Goal: Task Accomplishment & Management: Complete application form

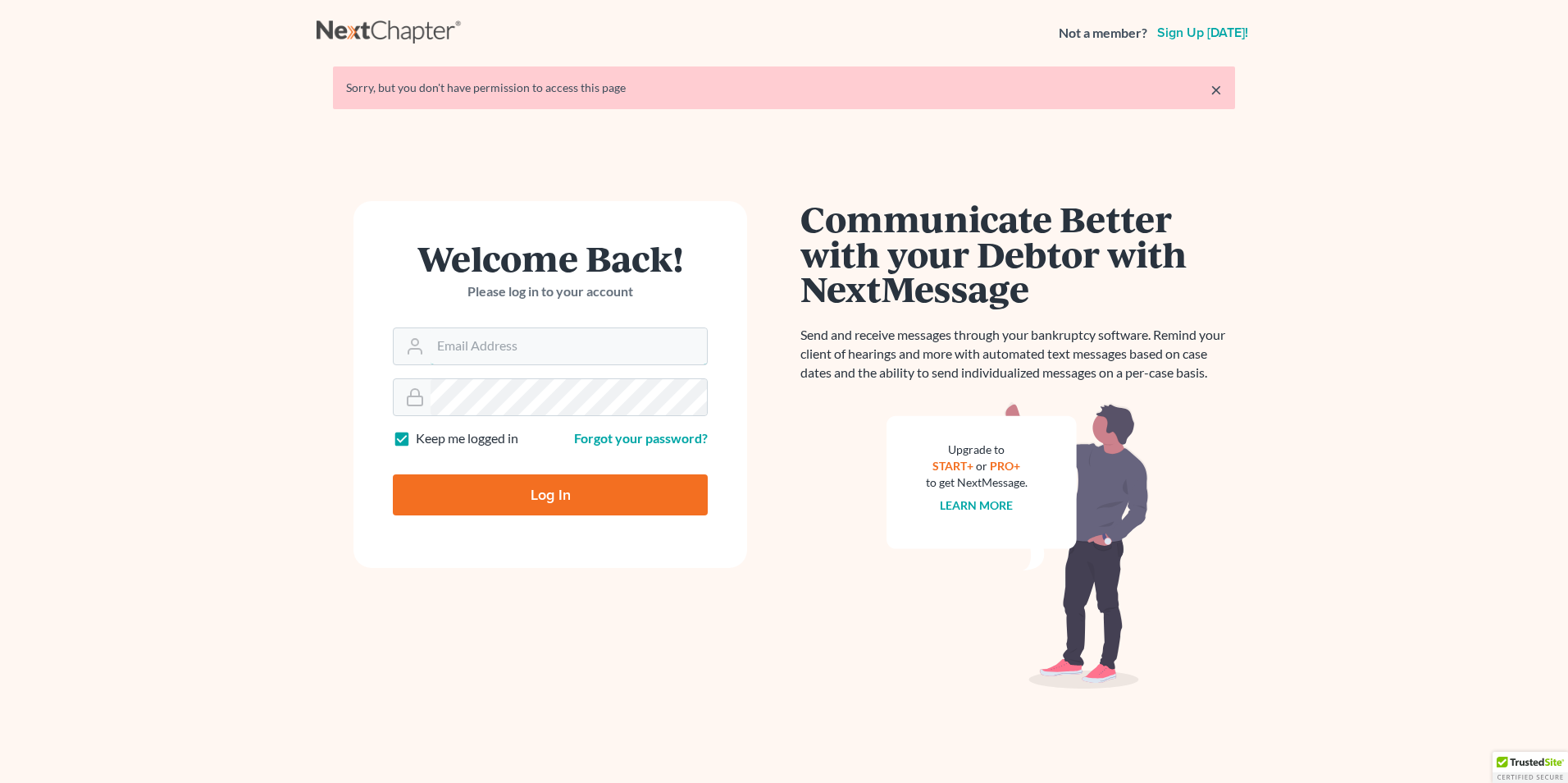
click at [526, 365] on form "Welcome Back! Please log in to your account Email Address Password Keep me logg…" at bounding box center [551, 384] width 394 height 366
type input "[EMAIL_ADDRESS][DOMAIN_NAME]"
click at [589, 364] on div "[EMAIL_ADDRESS][DOMAIN_NAME]" at bounding box center [551, 346] width 315 height 37
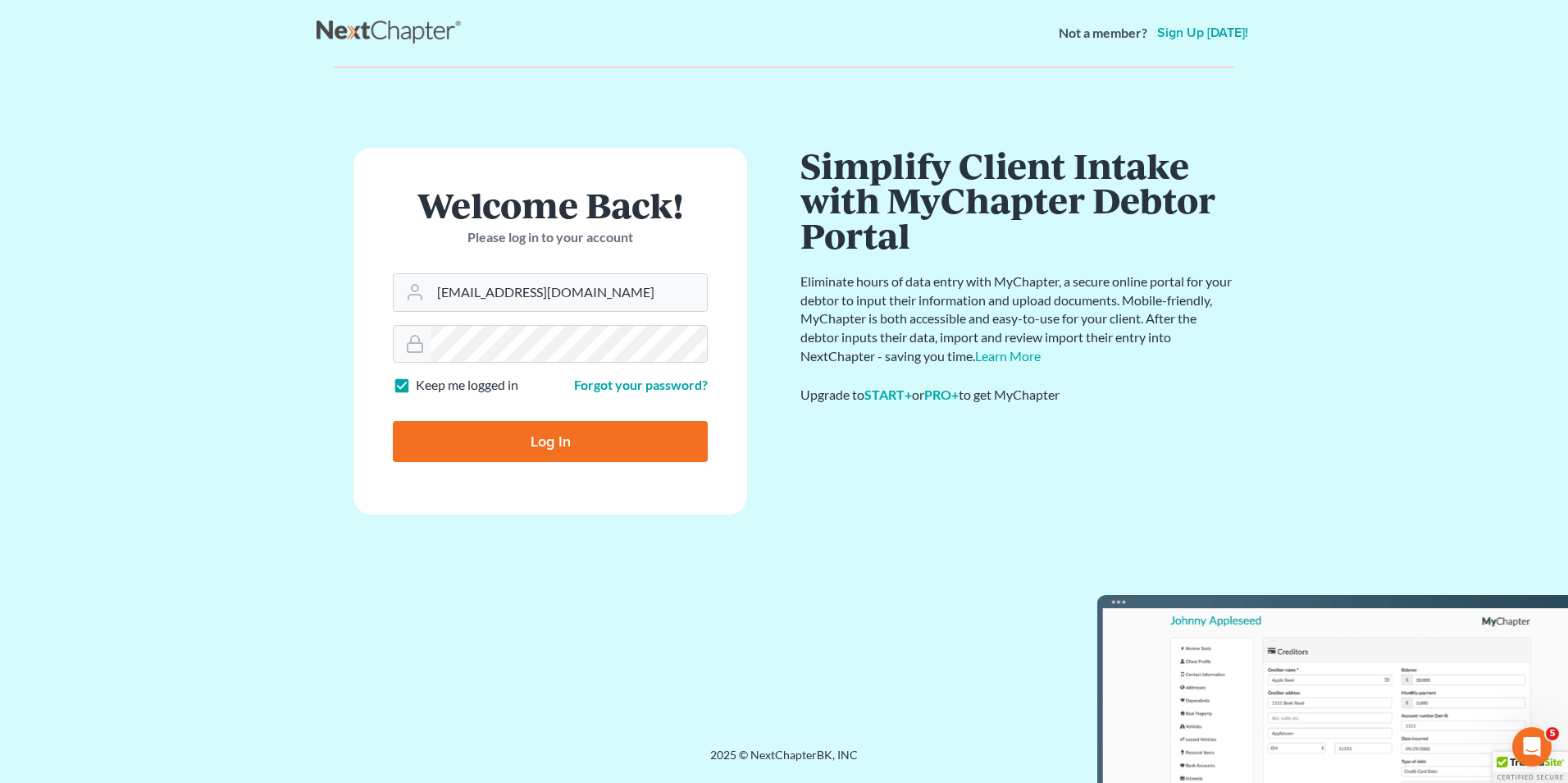
drag, startPoint x: 567, startPoint y: 370, endPoint x: 528, endPoint y: 366, distance: 39.2
click at [530, 395] on form "Welcome Back! Please log in to your account Email Address aljr@avalawyers.com P…" at bounding box center [551, 331] width 394 height 366
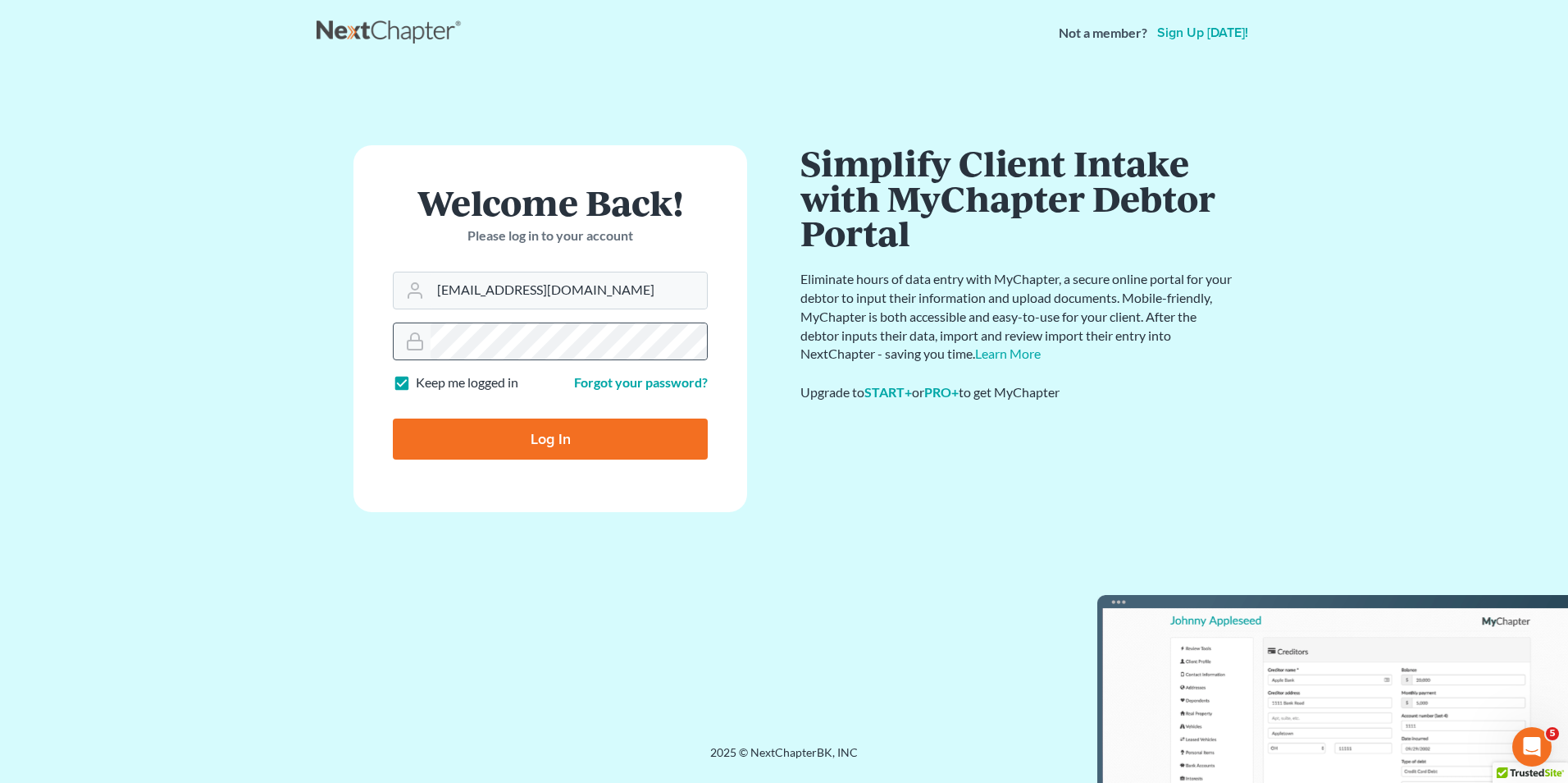
click at [525, 360] on div at bounding box center [551, 341] width 315 height 37
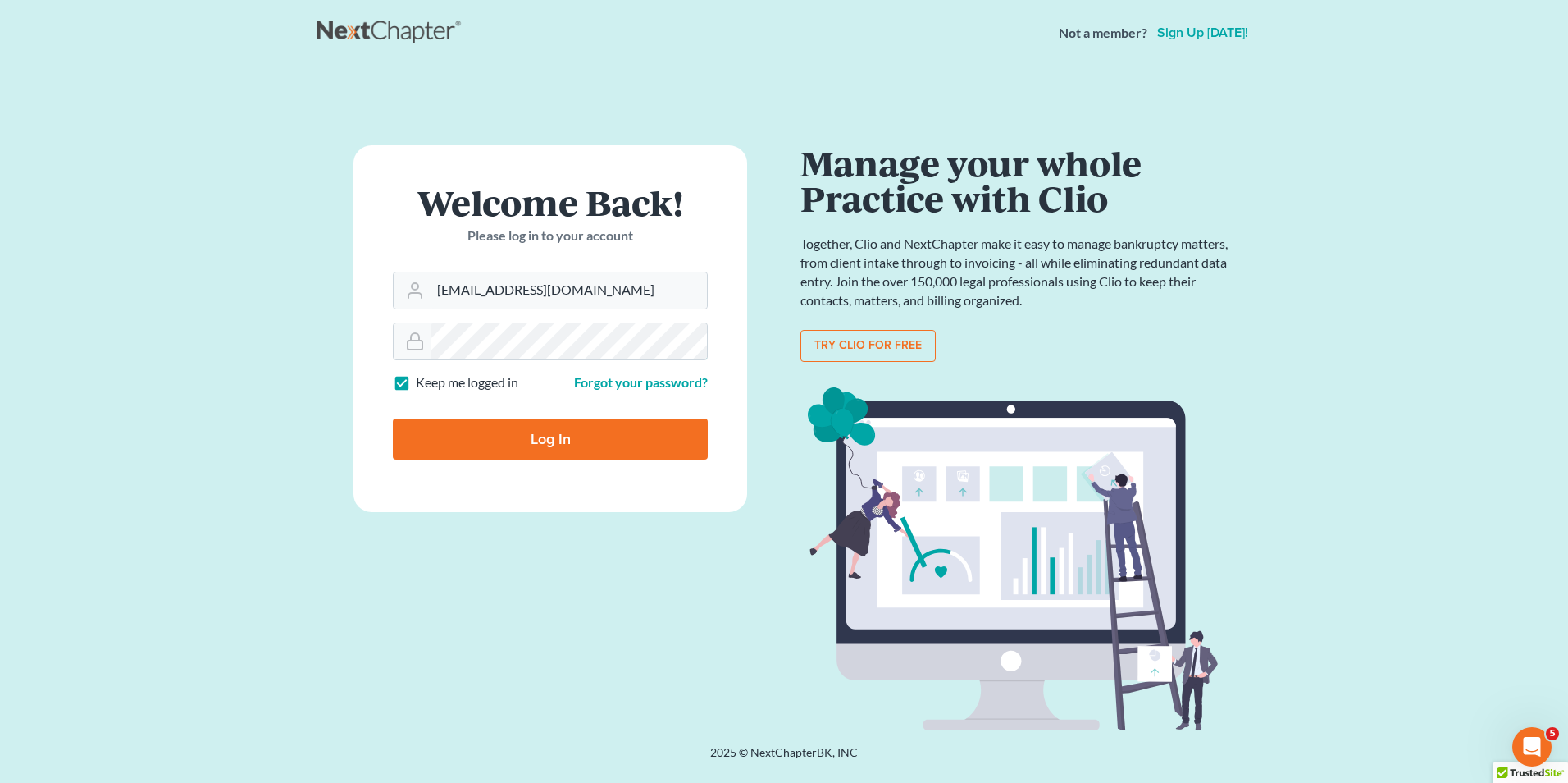
click at [393, 419] on input "Log In" at bounding box center [551, 439] width 315 height 41
type input "Thinking..."
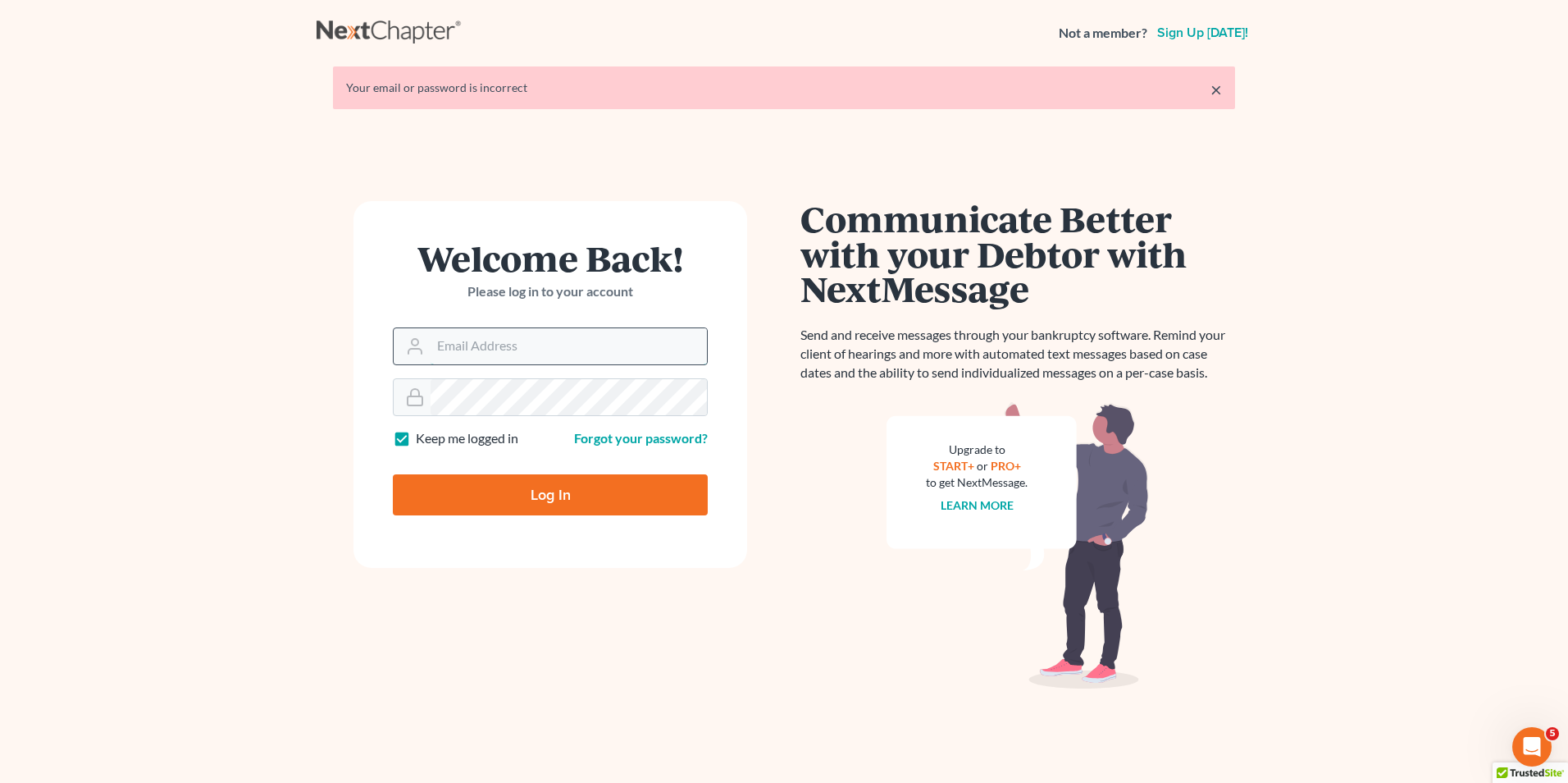
click at [631, 331] on input "Email Address" at bounding box center [568, 346] width 277 height 36
type input "[EMAIL_ADDRESS][DOMAIN_NAME]"
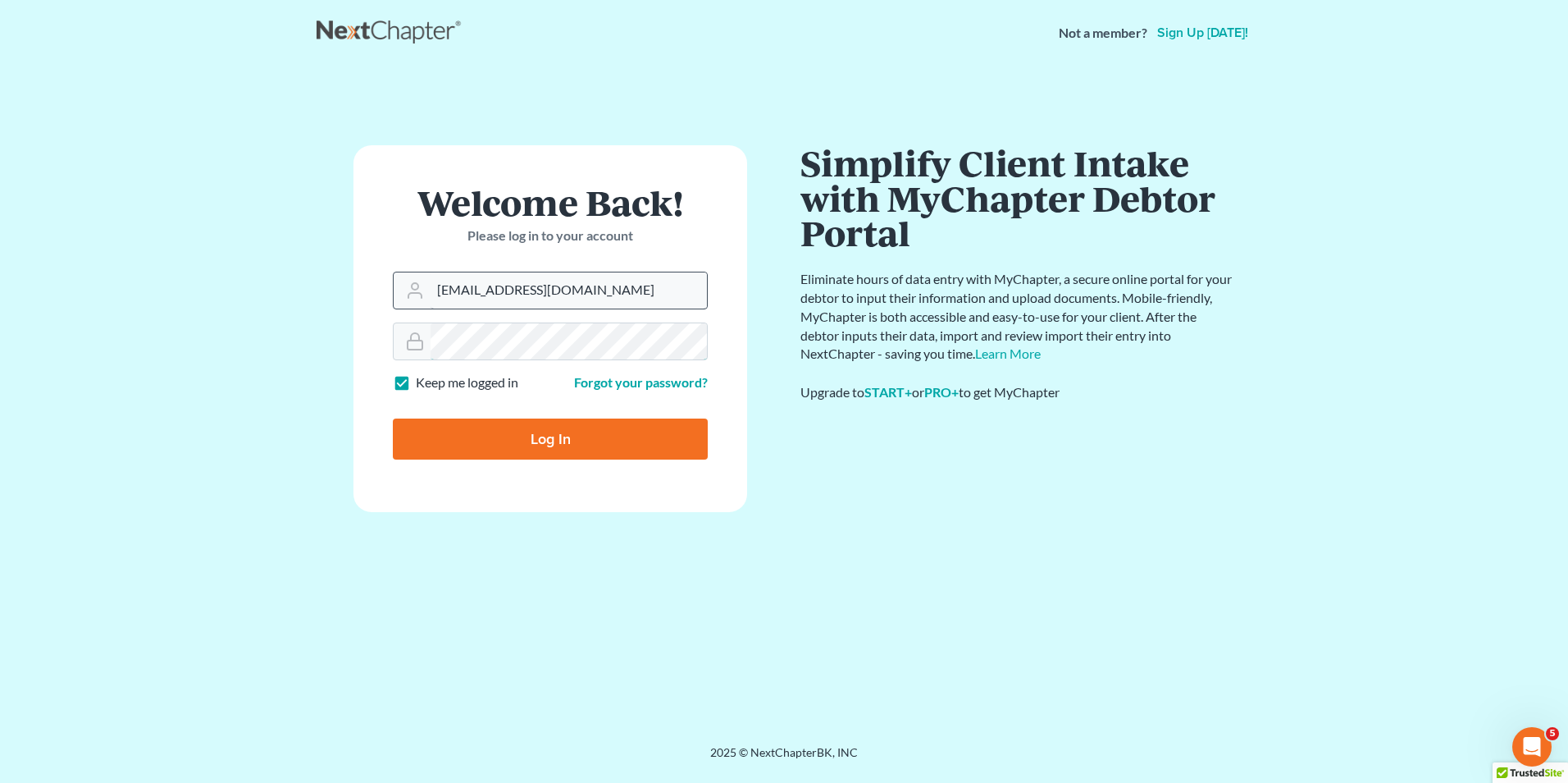
click at [393, 419] on input "Log In" at bounding box center [551, 439] width 315 height 41
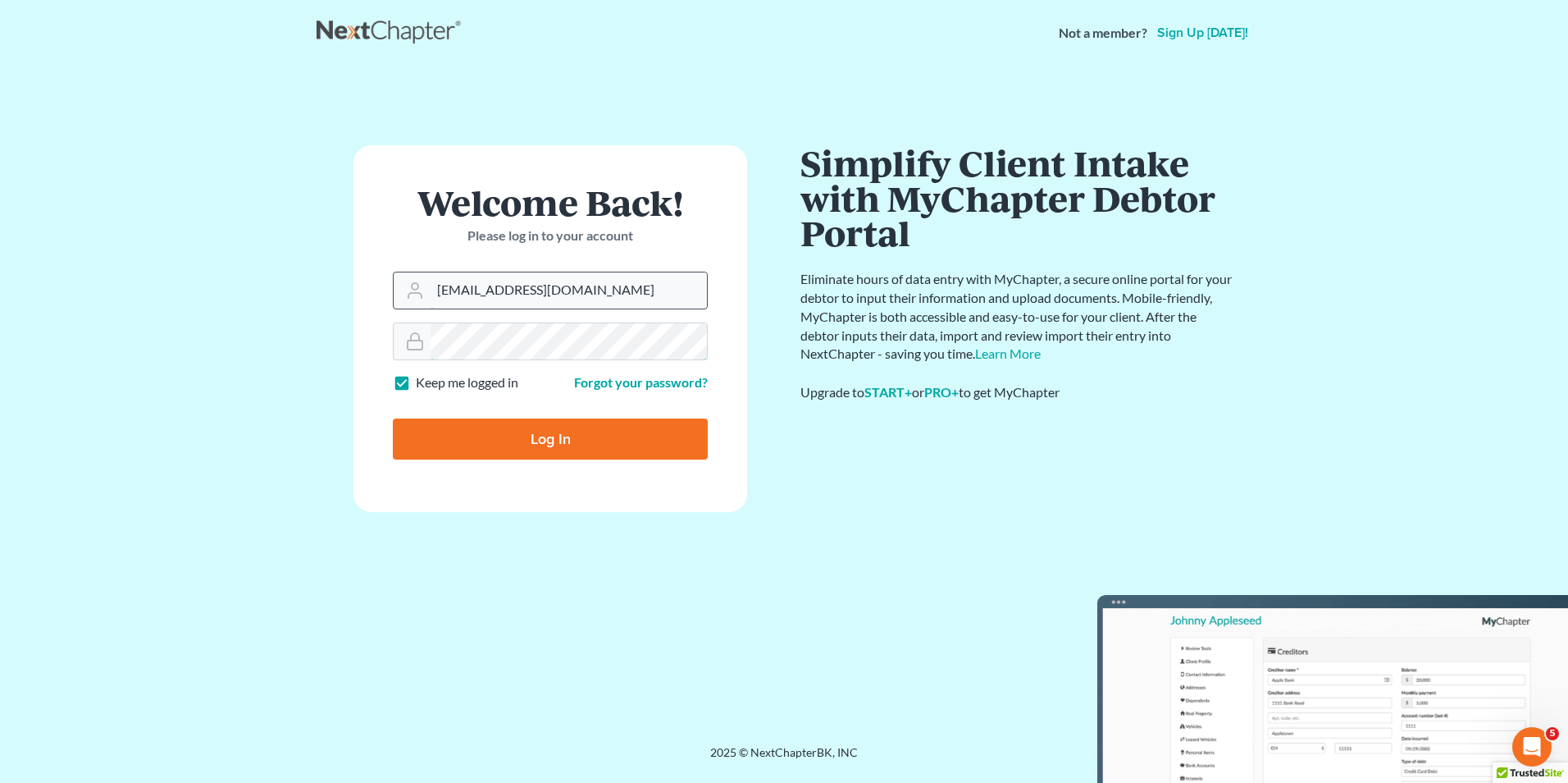
type input "Thinking..."
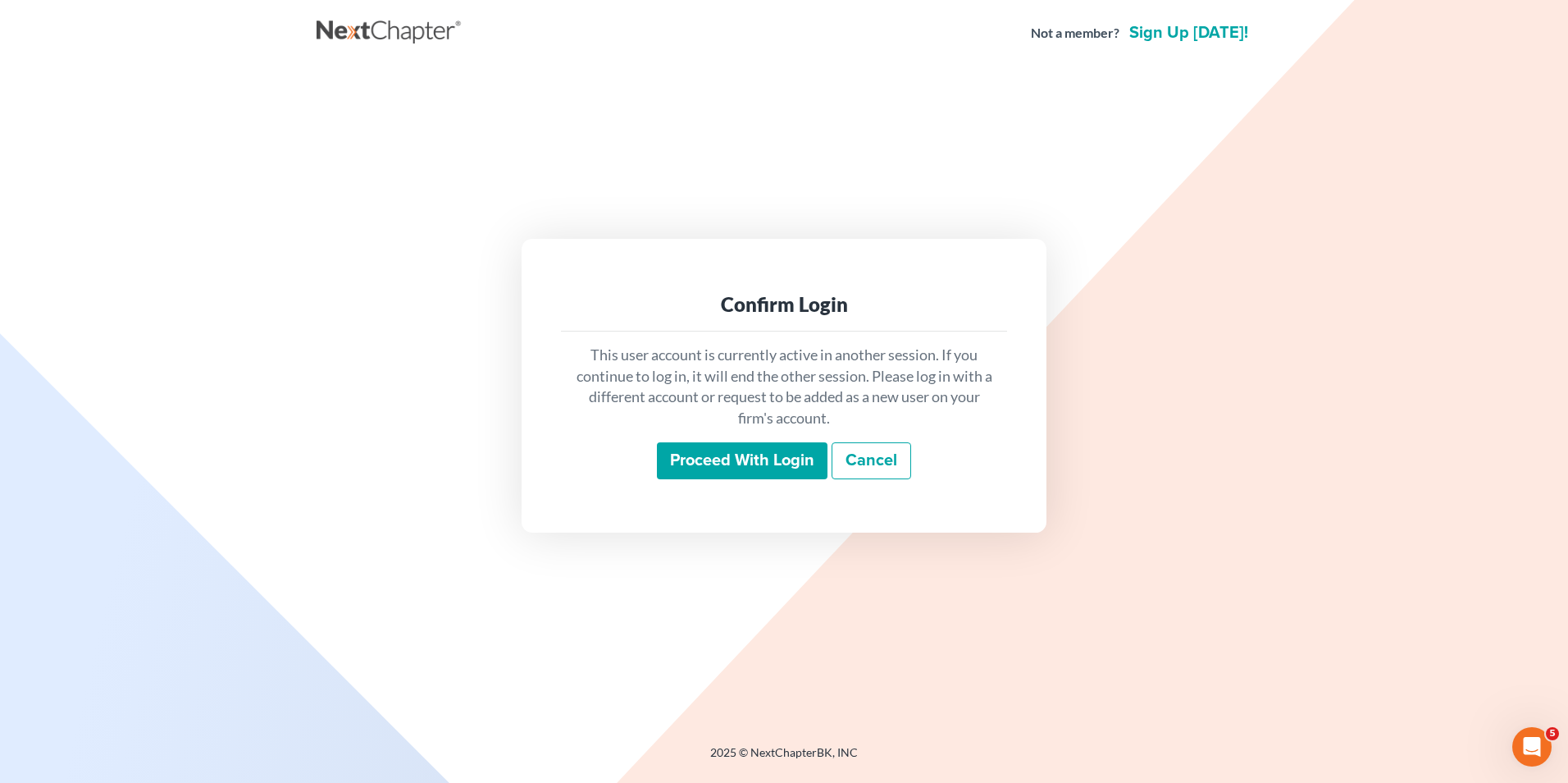
click at [703, 464] on input "Proceed with login" at bounding box center [742, 461] width 170 height 37
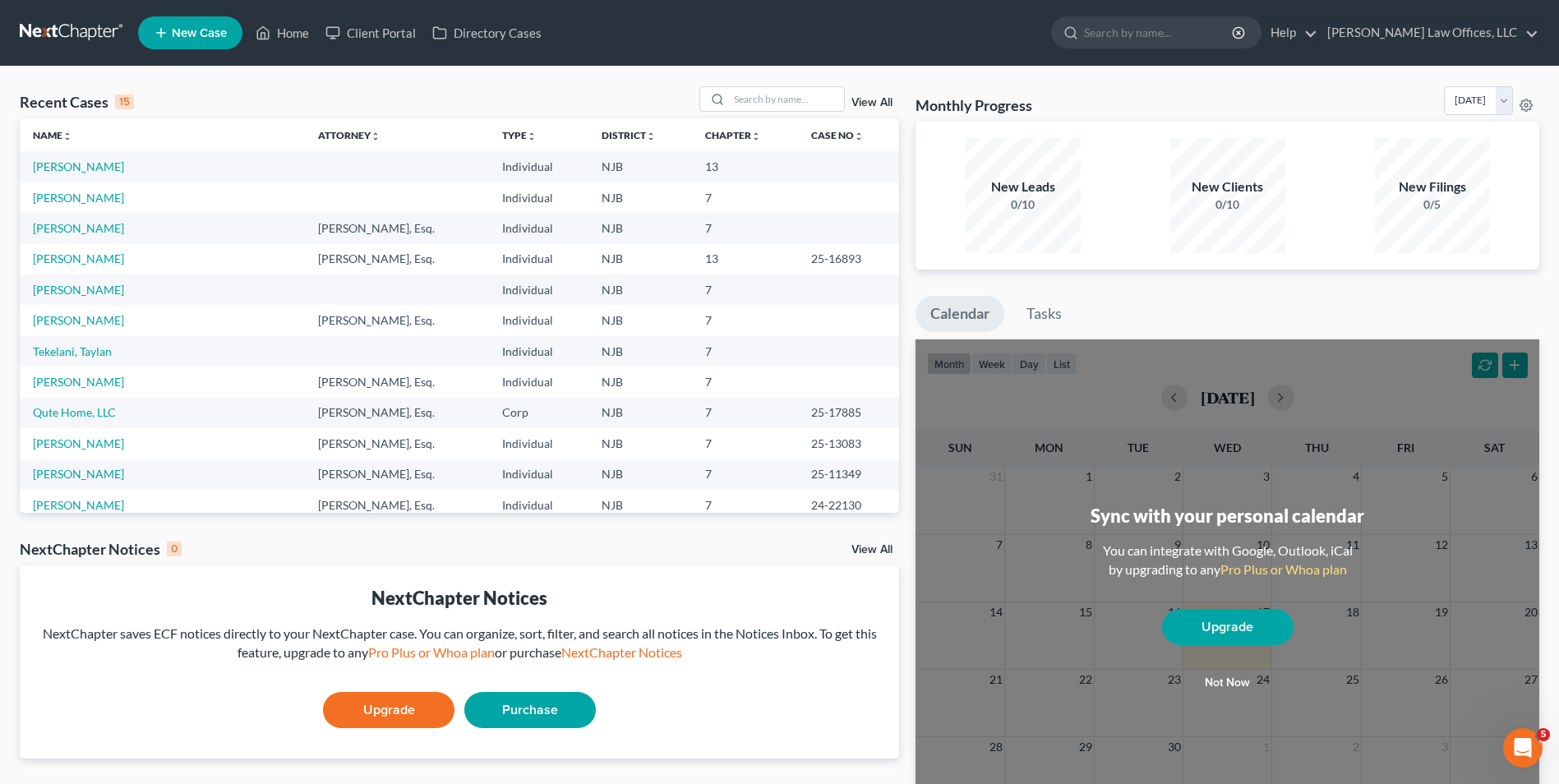
click at [101, 238] on td "[PERSON_NAME]" at bounding box center [162, 228] width 285 height 31
click at [100, 235] on td "[PERSON_NAME]" at bounding box center [162, 228] width 285 height 31
click at [87, 225] on link "[PERSON_NAME]" at bounding box center [78, 228] width 91 height 14
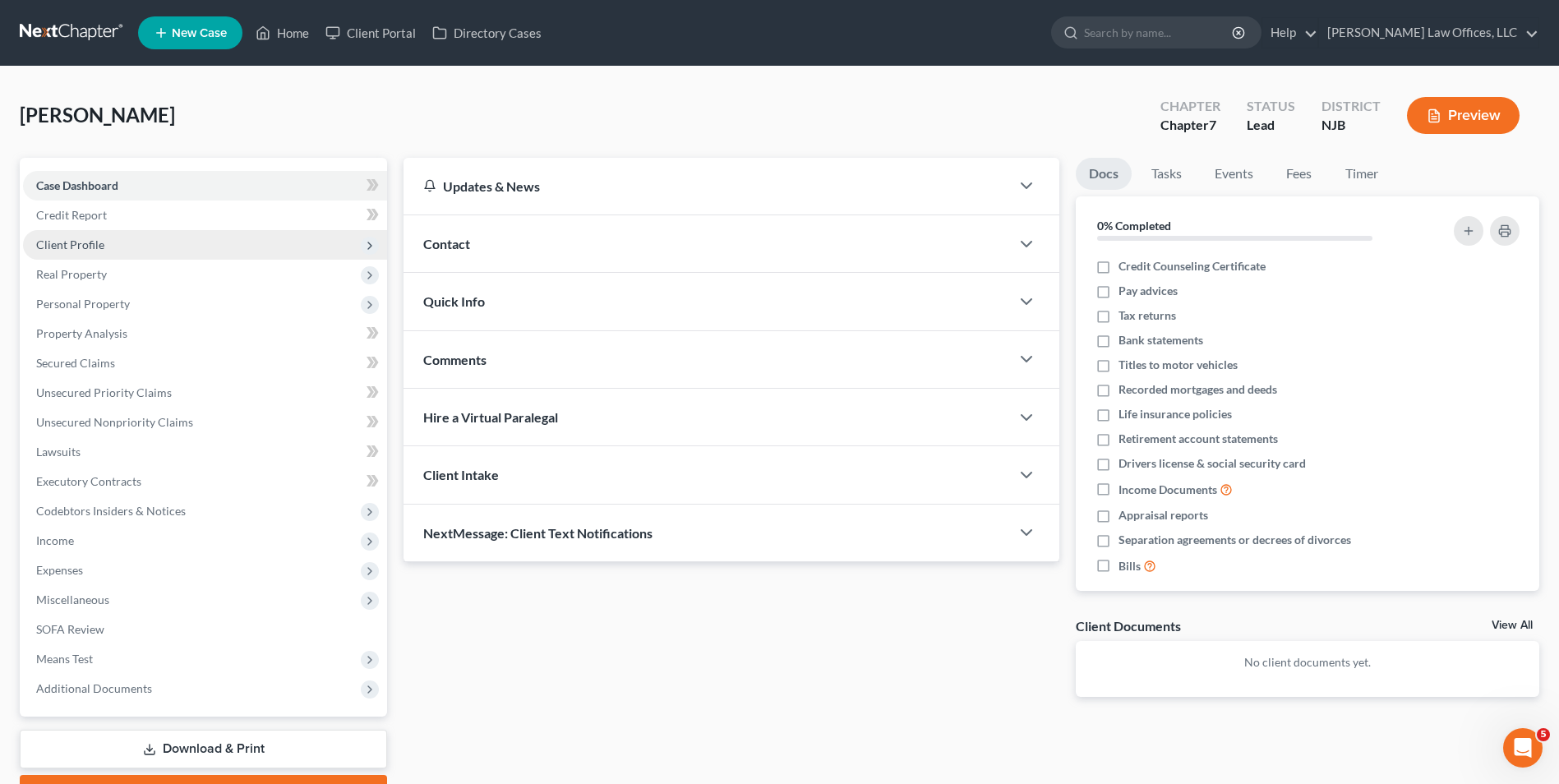
click at [76, 244] on span "Client Profile" at bounding box center [70, 245] width 68 height 14
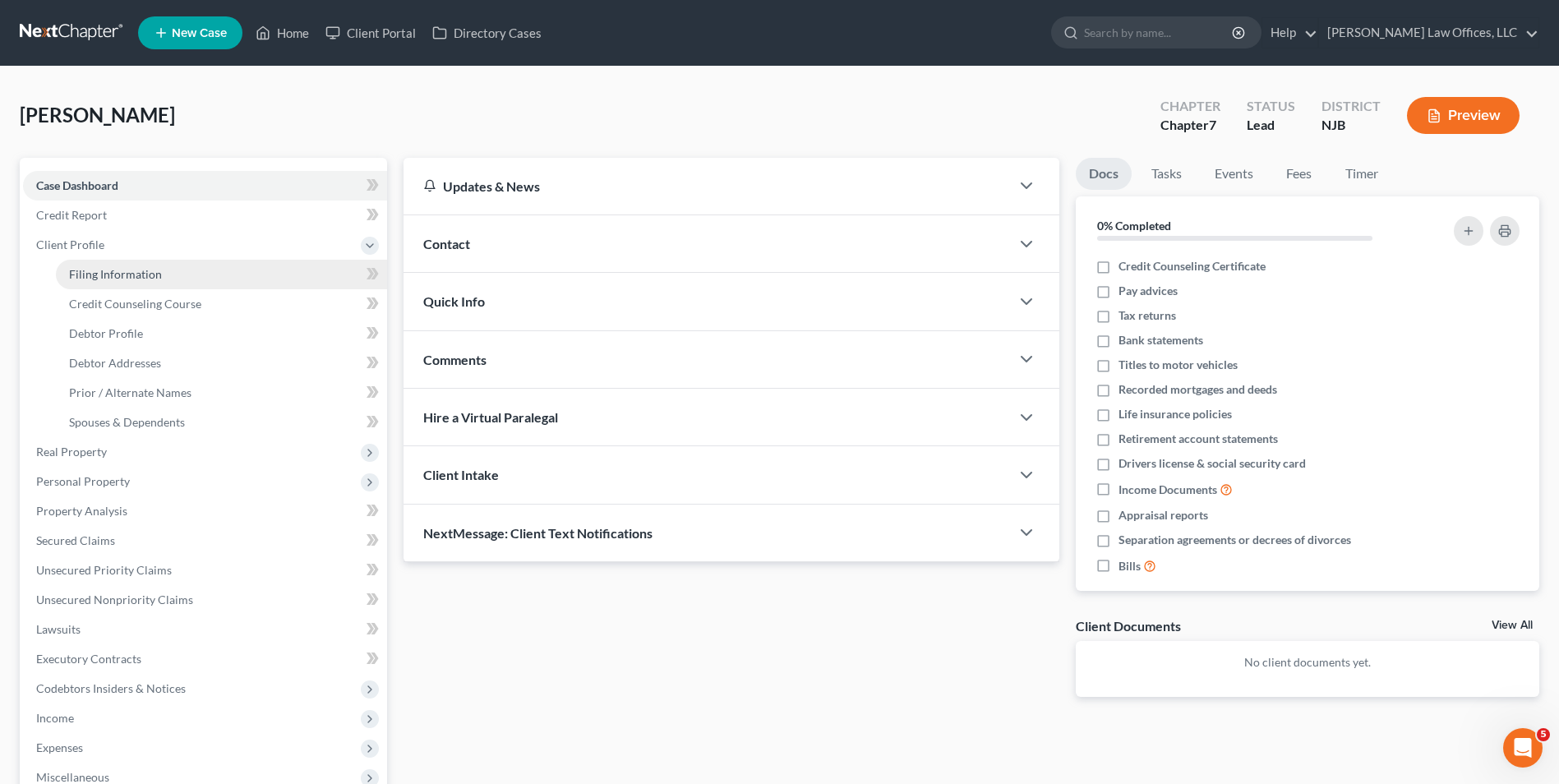
click at [95, 274] on span "Filing Information" at bounding box center [115, 274] width 93 height 14
select select "1"
select select "0"
select select "33"
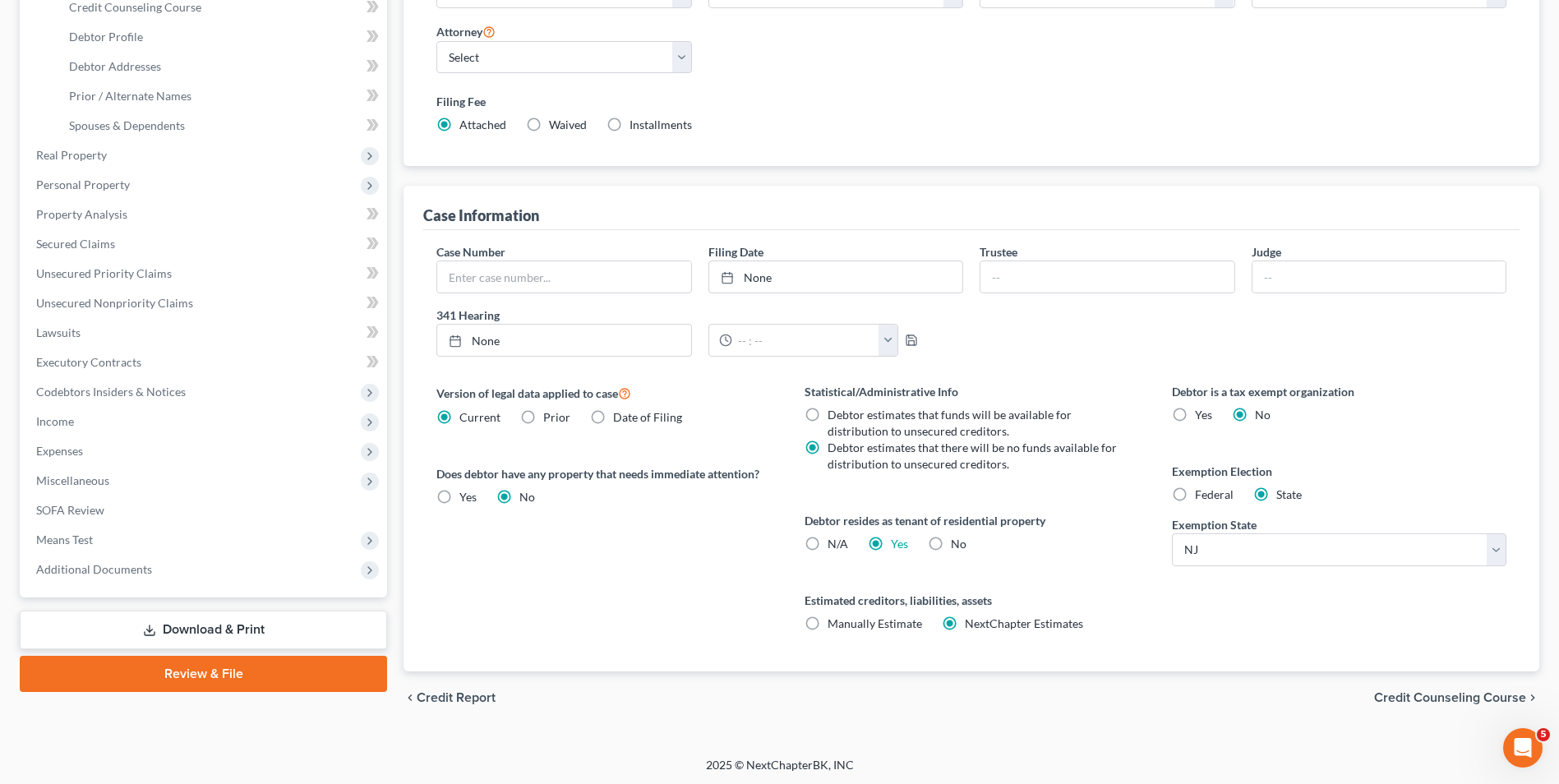
scroll to position [299, 0]
click at [1195, 491] on label "Federal" at bounding box center [1214, 492] width 38 height 17
click at [1202, 491] on input "Federal" at bounding box center [1207, 489] width 11 height 11
radio input "true"
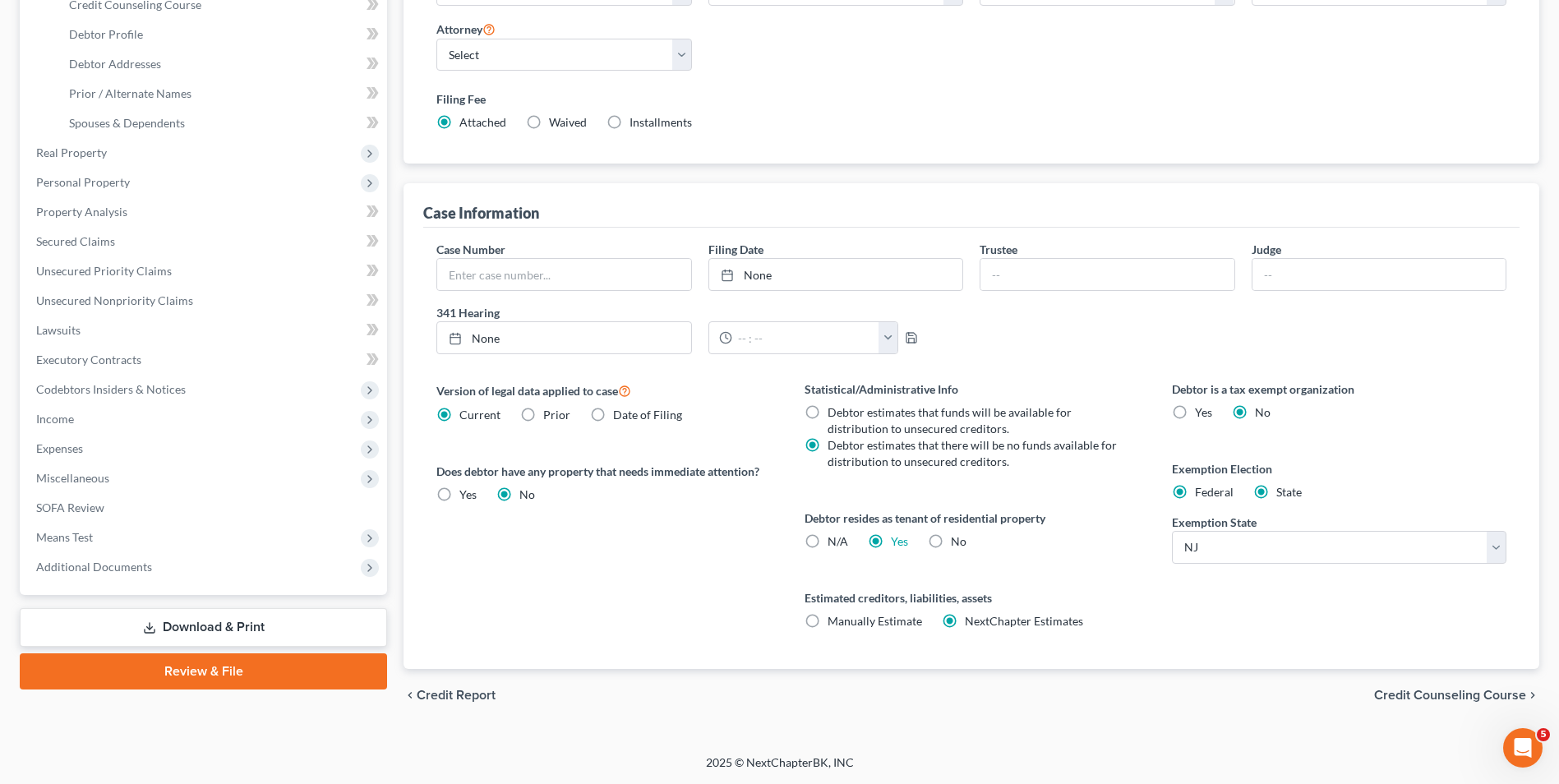
radio input "false"
drag, startPoint x: 792, startPoint y: 593, endPoint x: 1017, endPoint y: 591, distance: 225.0
click at [1017, 591] on div "Statistical/Administrative Info Debtor estimates that funds will be available f…" at bounding box center [972, 525] width 367 height 288
click at [1084, 582] on div "Statistical/Administrative Info Debtor estimates that funds will be available f…" at bounding box center [972, 525] width 367 height 288
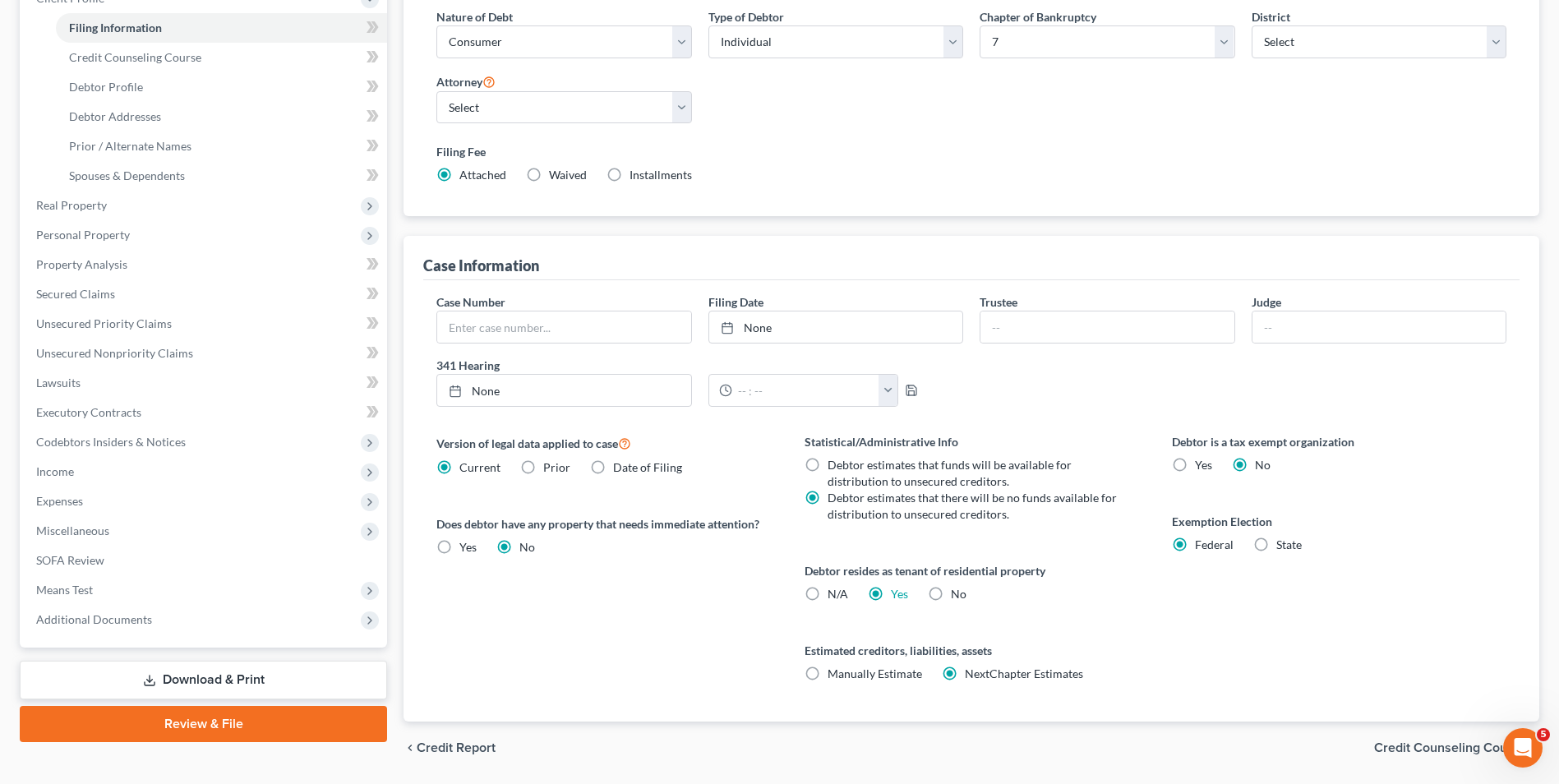
scroll to position [0, 0]
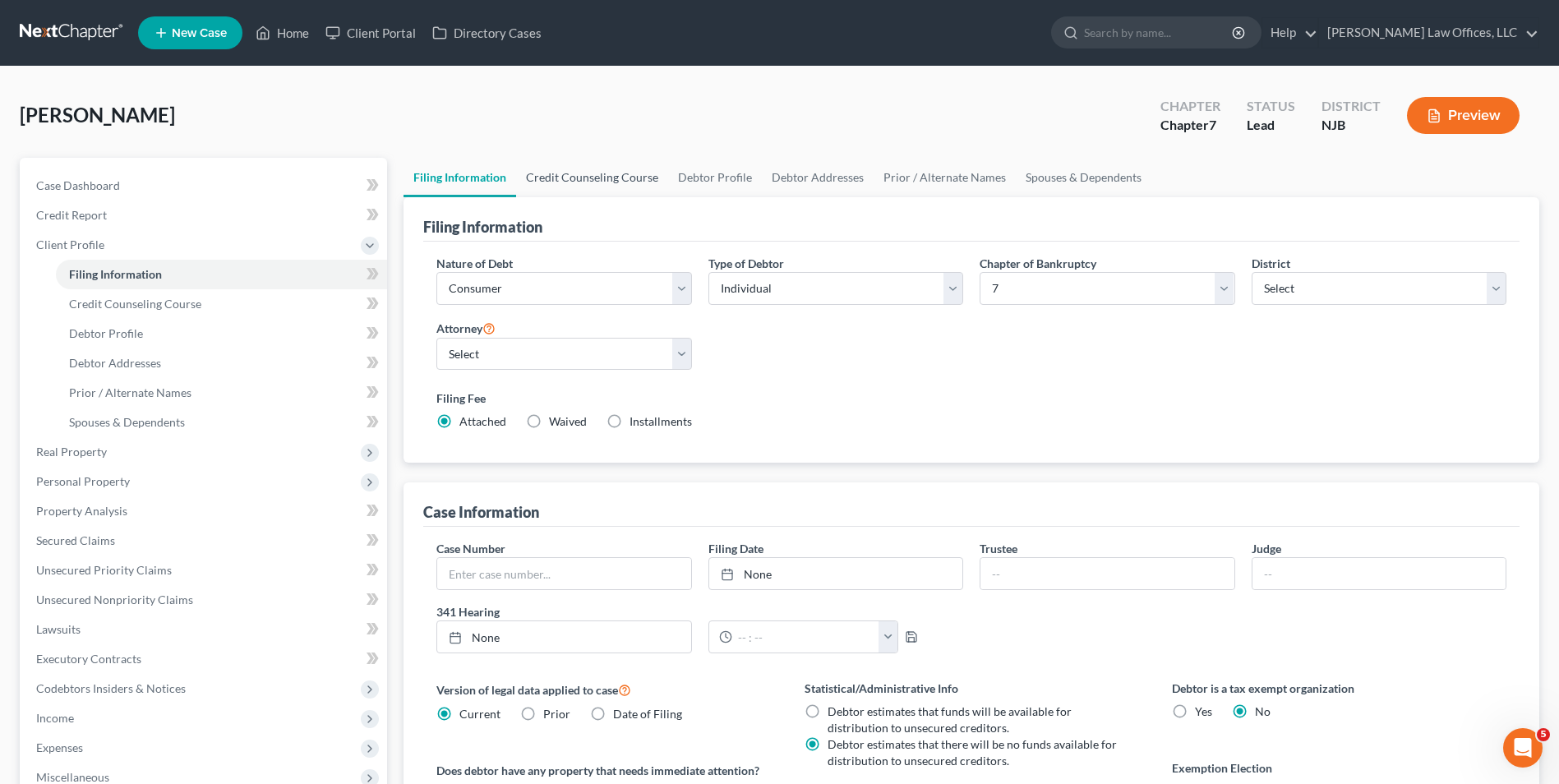
click at [589, 181] on link "Credit Counseling Course" at bounding box center [592, 178] width 152 height 39
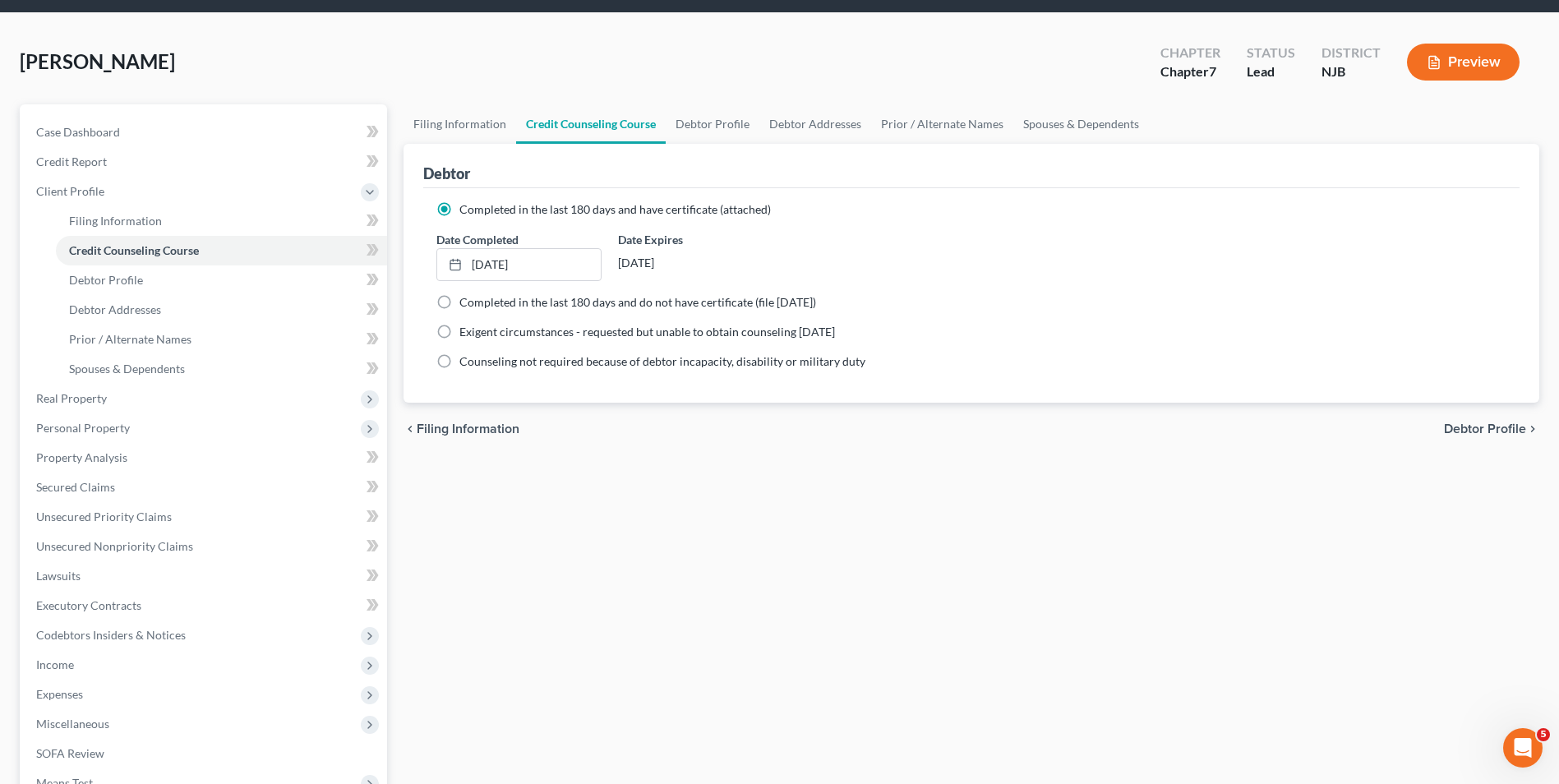
scroll to position [82, 0]
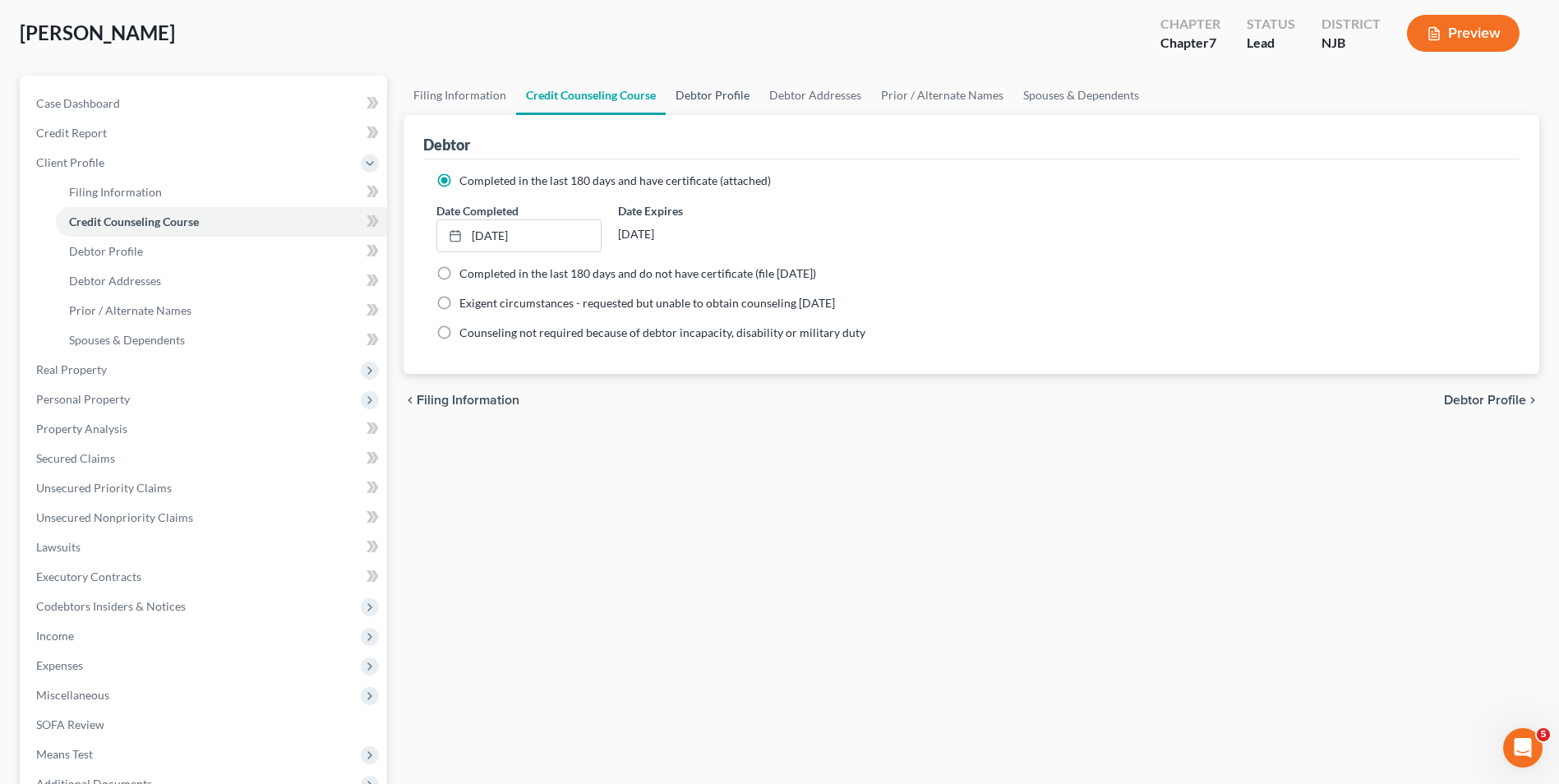
click at [708, 91] on link "Debtor Profile" at bounding box center [712, 96] width 94 height 39
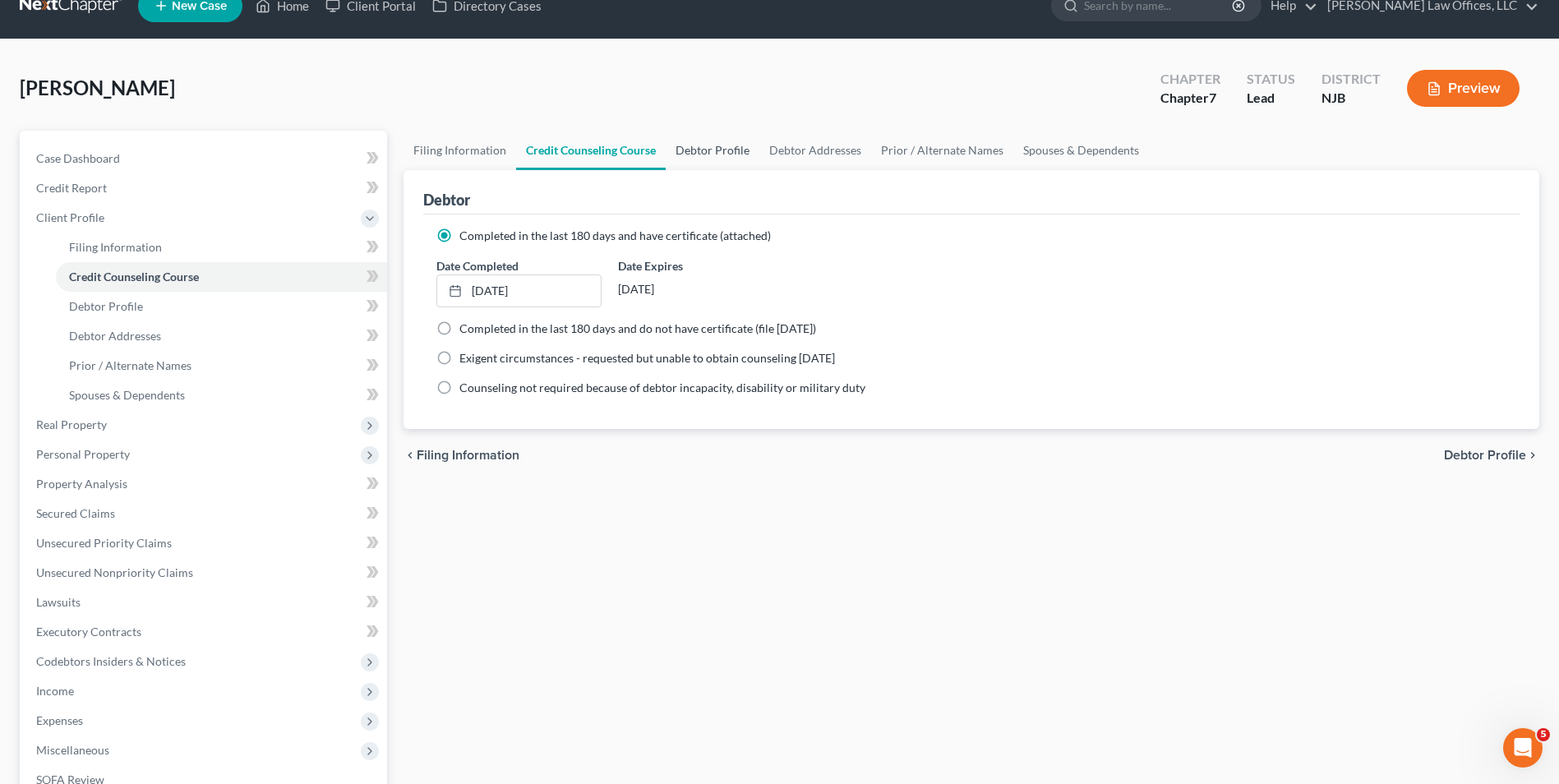
select select "1"
select select "0"
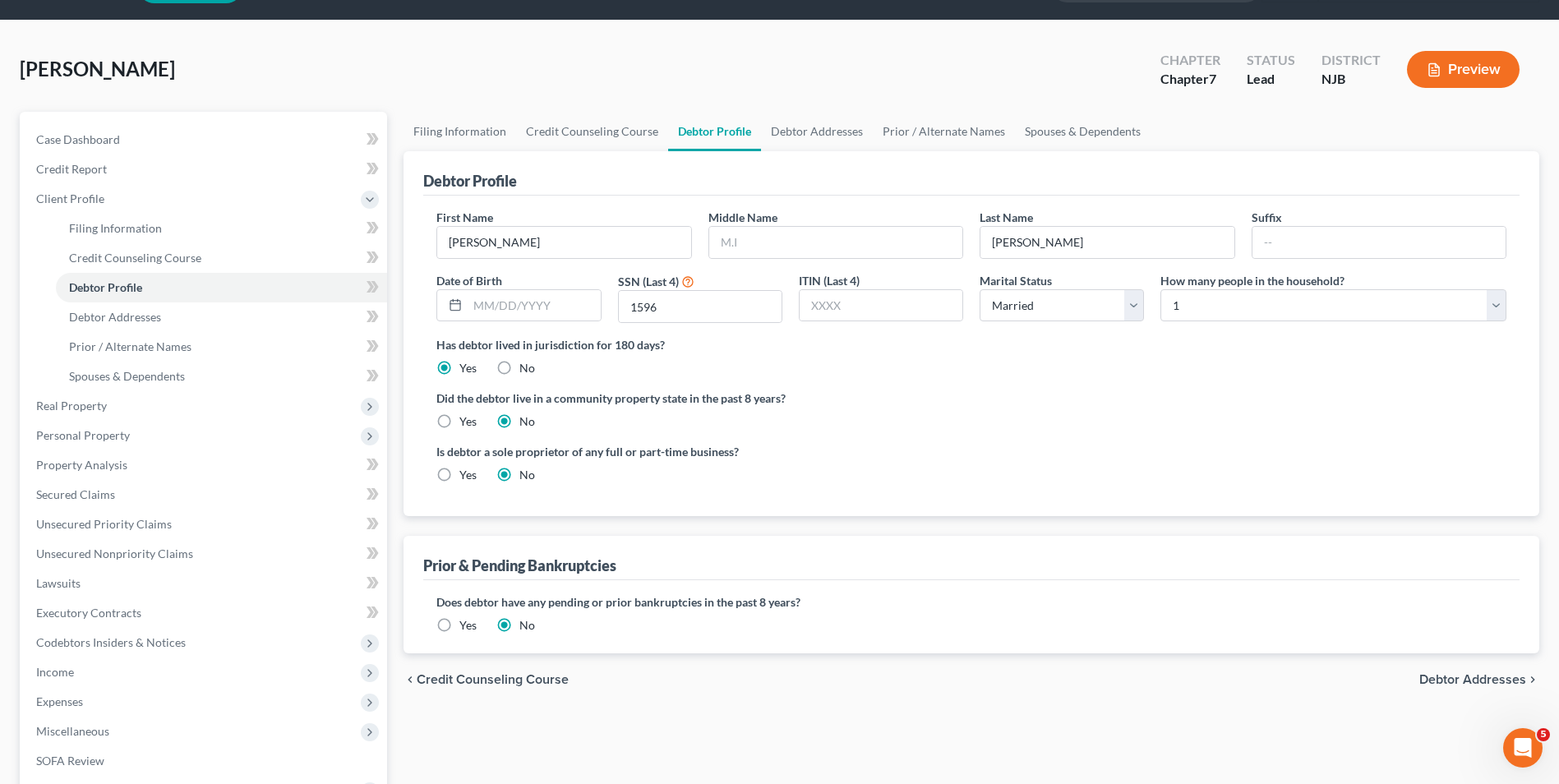
scroll to position [82, 0]
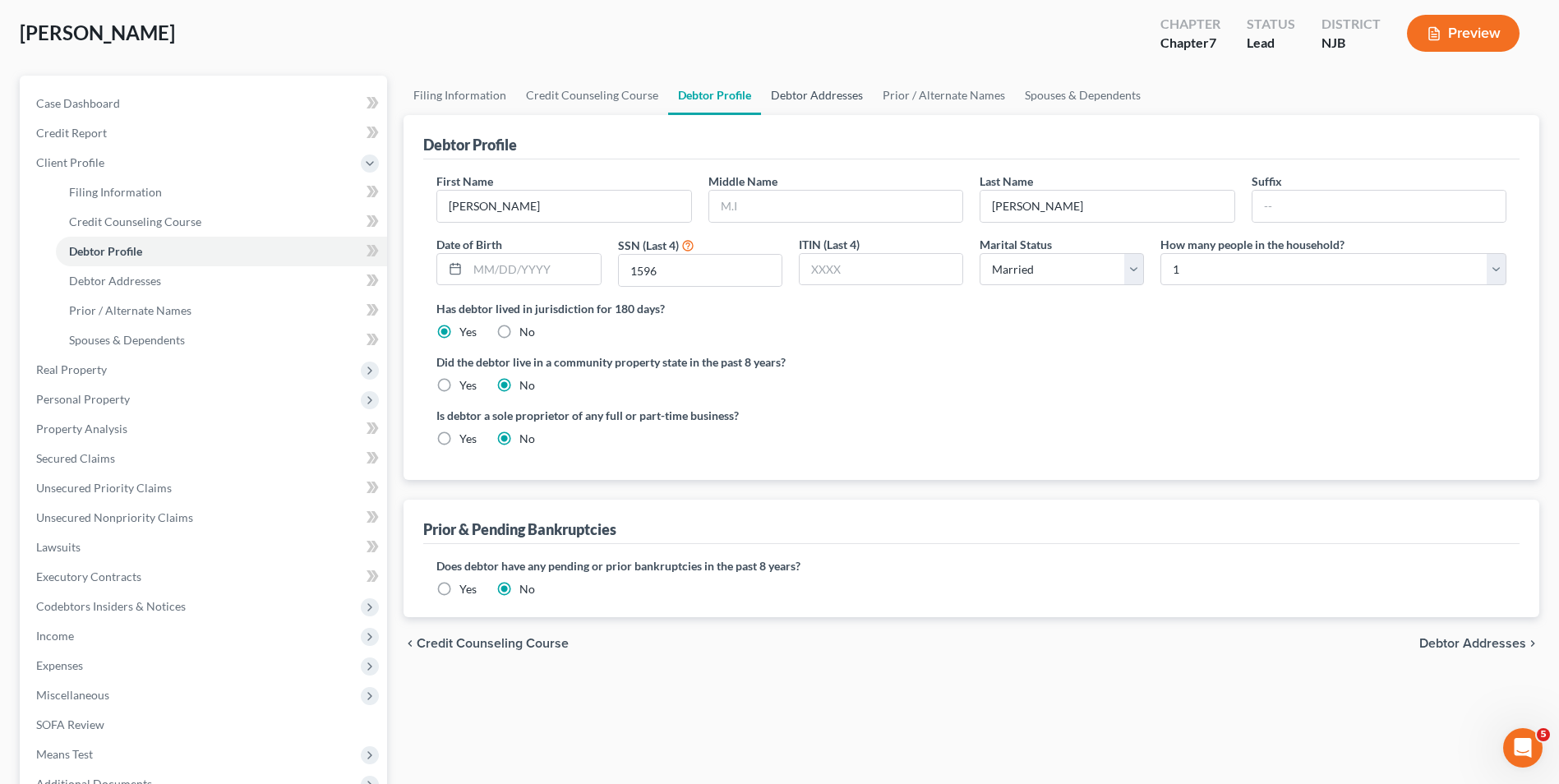
click at [800, 101] on link "Debtor Addresses" at bounding box center [816, 96] width 111 height 39
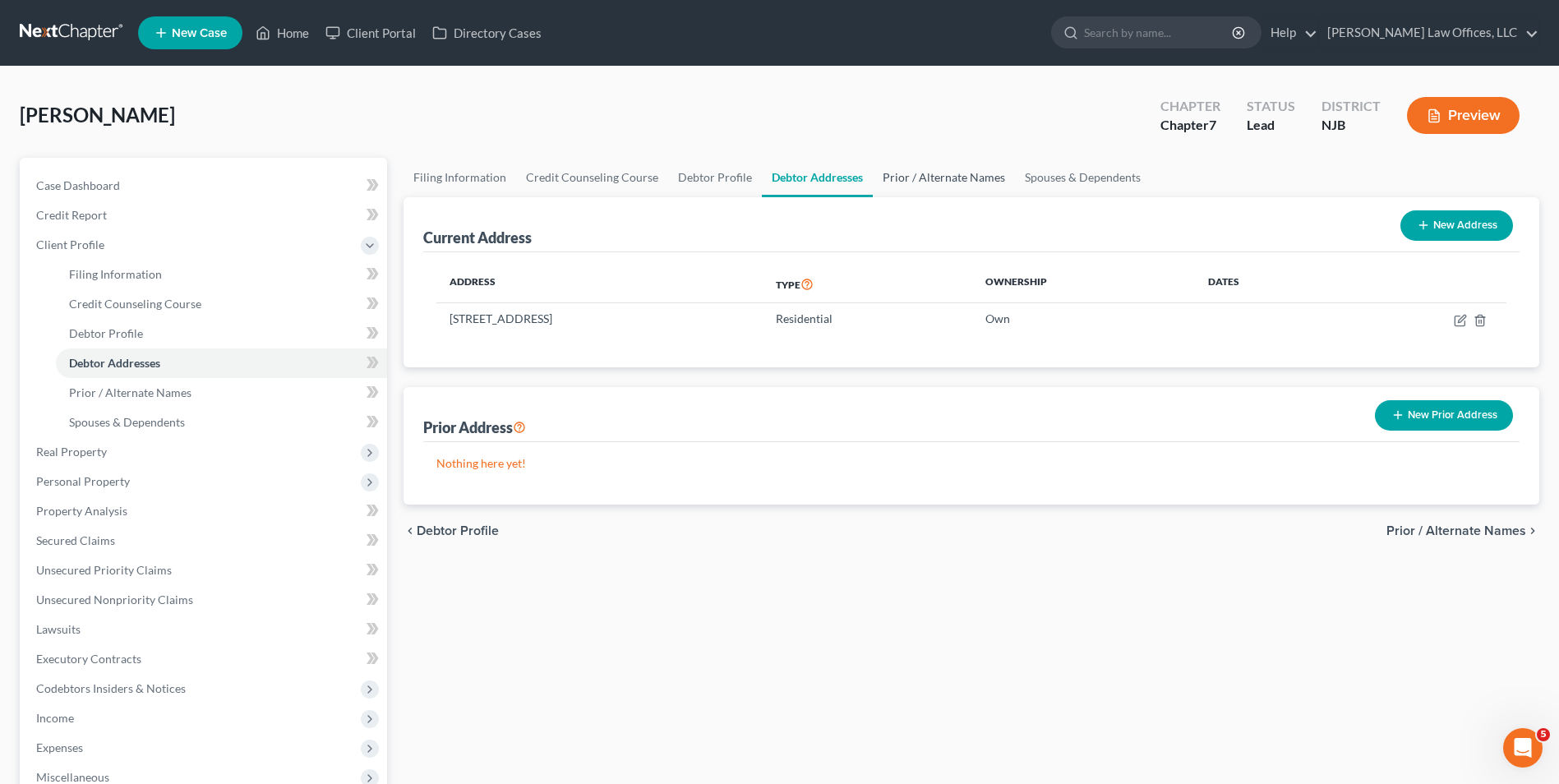
click at [981, 179] on link "Prior / Alternate Names" at bounding box center [943, 178] width 142 height 39
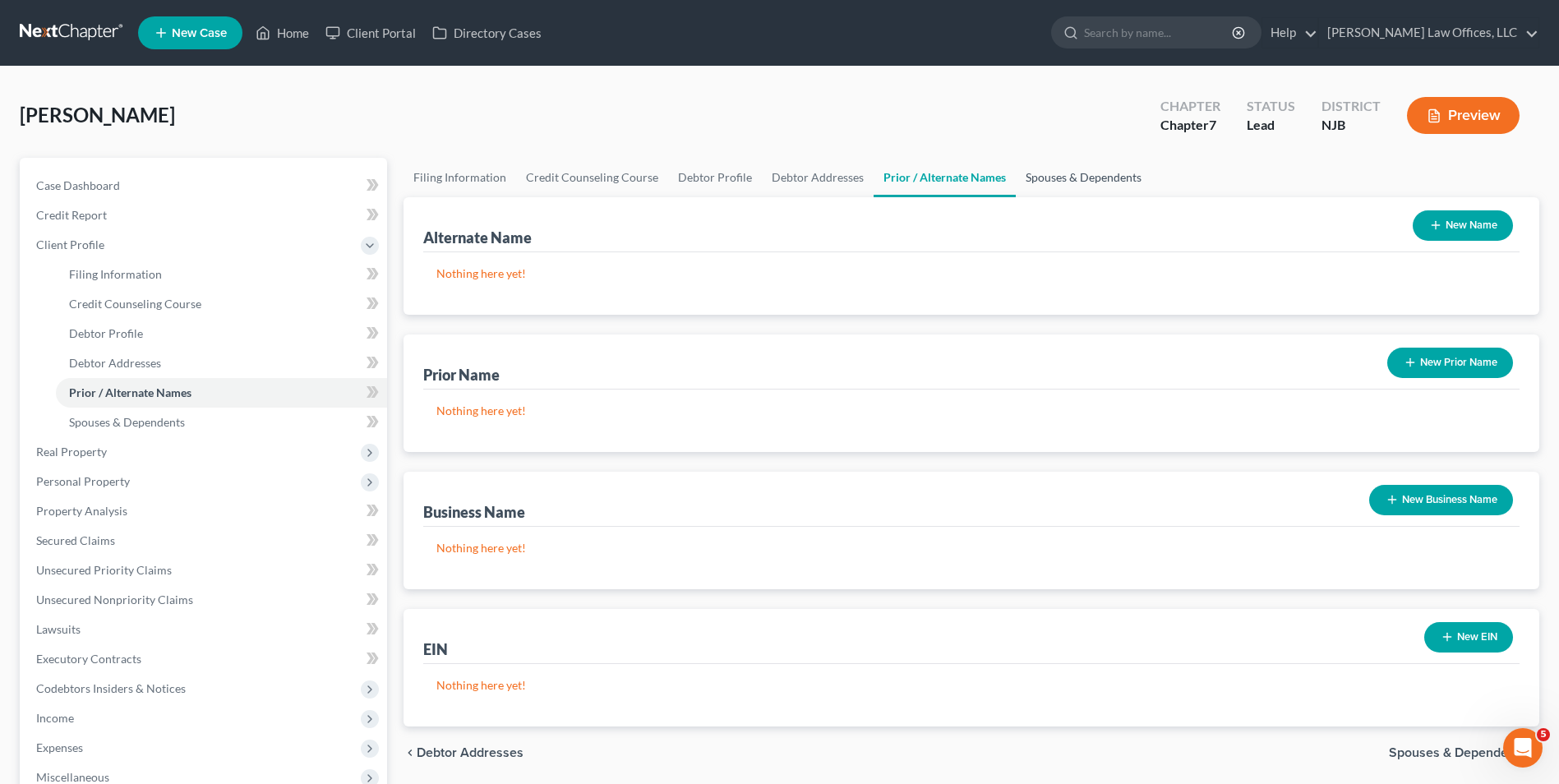
click at [1080, 182] on link "Spouses & Dependents" at bounding box center [1082, 178] width 135 height 39
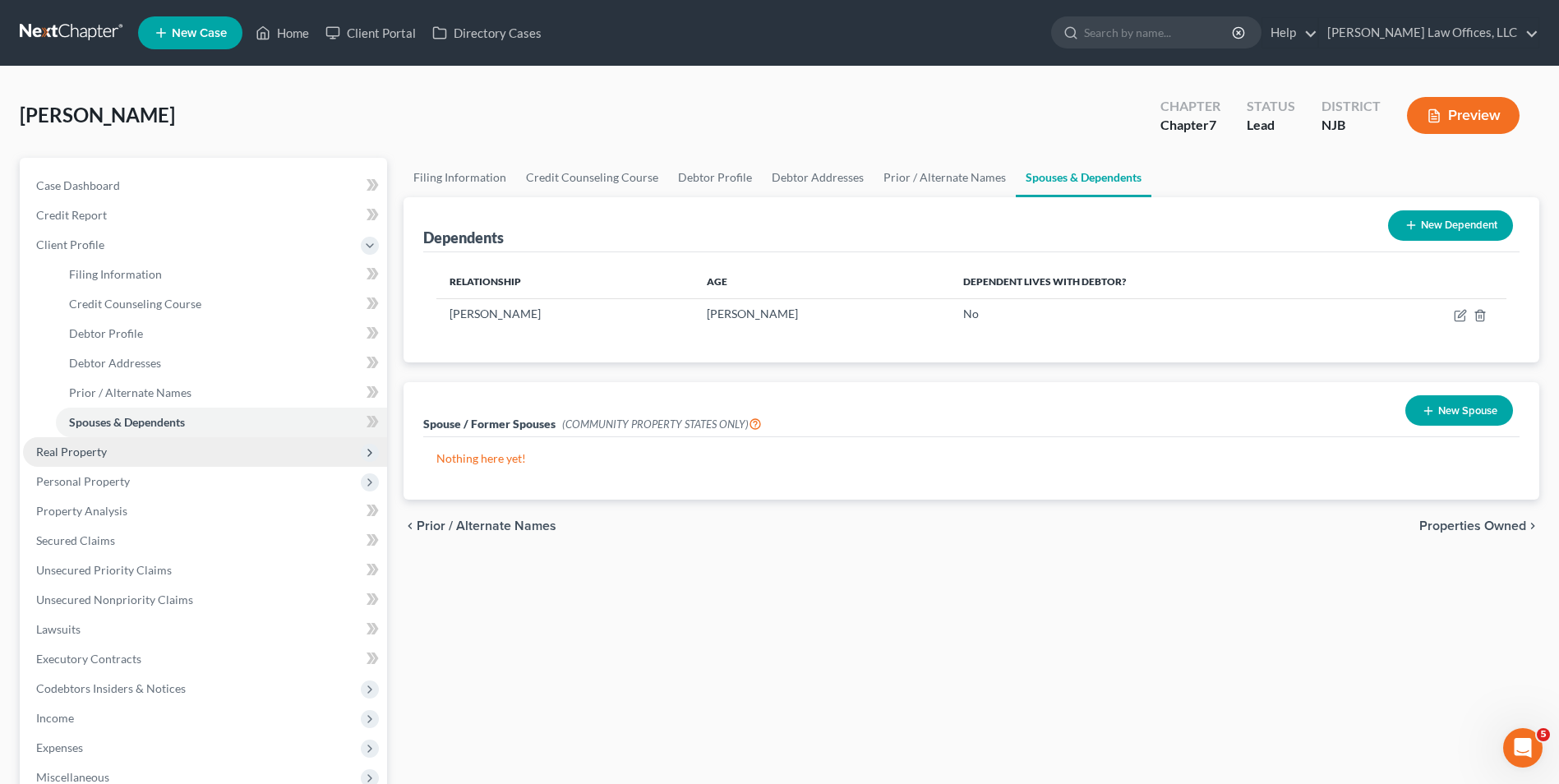
click at [91, 449] on span "Real Property" at bounding box center [72, 452] width 71 height 14
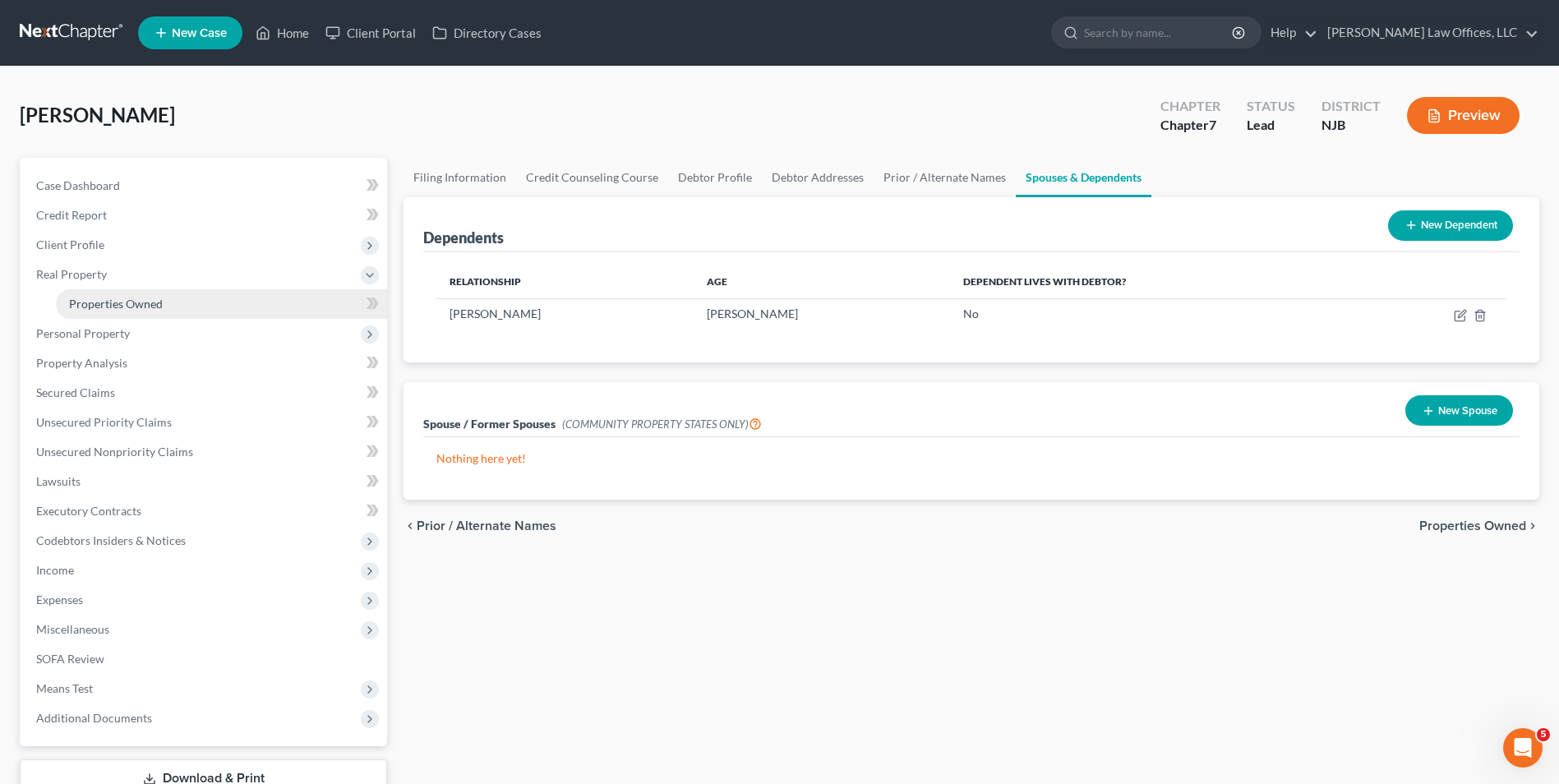
click at [144, 306] on span "Properties Owned" at bounding box center [115, 304] width 94 height 14
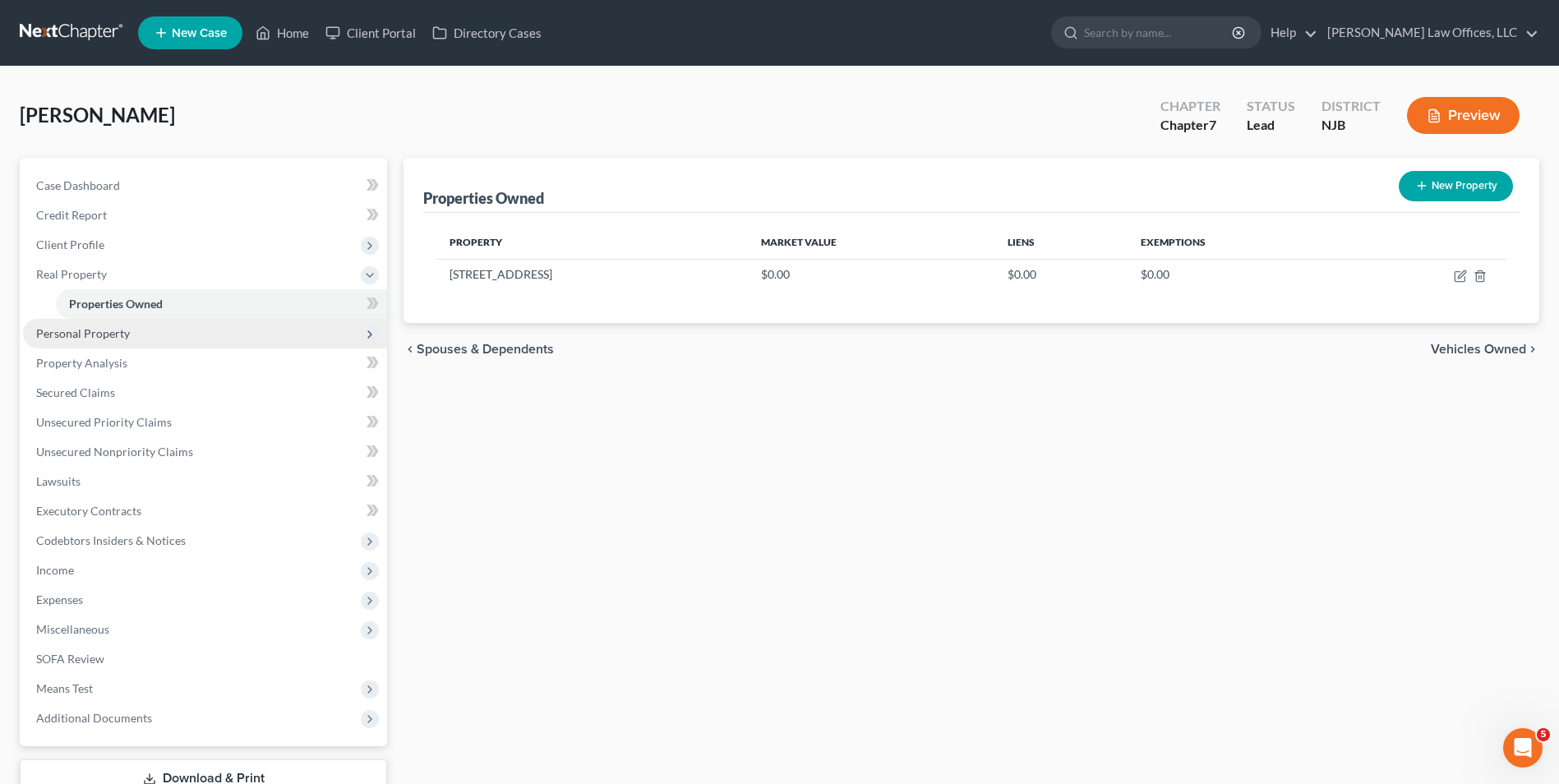
click at [117, 331] on span "Personal Property" at bounding box center [83, 333] width 94 height 14
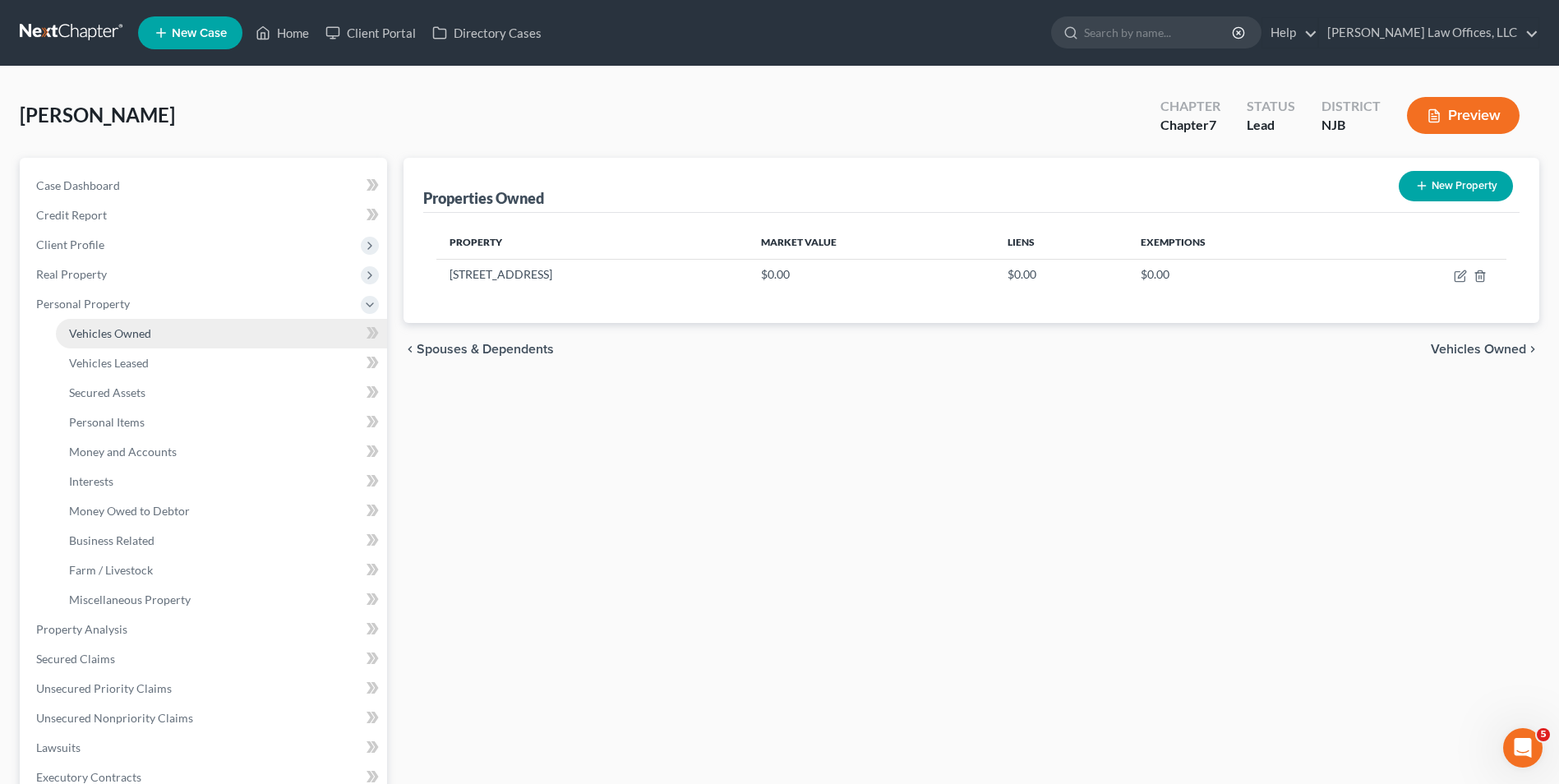
click at [159, 338] on link "Vehicles Owned" at bounding box center [222, 333] width 332 height 30
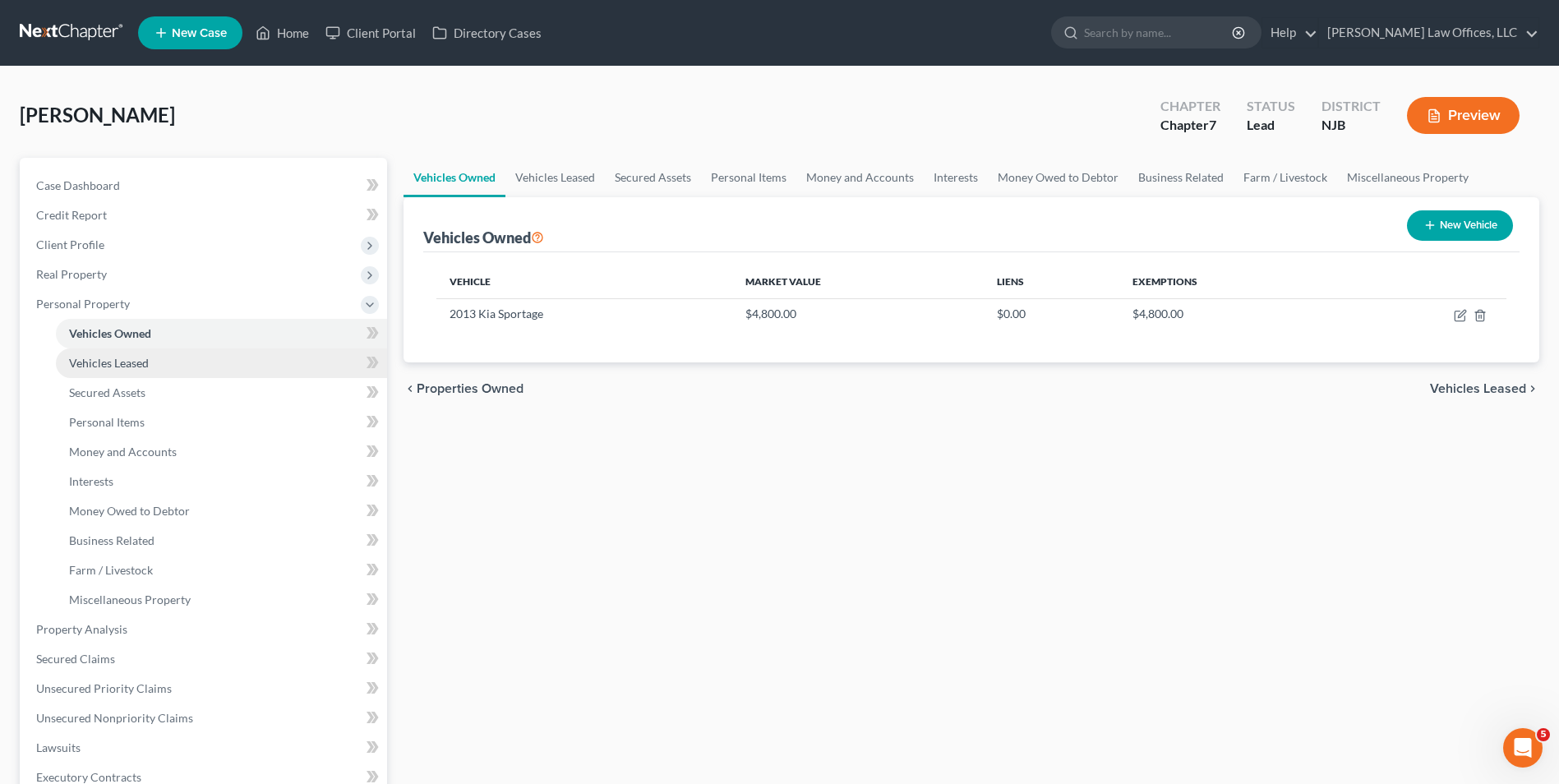
click at [160, 366] on link "Vehicles Leased" at bounding box center [222, 363] width 332 height 30
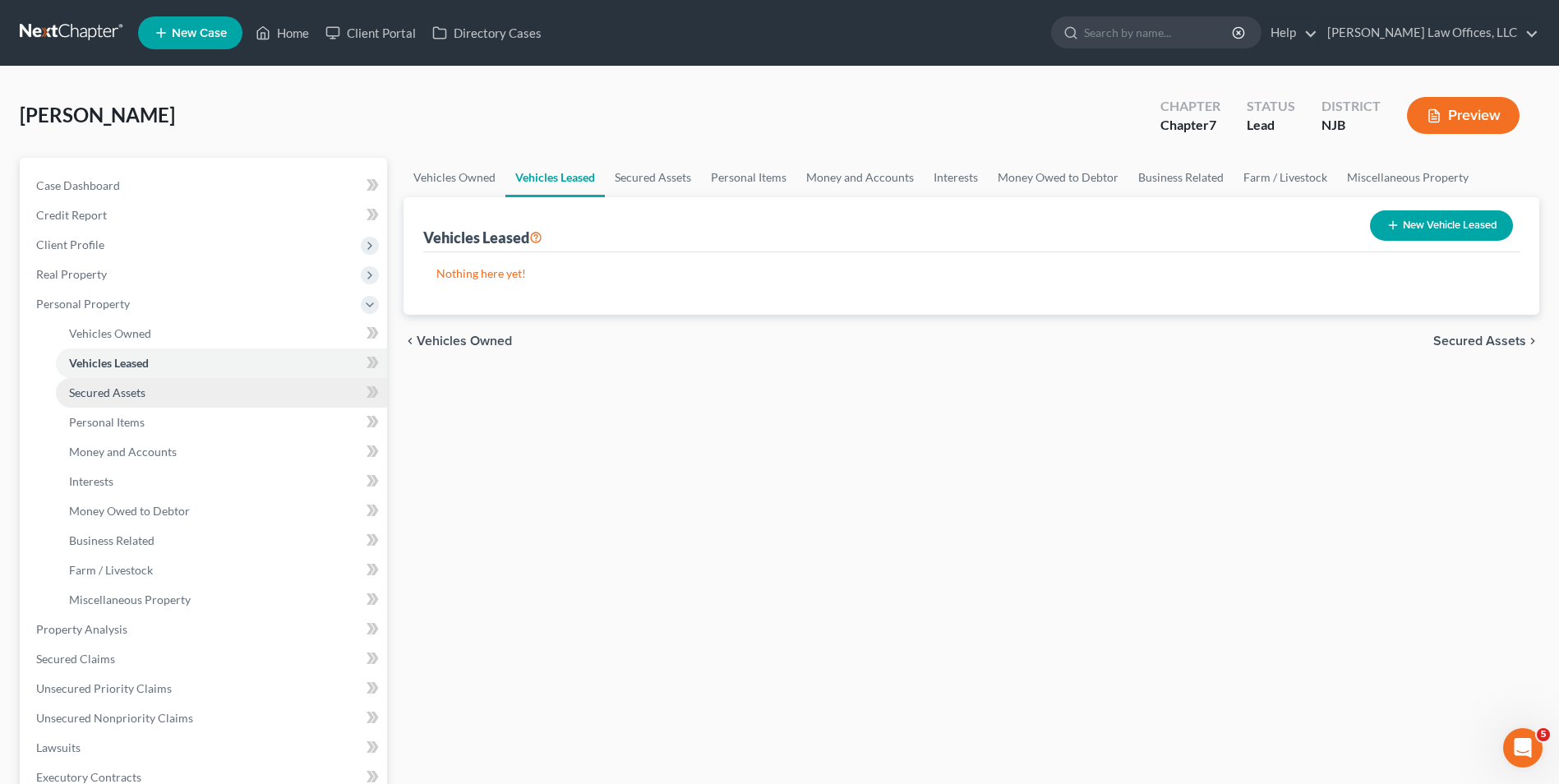
click at [156, 385] on link "Secured Assets" at bounding box center [222, 392] width 332 height 30
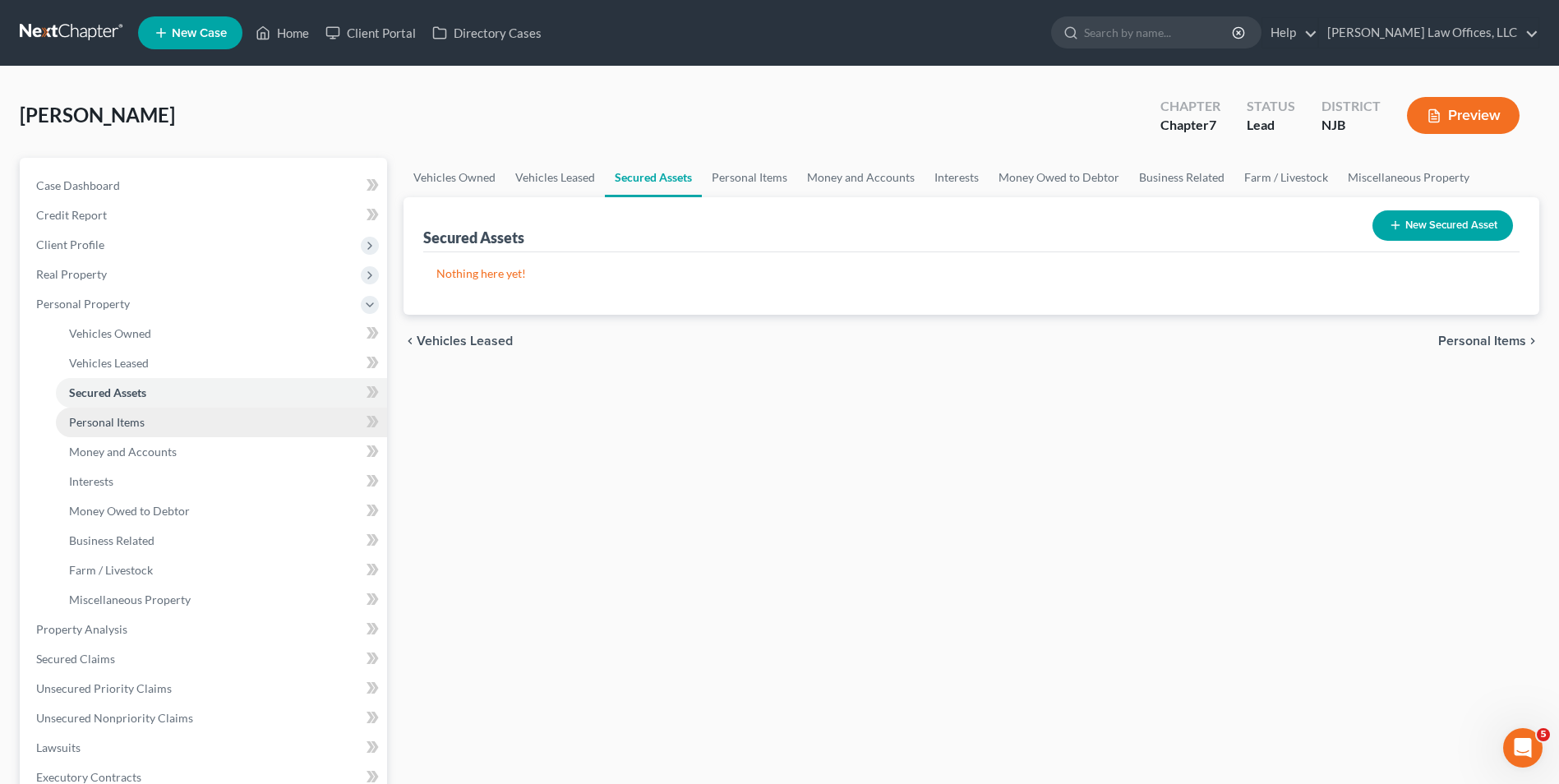
click at [157, 415] on link "Personal Items" at bounding box center [222, 422] width 332 height 30
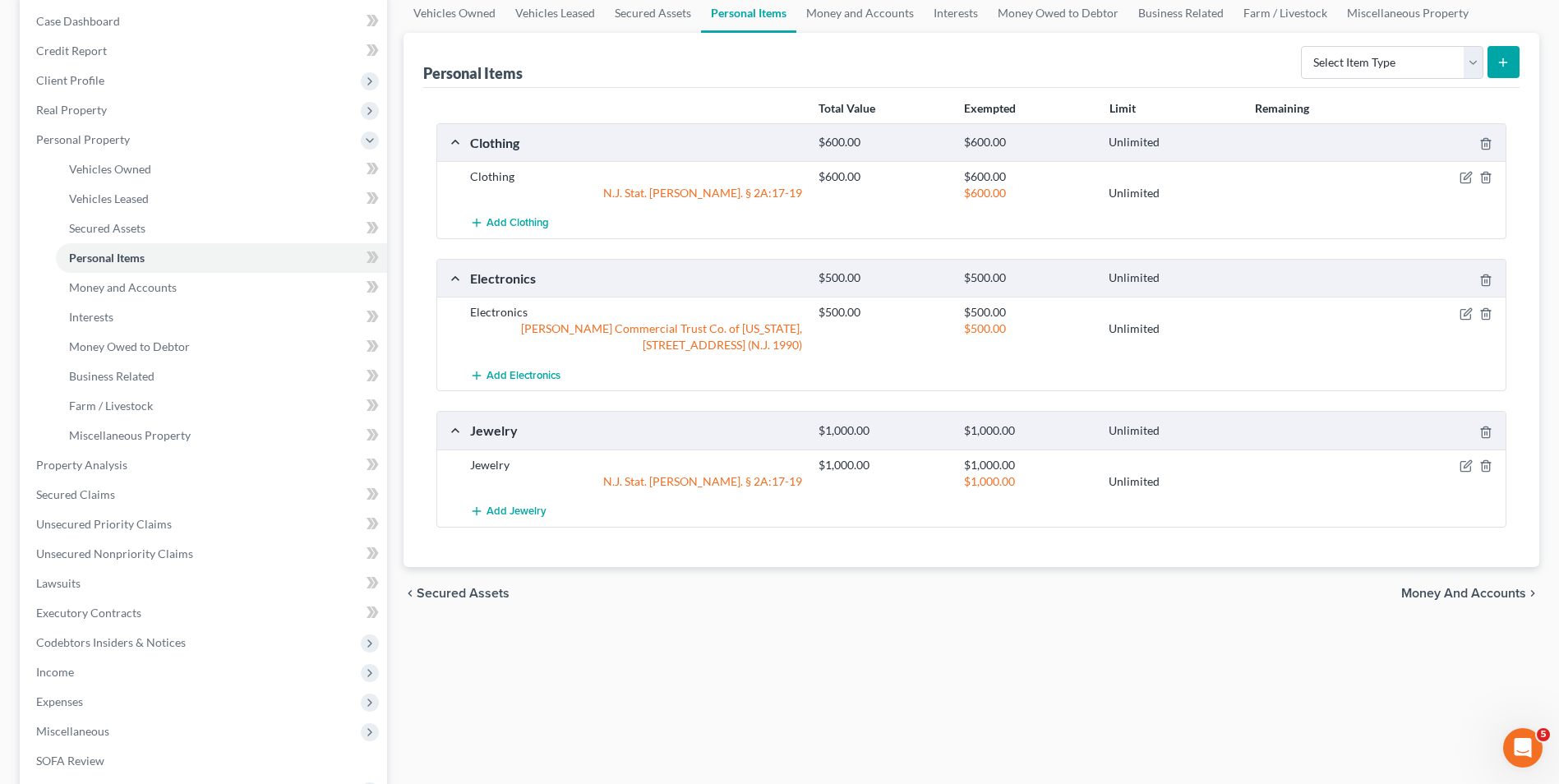
scroll to position [82, 0]
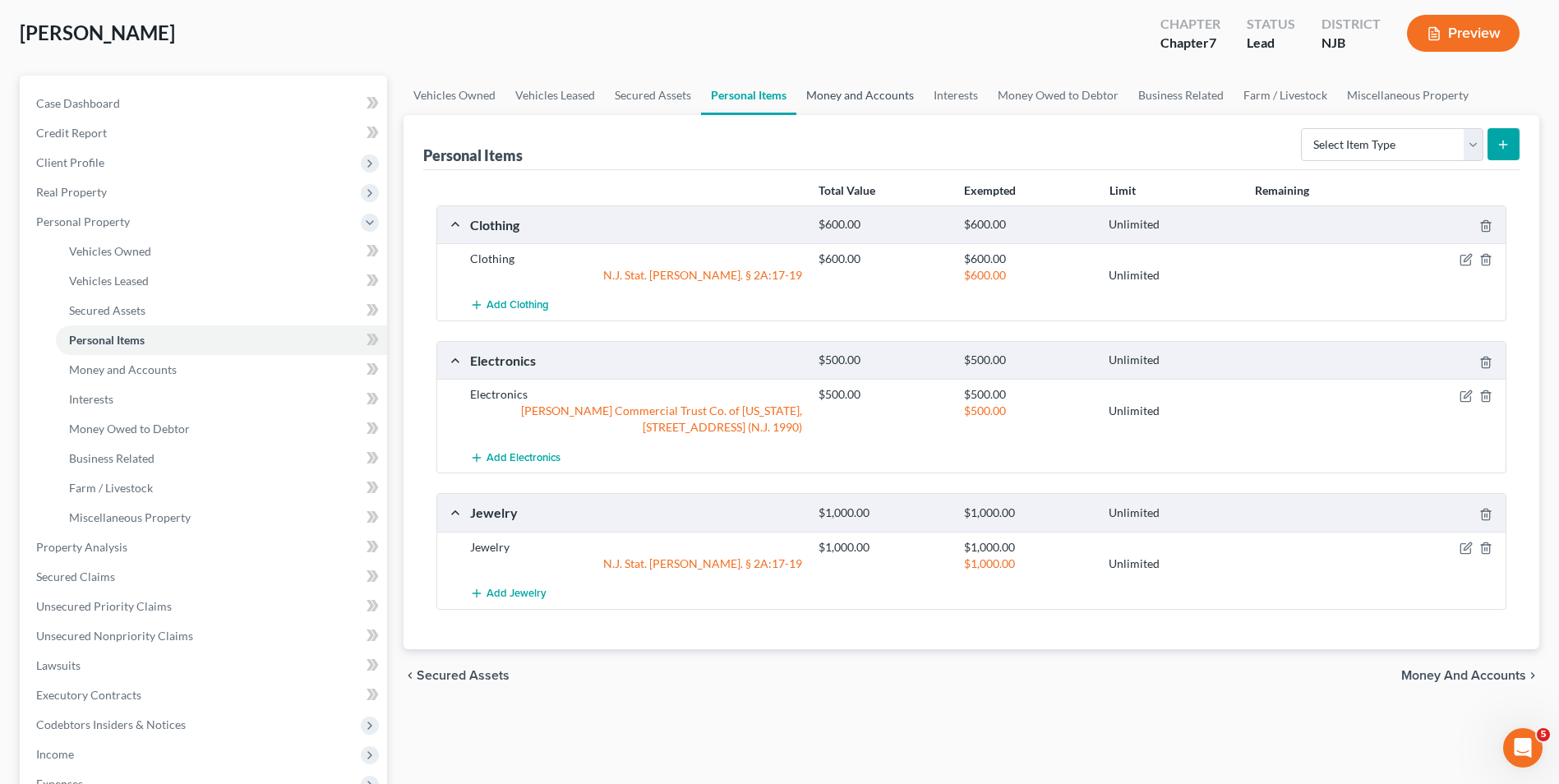
click at [867, 91] on link "Money and Accounts" at bounding box center [859, 96] width 127 height 39
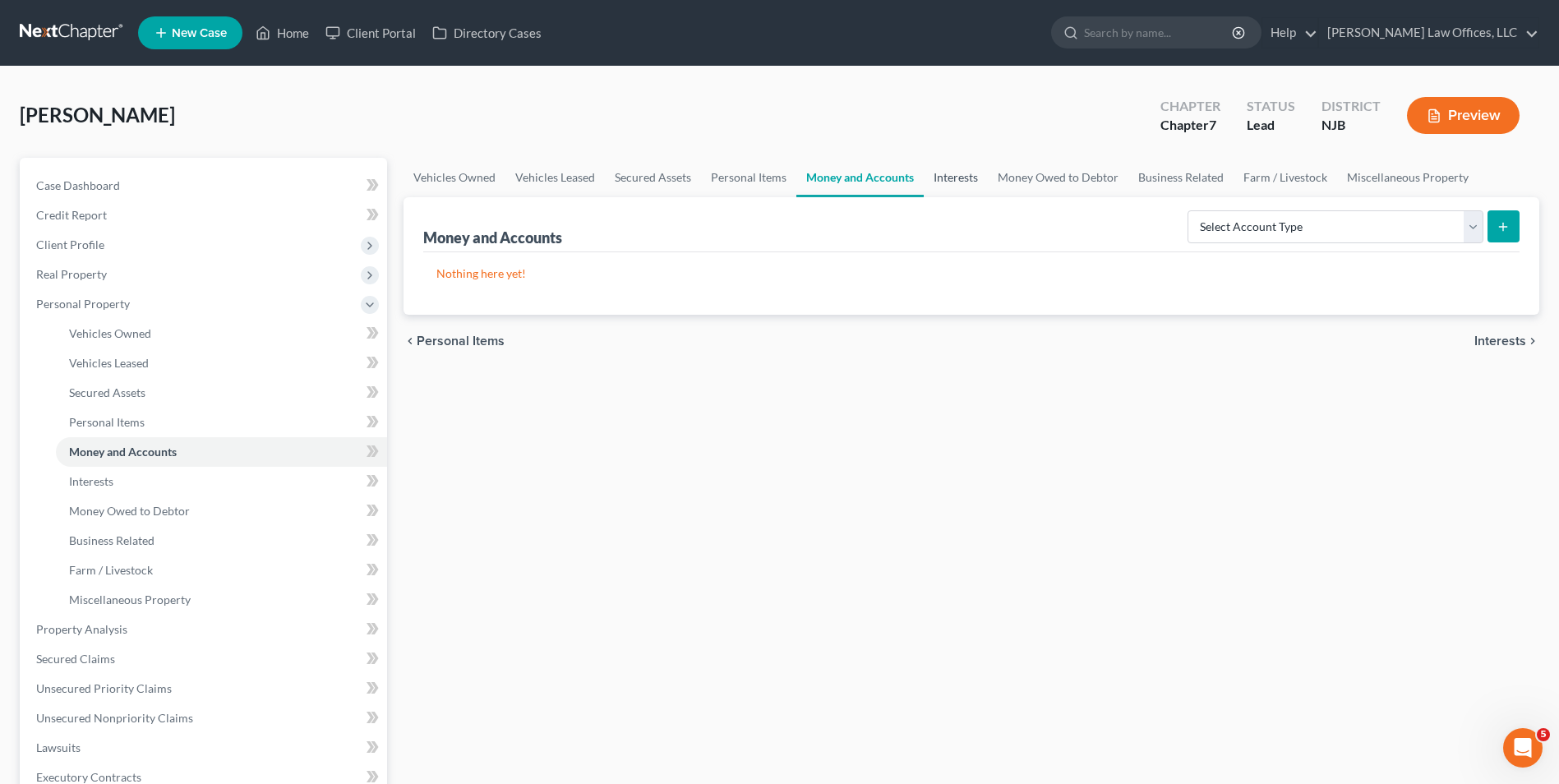
click at [958, 180] on link "Interests" at bounding box center [955, 178] width 64 height 39
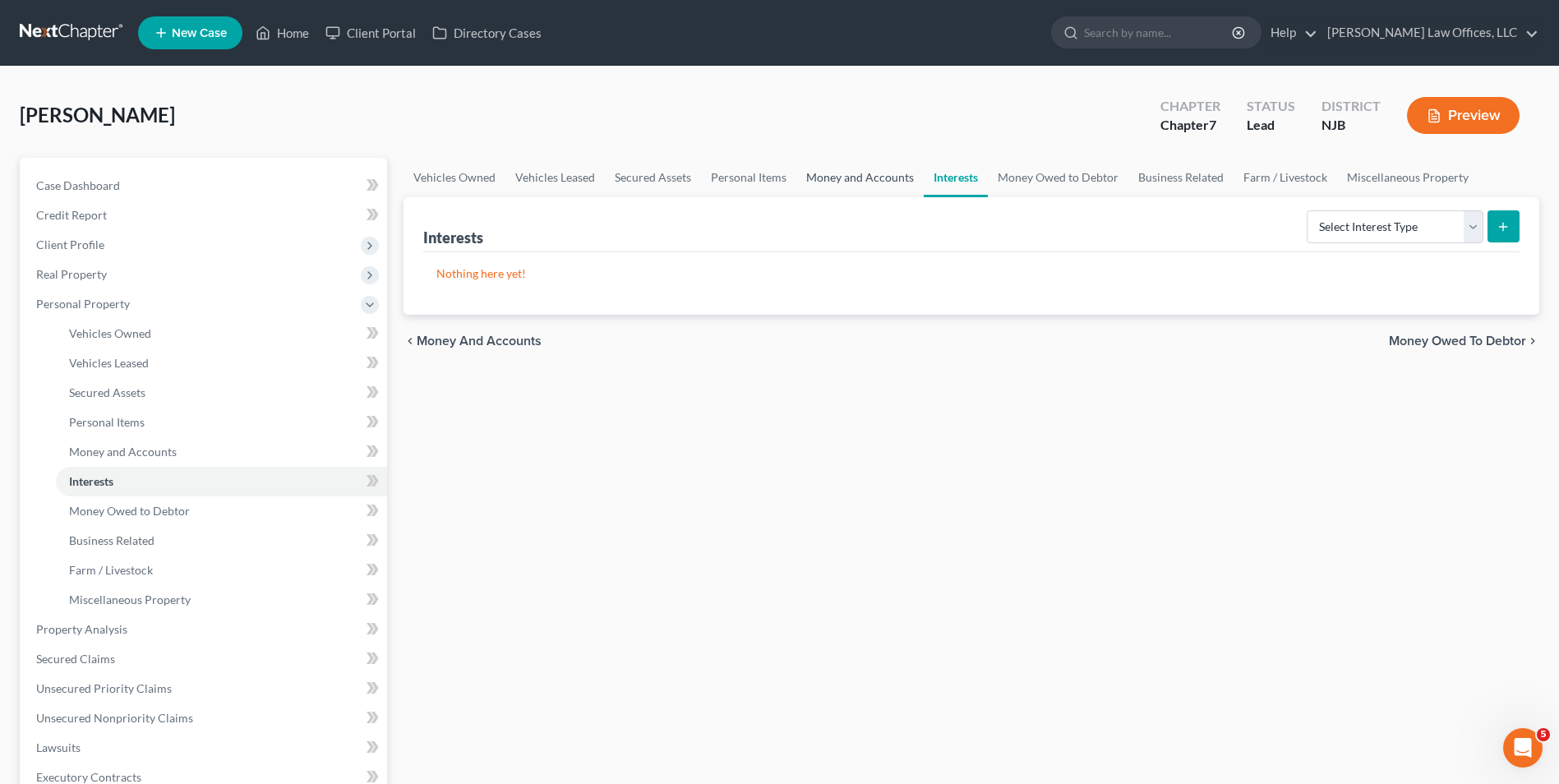
drag, startPoint x: 882, startPoint y: 175, endPoint x: 892, endPoint y: 178, distance: 10.4
click at [882, 175] on link "Money and Accounts" at bounding box center [859, 178] width 127 height 39
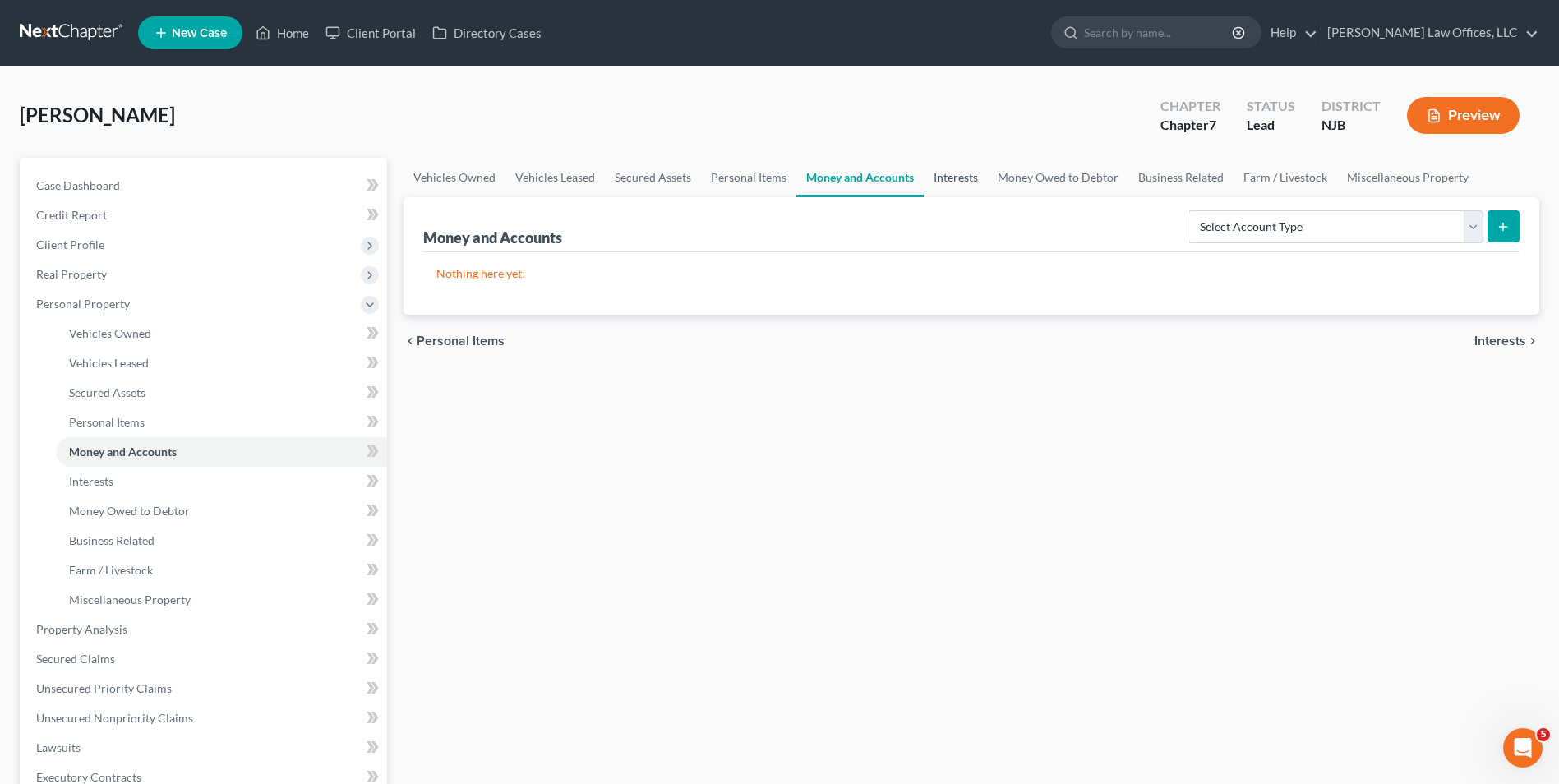
click at [967, 177] on link "Interests" at bounding box center [955, 178] width 64 height 39
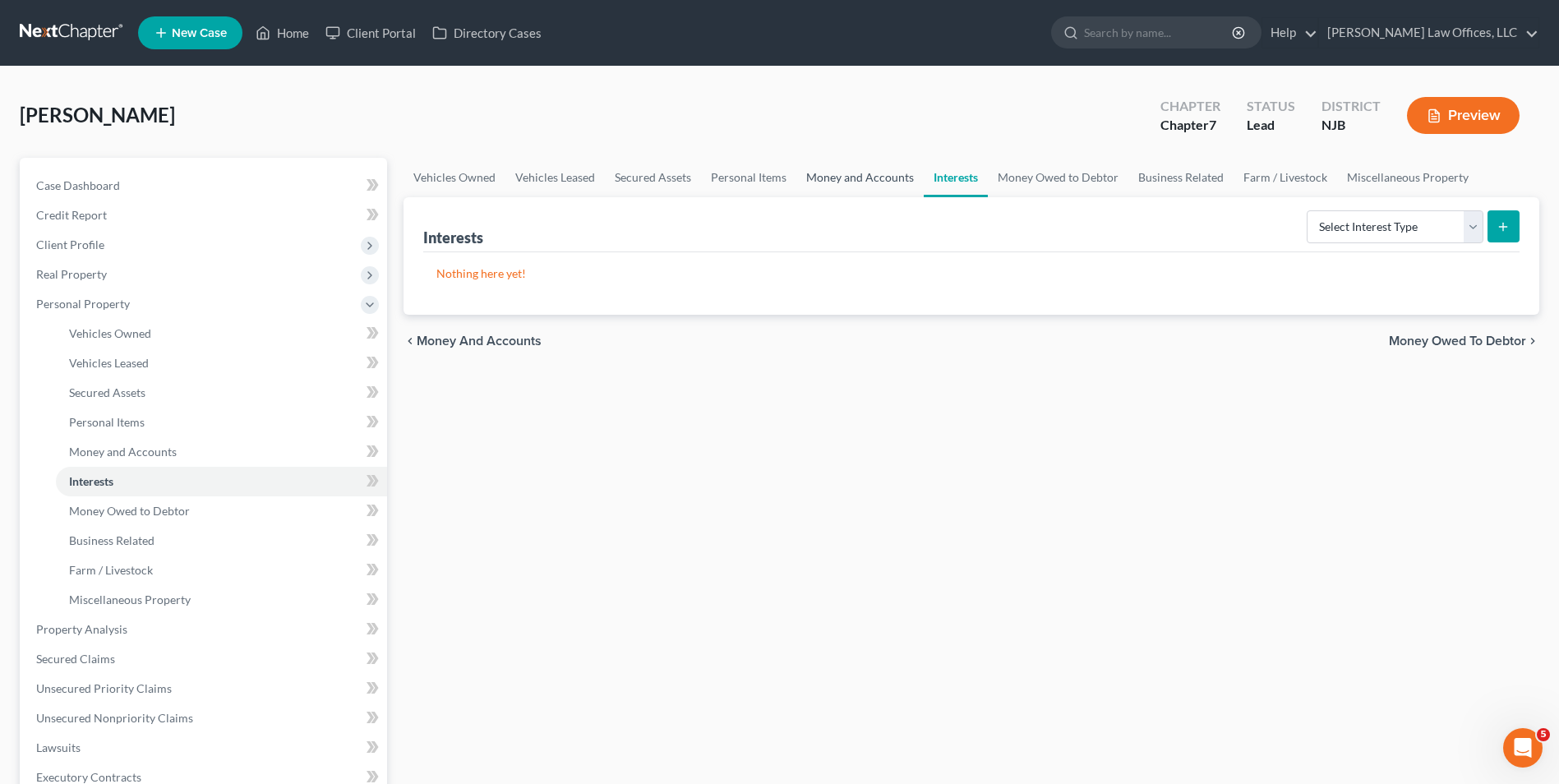
click at [832, 167] on link "Money and Accounts" at bounding box center [859, 178] width 127 height 39
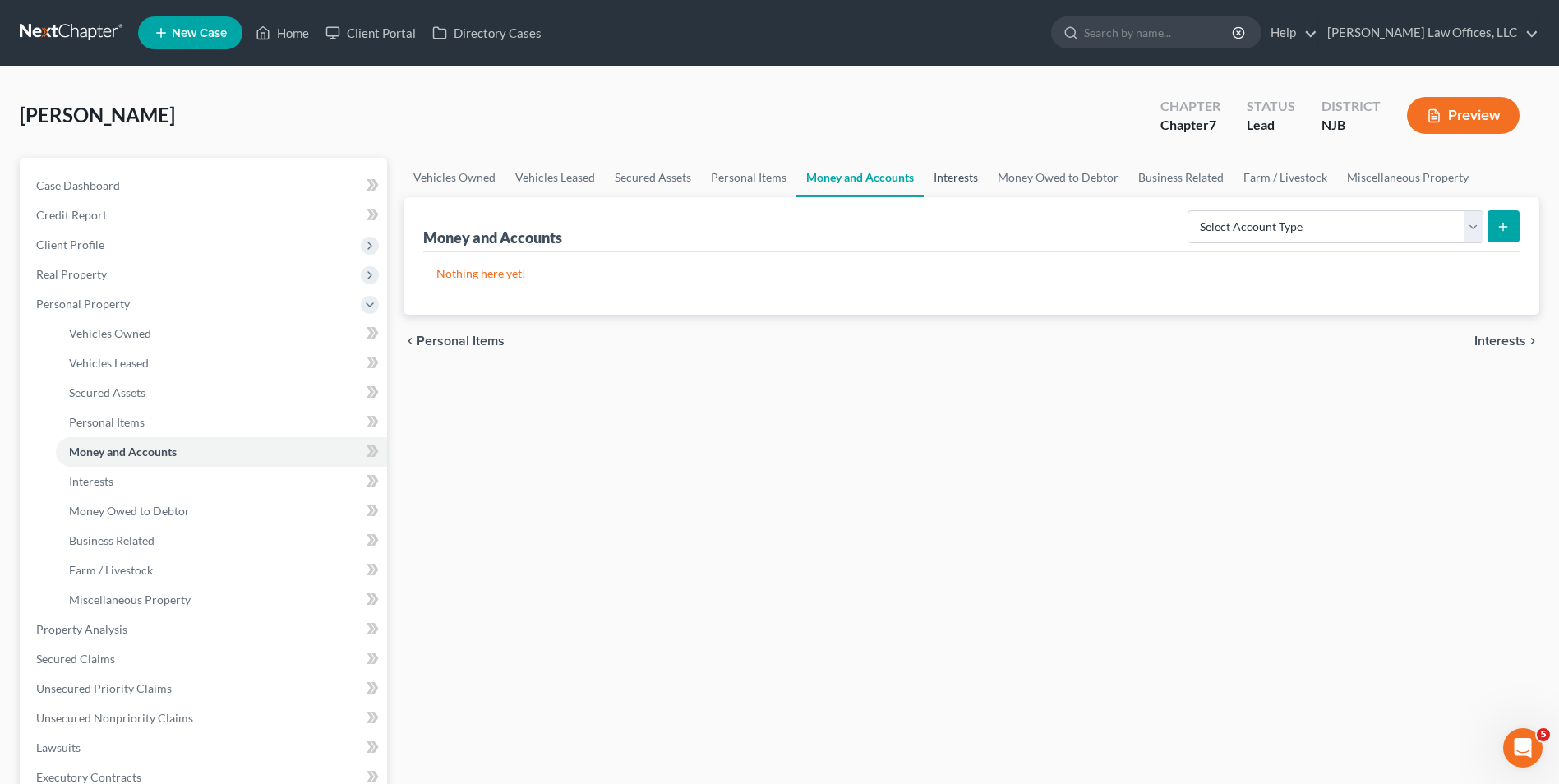
click at [939, 170] on link "Interests" at bounding box center [955, 178] width 64 height 39
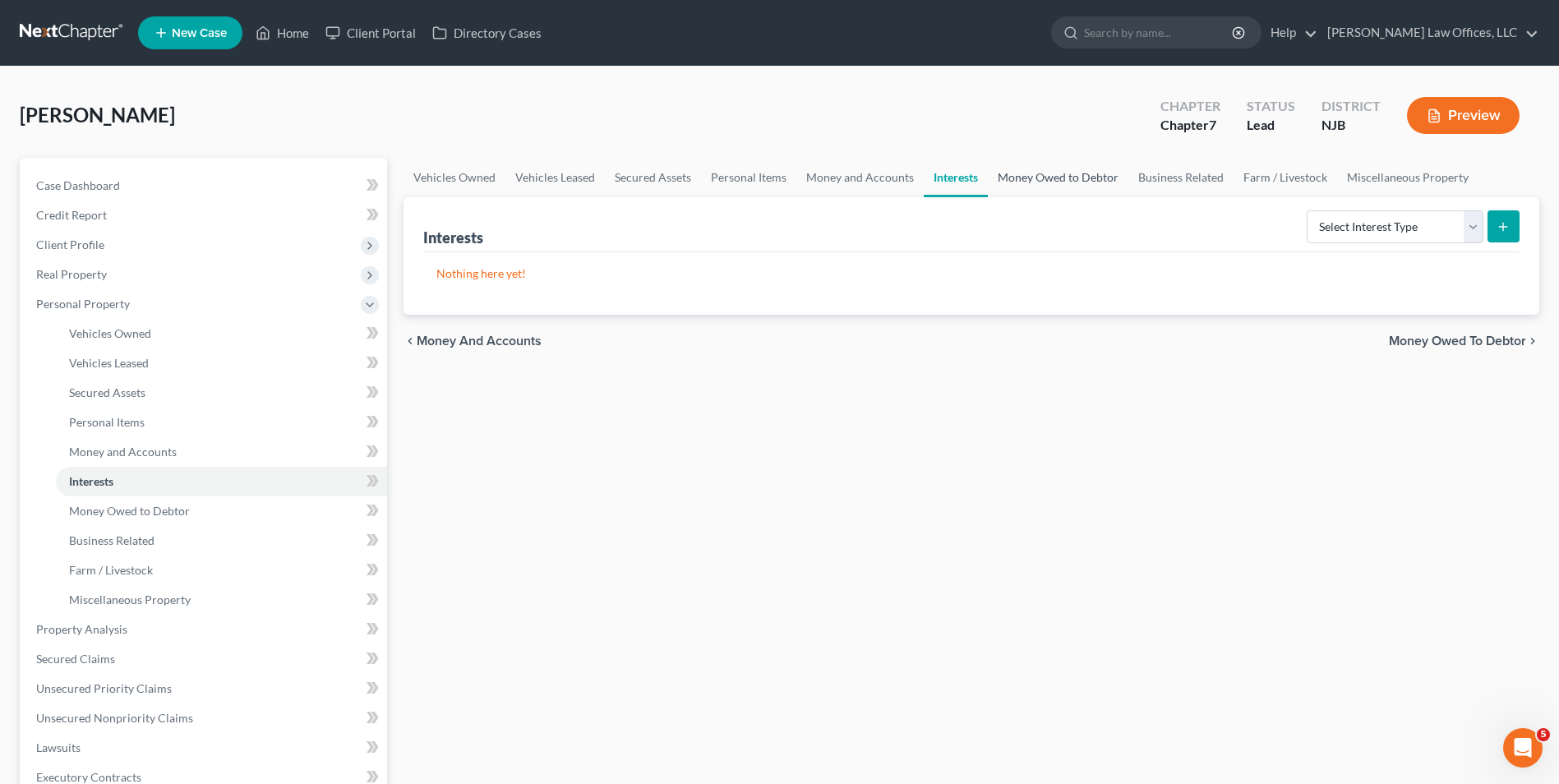
click at [1016, 175] on link "Money Owed to Debtor" at bounding box center [1058, 178] width 140 height 39
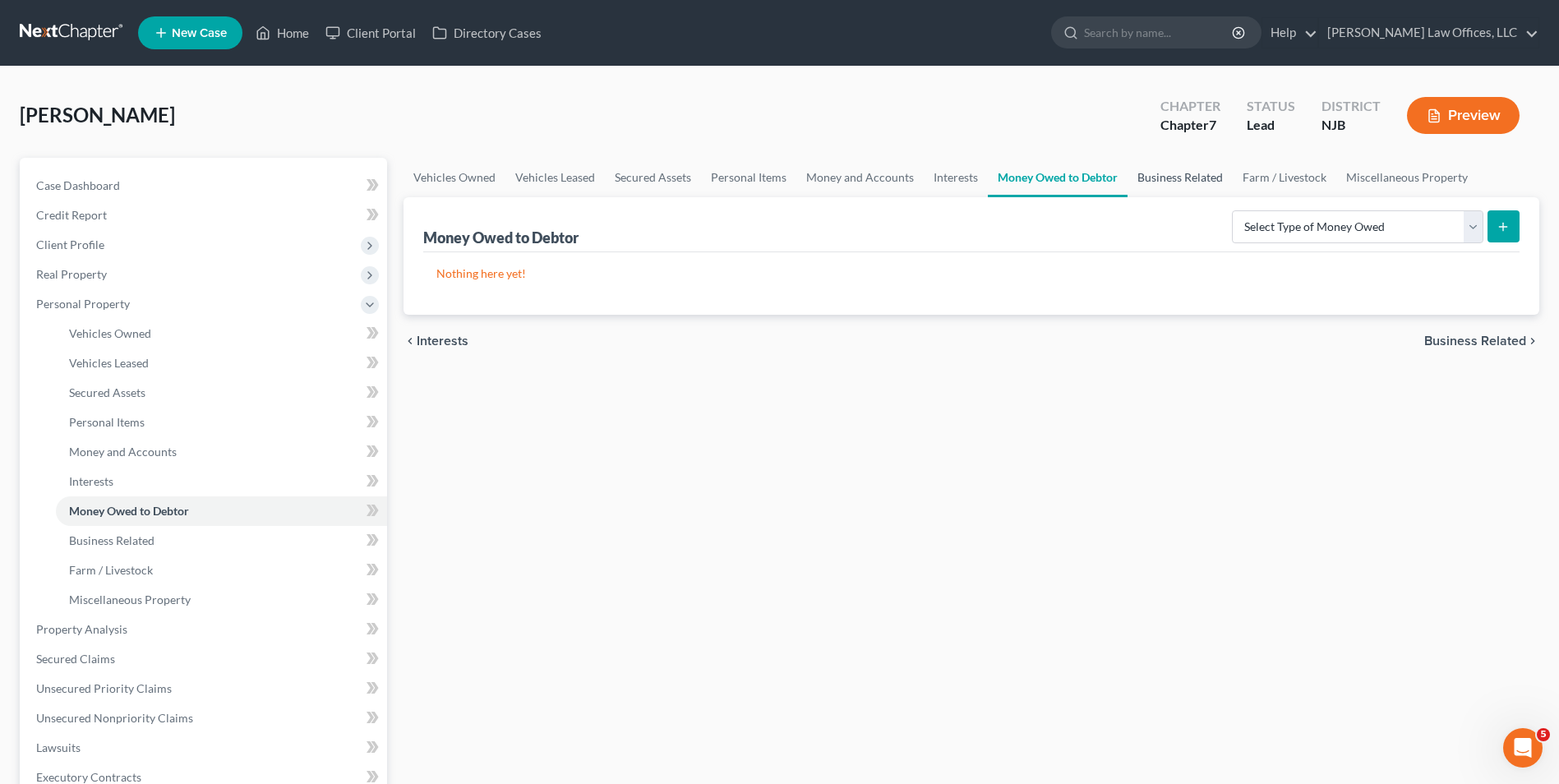
click at [1192, 182] on link "Business Related" at bounding box center [1180, 178] width 106 height 39
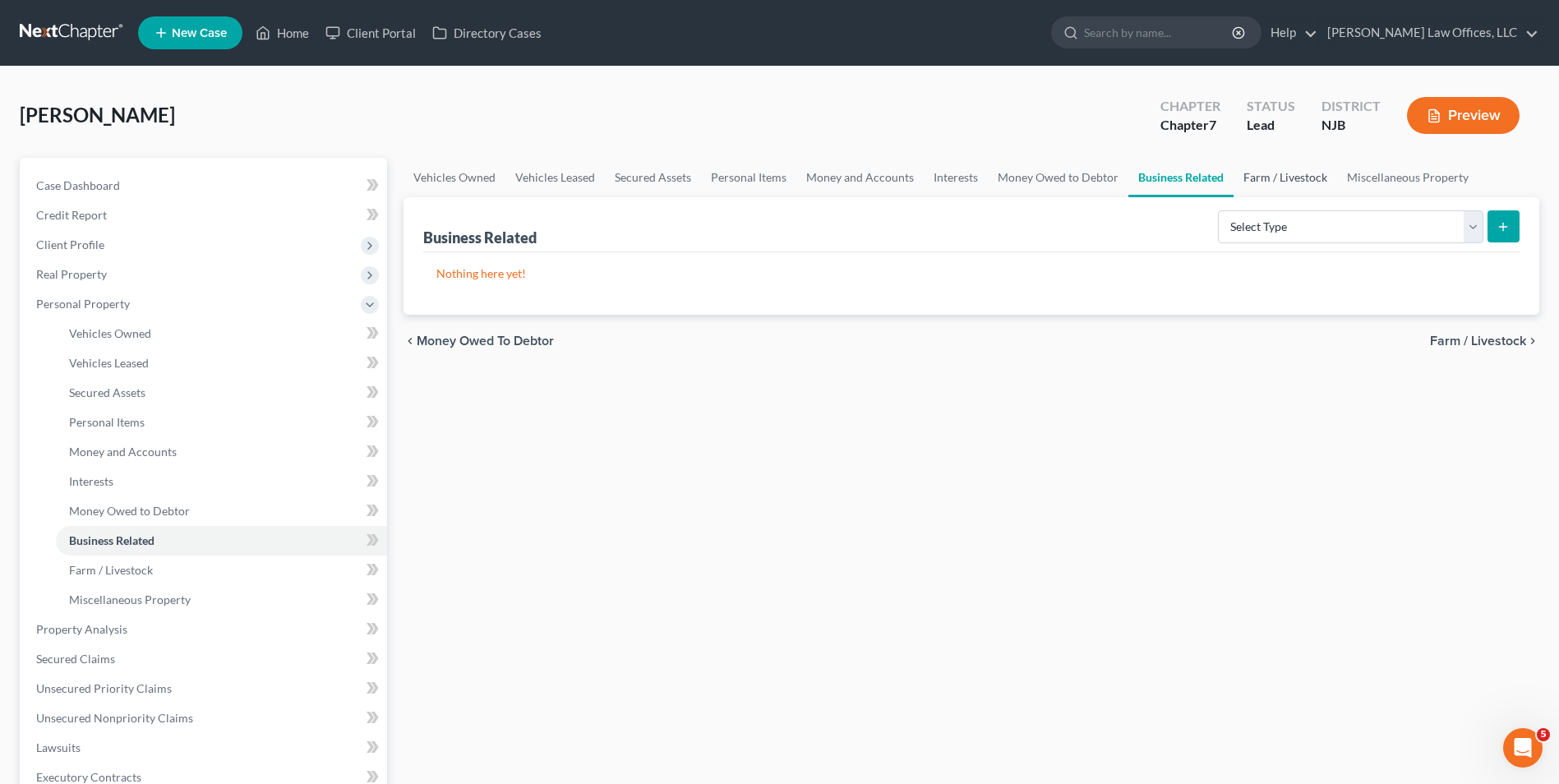
click at [1267, 177] on link "Farm / Livestock" at bounding box center [1285, 178] width 104 height 39
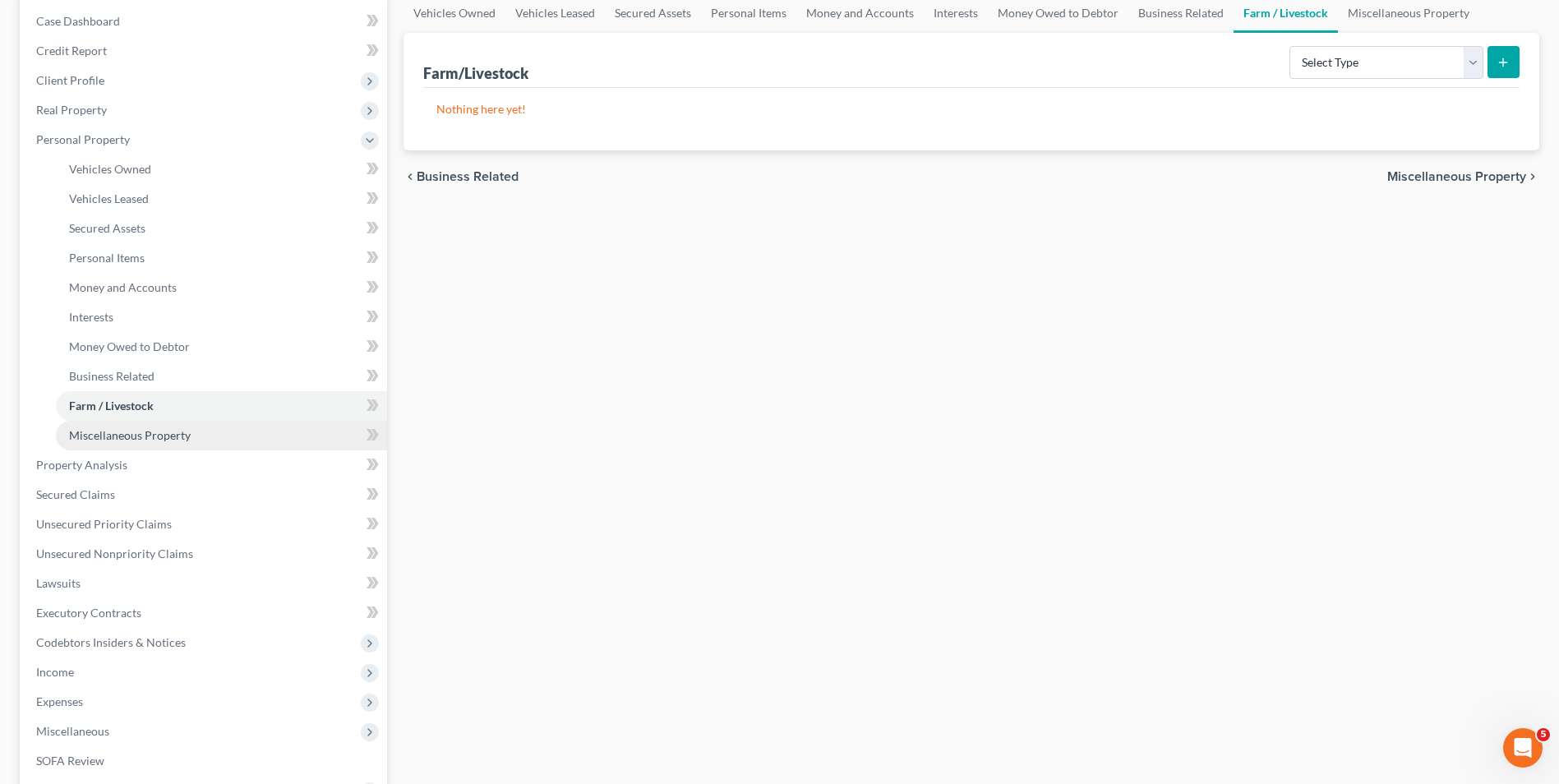
click at [152, 438] on span "Miscellaneous Property" at bounding box center [129, 435] width 121 height 14
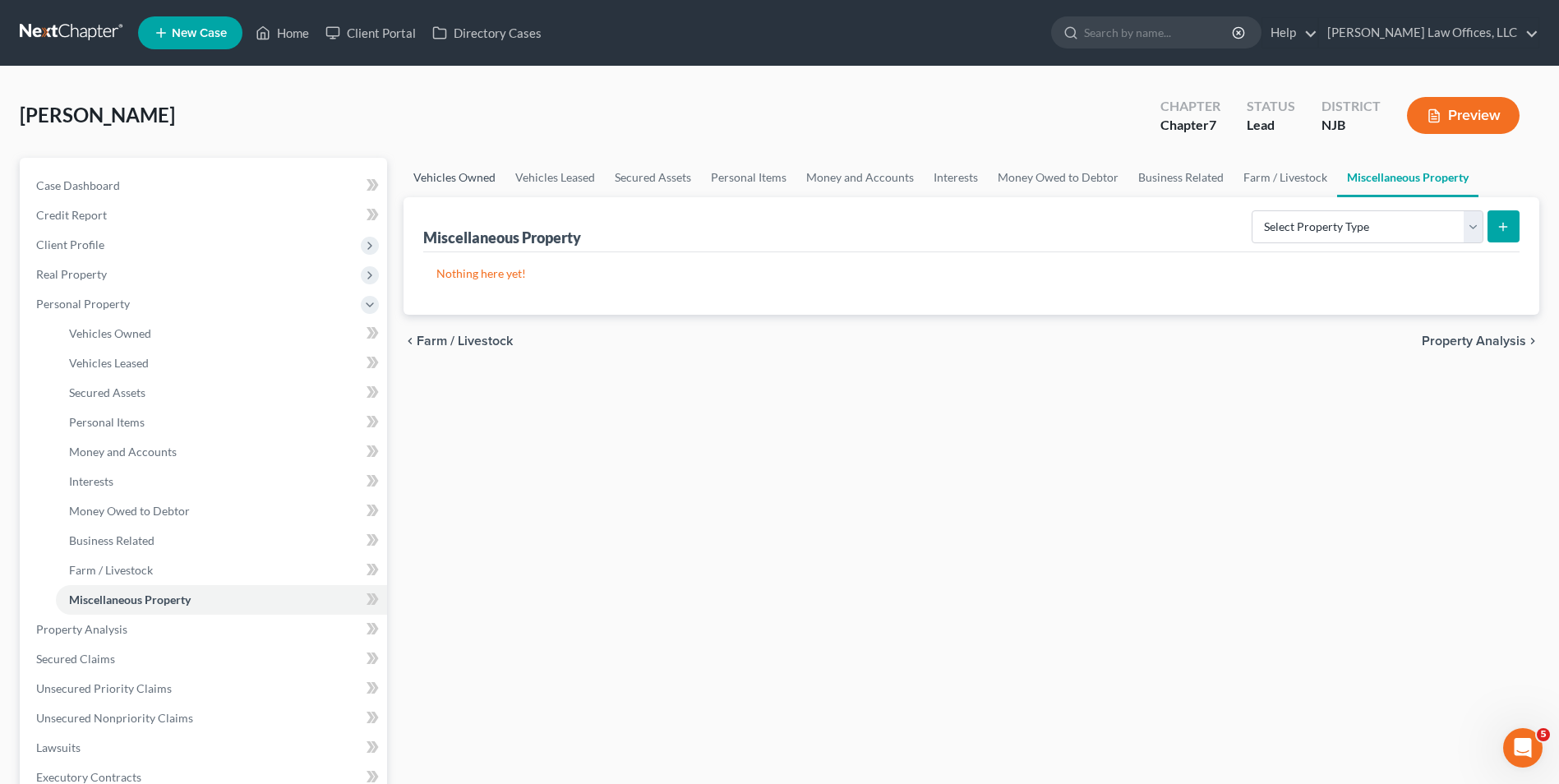
click at [470, 177] on link "Vehicles Owned" at bounding box center [454, 178] width 102 height 39
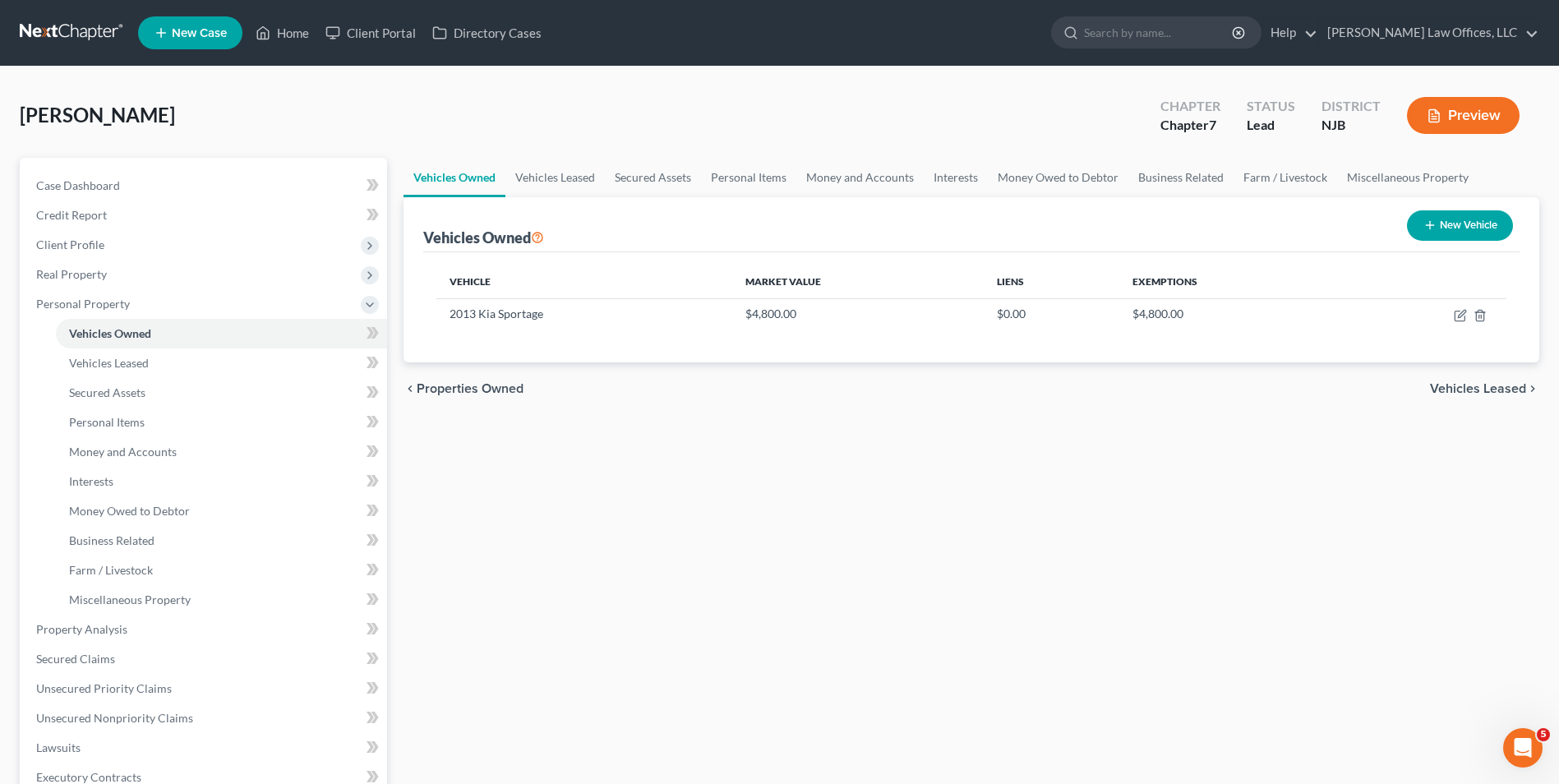
drag, startPoint x: 1249, startPoint y: 508, endPoint x: 1241, endPoint y: 502, distance: 10.0
click at [1249, 508] on div "Vehicles Owned Vehicles Leased Secured Assets Personal Items Money and Accounts…" at bounding box center [972, 632] width 1152 height 949
click at [1278, 319] on td "$4,800.00" at bounding box center [1231, 314] width 225 height 32
click at [1462, 312] on icon "button" at bounding box center [1459, 315] width 13 height 13
select select "0"
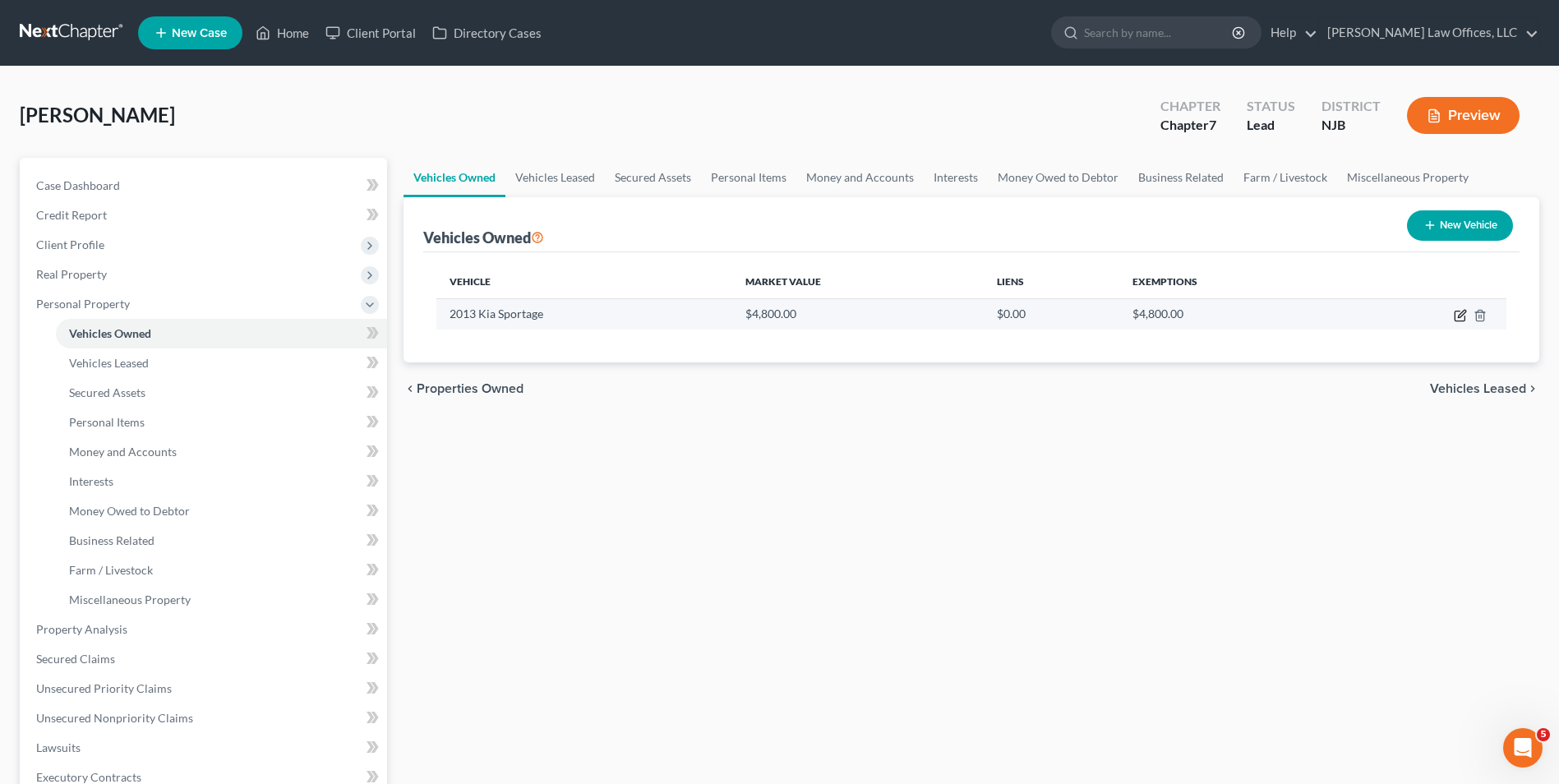
select select "13"
select select "4"
select select "0"
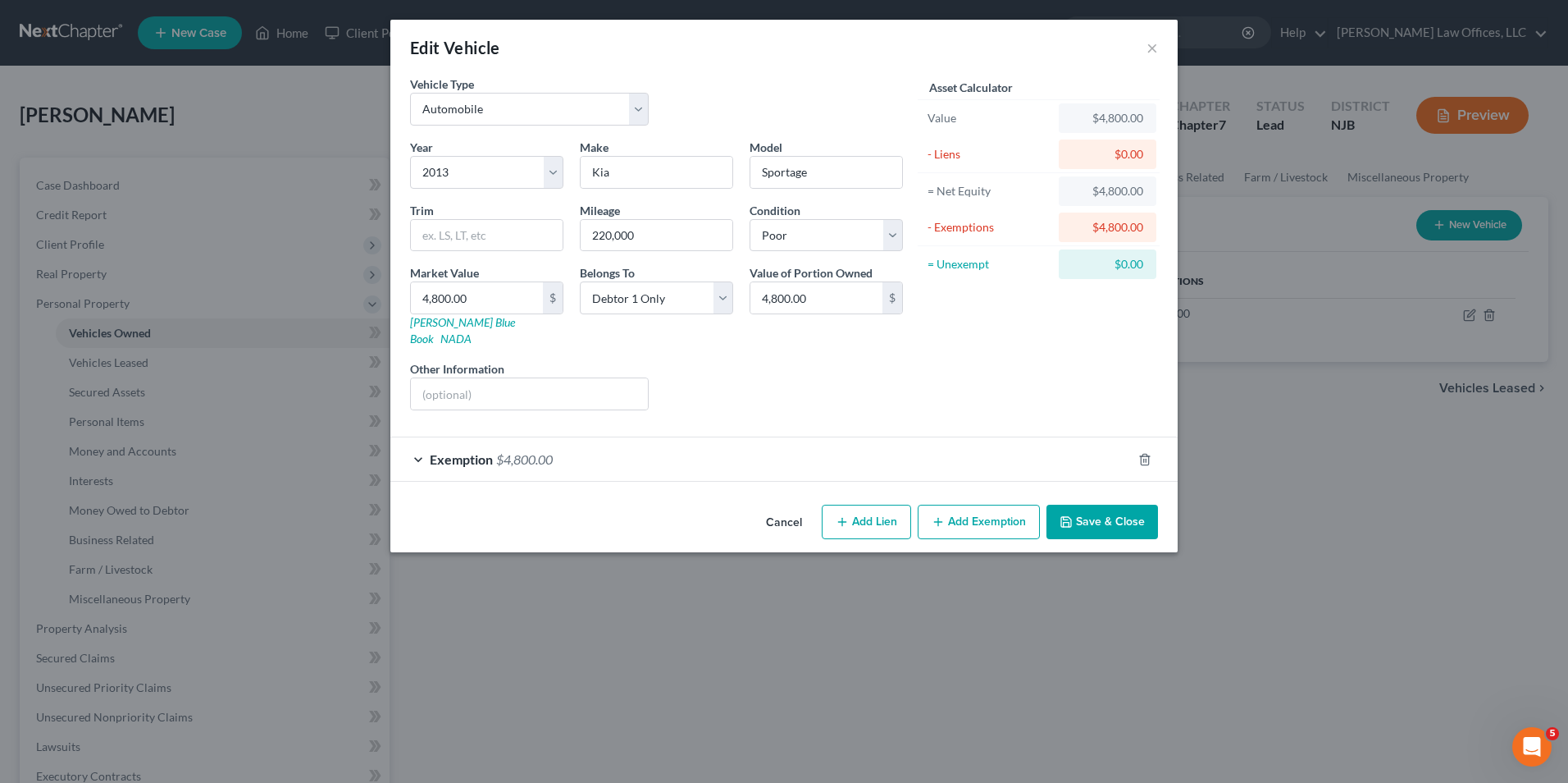
click at [487, 451] on span "Exemption" at bounding box center [461, 459] width 63 height 16
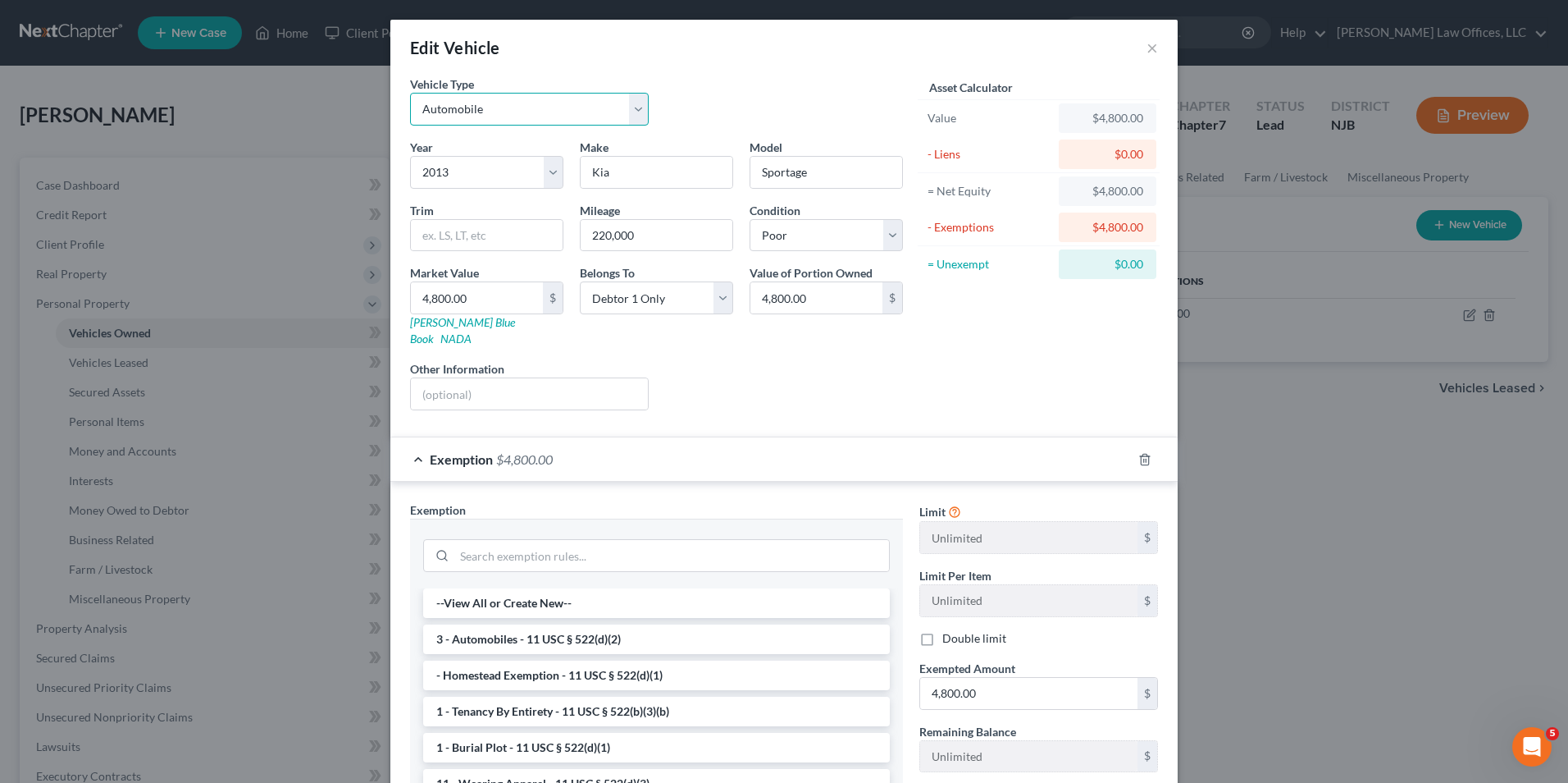
click at [460, 114] on select "Select Automobile Truck Trailer Watercraft Aircraft Motor Home Atv Other Vehicle" at bounding box center [529, 108] width 238 height 33
drag, startPoint x: 630, startPoint y: 381, endPoint x: 620, endPoint y: 386, distance: 11.2
click at [630, 381] on input "text" at bounding box center [529, 394] width 237 height 32
drag, startPoint x: 834, startPoint y: 412, endPoint x: 724, endPoint y: 425, distance: 110.8
click at [834, 412] on form "Vehicle Type Select Automobile Truck Trailer Watercraft Aircraft Motor Home Atv…" at bounding box center [784, 477] width 749 height 803
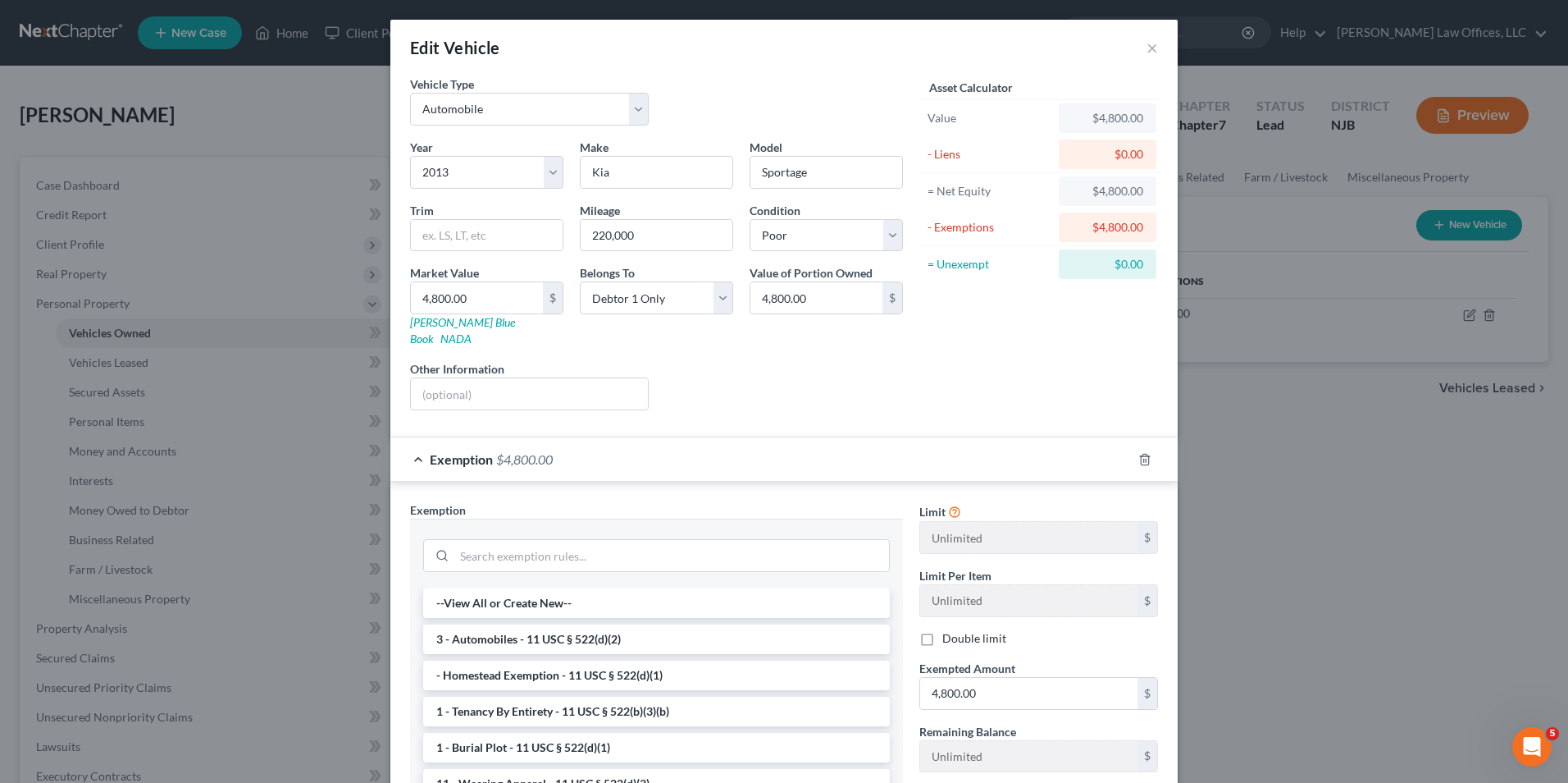
scroll to position [169, 0]
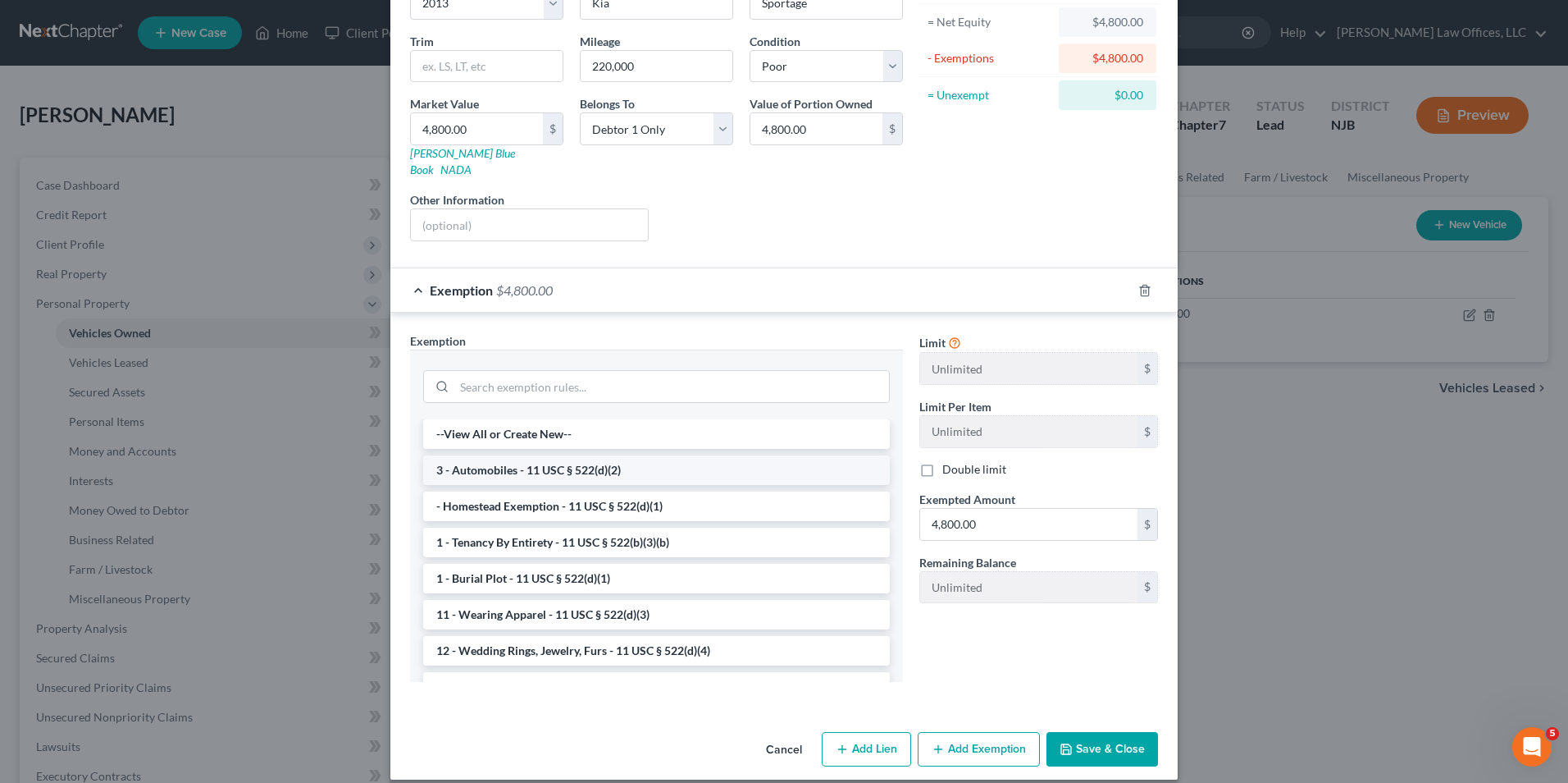
click at [497, 455] on li "3 - Automobiles - 11 USC § 522(d)(2)" at bounding box center [657, 470] width 467 height 30
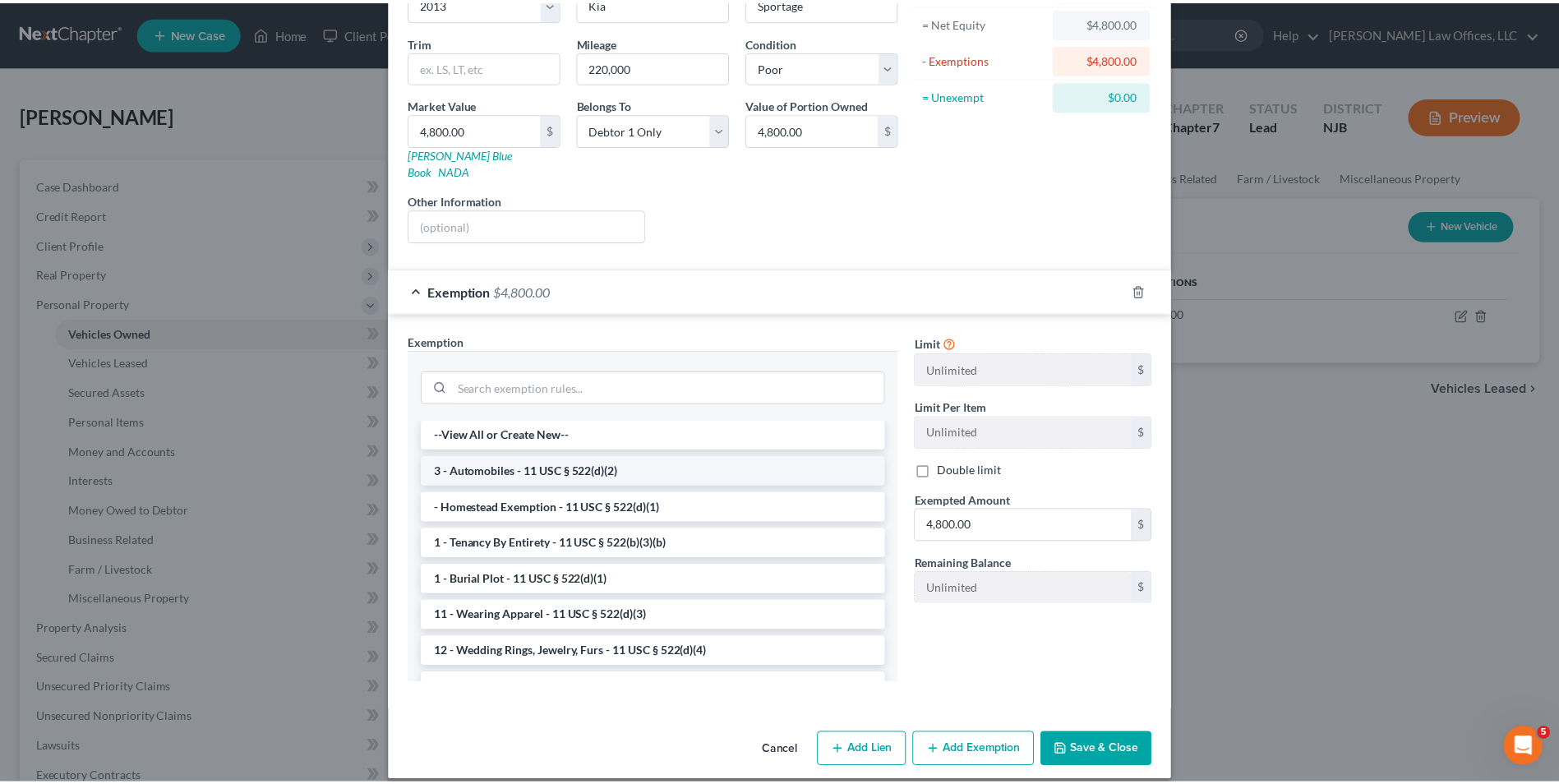
scroll to position [88, 0]
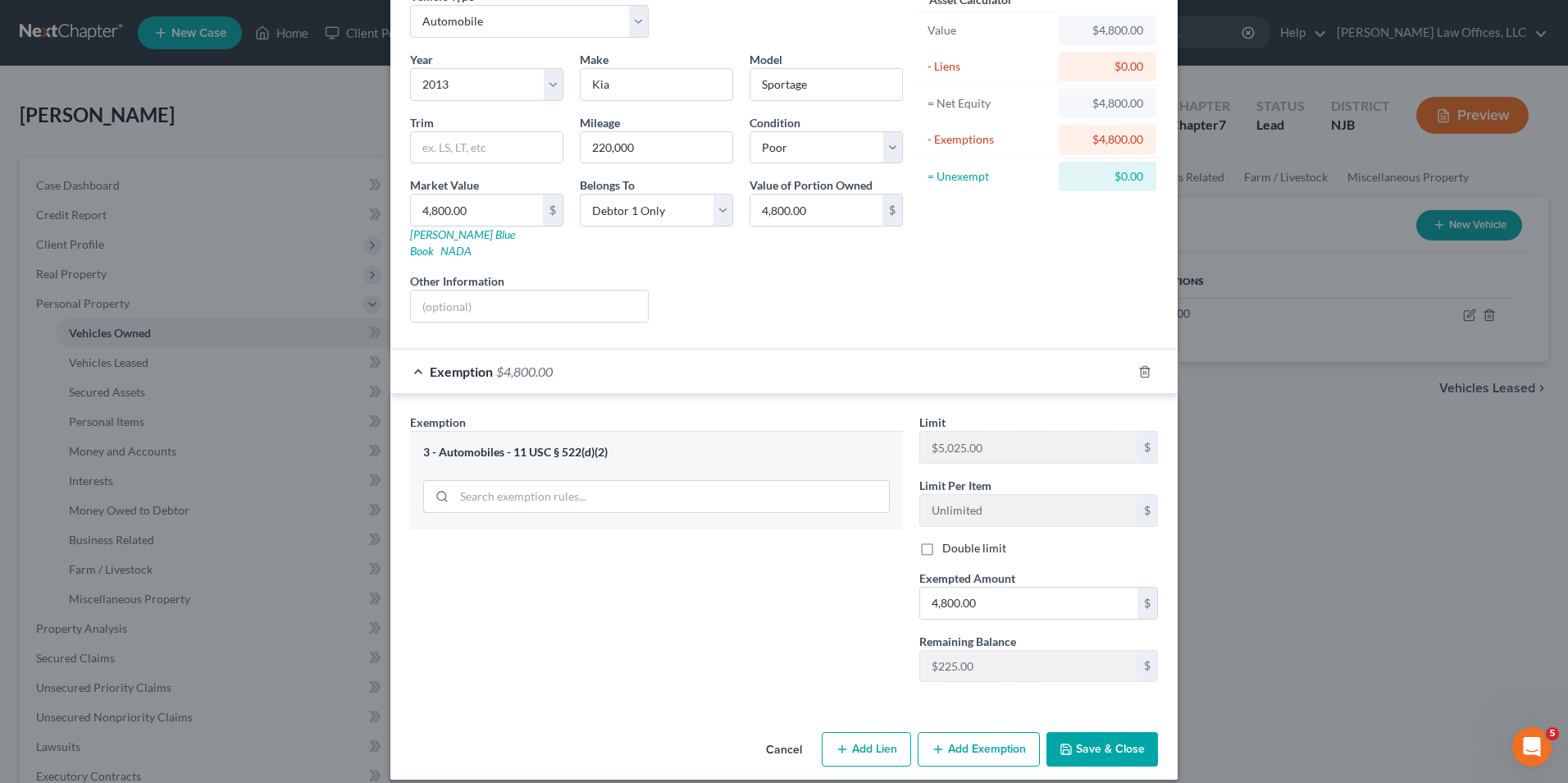
click at [1090, 733] on button "Save & Close" at bounding box center [1102, 749] width 111 height 34
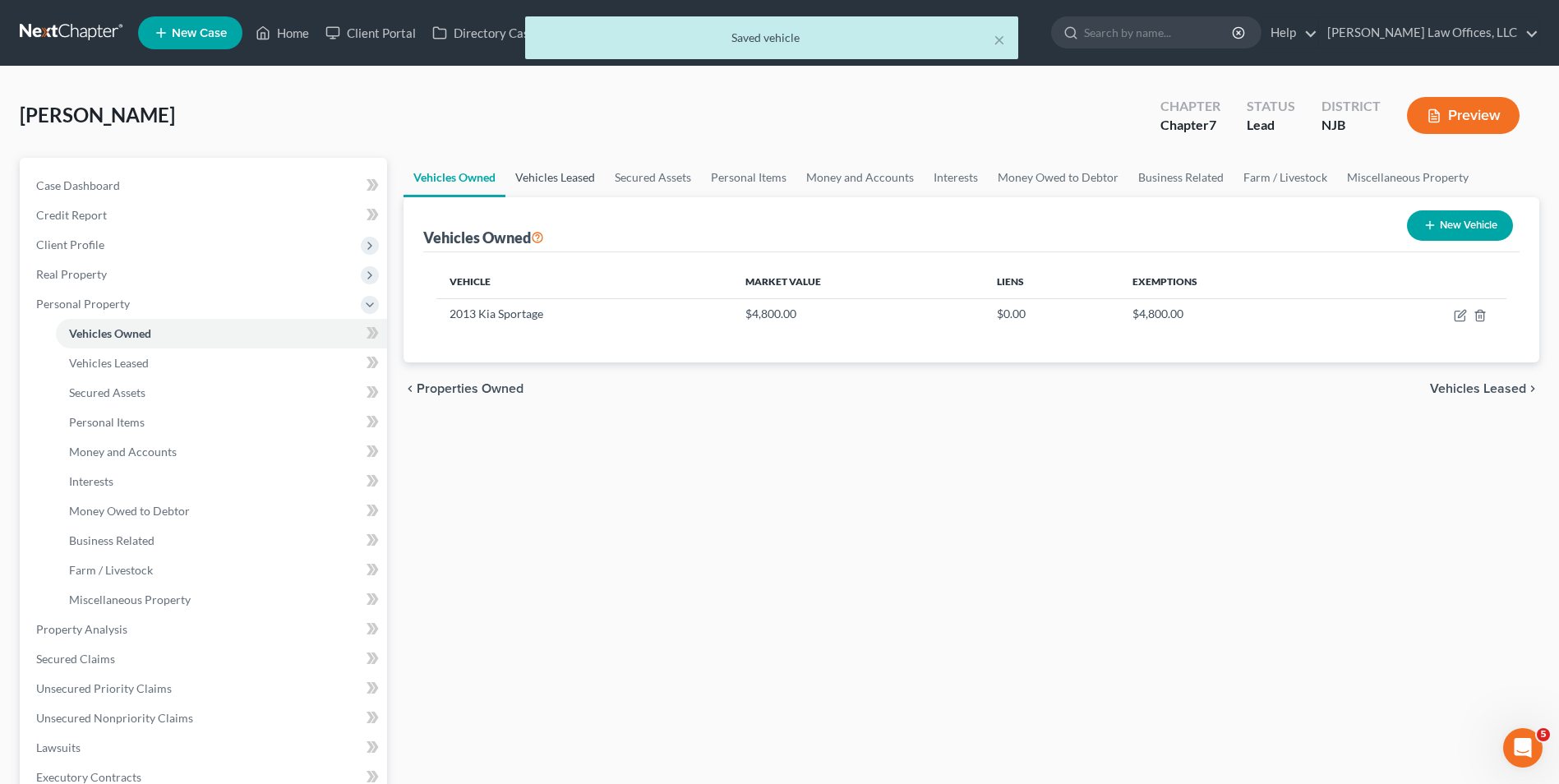
click at [570, 188] on link "Vehicles Leased" at bounding box center [555, 178] width 100 height 39
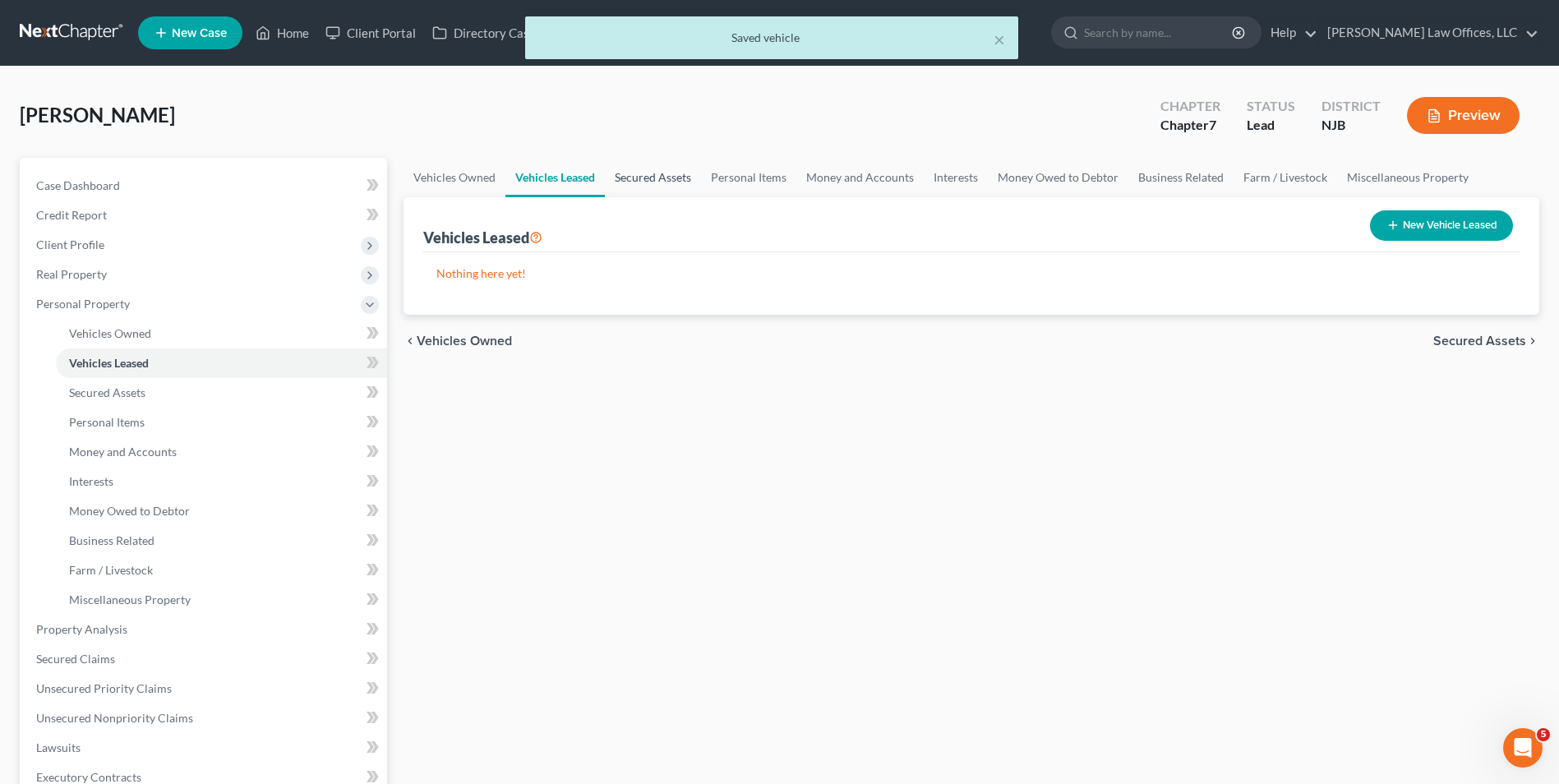
click at [661, 173] on link "Secured Assets" at bounding box center [652, 178] width 96 height 39
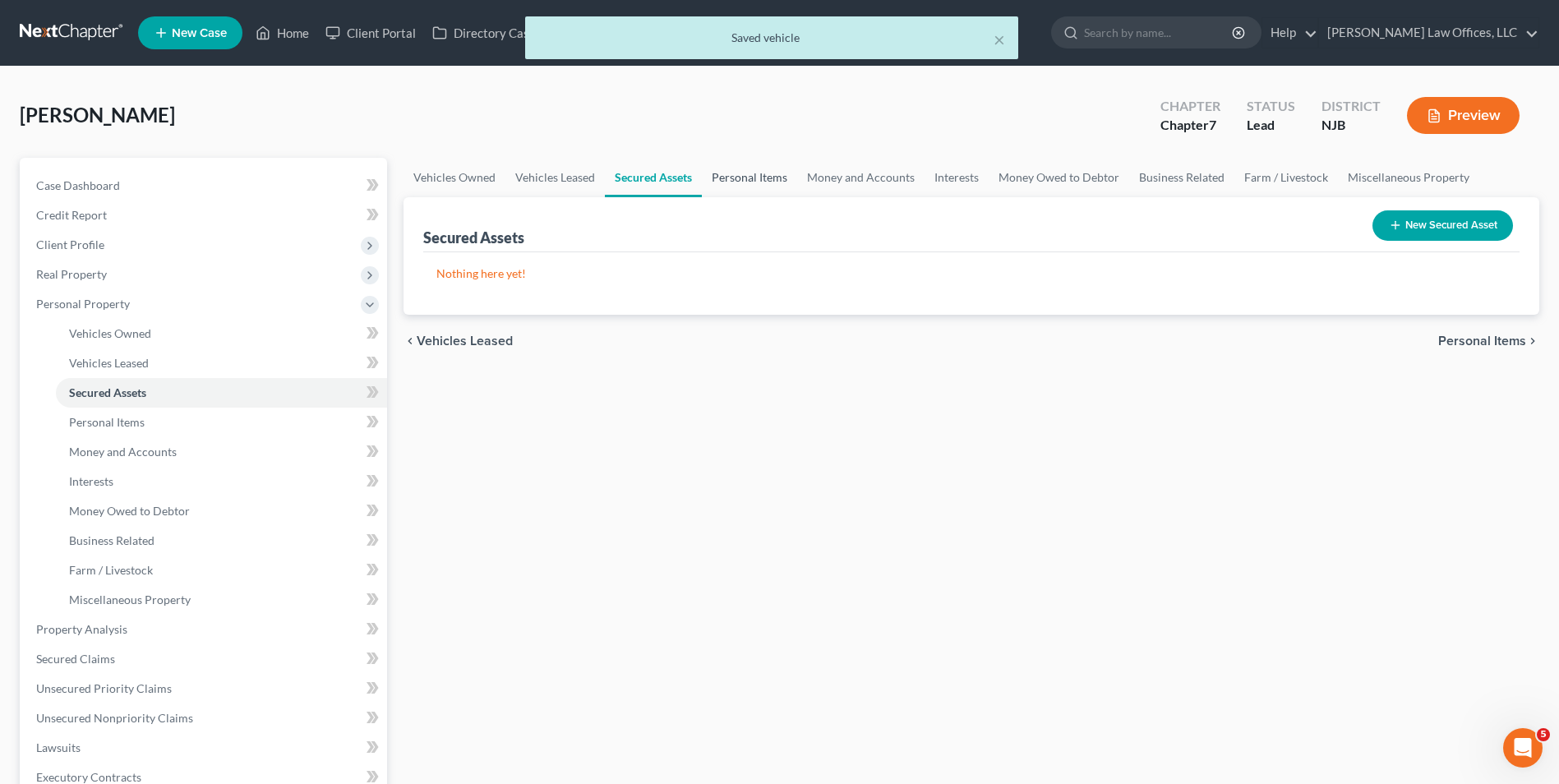
click at [735, 170] on link "Personal Items" at bounding box center [749, 178] width 96 height 39
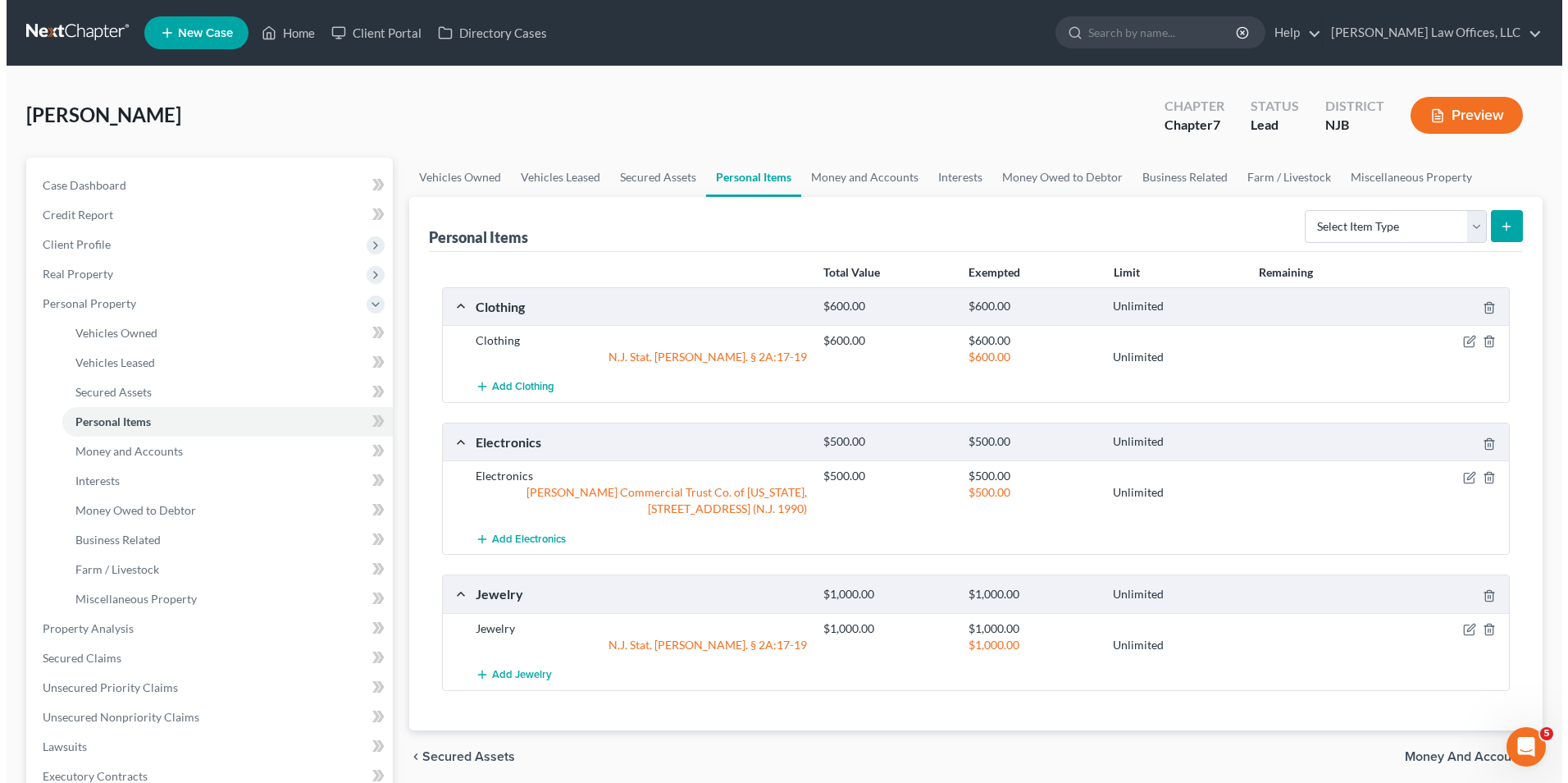
scroll to position [82, 0]
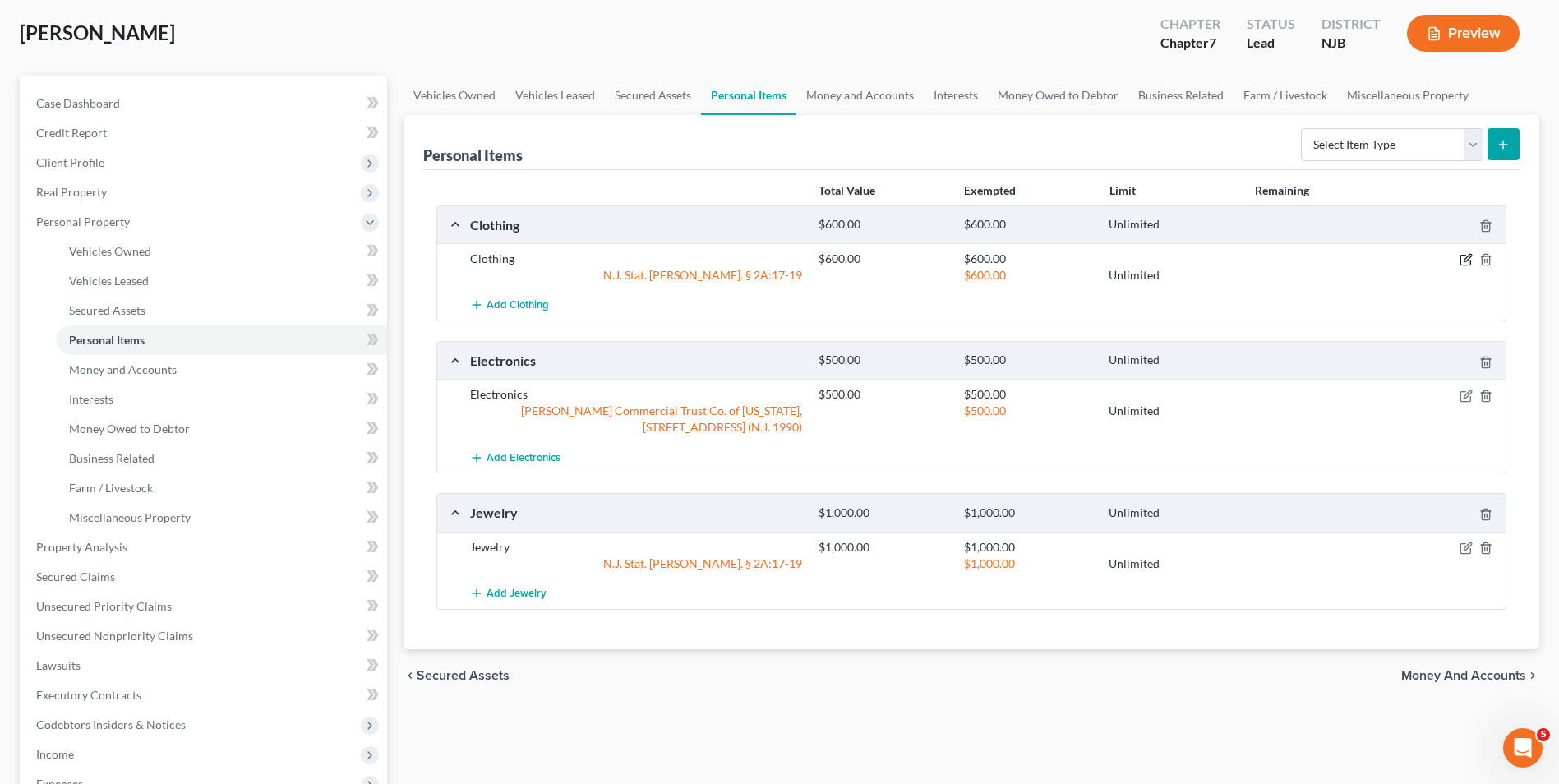
click at [1462, 259] on icon "button" at bounding box center [1465, 259] width 13 height 13
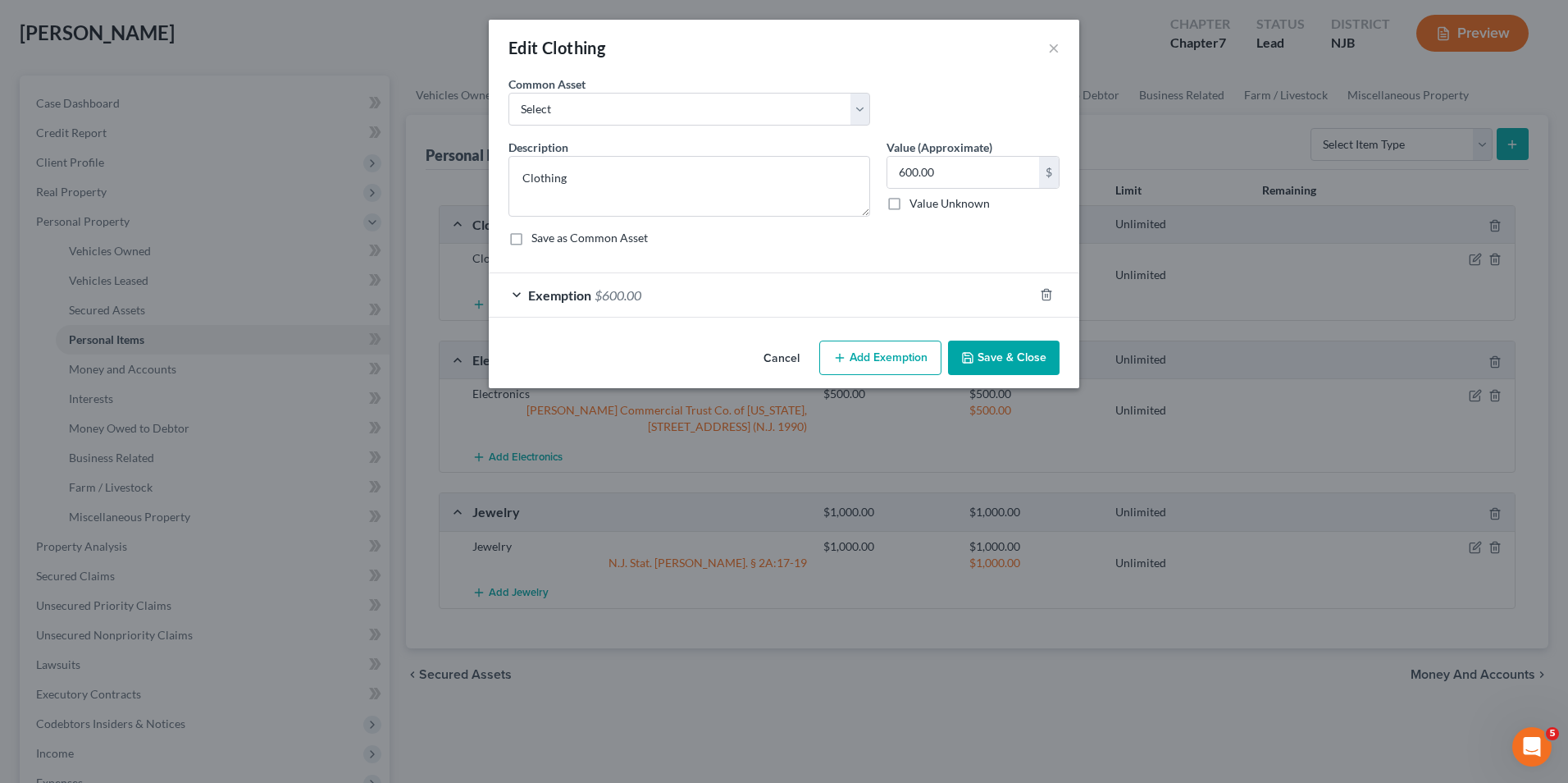
click at [581, 292] on span "Exemption" at bounding box center [559, 294] width 63 height 16
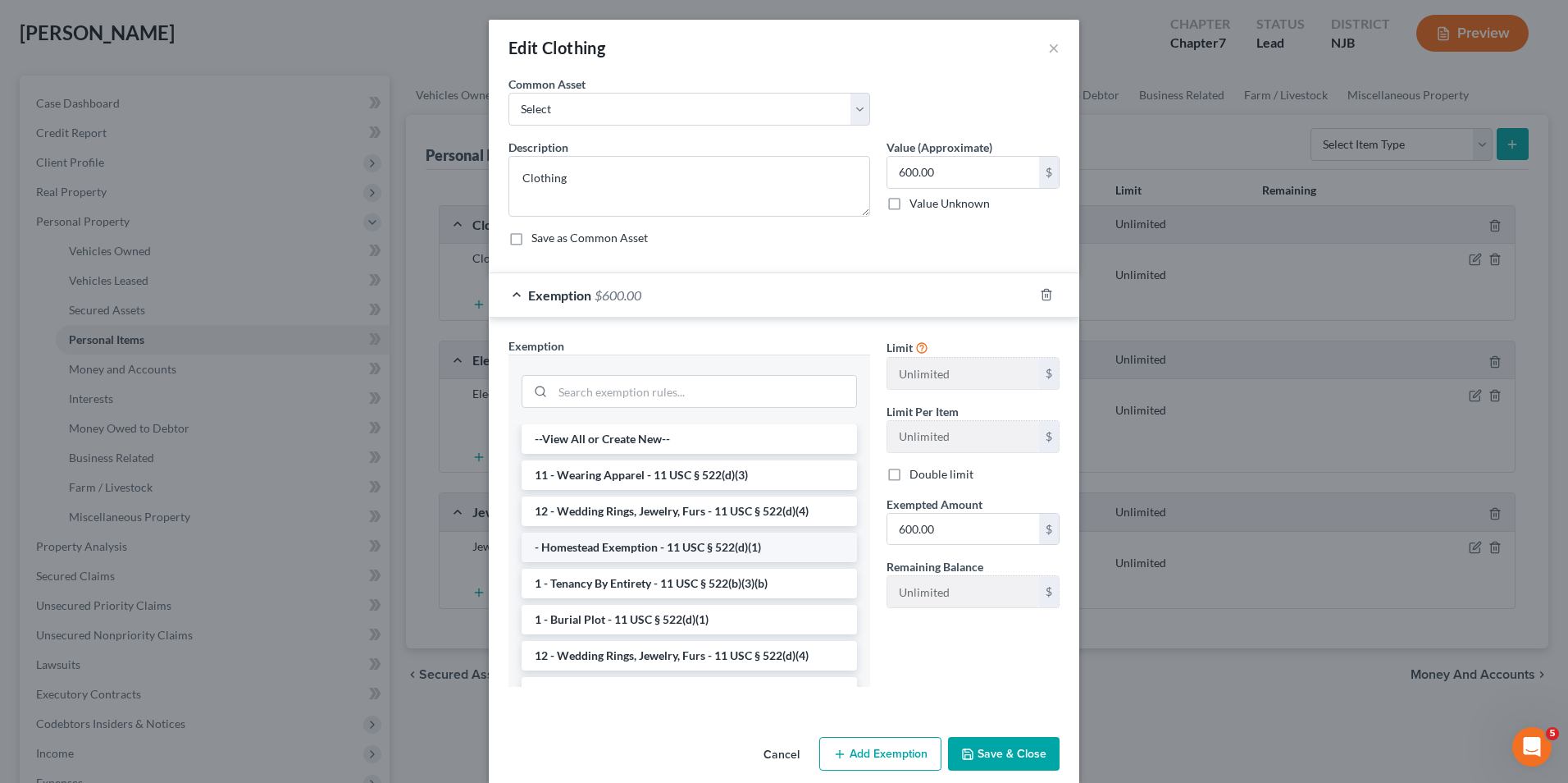
click at [638, 546] on li "- Homestead Exemption - 11 USC § 522(d)(1)" at bounding box center [689, 548] width 336 height 30
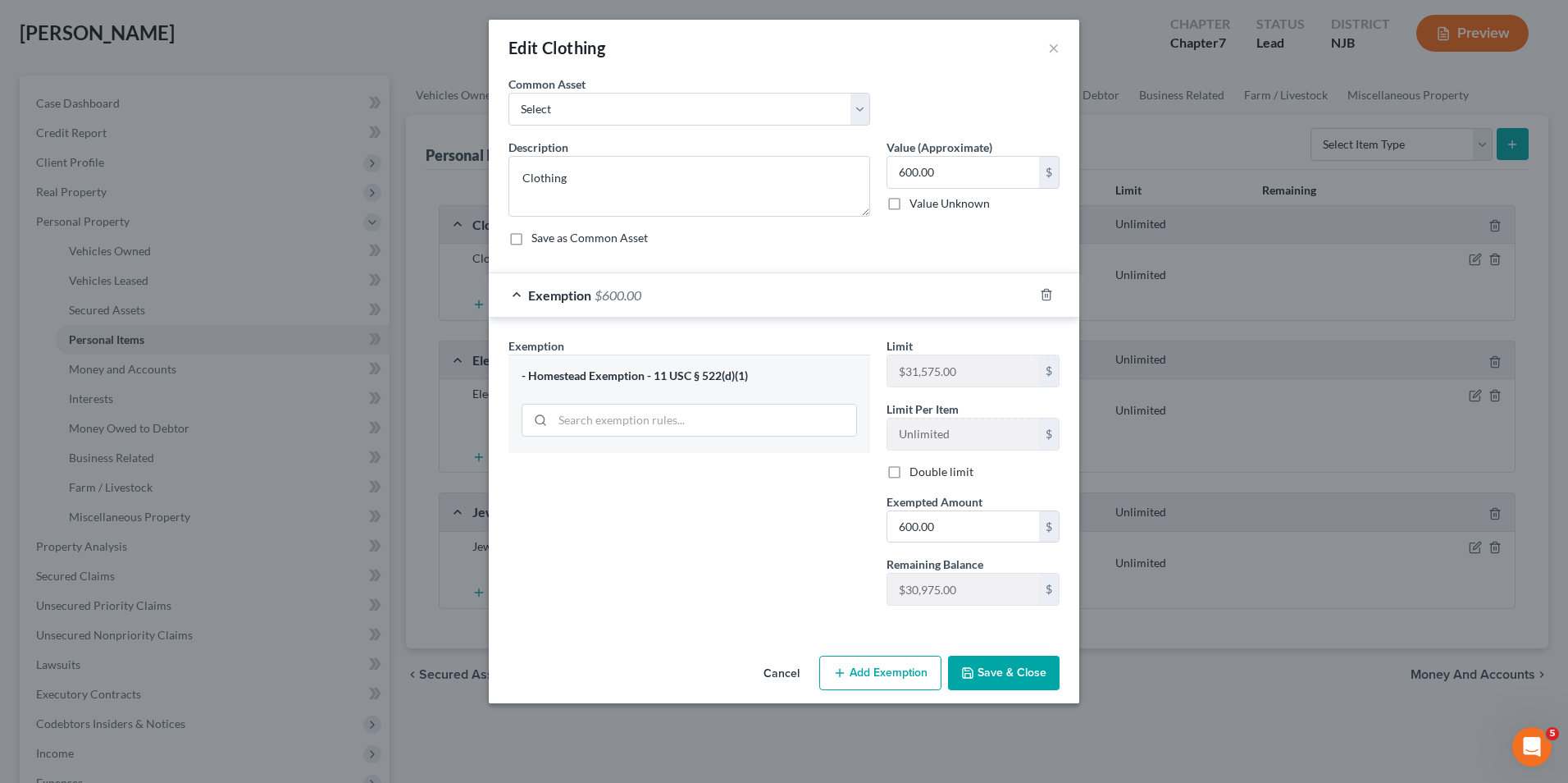
click at [989, 674] on button "Save & Close" at bounding box center [1004, 672] width 111 height 34
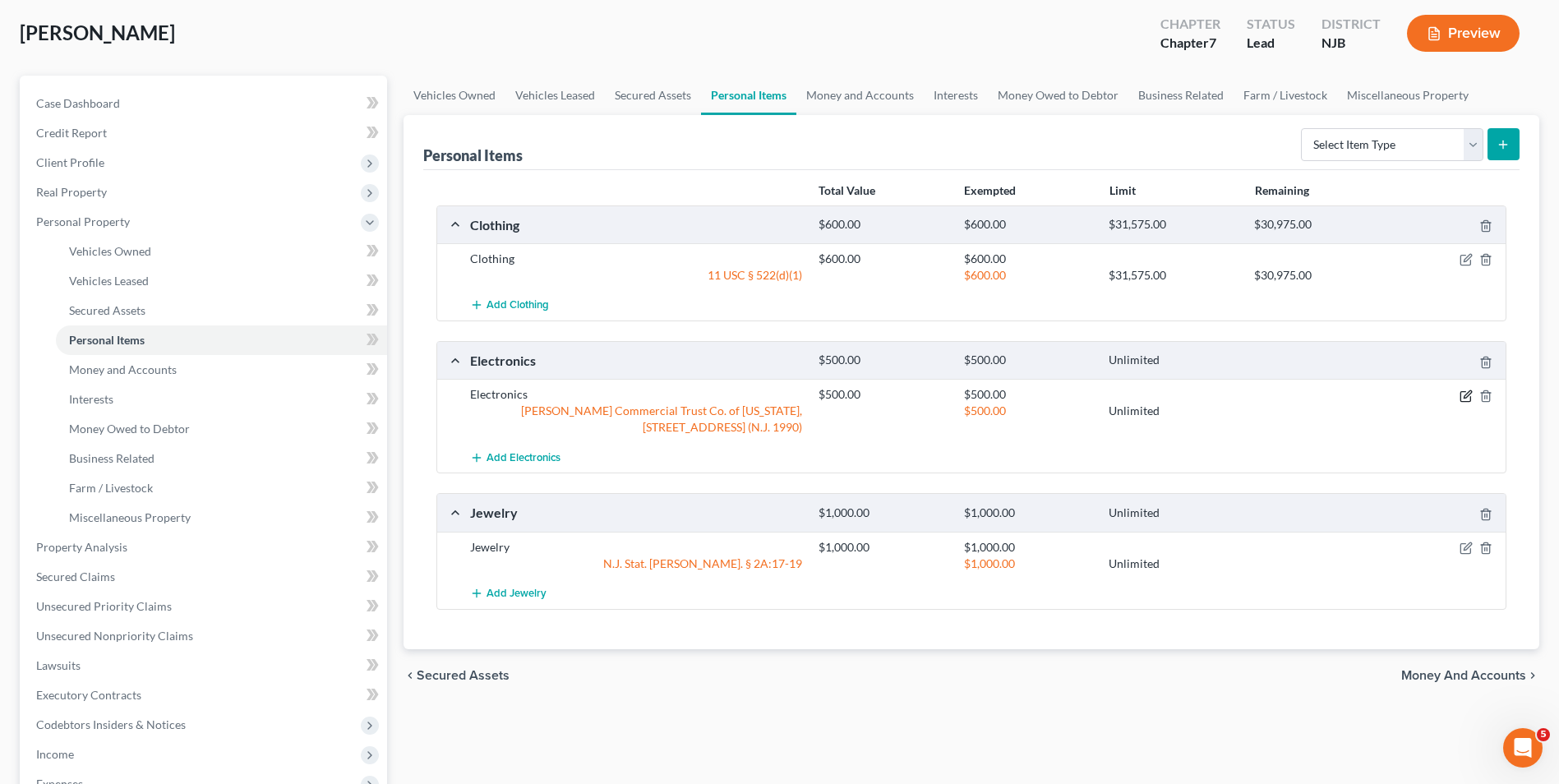
click at [1472, 395] on icon "button" at bounding box center [1465, 395] width 13 height 13
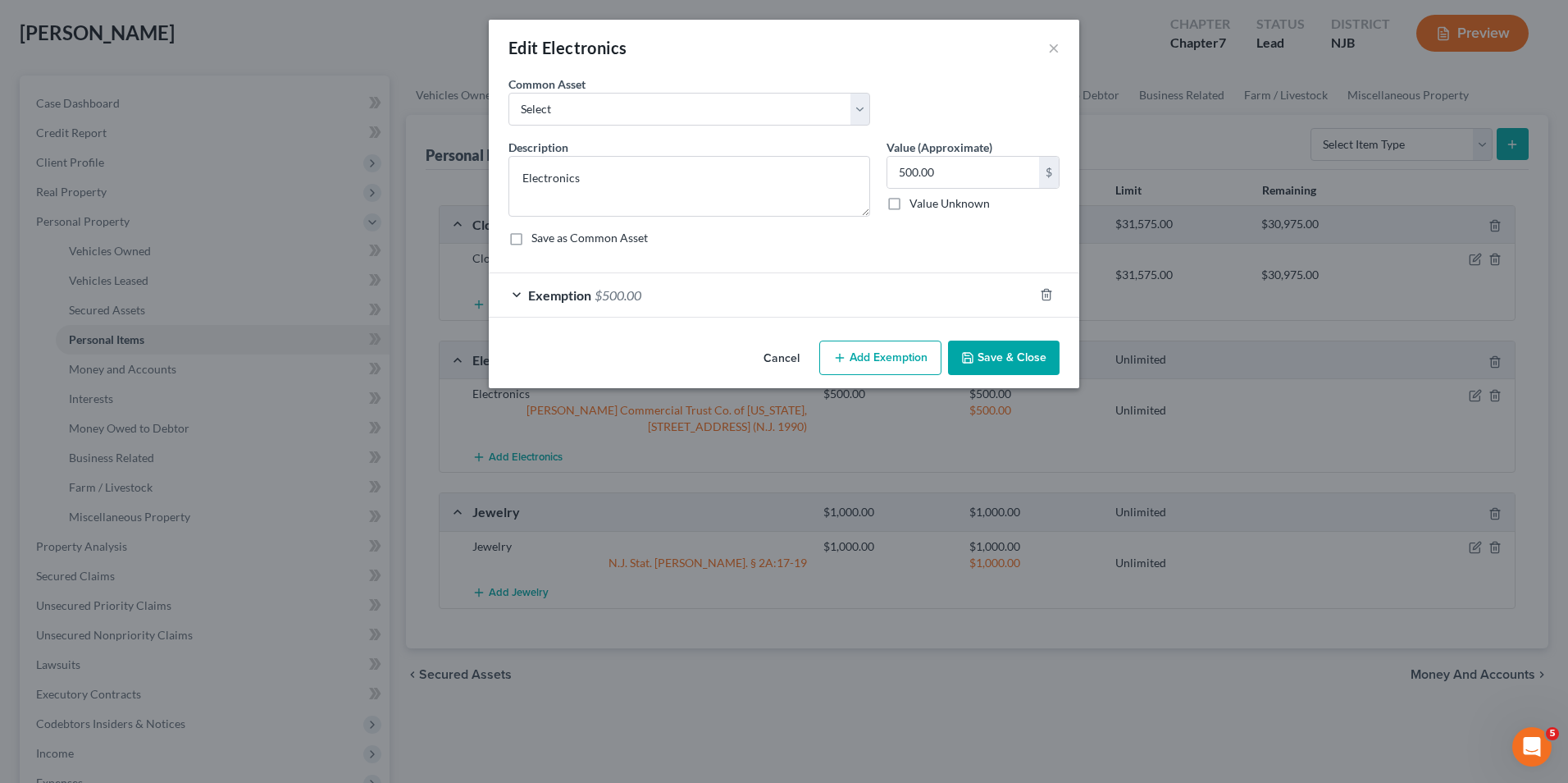
click at [570, 301] on span "Exemption" at bounding box center [559, 294] width 63 height 16
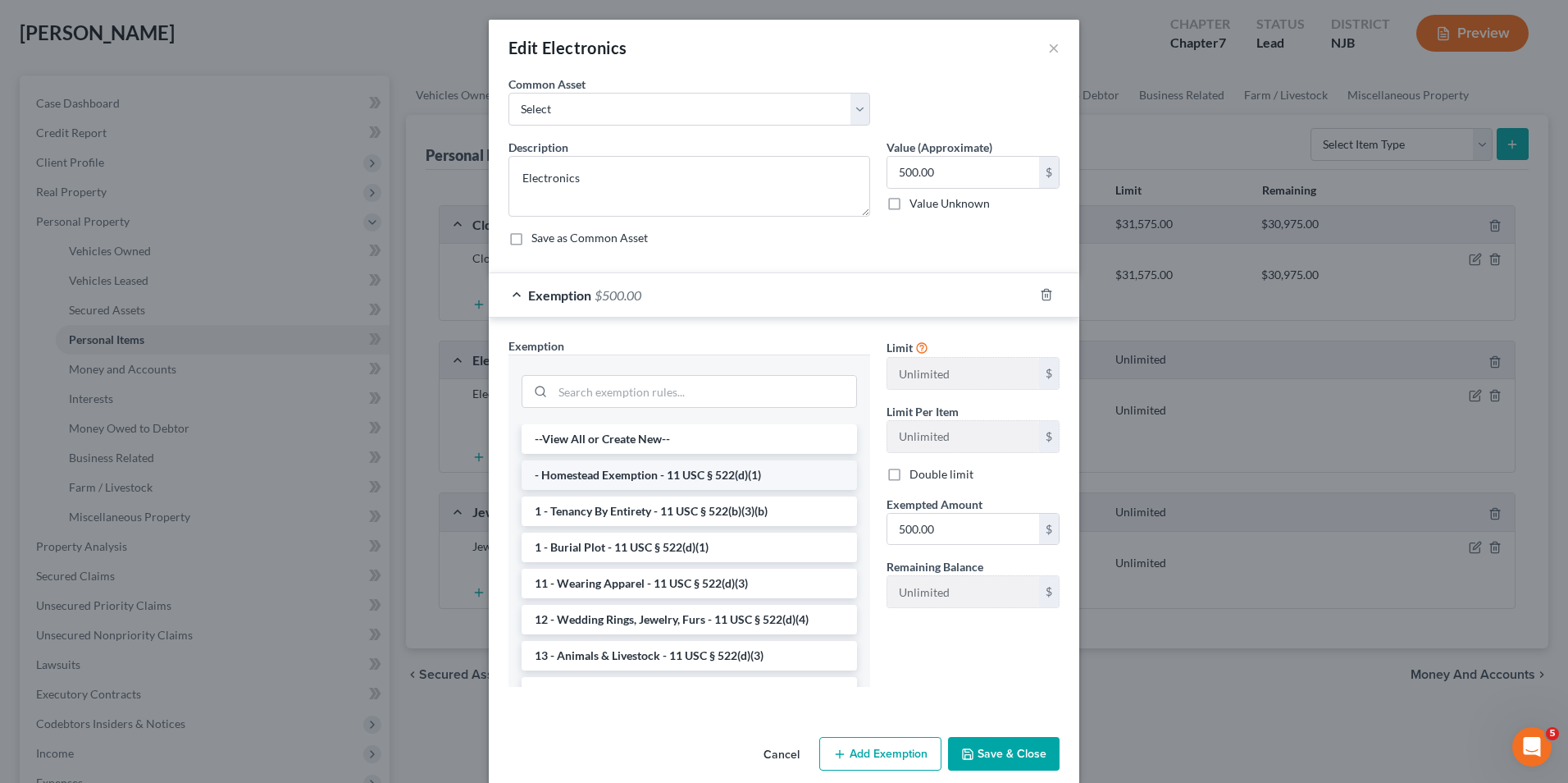
click at [615, 469] on li "- Homestead Exemption - 11 USC § 522(d)(1)" at bounding box center [689, 475] width 336 height 30
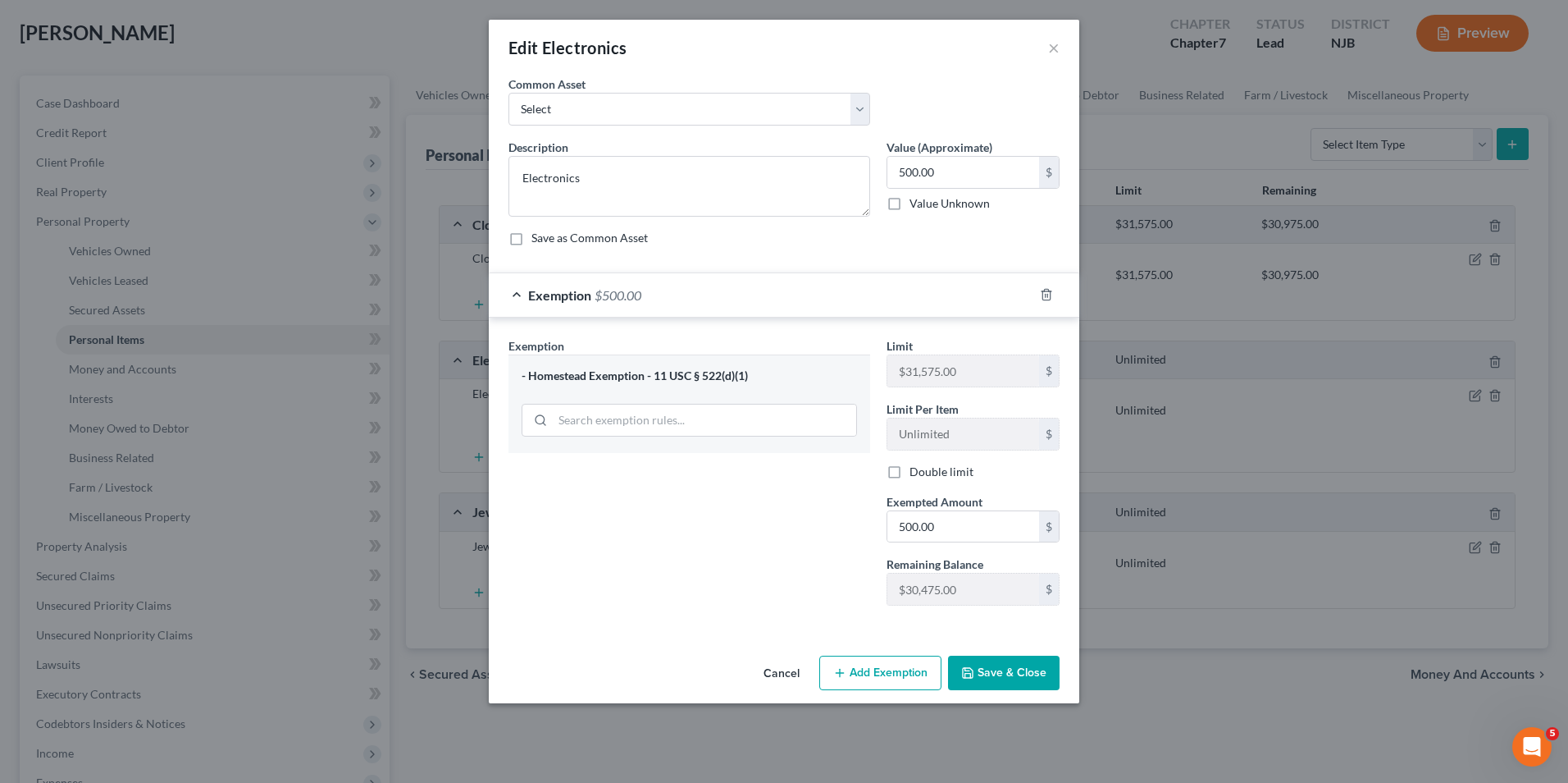
click at [989, 675] on button "Save & Close" at bounding box center [1004, 672] width 111 height 34
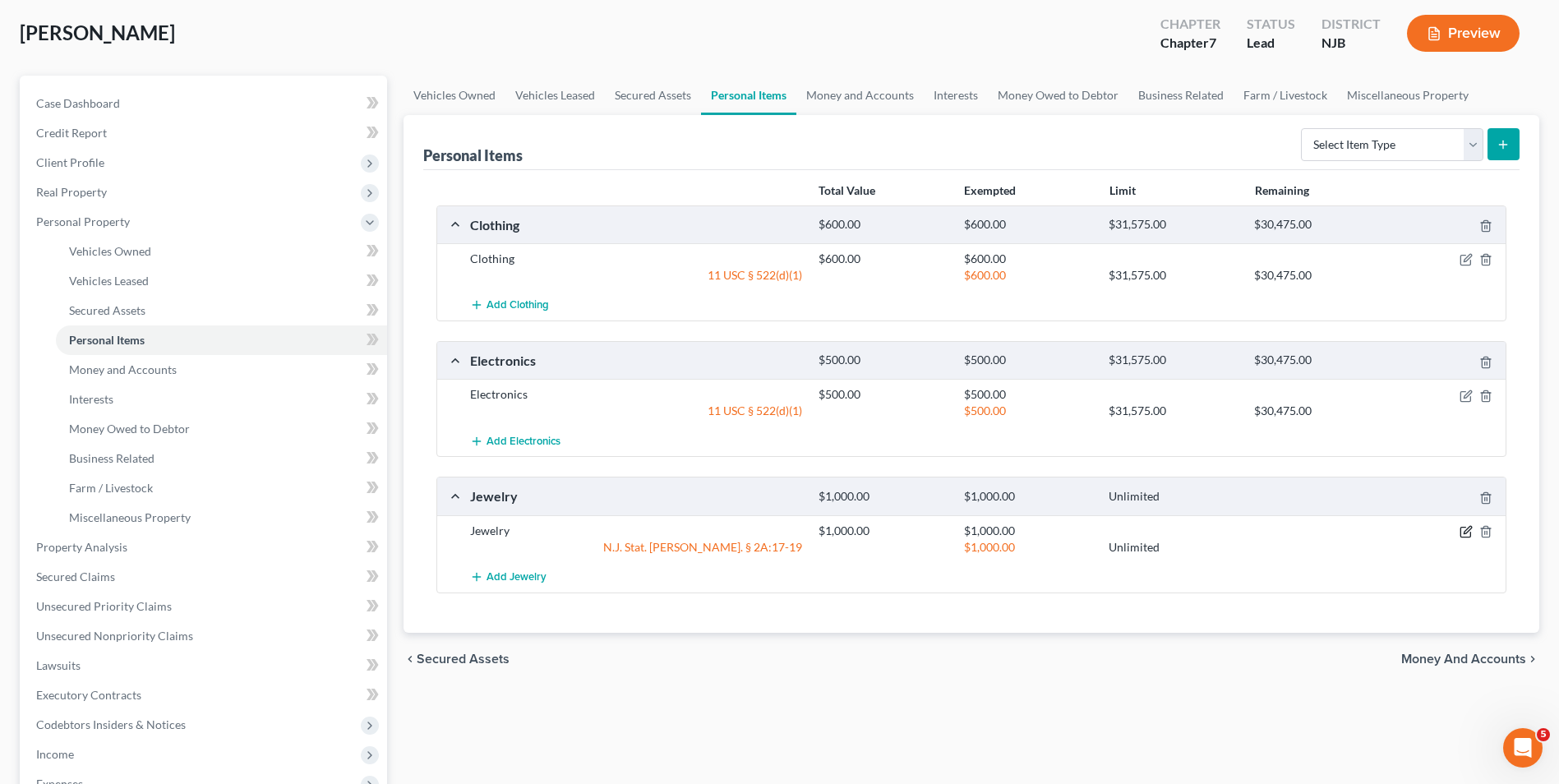
click at [1469, 533] on icon "button" at bounding box center [1465, 531] width 13 height 13
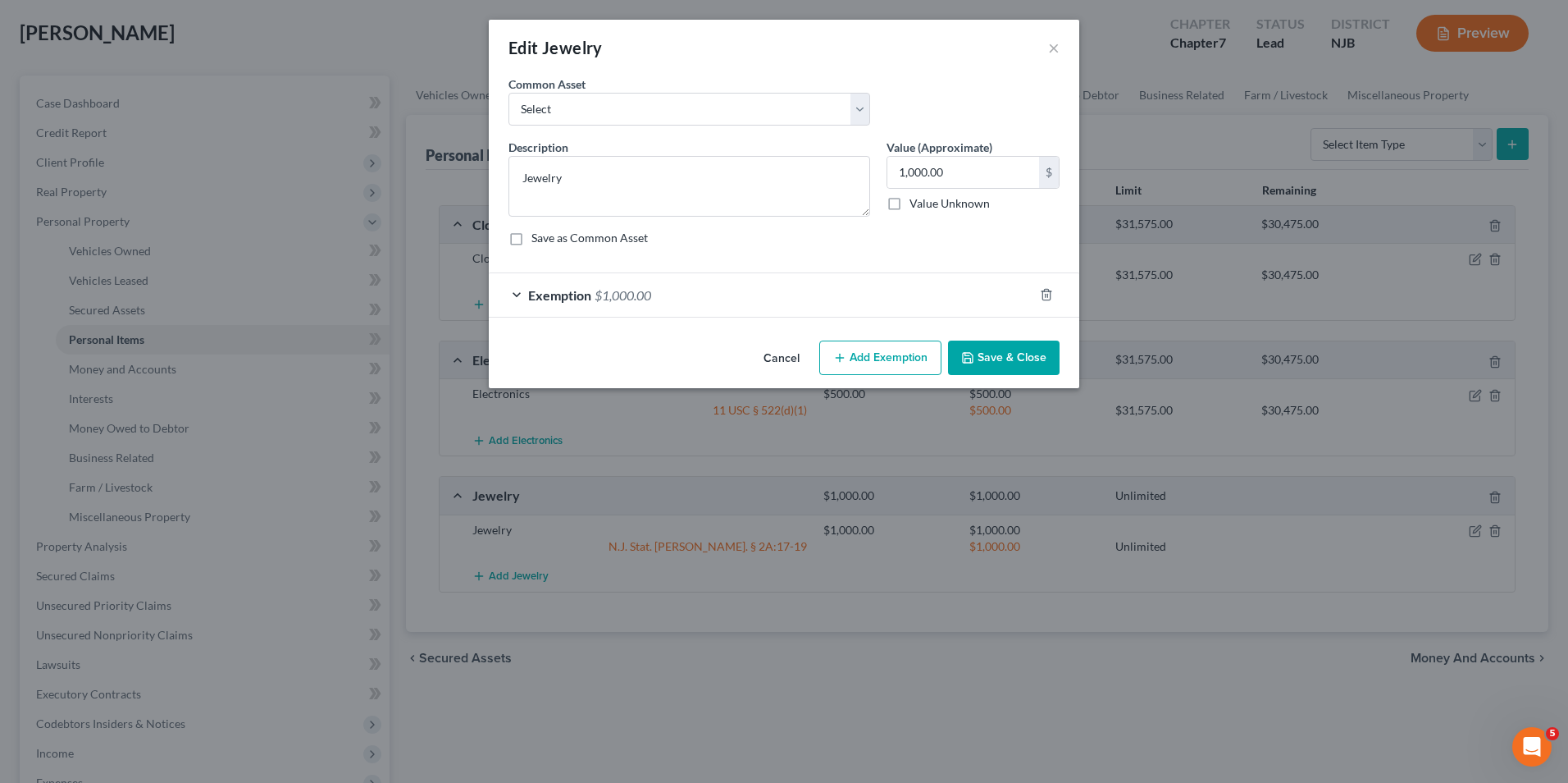
click at [692, 320] on div "An exemption set must first be selected from the Filing Information section. Co…" at bounding box center [784, 205] width 591 height 258
click at [686, 306] on div "Exemption $1,000.00" at bounding box center [760, 294] width 545 height 43
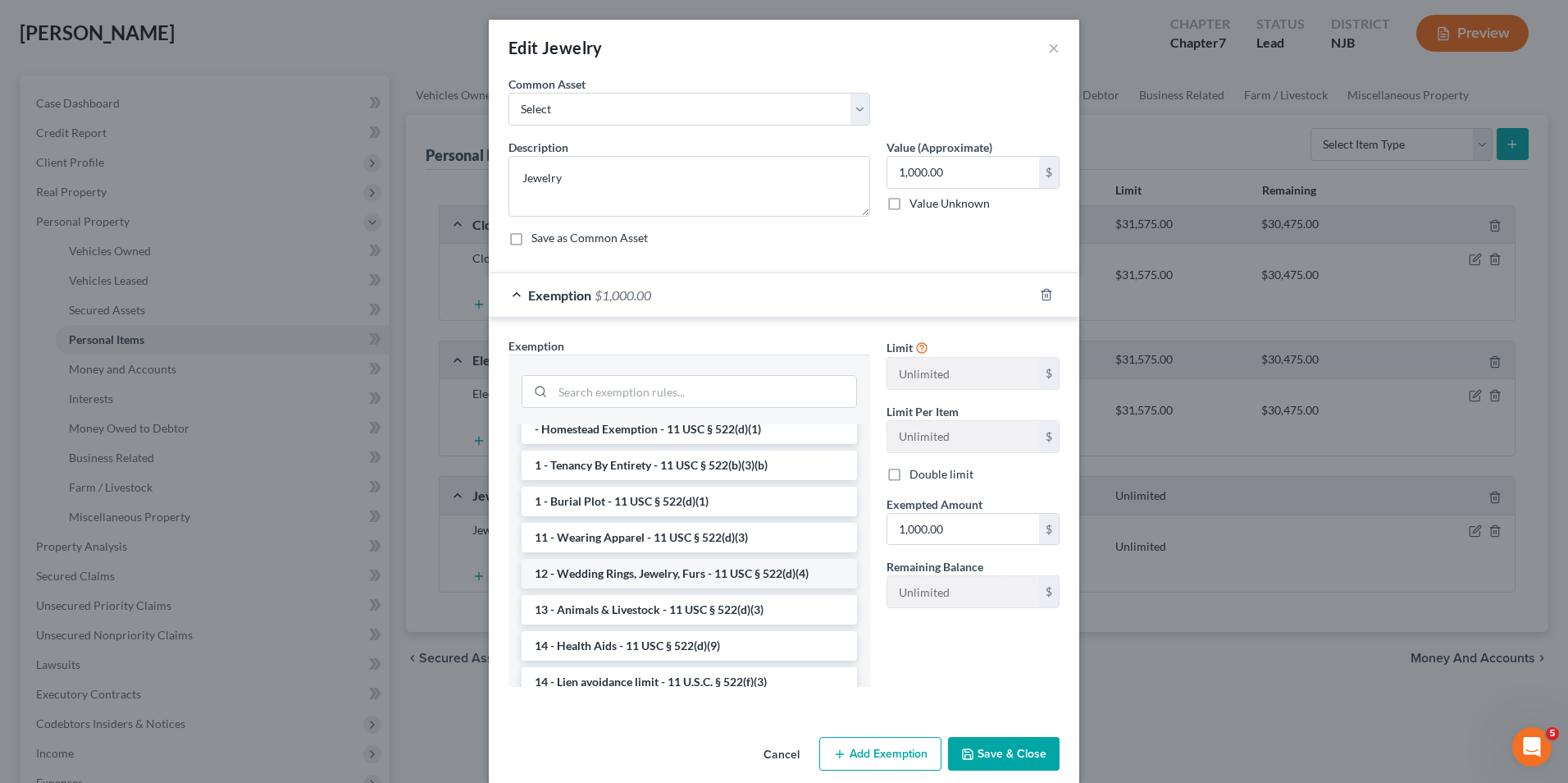
click at [716, 572] on li "12 - Wedding Rings, Jewelry, Furs - 11 USC § 522(d)(4)" at bounding box center [689, 573] width 336 height 30
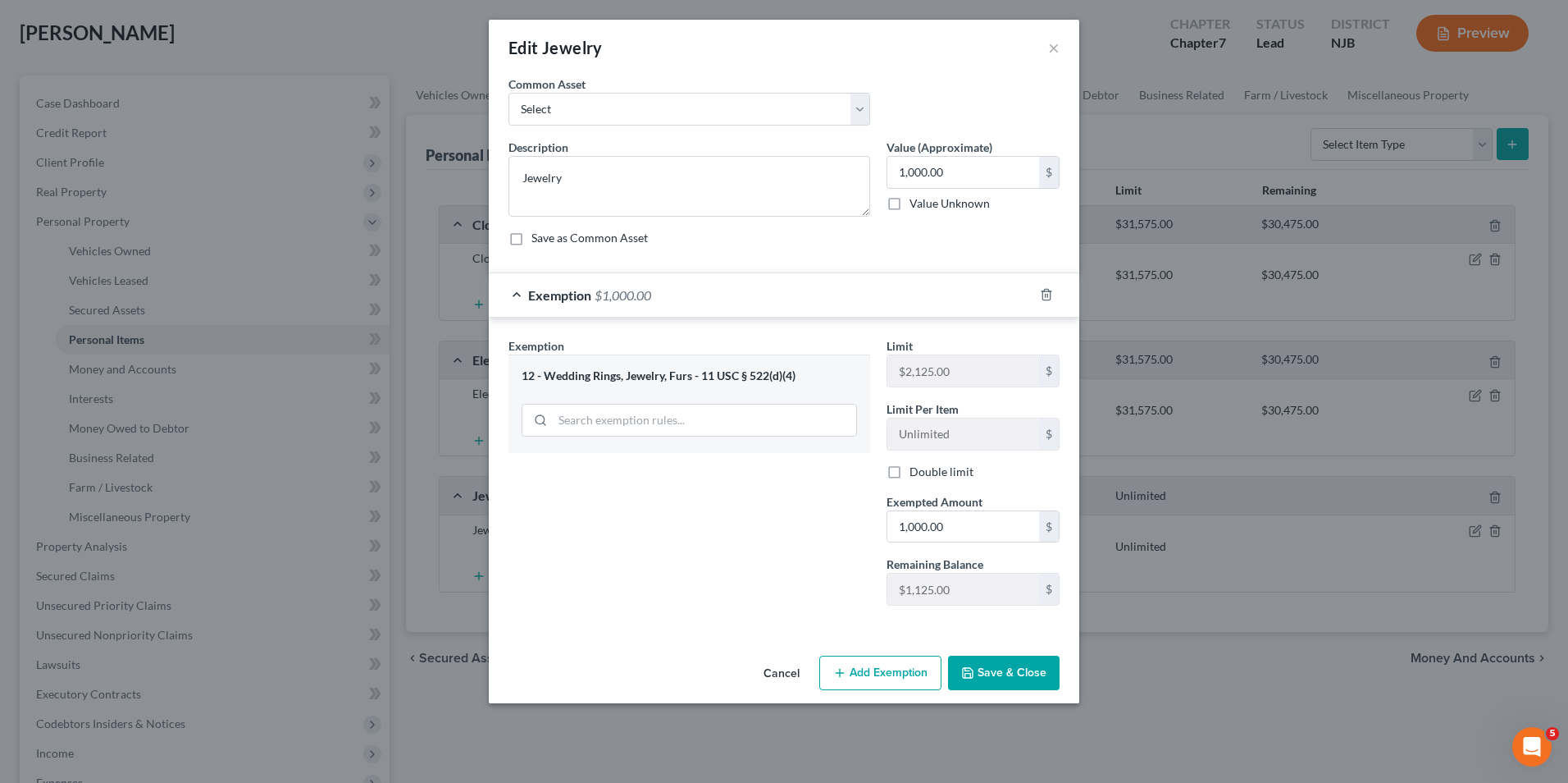
click at [1000, 673] on button "Save & Close" at bounding box center [1004, 672] width 111 height 34
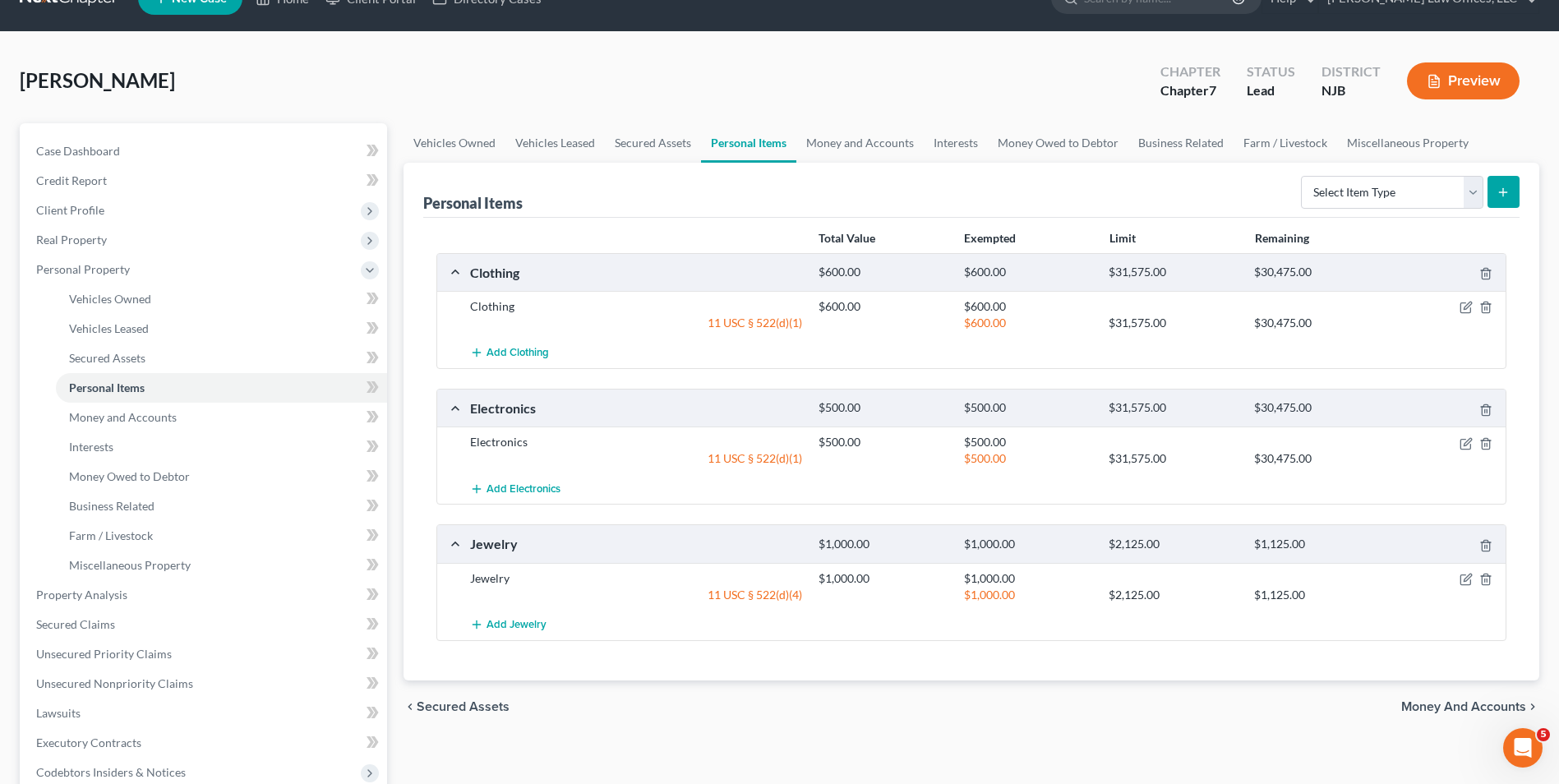
scroll to position [0, 0]
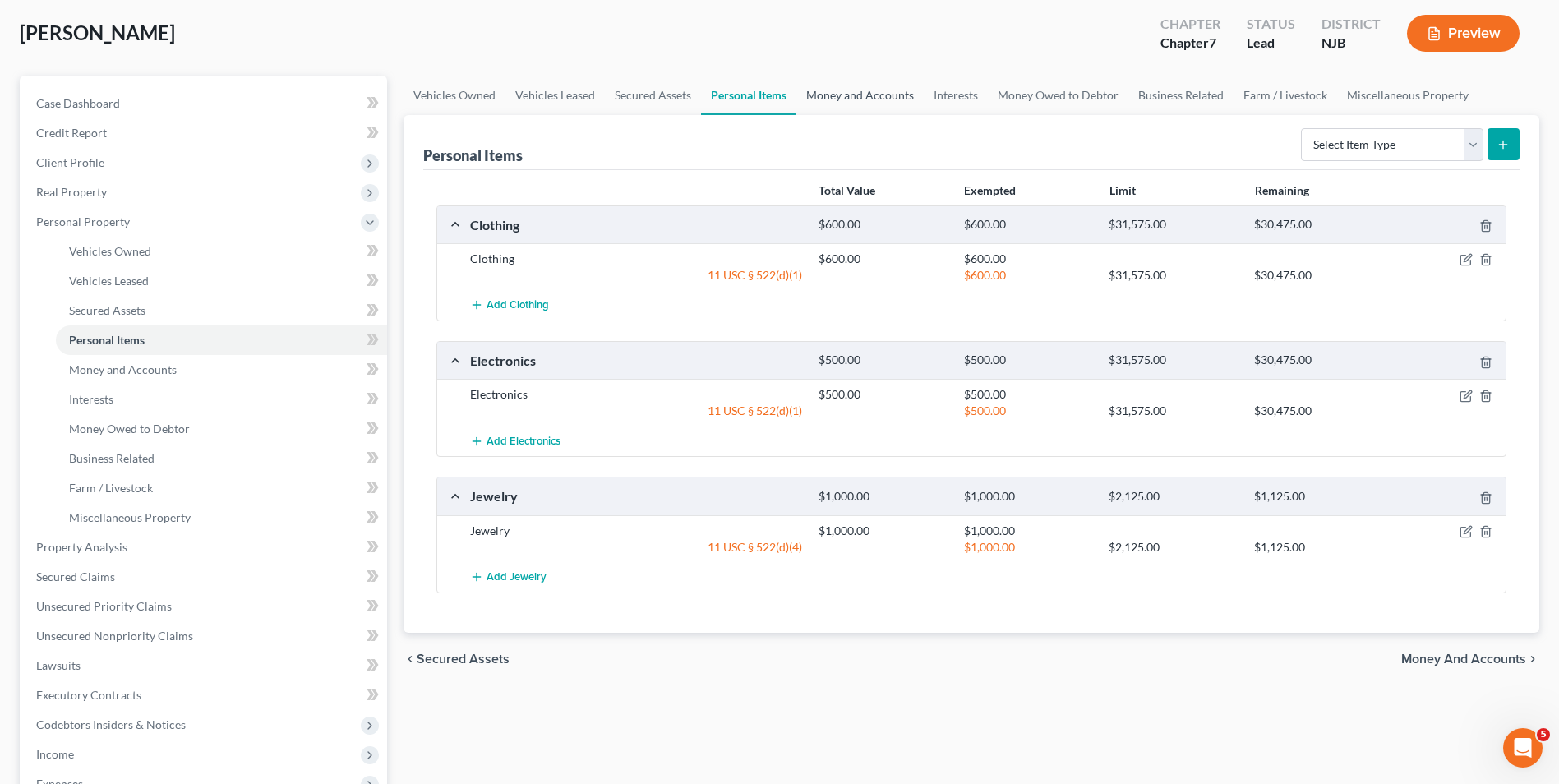
click at [832, 104] on link "Money and Accounts" at bounding box center [859, 96] width 127 height 39
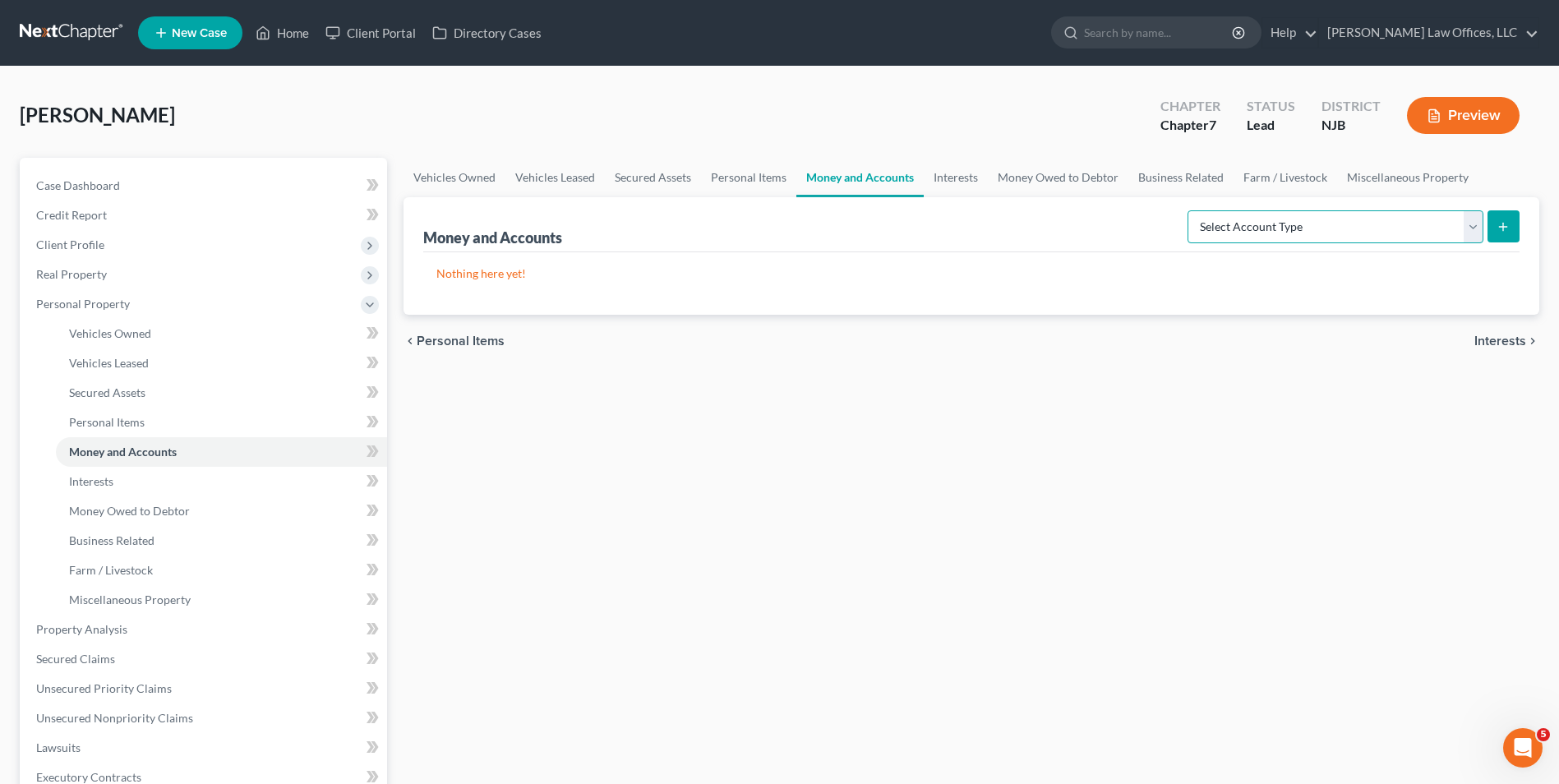
click at [1327, 224] on select "Select Account Type Brokerage Cash on Hand Certificates of Deposit Checking Acc…" at bounding box center [1335, 226] width 296 height 33
click at [1070, 462] on div "Vehicles Owned Vehicles Leased Secured Assets Personal Items Money and Accounts…" at bounding box center [972, 632] width 1152 height 949
drag, startPoint x: 1022, startPoint y: 178, endPoint x: 945, endPoint y: 204, distance: 81.3
click at [1022, 178] on link "Money Owed to Debtor" at bounding box center [1058, 178] width 140 height 39
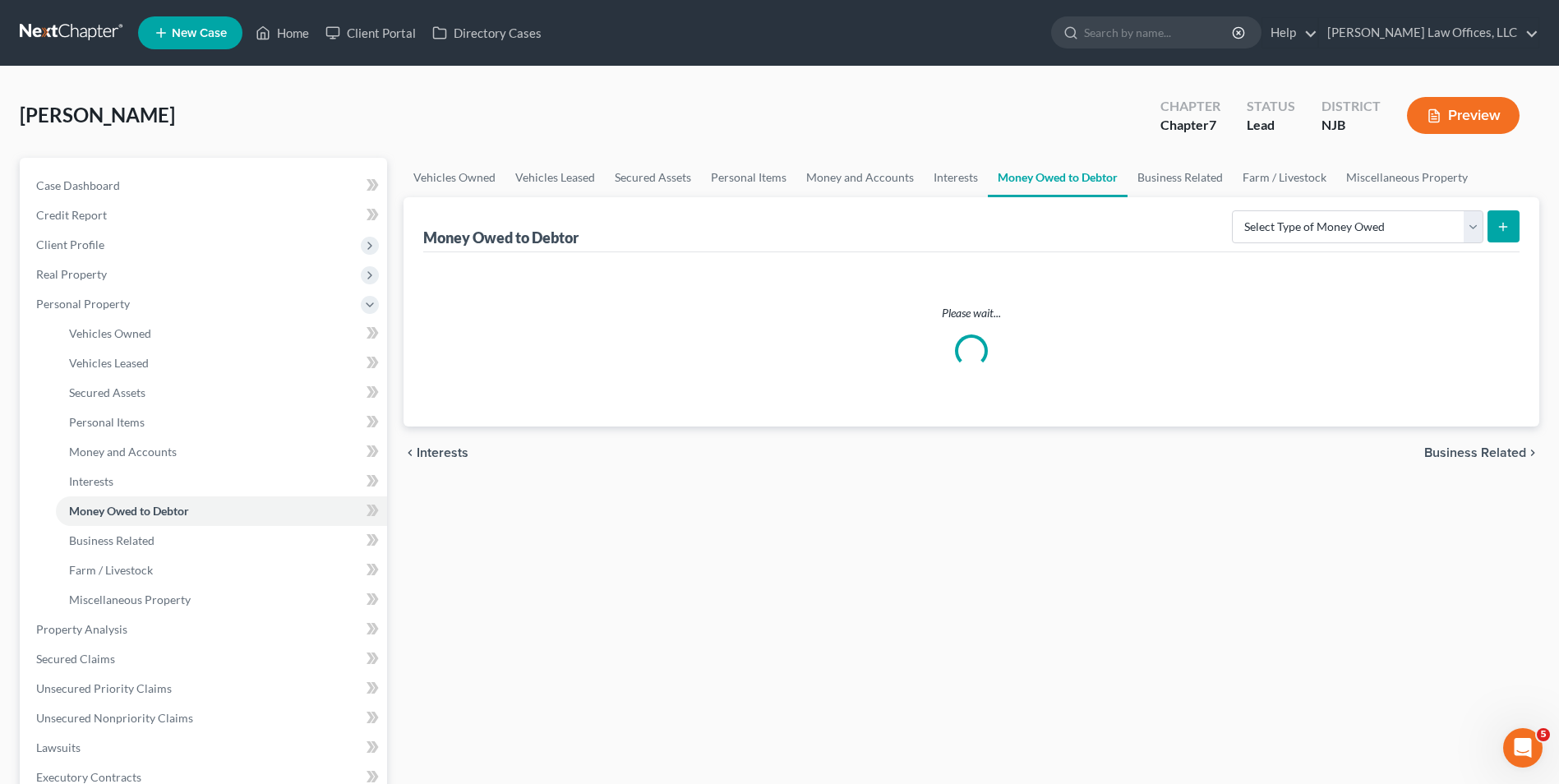
click at [945, 204] on div "Money Owed to Debtor Select Type of Money Owed Accounts Receivable Alimony Chil…" at bounding box center [971, 225] width 1096 height 55
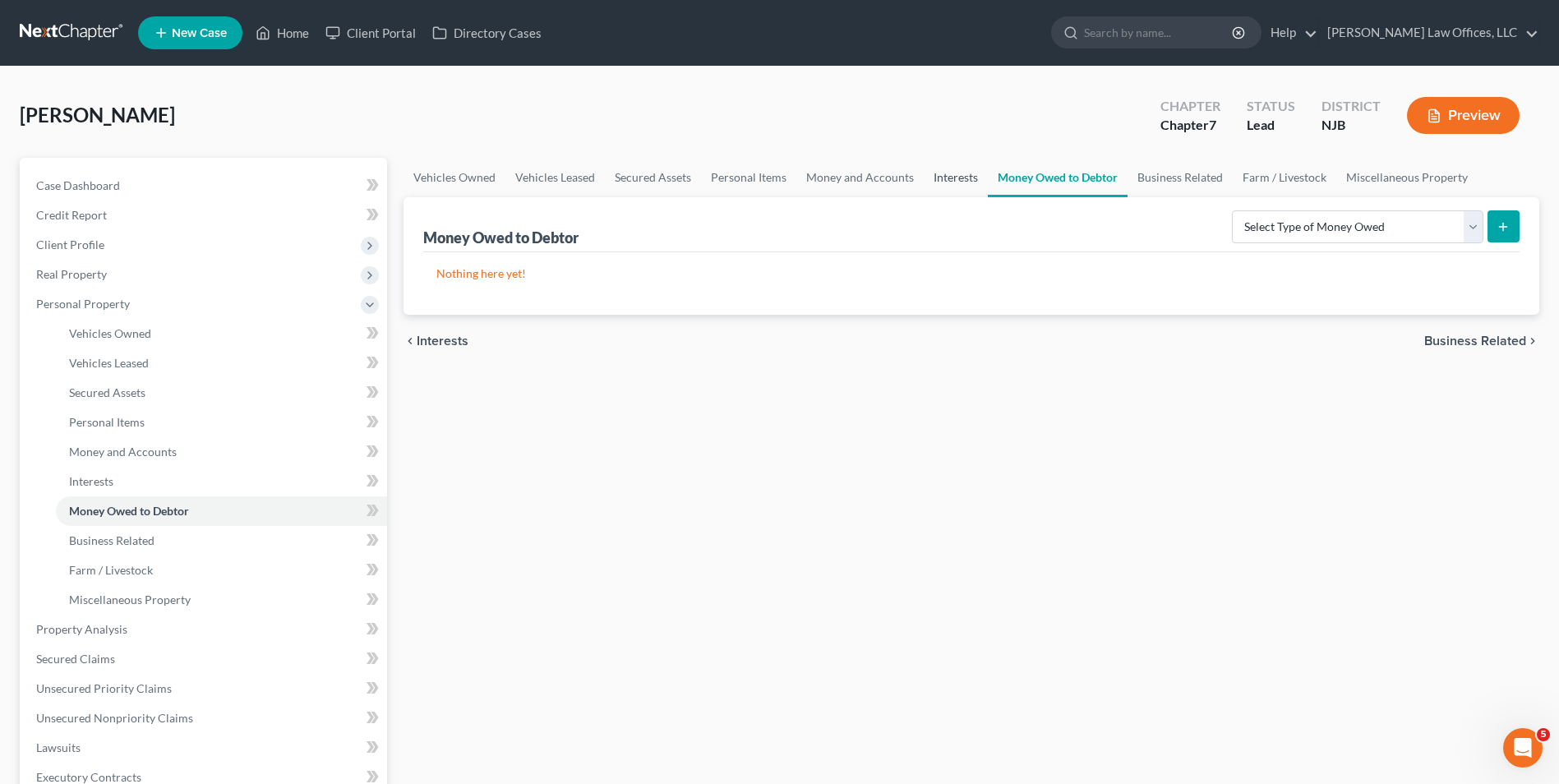
click at [957, 172] on link "Interests" at bounding box center [955, 178] width 64 height 39
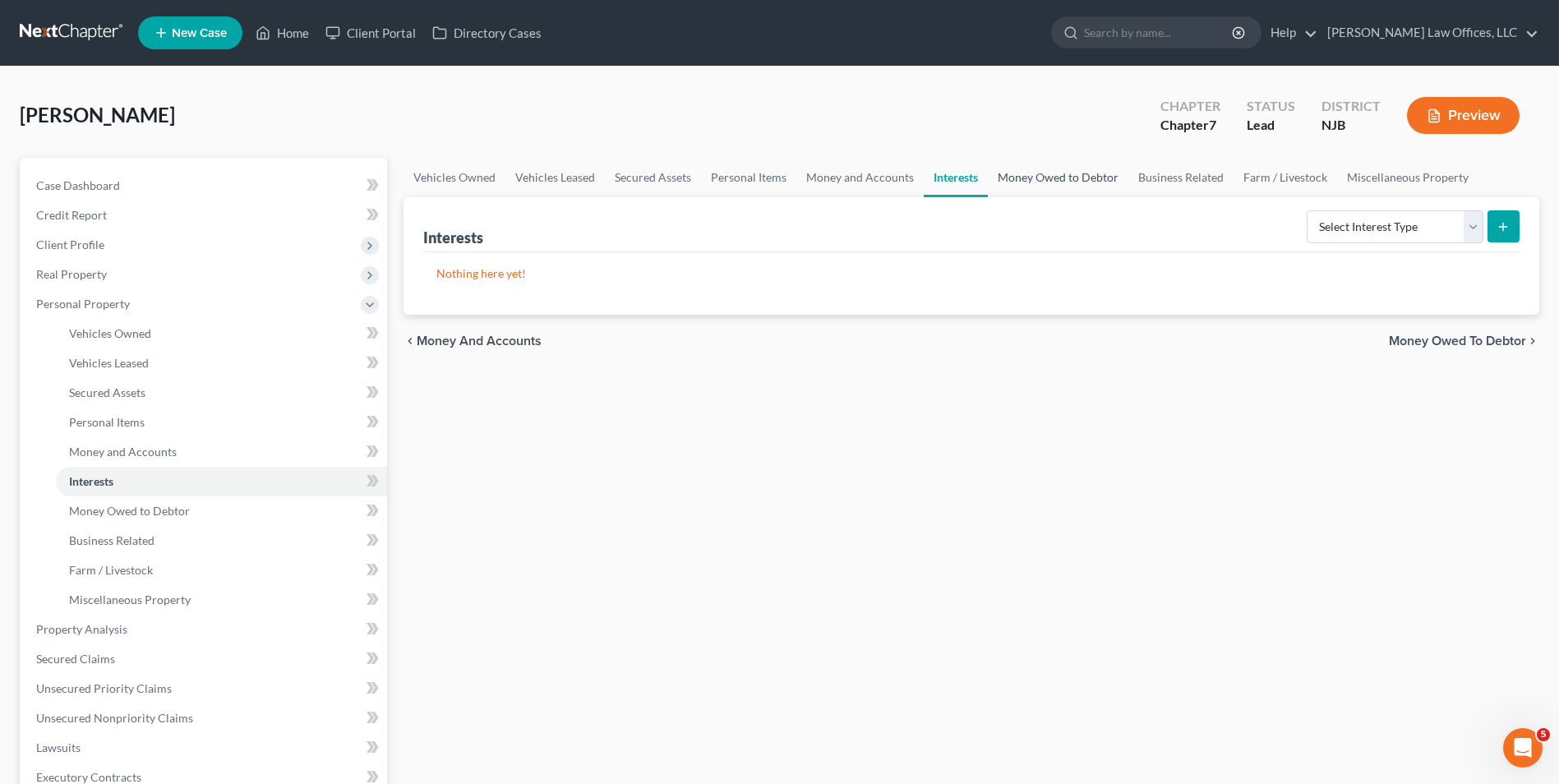
click at [1045, 184] on link "Money Owed to Debtor" at bounding box center [1058, 178] width 140 height 39
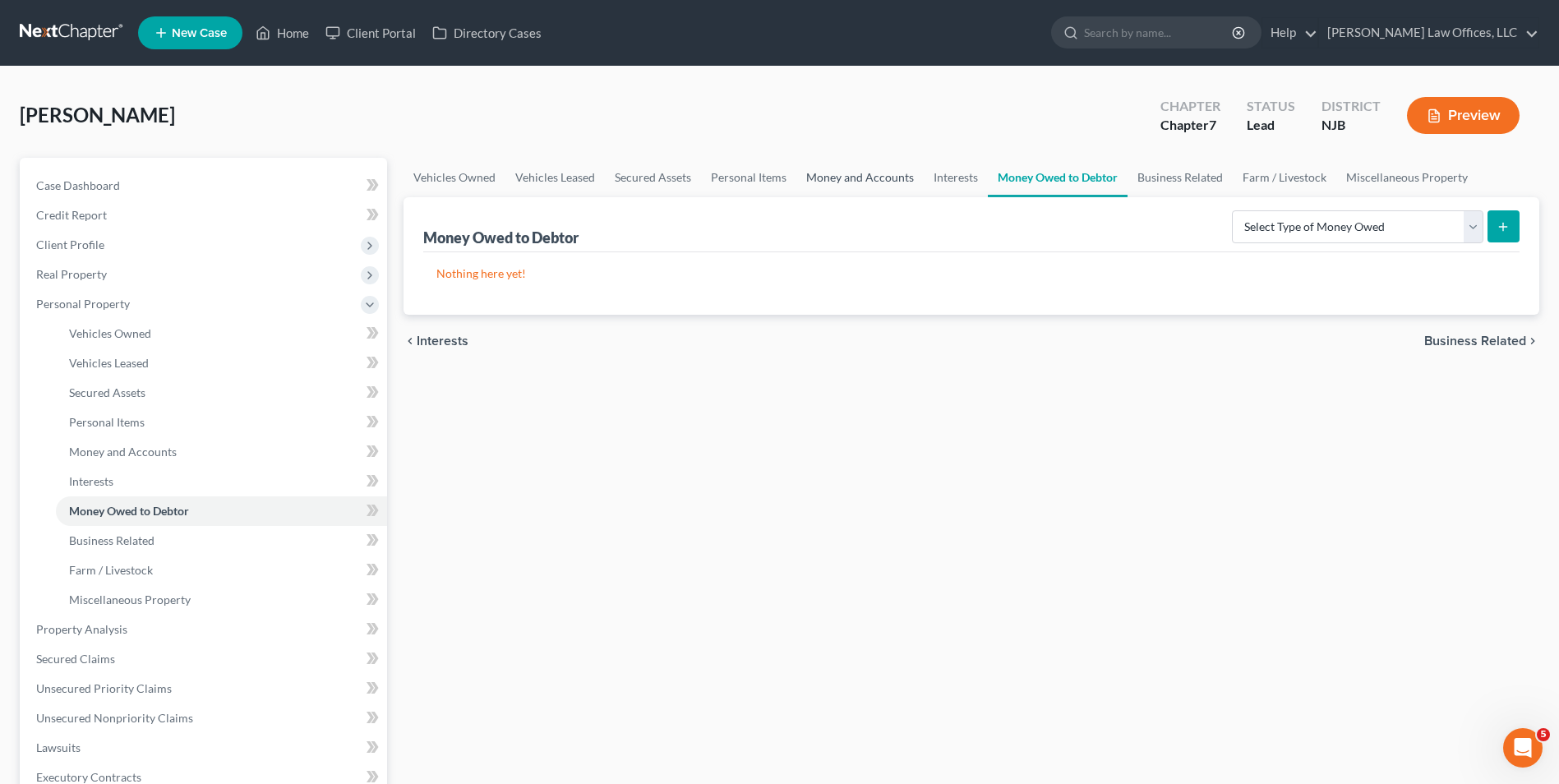
click at [889, 179] on link "Money and Accounts" at bounding box center [859, 178] width 127 height 39
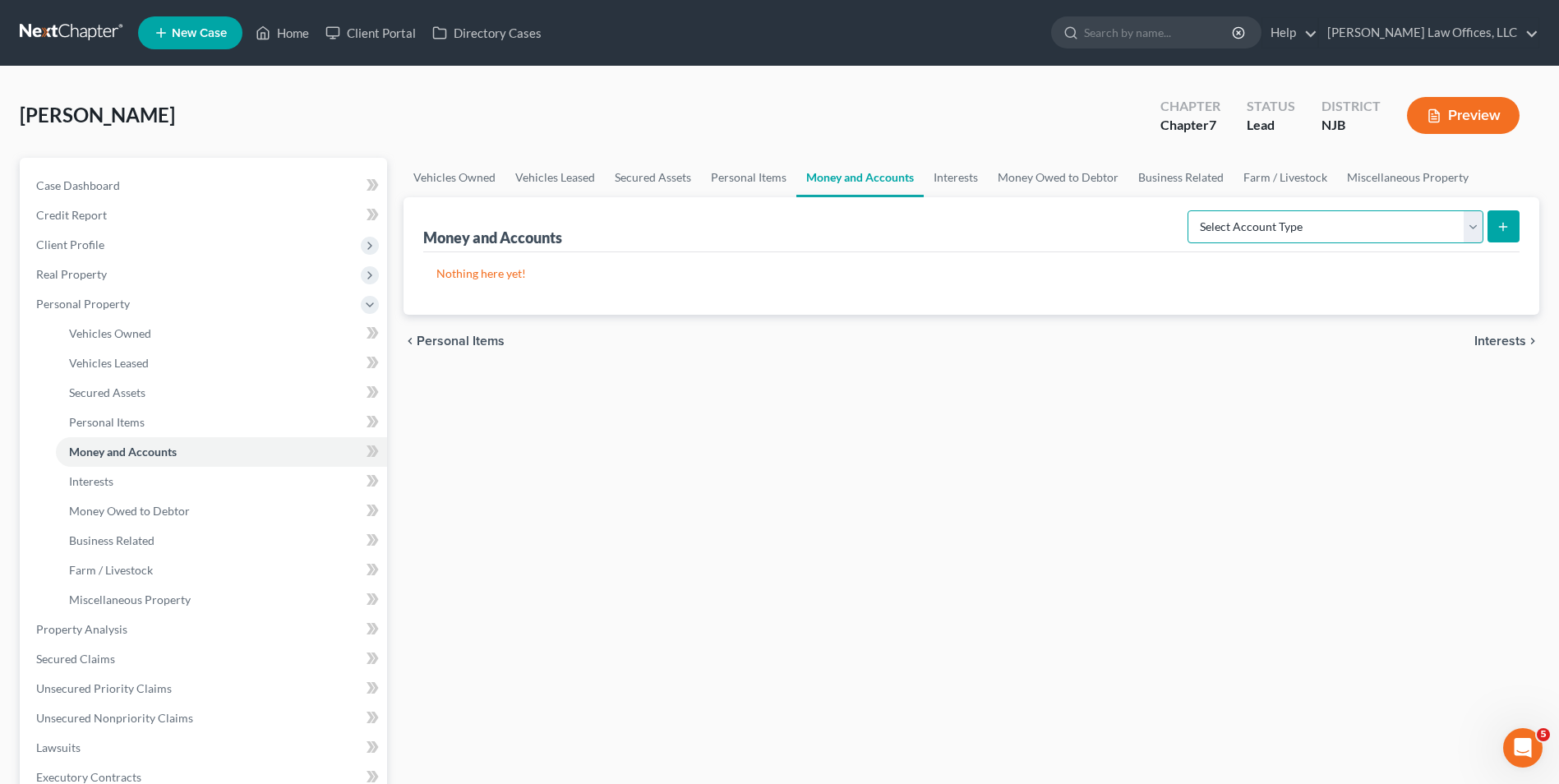
click at [1336, 230] on select "Select Account Type Brokerage Cash on Hand Certificates of Deposit Checking Acc…" at bounding box center [1335, 226] width 296 height 33
select select "checking"
click at [1191, 210] on select "Select Account Type Brokerage Cash on Hand Certificates of Deposit Checking Acc…" at bounding box center [1335, 226] width 296 height 33
click at [1498, 229] on icon "submit" at bounding box center [1503, 226] width 13 height 13
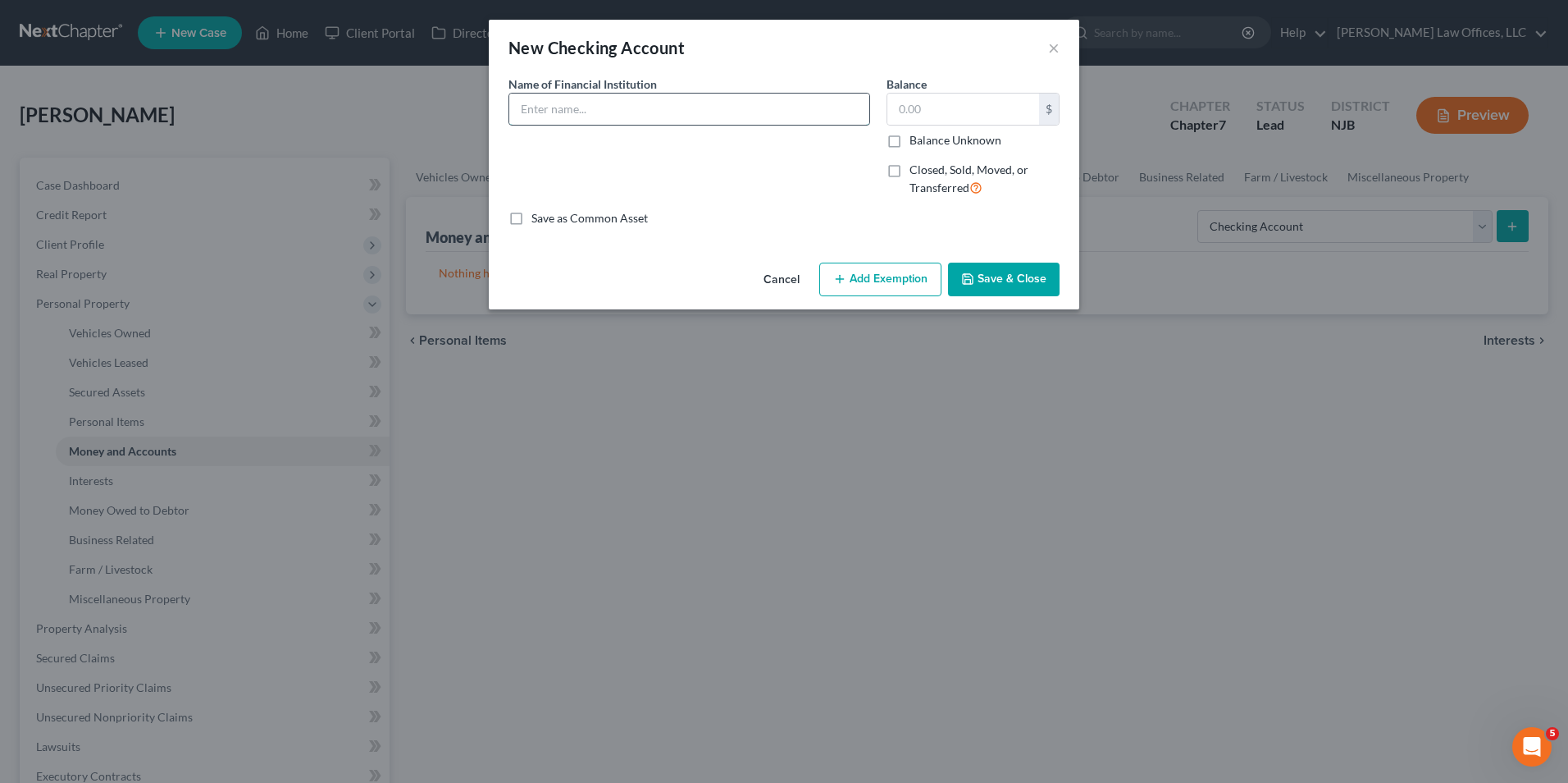
click at [674, 120] on input "text" at bounding box center [689, 109] width 360 height 32
click at [690, 135] on div "Name of Financial Institution *" at bounding box center [689, 143] width 378 height 135
drag, startPoint x: 697, startPoint y: 118, endPoint x: 715, endPoint y: 93, distance: 30.8
click at [702, 107] on input "text" at bounding box center [689, 109] width 360 height 32
type input "Bank of America"
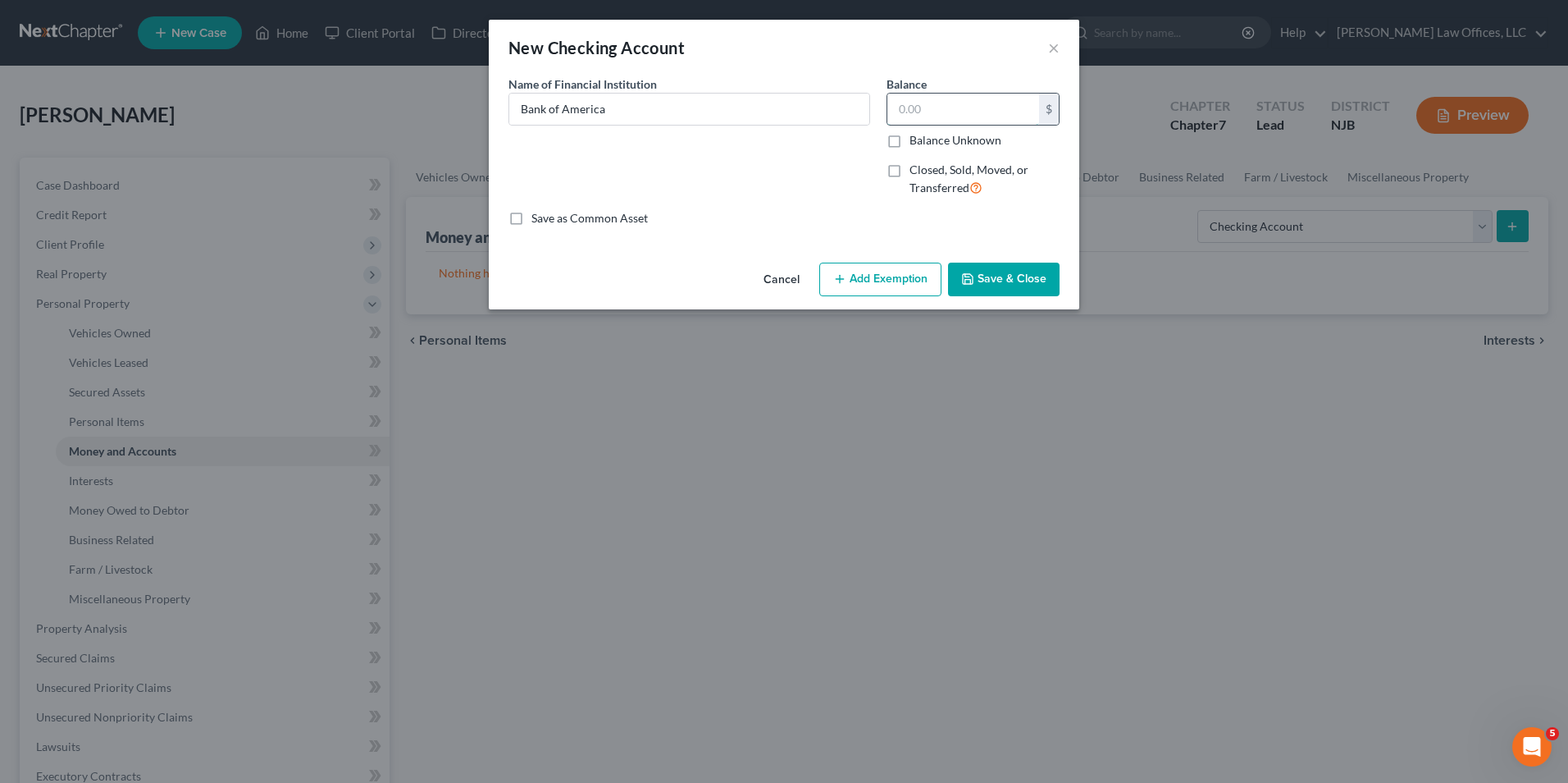
click at [940, 111] on input "text" at bounding box center [963, 109] width 152 height 32
type input "500"
click at [856, 200] on div "Name of Financial Institution * Bank of America" at bounding box center [689, 143] width 378 height 135
click at [893, 284] on button "Add Exemption" at bounding box center [881, 280] width 122 height 34
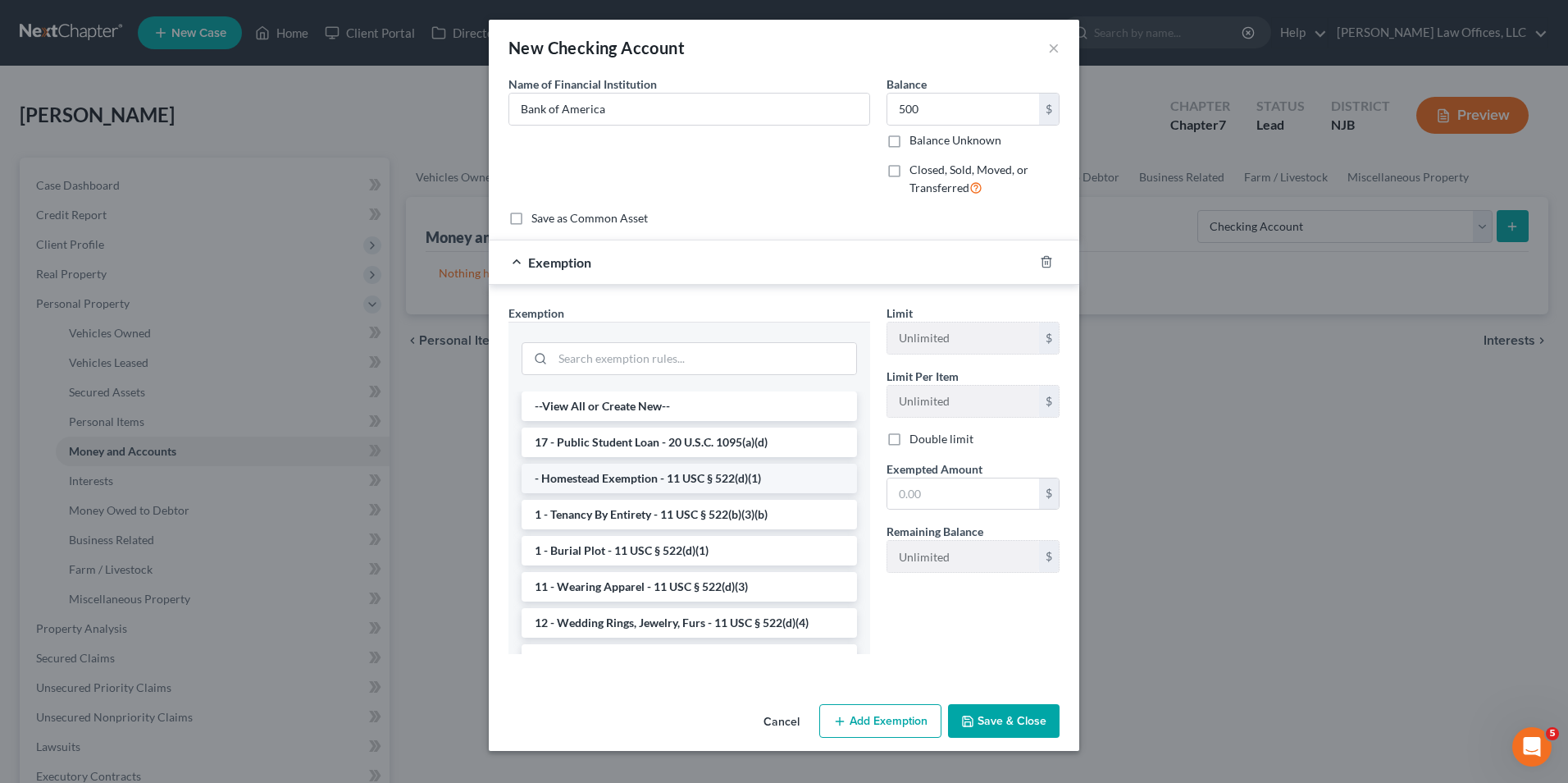
click at [627, 474] on li "- Homestead Exemption - 11 USC § 522(d)(1)" at bounding box center [689, 479] width 336 height 30
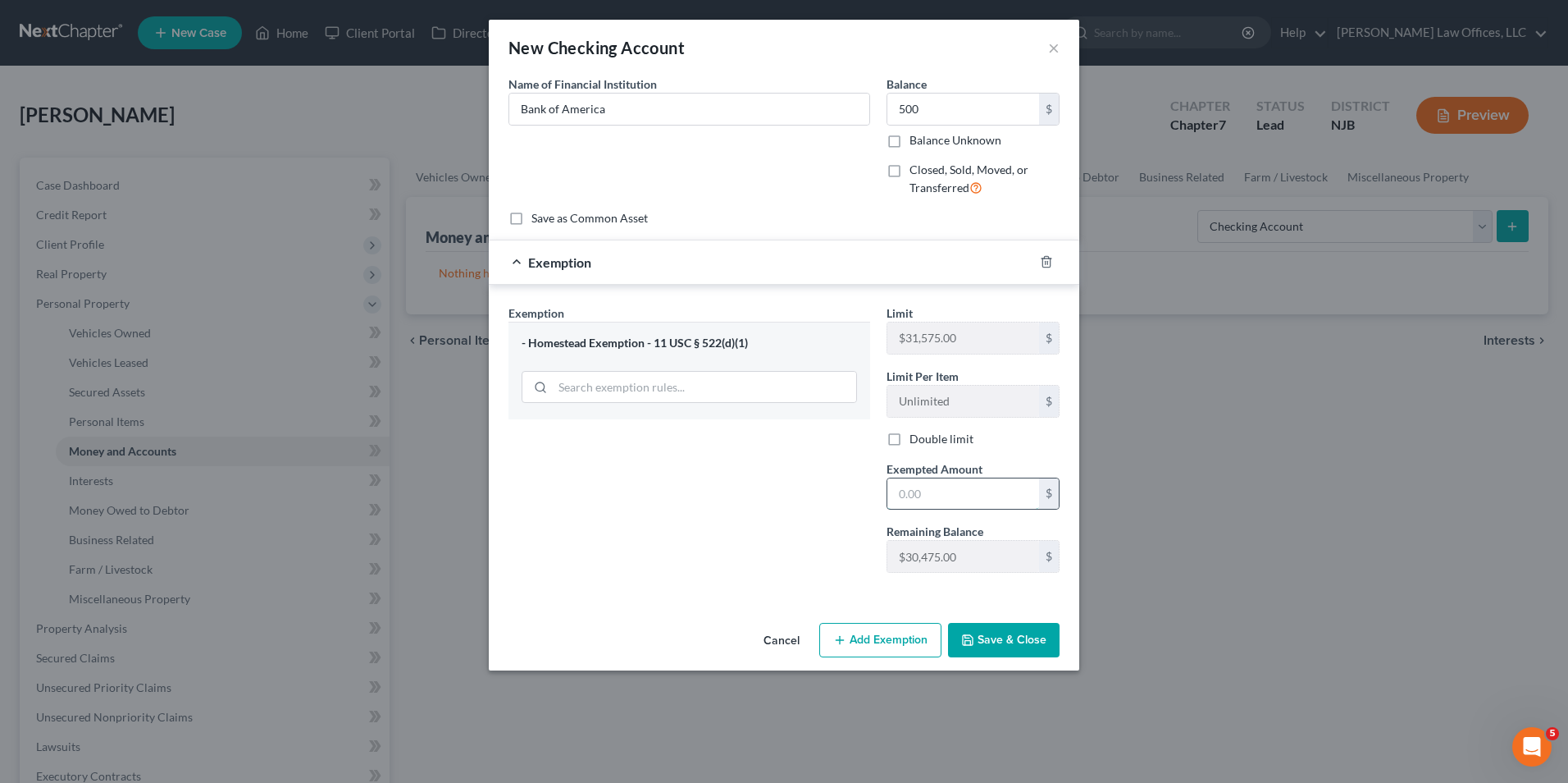
click at [984, 490] on input "text" at bounding box center [963, 494] width 152 height 32
type input "500"
click at [1006, 645] on button "Save & Close" at bounding box center [1004, 639] width 111 height 34
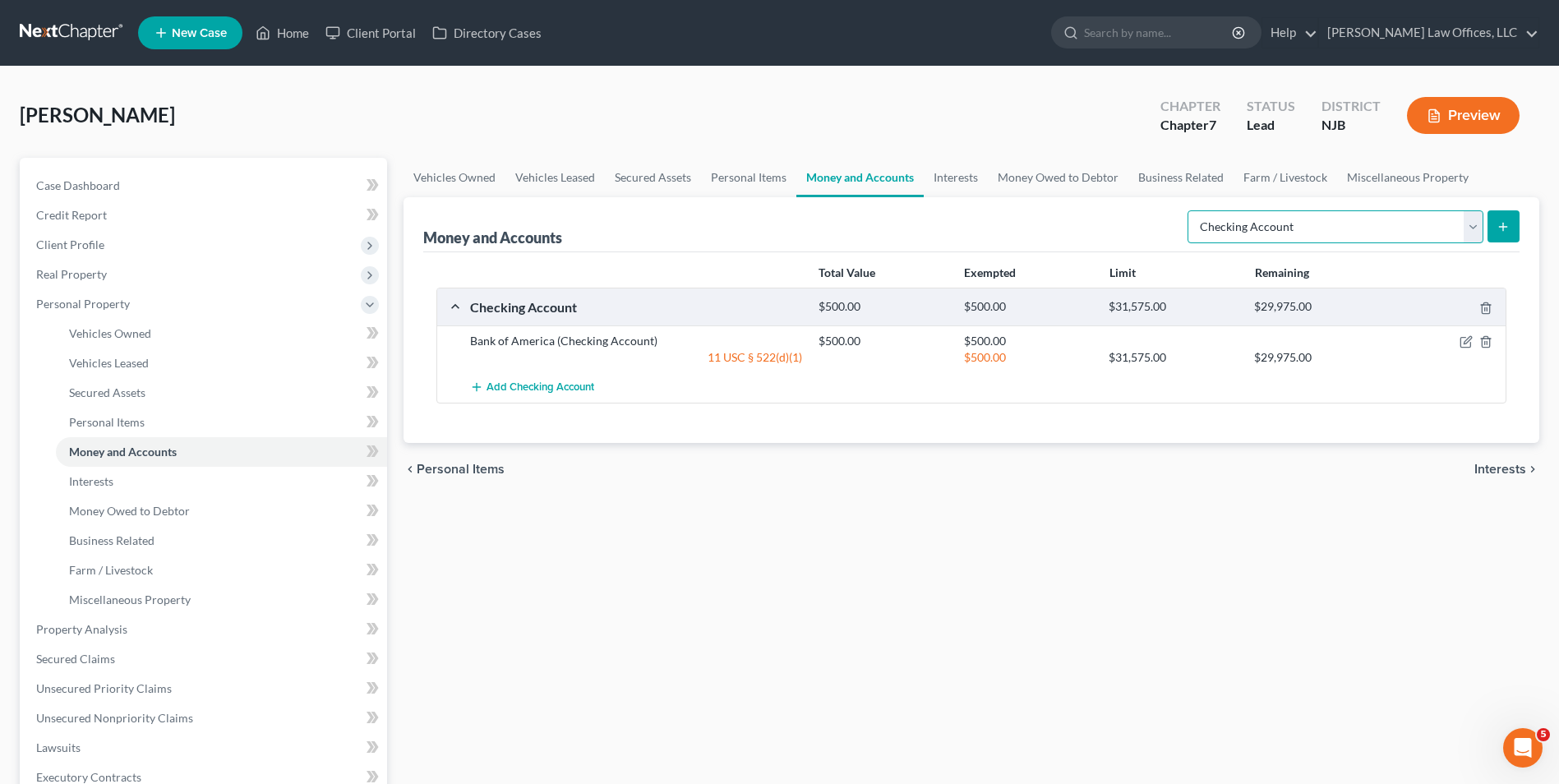
click at [1401, 234] on select "Select Account Type Brokerage Cash on Hand Certificates of Deposit Checking Acc…" at bounding box center [1335, 226] width 296 height 33
click at [1512, 217] on button "submit" at bounding box center [1503, 226] width 32 height 32
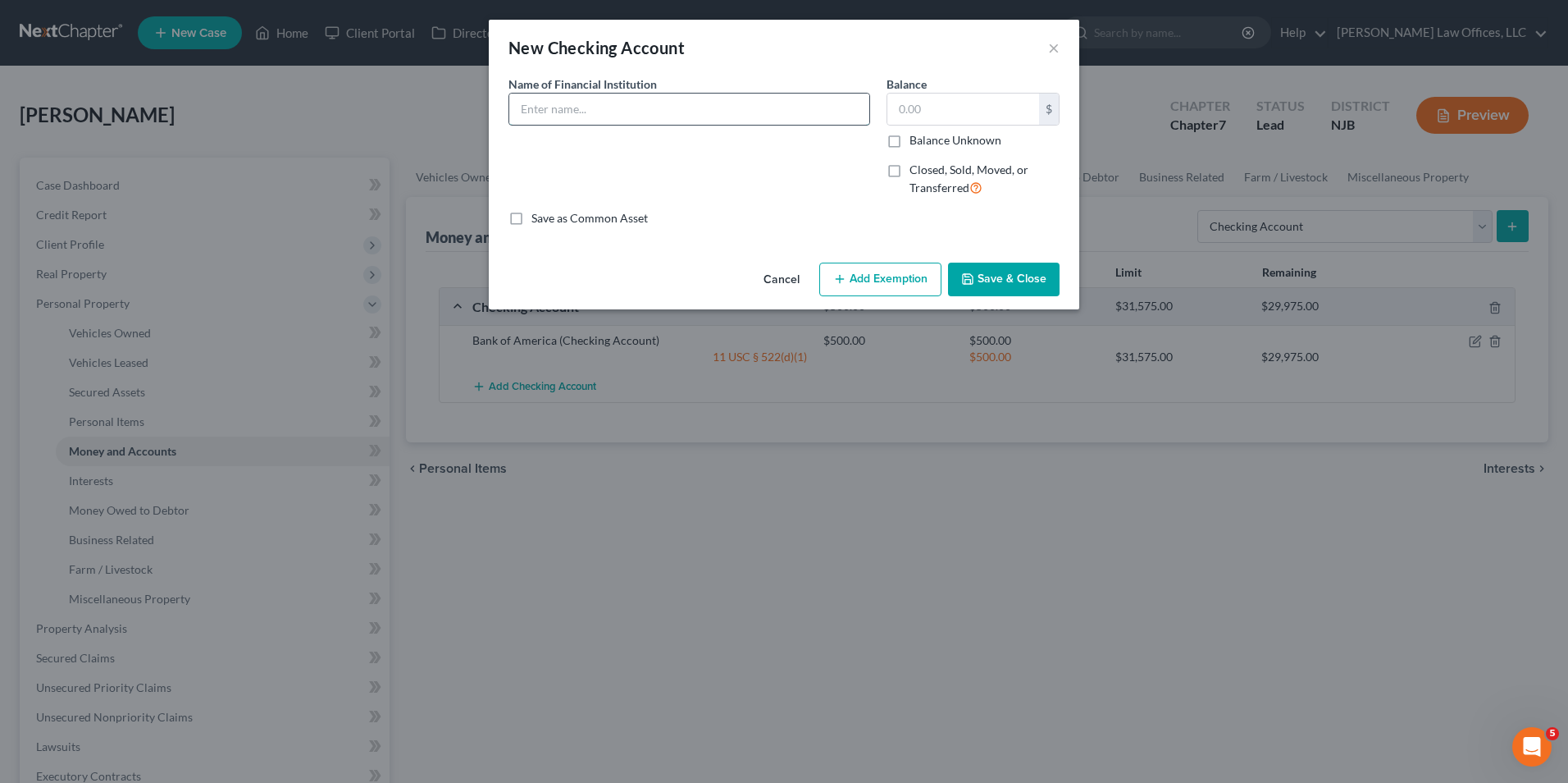
click at [755, 107] on input "text" at bounding box center [689, 109] width 360 height 32
type input "TD Bank"
click at [918, 99] on input "text" at bounding box center [963, 109] width 152 height 32
type input "500"
click at [872, 277] on button "Add Exemption" at bounding box center [881, 280] width 122 height 34
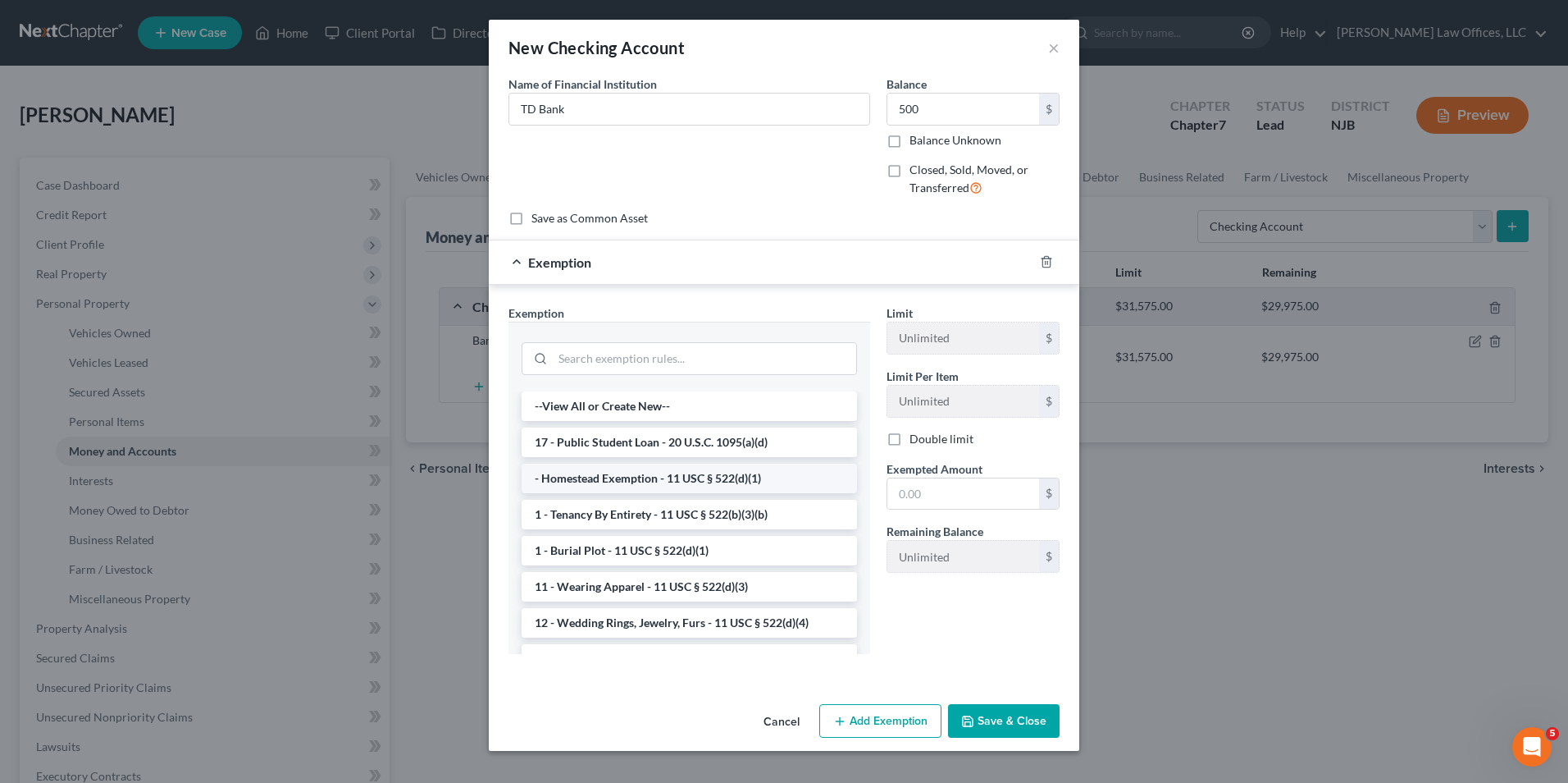
click at [639, 475] on li "- Homestead Exemption - 11 USC § 522(d)(1)" at bounding box center [689, 479] width 336 height 30
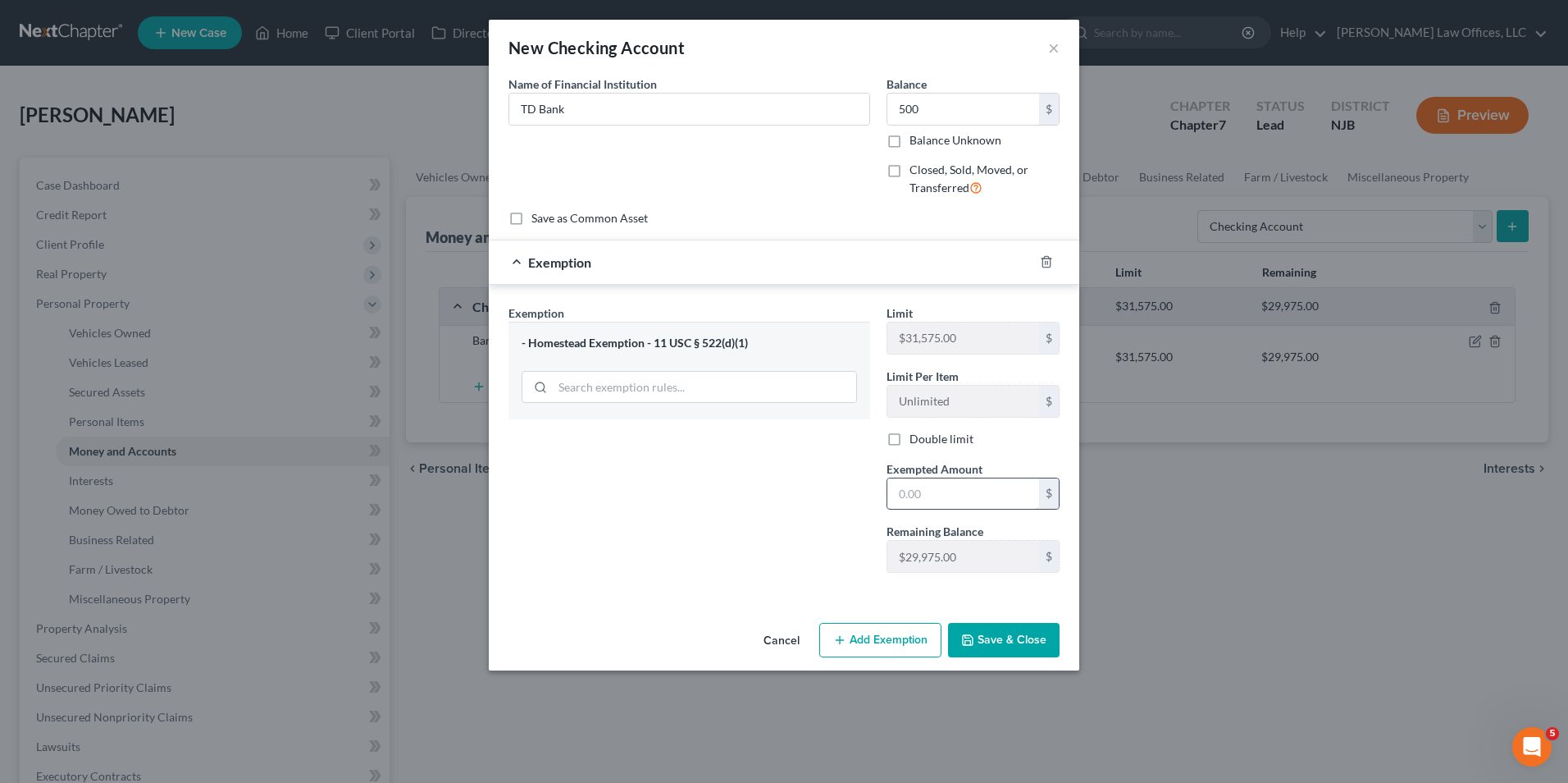
click at [985, 485] on input "text" at bounding box center [963, 494] width 152 height 32
type input "500"
click at [1032, 643] on button "Save & Close" at bounding box center [1004, 639] width 111 height 34
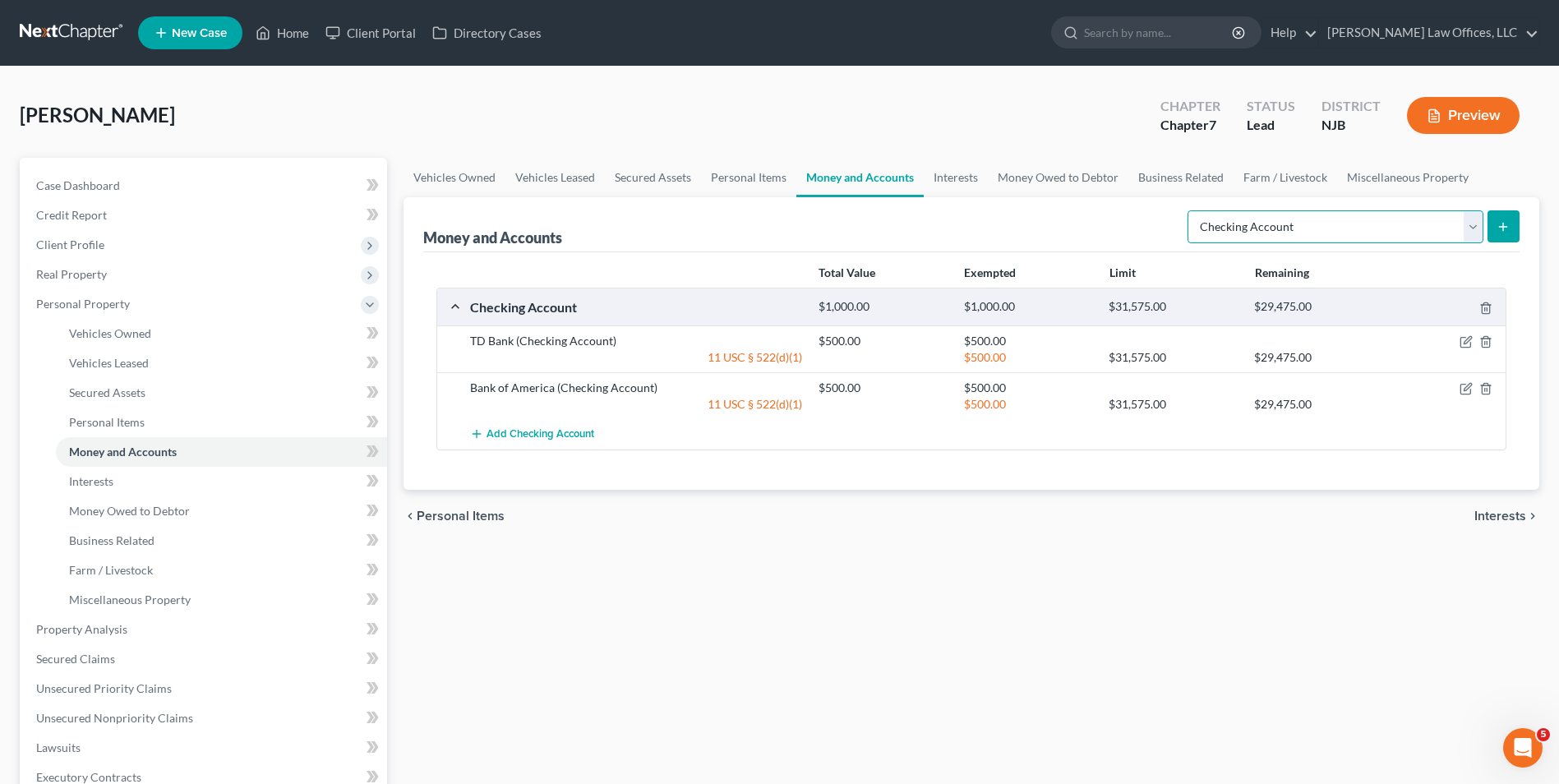
drag, startPoint x: 1291, startPoint y: 223, endPoint x: 1311, endPoint y: 222, distance: 20.0
click at [1291, 223] on select "Select Account Type Brokerage Cash on Hand Certificates of Deposit Checking Acc…" at bounding box center [1335, 226] width 296 height 33
click at [1515, 222] on button "submit" at bounding box center [1503, 226] width 32 height 32
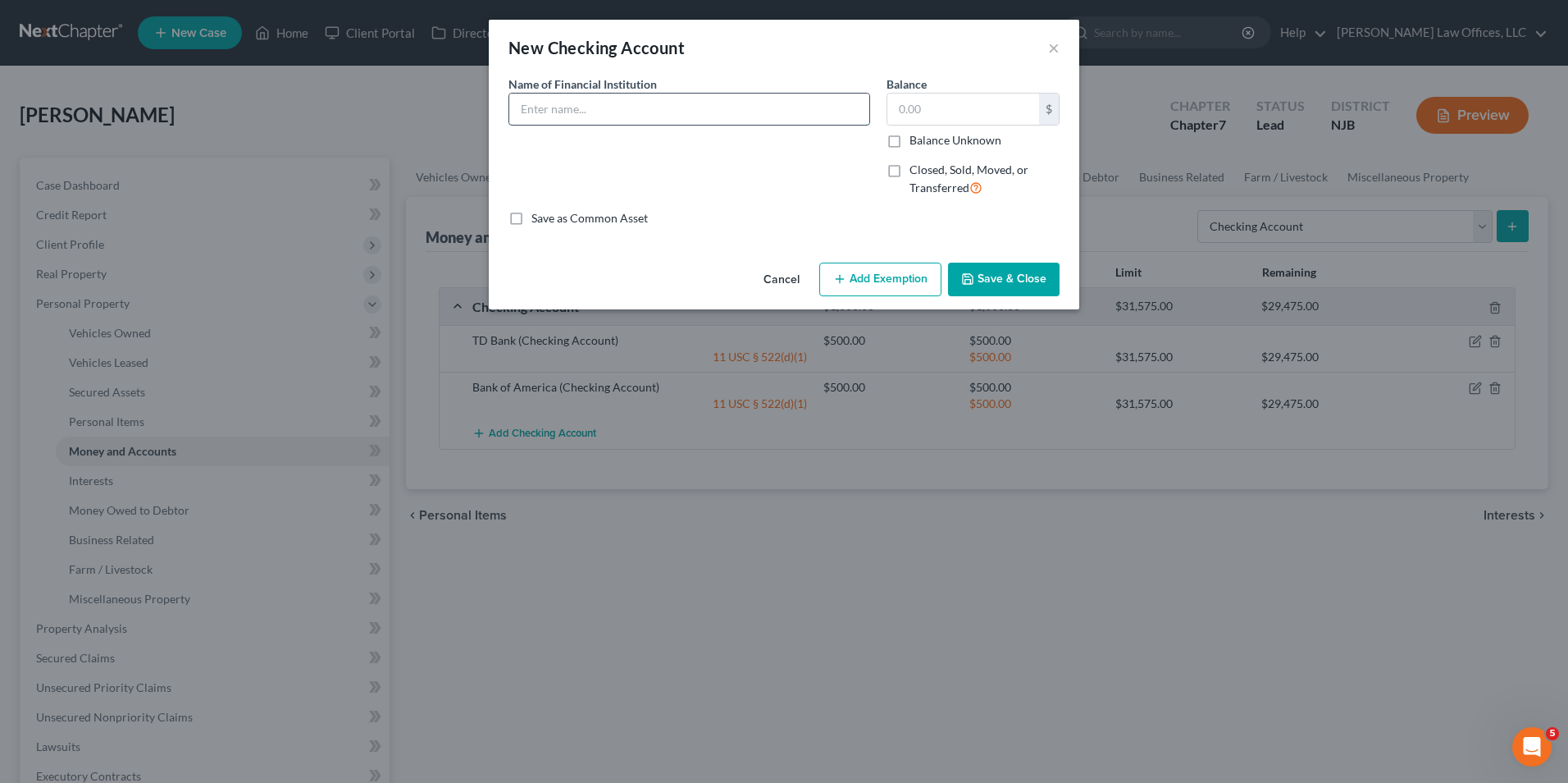
click at [611, 100] on input "text" at bounding box center [689, 109] width 360 height 32
type input "Chase"
click at [968, 110] on input "text" at bounding box center [963, 109] width 152 height 32
type input "500"
click at [910, 283] on button "Add Exemption" at bounding box center [881, 280] width 122 height 34
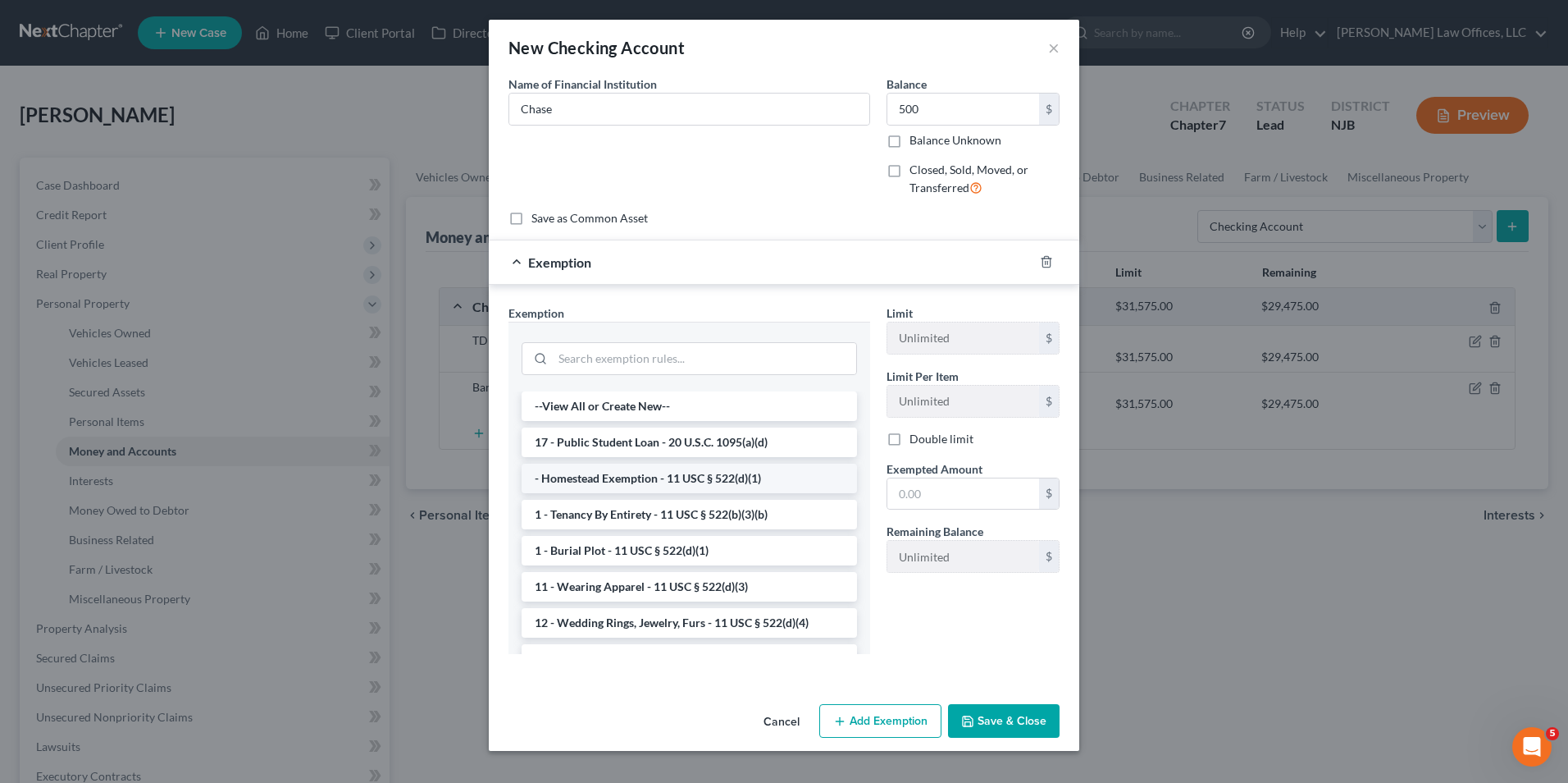
click at [638, 474] on li "- Homestead Exemption - 11 USC § 522(d)(1)" at bounding box center [689, 479] width 336 height 30
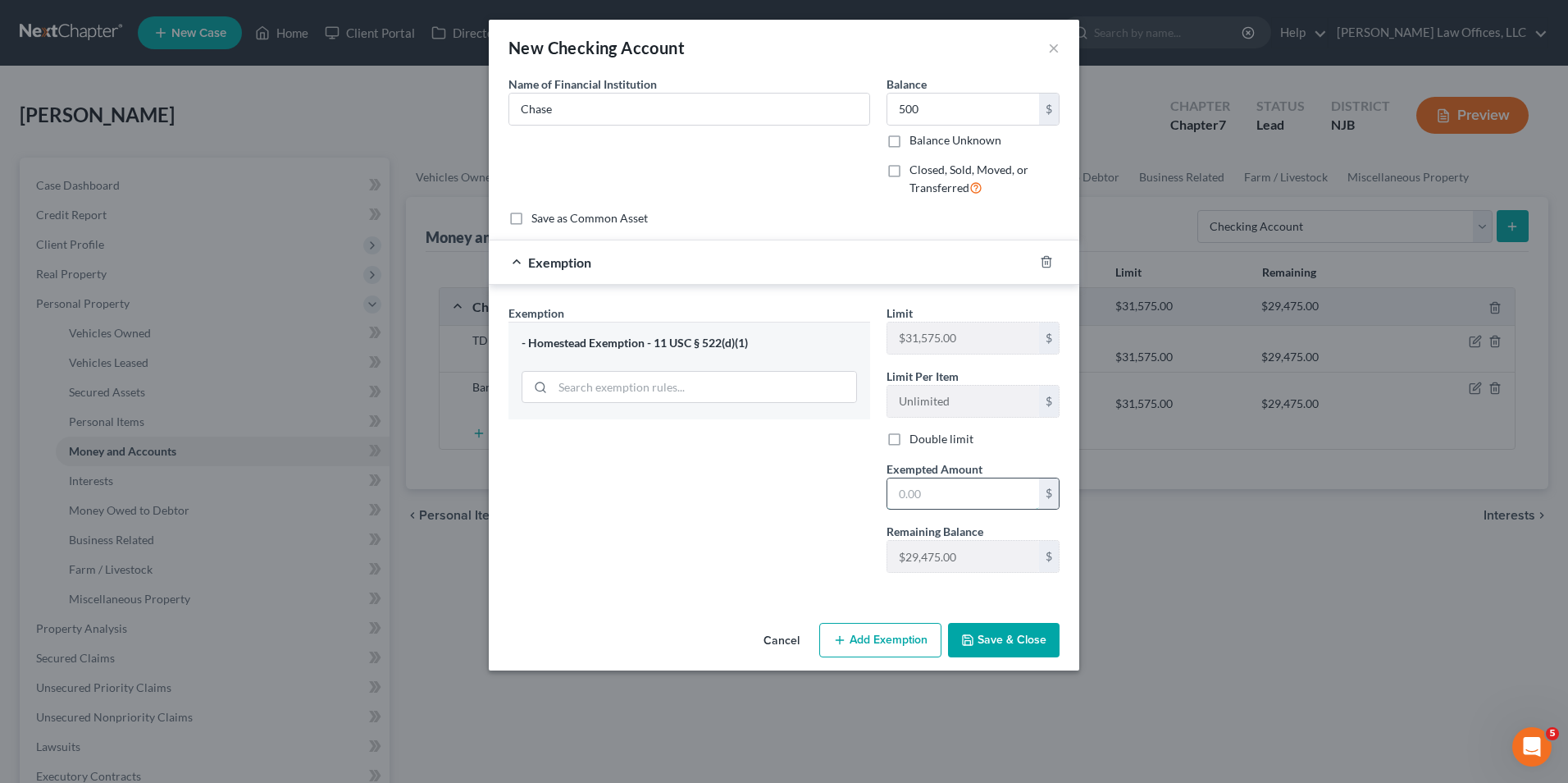
click at [942, 482] on input "text" at bounding box center [963, 494] width 152 height 32
type input "500"
click at [1040, 643] on button "Save & Close" at bounding box center [1004, 639] width 111 height 34
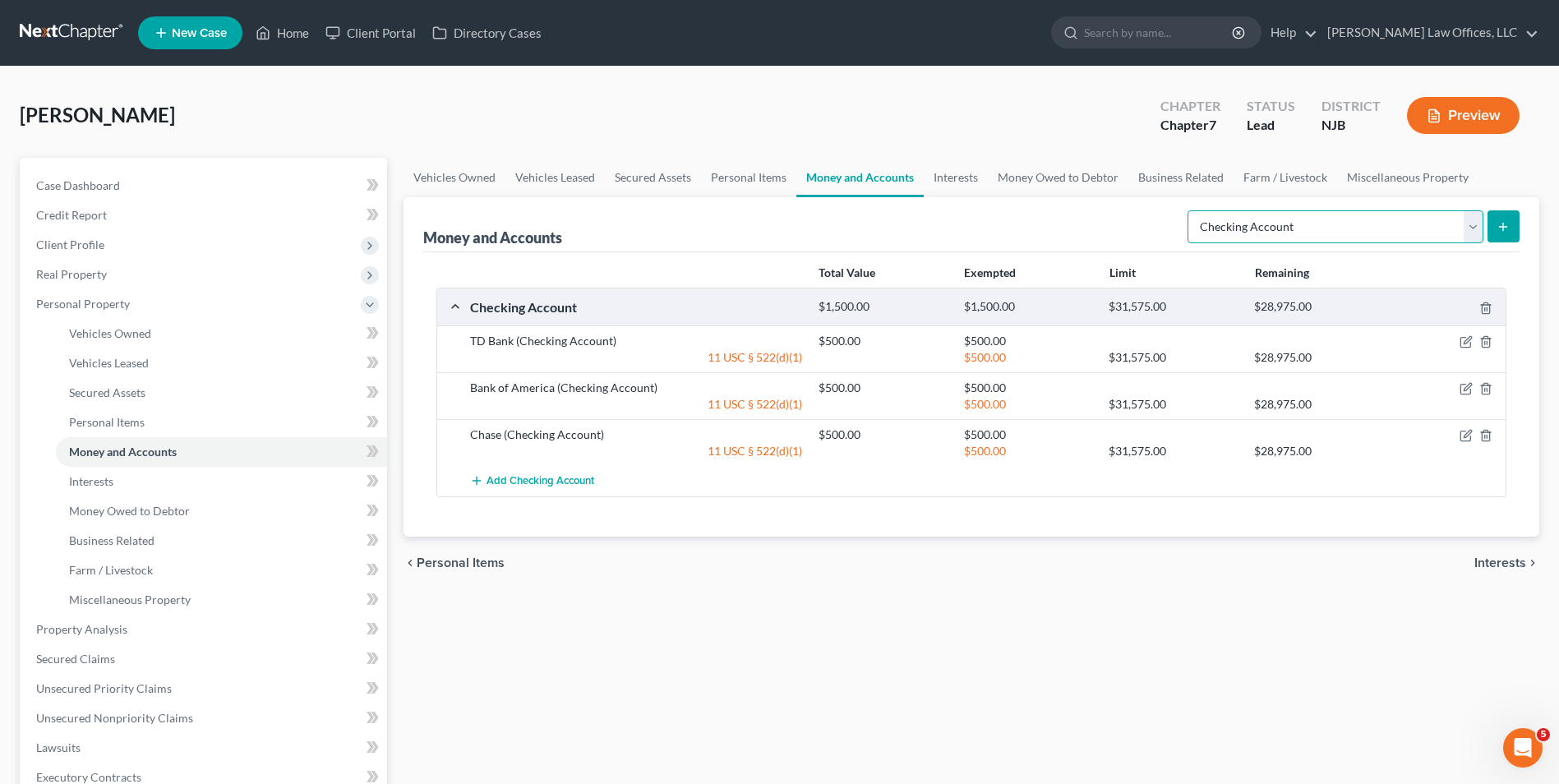
click at [1438, 229] on select "Select Account Type Brokerage Cash on Hand Certificates of Deposit Checking Acc…" at bounding box center [1335, 226] width 296 height 33
select select "cash_on_hand"
click at [1191, 210] on select "Select Account Type Brokerage Cash on Hand Certificates of Deposit Checking Acc…" at bounding box center [1335, 226] width 296 height 33
click at [1512, 233] on button "submit" at bounding box center [1503, 226] width 32 height 32
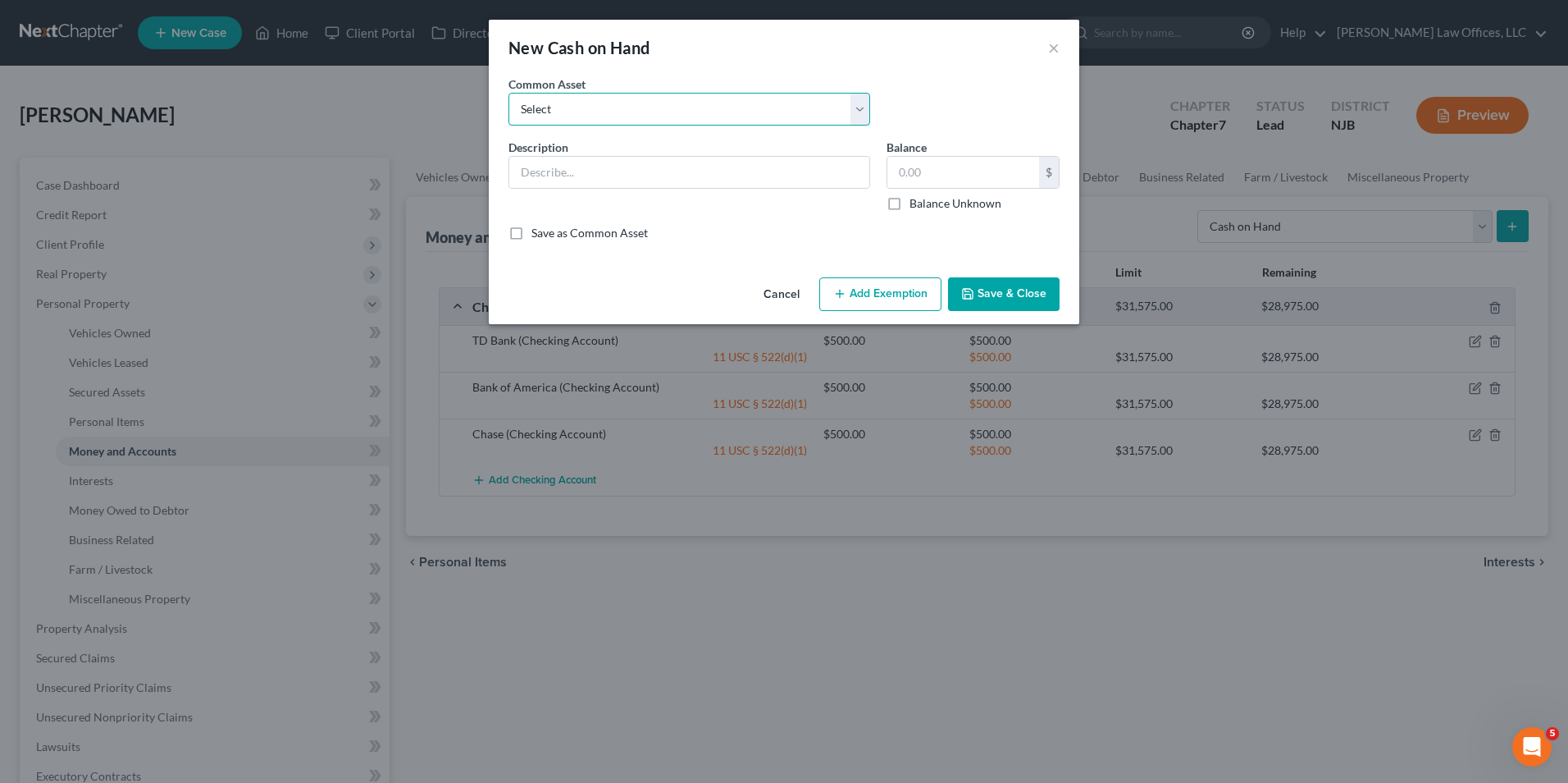
click at [753, 119] on select "Select Cash on Hand" at bounding box center [688, 108] width 361 height 33
select select "0"
click at [508, 93] on select "Select Cash on Hand" at bounding box center [688, 108] width 361 height 33
type input "Cash on Hand"
type input "400.00"
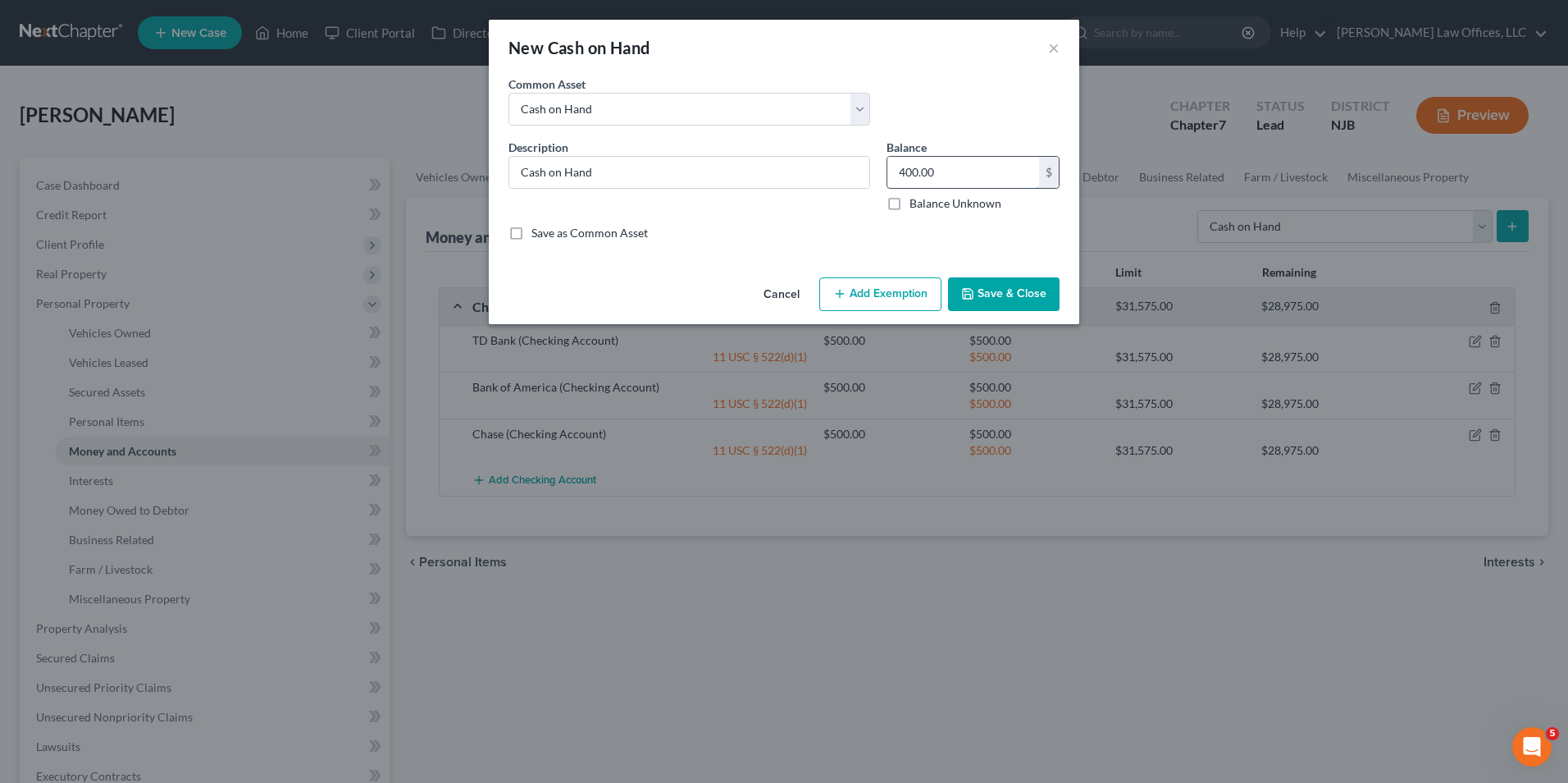
click at [947, 174] on input "400.00" at bounding box center [963, 172] width 152 height 32
click at [1029, 258] on div "An exemption set must first be selected from the Filing Information section. Co…" at bounding box center [784, 173] width 591 height 195
click at [874, 291] on button "Add Exemption" at bounding box center [881, 294] width 122 height 34
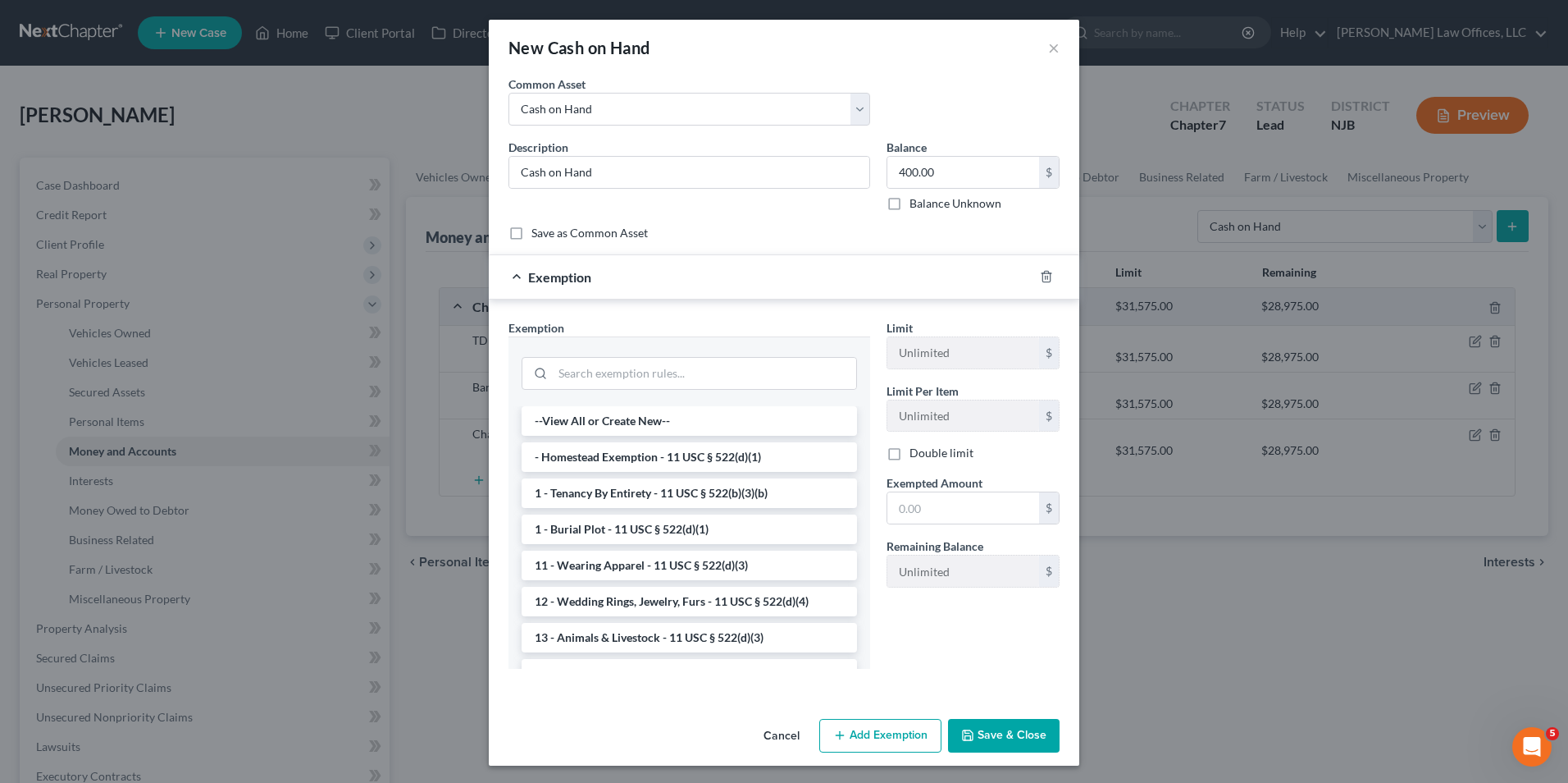
drag, startPoint x: 680, startPoint y: 460, endPoint x: 870, endPoint y: 464, distance: 190.0
click at [686, 459] on li "- Homestead Exemption - 11 USC § 522(d)(1)" at bounding box center [689, 457] width 336 height 30
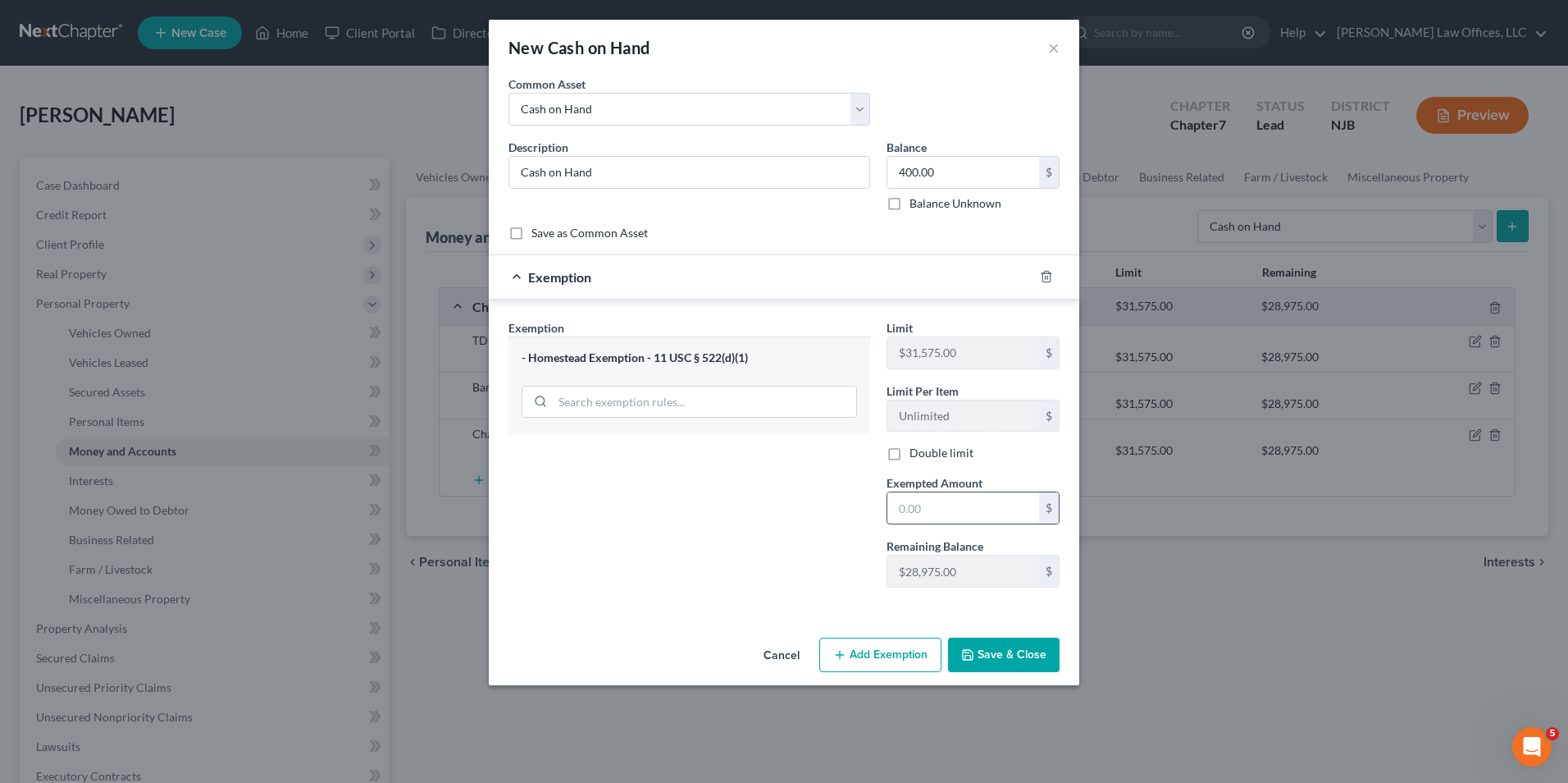
click at [939, 507] on input "text" at bounding box center [963, 508] width 152 height 32
type input "400"
click at [1009, 648] on button "Save & Close" at bounding box center [1004, 654] width 111 height 34
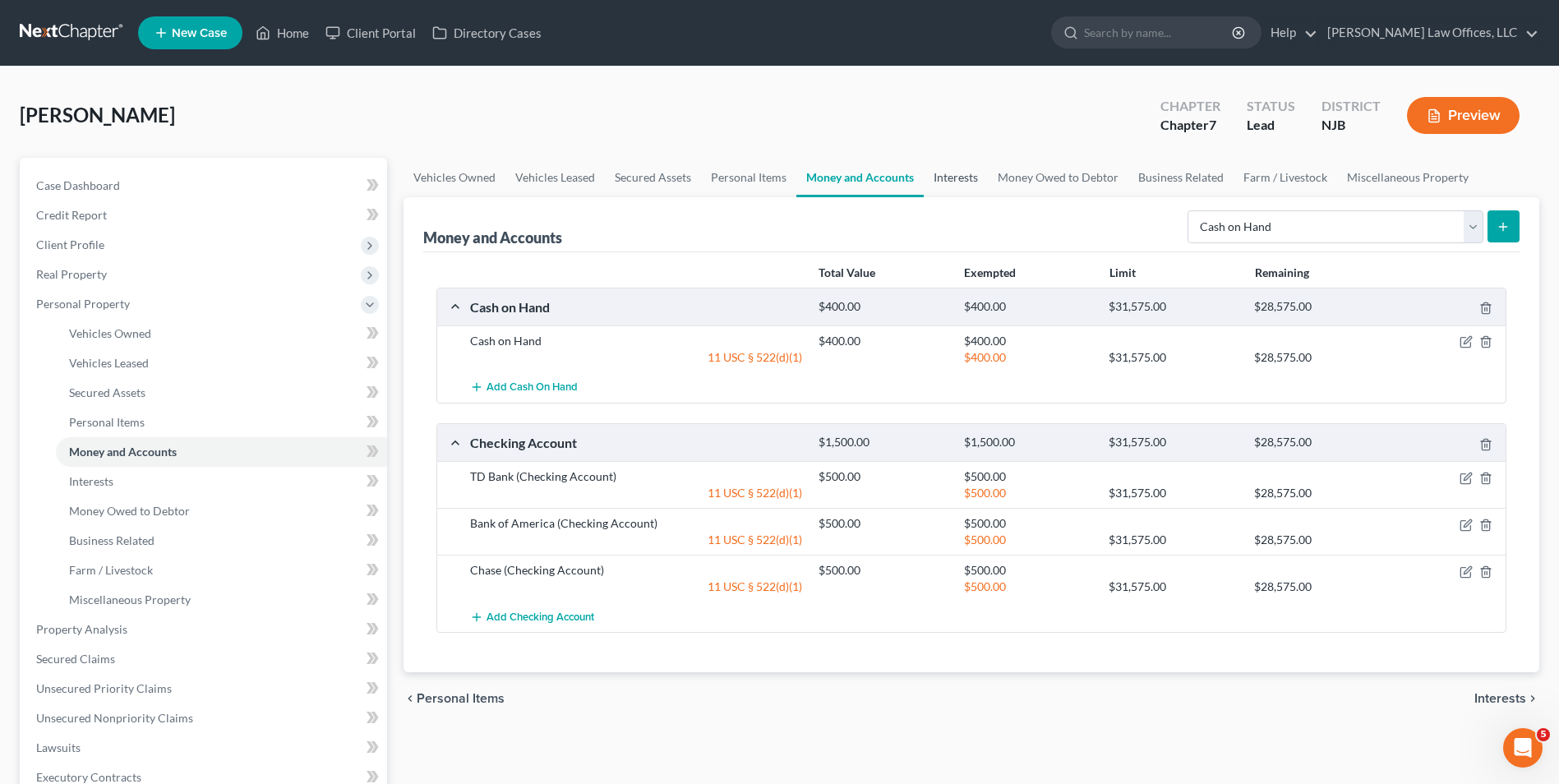
click at [964, 178] on link "Interests" at bounding box center [955, 178] width 64 height 39
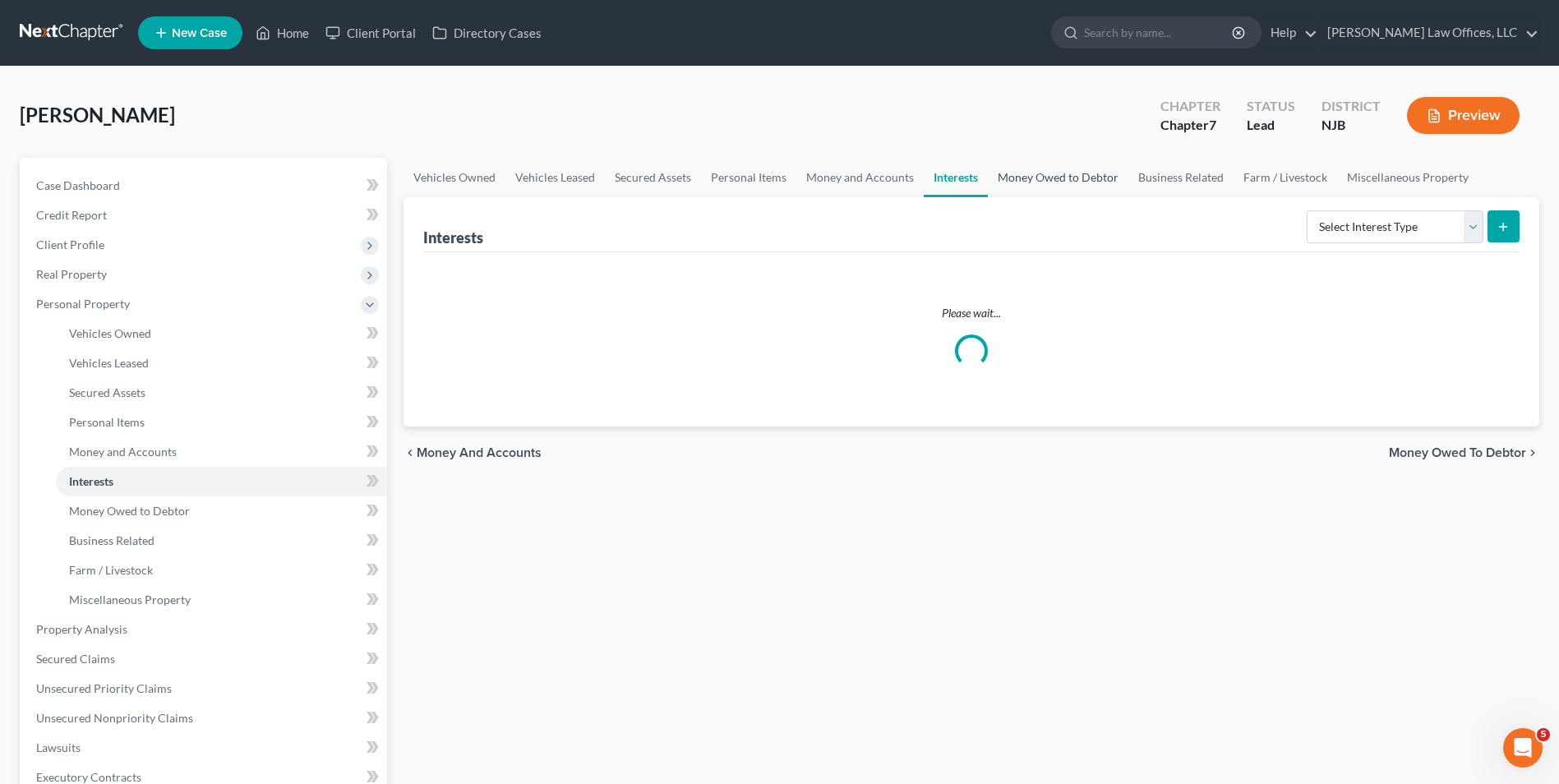
click at [1050, 178] on link "Money Owed to Debtor" at bounding box center [1058, 178] width 140 height 39
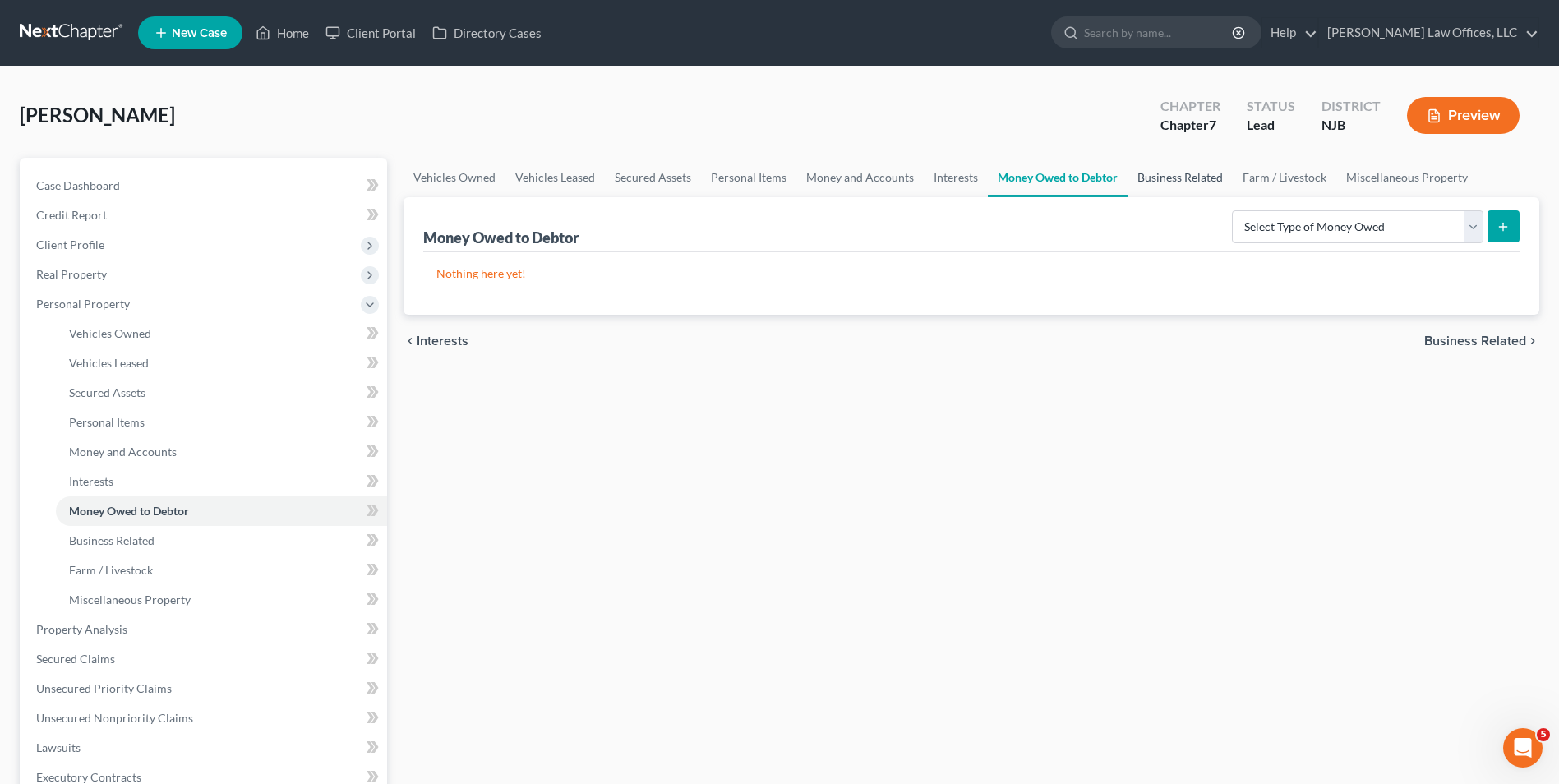
click at [1163, 179] on link "Business Related" at bounding box center [1180, 178] width 106 height 39
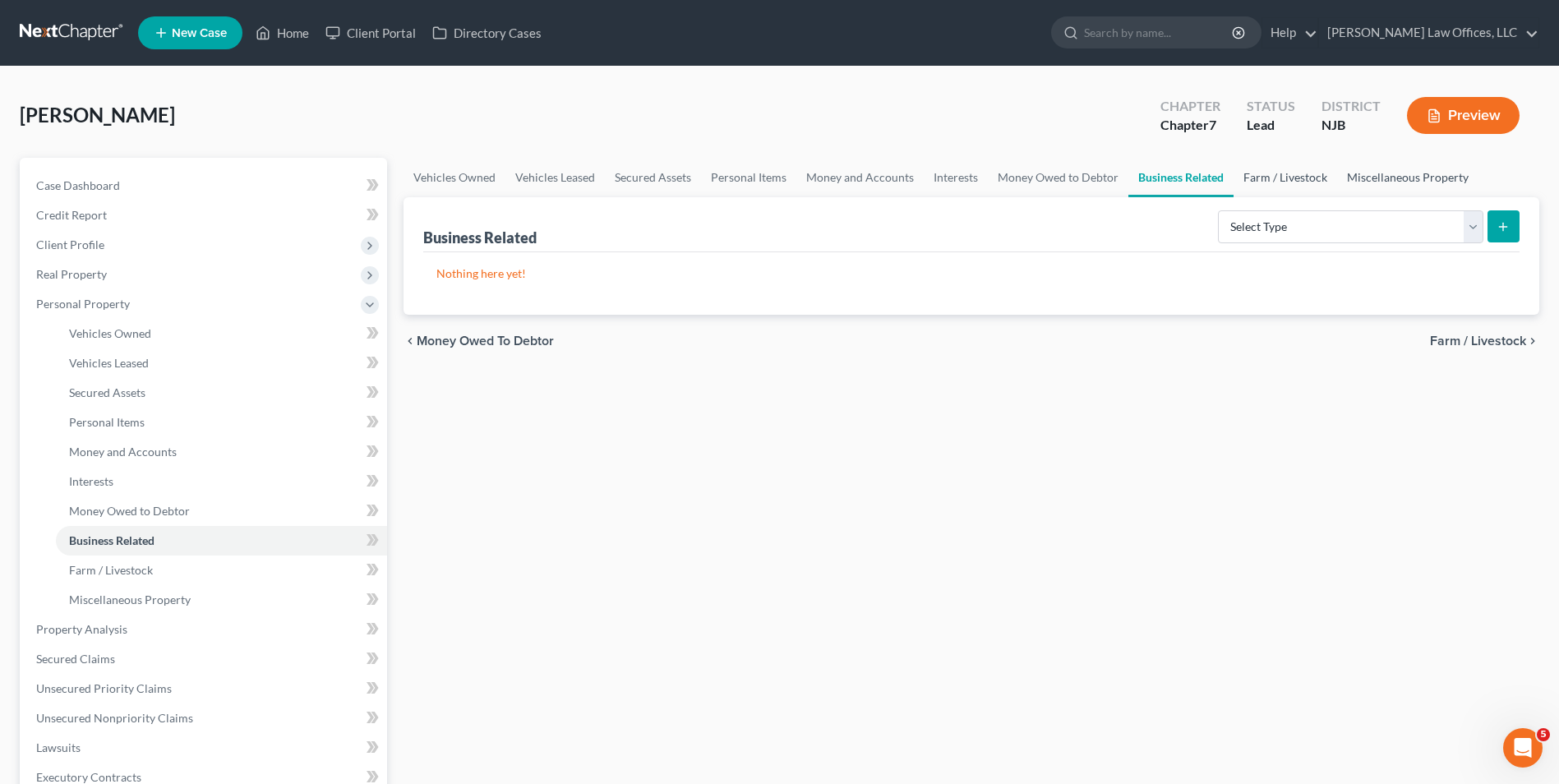
drag, startPoint x: 1275, startPoint y: 181, endPoint x: 1338, endPoint y: 178, distance: 63.1
click at [1276, 181] on link "Farm / Livestock" at bounding box center [1285, 178] width 104 height 39
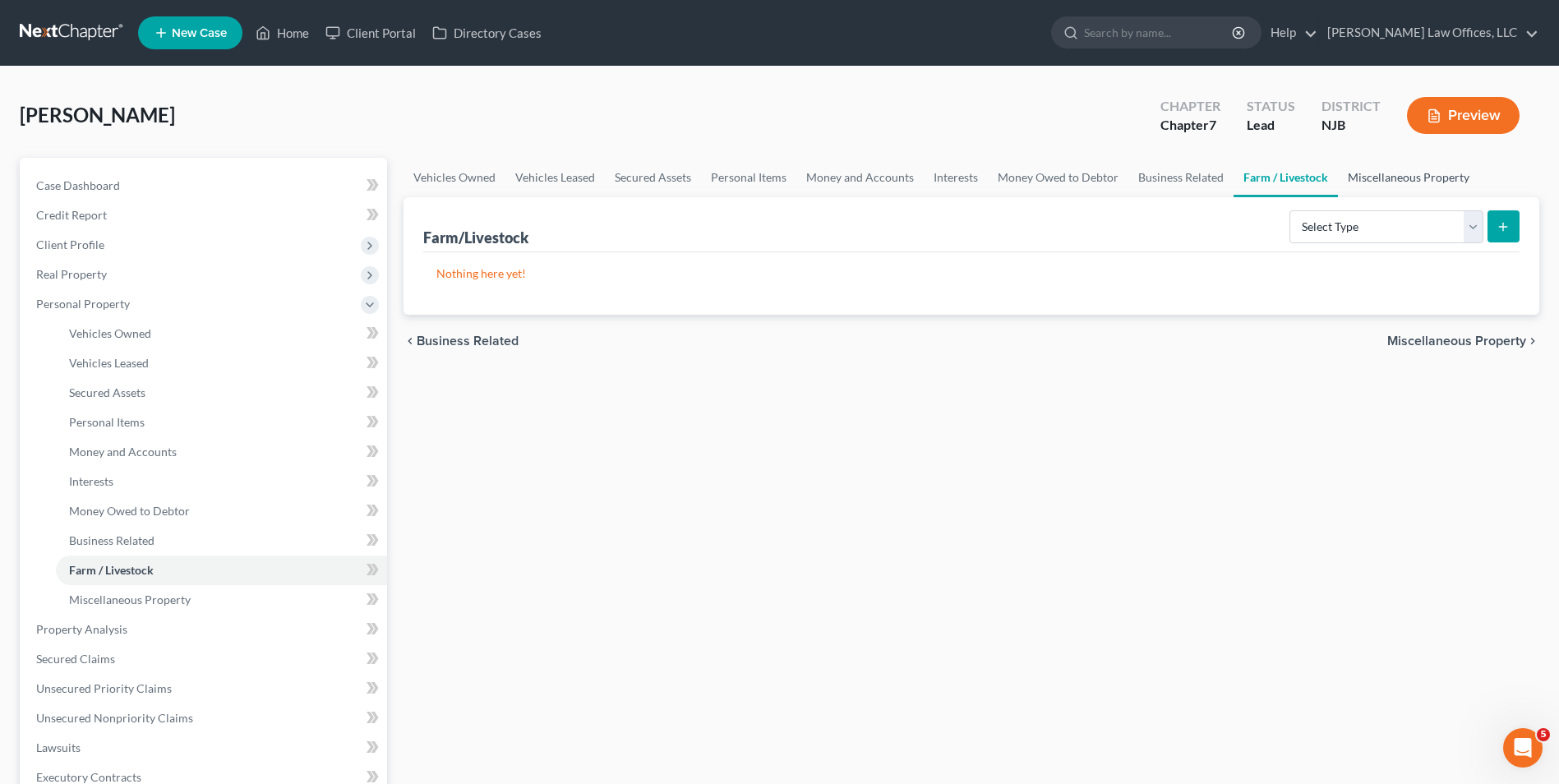
click at [1396, 184] on link "Miscellaneous Property" at bounding box center [1408, 178] width 141 height 39
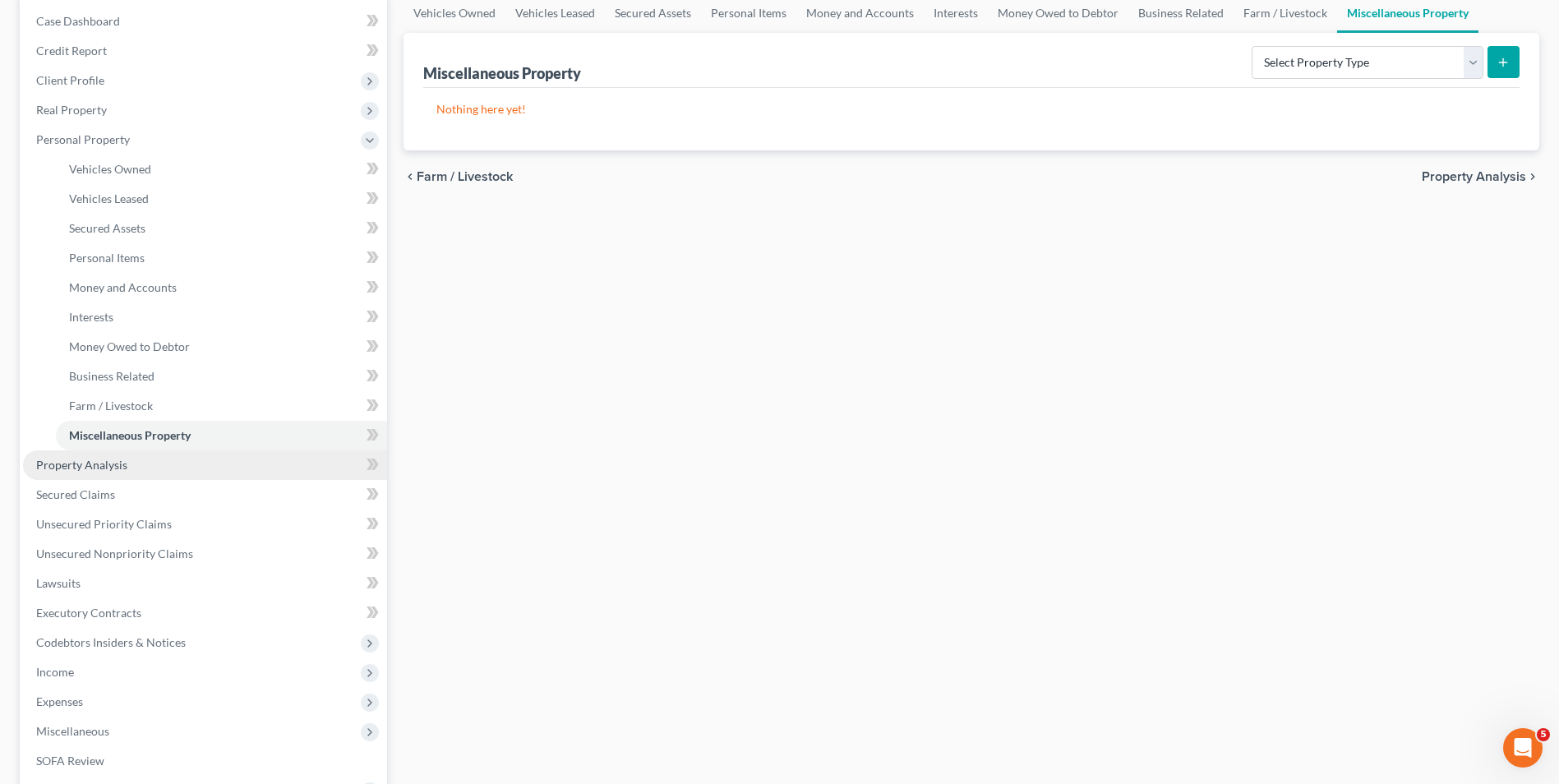
click at [146, 459] on link "Property Analysis" at bounding box center [204, 464] width 364 height 30
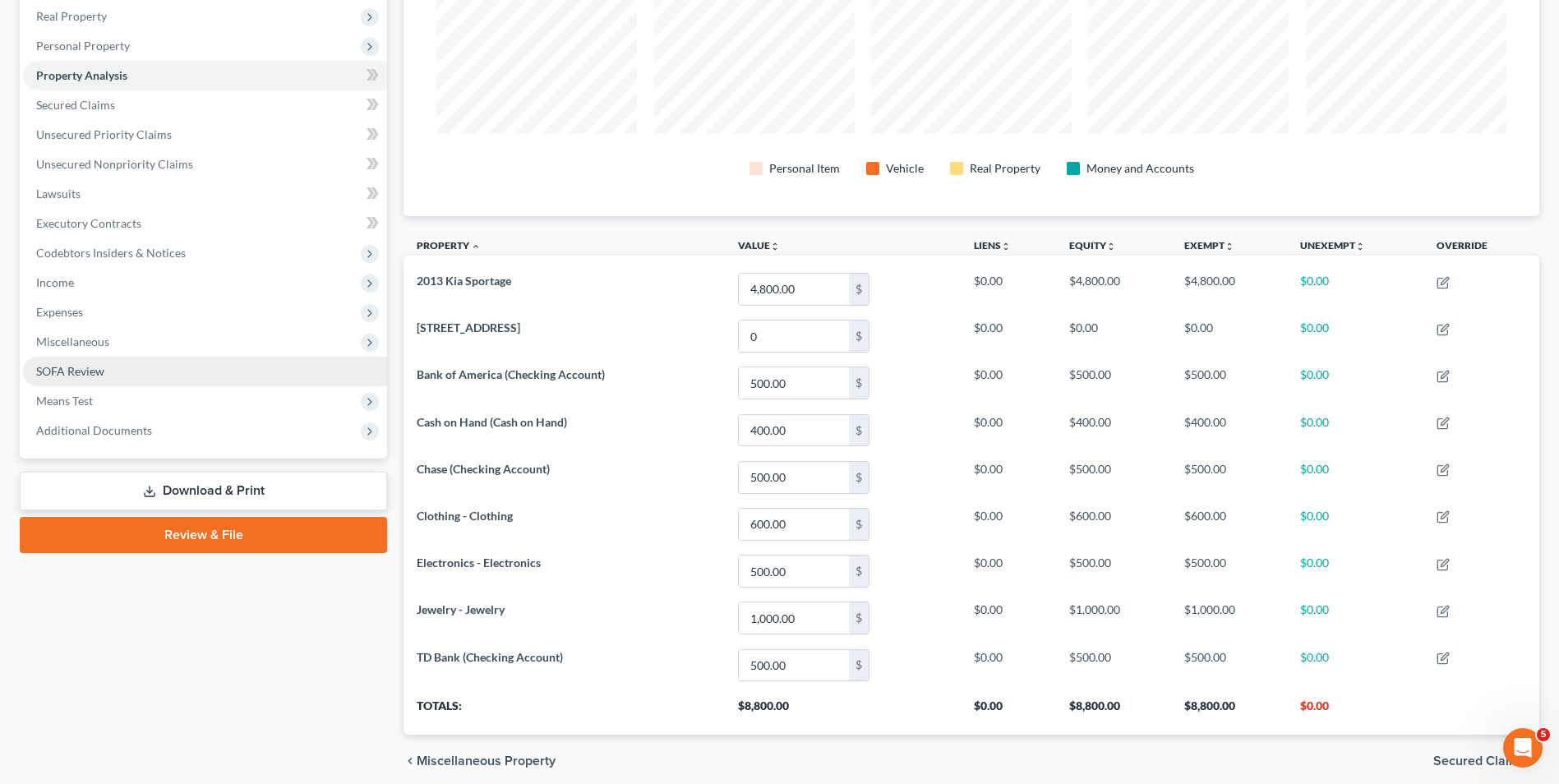
scroll to position [160, 0]
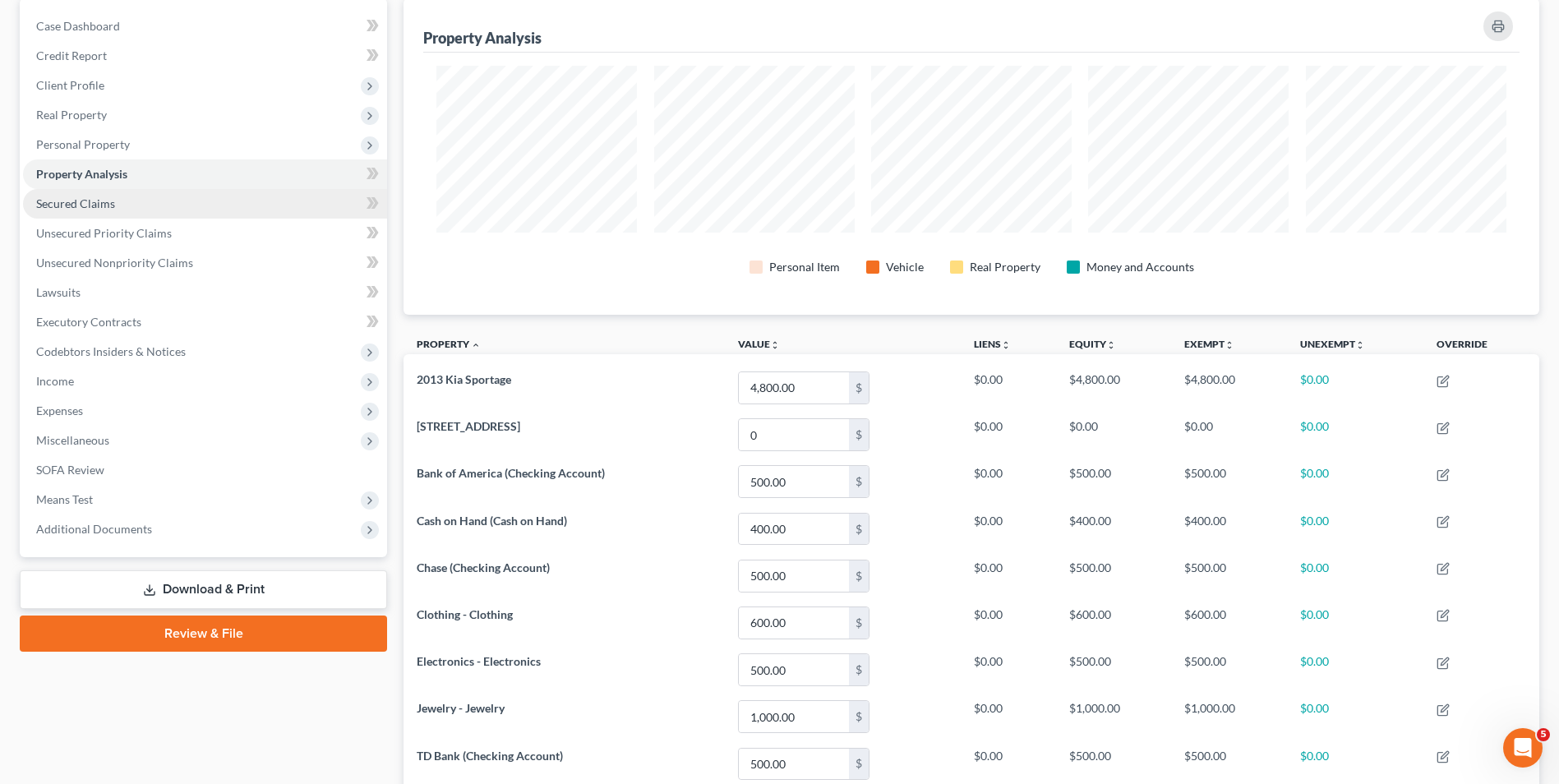
click at [99, 205] on span "Secured Claims" at bounding box center [76, 203] width 79 height 14
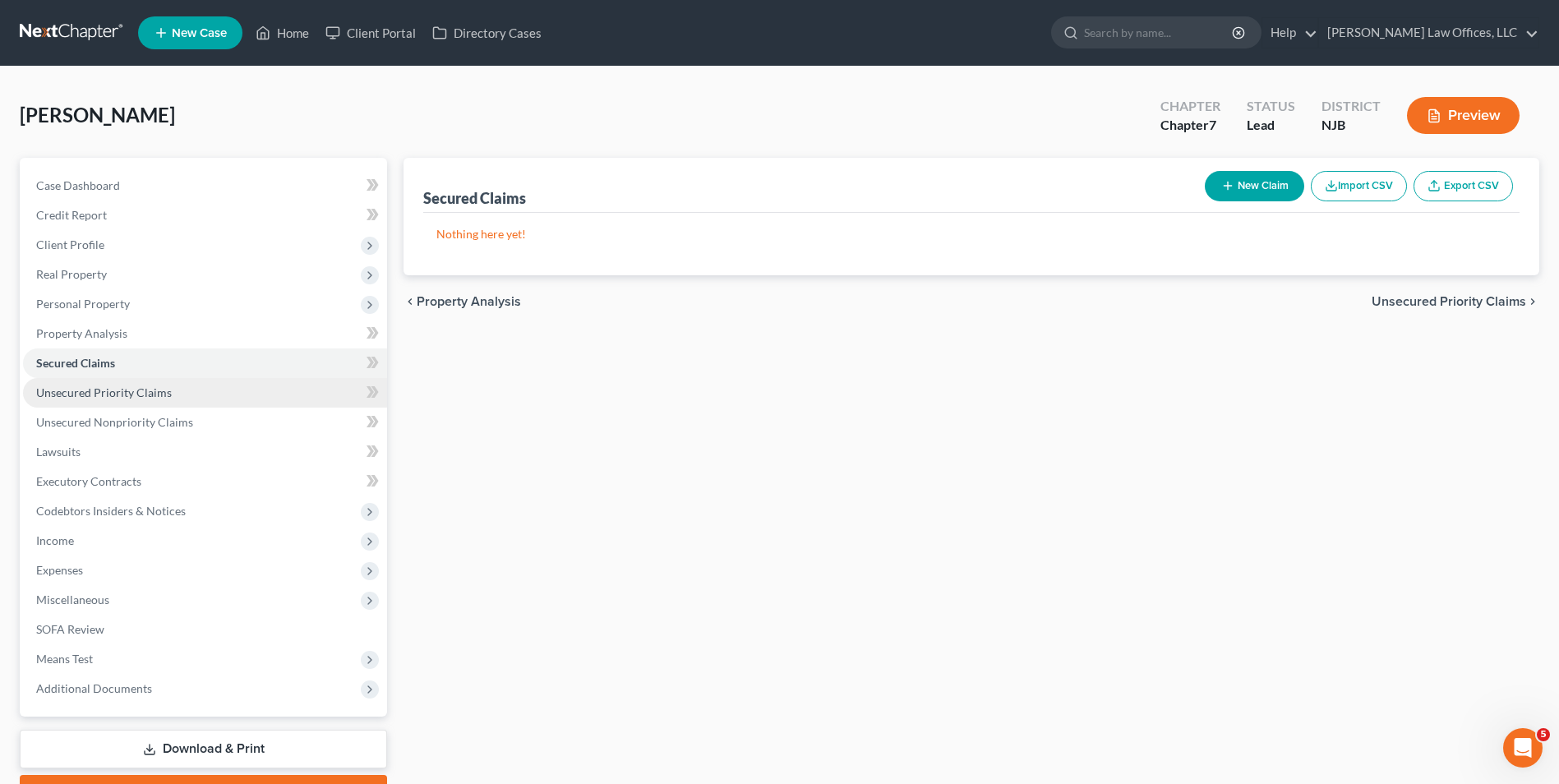
click at [171, 387] on link "Unsecured Priority Claims" at bounding box center [204, 392] width 364 height 30
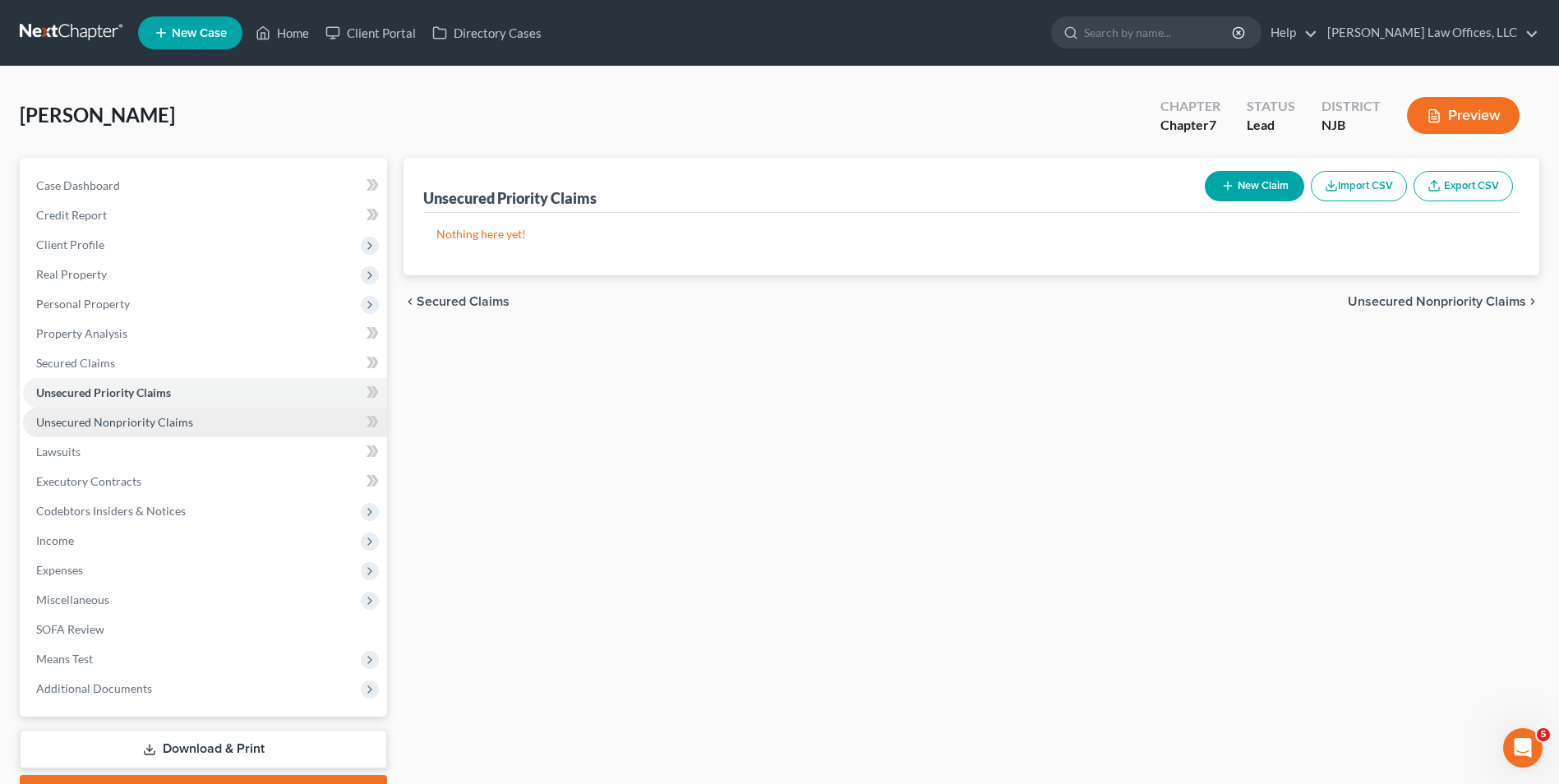
click at [165, 421] on span "Unsecured Nonpriority Claims" at bounding box center [114, 422] width 157 height 14
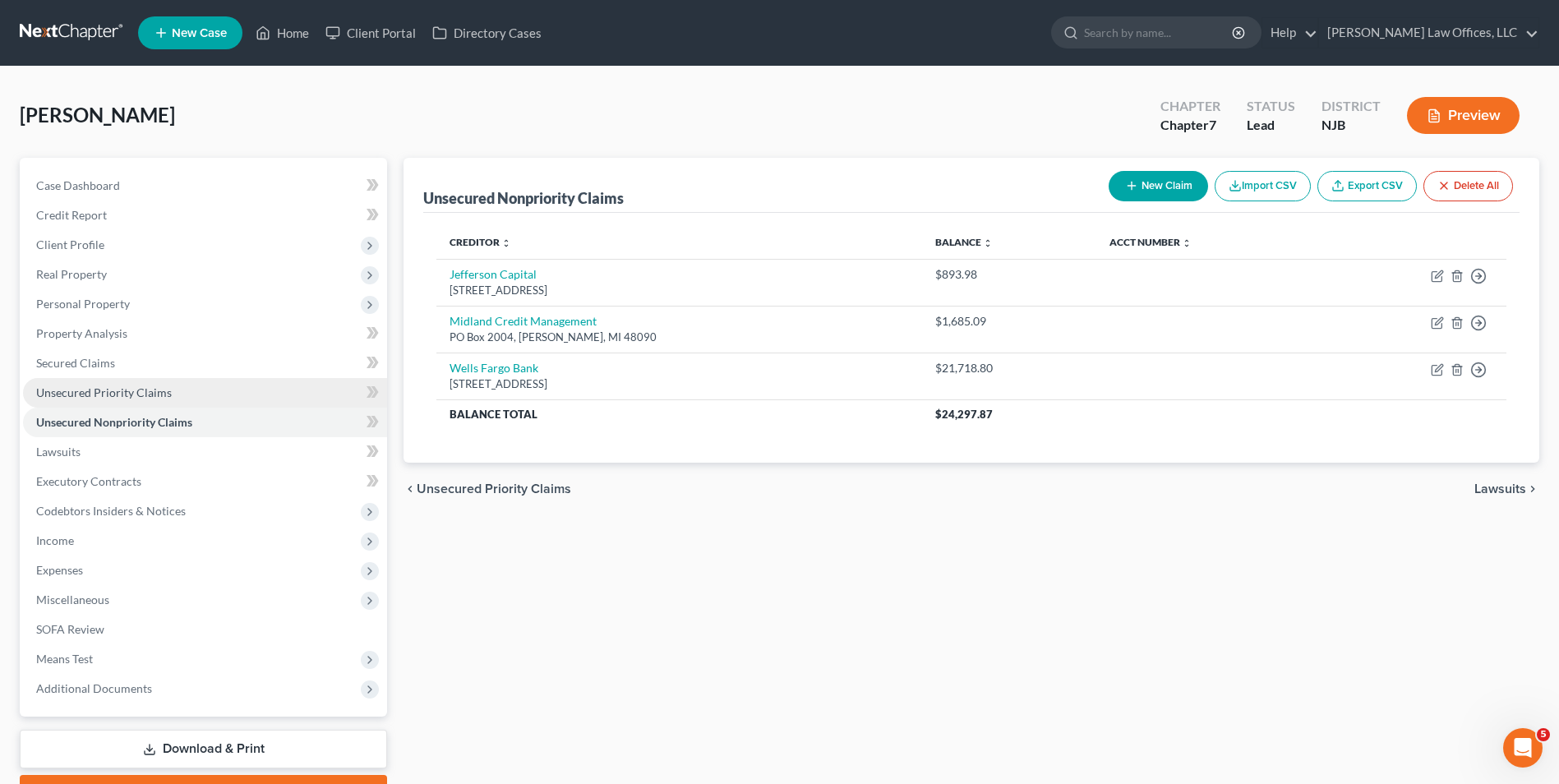
click at [169, 394] on link "Unsecured Priority Claims" at bounding box center [204, 392] width 364 height 30
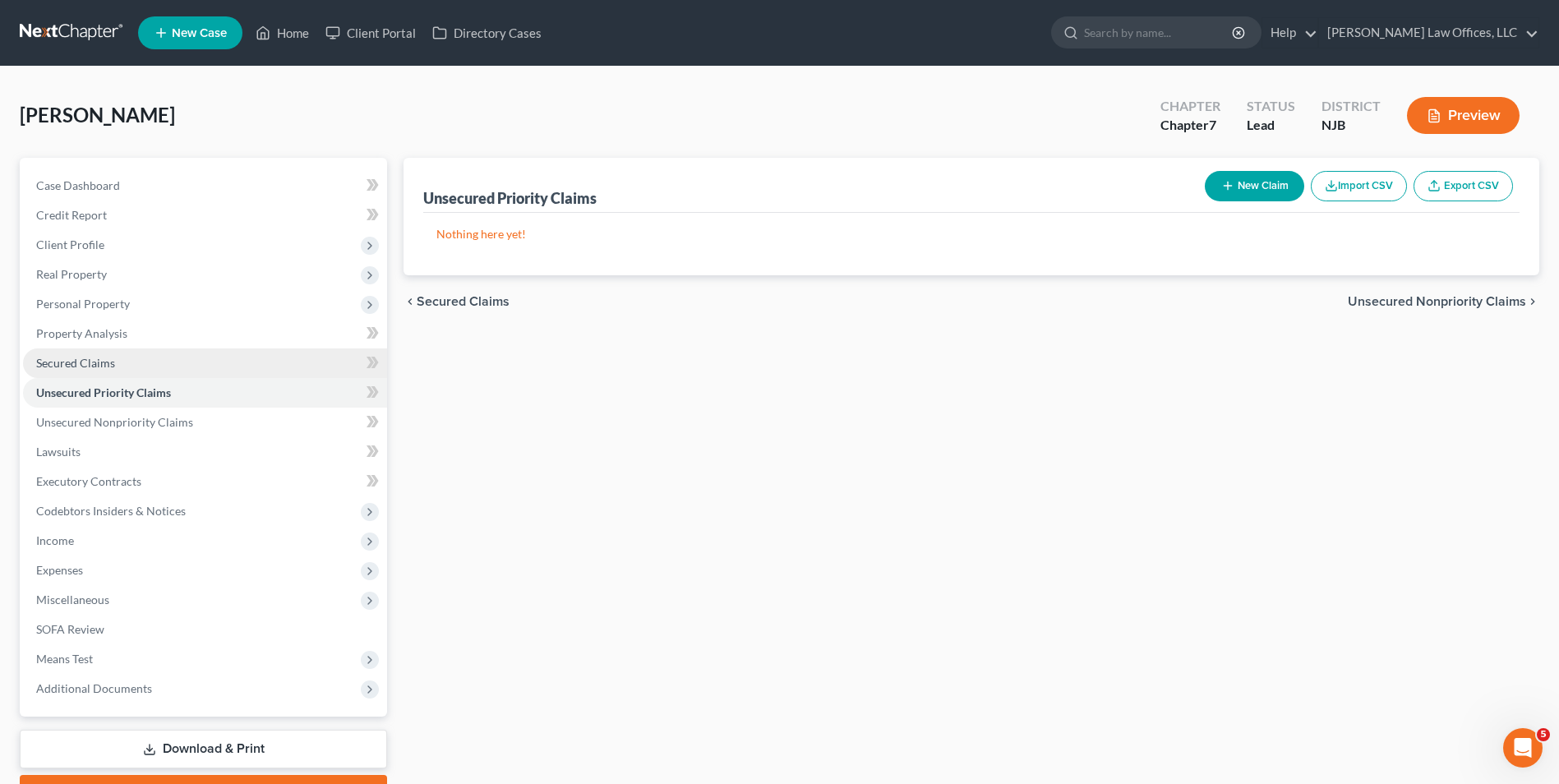
click at [174, 369] on link "Secured Claims" at bounding box center [204, 363] width 364 height 30
click at [175, 392] on link "Unsecured Priority Claims" at bounding box center [204, 392] width 364 height 30
click at [189, 390] on link "Unsecured Priority Claims" at bounding box center [204, 392] width 364 height 30
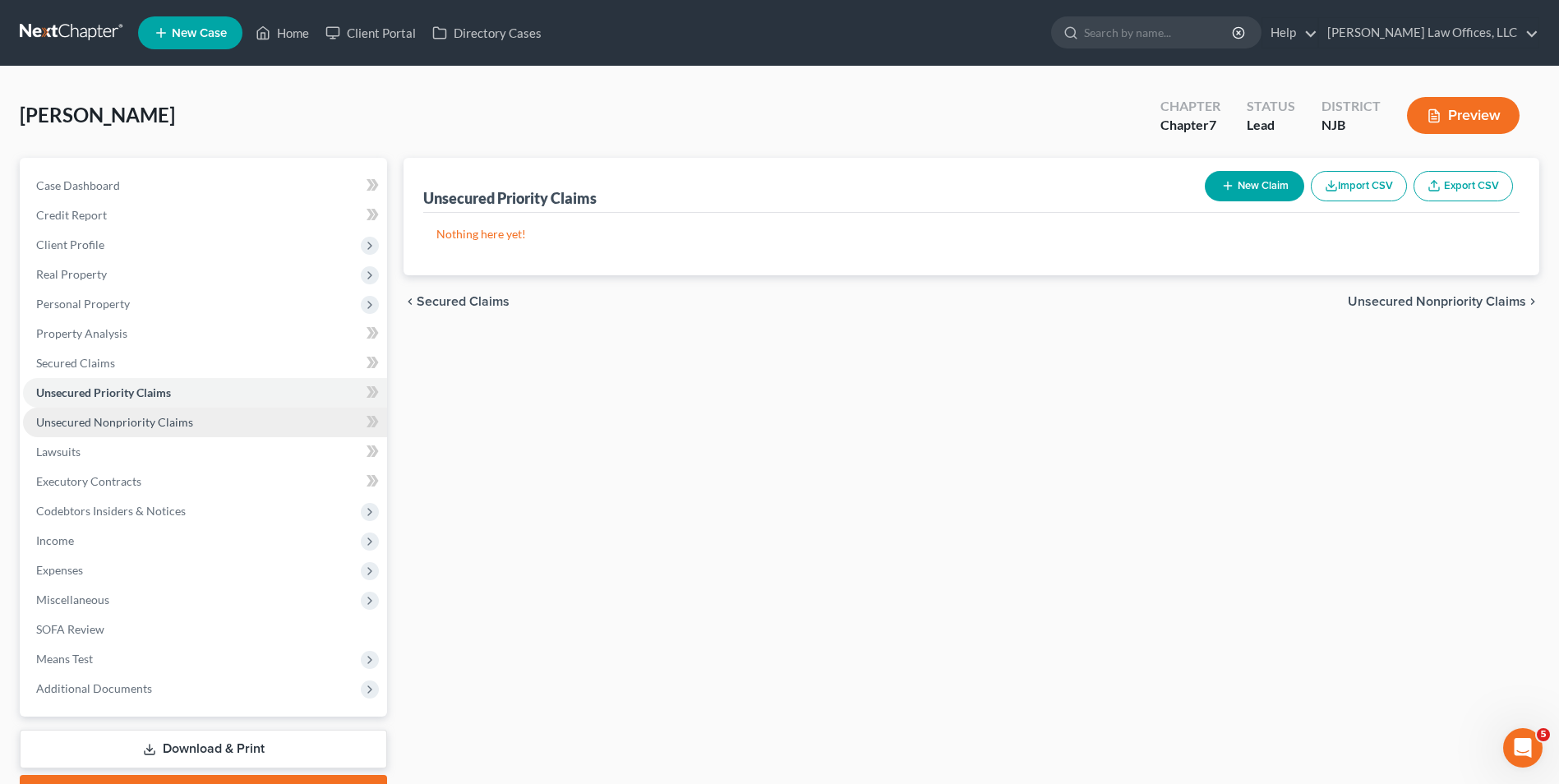
click at [185, 415] on span "Unsecured Nonpriority Claims" at bounding box center [114, 422] width 157 height 14
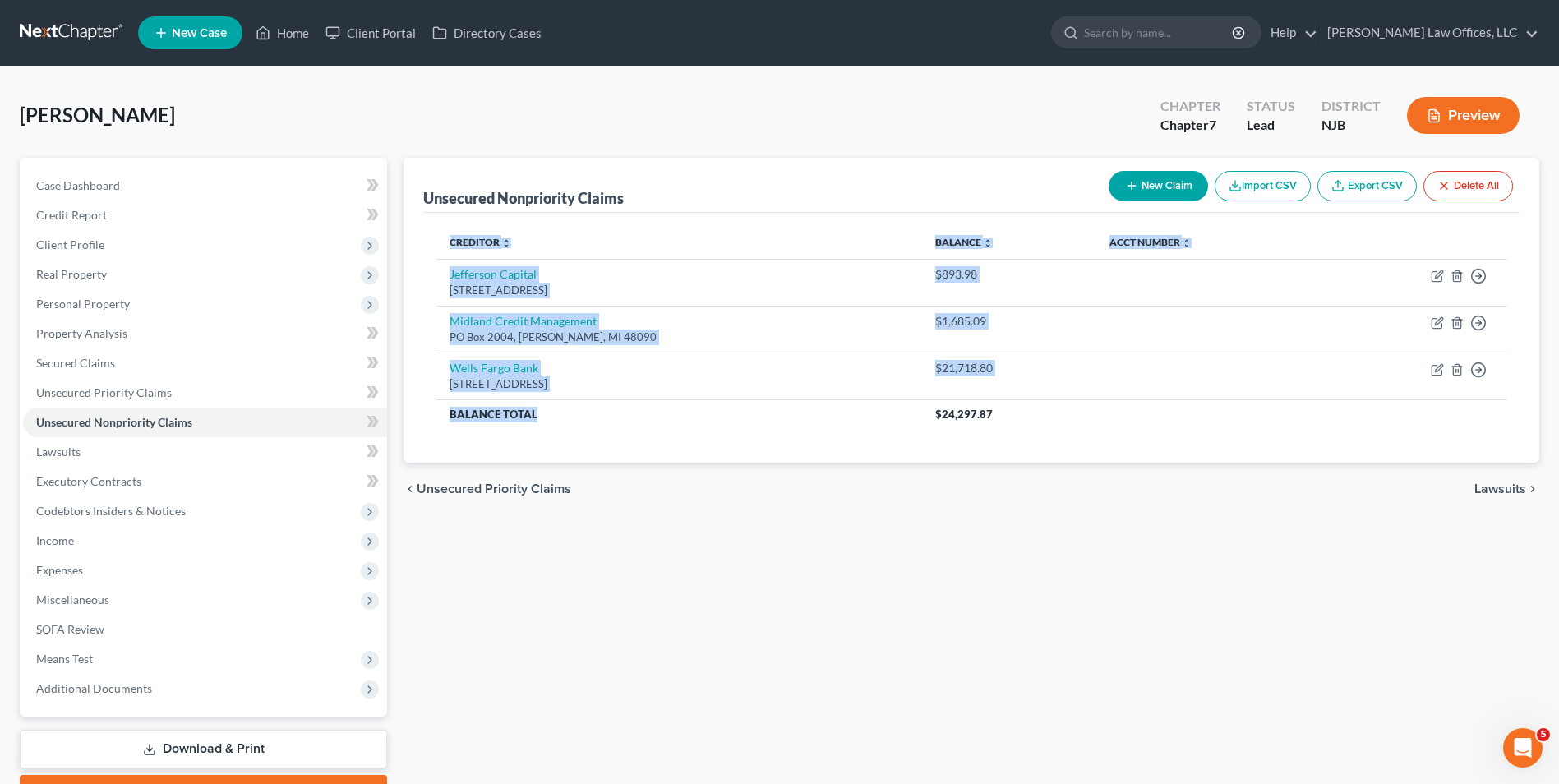
drag, startPoint x: 592, startPoint y: 445, endPoint x: 666, endPoint y: 445, distance: 74.0
click at [630, 415] on div "Creditor expand_more expand_less unfold_more Balance expand_more expand_less un…" at bounding box center [971, 337] width 1096 height 249
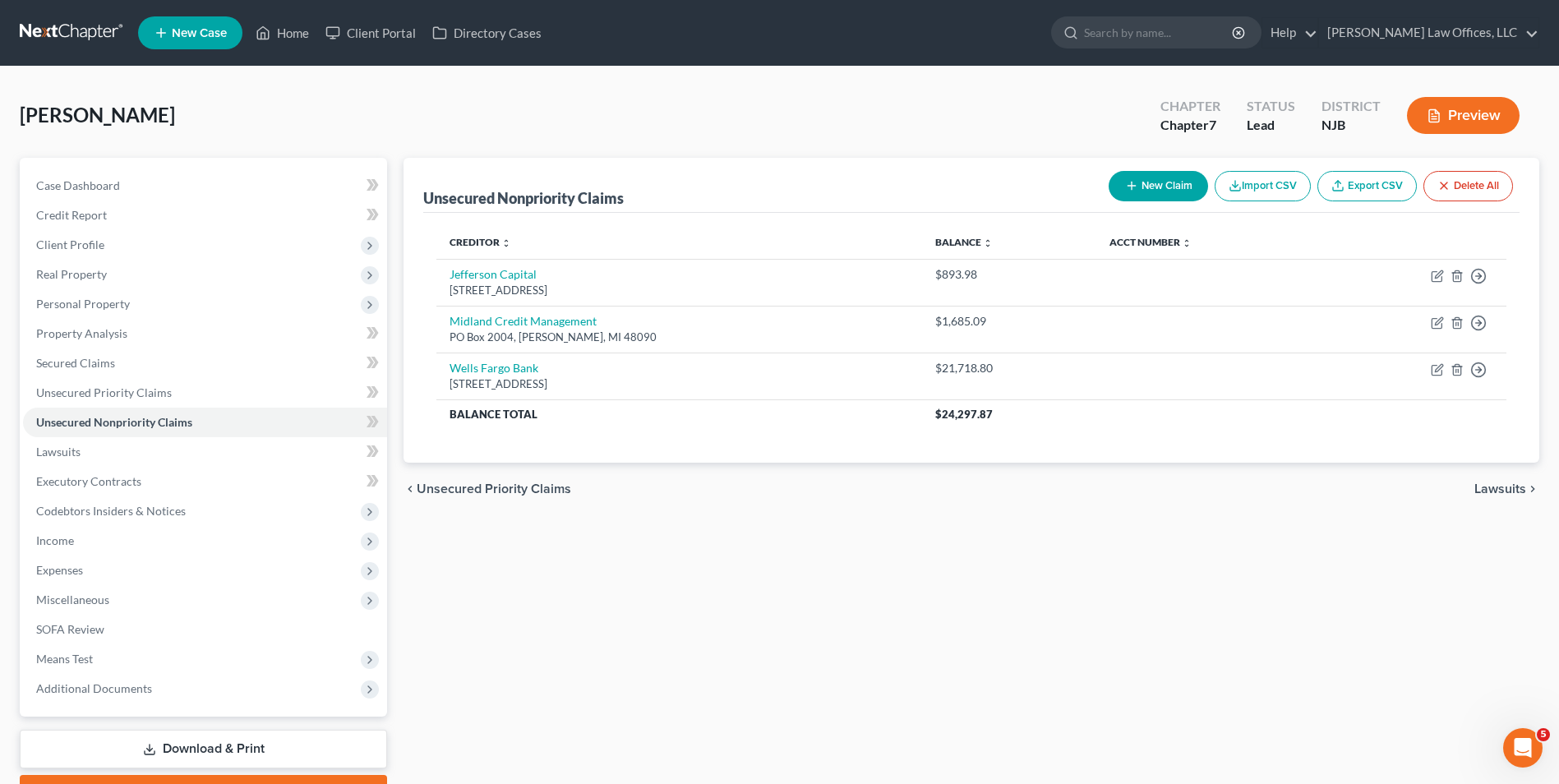
drag, startPoint x: 666, startPoint y: 445, endPoint x: 684, endPoint y: 463, distance: 25.5
click at [684, 463] on div "chevron_left Unsecured Priority Claims Lawsuits chevron_right" at bounding box center [971, 488] width 1136 height 52
click at [1152, 189] on button "New Claim" at bounding box center [1157, 185] width 100 height 31
select select "0"
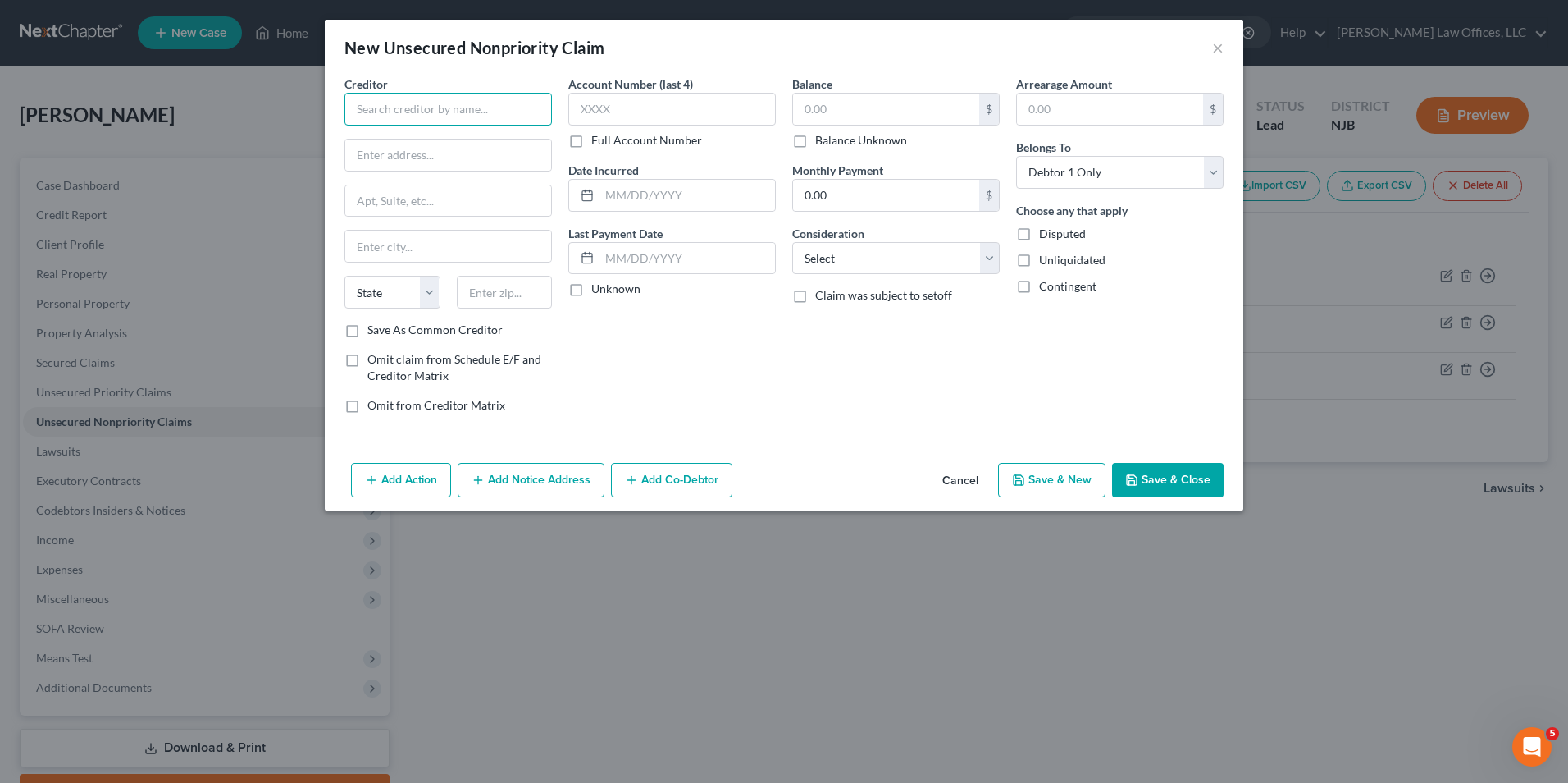
click at [497, 115] on input "text" at bounding box center [448, 108] width 208 height 33
type input "C"
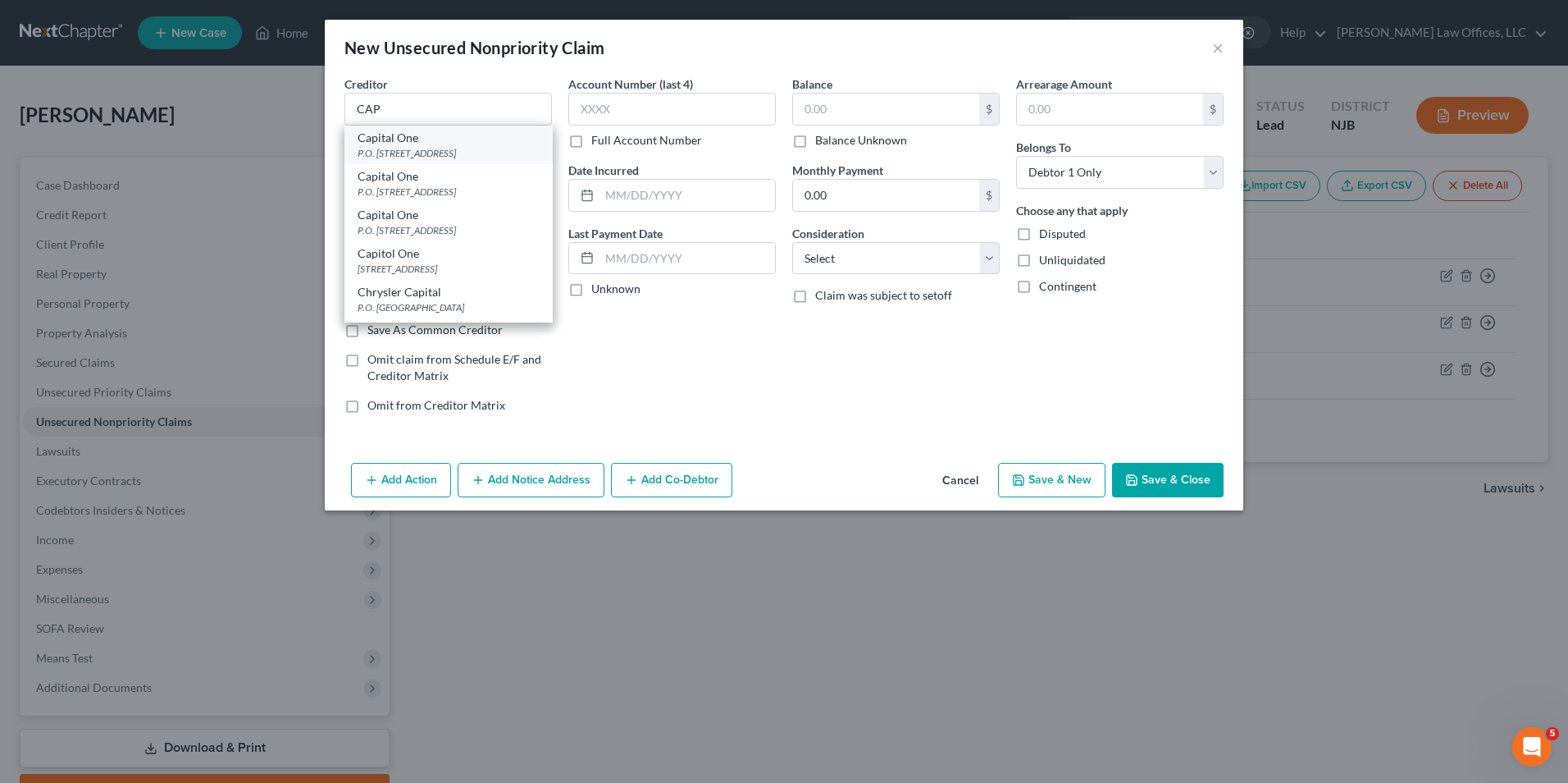
click at [490, 151] on div "P.O. Box 31293, Salt Lake City, UT 84131" at bounding box center [448, 153] width 182 height 14
type input "Capital One"
type input "P.O. Box 31293"
type input "Salt Lake City"
select select "46"
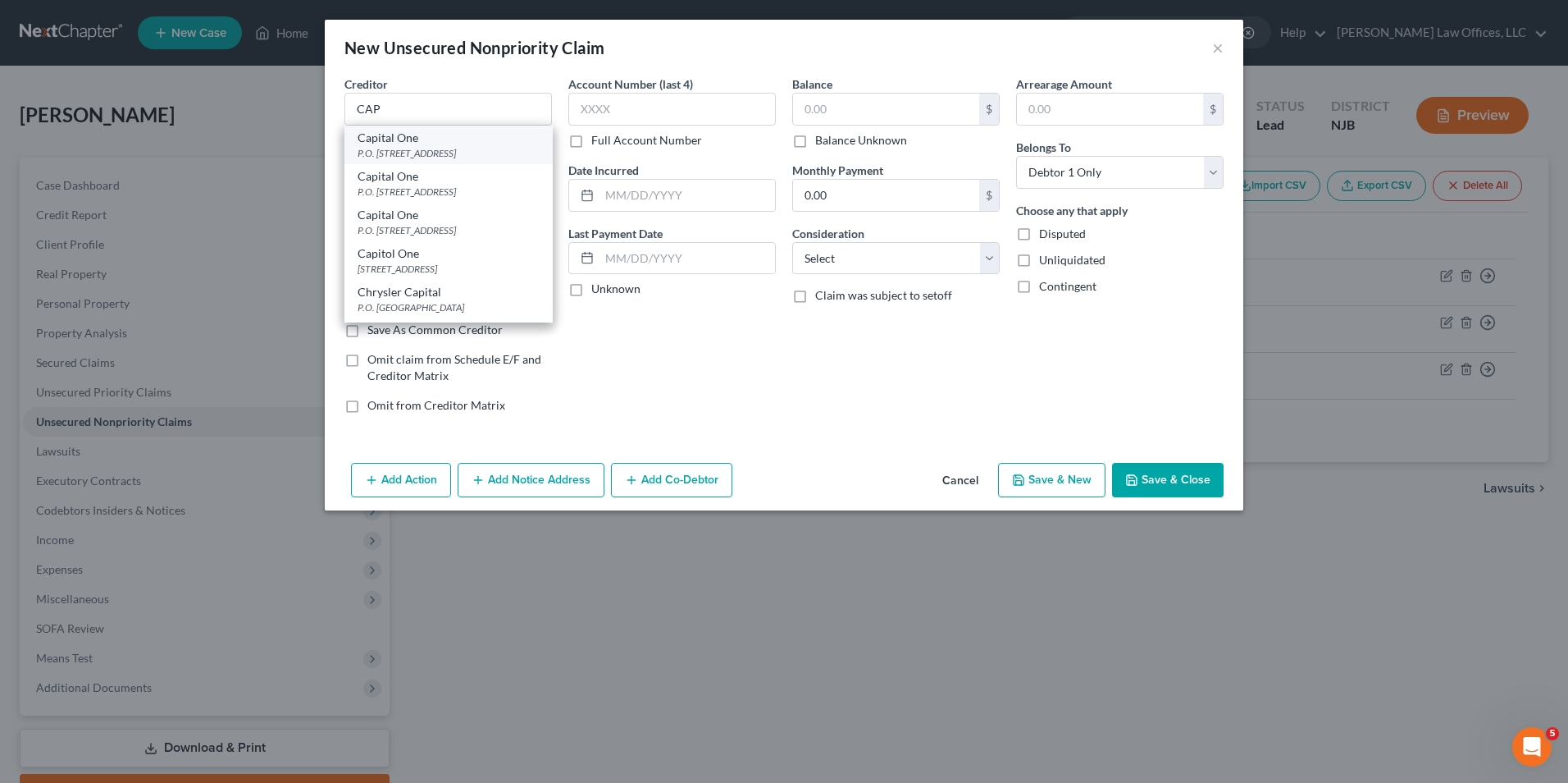
type input "84131"
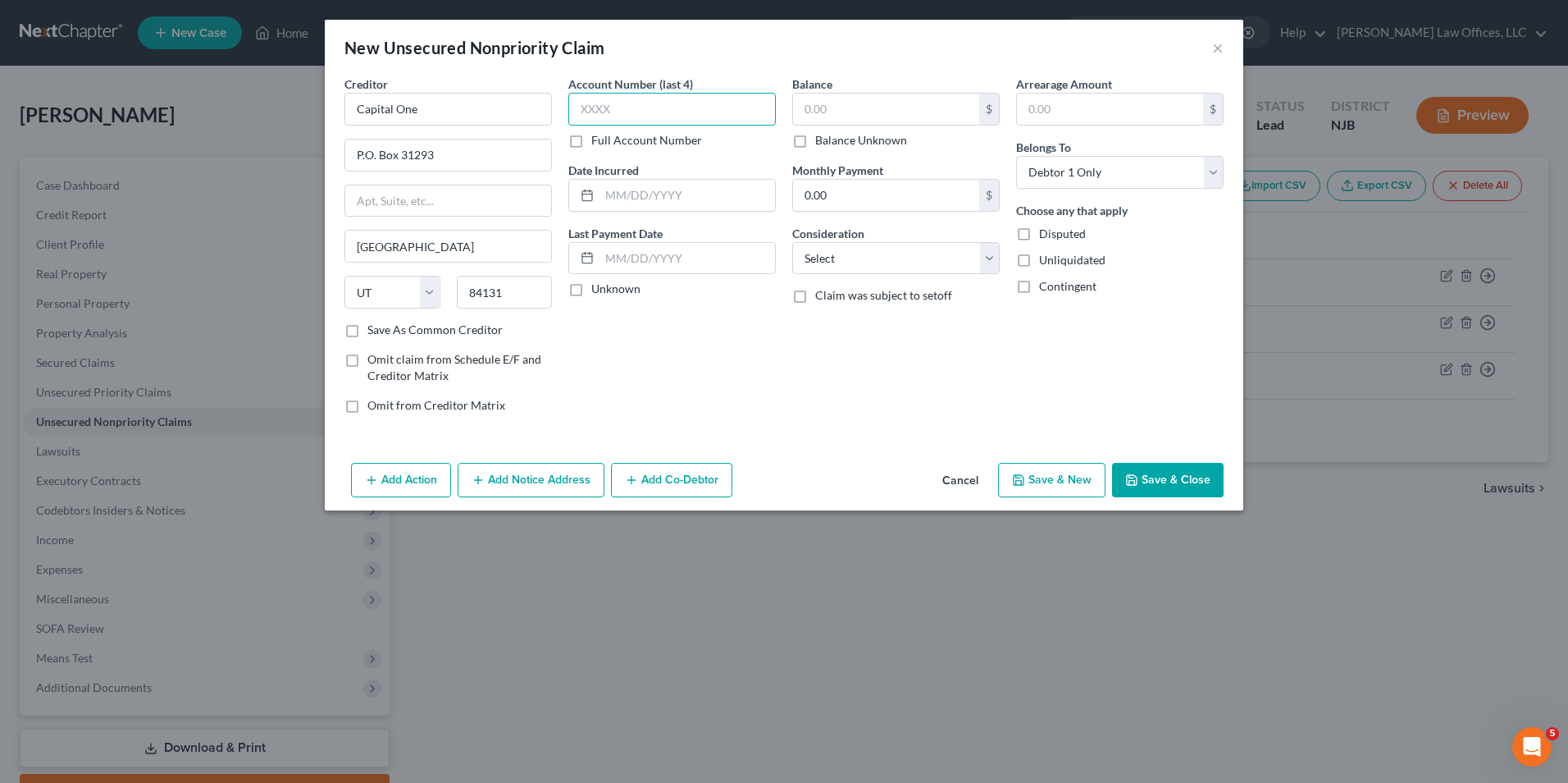
click at [668, 116] on input "text" at bounding box center [672, 108] width 208 height 33
type input "5156"
click at [591, 143] on label "Full Account Number" at bounding box center [646, 140] width 110 height 17
click at [598, 143] on input "Full Account Number" at bounding box center [603, 137] width 11 height 11
click at [634, 110] on input "5156" at bounding box center [672, 108] width 208 height 33
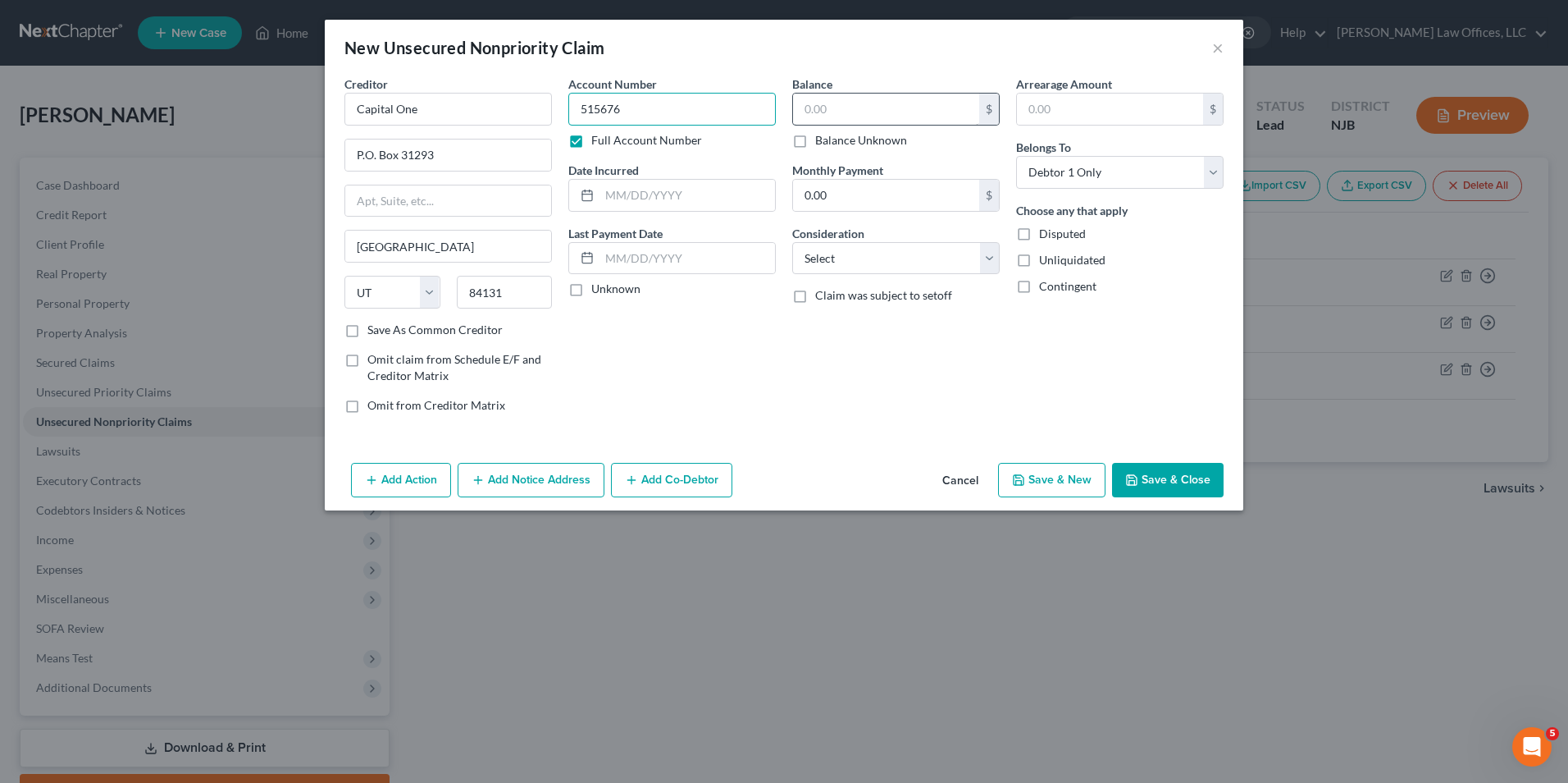
type input "515676"
click at [856, 100] on input "text" at bounding box center [885, 109] width 186 height 32
type input "6,000"
click at [1118, 114] on input "text" at bounding box center [1110, 109] width 186 height 32
click at [994, 146] on div "Balance Unknown" at bounding box center [896, 140] width 208 height 17
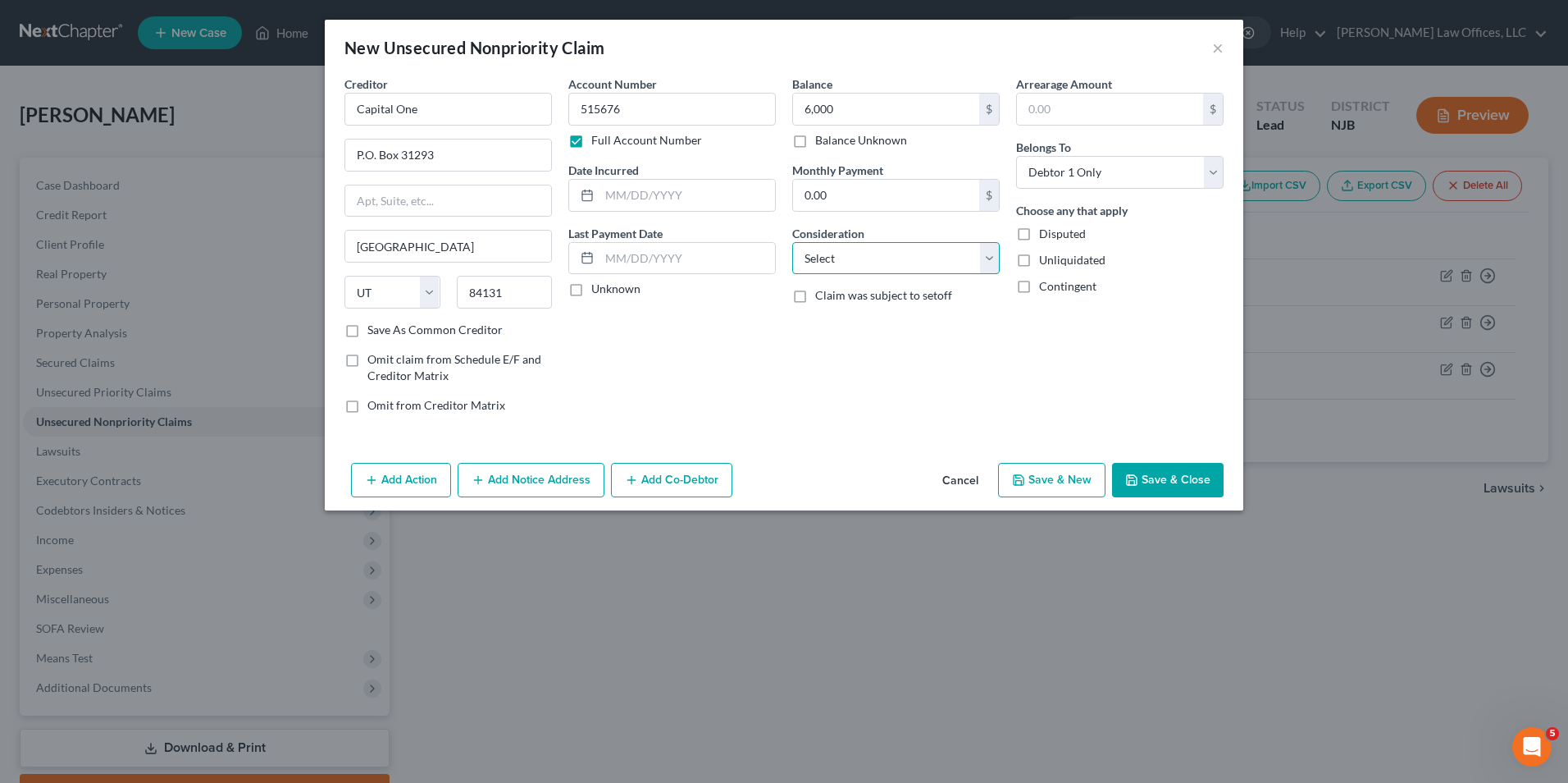
click at [914, 260] on select "Select Cable / Satellite Services Collection Agency Credit Card Debt Debt Couns…" at bounding box center [896, 258] width 208 height 33
select select "2"
click at [793, 242] on select "Select Cable / Satellite Services Collection Agency Credit Card Debt Debt Couns…" at bounding box center [896, 258] width 208 height 33
click at [1073, 471] on button "Save & New" at bounding box center [1052, 480] width 107 height 34
select select "0"
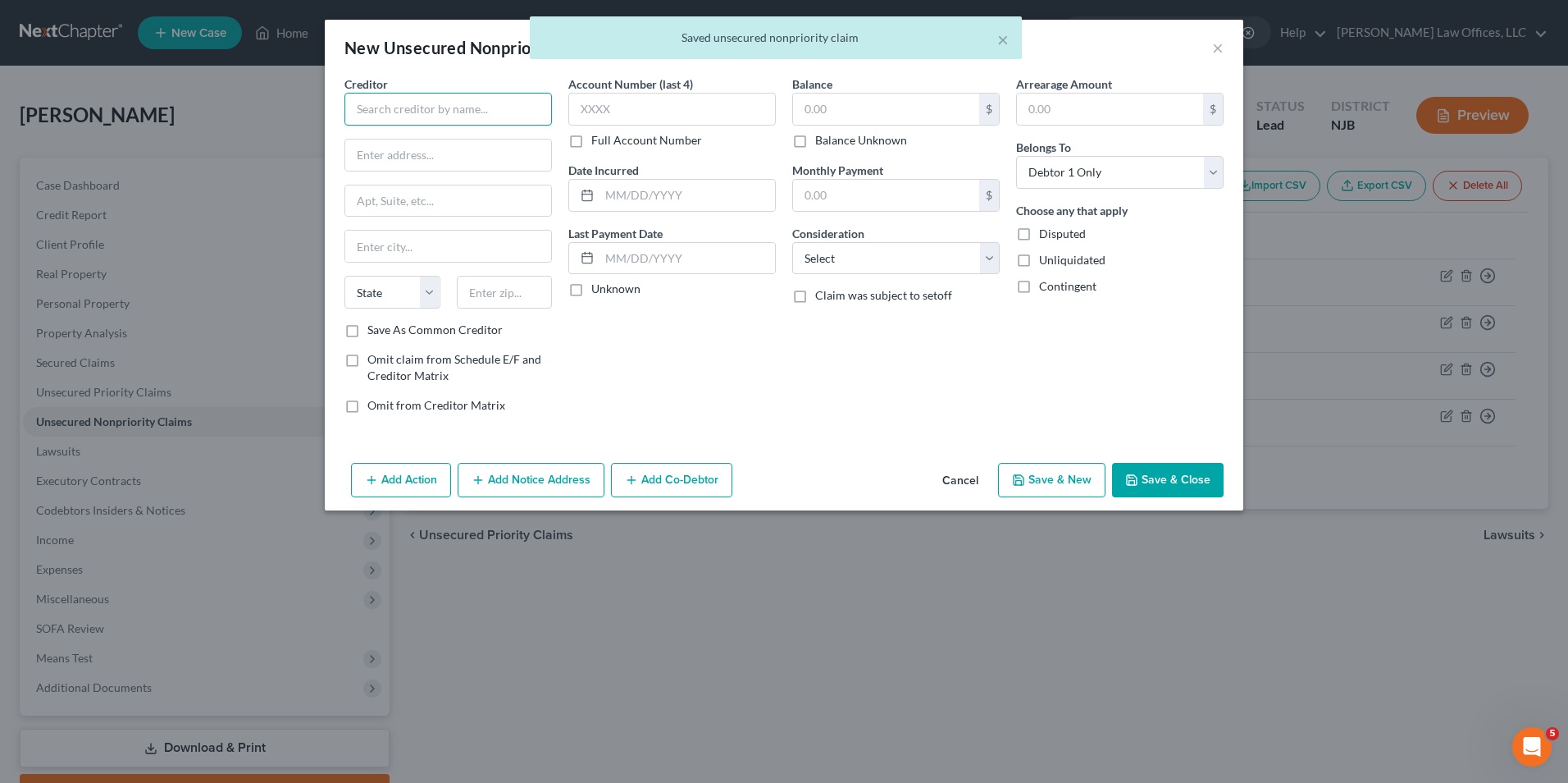
click at [473, 116] on input "text" at bounding box center [448, 108] width 208 height 33
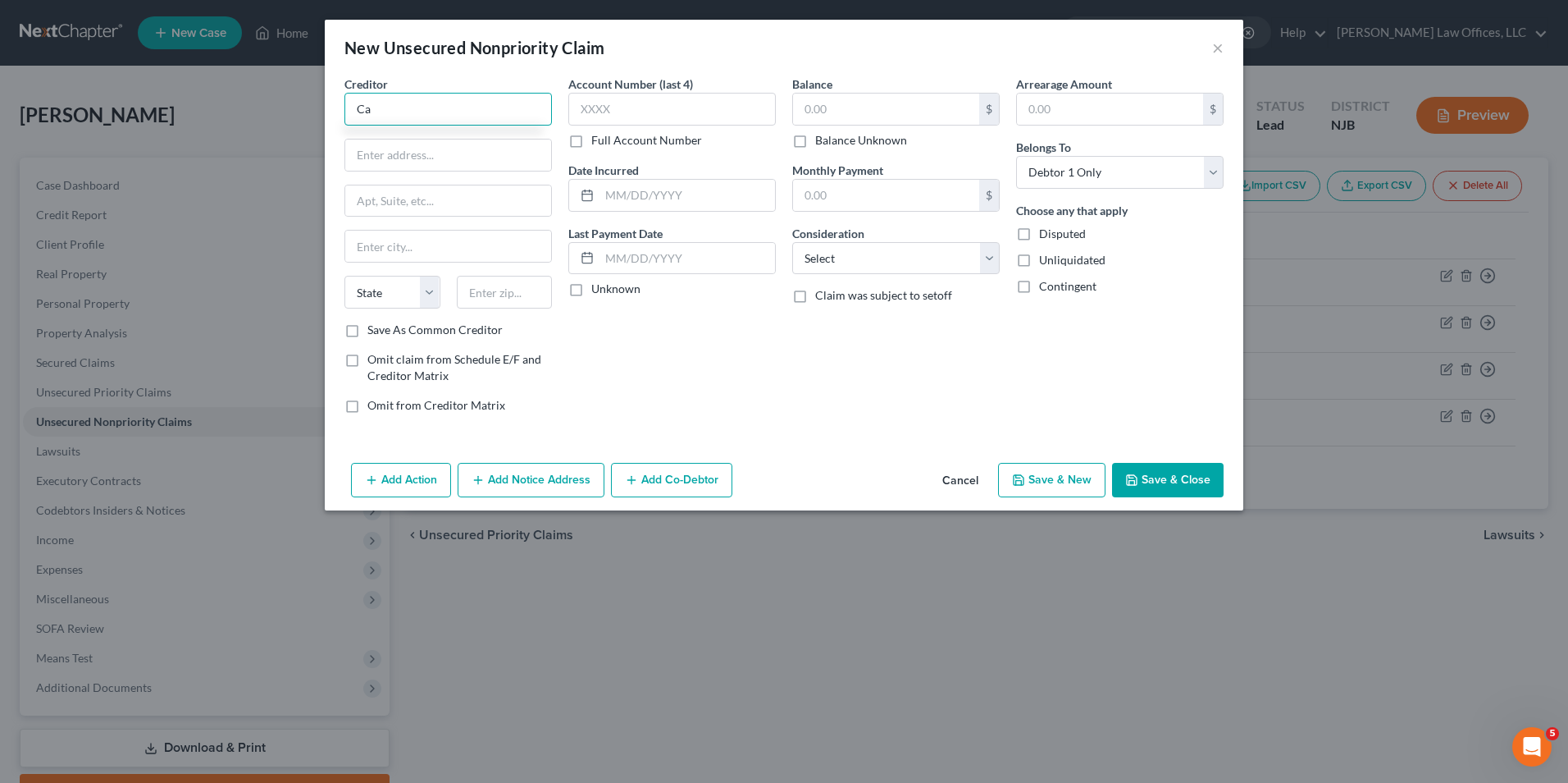
type input "C"
click at [434, 117] on input "capy" at bounding box center [448, 108] width 208 height 33
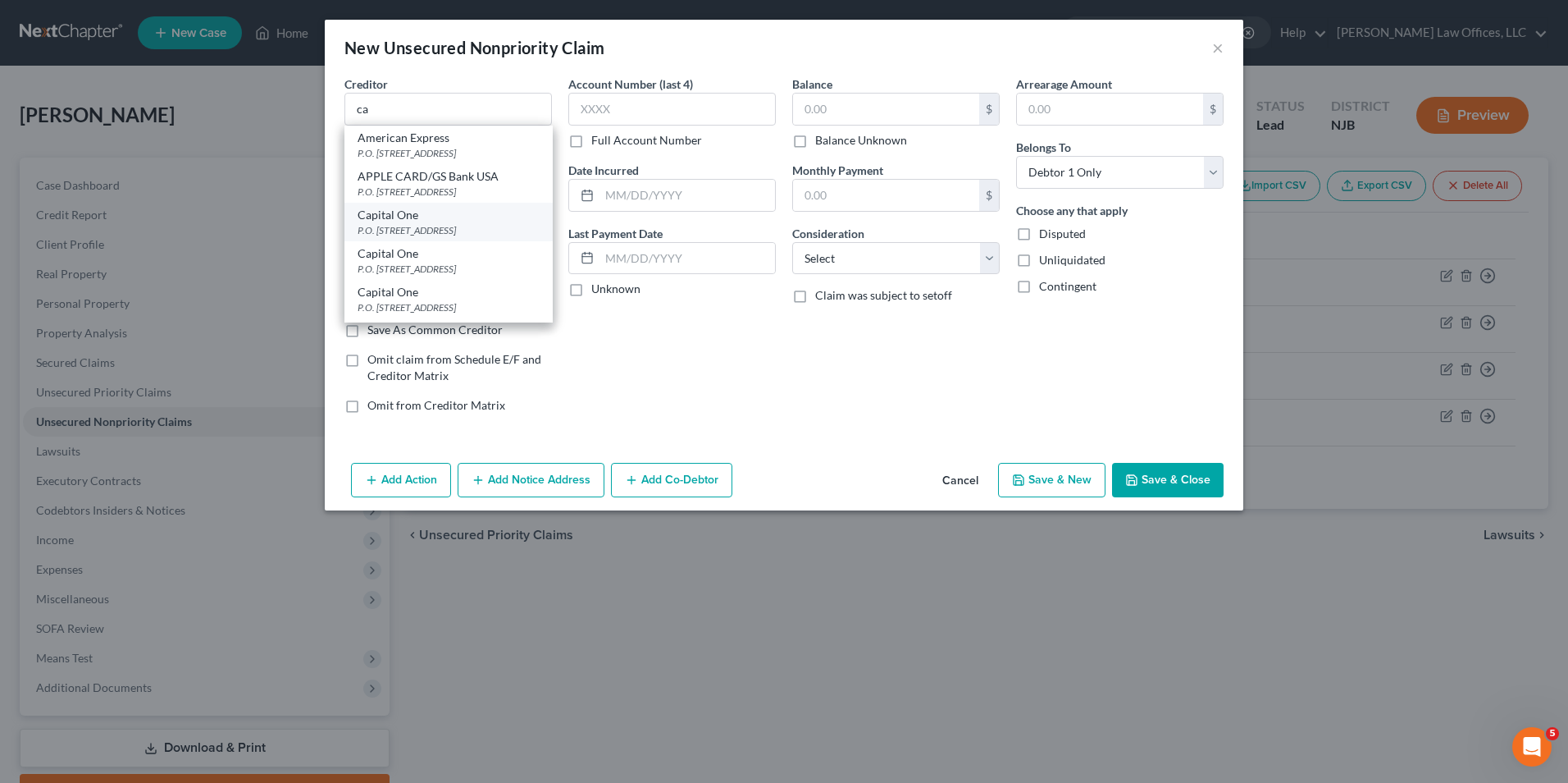
click at [425, 237] on div "P.O. Box 31239, Salt Lake City, UT 84131" at bounding box center [448, 230] width 182 height 14
type input "Capital One"
type input "P.O. Box 31239"
type input "Salt Lake City"
select select "46"
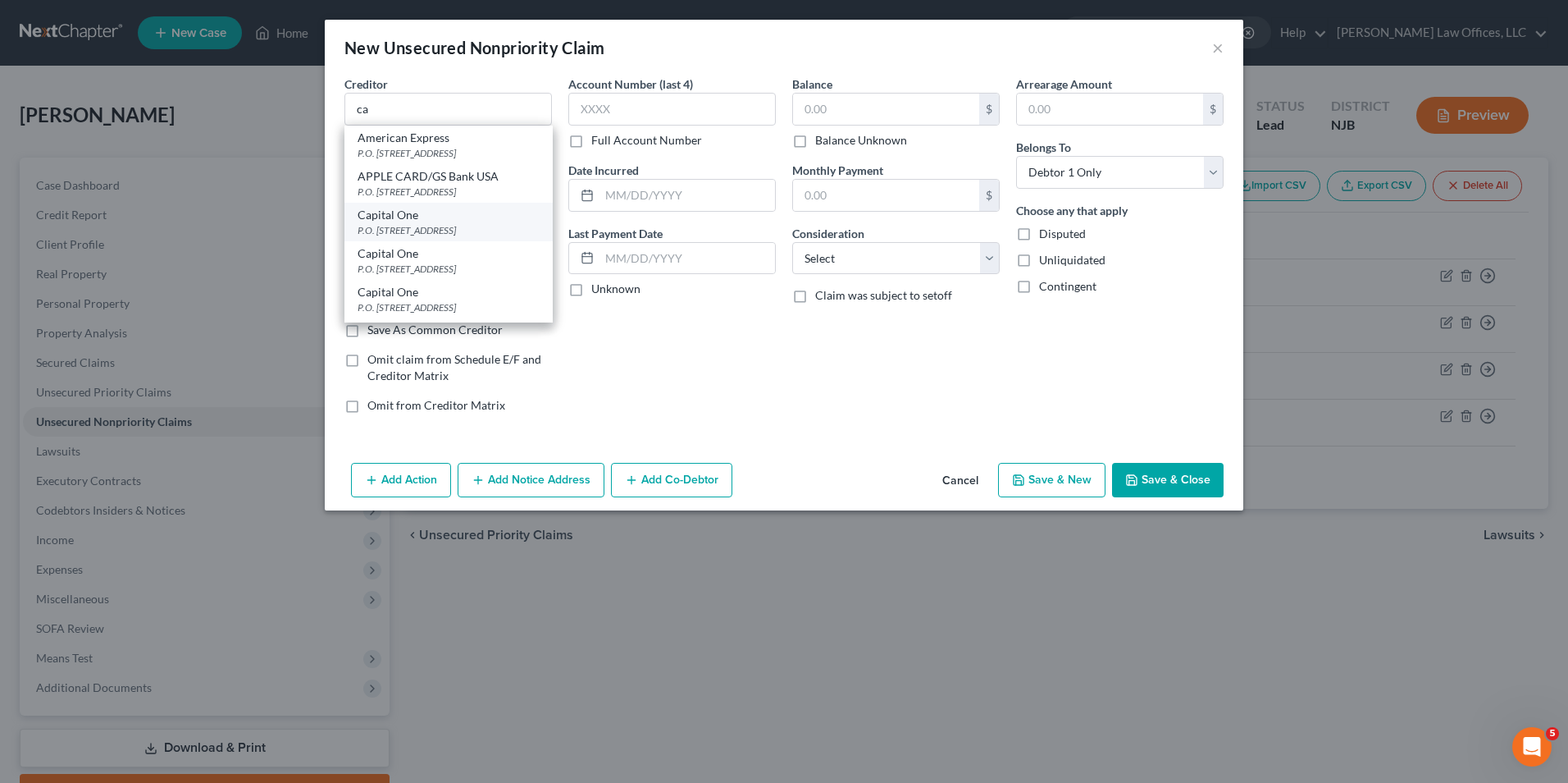
type input "84131"
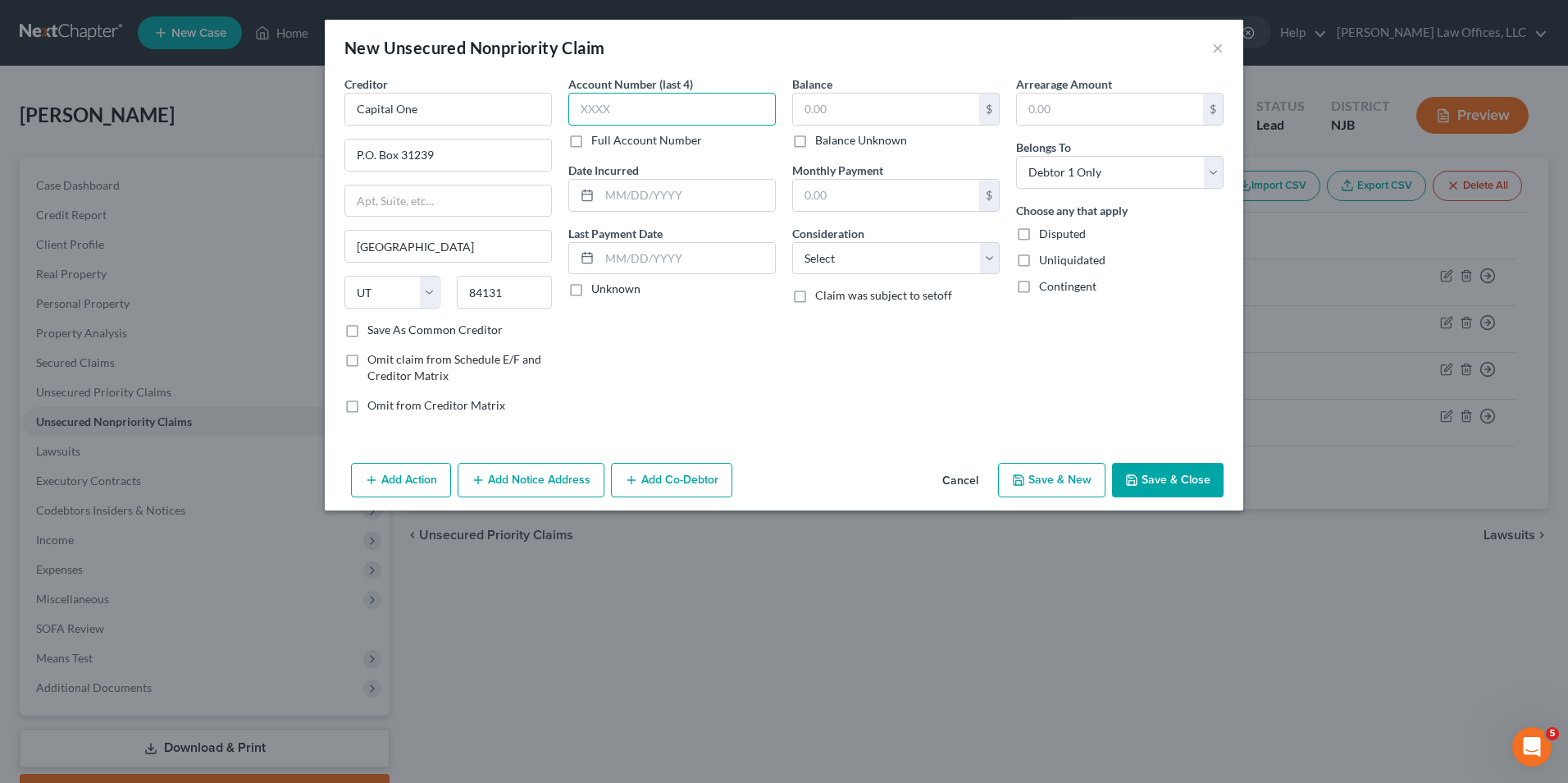
click at [642, 105] on input "text" at bounding box center [672, 108] width 208 height 33
click at [591, 140] on label "Full Account Number" at bounding box center [646, 140] width 110 height 17
click at [598, 140] on input "Full Account Number" at bounding box center [603, 137] width 11 height 11
click at [615, 105] on input "text" at bounding box center [672, 108] width 208 height 33
type input "517805"
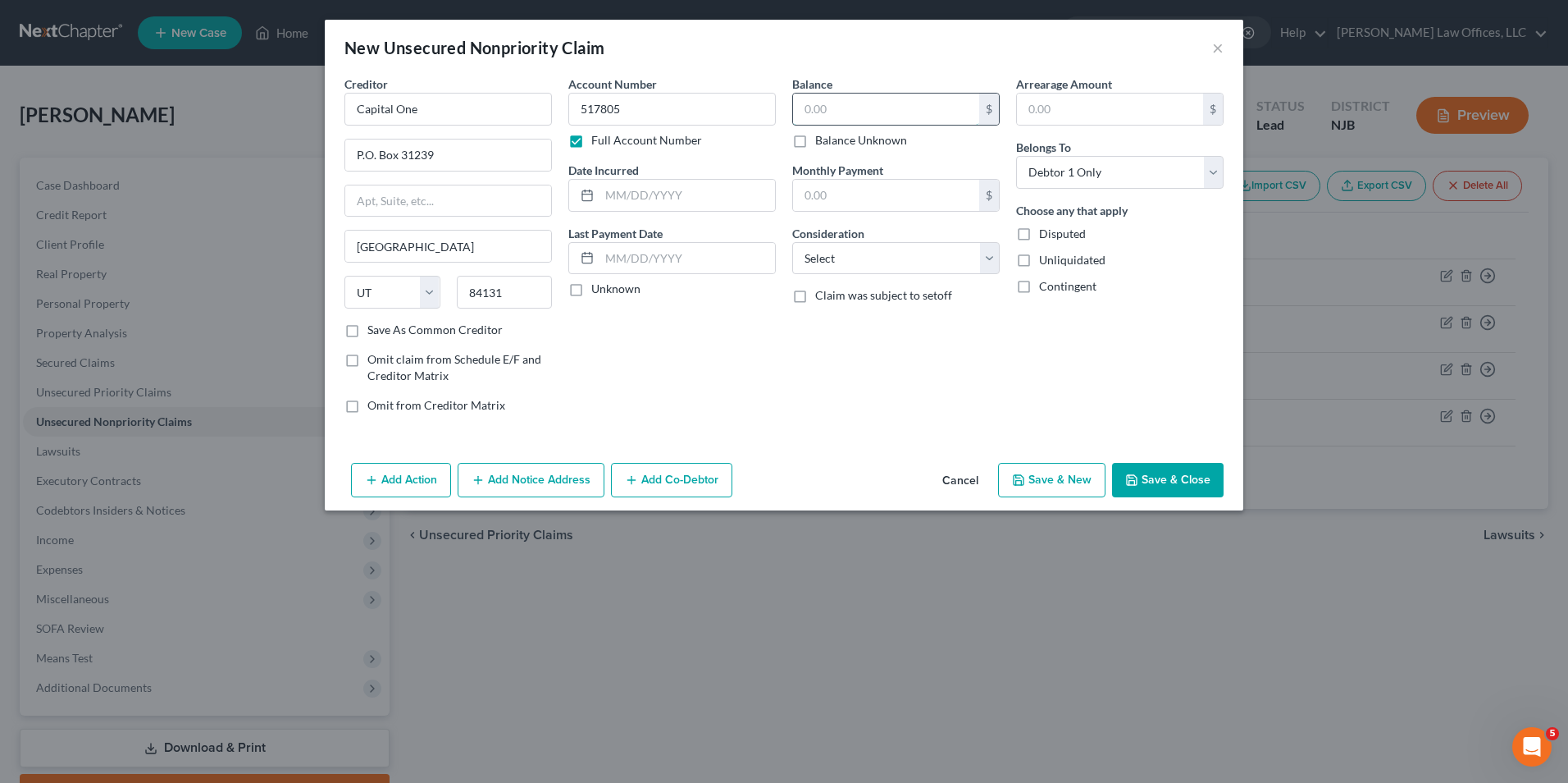
click at [847, 112] on input "text" at bounding box center [885, 109] width 186 height 32
type input "1,500"
click at [1095, 101] on input "text" at bounding box center [1110, 109] width 186 height 32
drag, startPoint x: 971, startPoint y: 169, endPoint x: 927, endPoint y: 204, distance: 56.2
click at [969, 172] on div "Monthly Payment $" at bounding box center [896, 186] width 208 height 50
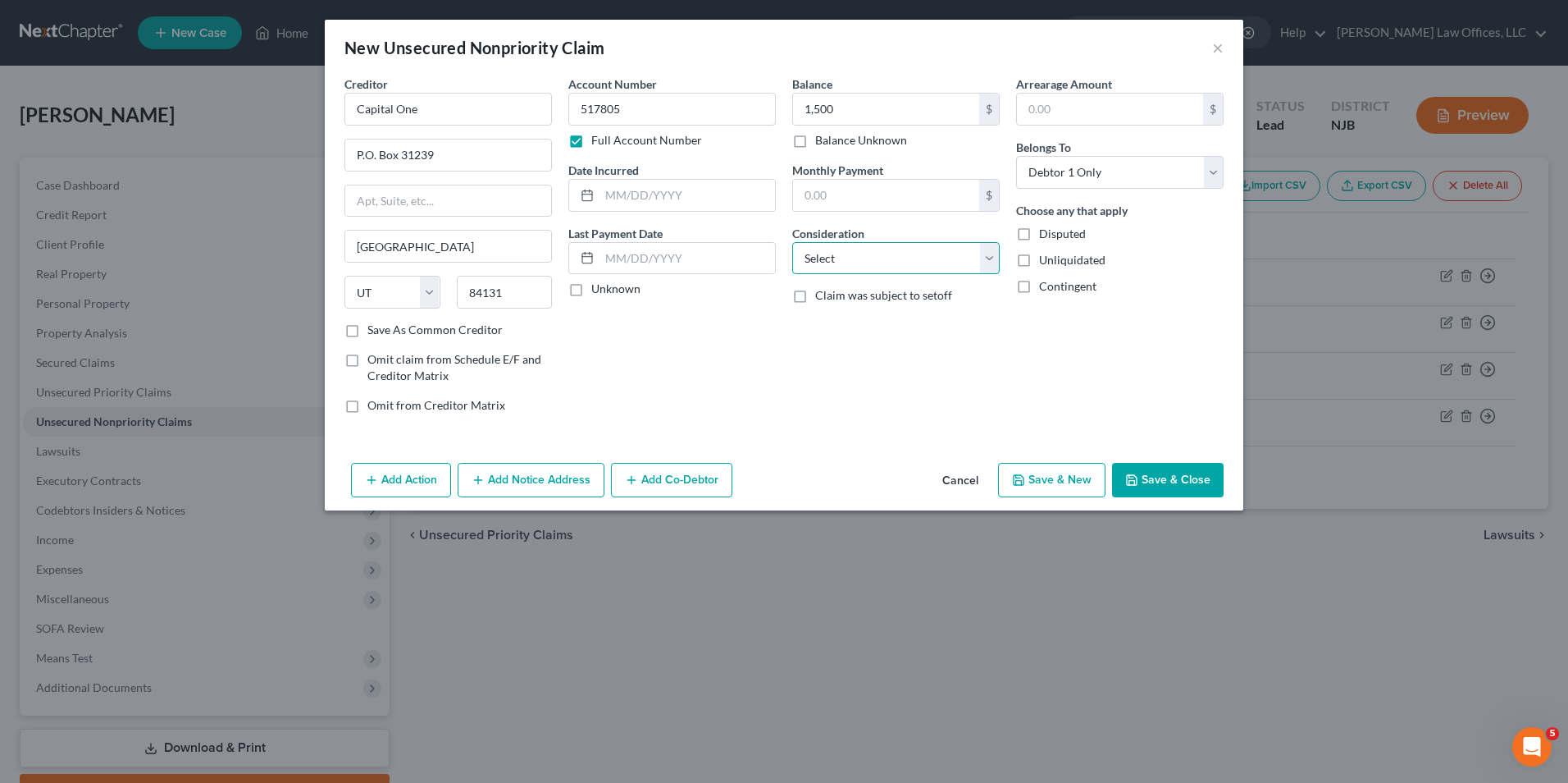
click at [876, 243] on select "Select Cable / Satellite Services Collection Agency Credit Card Debt Debt Couns…" at bounding box center [896, 258] width 208 height 33
select select "2"
click at [793, 242] on select "Select Cable / Satellite Services Collection Agency Credit Card Debt Debt Couns…" at bounding box center [896, 258] width 208 height 33
click at [1067, 484] on button "Save & New" at bounding box center [1052, 480] width 107 height 34
select select "0"
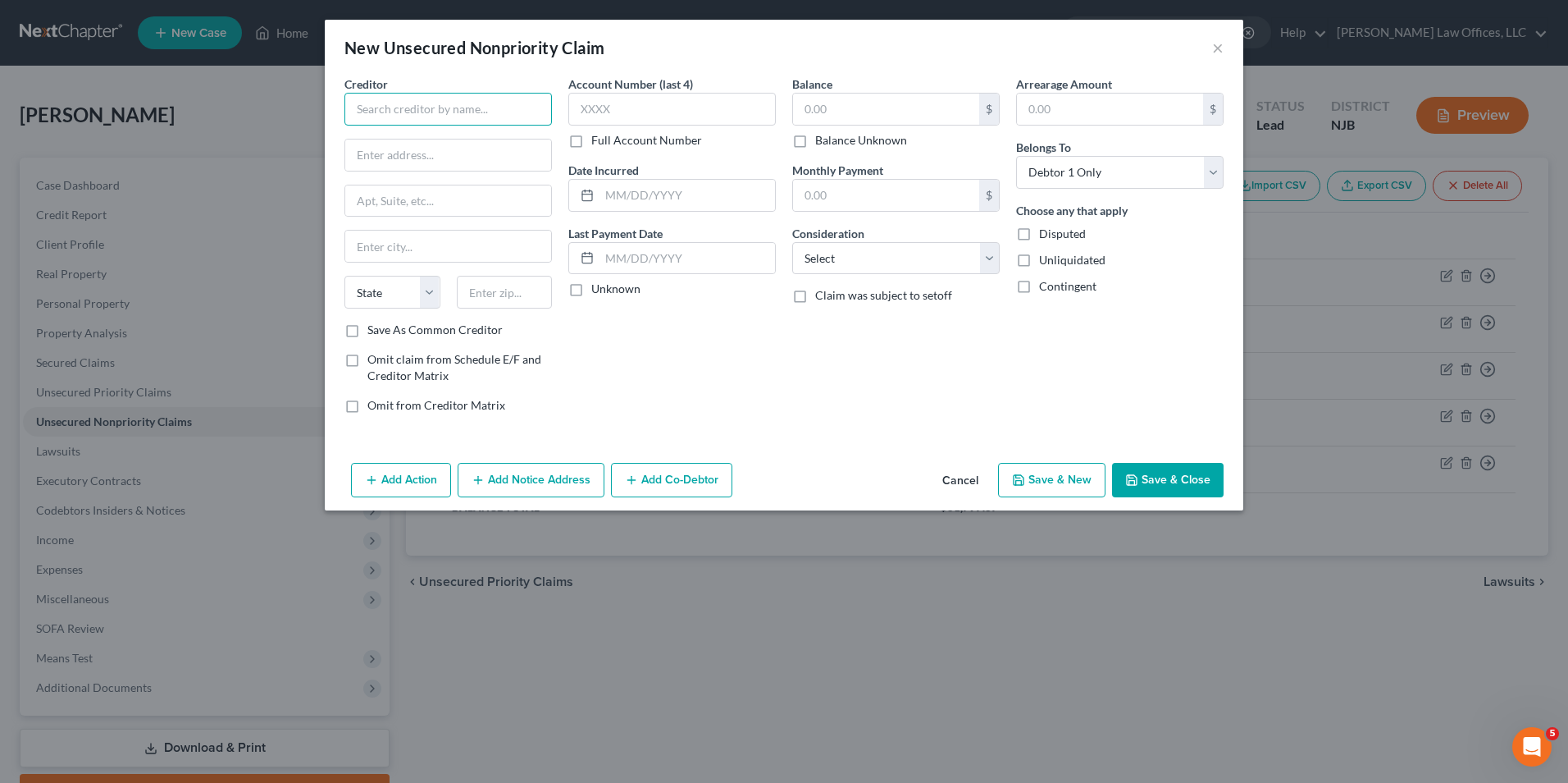
click at [493, 115] on input "text" at bounding box center [448, 108] width 208 height 33
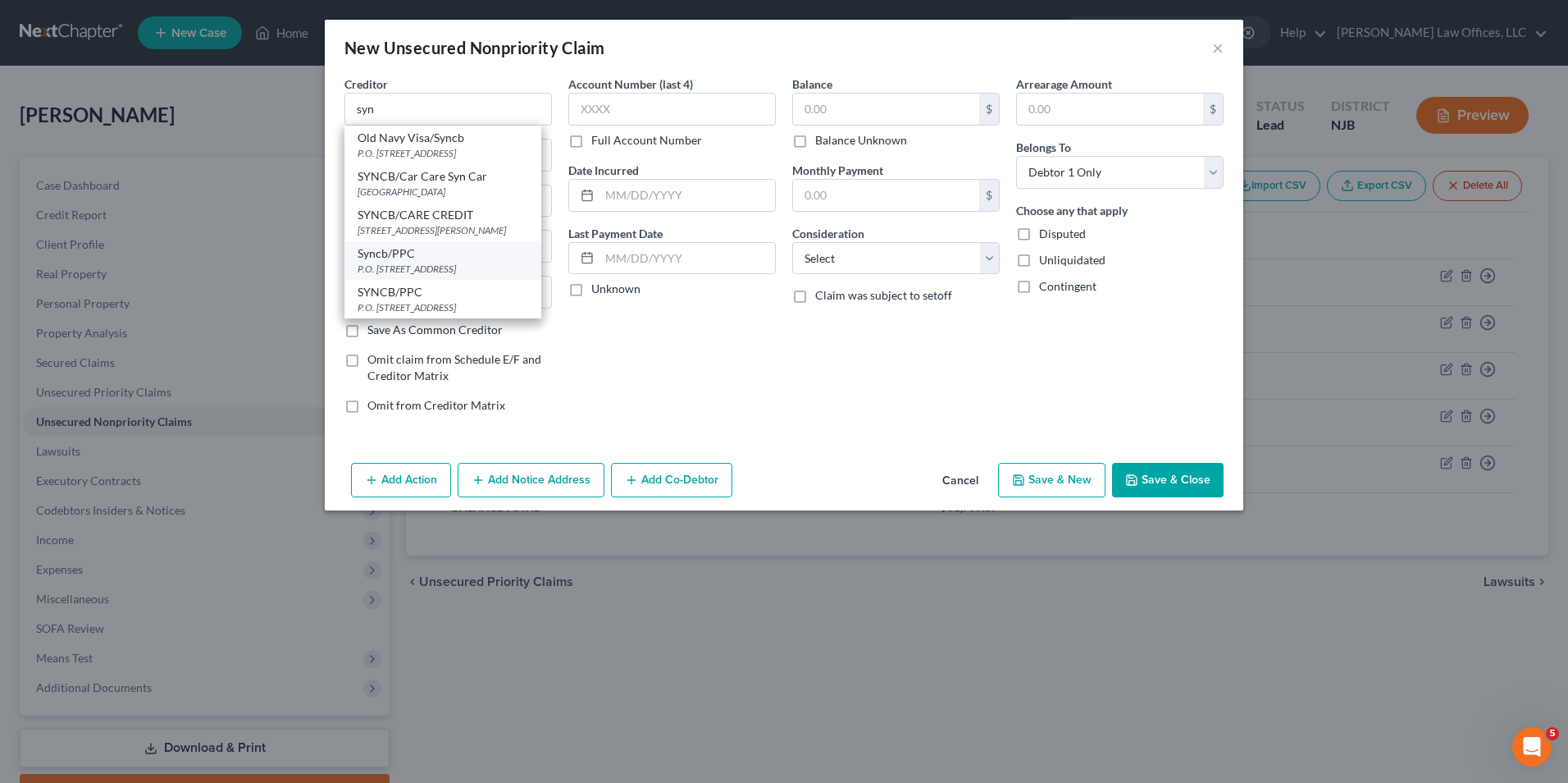
click at [477, 263] on div "P.O. Box 530975, Orlando, FL 32896" at bounding box center [442, 269] width 170 height 14
type input "Syncb/PPC"
type input "P.O. Box 530975"
type input "Orlando"
select select "9"
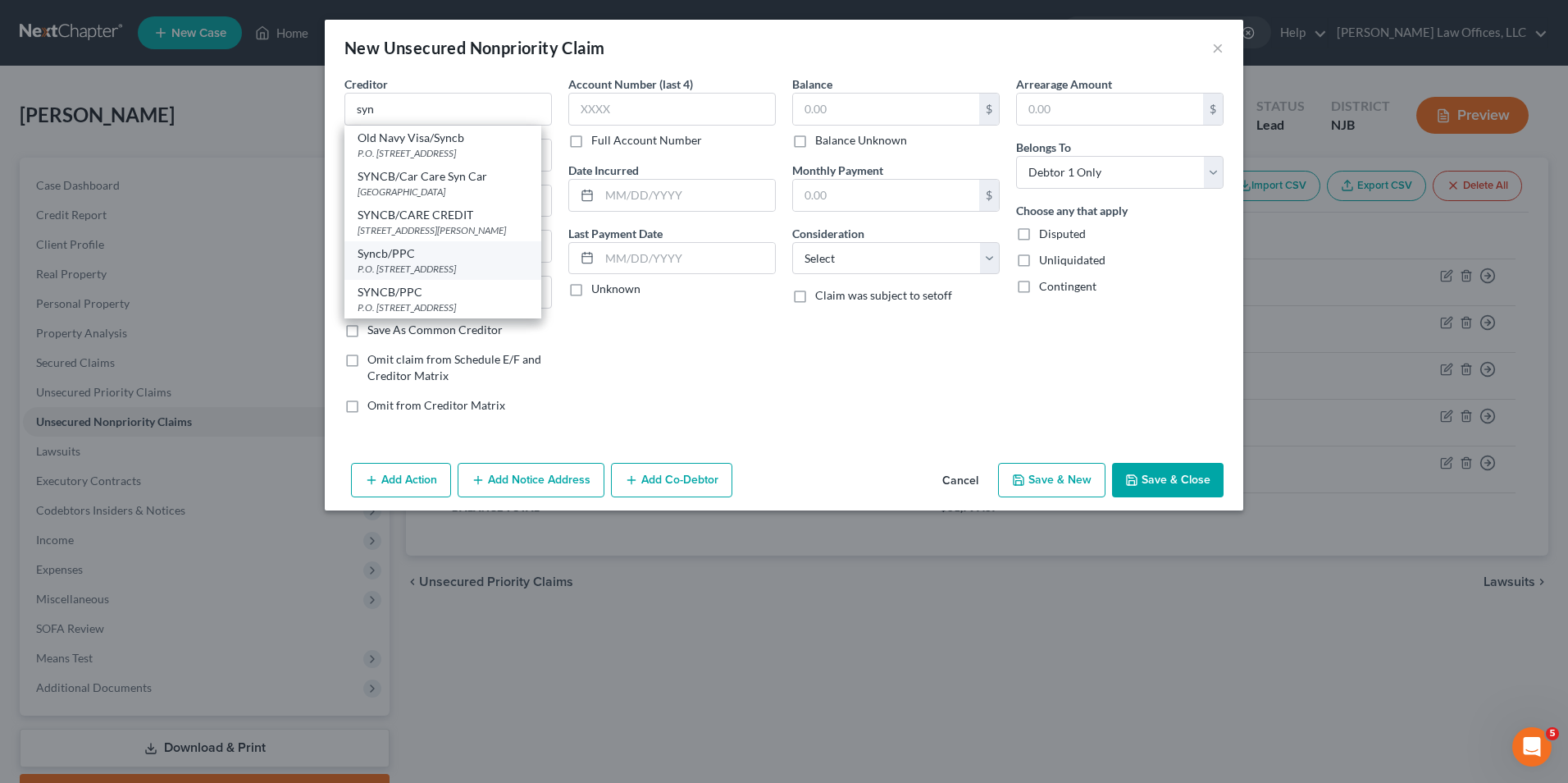
type input "32896"
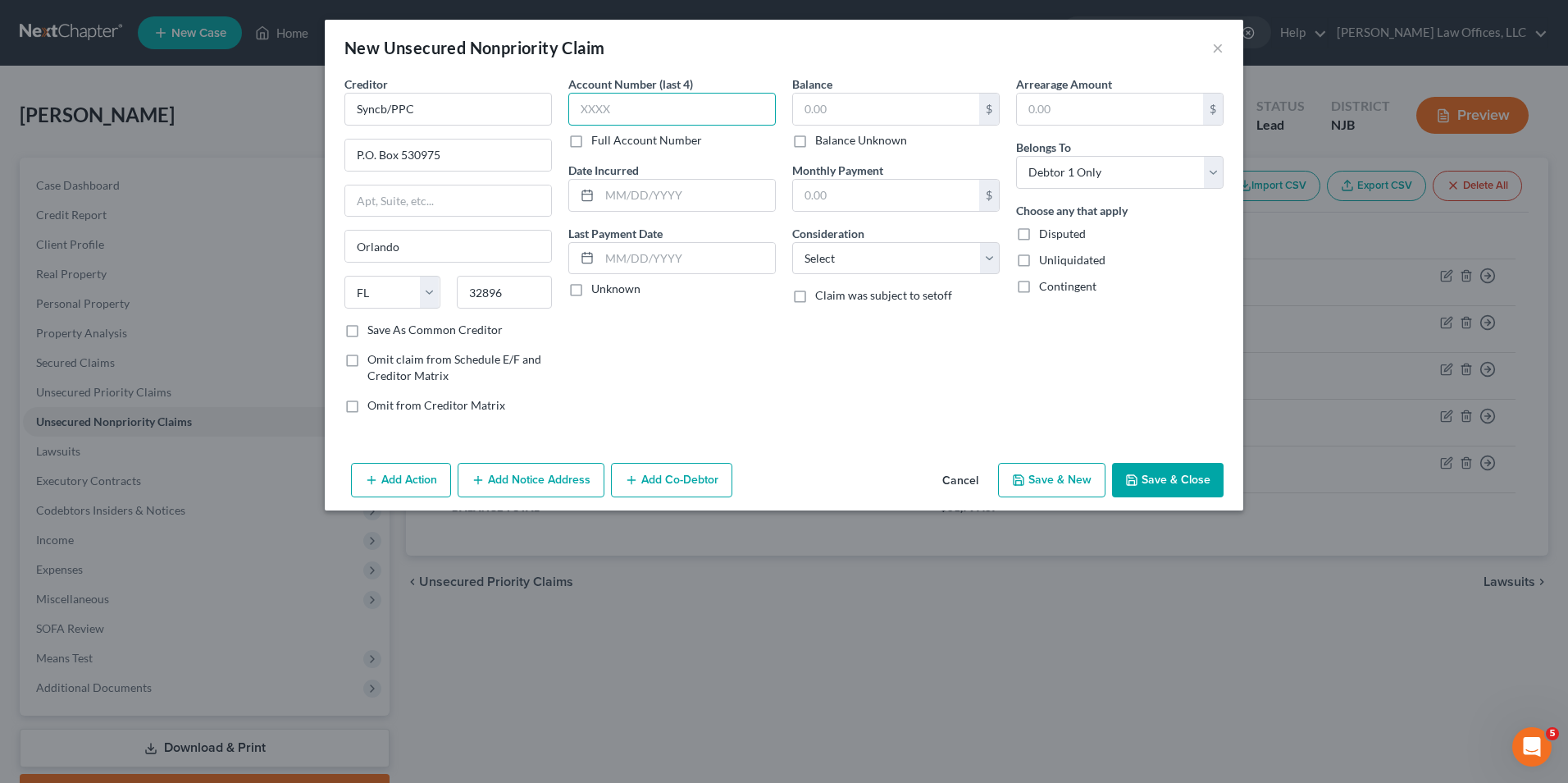
click at [625, 120] on input "text" at bounding box center [672, 108] width 208 height 33
click at [591, 140] on label "Full Account Number" at bounding box center [646, 140] width 110 height 17
click at [598, 140] on input "Full Account Number" at bounding box center [603, 137] width 11 height 11
click at [621, 96] on input "text" at bounding box center [672, 108] width 208 height 33
type input "604419"
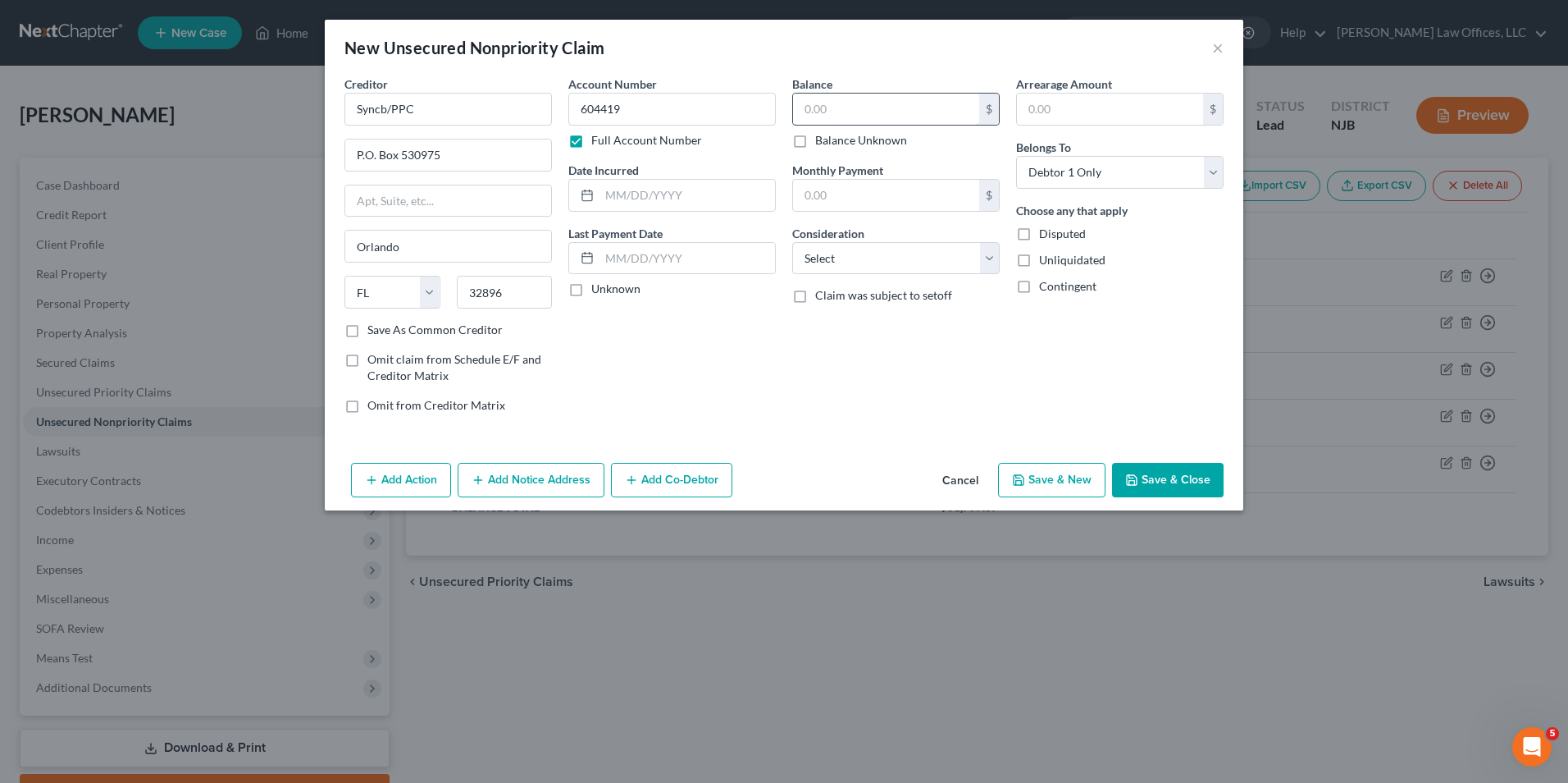
click at [917, 115] on input "text" at bounding box center [885, 109] width 186 height 32
type input "1,200"
click at [854, 269] on select "Select Cable / Satellite Services Collection Agency Credit Card Debt Debt Couns…" at bounding box center [896, 258] width 208 height 33
select select "2"
click at [793, 242] on select "Select Cable / Satellite Services Collection Agency Credit Card Debt Debt Couns…" at bounding box center [896, 258] width 208 height 33
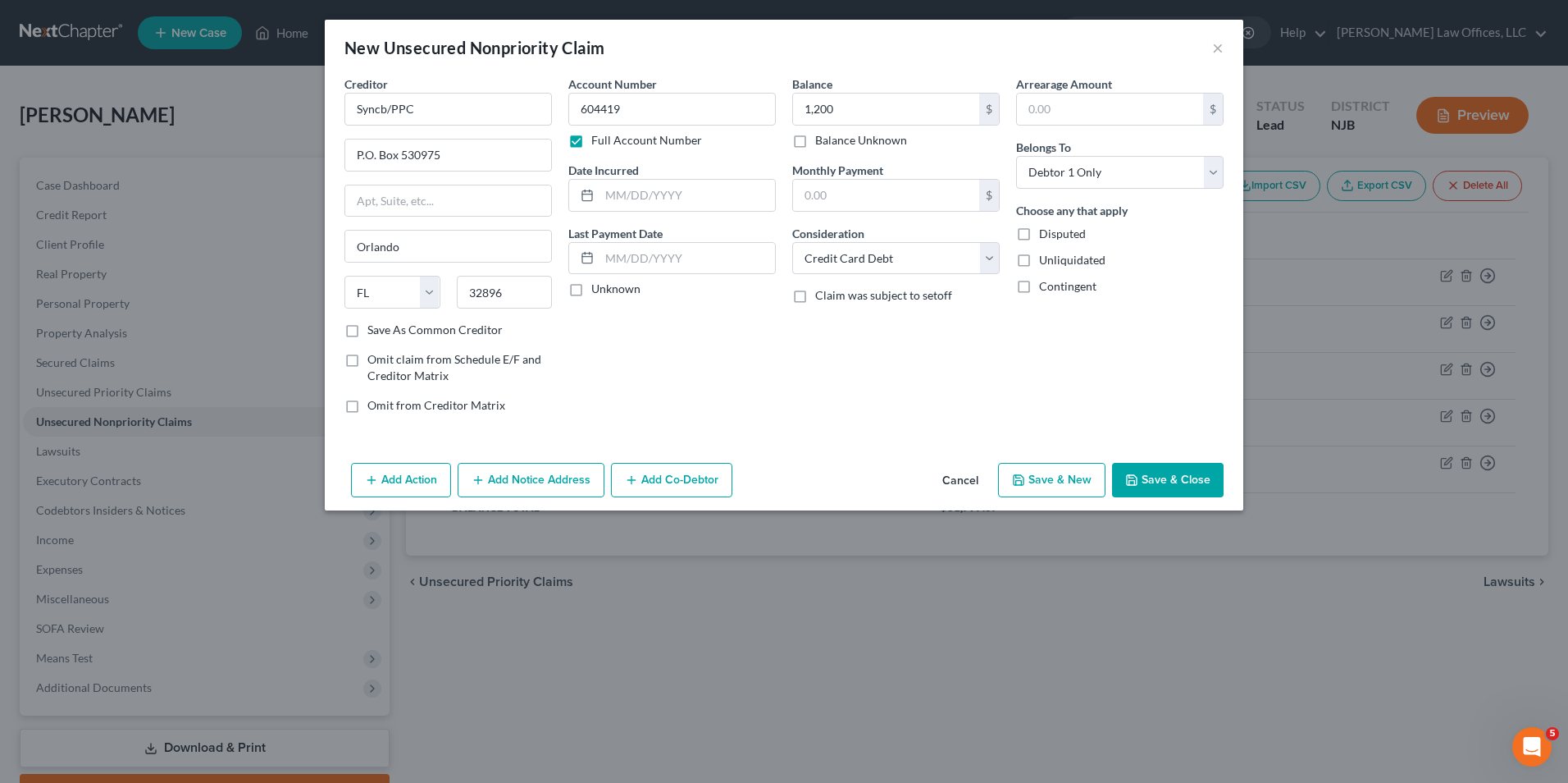
click at [1060, 480] on button "Save & New" at bounding box center [1052, 480] width 107 height 34
select select "0"
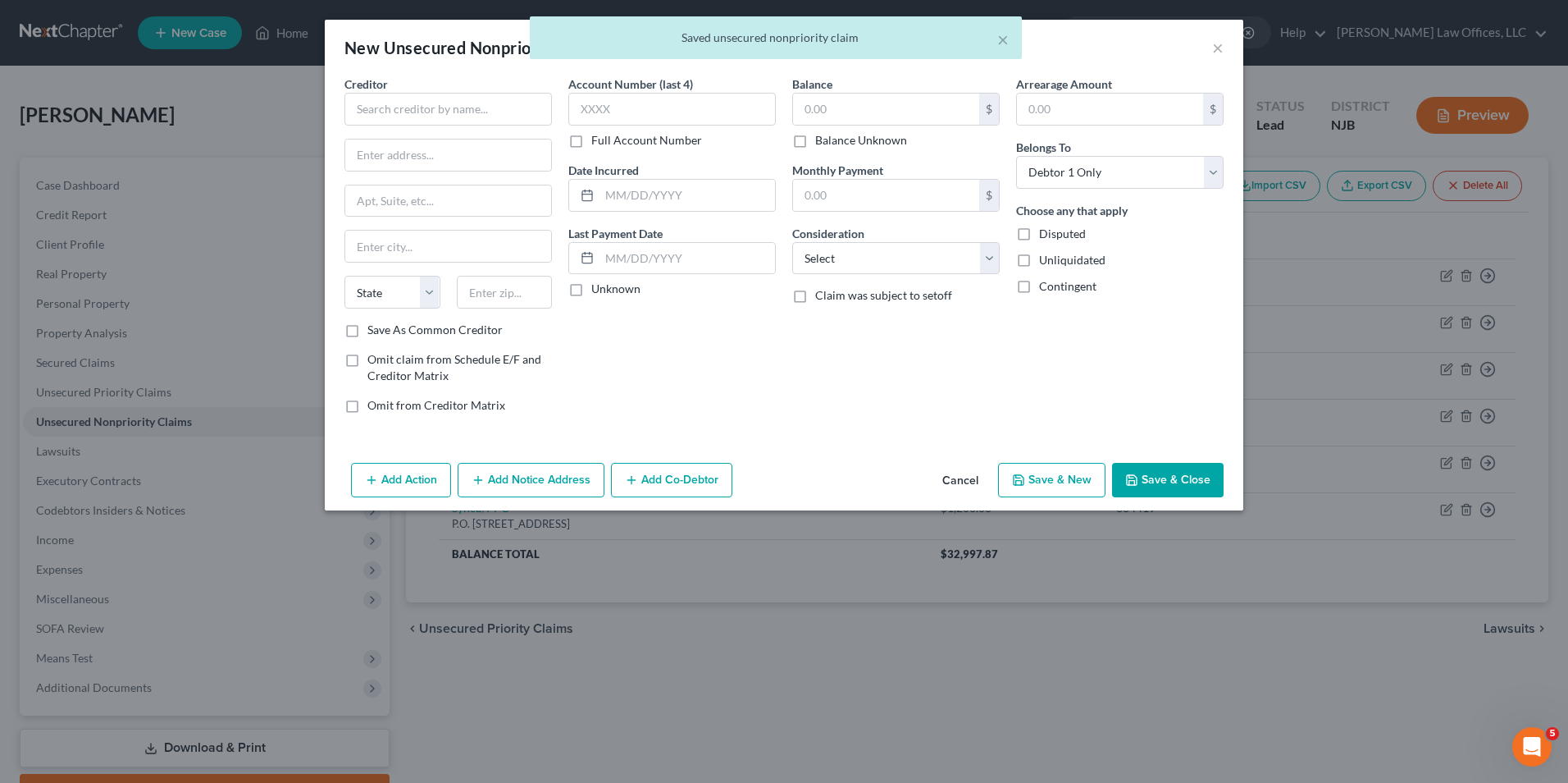
type input "1,200.00"
type input "0.00"
click at [390, 118] on input "text" at bounding box center [448, 108] width 208 height 33
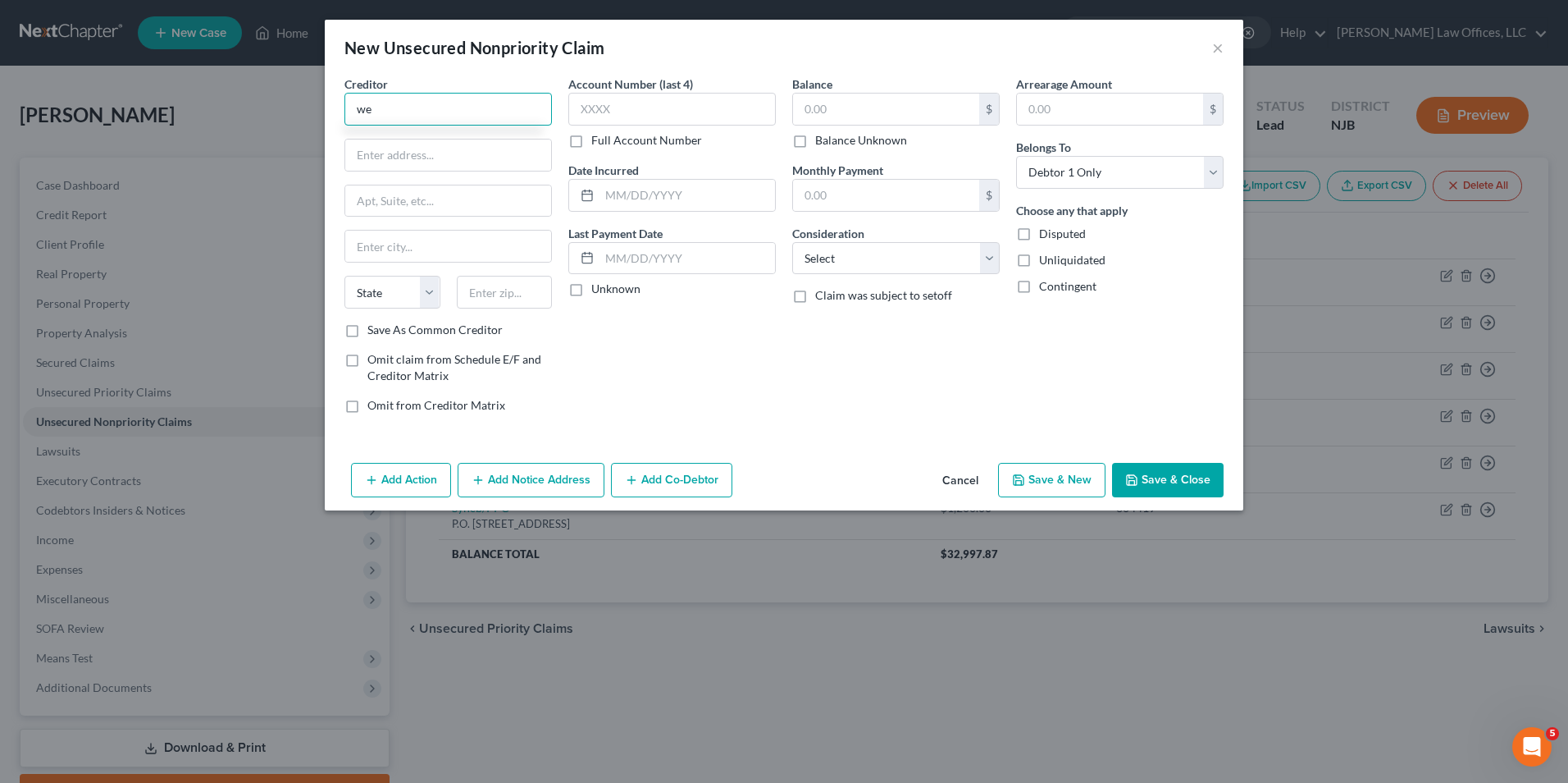
type input "w"
type input "W"
type input "1"
type input "o"
type input "One Main"
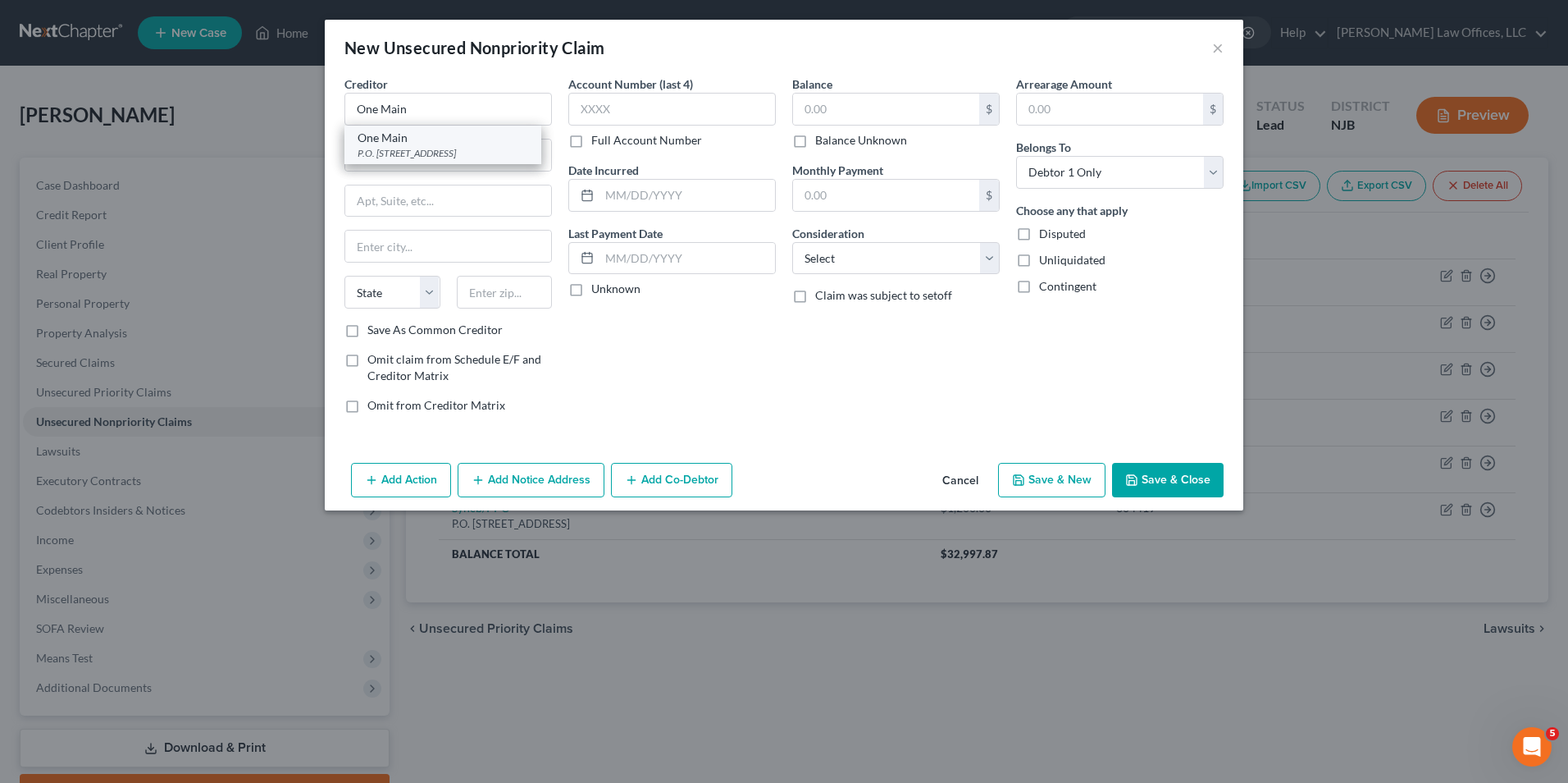
click at [468, 138] on div "One Main" at bounding box center [442, 138] width 170 height 17
type input "P.O. Box 1010"
type input "Evansville"
select select "15"
type input "47706"
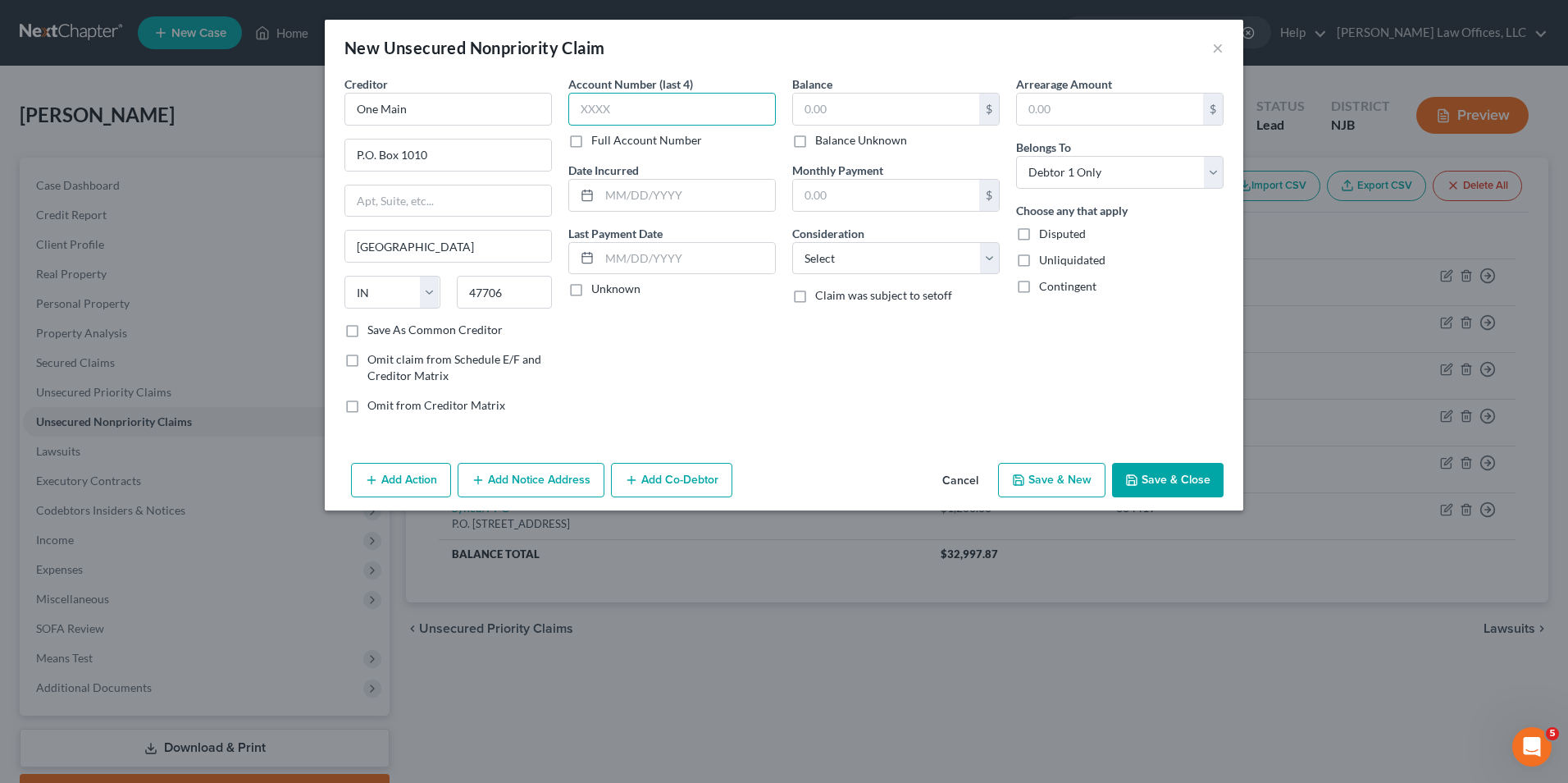
click at [711, 115] on input "text" at bounding box center [672, 108] width 208 height 33
click at [591, 142] on label "Full Account Number" at bounding box center [646, 140] width 110 height 17
click at [598, 142] on input "Full Account Number" at bounding box center [603, 137] width 11 height 11
click at [616, 112] on input "text" at bounding box center [672, 108] width 208 height 33
type input "903281"
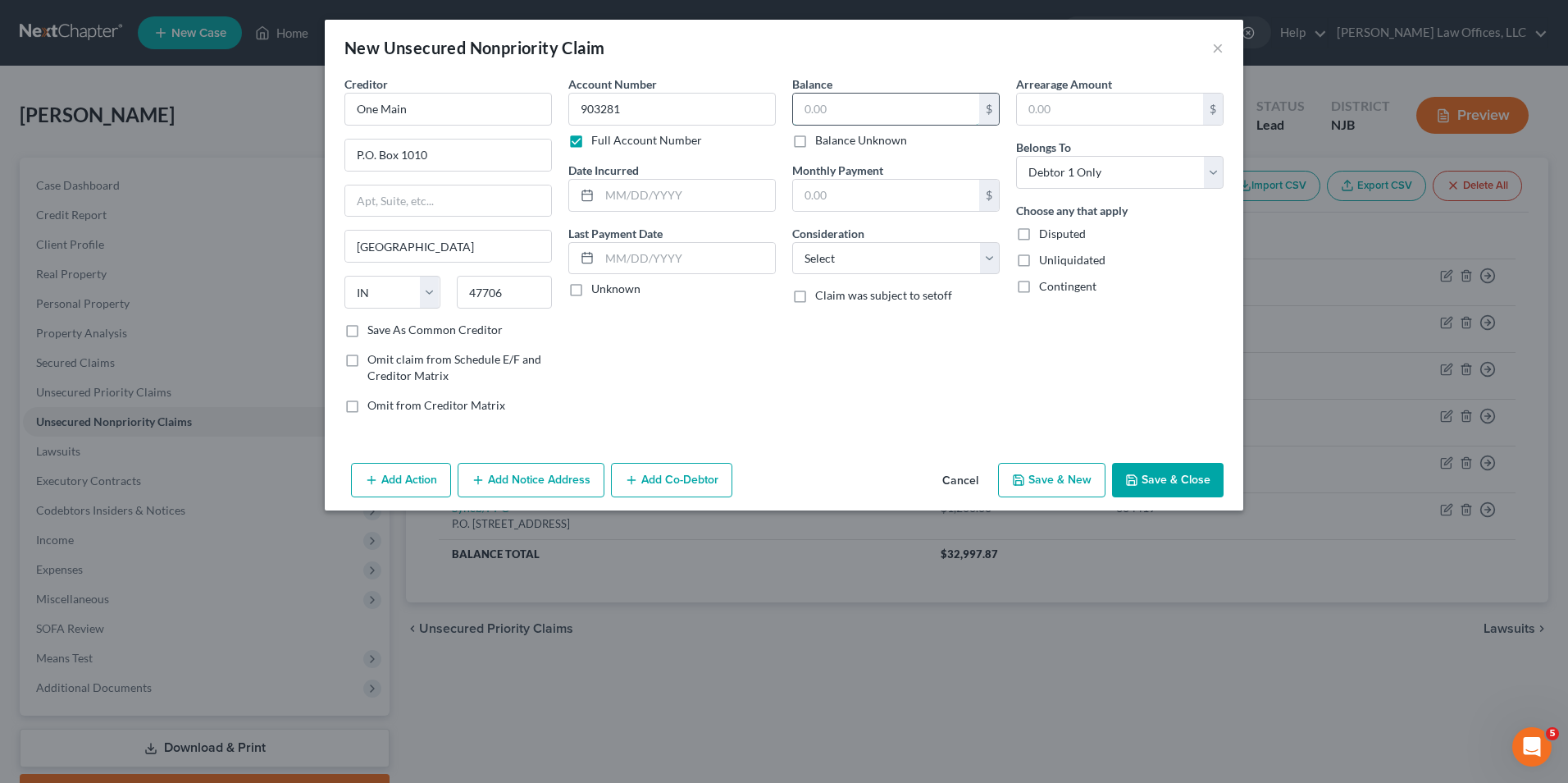
click at [913, 113] on input "text" at bounding box center [885, 109] width 186 height 32
type input "1,500"
click at [876, 265] on select "Select Cable / Satellite Services Collection Agency Credit Card Debt Debt Couns…" at bounding box center [896, 258] width 208 height 33
select select "1"
click at [793, 242] on select "Select Cable / Satellite Services Collection Agency Credit Card Debt Debt Couns…" at bounding box center [896, 258] width 208 height 33
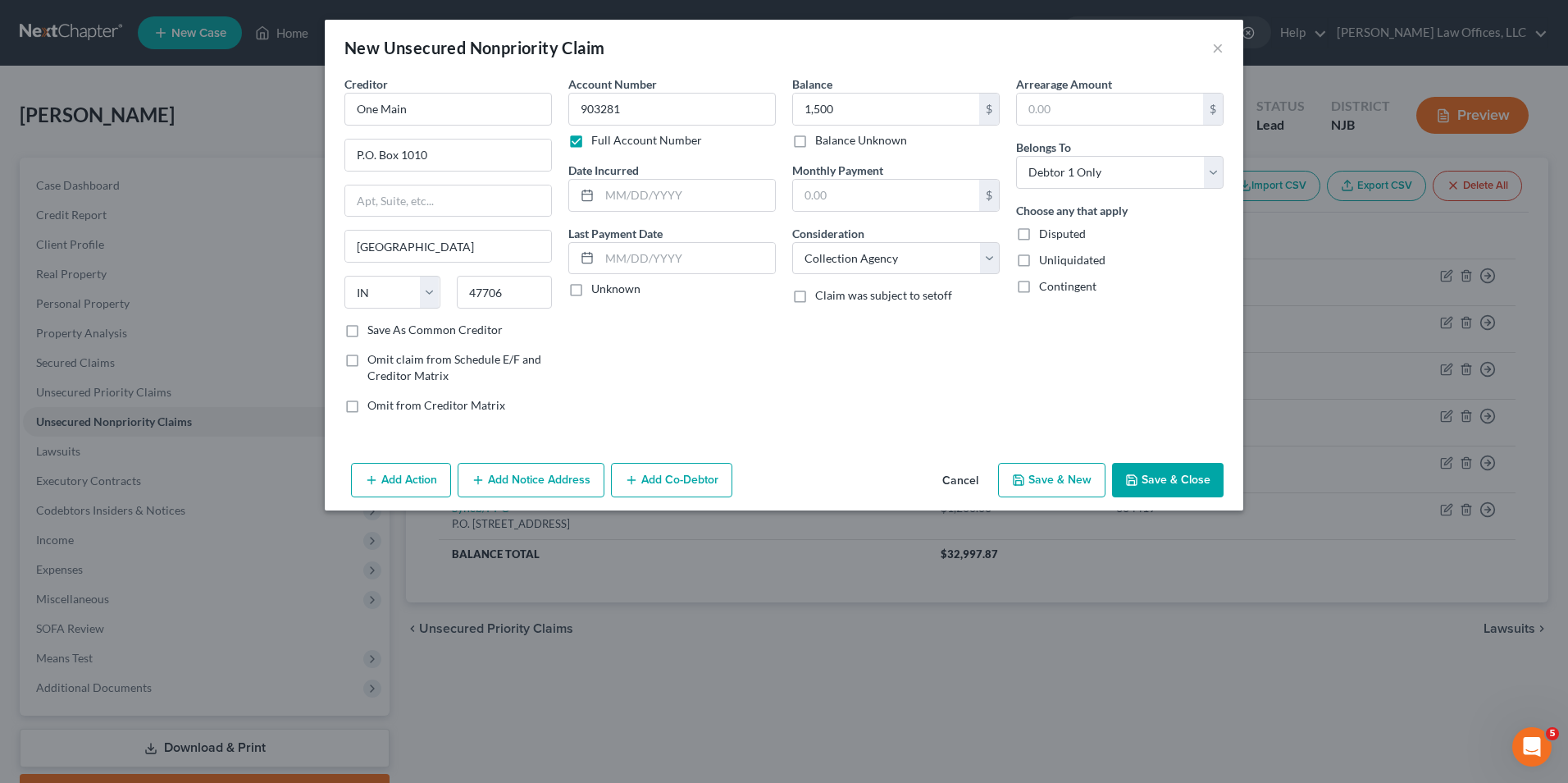
click at [1074, 484] on button "Save & New" at bounding box center [1052, 480] width 107 height 34
select select "0"
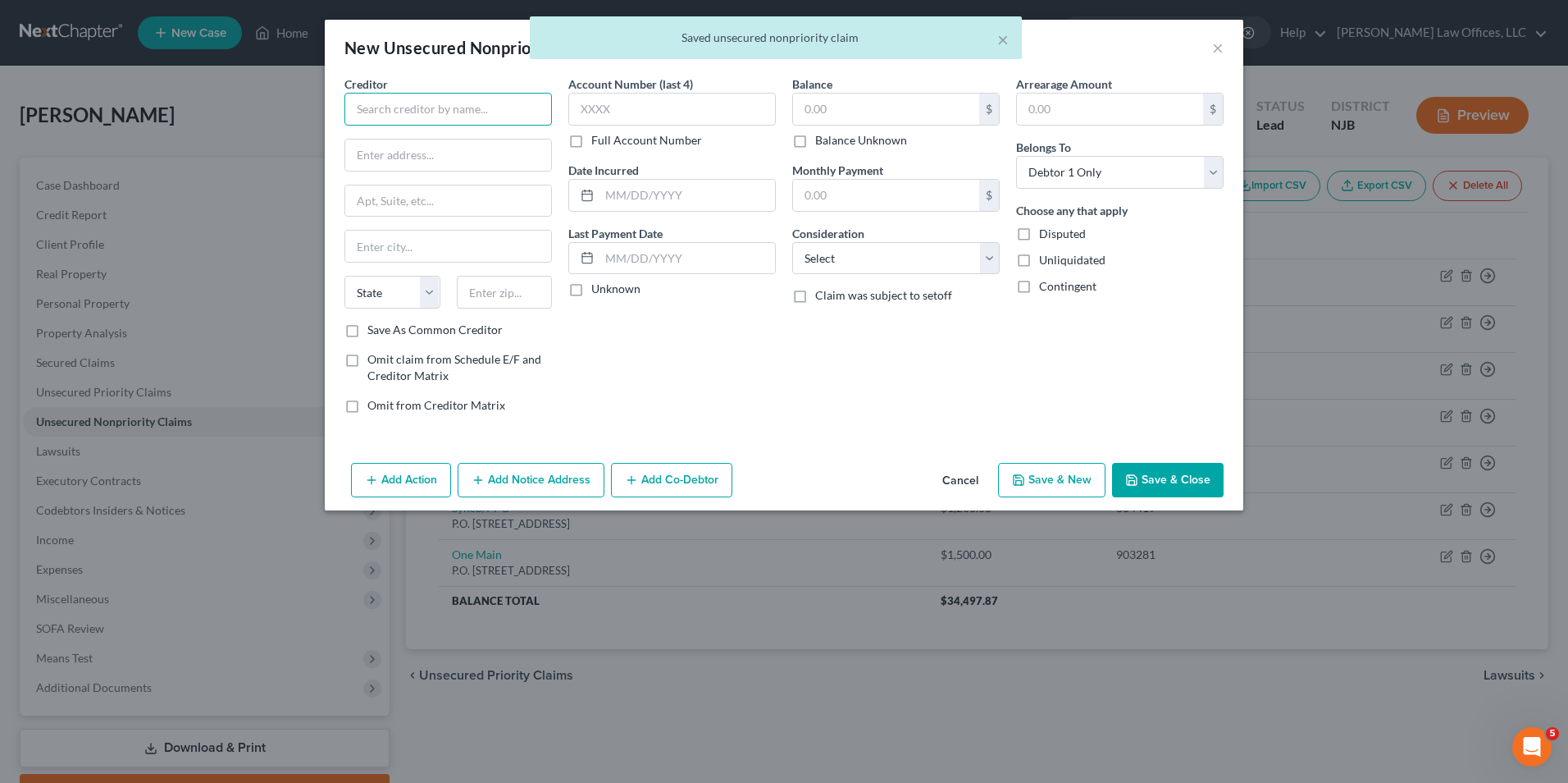
click at [485, 109] on input "text" at bounding box center [448, 108] width 208 height 33
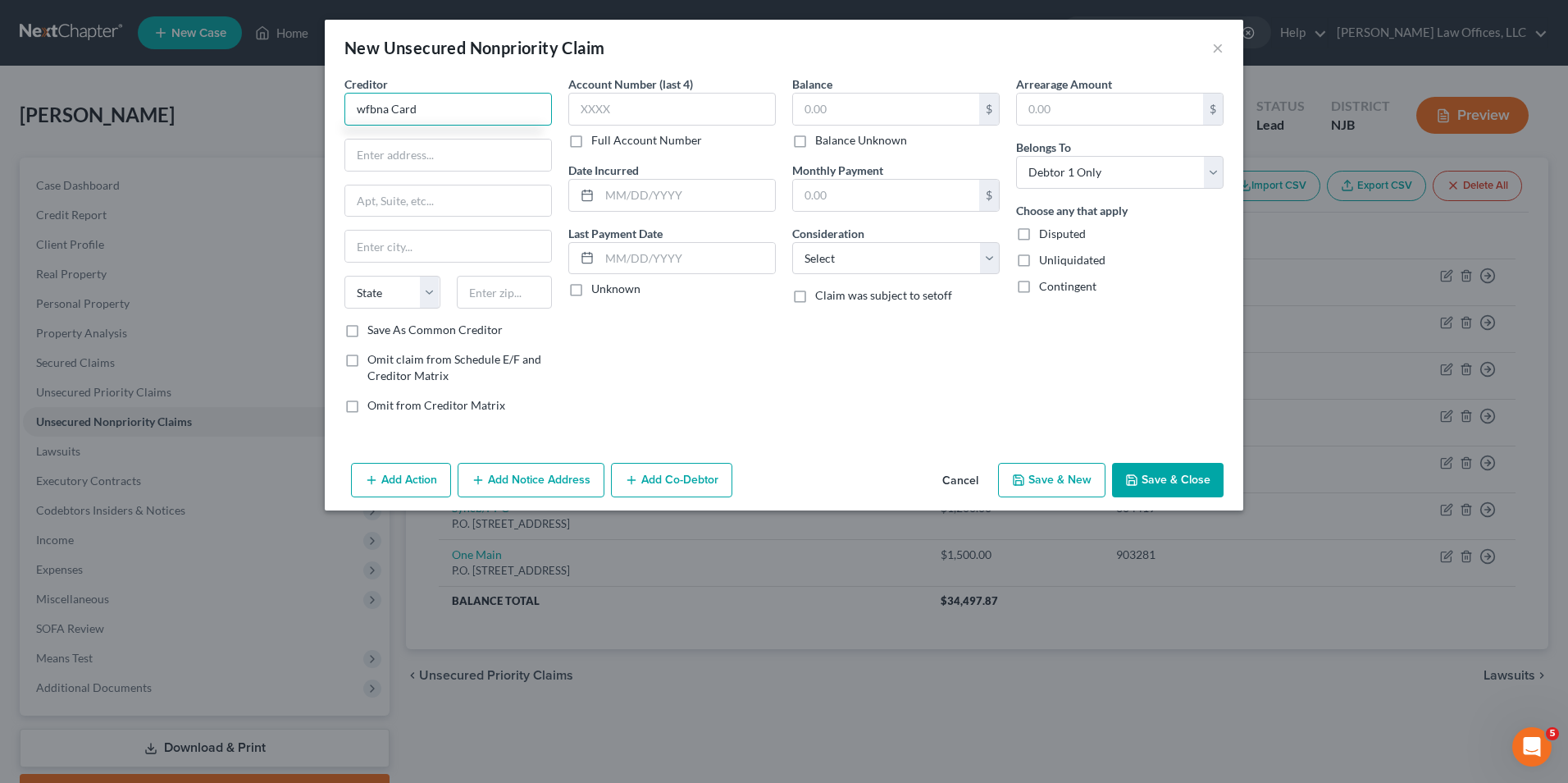
click at [360, 110] on input "wfbna Card" at bounding box center [448, 108] width 208 height 33
click at [456, 109] on input "WFBNA Card" at bounding box center [448, 108] width 208 height 33
click at [455, 109] on input "WFBNA Card" at bounding box center [448, 108] width 208 height 33
drag, startPoint x: 438, startPoint y: 111, endPoint x: 408, endPoint y: 111, distance: 30.0
click at [408, 111] on input "WFBNA Card" at bounding box center [448, 108] width 208 height 33
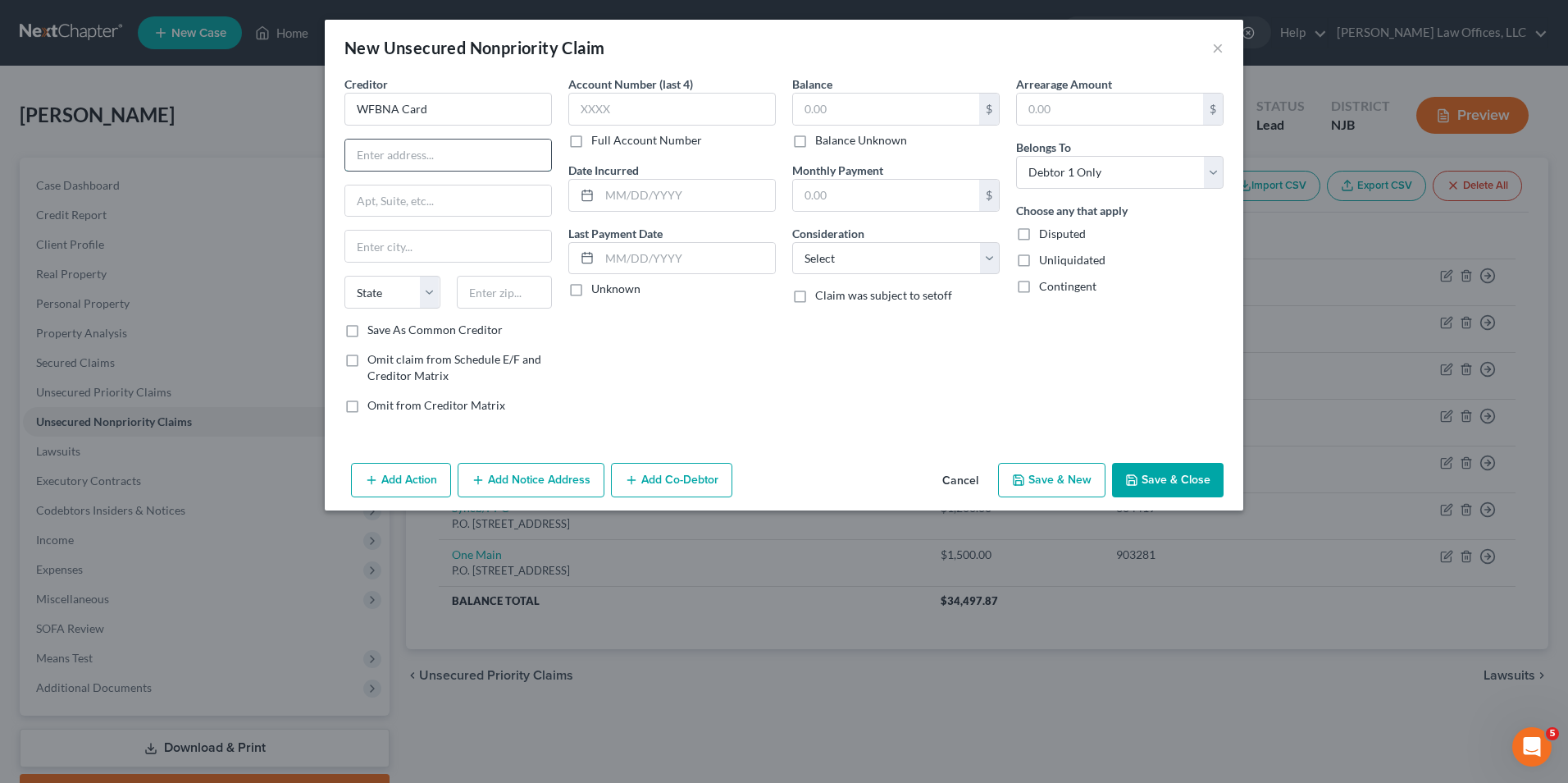
click at [407, 161] on input "text" at bounding box center [448, 156] width 206 height 32
type input "WFBNA Card"
type input "P.O Box 393"
click at [468, 245] on input "text" at bounding box center [448, 246] width 206 height 32
type input "Minneapolis"
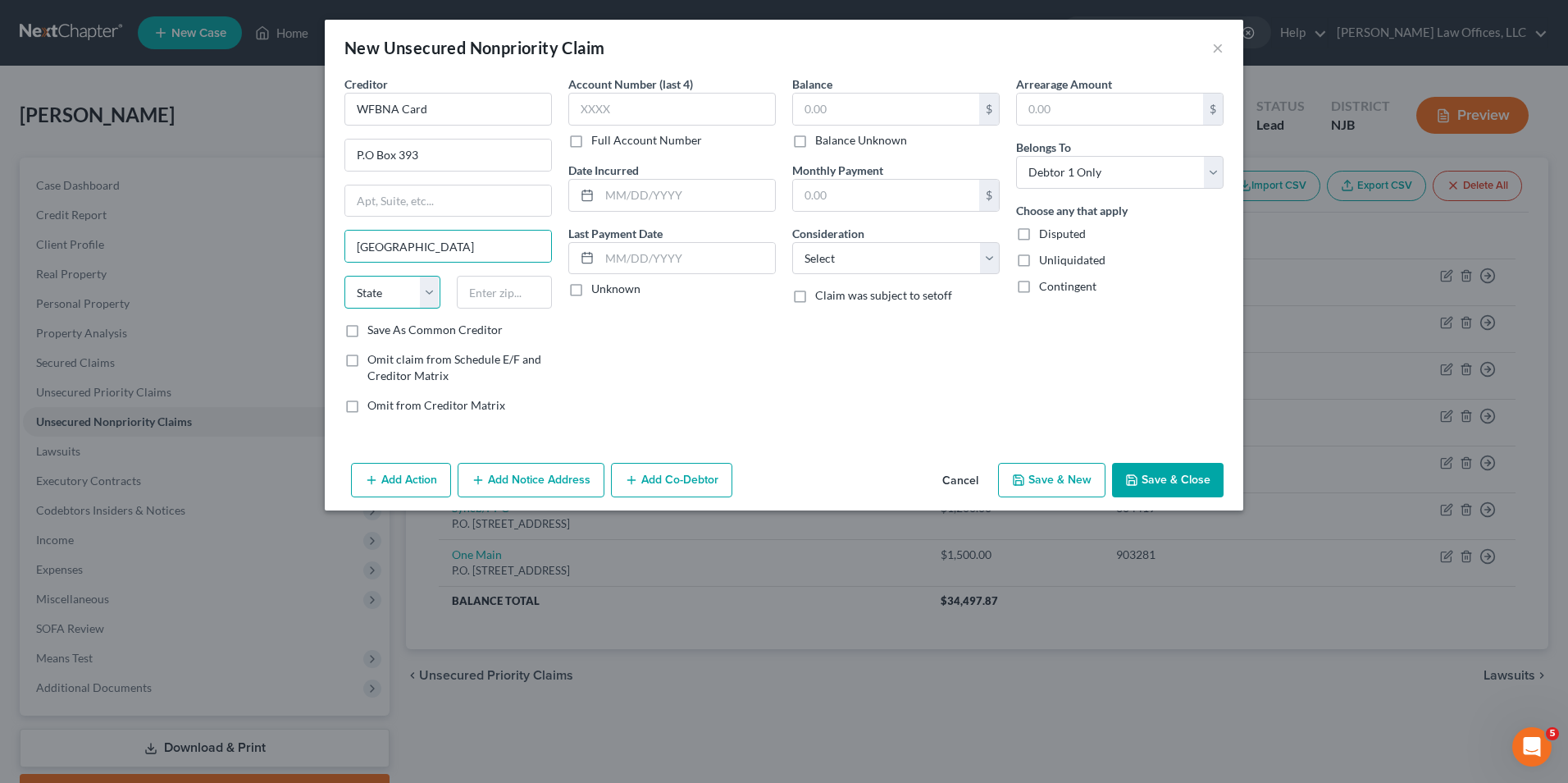
drag, startPoint x: 388, startPoint y: 292, endPoint x: 397, endPoint y: 296, distance: 9.8
click at [388, 292] on select "State AL AK AR AZ CA CO CT DE DC FL GA GU HI ID IL IN IA KS KY LA ME MD MA MI M…" at bounding box center [392, 292] width 96 height 33
select select "24"
click at [345, 276] on select "State AL AK AR AZ CA CO CT DE DC FL GA GU HI ID IL IN IA KS KY LA ME MD MA MI M…" at bounding box center [392, 292] width 96 height 33
click at [485, 296] on input "text" at bounding box center [504, 292] width 96 height 33
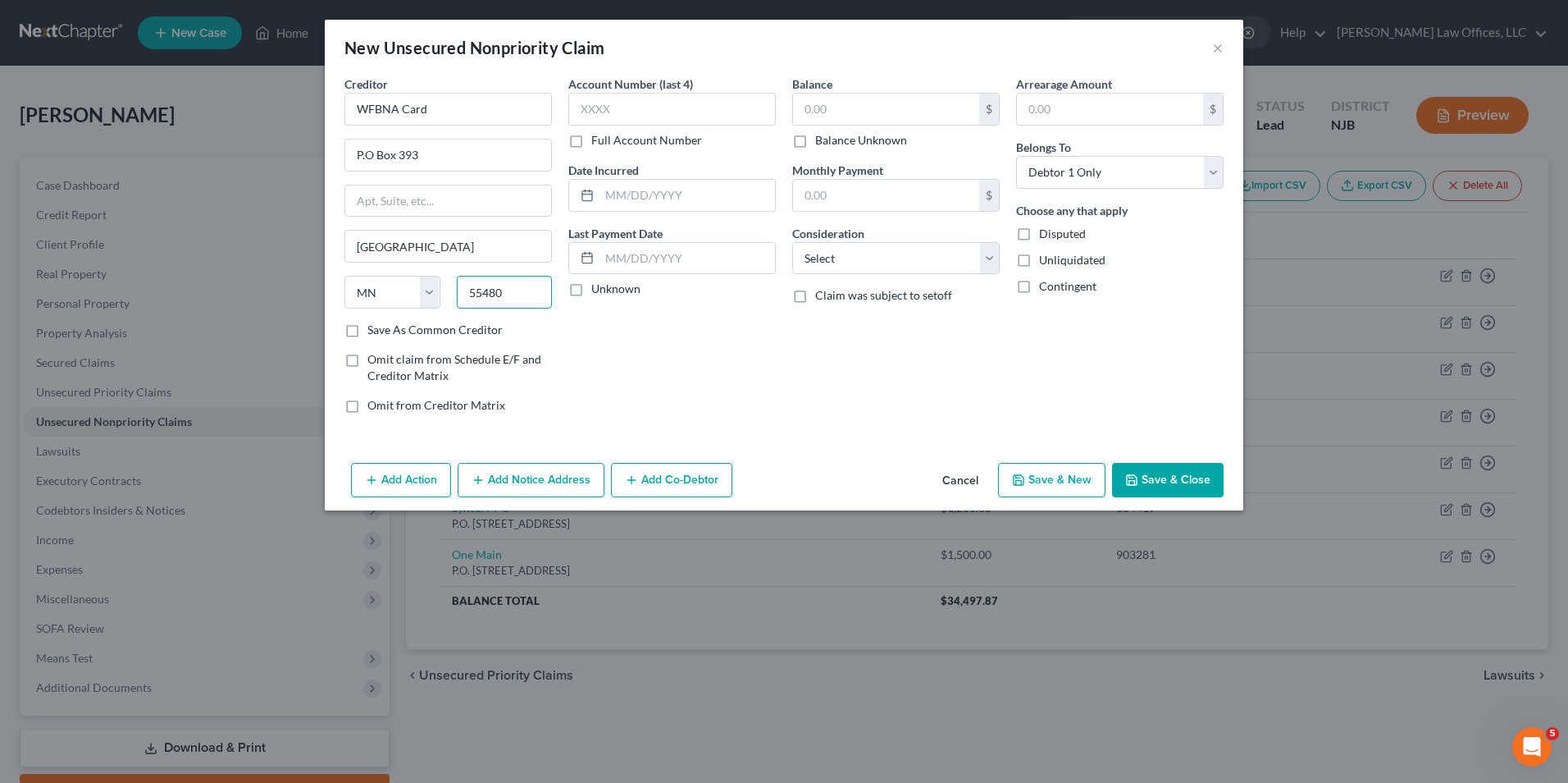
type input "55480"
drag, startPoint x: 611, startPoint y: 352, endPoint x: 686, endPoint y: 79, distance: 283.1
click at [611, 352] on div "Account Number (last 4) Full Account Number Date Incurred Last Payment Date Unk…" at bounding box center [672, 251] width 224 height 351
drag, startPoint x: 691, startPoint y: 118, endPoint x: 593, endPoint y: 134, distance: 99.3
click at [689, 118] on input "text" at bounding box center [672, 108] width 208 height 33
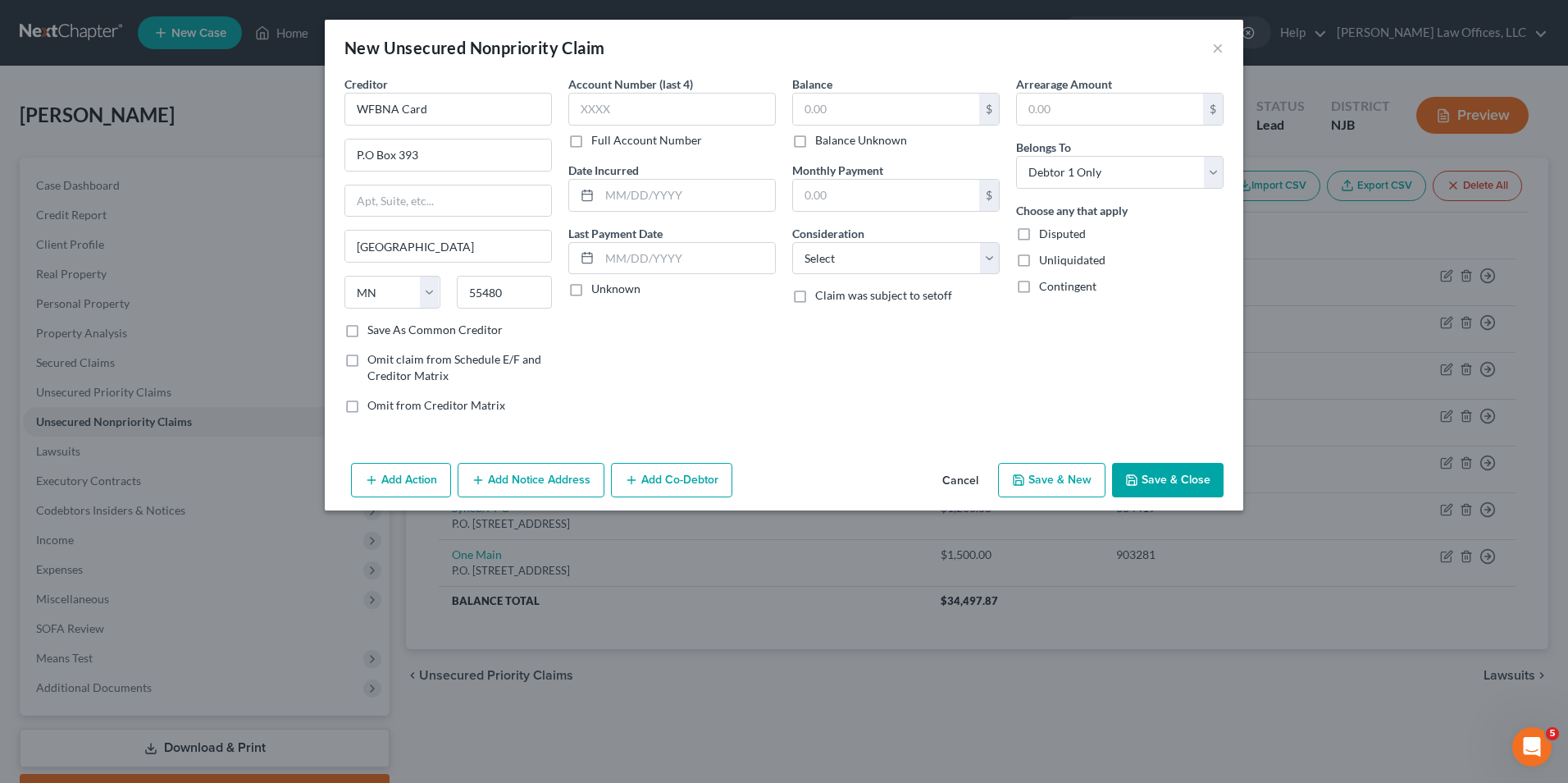
click at [591, 142] on label "Full Account Number" at bounding box center [646, 140] width 110 height 17
click at [598, 142] on input "Full Account Number" at bounding box center [603, 137] width 11 height 11
click at [636, 116] on input "text" at bounding box center [672, 108] width 208 height 33
type input "414718"
click at [860, 102] on input "text" at bounding box center [885, 109] width 186 height 32
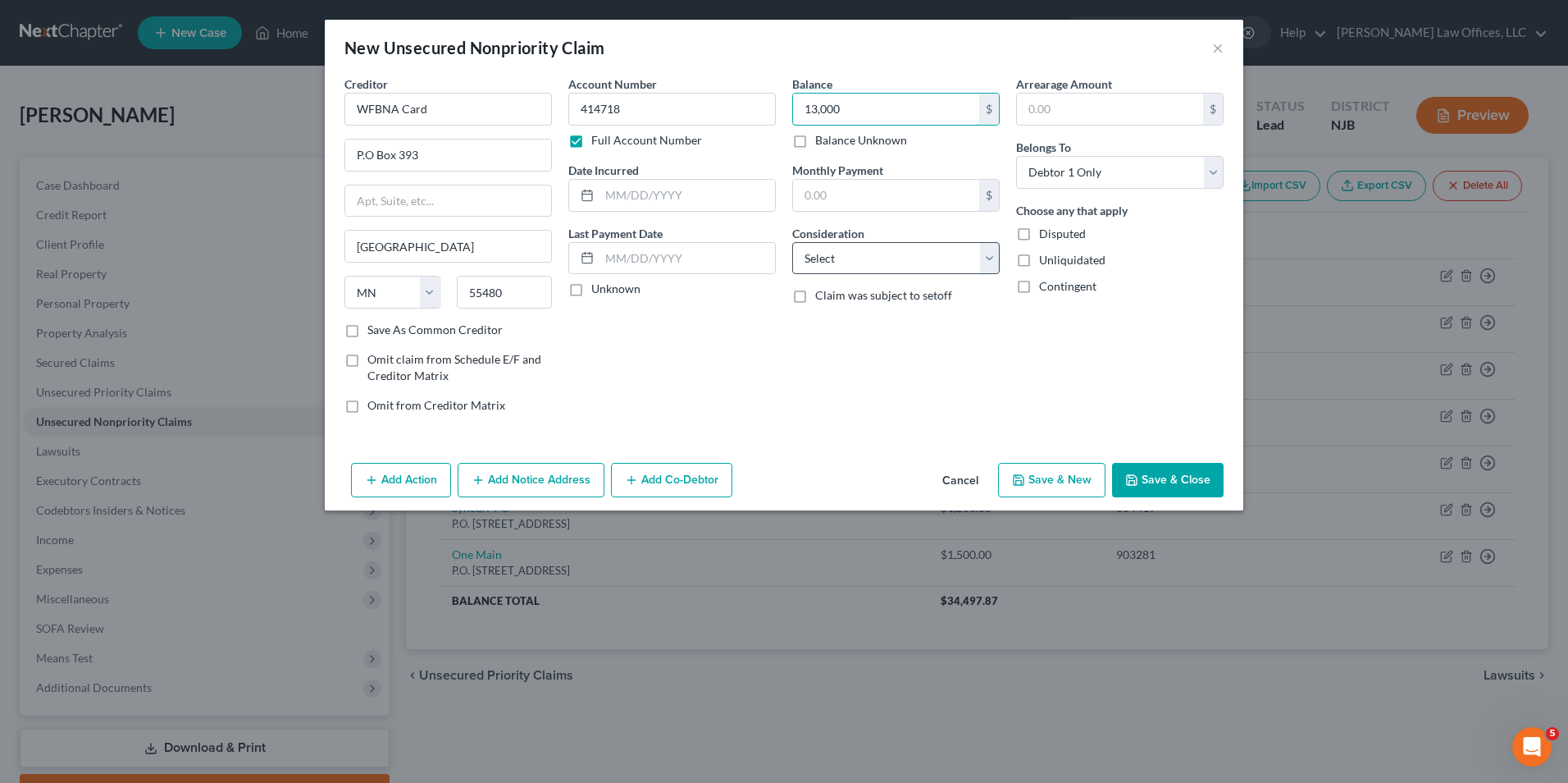
type input "13,000"
drag, startPoint x: 882, startPoint y: 263, endPoint x: 882, endPoint y: 276, distance: 13.0
click at [882, 263] on select "Select Cable / Satellite Services Collection Agency Credit Card Debt Debt Couns…" at bounding box center [896, 258] width 208 height 33
select select "2"
click at [793, 242] on select "Select Cable / Satellite Services Collection Agency Credit Card Debt Debt Couns…" at bounding box center [896, 258] width 208 height 33
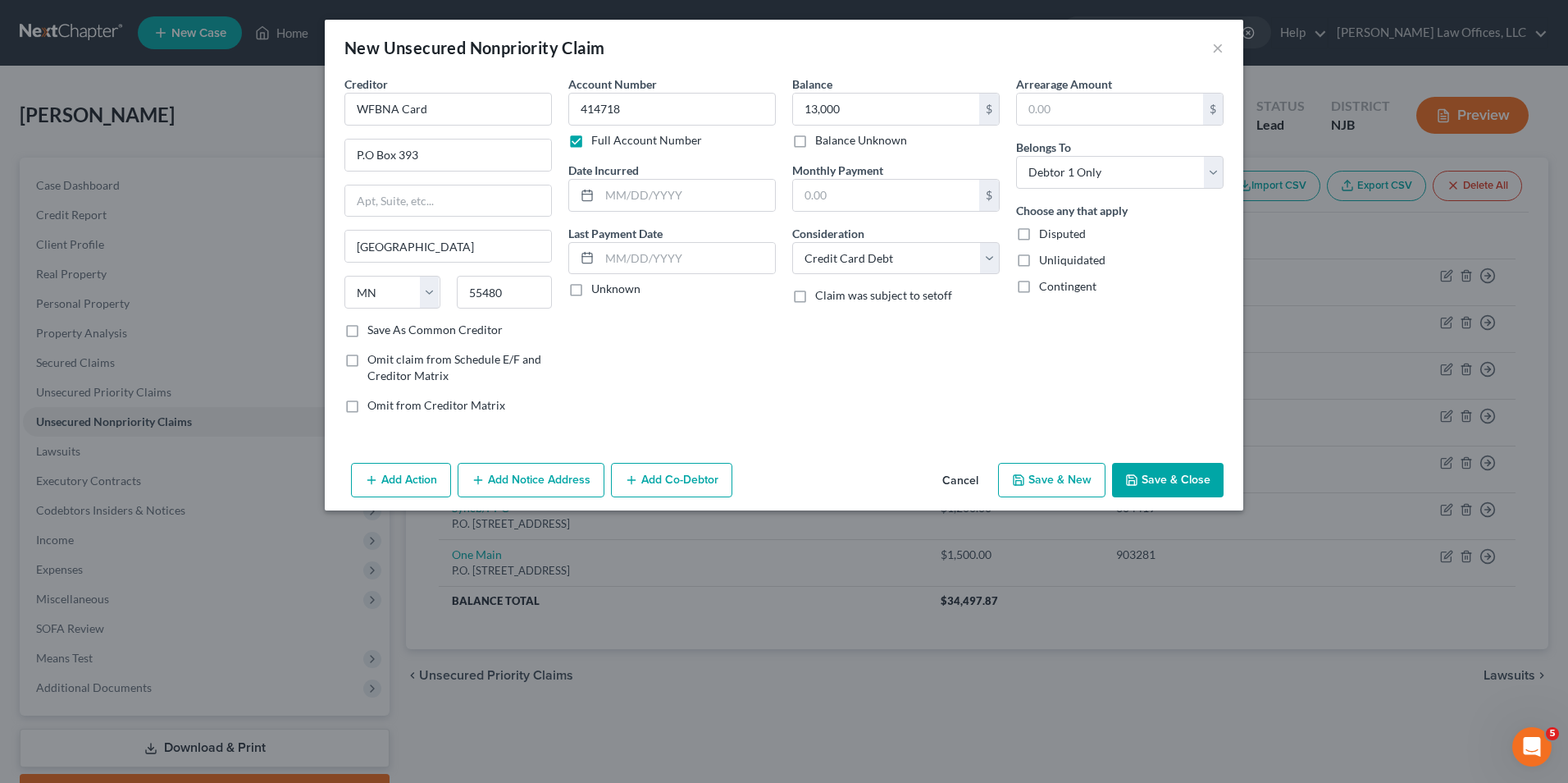
click at [1043, 472] on button "Save & New" at bounding box center [1052, 480] width 107 height 34
select select "0"
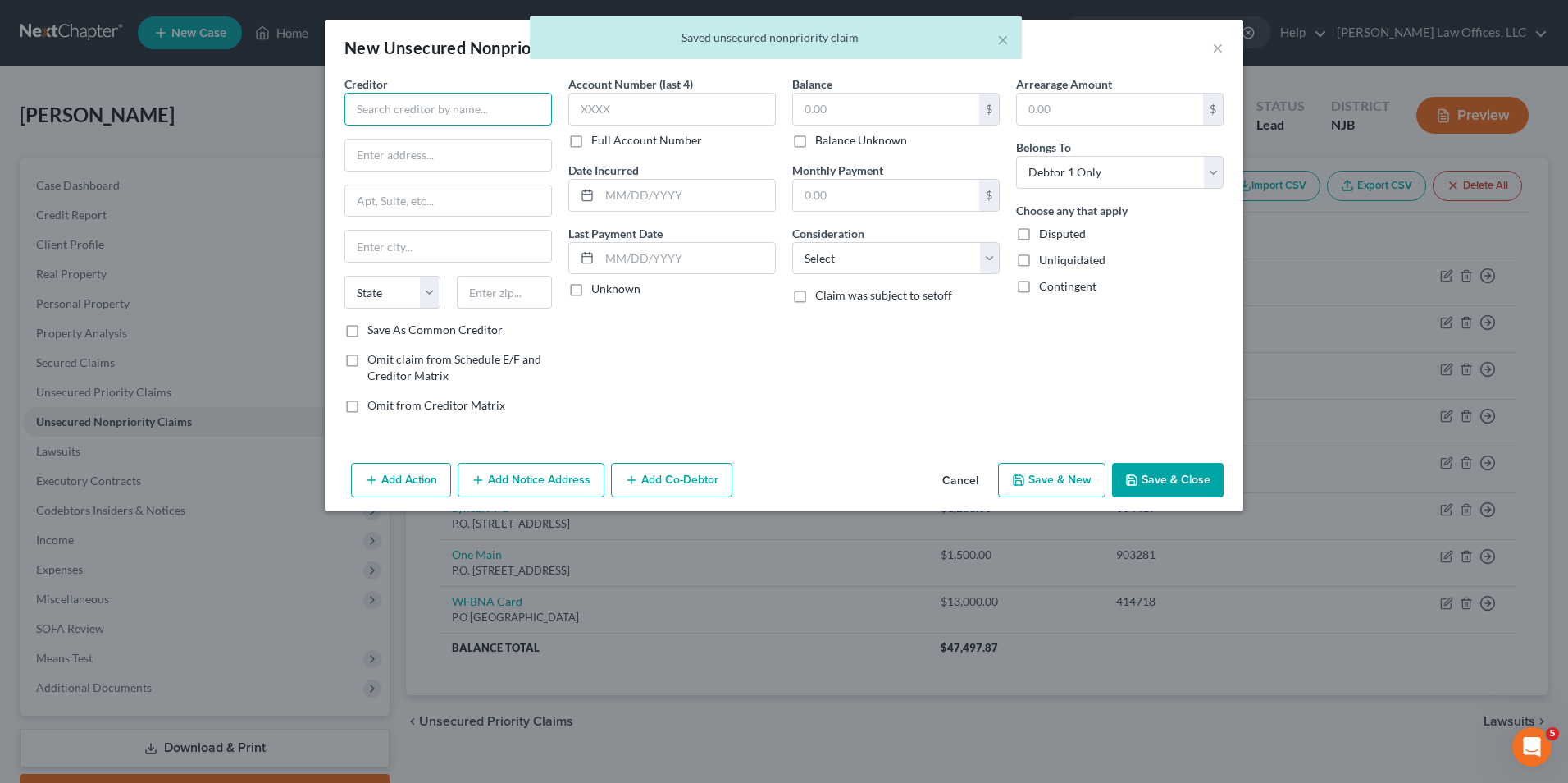
click at [457, 125] on input "text" at bounding box center [448, 108] width 208 height 33
click at [464, 114] on input "text" at bounding box center [448, 108] width 208 height 33
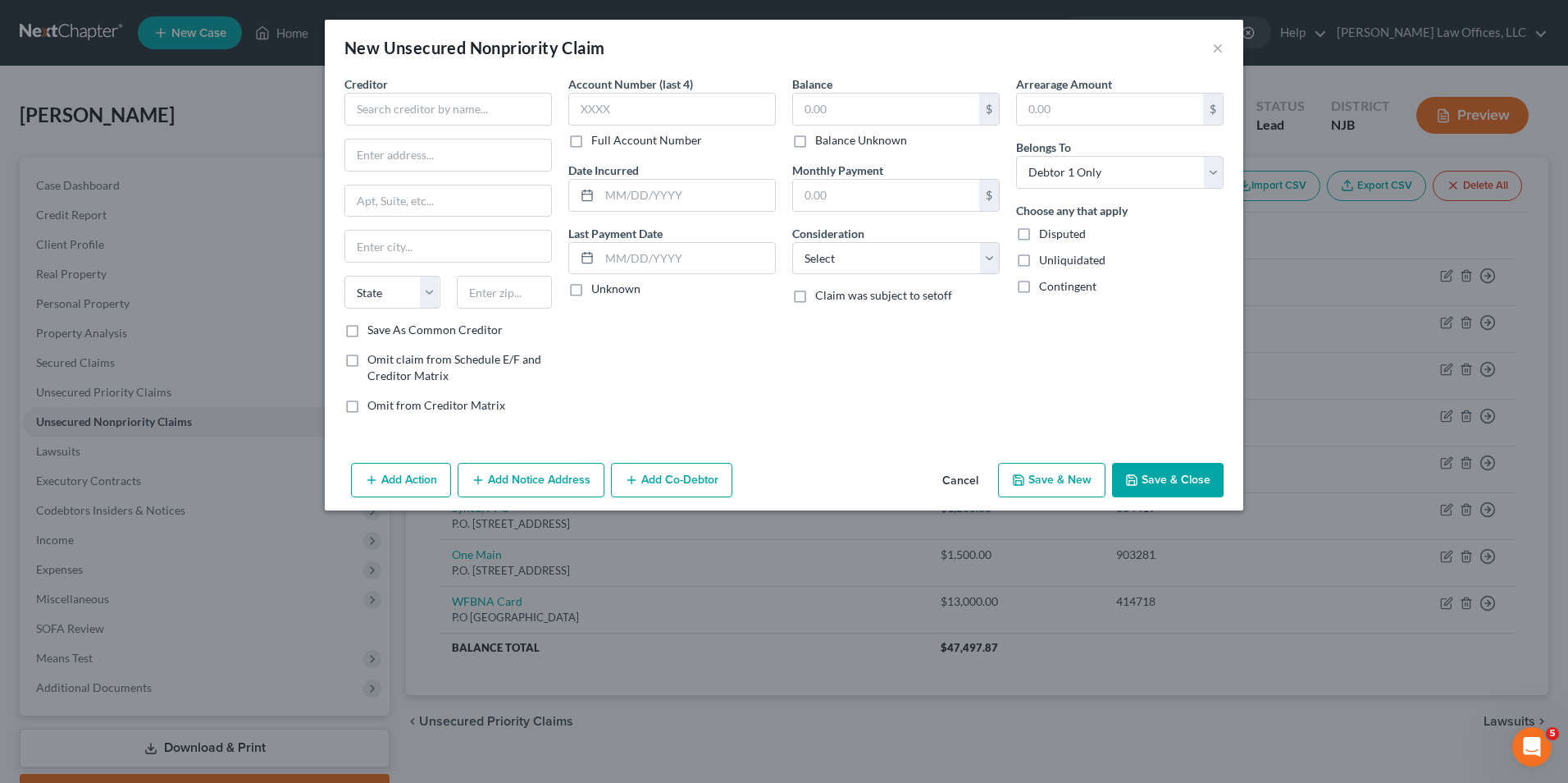
drag, startPoint x: 1225, startPoint y: 37, endPoint x: 1219, endPoint y: 47, distance: 11.7
click at [1225, 39] on div "New Unsecured Nonpriority Claim ×" at bounding box center [784, 47] width 919 height 56
click at [1219, 47] on button "×" at bounding box center [1218, 47] width 12 height 20
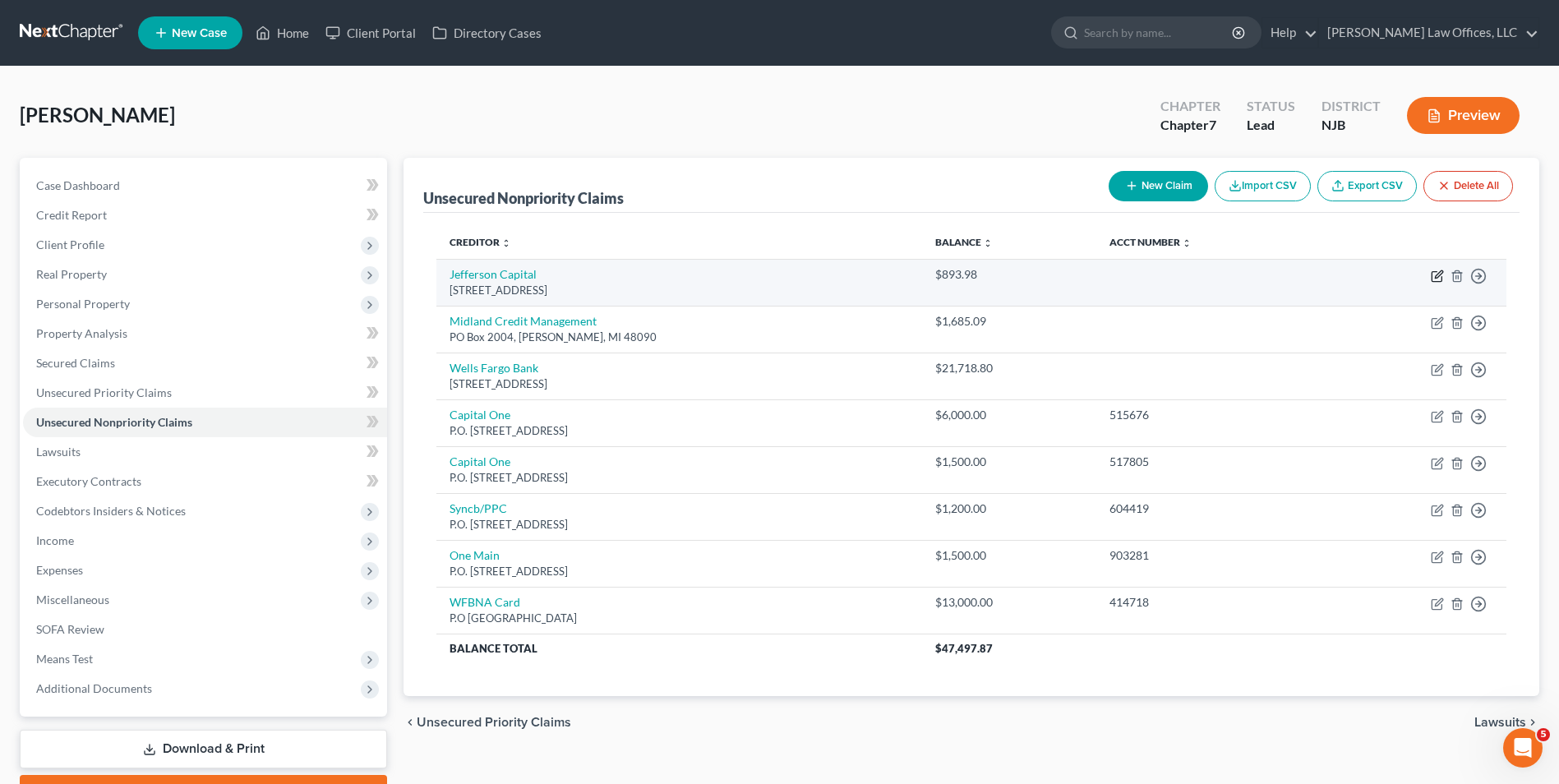
click at [1439, 276] on icon "button" at bounding box center [1438, 273] width 7 height 7
select select "28"
select select "0"
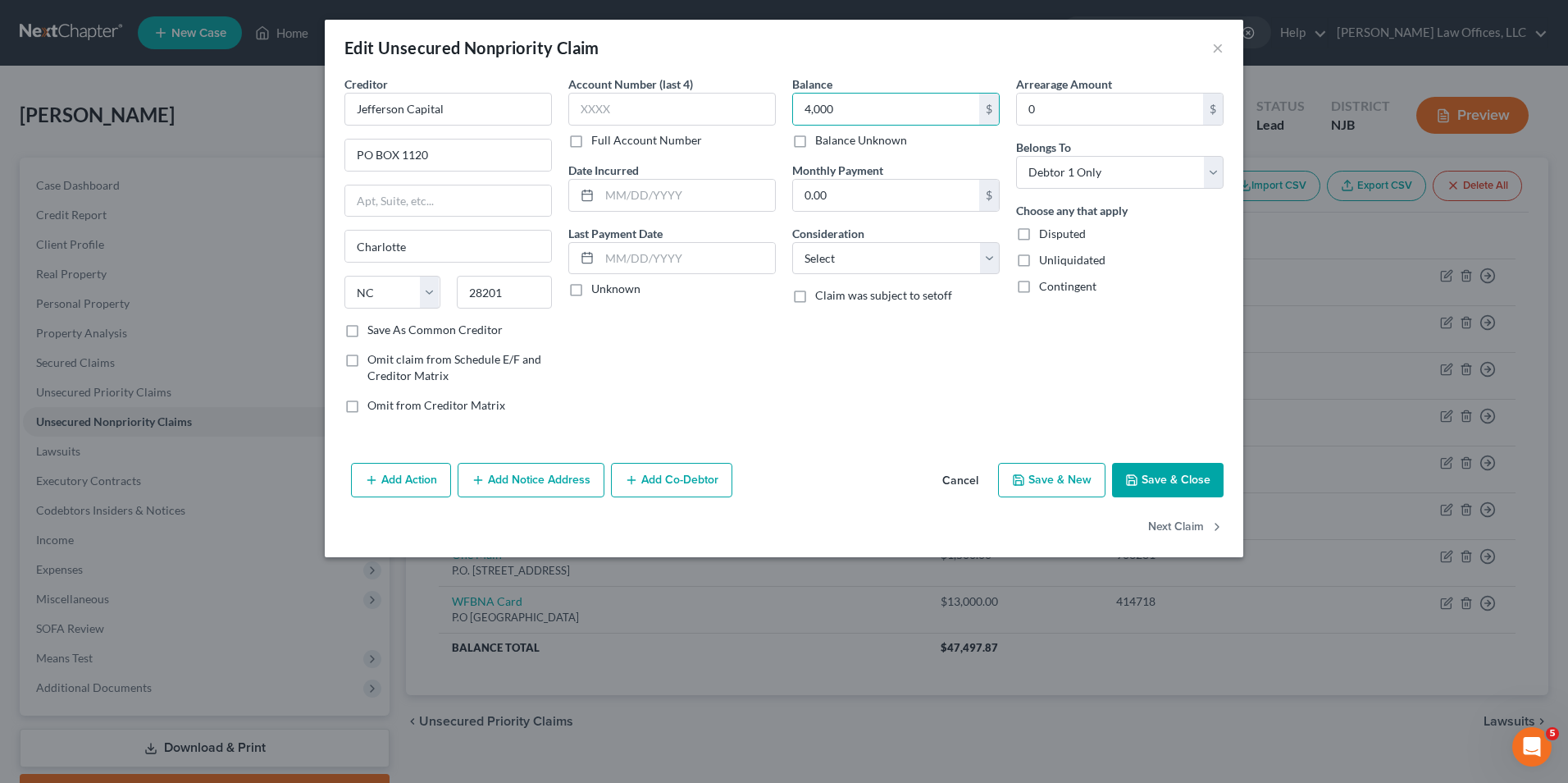
click at [1141, 480] on button "Save & Close" at bounding box center [1167, 480] width 111 height 34
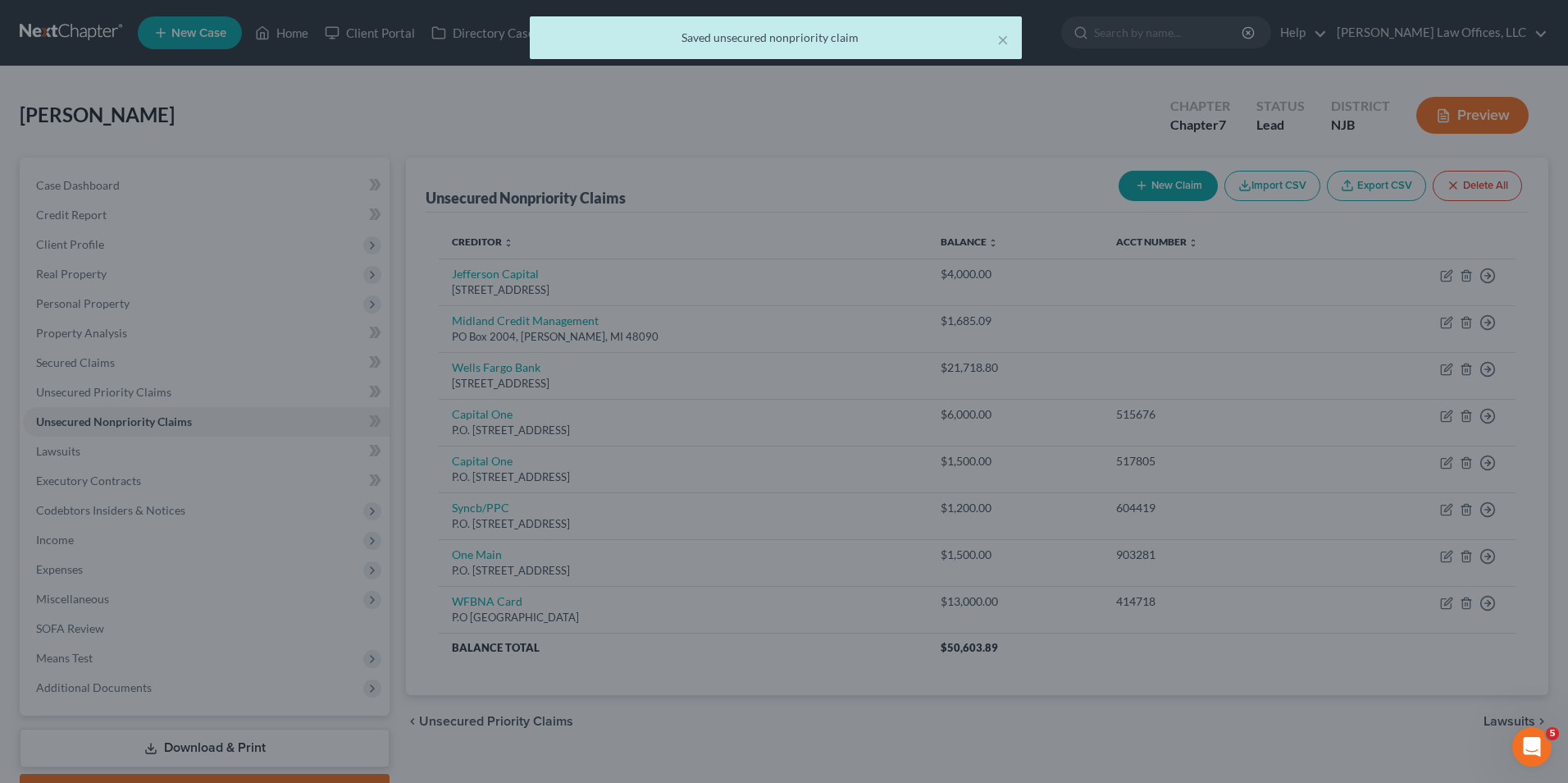
type input "4,000.00"
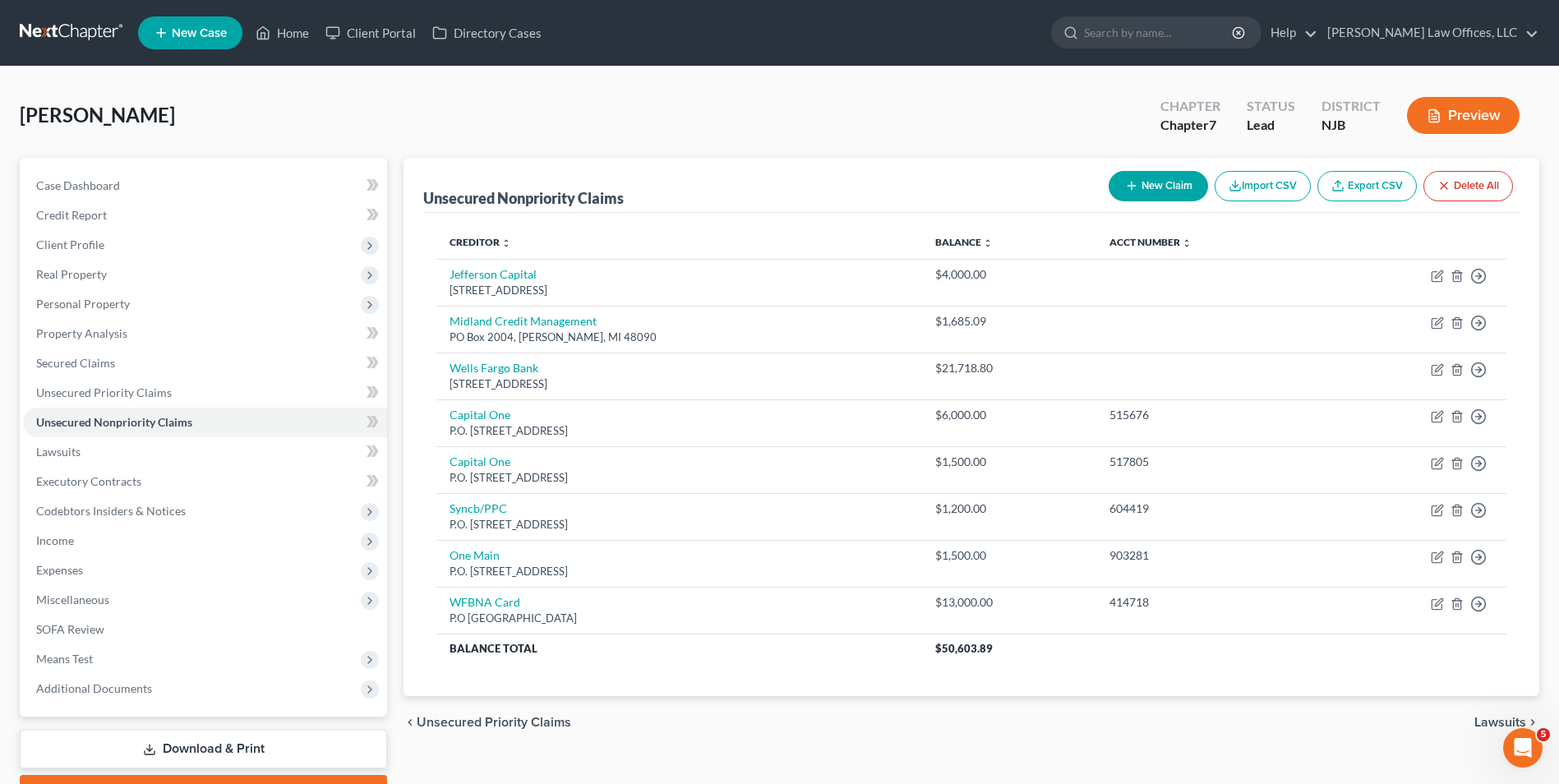
click at [1156, 192] on button "New Claim" at bounding box center [1157, 185] width 100 height 31
select select "0"
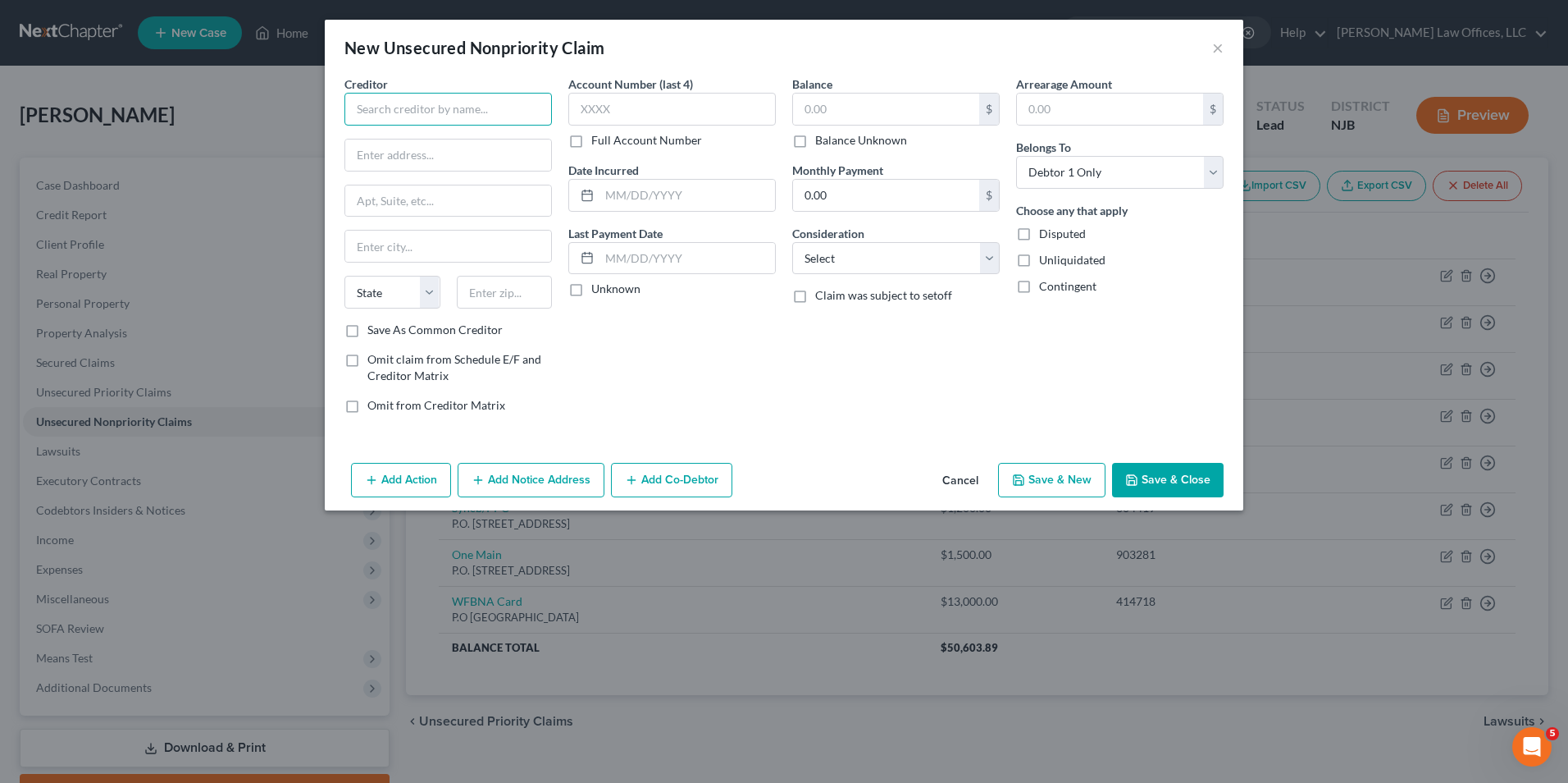
click at [461, 99] on input "text" at bounding box center [448, 108] width 208 height 33
click at [444, 149] on div "P.O. Box 1269, Greenville, SC 29602" at bounding box center [442, 153] width 170 height 14
type input "LVNV Funding, LLC"
type input "P.O. Box 1269"
type input "Greenville"
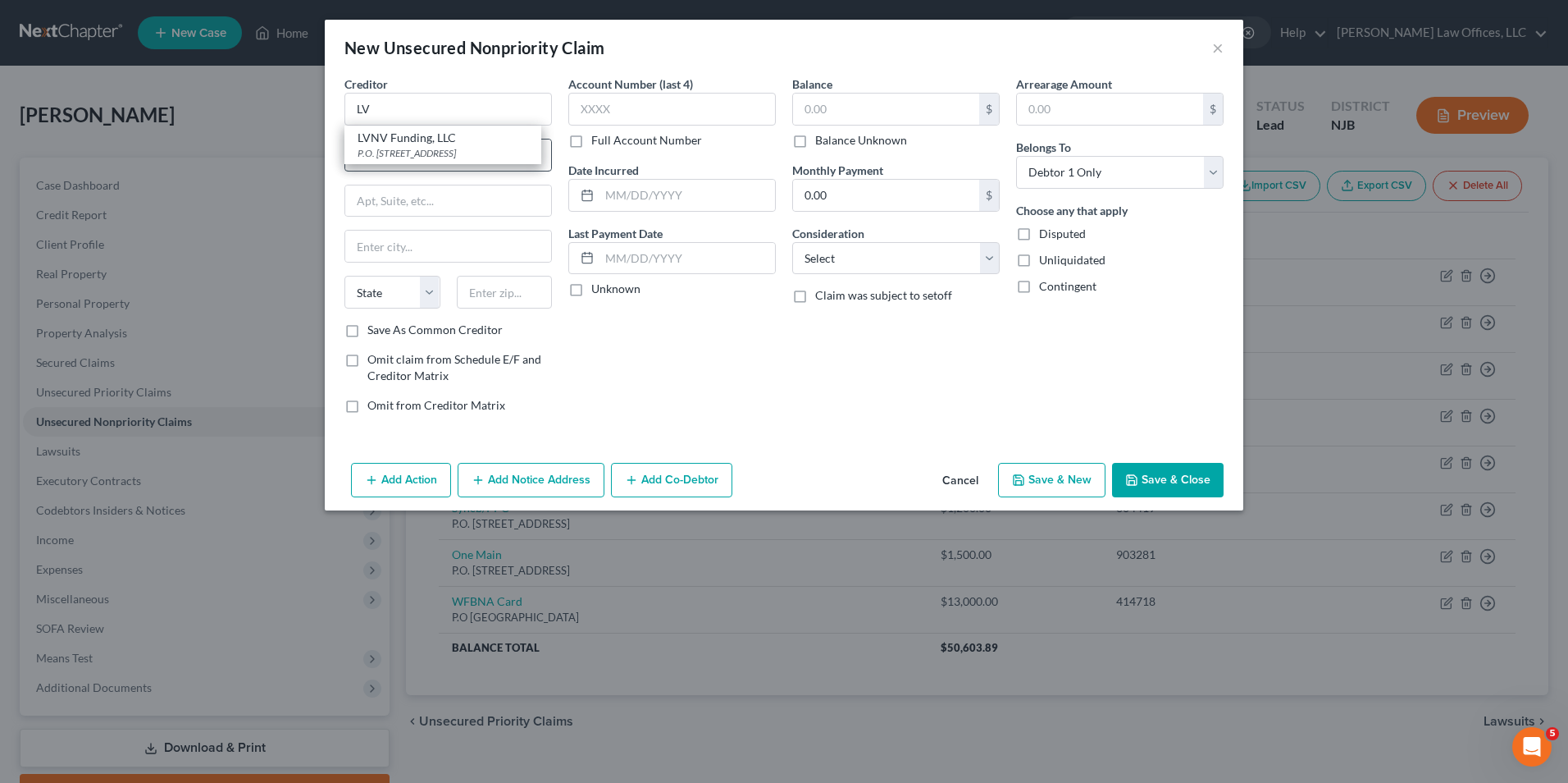
select select "42"
type input "29602"
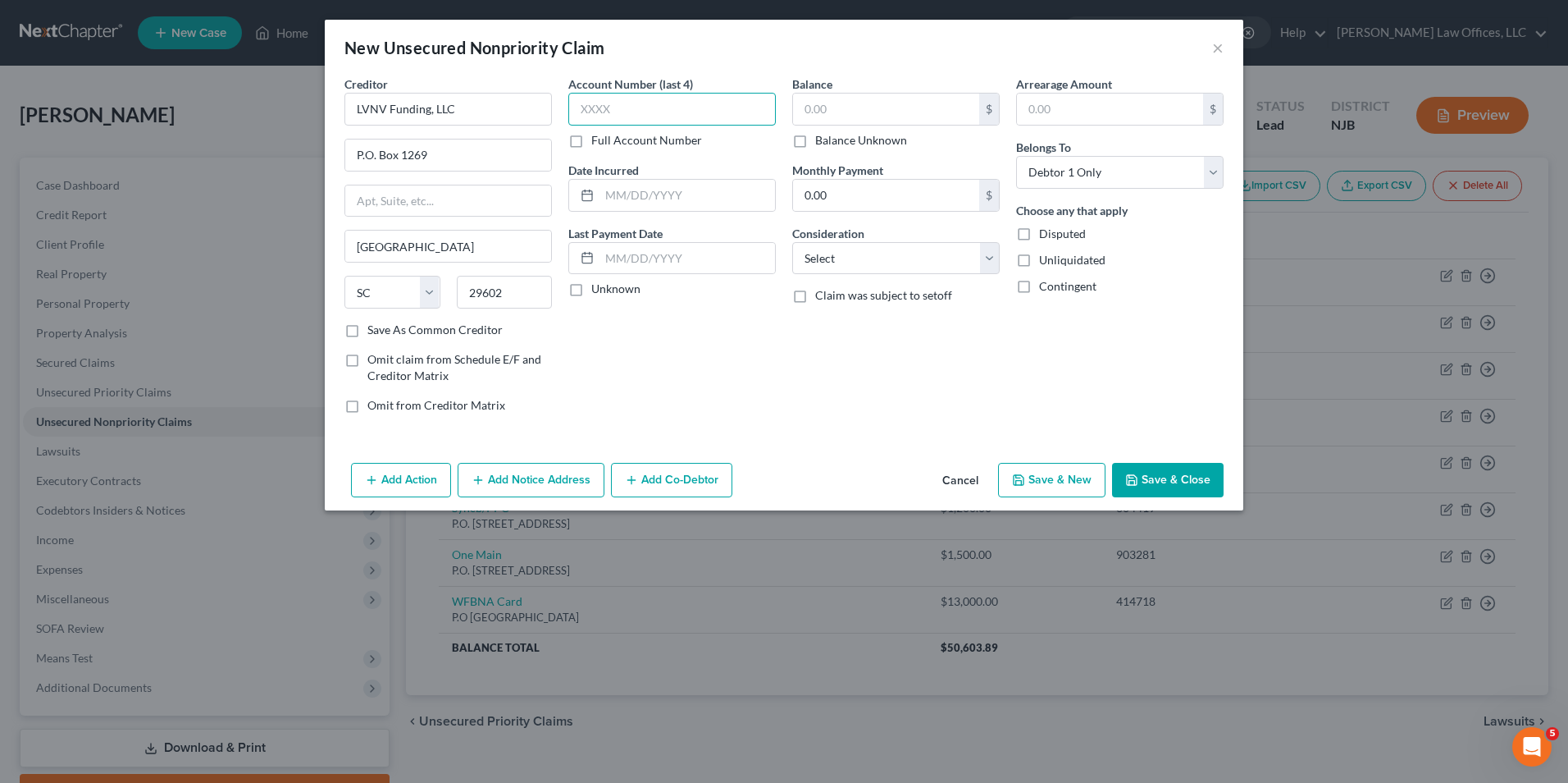
click at [602, 107] on input "text" at bounding box center [672, 108] width 208 height 33
click at [591, 142] on label "Full Account Number" at bounding box center [646, 140] width 110 height 17
click at [598, 142] on input "Full Account Number" at bounding box center [603, 137] width 11 height 11
click at [600, 120] on input "text" at bounding box center [672, 108] width 208 height 33
type input "546617"
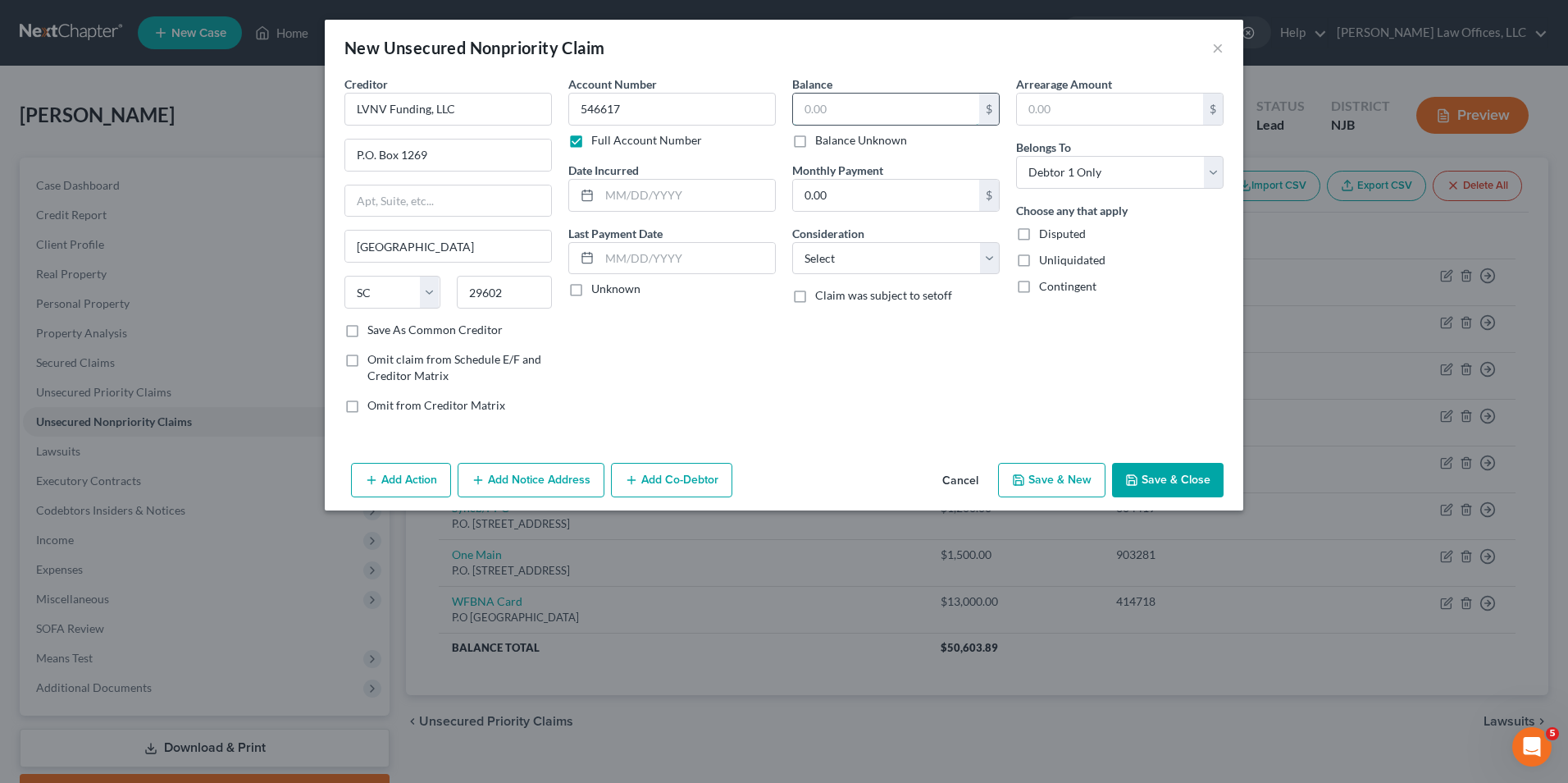
click at [882, 105] on input "text" at bounding box center [885, 109] width 186 height 32
type input "2,000"
drag, startPoint x: 905, startPoint y: 263, endPoint x: 910, endPoint y: 276, distance: 13.9
click at [905, 263] on select "Select Cable / Satellite Services Collection Agency Credit Card Debt Debt Couns…" at bounding box center [896, 258] width 208 height 33
select select "1"
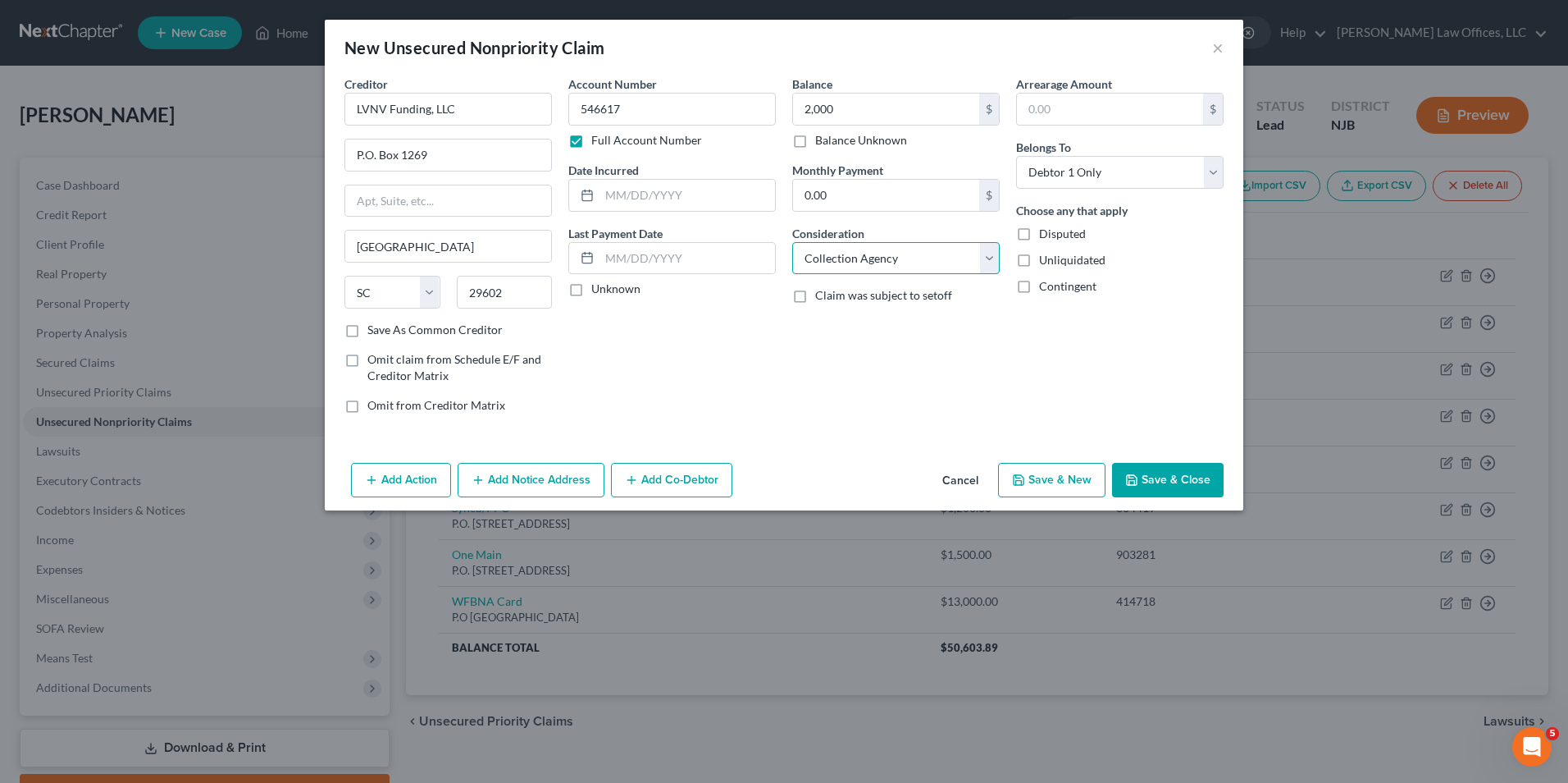
click at [793, 242] on select "Select Cable / Satellite Services Collection Agency Credit Card Debt Debt Couns…" at bounding box center [896, 258] width 208 height 33
click at [1092, 479] on button "Save & New" at bounding box center [1052, 480] width 107 height 34
select select "0"
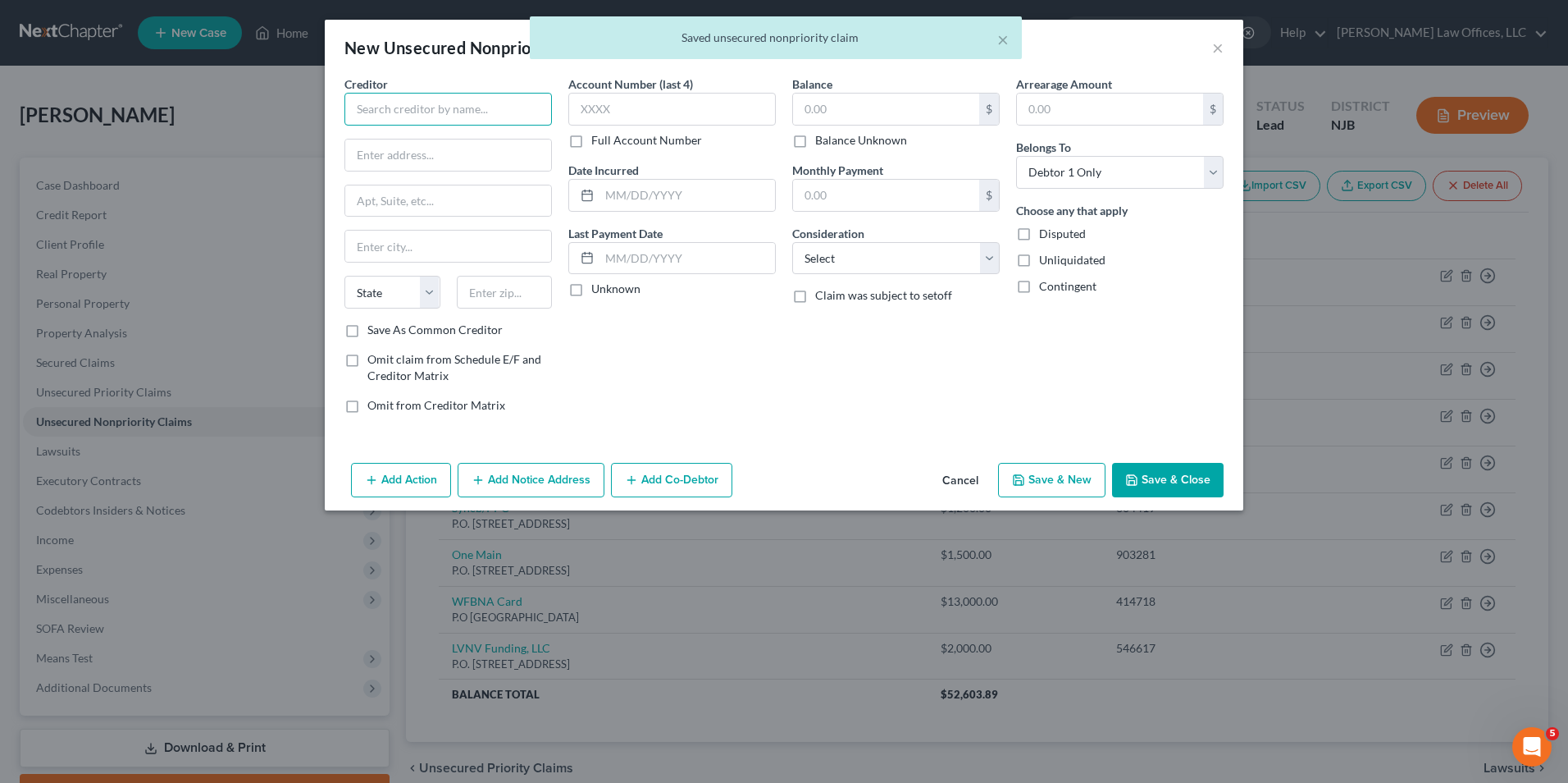
click at [375, 106] on input "text" at bounding box center [448, 108] width 208 height 33
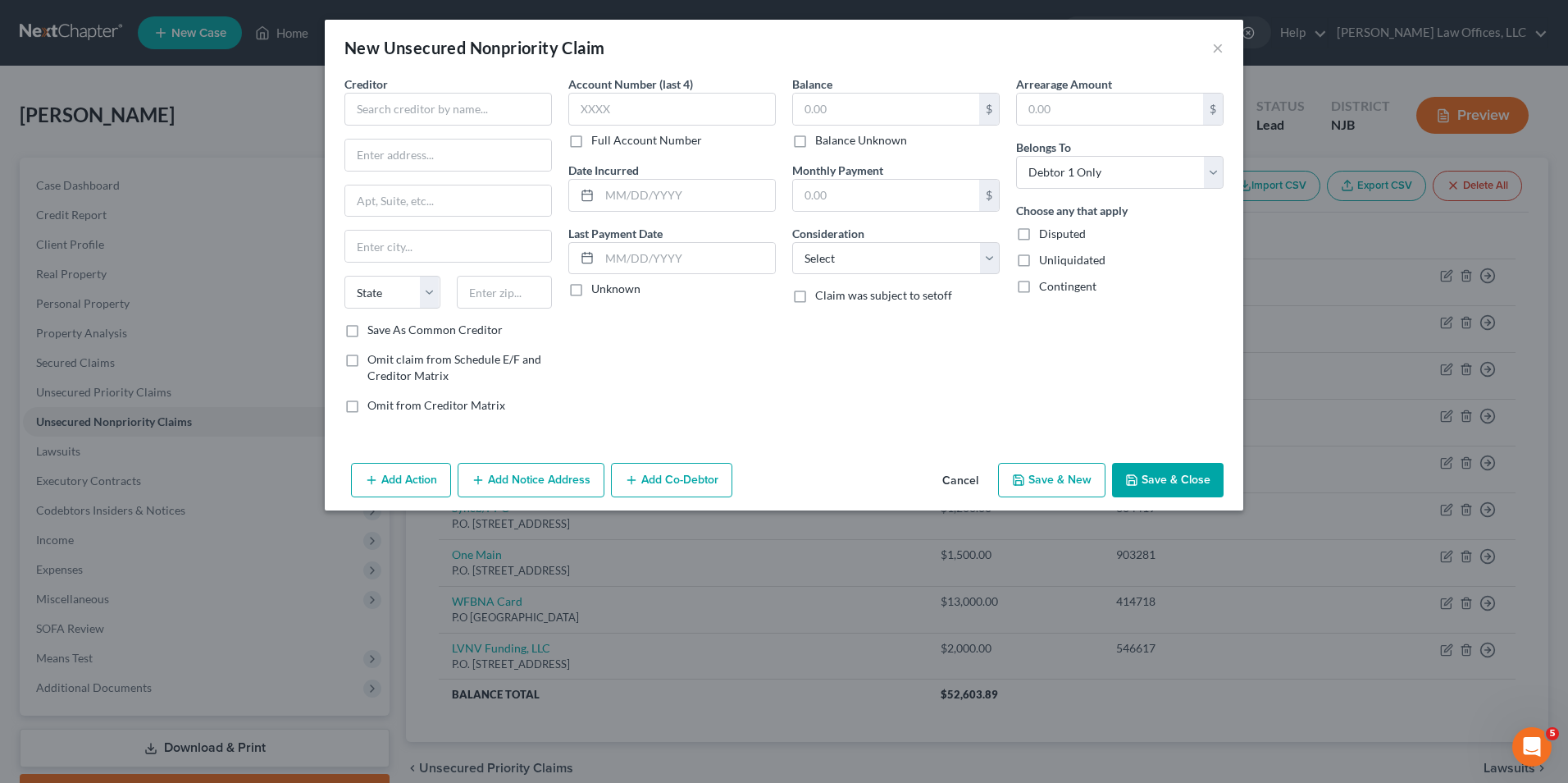
click at [1359, 199] on div "New Unsecured Nonpriority Claim × Creditor * State AL AK AR AZ CA CO CT DE DC F…" at bounding box center [784, 391] width 1568 height 783
click at [1219, 47] on button "×" at bounding box center [1218, 47] width 12 height 20
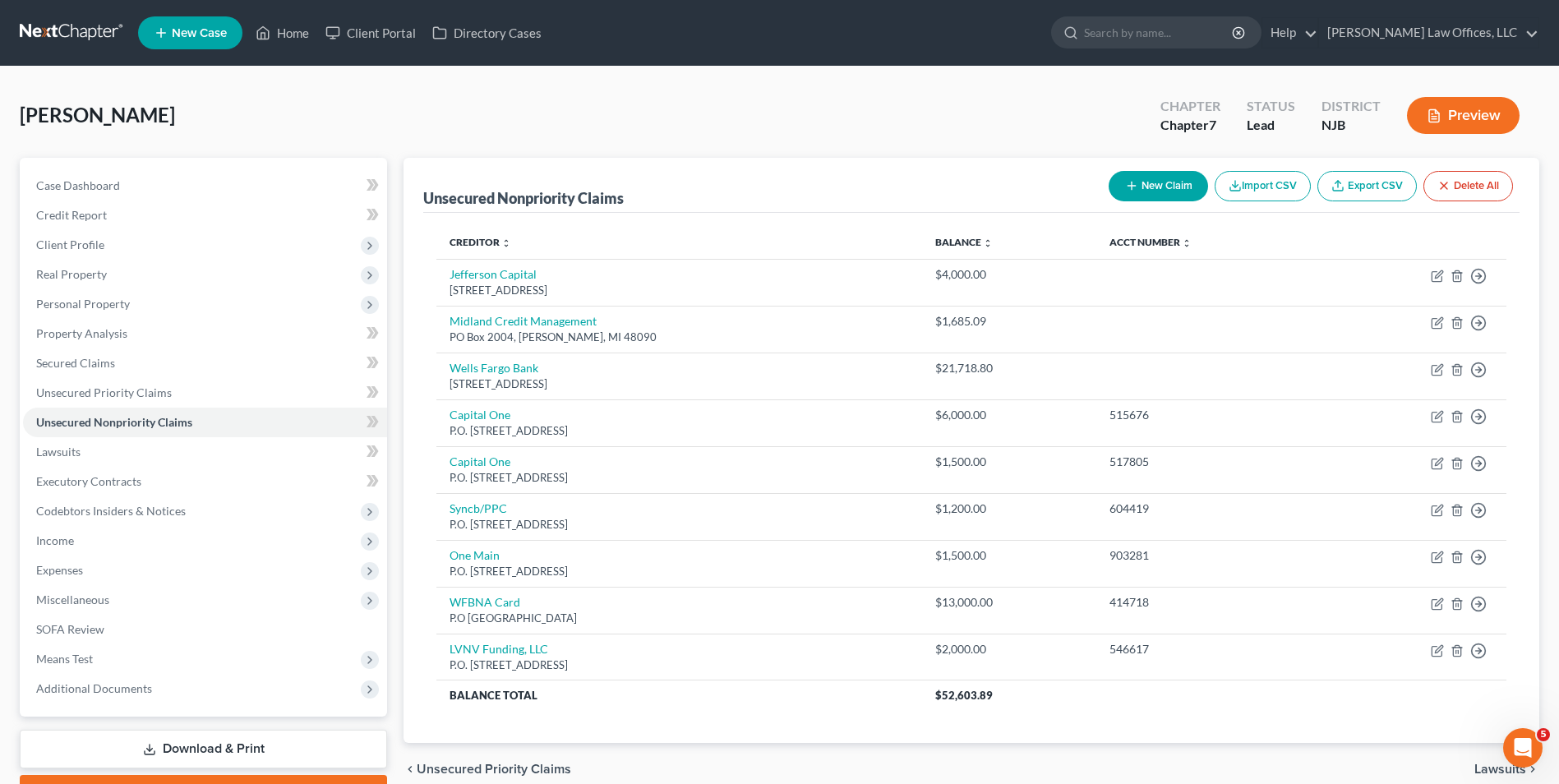
click at [1152, 183] on button "New Claim" at bounding box center [1157, 185] width 100 height 31
select select "0"
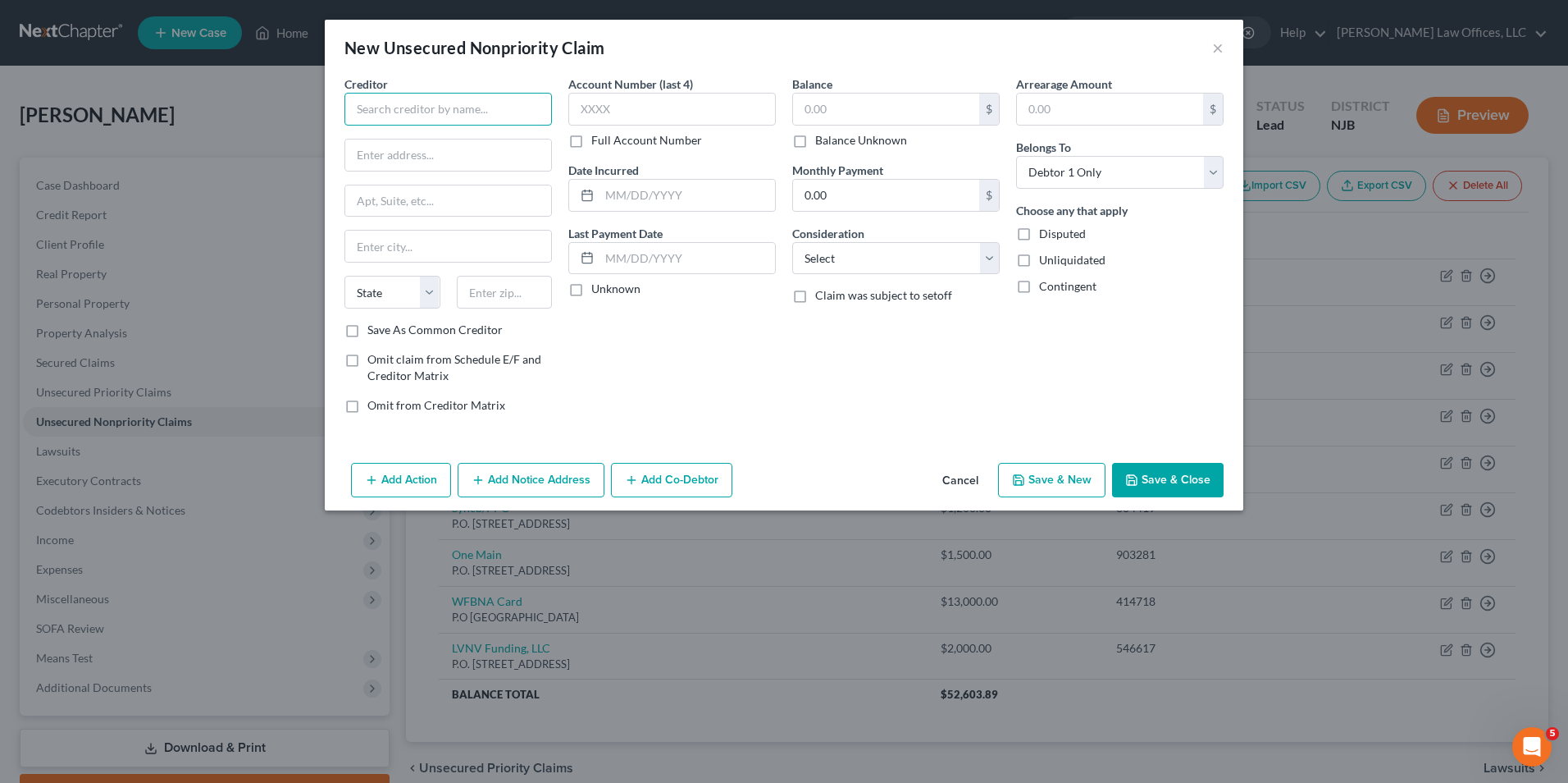
click at [433, 115] on input "text" at bounding box center [448, 108] width 208 height 33
type input "P"
click at [448, 133] on div "Portfolio Recovery Associates, LLC" at bounding box center [446, 138] width 177 height 17
type input "Portfolio Recovery Associates, LLC"
type input "POB 41067"
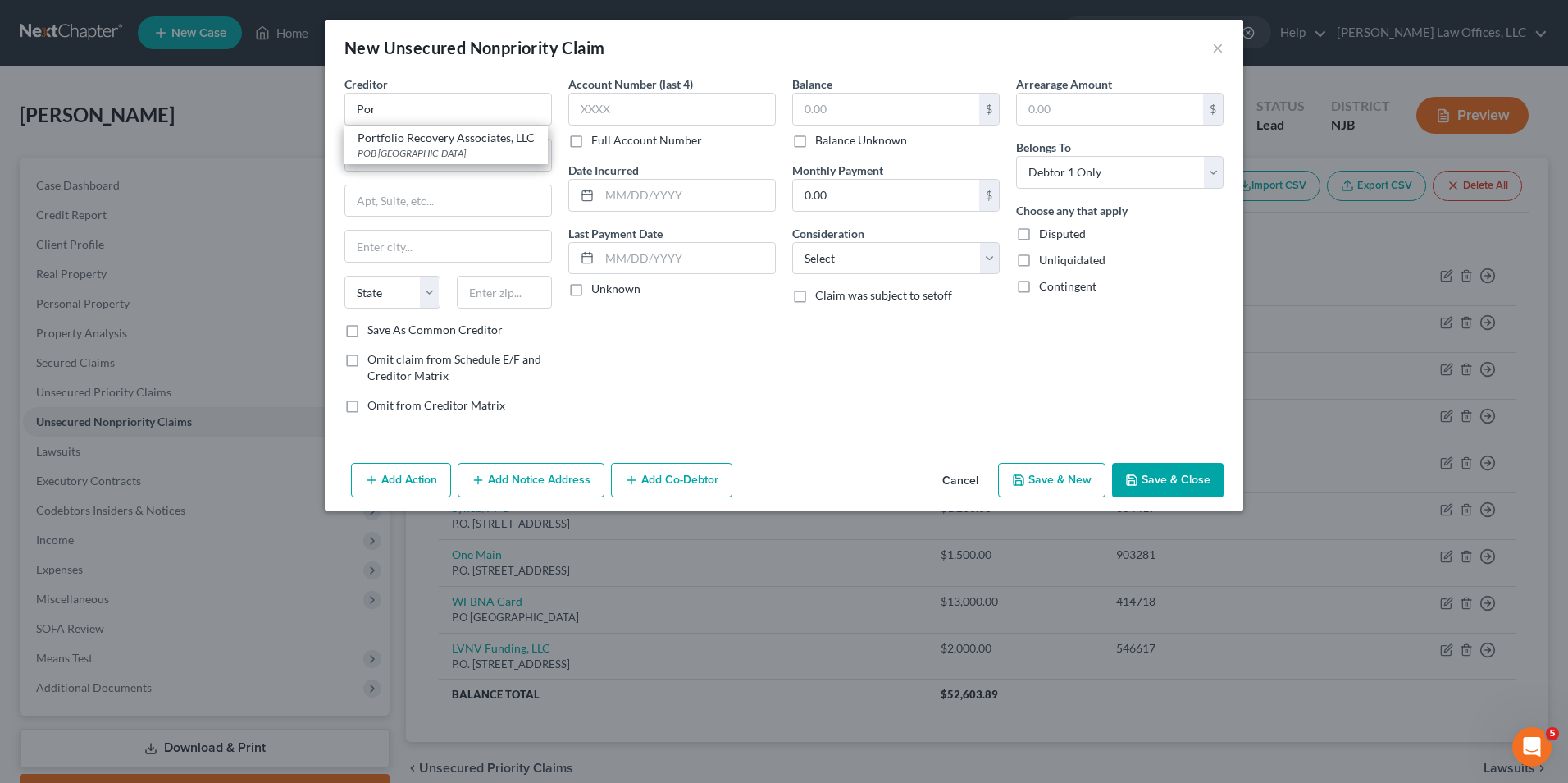
type input "Norfolk"
select select "48"
type input "23541"
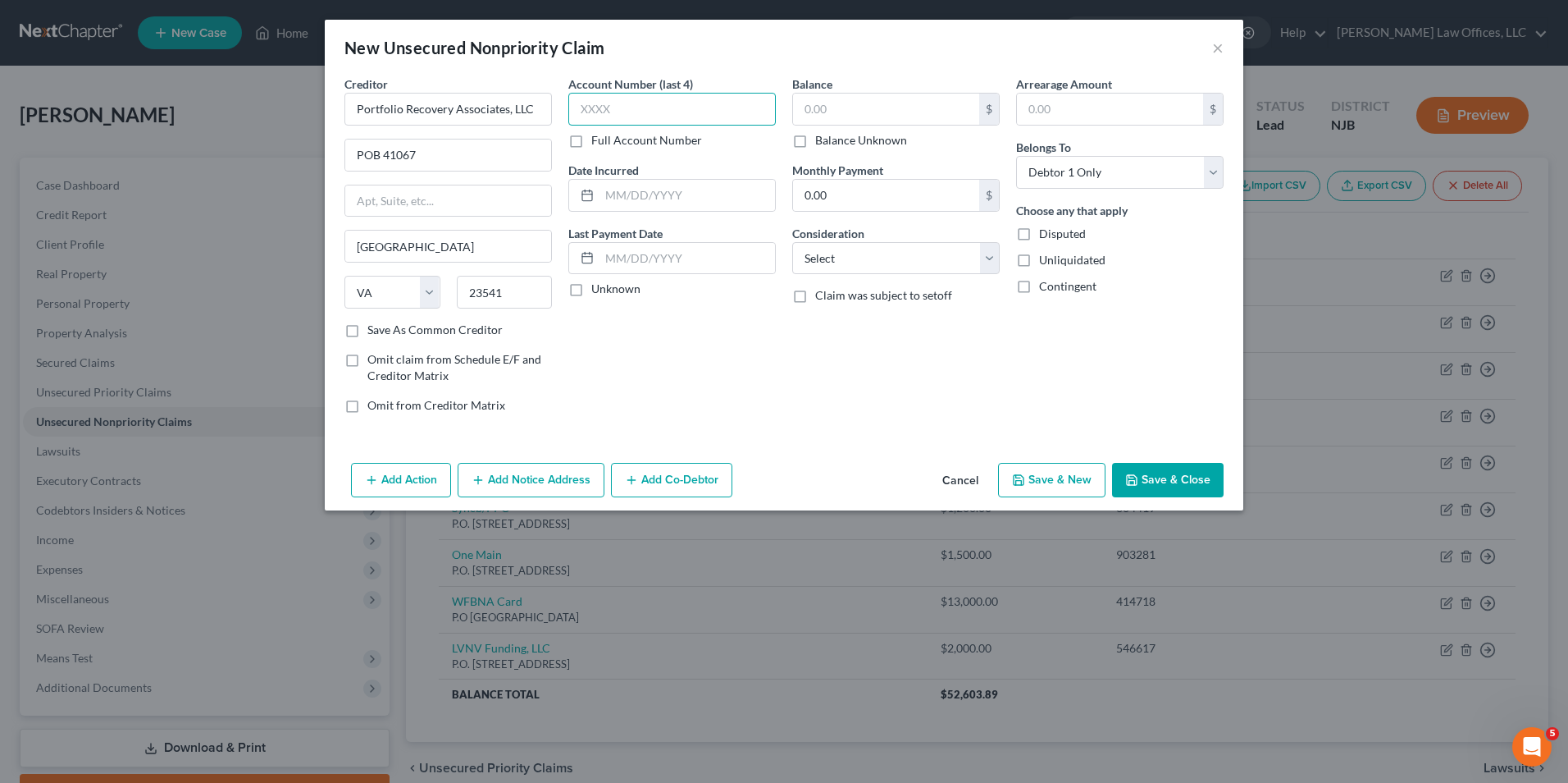
drag, startPoint x: 684, startPoint y: 109, endPoint x: 621, endPoint y: 134, distance: 67.8
click at [684, 108] on input "text" at bounding box center [672, 108] width 208 height 33
click at [591, 142] on label "Full Account Number" at bounding box center [646, 140] width 110 height 17
click at [598, 142] on input "Full Account Number" at bounding box center [603, 137] width 11 height 11
click at [605, 115] on input "text" at bounding box center [672, 108] width 208 height 33
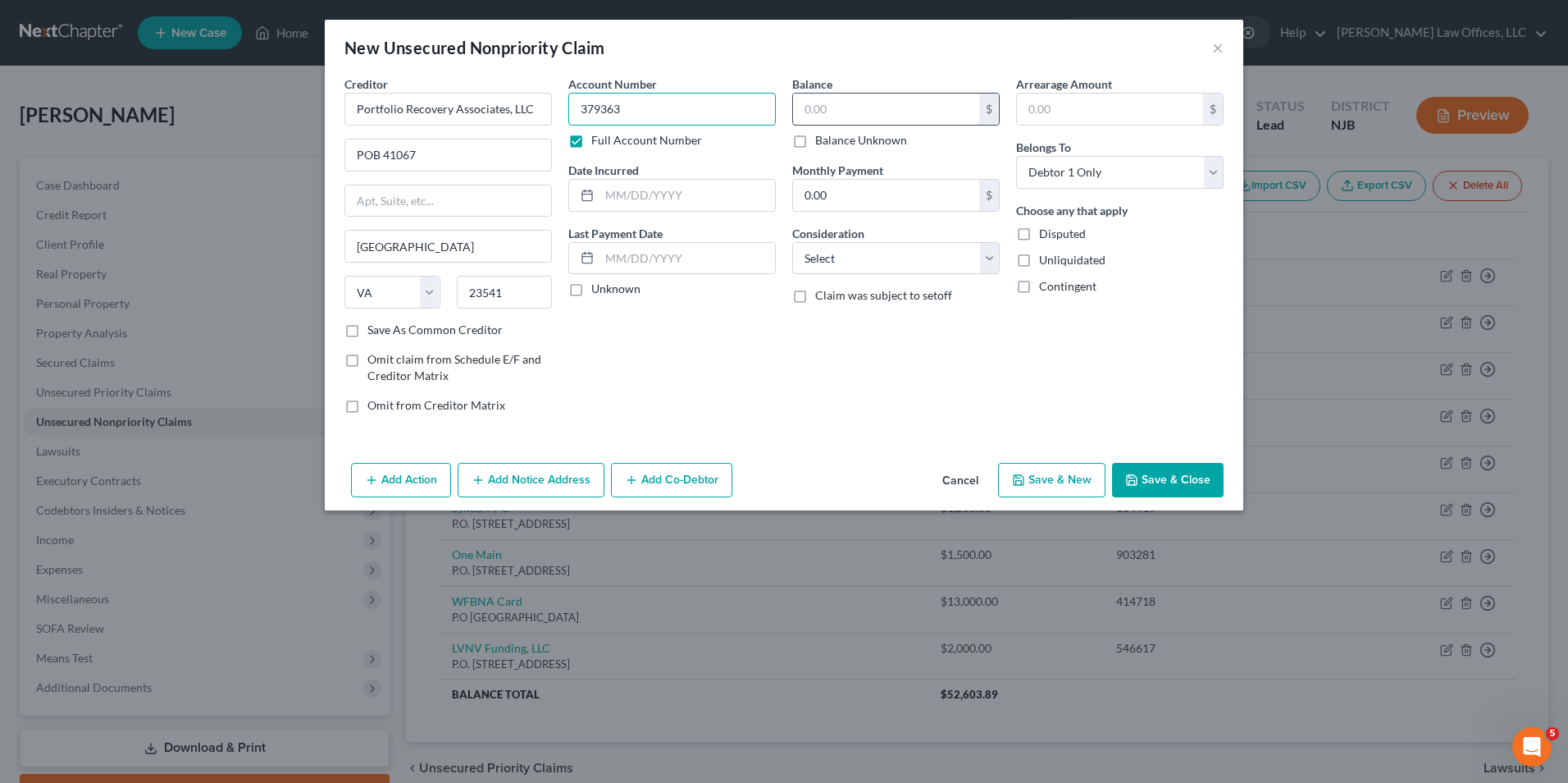
type input "379363"
click at [841, 103] on input "text" at bounding box center [885, 109] width 186 height 32
type input "1,500"
click at [831, 273] on select "Select Cable / Satellite Services Collection Agency Credit Card Debt Debt Couns…" at bounding box center [896, 258] width 208 height 33
select select "1"
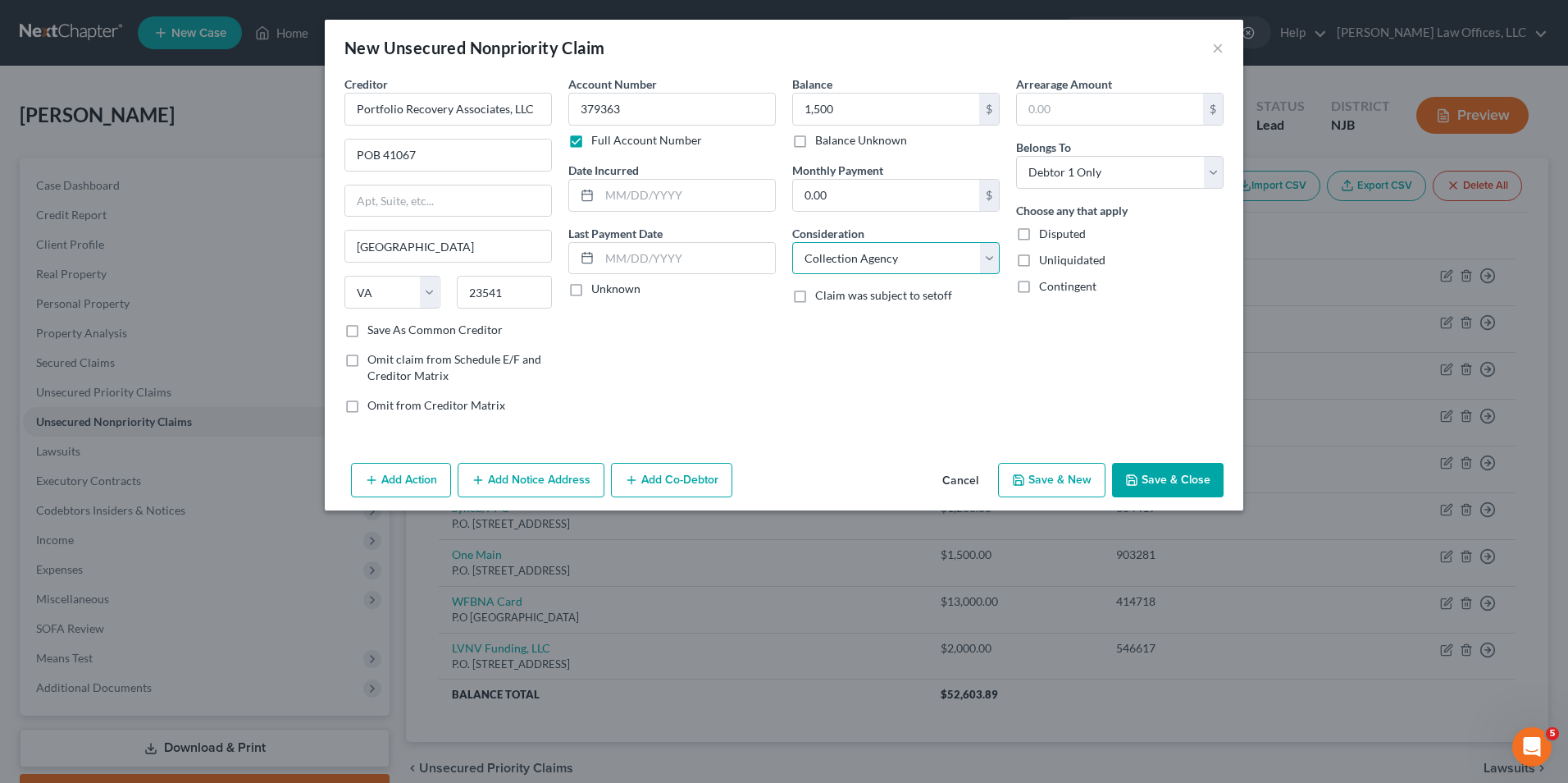
click at [793, 242] on select "Select Cable / Satellite Services Collection Agency Credit Card Debt Debt Couns…" at bounding box center [896, 258] width 208 height 33
click at [1029, 469] on button "Save & New" at bounding box center [1052, 480] width 107 height 34
select select "0"
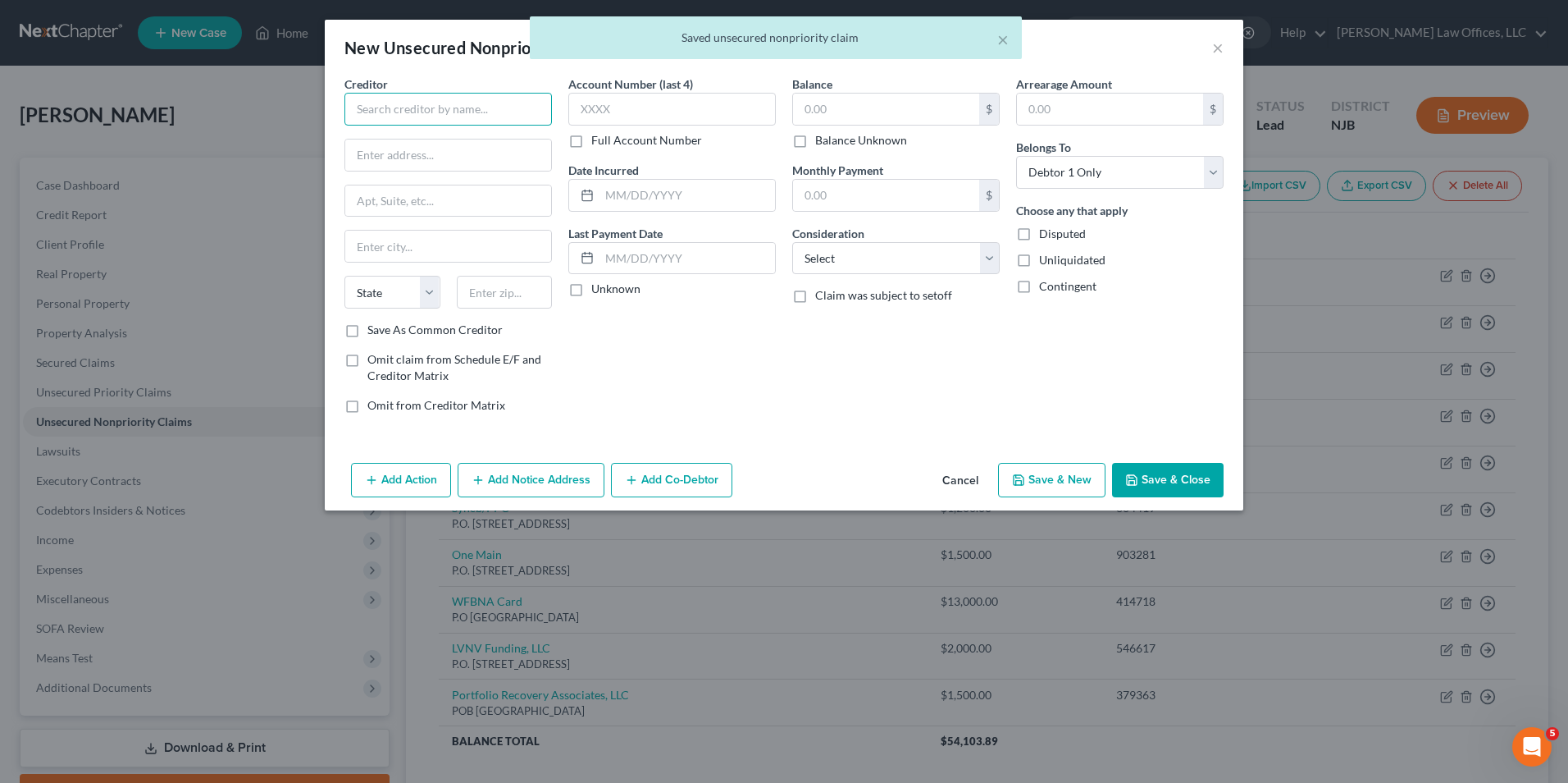
click at [380, 118] on input "text" at bounding box center [448, 108] width 208 height 33
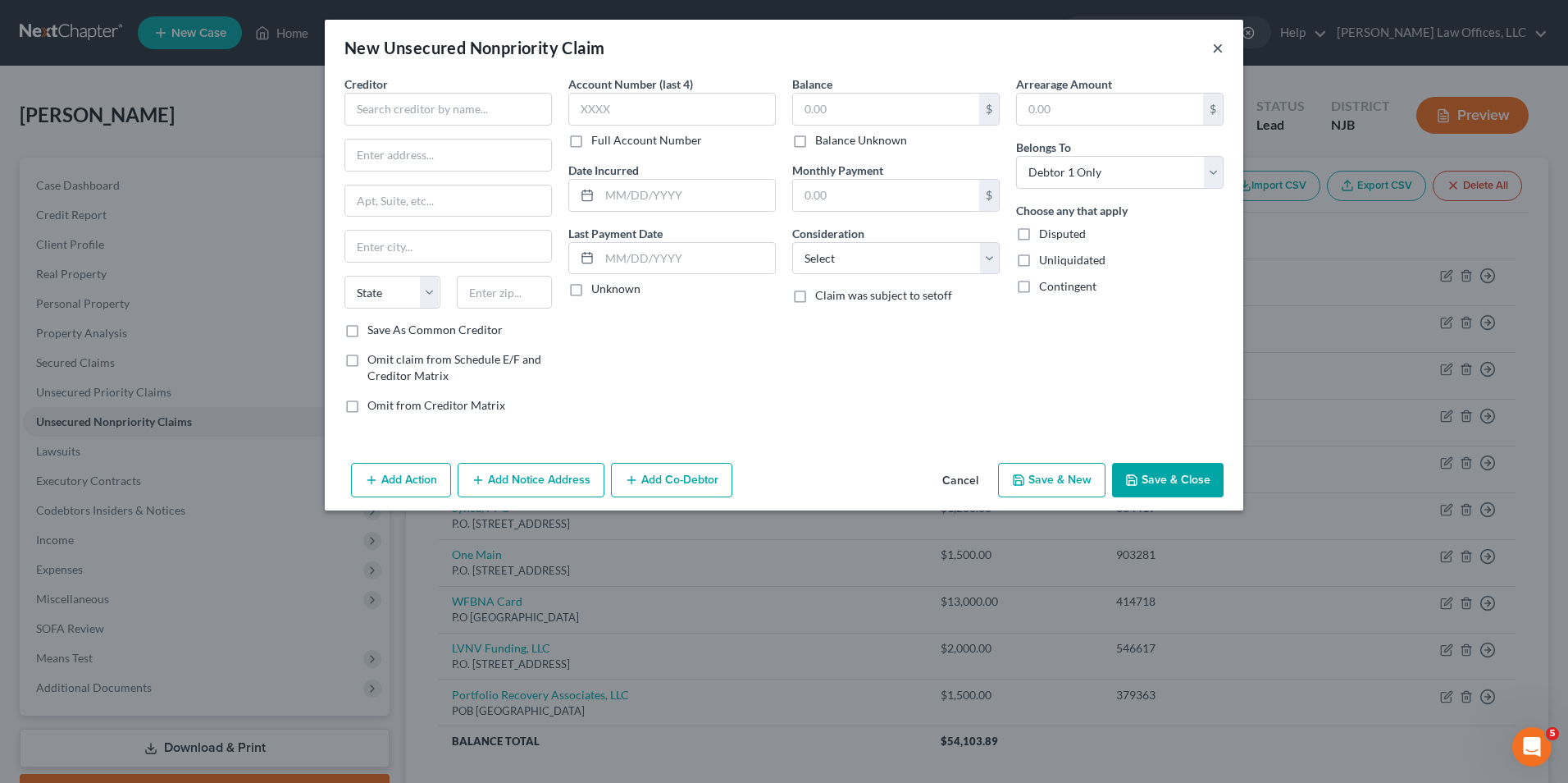
click at [1214, 48] on button "×" at bounding box center [1218, 47] width 12 height 20
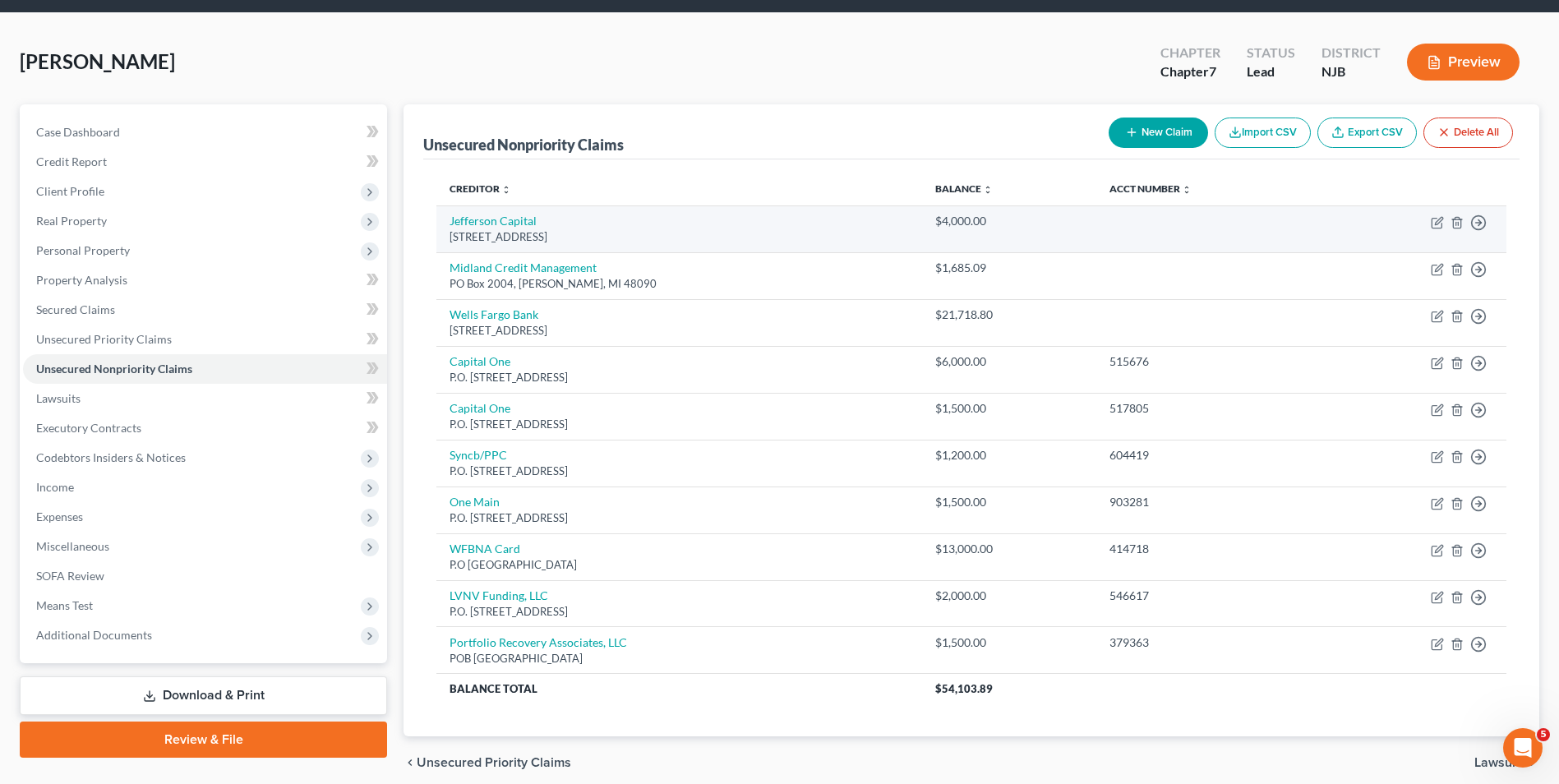
scroll to position [82, 0]
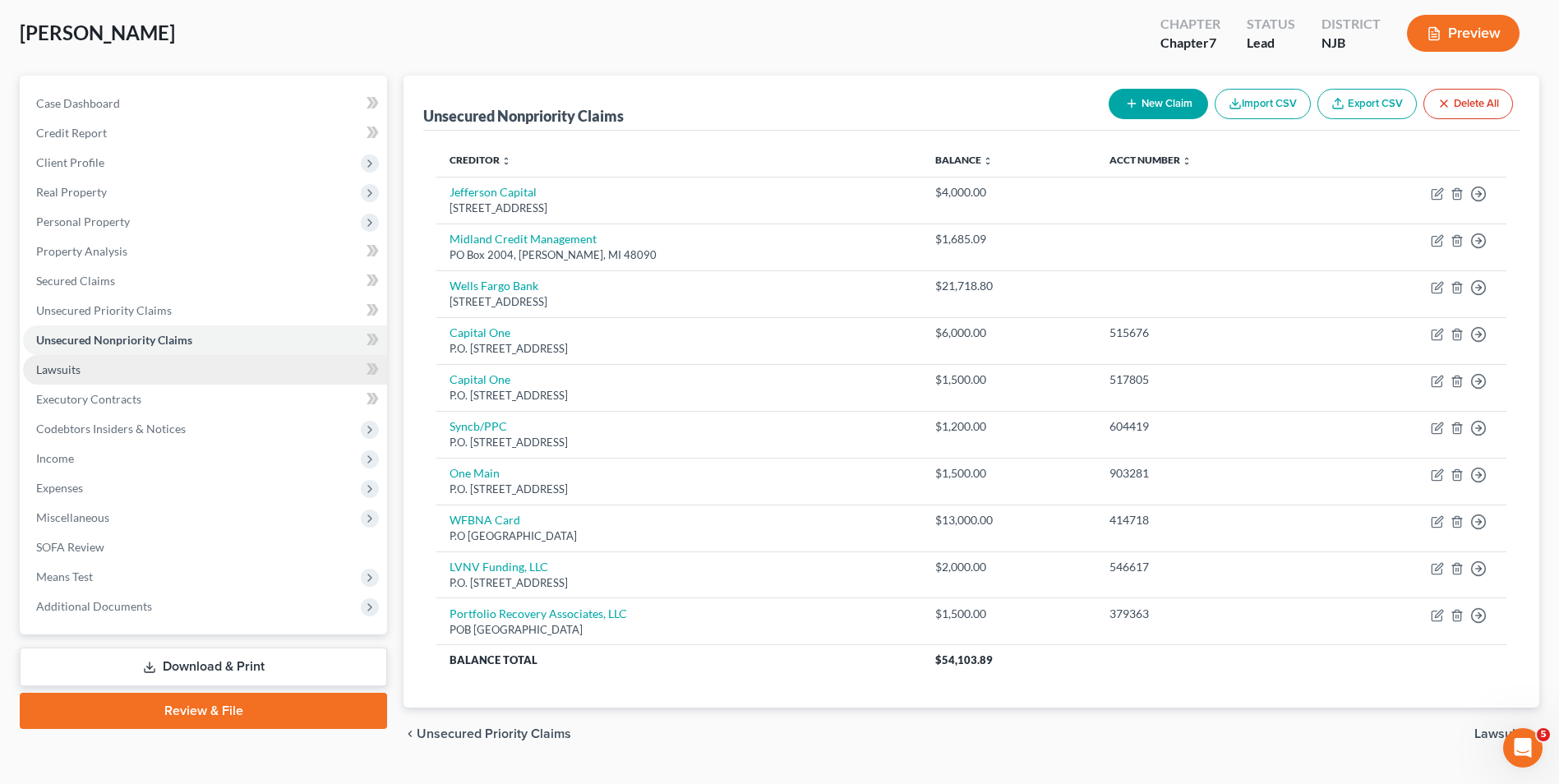
click at [96, 366] on link "Lawsuits" at bounding box center [204, 370] width 364 height 30
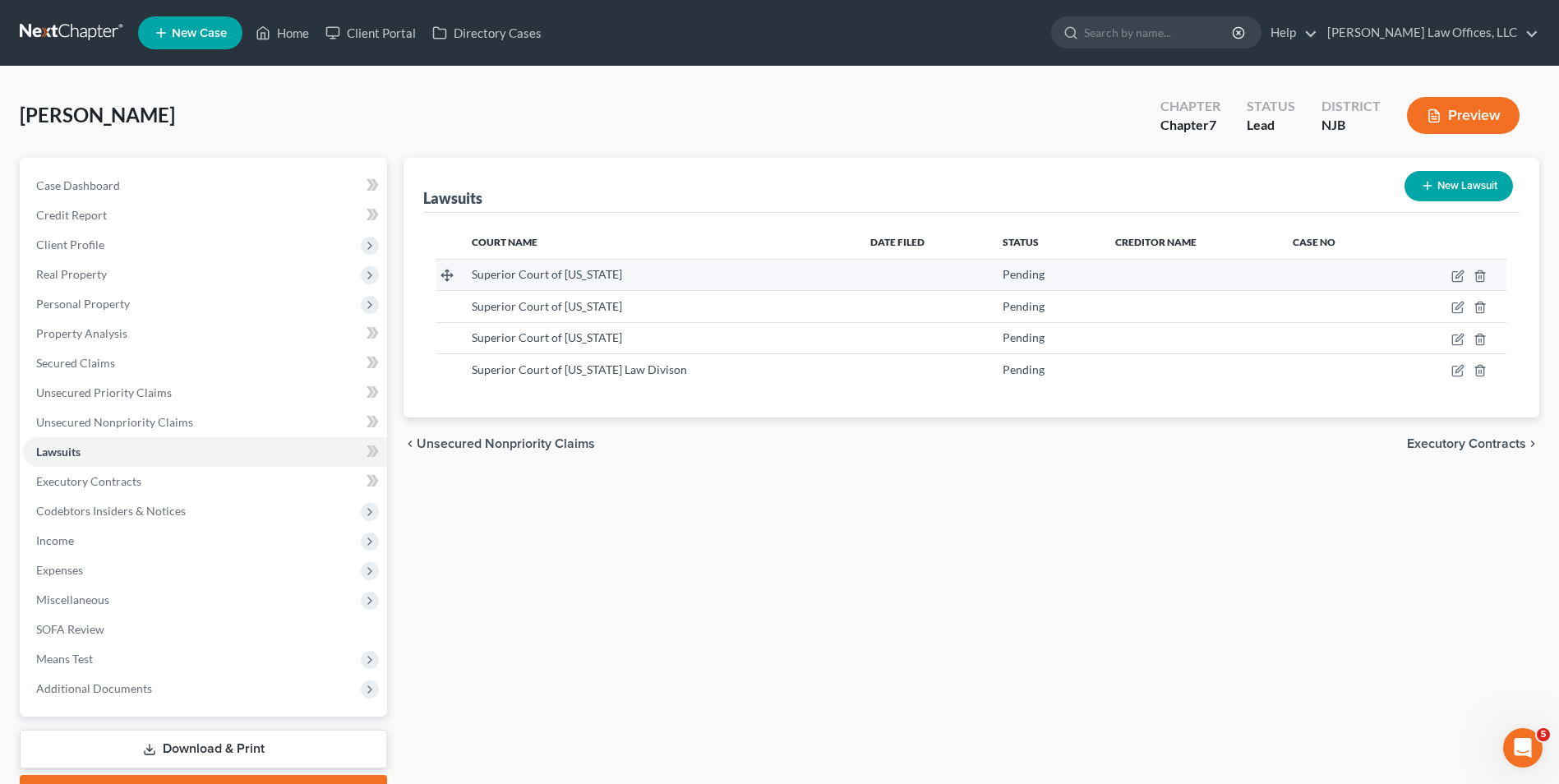
click at [444, 267] on td at bounding box center [447, 274] width 22 height 32
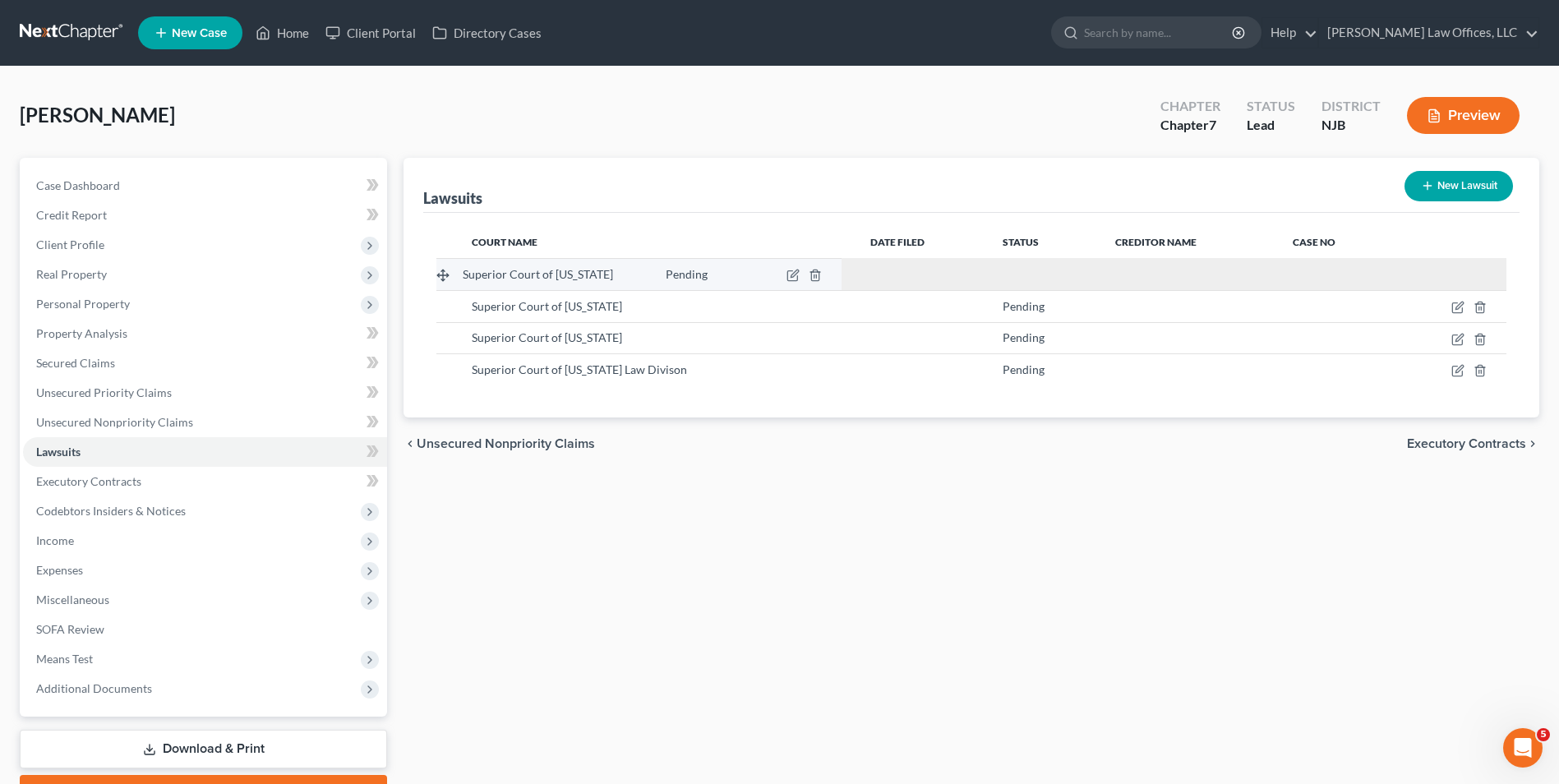
click at [445, 275] on tbody "Superior Court of New Jersey Pending Superior Court of New Jersey Pending" at bounding box center [971, 321] width 1070 height 126
drag, startPoint x: 445, startPoint y: 275, endPoint x: 458, endPoint y: 277, distance: 13.2
click at [458, 277] on tbody "Superior Court of New Jersey Pending Superior Court of New Jersey Pending" at bounding box center [971, 321] width 1070 height 126
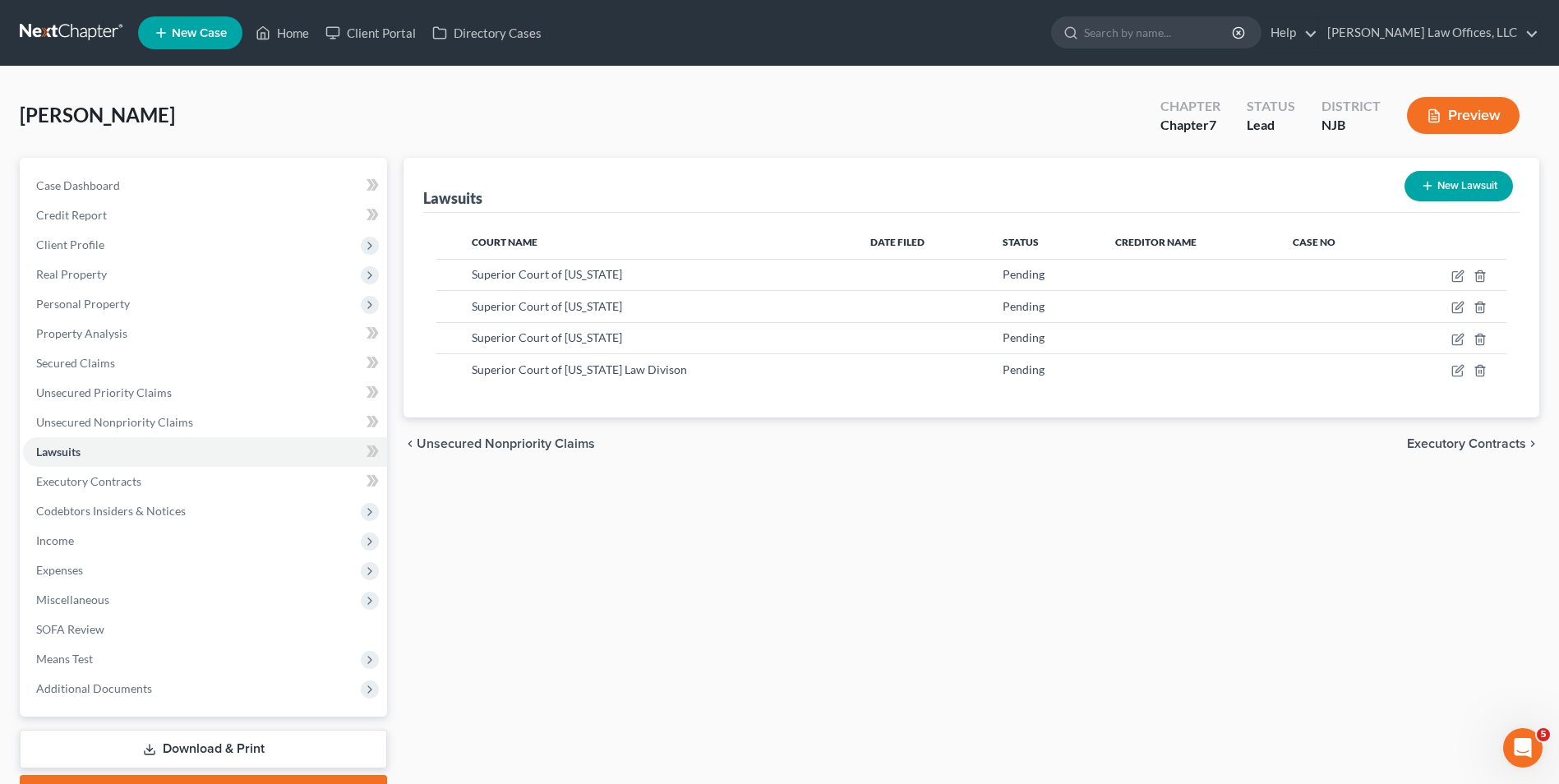
click at [764, 486] on div "Lawsuits New Lawsuit Court Name Date Filed Status Creditor Name Case No Superio…" at bounding box center [972, 484] width 1152 height 653
click at [100, 424] on span "Unsecured Nonpriority Claims" at bounding box center [114, 422] width 157 height 14
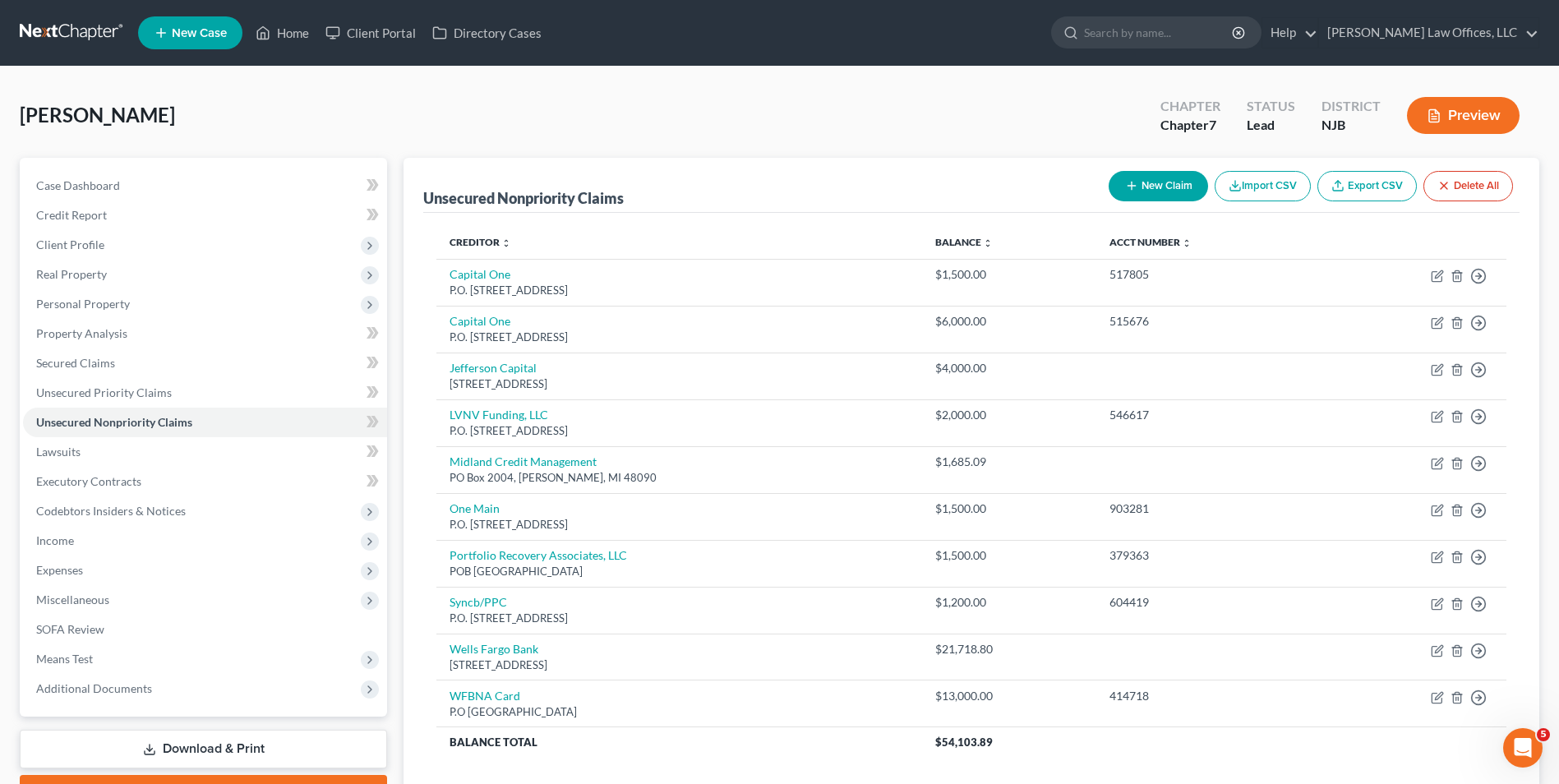
click at [1157, 189] on button "New Claim" at bounding box center [1157, 185] width 100 height 31
select select "0"
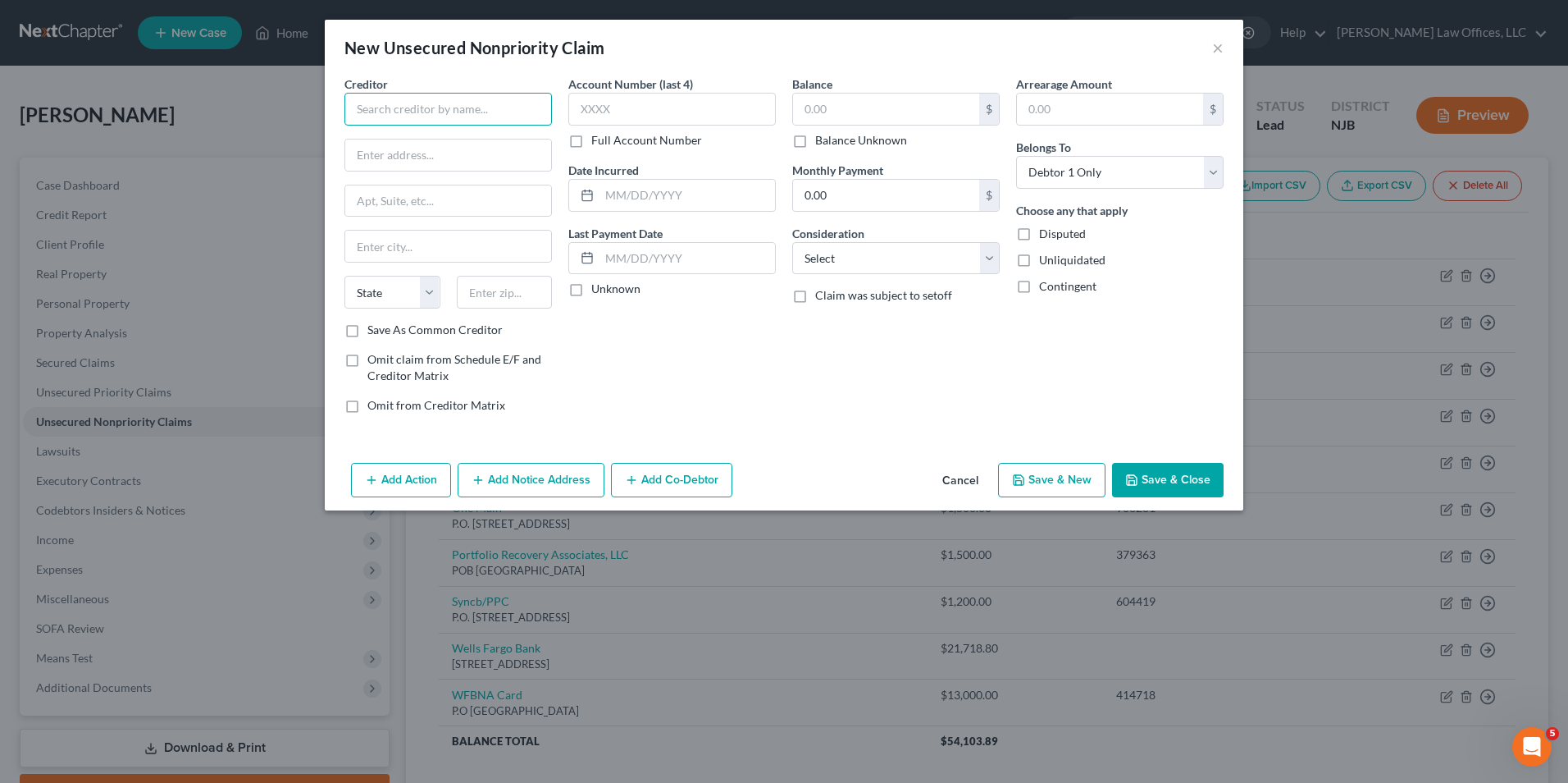
click at [449, 114] on input "text" at bounding box center [448, 108] width 208 height 33
click at [1225, 43] on div "New Unsecured Nonpriority Claim ×" at bounding box center [784, 47] width 919 height 56
click at [1212, 52] on button "×" at bounding box center [1218, 47] width 12 height 20
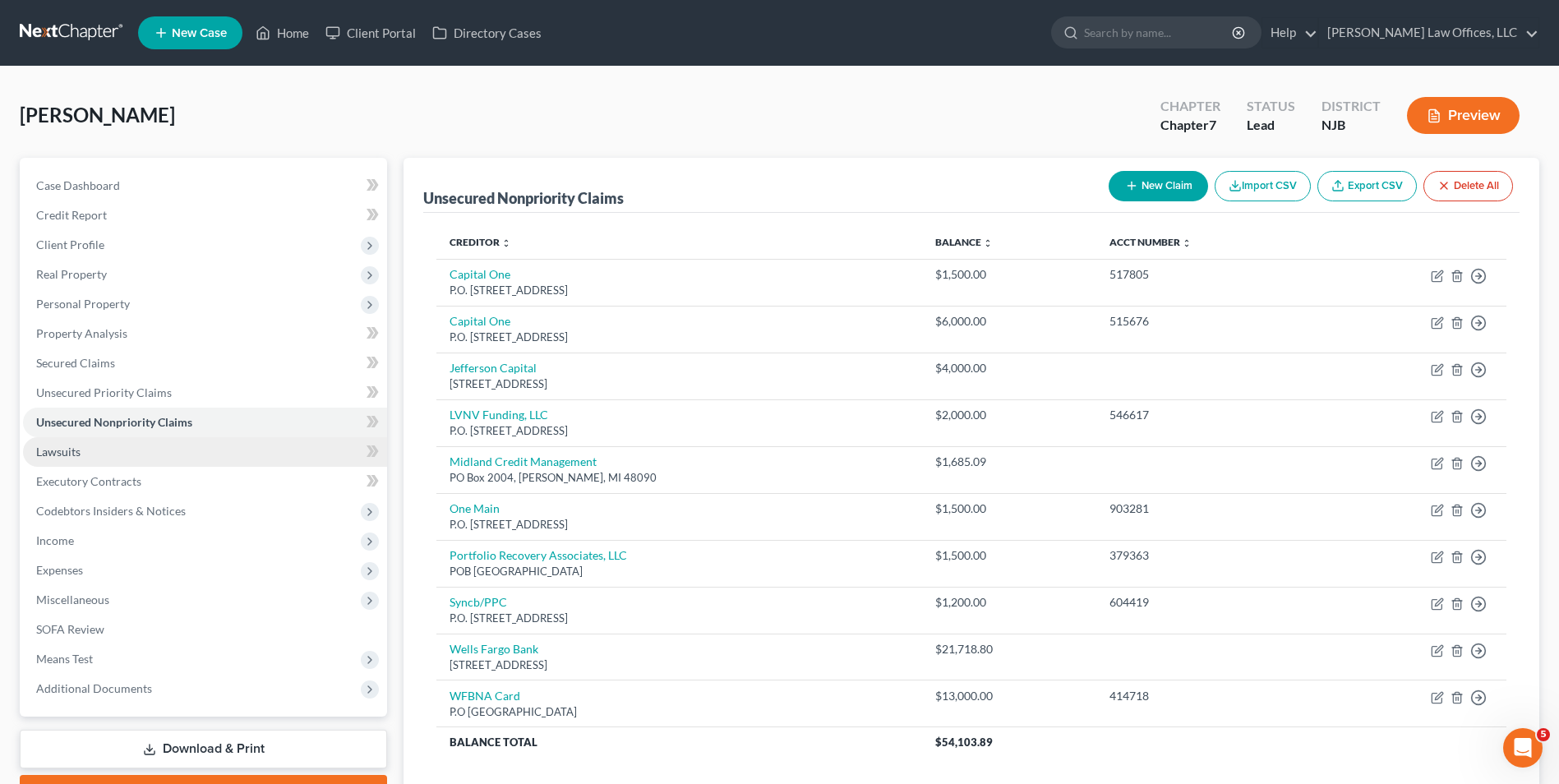
click at [141, 454] on link "Lawsuits" at bounding box center [204, 452] width 364 height 30
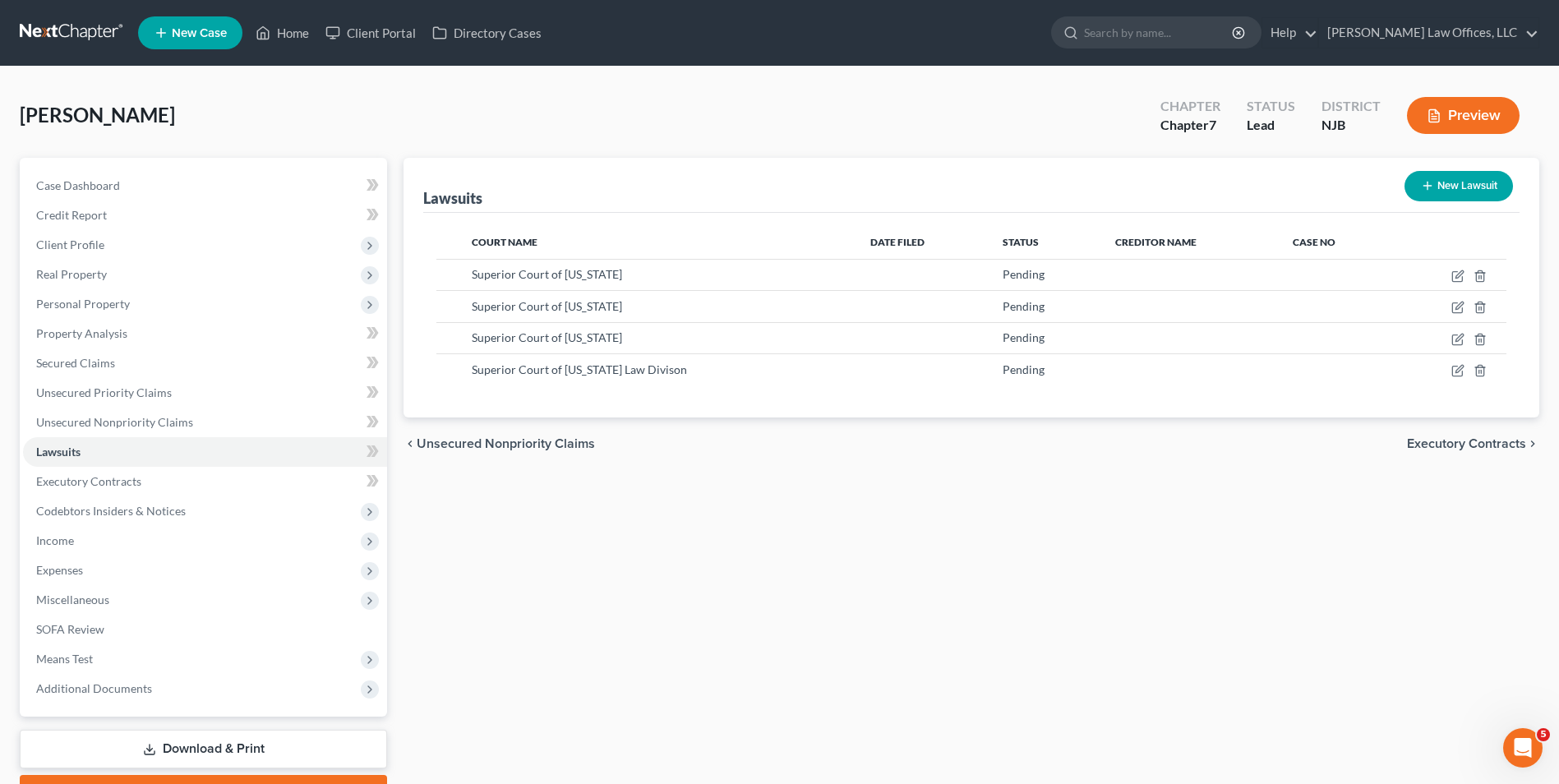
click at [1472, 186] on button "New Lawsuit" at bounding box center [1458, 185] width 109 height 31
select select "0"
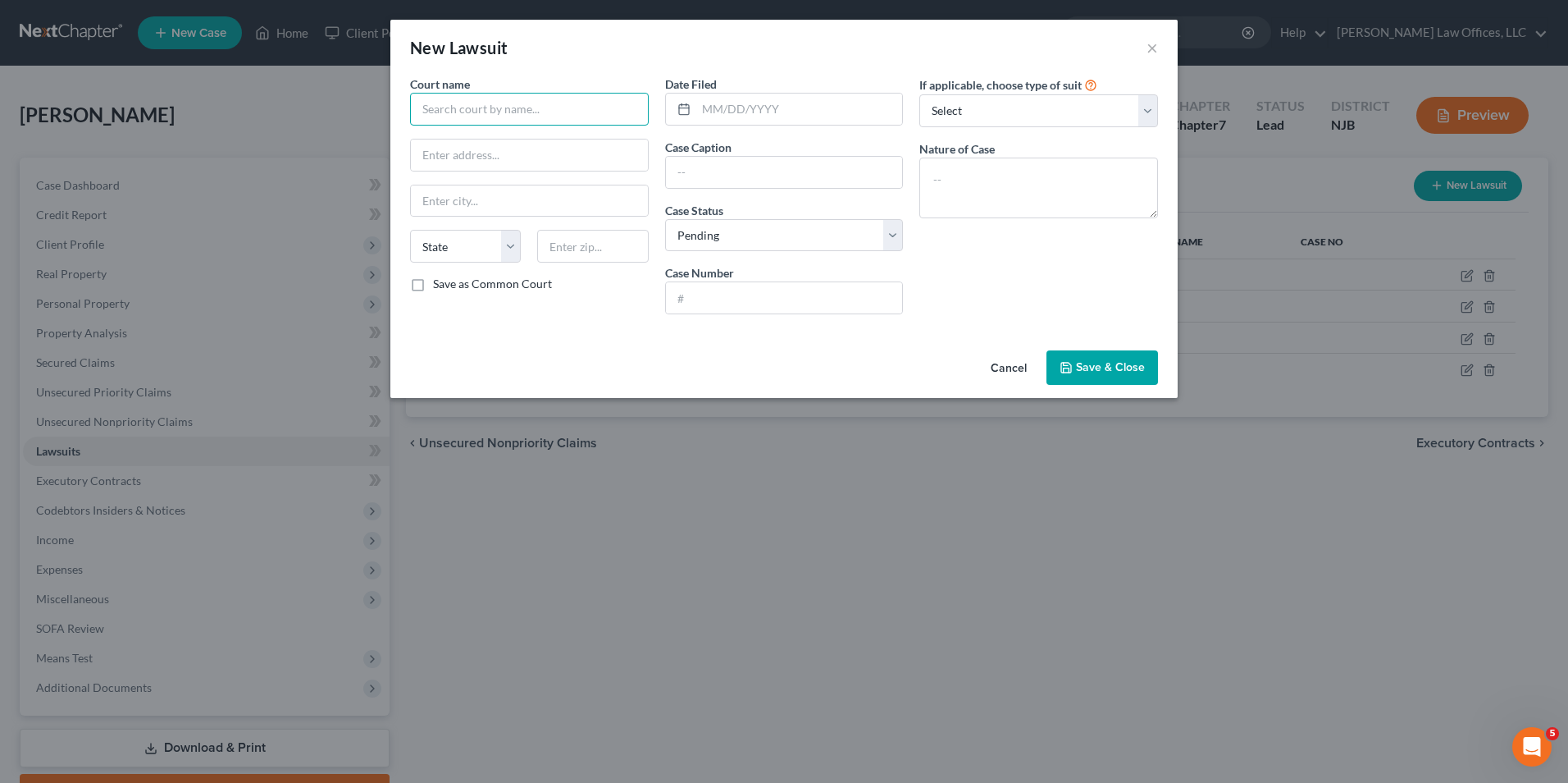
click at [562, 119] on input "text" at bounding box center [529, 108] width 238 height 33
type input "New Jersey Superior Court"
click at [949, 112] on select "Select Repossession Garnishment Foreclosure Attached, Seized, Or Levied Other" at bounding box center [1039, 110] width 238 height 33
click at [771, 187] on input "text" at bounding box center [784, 172] width 237 height 32
click at [765, 290] on input "text" at bounding box center [784, 297] width 237 height 32
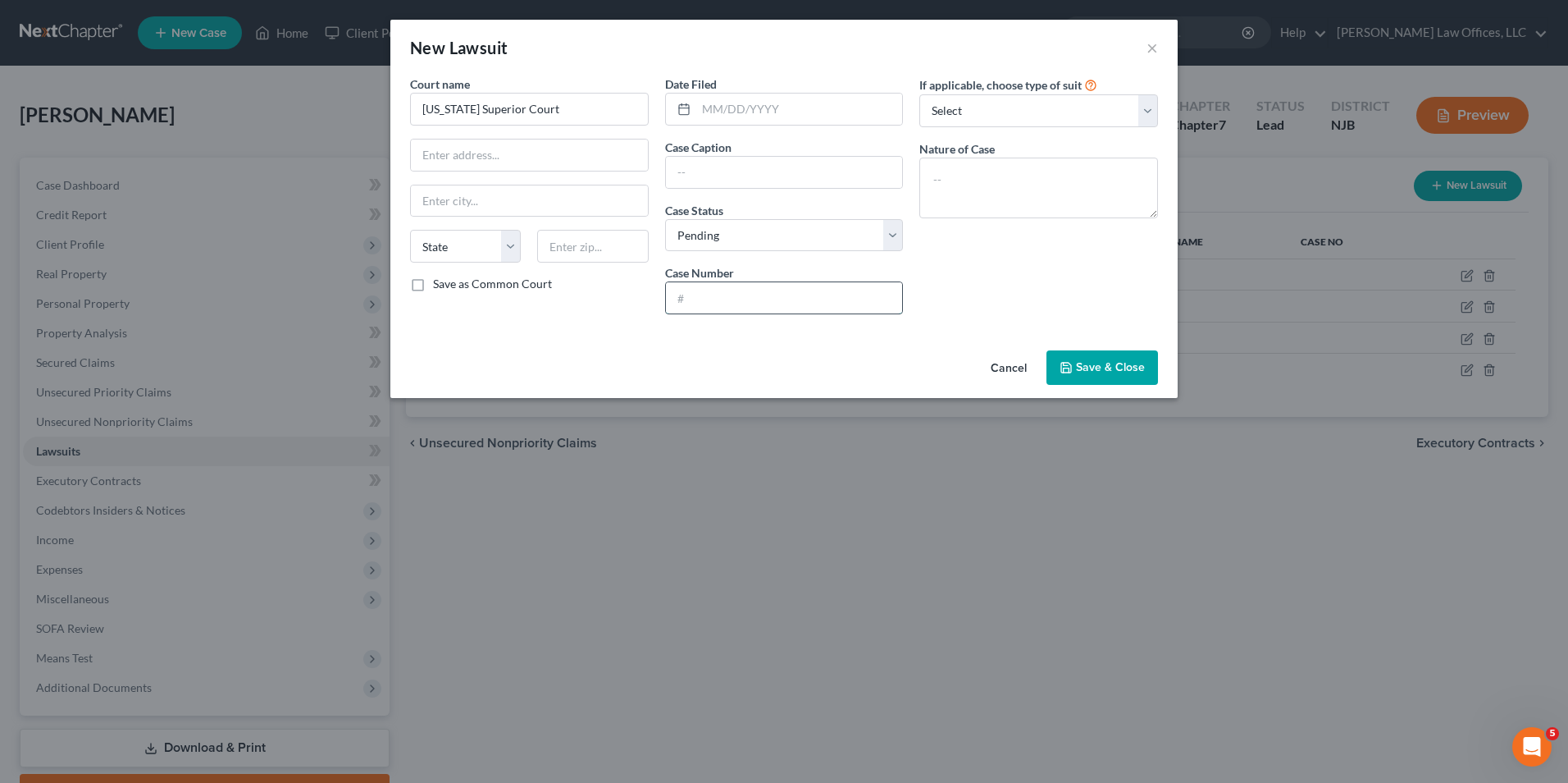
click at [765, 294] on input "text" at bounding box center [784, 297] width 237 height 32
type input "FV-15-730-20"
click at [1052, 114] on select "Select Repossession Garnishment Foreclosure Attached, Seized, Or Levied Other" at bounding box center [1039, 110] width 238 height 33
click at [857, 168] on input "text" at bounding box center [784, 172] width 237 height 32
click at [753, 229] on select "Select Pending On Appeal Concluded" at bounding box center [784, 234] width 238 height 33
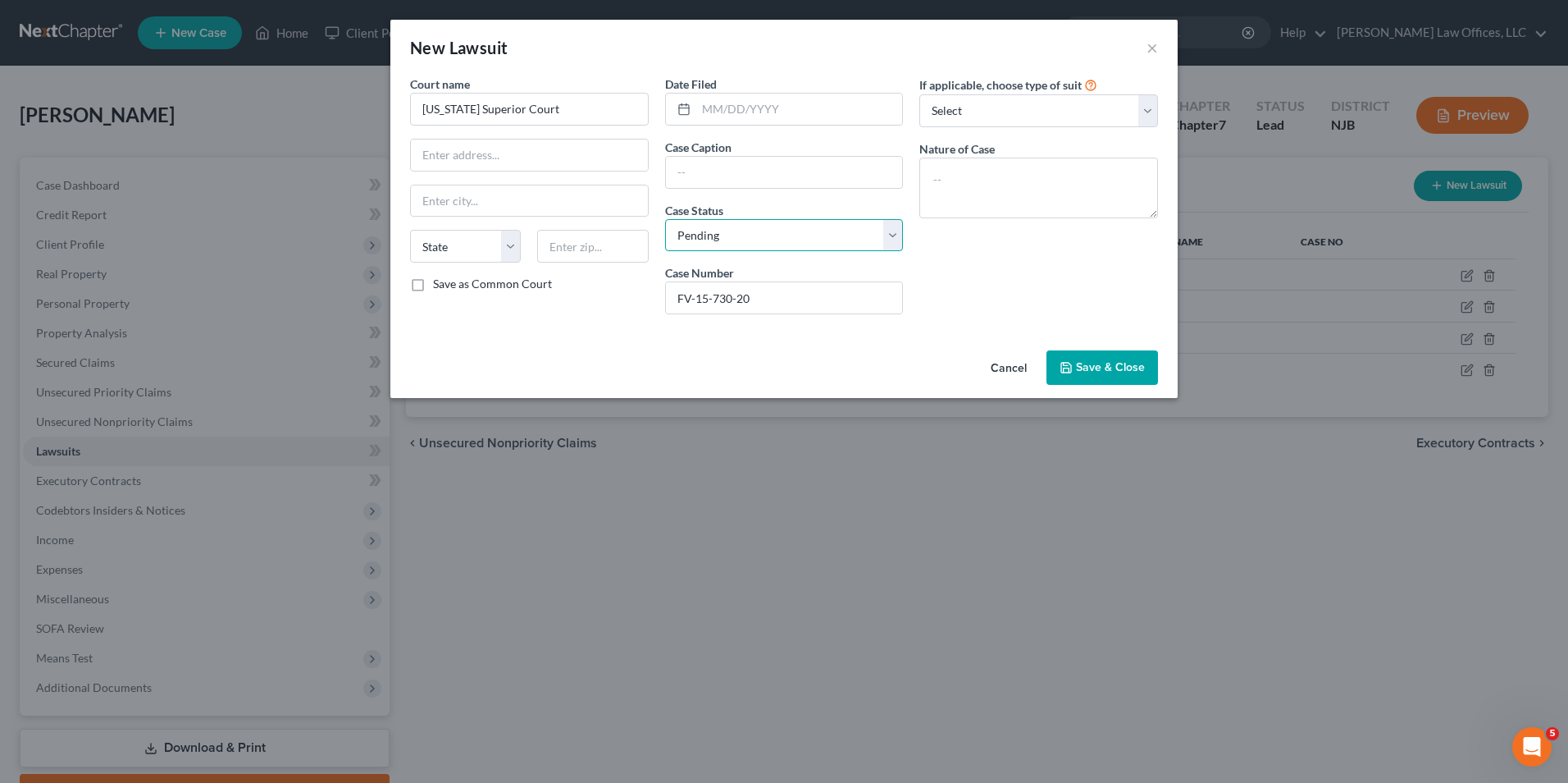
select select "2"
click at [665, 219] on select "Select Pending On Appeal Concluded" at bounding box center [784, 234] width 238 height 33
click at [979, 120] on select "Select Repossession Garnishment Foreclosure Attached, Seized, Or Levied Other" at bounding box center [1039, 110] width 238 height 33
click at [920, 95] on select "Select Repossession Garnishment Foreclosure Attached, Seized, Or Levied Other" at bounding box center [1039, 110] width 238 height 33
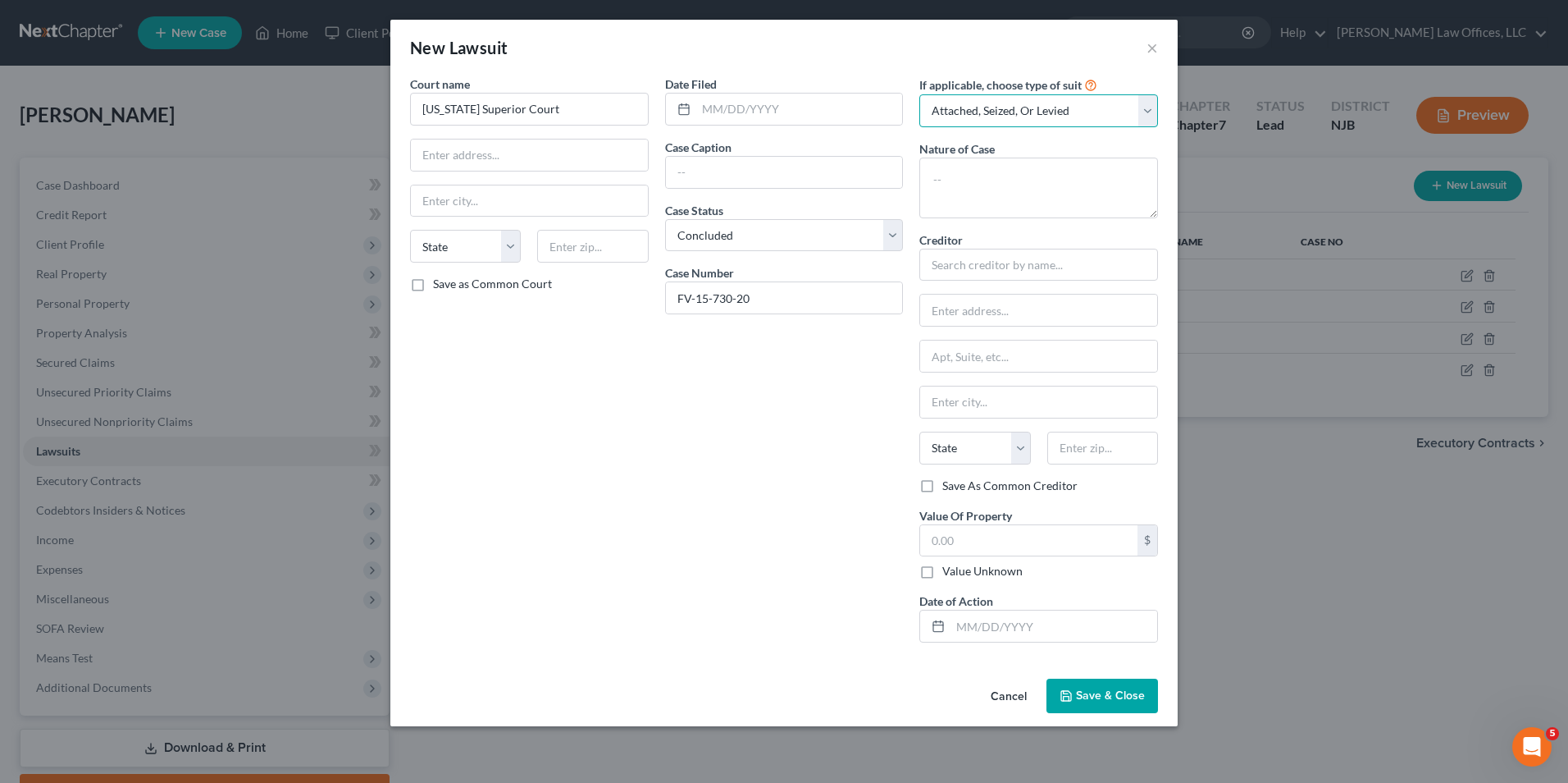
click at [987, 118] on select "Select Repossession Garnishment Foreclosure Attached, Seized, Or Levied Other" at bounding box center [1039, 110] width 238 height 33
select select "4"
click at [920, 95] on select "Select Repossession Garnishment Foreclosure Attached, Seized, Or Levied Other" at bounding box center [1039, 110] width 238 height 33
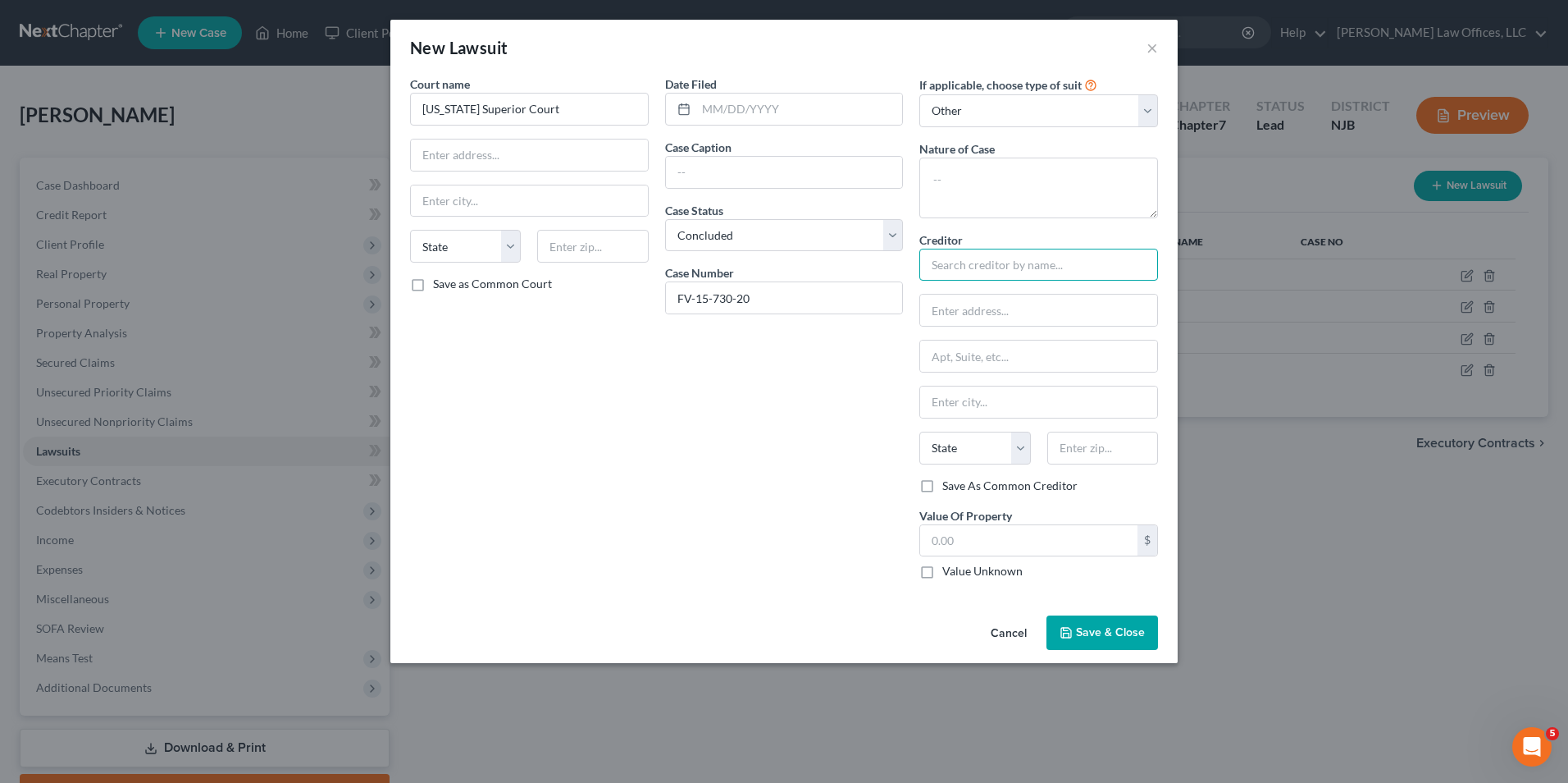
click at [984, 269] on input "text" at bounding box center [1039, 264] width 238 height 33
click at [999, 172] on textarea at bounding box center [1039, 188] width 238 height 61
type textarea "Domestic Violence"
click at [963, 307] on input "text" at bounding box center [1038, 310] width 237 height 32
click at [969, 314] on input "text" at bounding box center [1038, 310] width 237 height 32
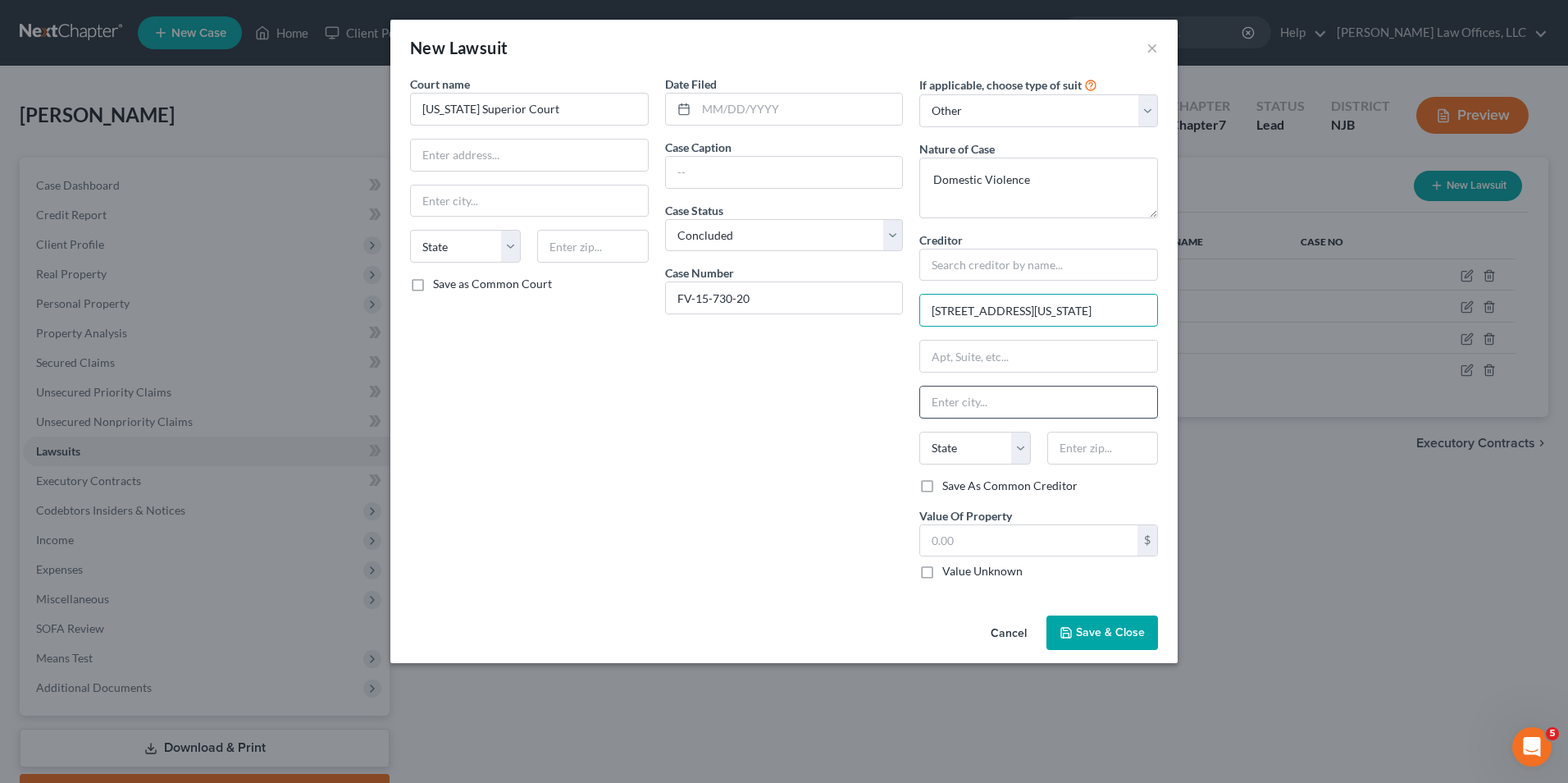
type input "118 Washington st"
click at [994, 410] on input "text" at bounding box center [1038, 402] width 237 height 32
click at [948, 397] on input "TOms River" at bounding box center [1038, 402] width 237 height 32
type input "Toms River"
click at [971, 454] on select "State AL AK AR AZ CA CO CT DE DC FL GA GU HI ID IL IN IA KS KY LA ME MD MA MI M…" at bounding box center [975, 447] width 110 height 33
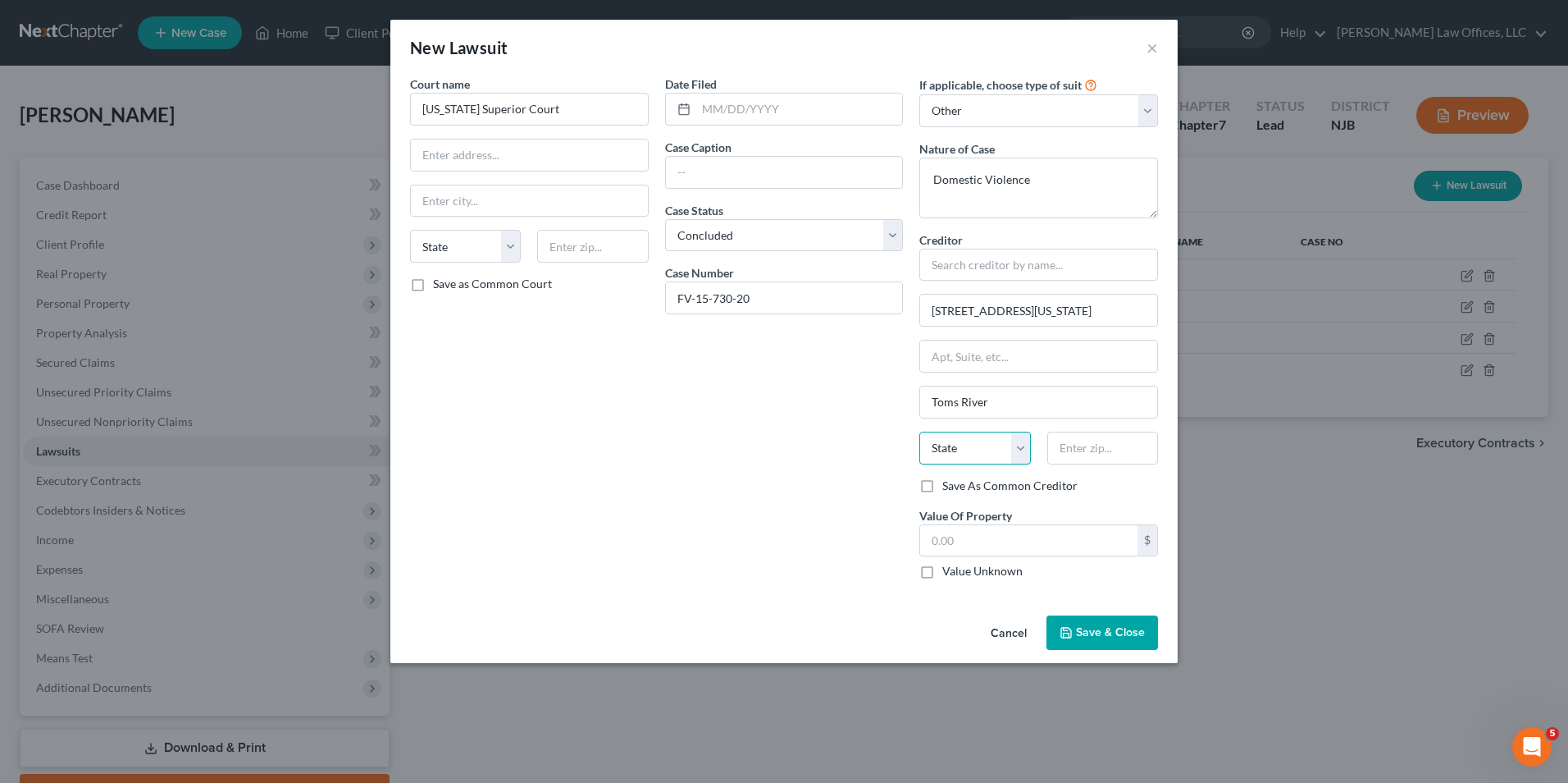
select select "33"
click at [920, 431] on select "State AL AK AR AZ CA CO CT DE DC FL GA GU HI ID IL IN IA KS KY LA ME MD MA MI M…" at bounding box center [975, 447] width 110 height 33
click at [1134, 444] on input "text" at bounding box center [1103, 447] width 110 height 33
type input "08753"
click at [717, 513] on div "Date Filed Case Caption Case Status * Select Pending On Appeal Concluded Case N…" at bounding box center [784, 334] width 255 height 517
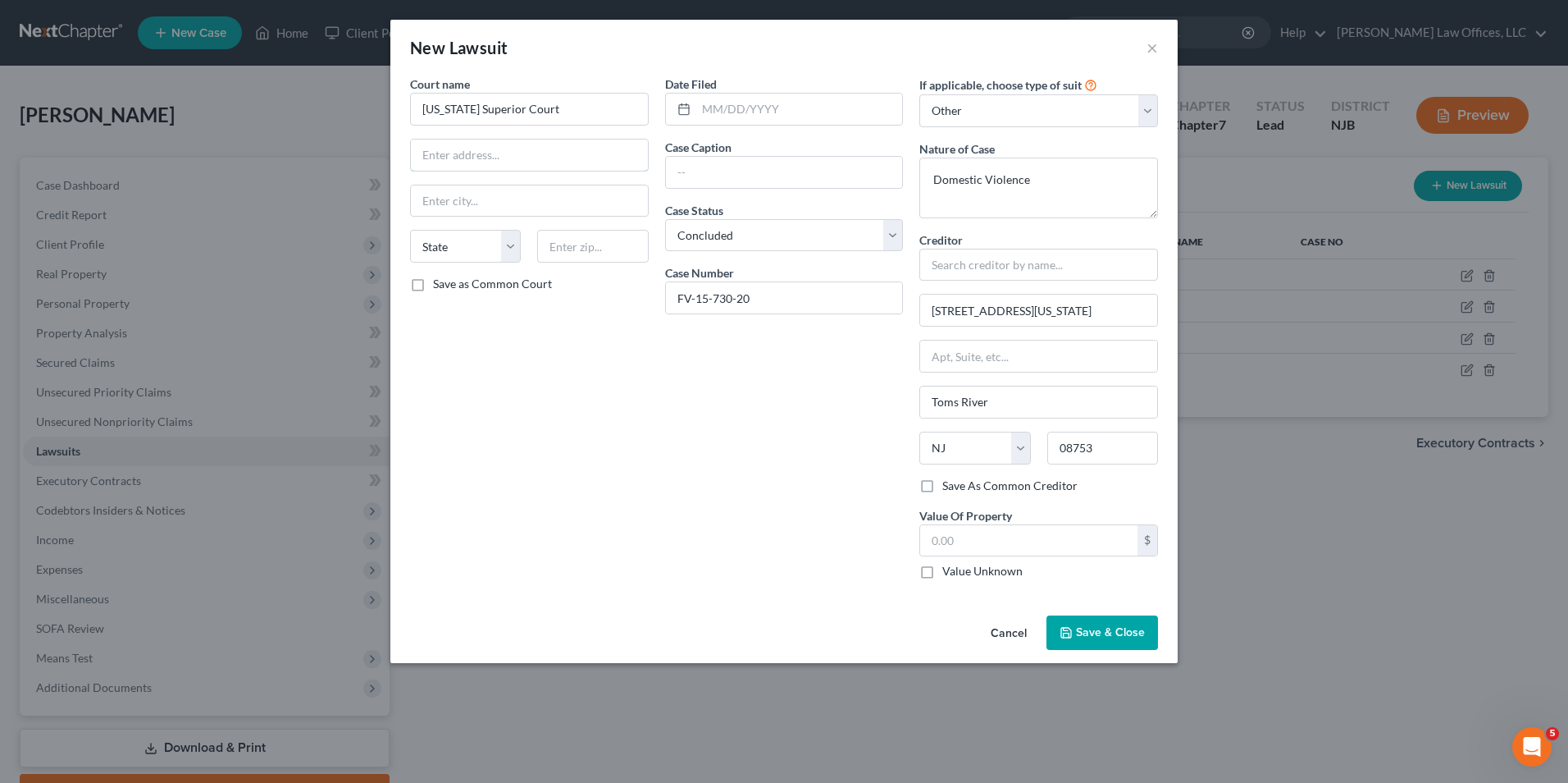
drag, startPoint x: 492, startPoint y: 155, endPoint x: 443, endPoint y: 172, distance: 51.9
click at [493, 155] on input "text" at bounding box center [529, 156] width 237 height 32
click at [976, 306] on input "118 Washington st" at bounding box center [1038, 310] width 237 height 32
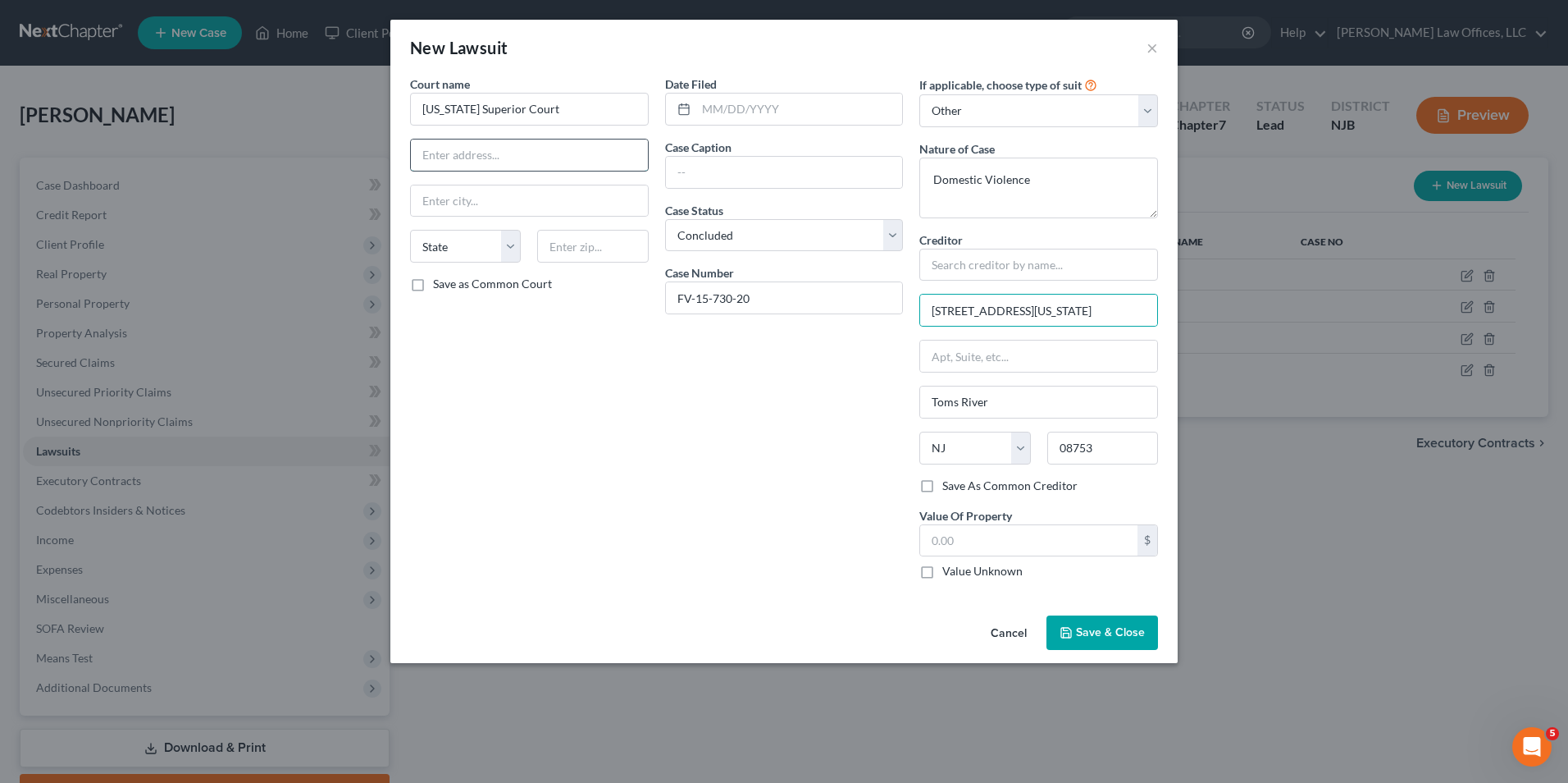
click at [571, 160] on input "text" at bounding box center [529, 156] width 237 height 32
paste input "118 Washington st"
type input "118 Washington st"
click at [498, 199] on input "text" at bounding box center [529, 201] width 237 height 32
type input "Toms River"
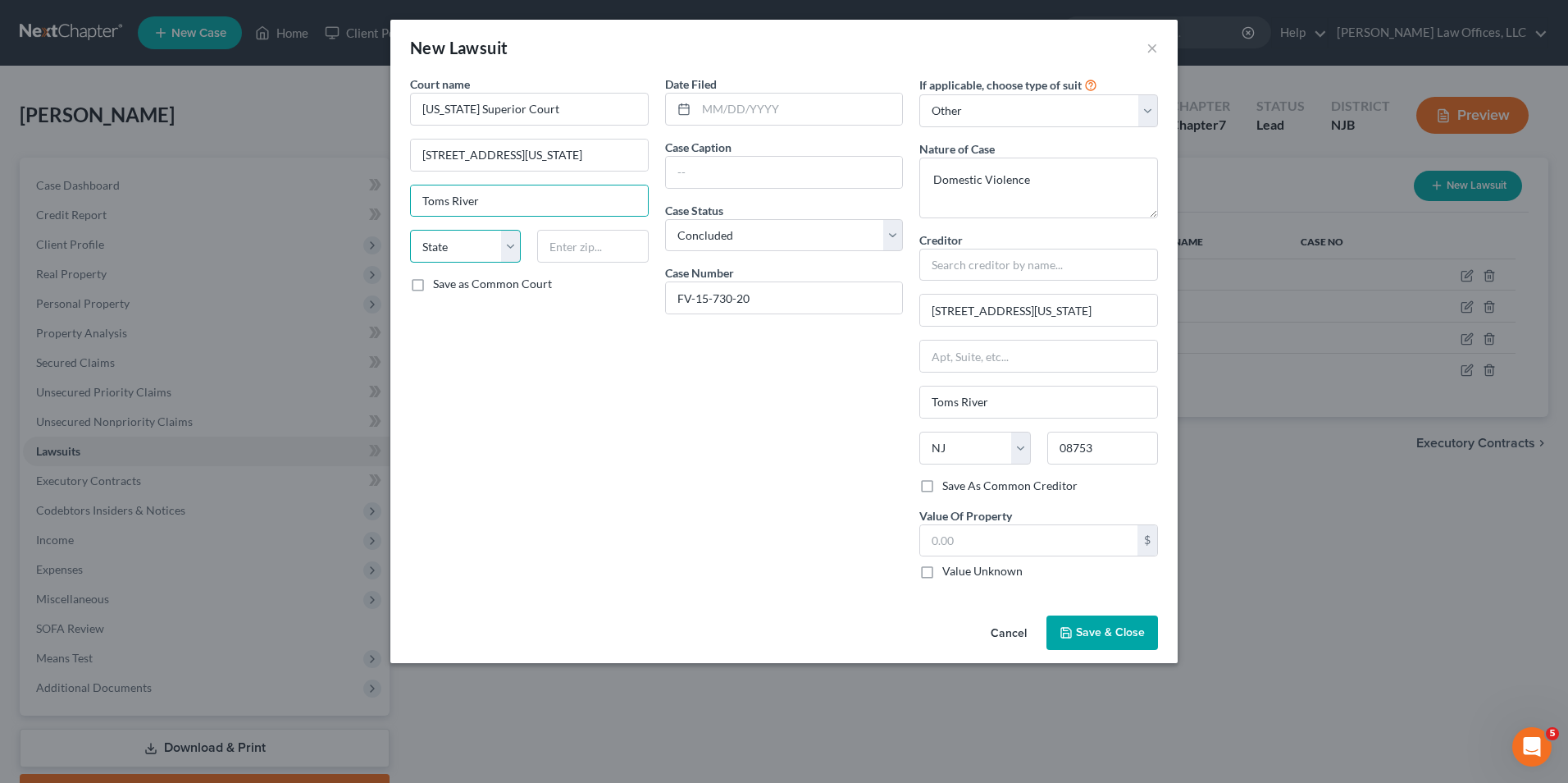
select select "33"
type input "08753"
type input "Toms River"
click at [1109, 626] on span "Save & Close" at bounding box center [1111, 632] width 69 height 14
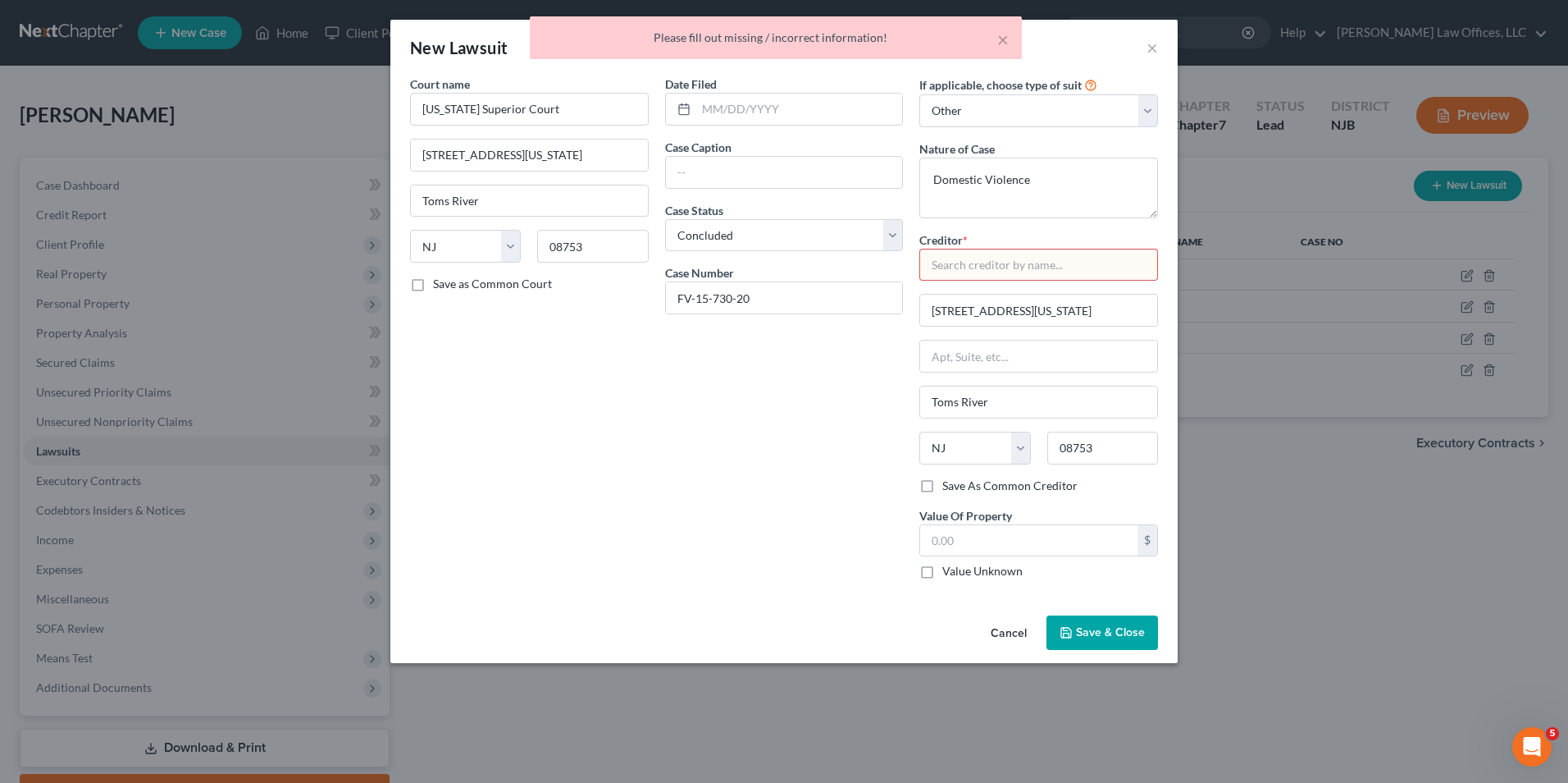
click at [979, 268] on input "text" at bounding box center [1039, 264] width 238 height 33
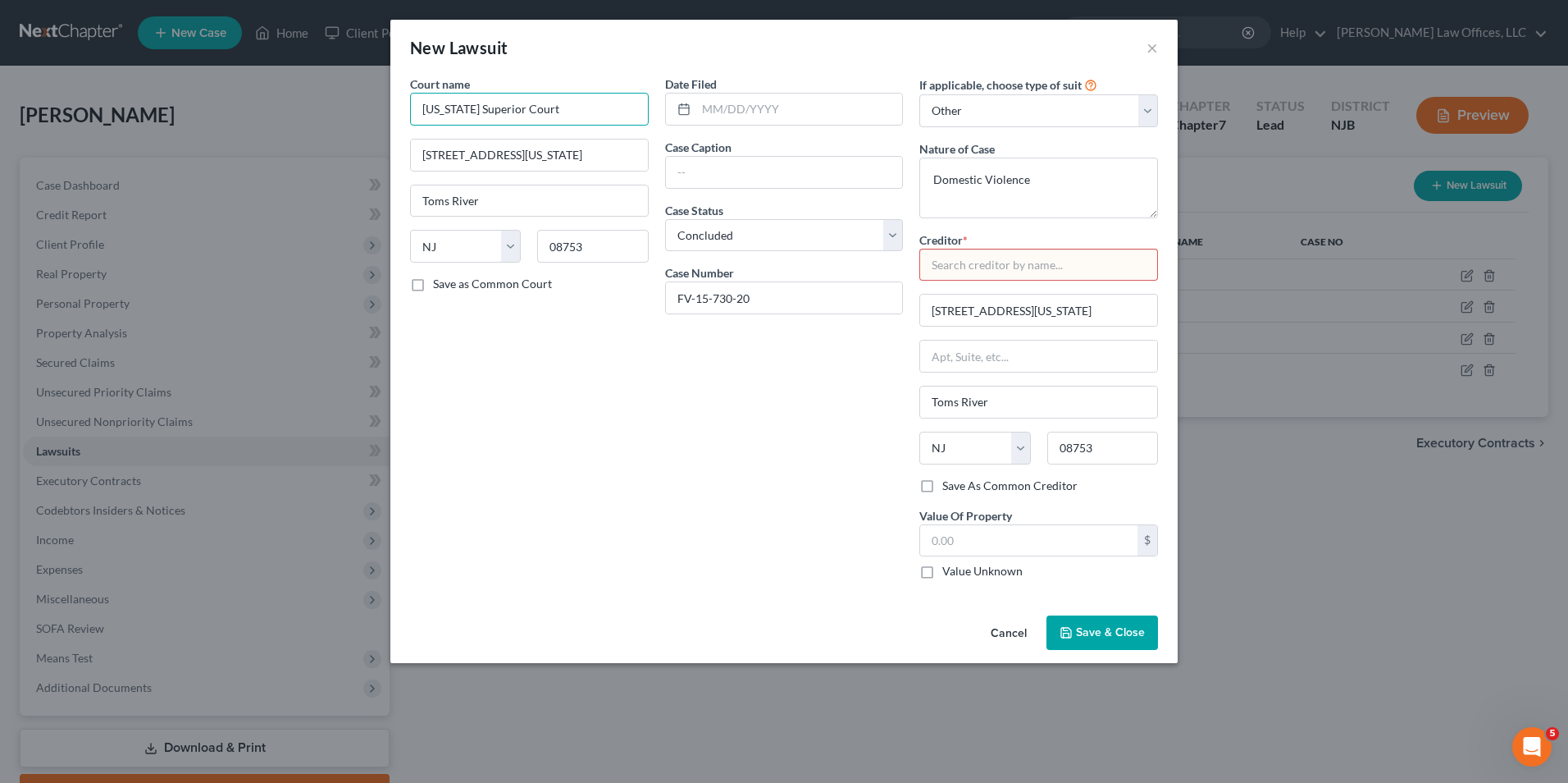
click at [538, 110] on input "New Jersey Superior Court" at bounding box center [529, 108] width 238 height 33
click at [539, 110] on input "New Jersey Superior Court" at bounding box center [529, 108] width 238 height 33
click at [939, 248] on label "Creditor *" at bounding box center [944, 239] width 48 height 17
click at [949, 264] on input "text" at bounding box center [1039, 264] width 238 height 33
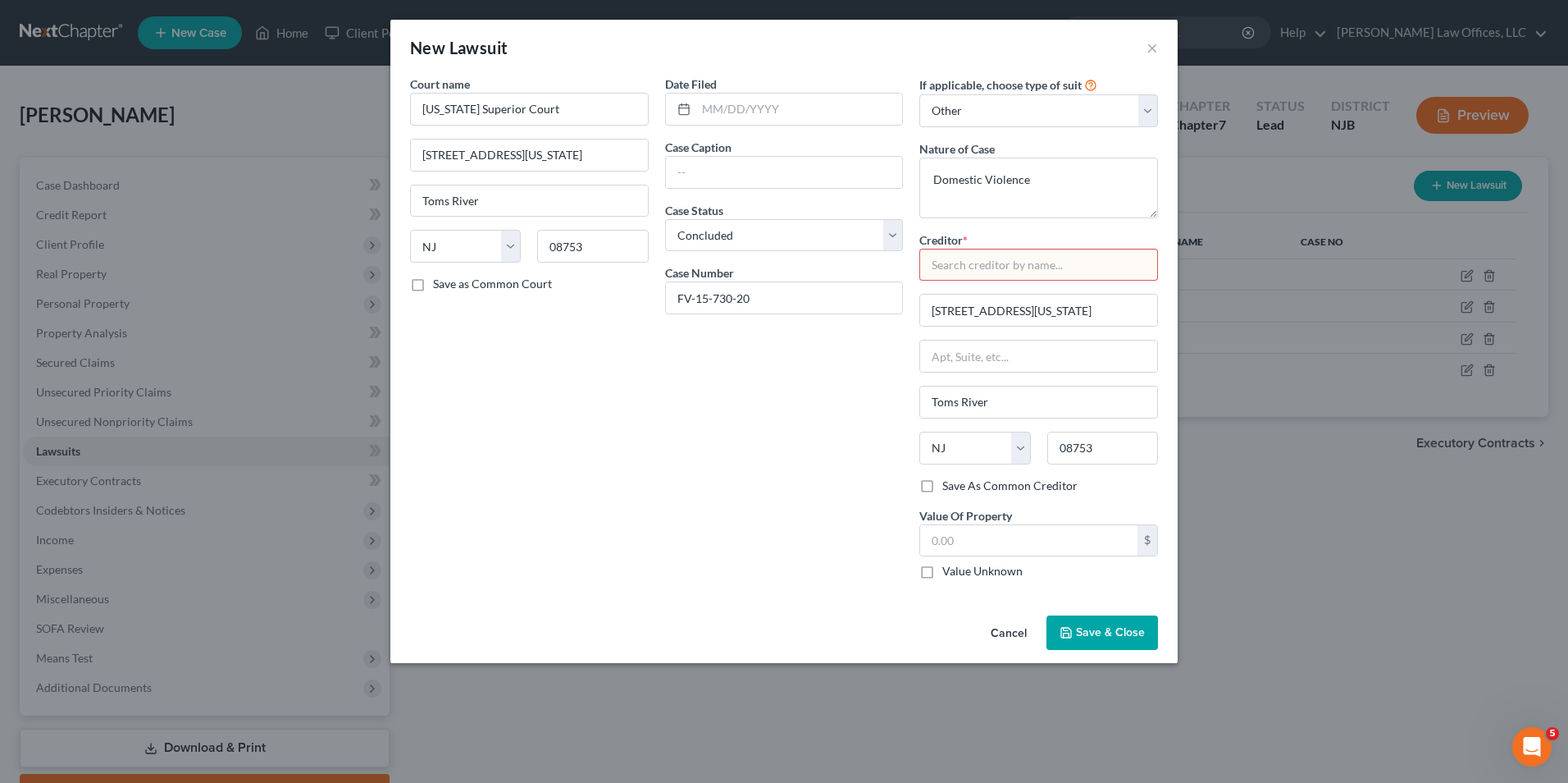
paste input "New Jersey Superior Court"
type input "New Jersey Superior Court"
click at [1087, 629] on span "Save & Close" at bounding box center [1111, 632] width 69 height 14
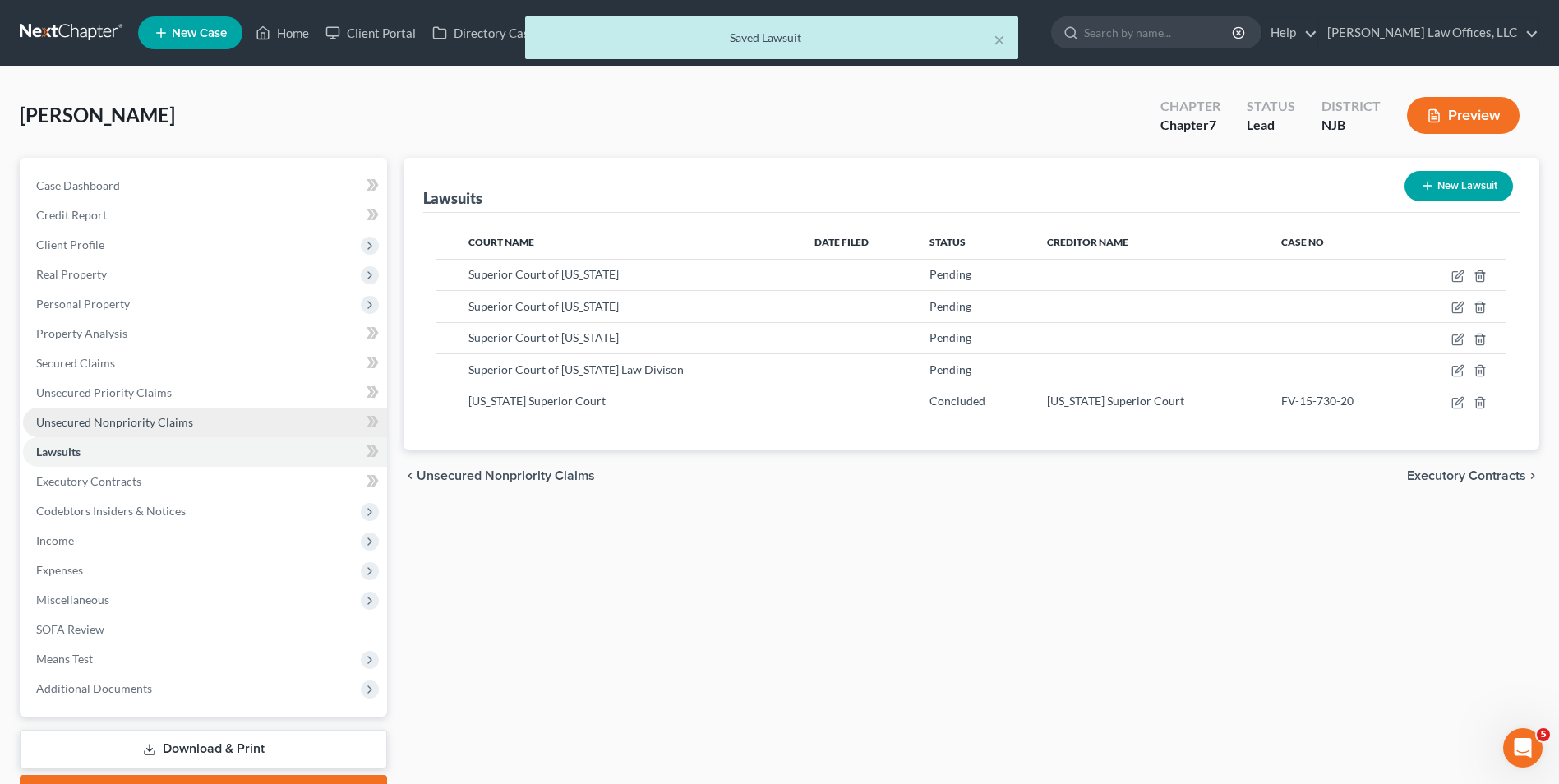
click at [90, 421] on span "Unsecured Nonpriority Claims" at bounding box center [114, 422] width 157 height 14
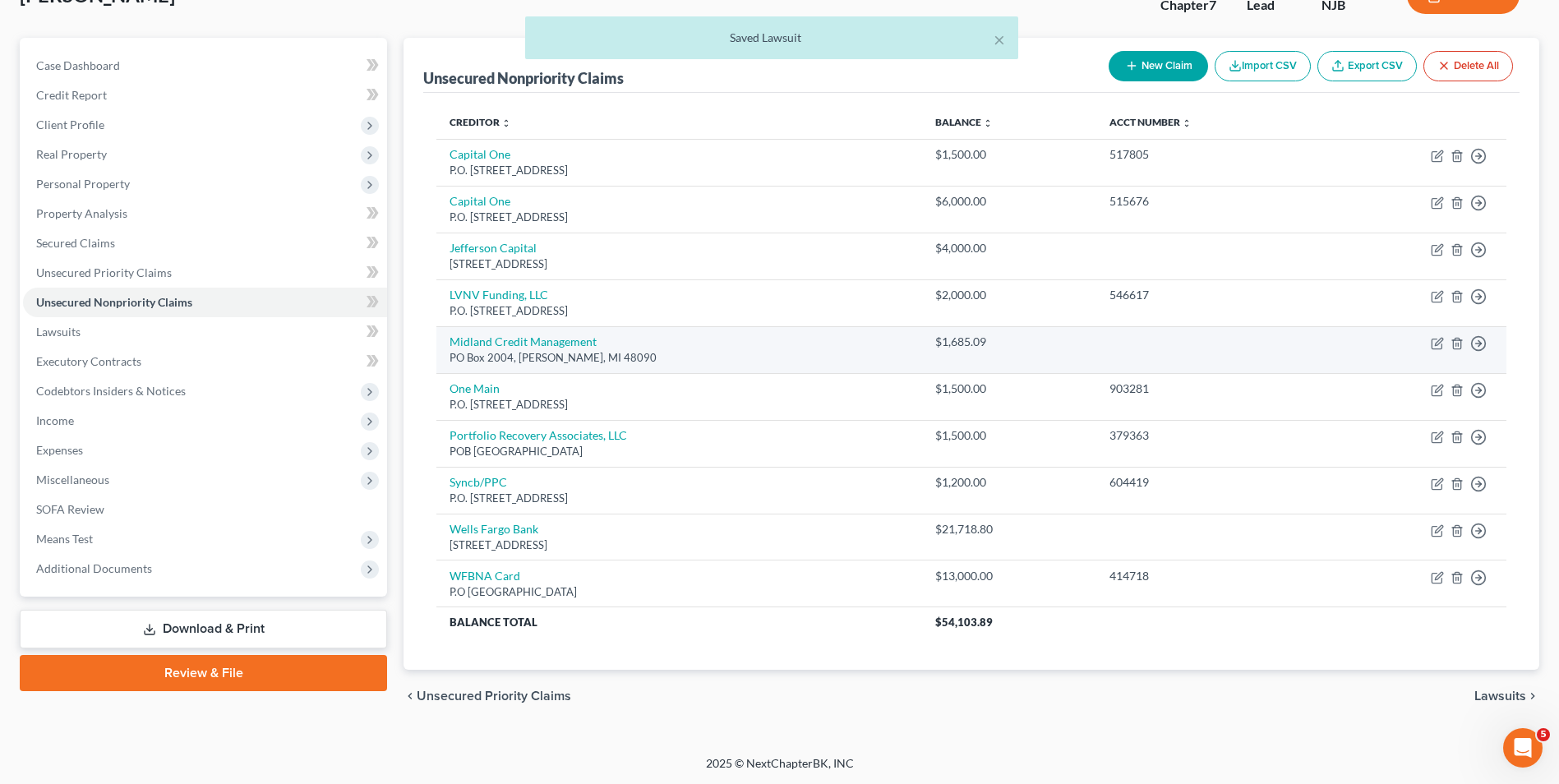
scroll to position [120, 0]
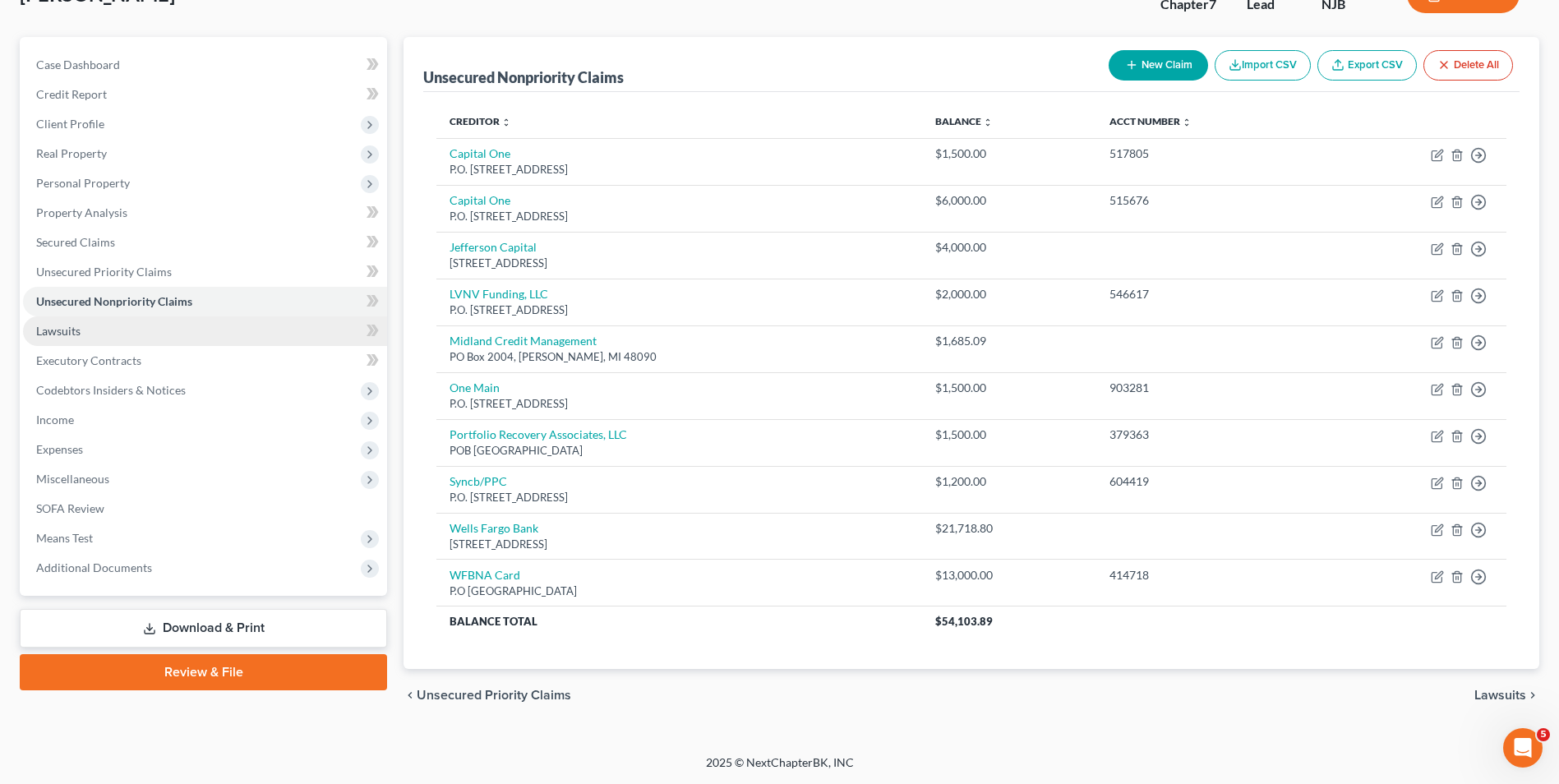
click at [38, 337] on link "Lawsuits" at bounding box center [204, 331] width 364 height 30
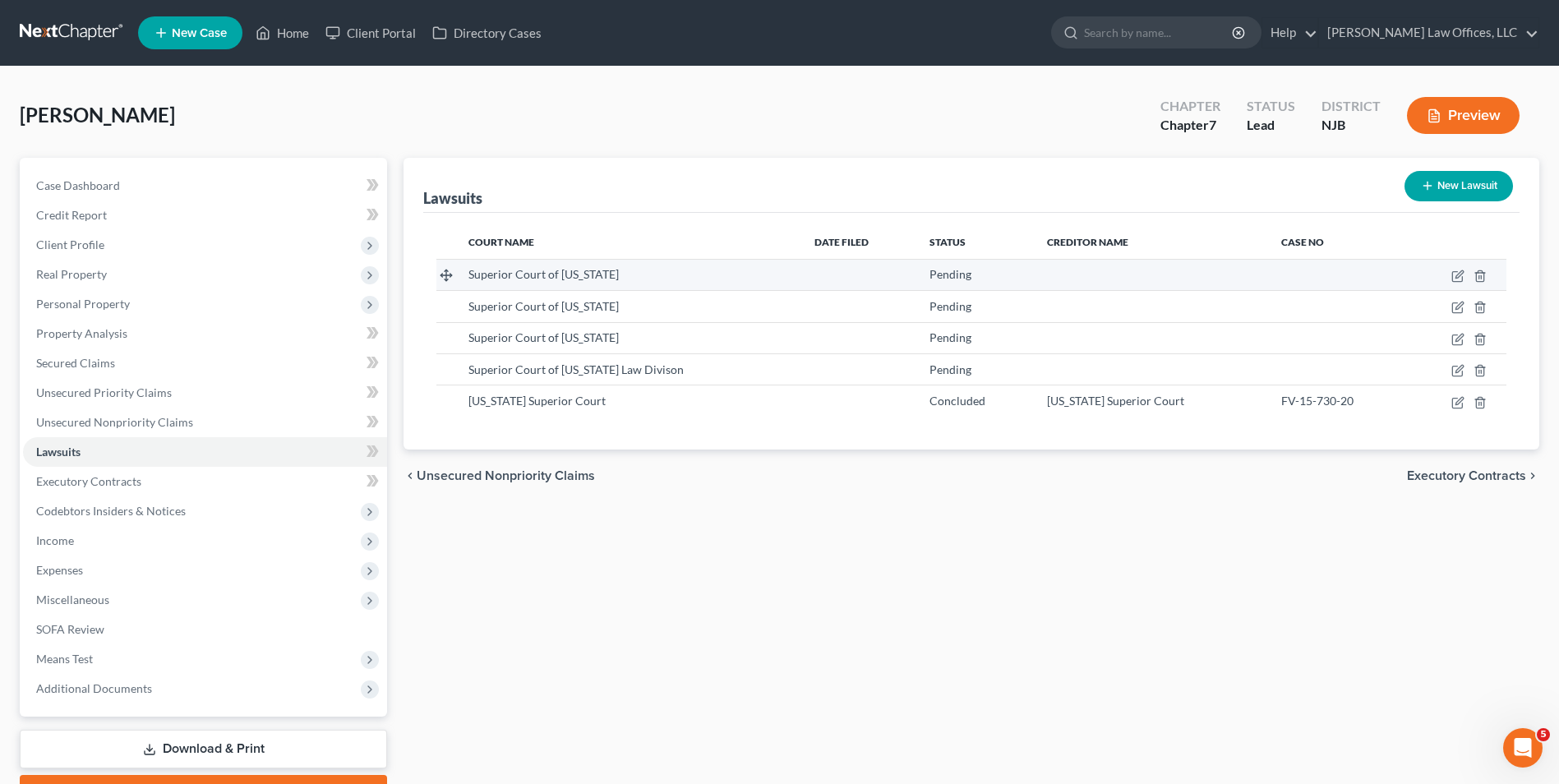
click at [531, 274] on span "Superior Court of New Jersey" at bounding box center [544, 274] width 150 height 14
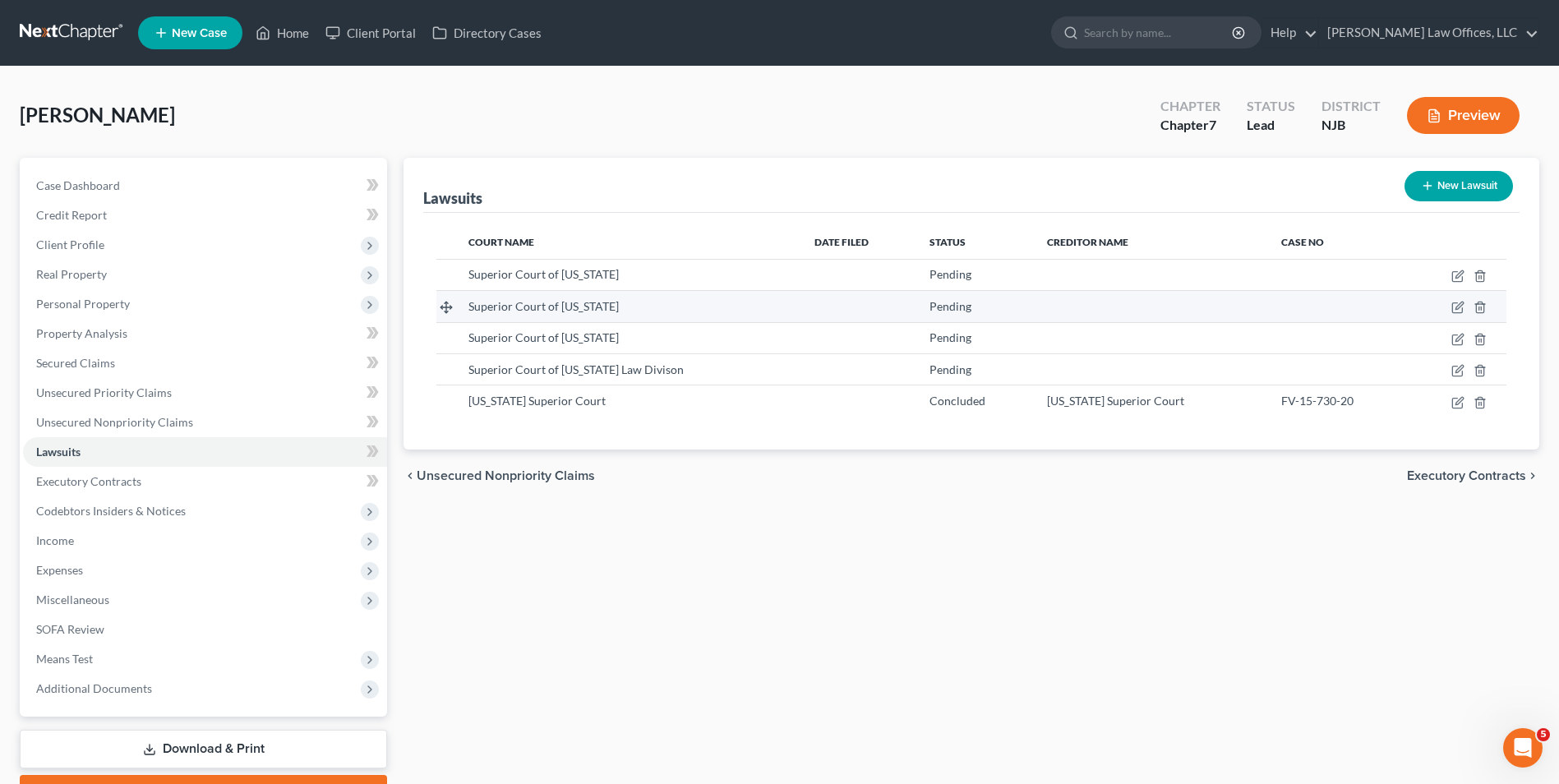
click at [1127, 297] on td at bounding box center [1151, 307] width 234 height 32
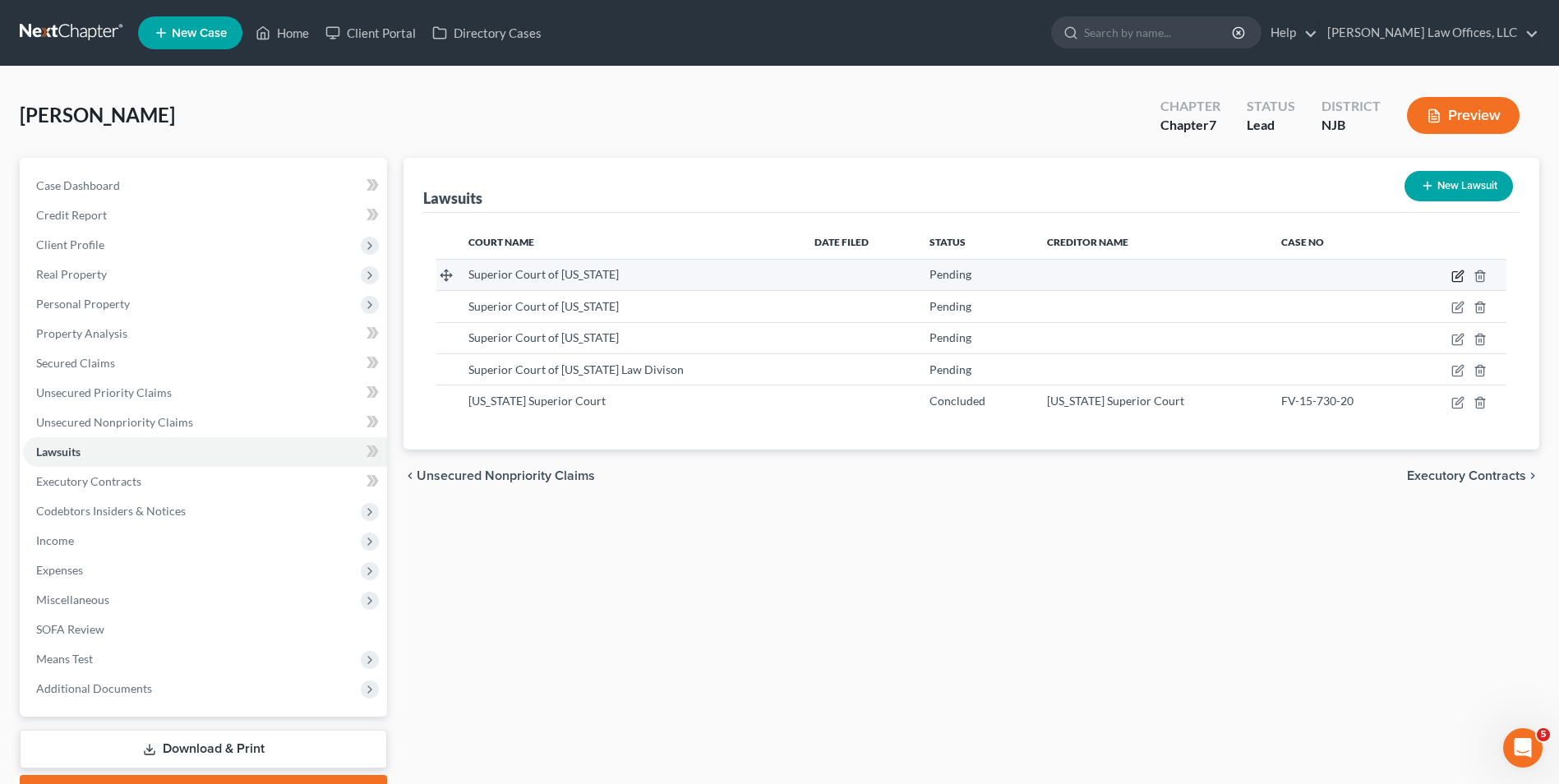
click at [1455, 272] on icon "button" at bounding box center [1457, 277] width 10 height 10
select select "33"
select select "0"
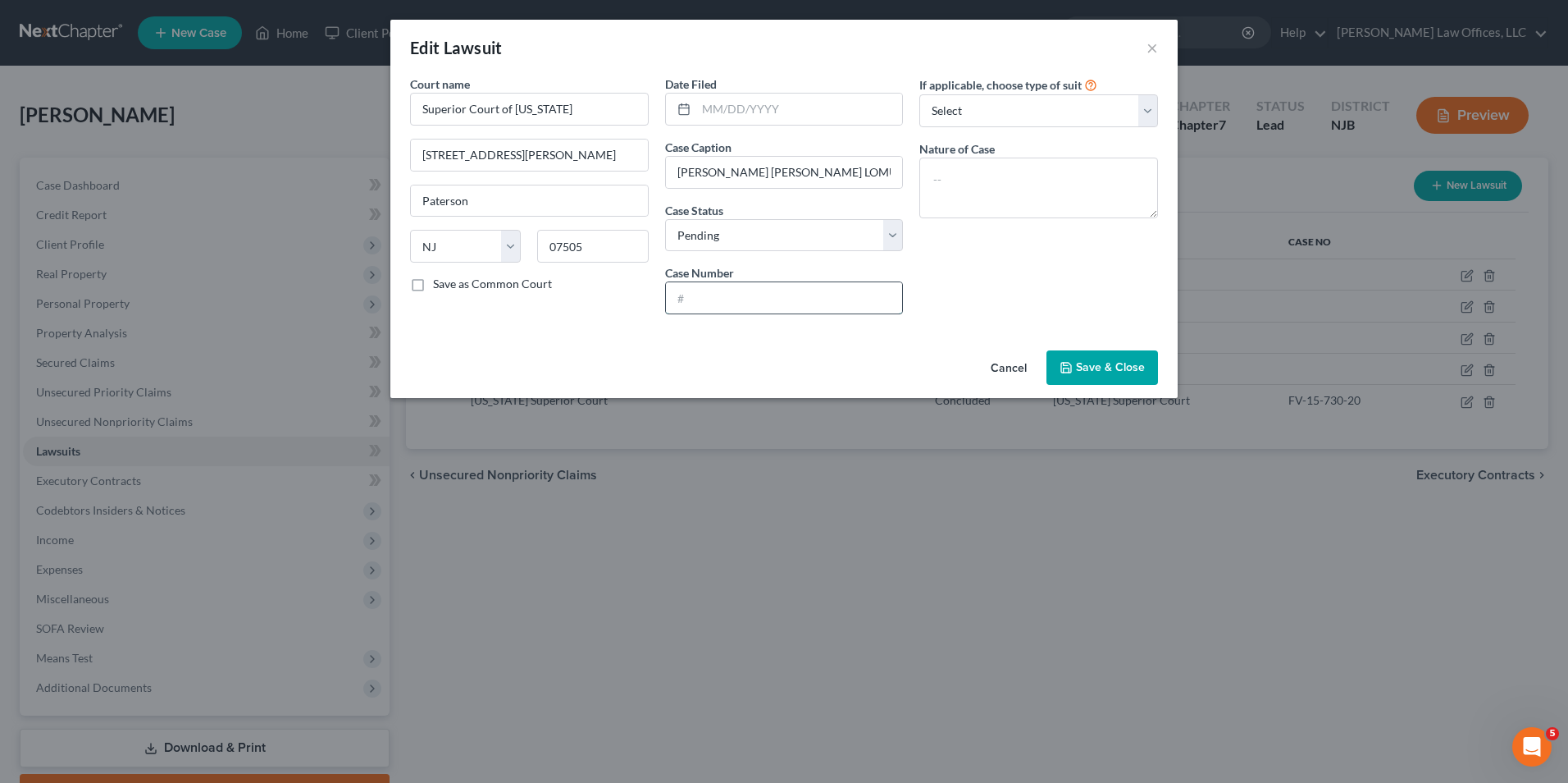
click at [720, 300] on input "text" at bounding box center [784, 297] width 237 height 32
type input "ESX-L-4038-25"
click at [945, 110] on select "Select Repossession Garnishment Foreclosure Attached, Seized, Or Levied Other" at bounding box center [1039, 110] width 238 height 33
select select "4"
click at [920, 95] on select "Select Repossession Garnishment Foreclosure Attached, Seized, Or Levied Other" at bounding box center [1039, 110] width 238 height 33
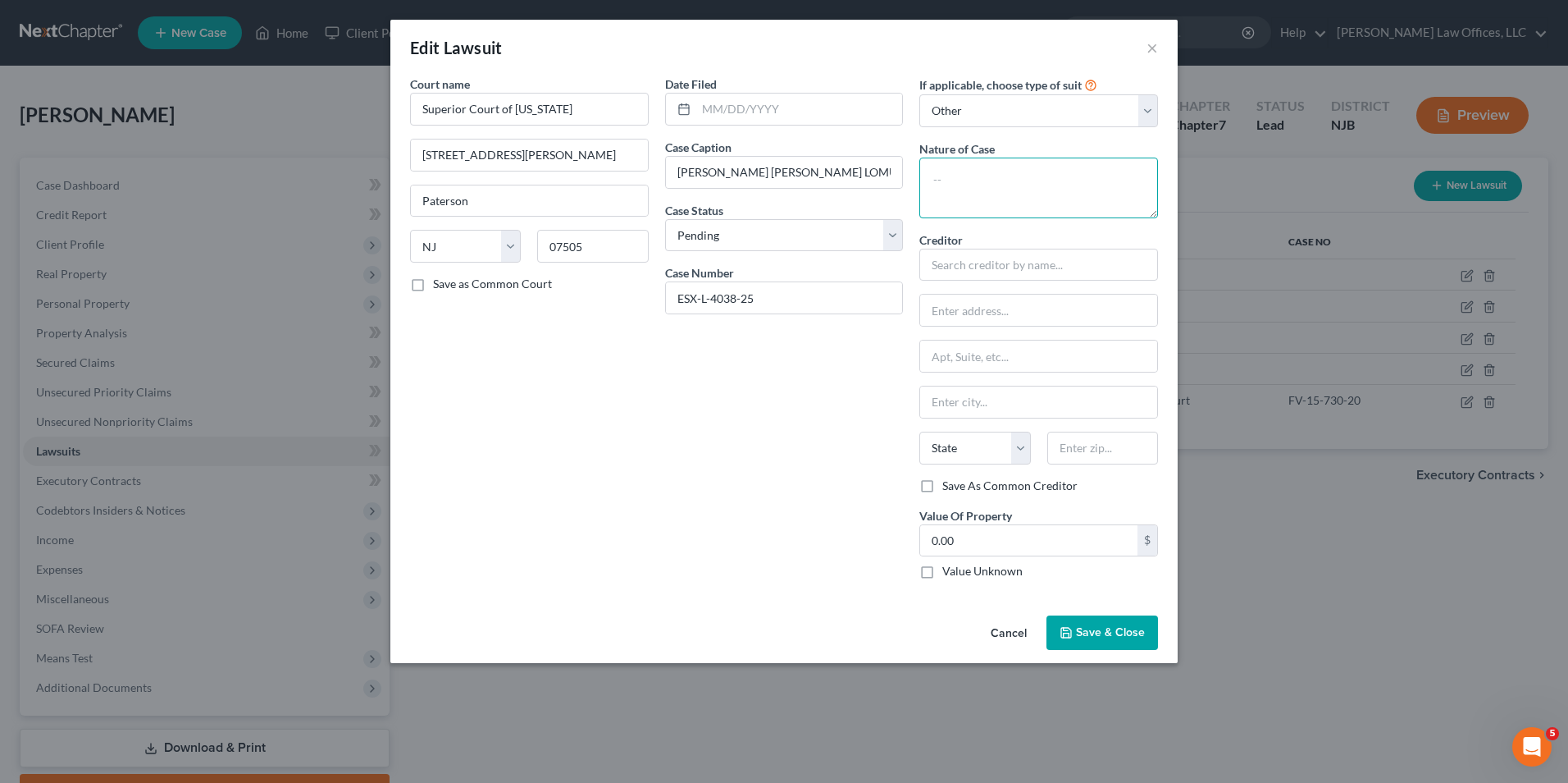
click at [970, 179] on textarea at bounding box center [1039, 188] width 238 height 61
type textarea "Breech of Contract"
click at [996, 227] on div "If applicable, choose type of suit Select Repossession Garnishment Foreclosure …" at bounding box center [1038, 334] width 255 height 517
click at [994, 270] on input "text" at bounding box center [1039, 264] width 238 height 33
click at [783, 176] on input "MANZI EPSTEIN LOMURRI & DECATAKDO LLC V. ROBERT CASTANO" at bounding box center [784, 172] width 237 height 32
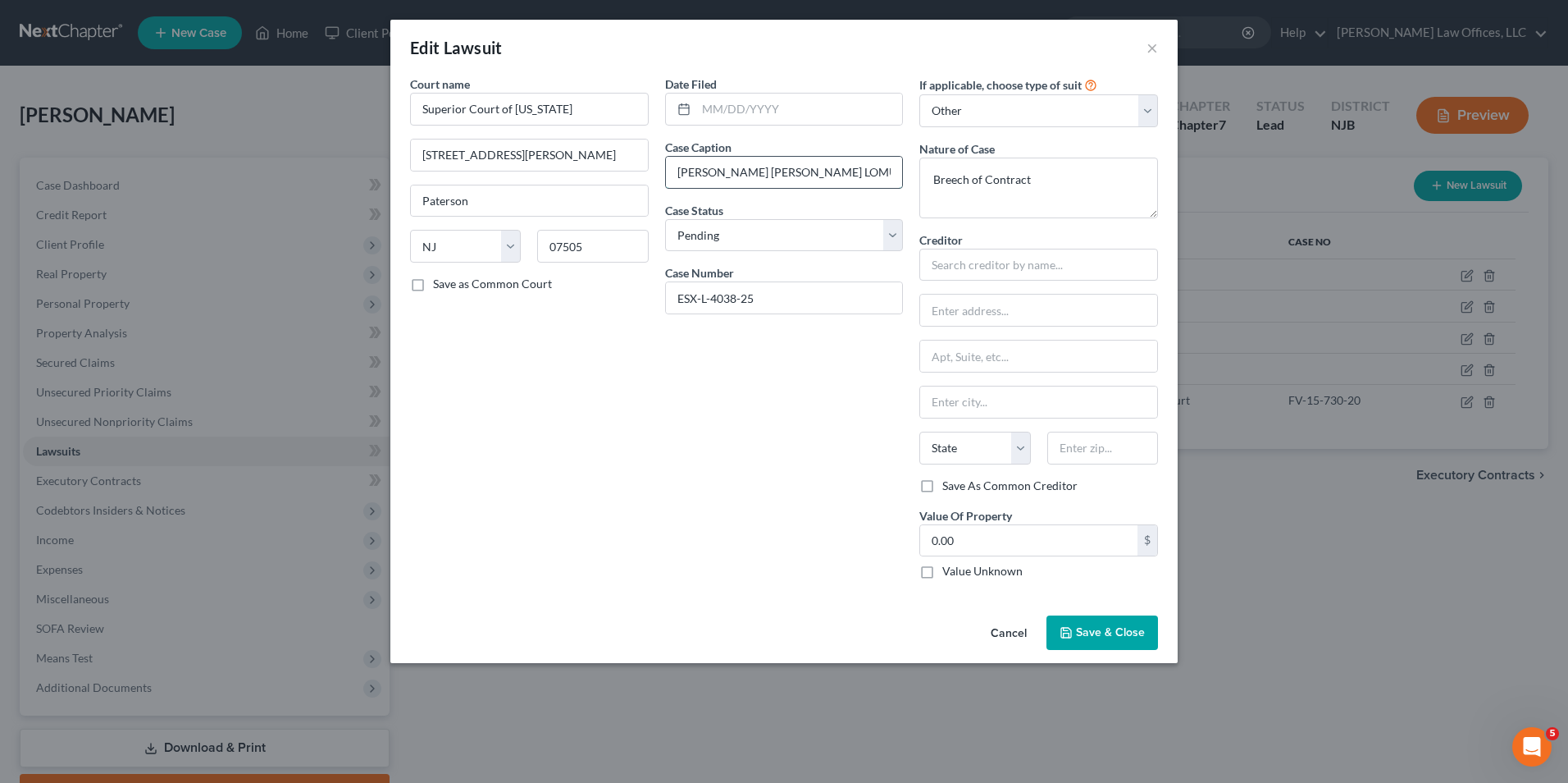
click at [783, 176] on input "MANZI EPSTEIN LOMURRI & DECATAKDO LLC V. ROBERT CASTANO" at bounding box center [784, 172] width 237 height 32
click at [987, 279] on input "text" at bounding box center [1039, 264] width 238 height 33
paste input "MANZI EPSTEIN LOMURRI & DECATAKDO LLC V. ROBERT CASTANO"
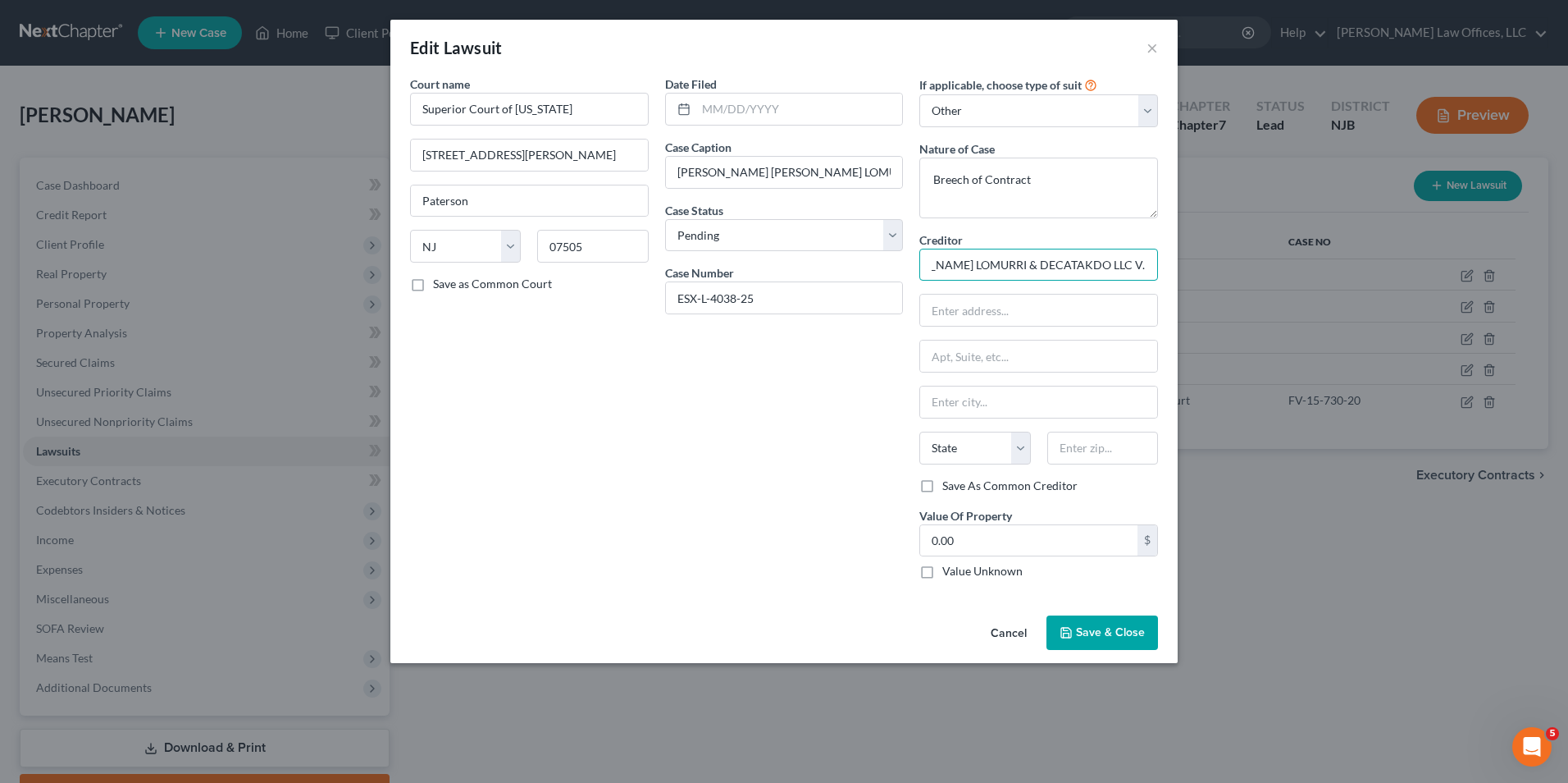
drag, startPoint x: 1146, startPoint y: 263, endPoint x: 1032, endPoint y: 268, distance: 114.1
click at [1032, 268] on input "MANZI EPSTEIN LOMURRI & DECATAKDO LLC V. ROBERT CASTANO" at bounding box center [1039, 264] width 238 height 33
type input "MANZI EPSTEIN LOMURRI & DECATAKDO LLC"
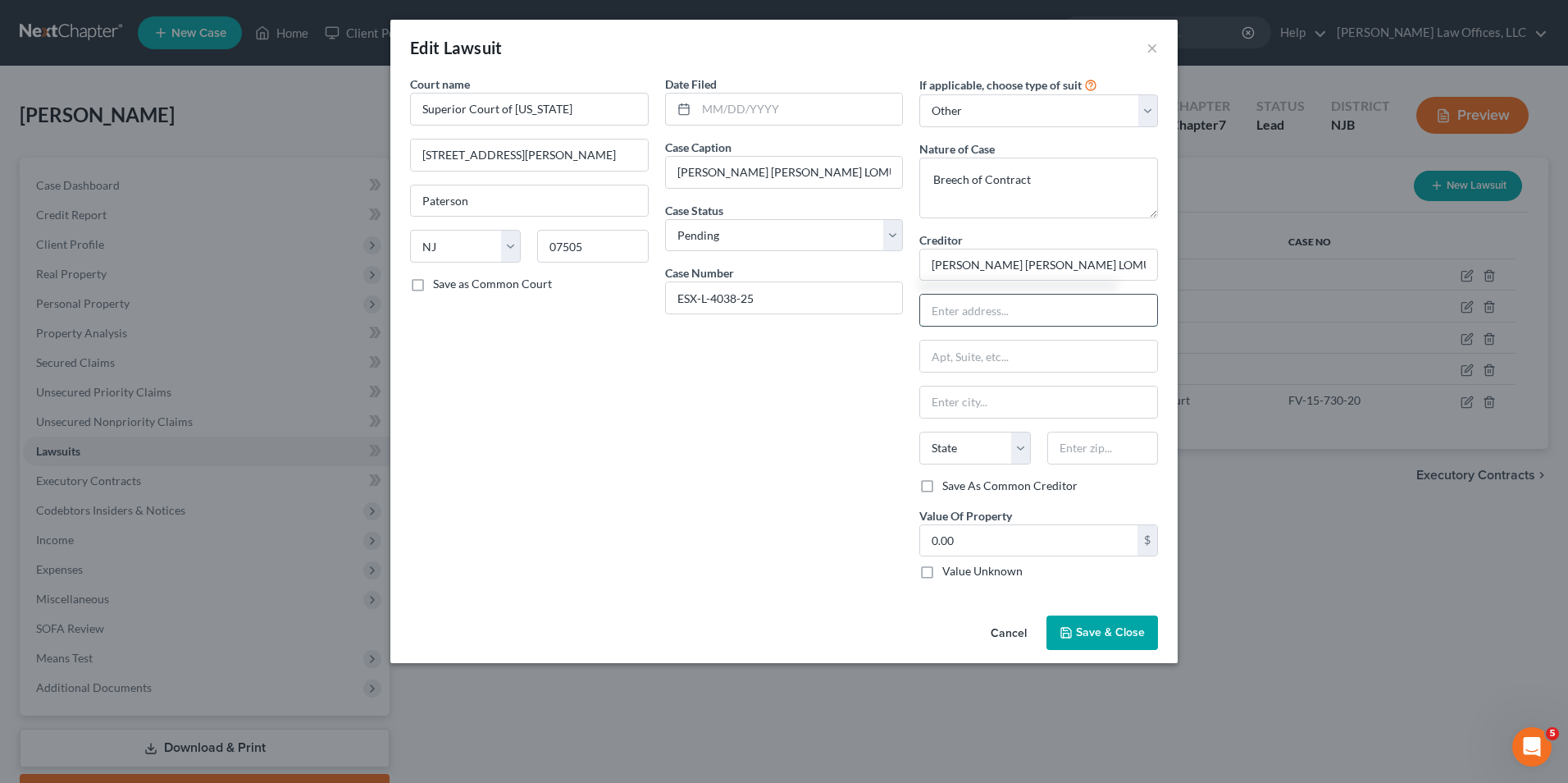
click at [993, 316] on input "text" at bounding box center [1038, 310] width 237 height 32
type input "425 Egale Rock Ave"
drag, startPoint x: 1038, startPoint y: 374, endPoint x: 1037, endPoint y: 357, distance: 17.0
click at [1037, 374] on div "Creditor * MANZI EPSTEIN LOMURRI & DECATAKDO LLC 425 Egale Rock Ave State AL AK…" at bounding box center [1039, 355] width 238 height 246
click at [1037, 356] on input "text" at bounding box center [1038, 357] width 237 height 32
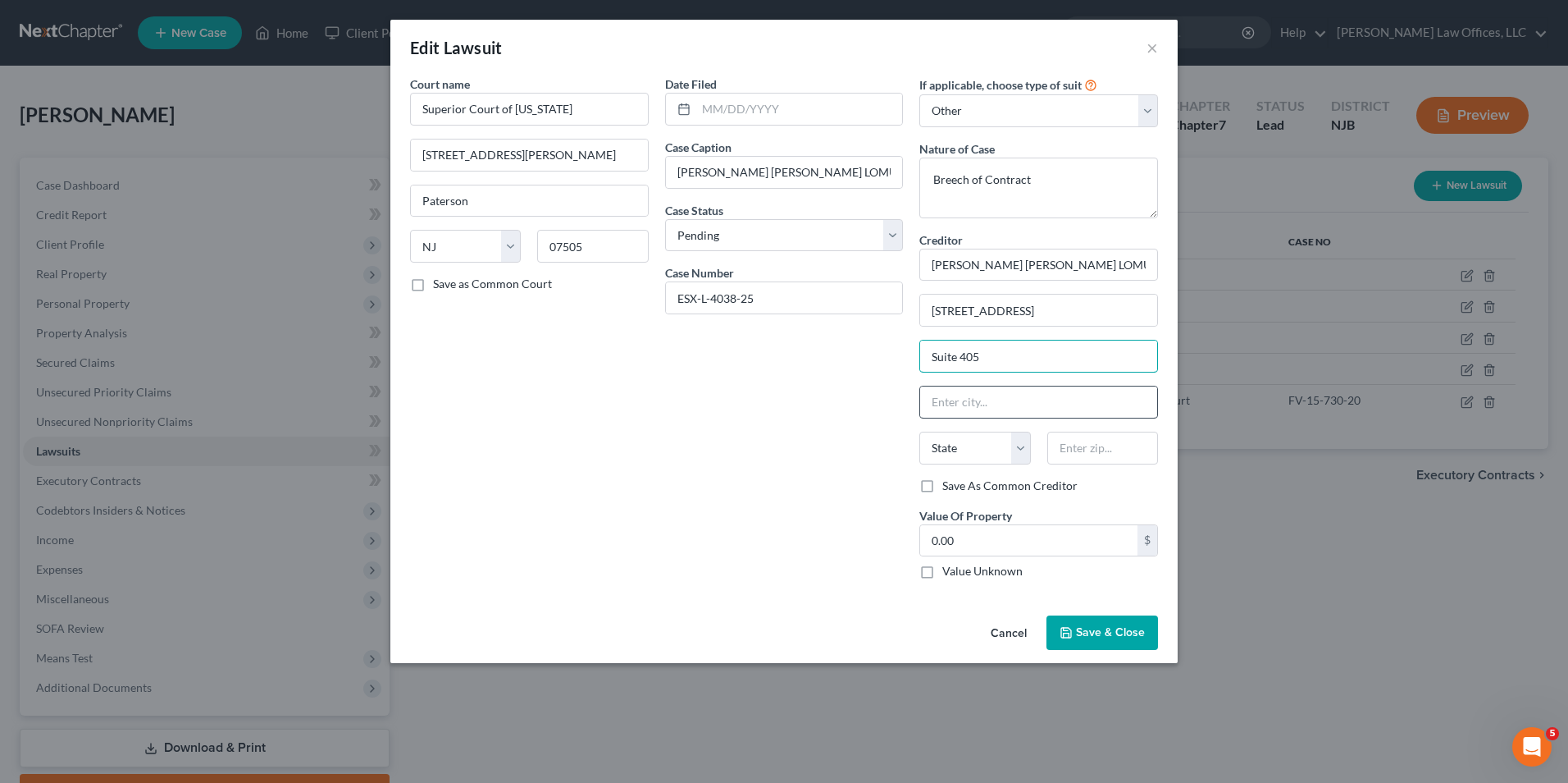
type input "Suite 405"
click at [1067, 405] on input "text" at bounding box center [1038, 402] width 237 height 32
type input "Roseland"
click at [969, 452] on select "State AL AK AR AZ CA CO CT DE DC FL GA GU HI ID IL IN IA KS KY LA ME MD MA MI M…" at bounding box center [975, 447] width 110 height 33
select select "33"
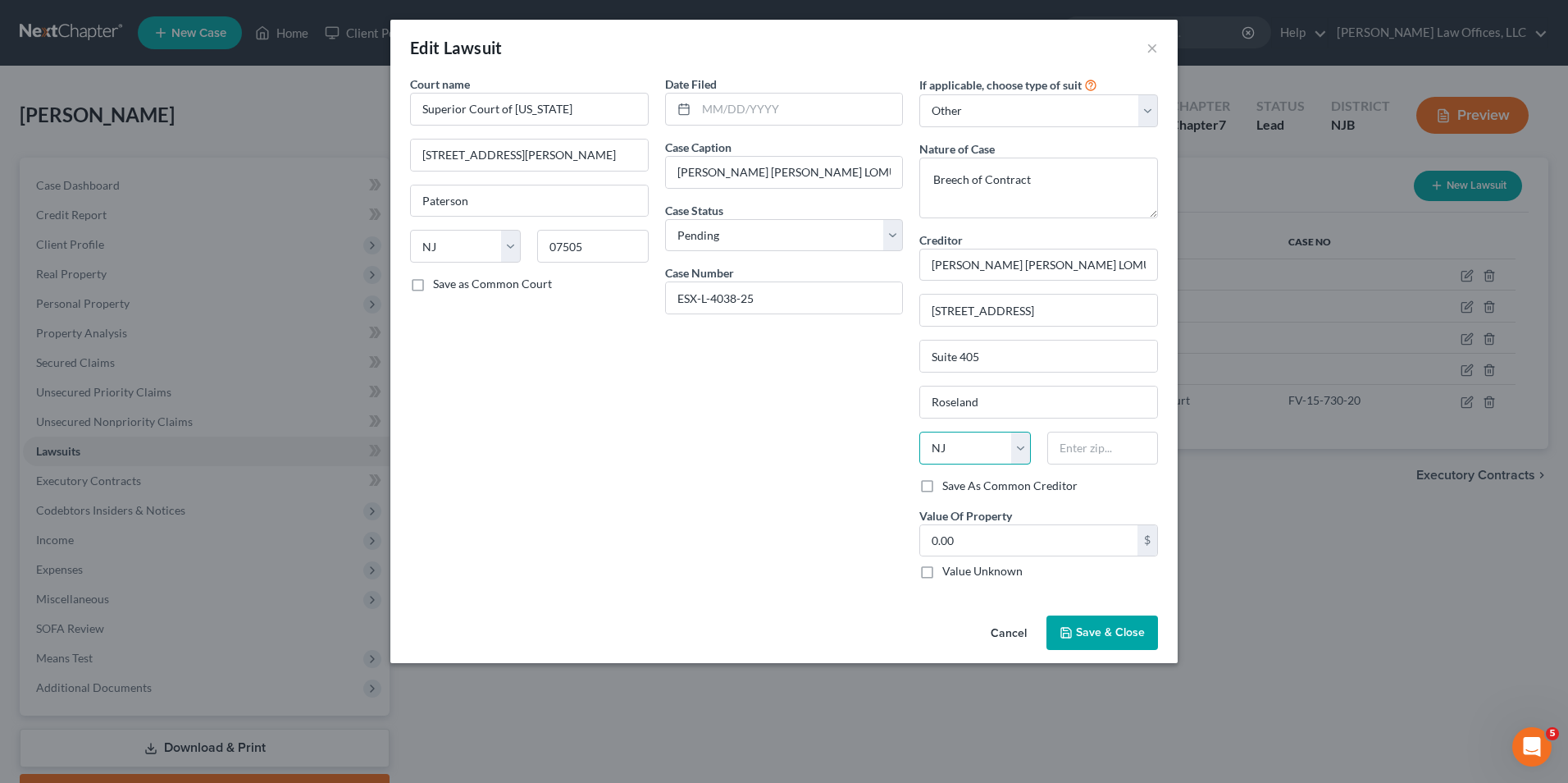
click at [920, 431] on select "State AL AK AR AZ CA CO CT DE DC FL GA GU HI ID IL IN IA KS KY LA ME MD MA MI M…" at bounding box center [975, 447] width 110 height 33
click at [1096, 458] on input "text" at bounding box center [1103, 447] width 110 height 33
type input "07068"
click at [1091, 631] on span "Save & Close" at bounding box center [1111, 632] width 69 height 14
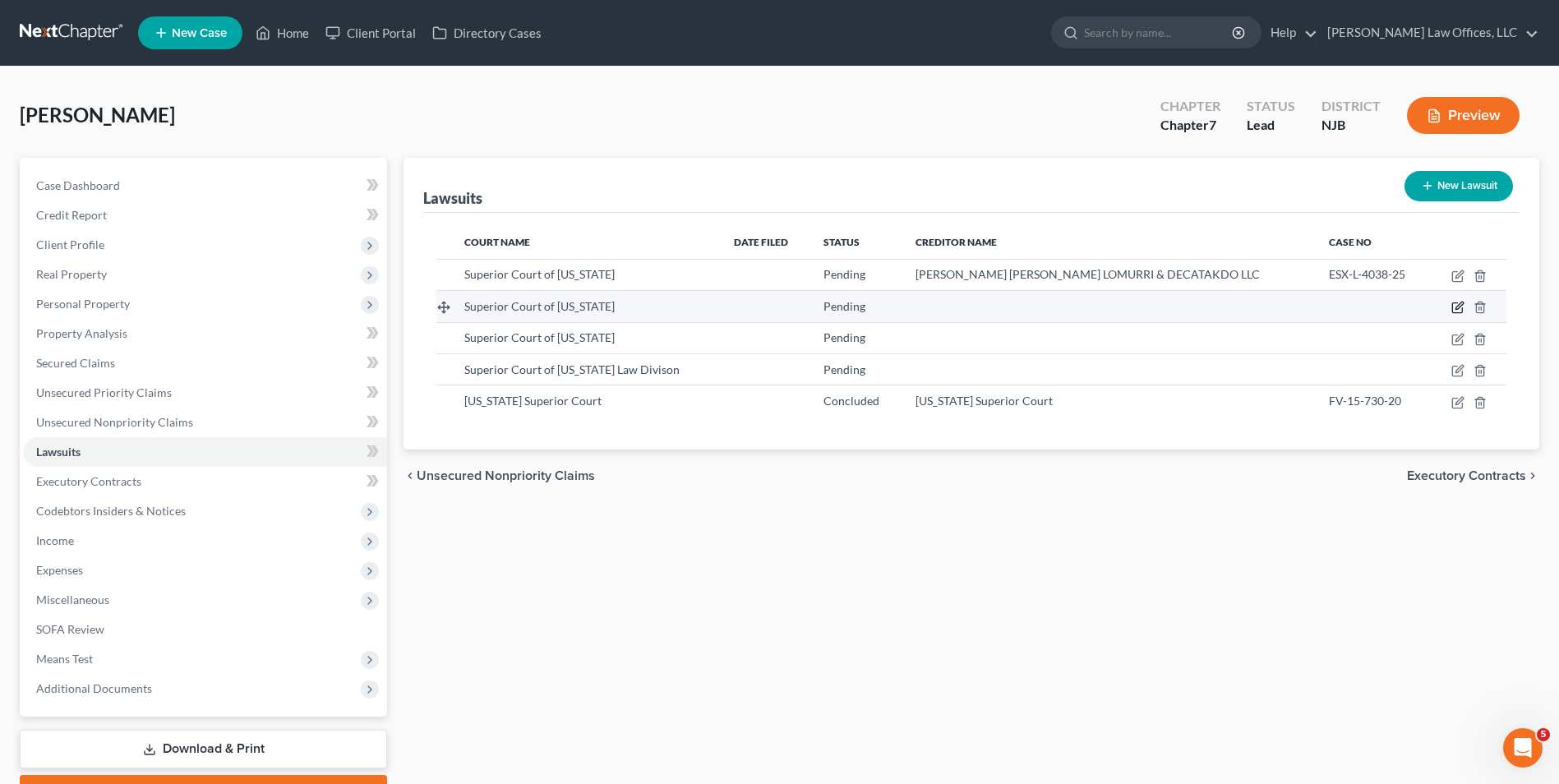
click at [1461, 309] on icon "button" at bounding box center [1457, 307] width 13 height 13
select select "33"
select select "0"
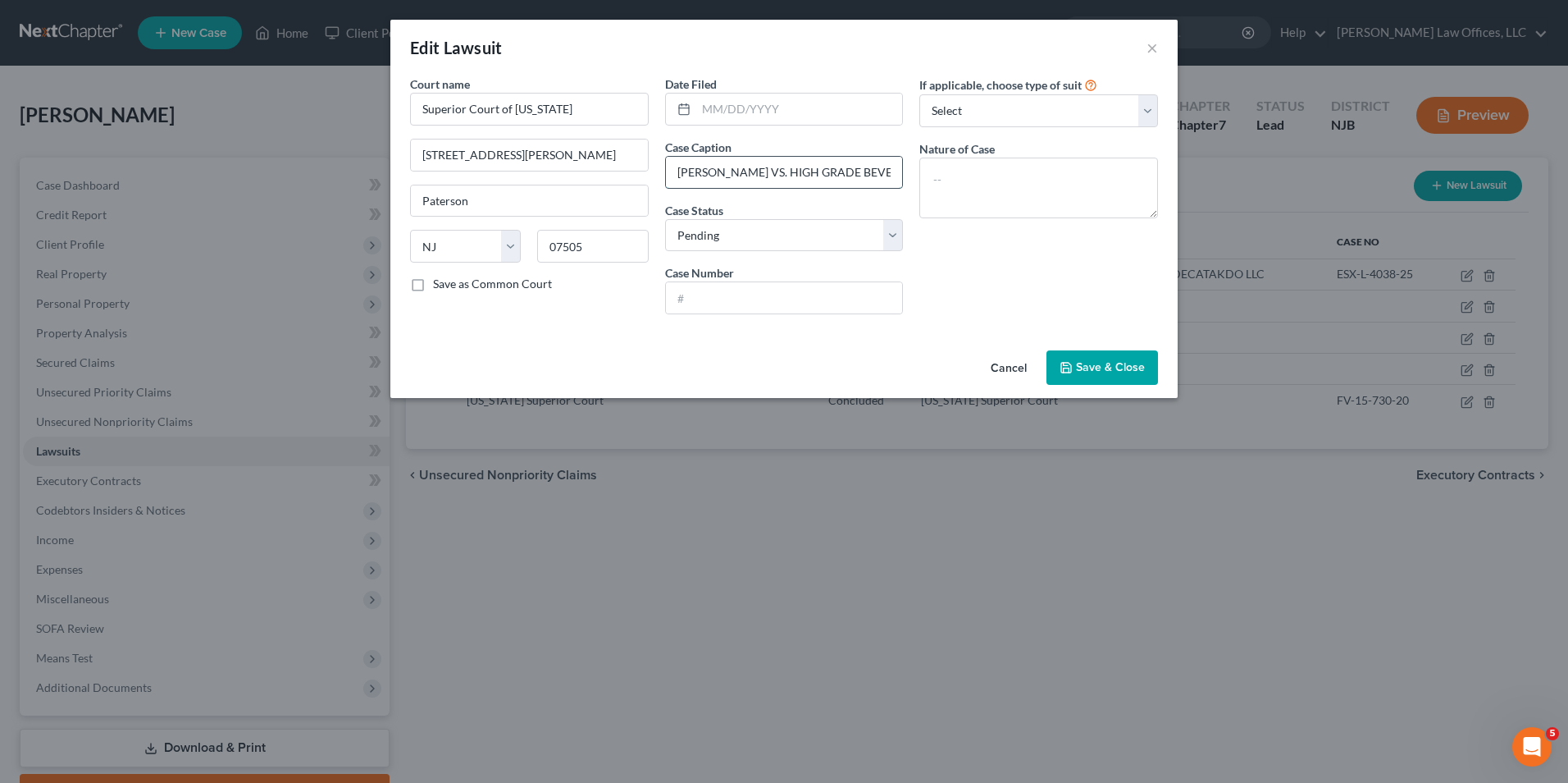
click at [899, 170] on input "ROBERT CASTANO VS. HIGH GRADE BEVERAGE" at bounding box center [784, 172] width 237 height 32
click at [883, 178] on input "ROBERT CASTANO VS. HIGH GRADE BEVERAGE" at bounding box center [784, 172] width 237 height 32
click at [1082, 359] on button "Save & Close" at bounding box center [1102, 367] width 111 height 34
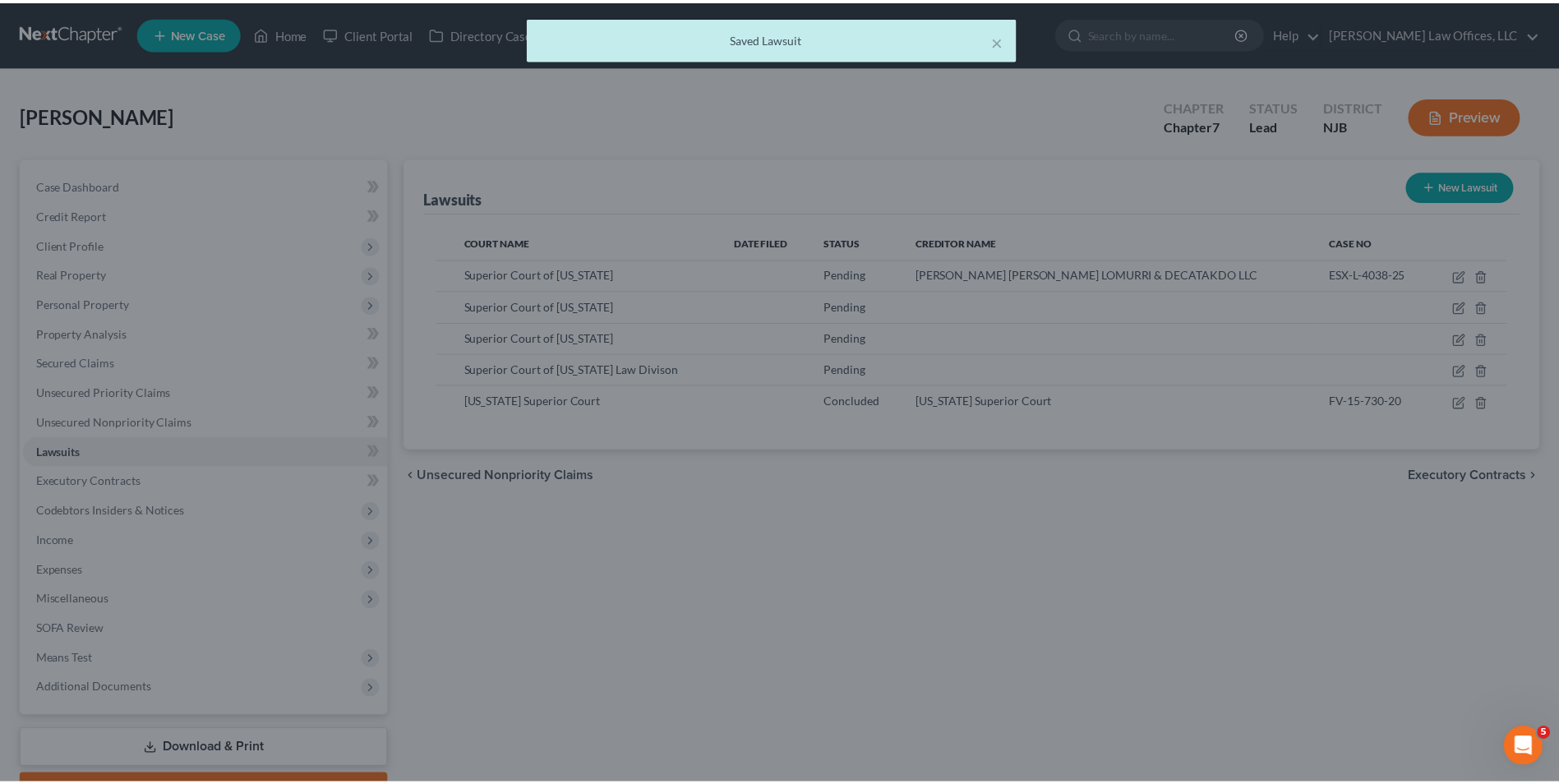
scroll to position [0, 0]
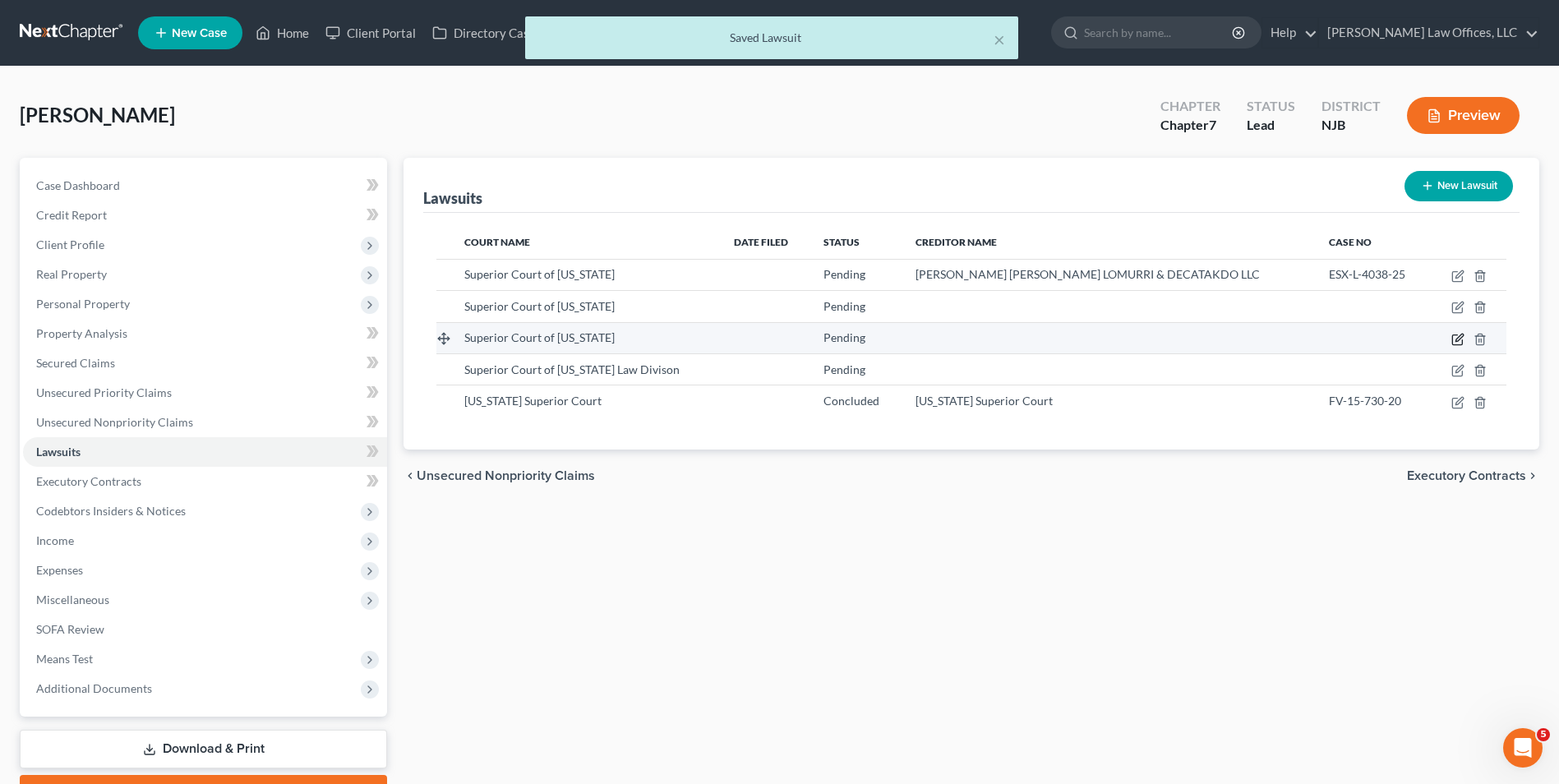
click at [1462, 341] on icon "button" at bounding box center [1457, 339] width 10 height 10
select select "33"
select select "0"
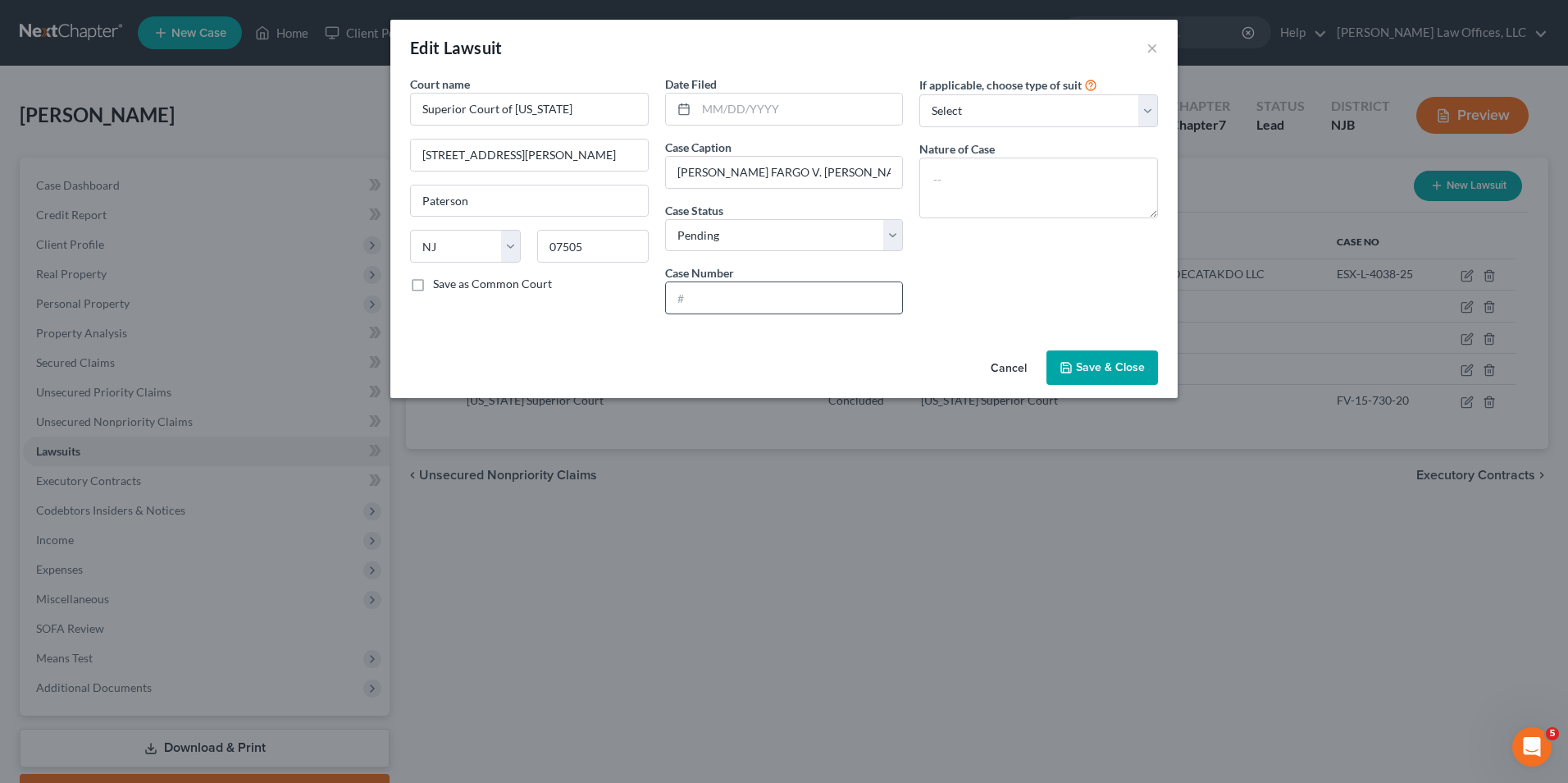
click at [731, 291] on input "text" at bounding box center [784, 297] width 237 height 32
click at [1147, 51] on button "×" at bounding box center [1152, 47] width 12 height 20
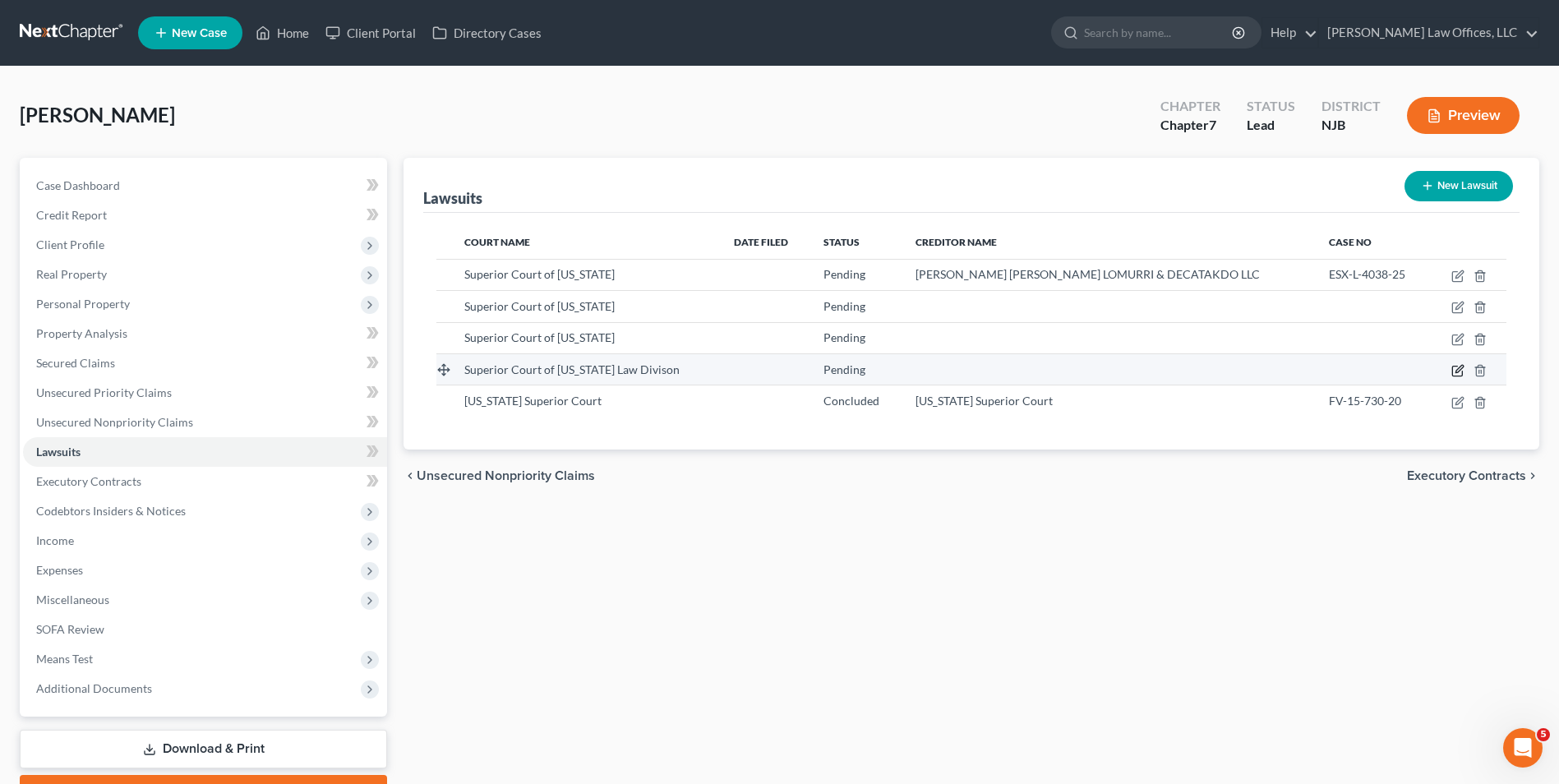
click at [1456, 366] on icon "button" at bounding box center [1457, 371] width 10 height 10
select select "33"
select select "0"
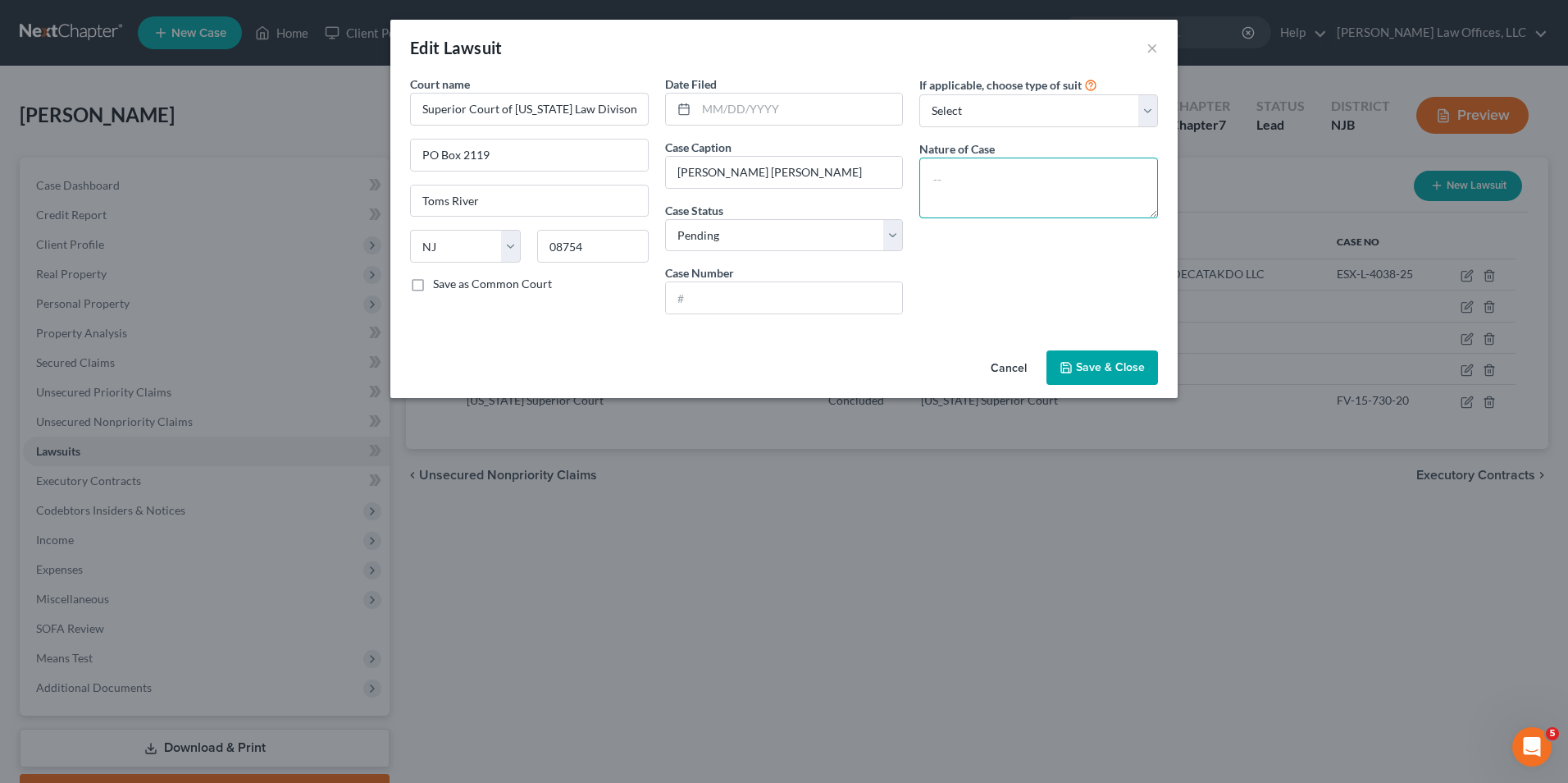
click at [974, 181] on textarea at bounding box center [1039, 188] width 238 height 61
click at [1023, 114] on select "Select Repossession Garnishment Foreclosure Attached, Seized, Or Levied Other" at bounding box center [1039, 110] width 238 height 33
click at [991, 69] on div "Edit Lawsuit ×" at bounding box center [784, 47] width 788 height 56
click at [1076, 378] on button "Save & Close" at bounding box center [1102, 367] width 111 height 34
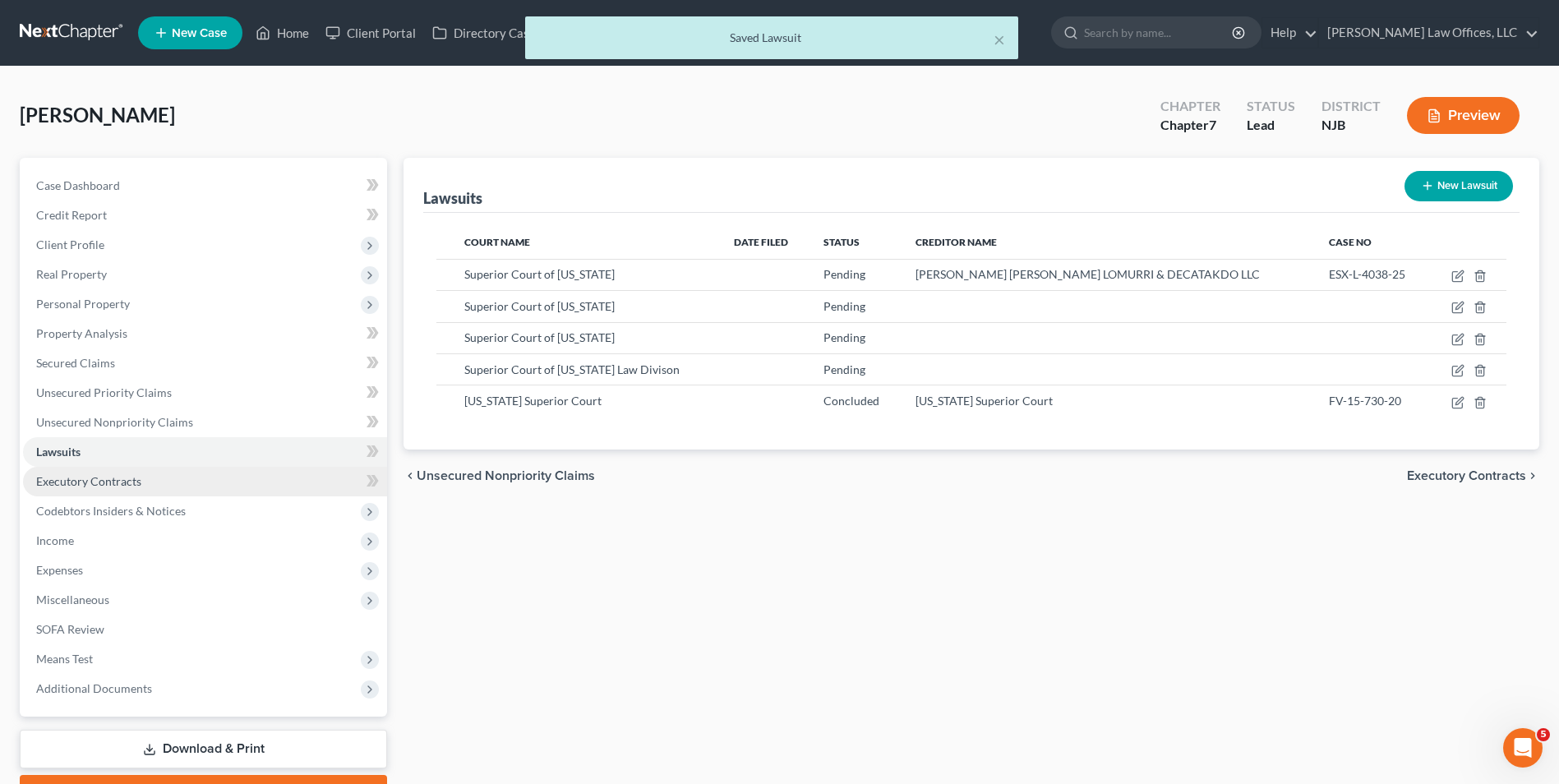
click at [101, 488] on link "Executory Contracts" at bounding box center [204, 481] width 364 height 30
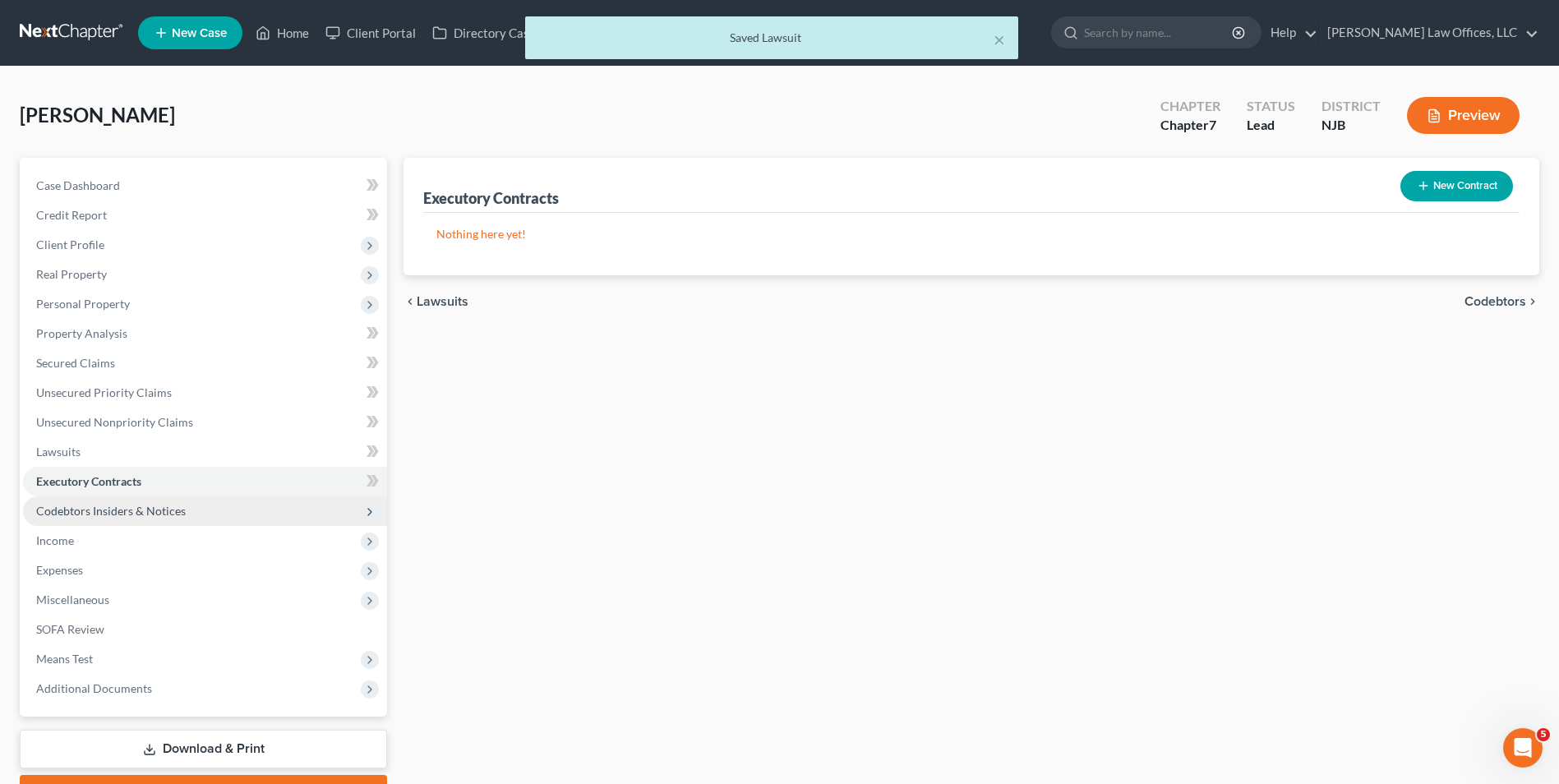
click at [109, 507] on span "Codebtors Insiders & Notices" at bounding box center [111, 511] width 150 height 14
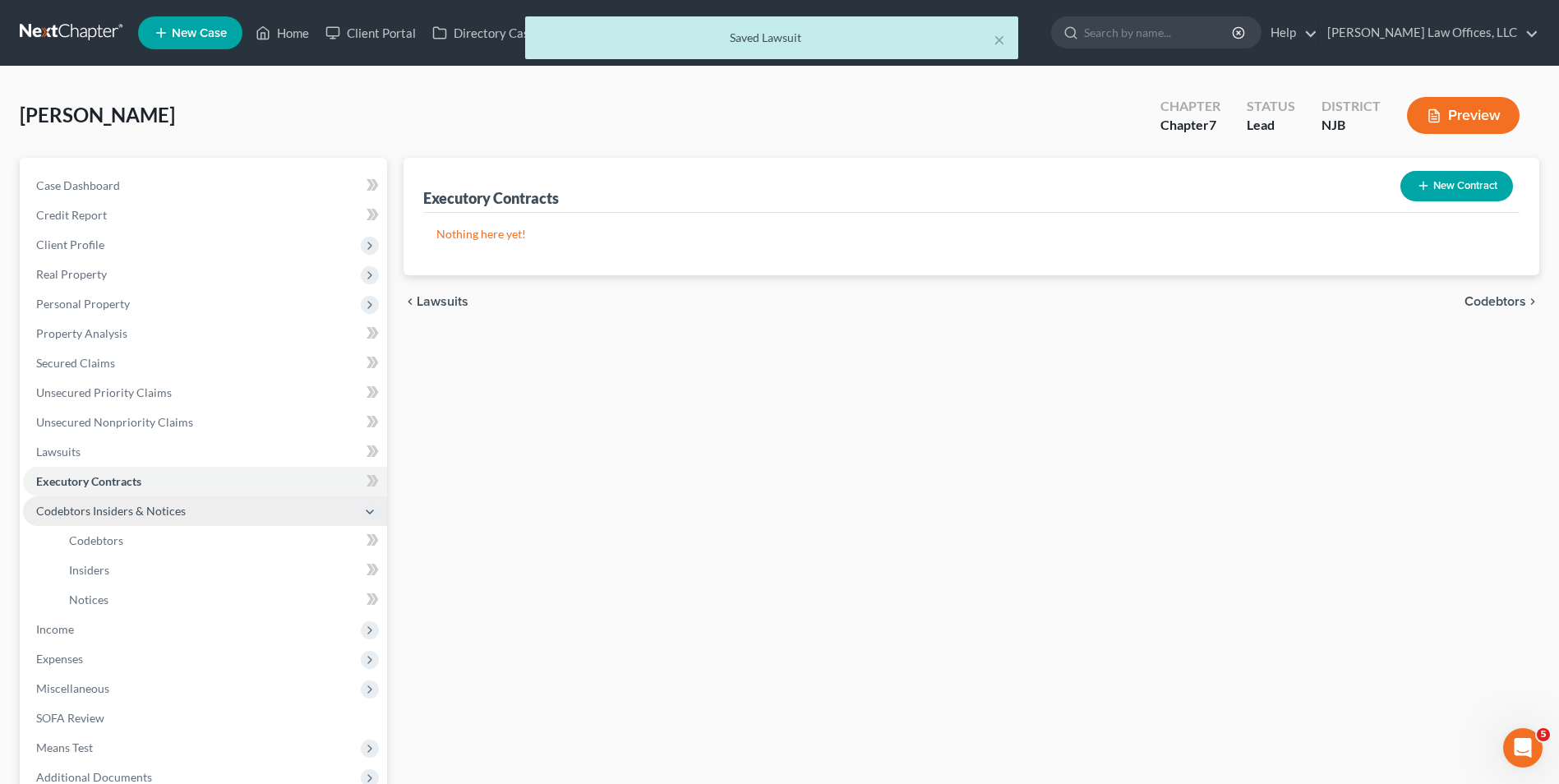
click at [124, 523] on span "Codebtors Insiders & Notices" at bounding box center [204, 511] width 364 height 30
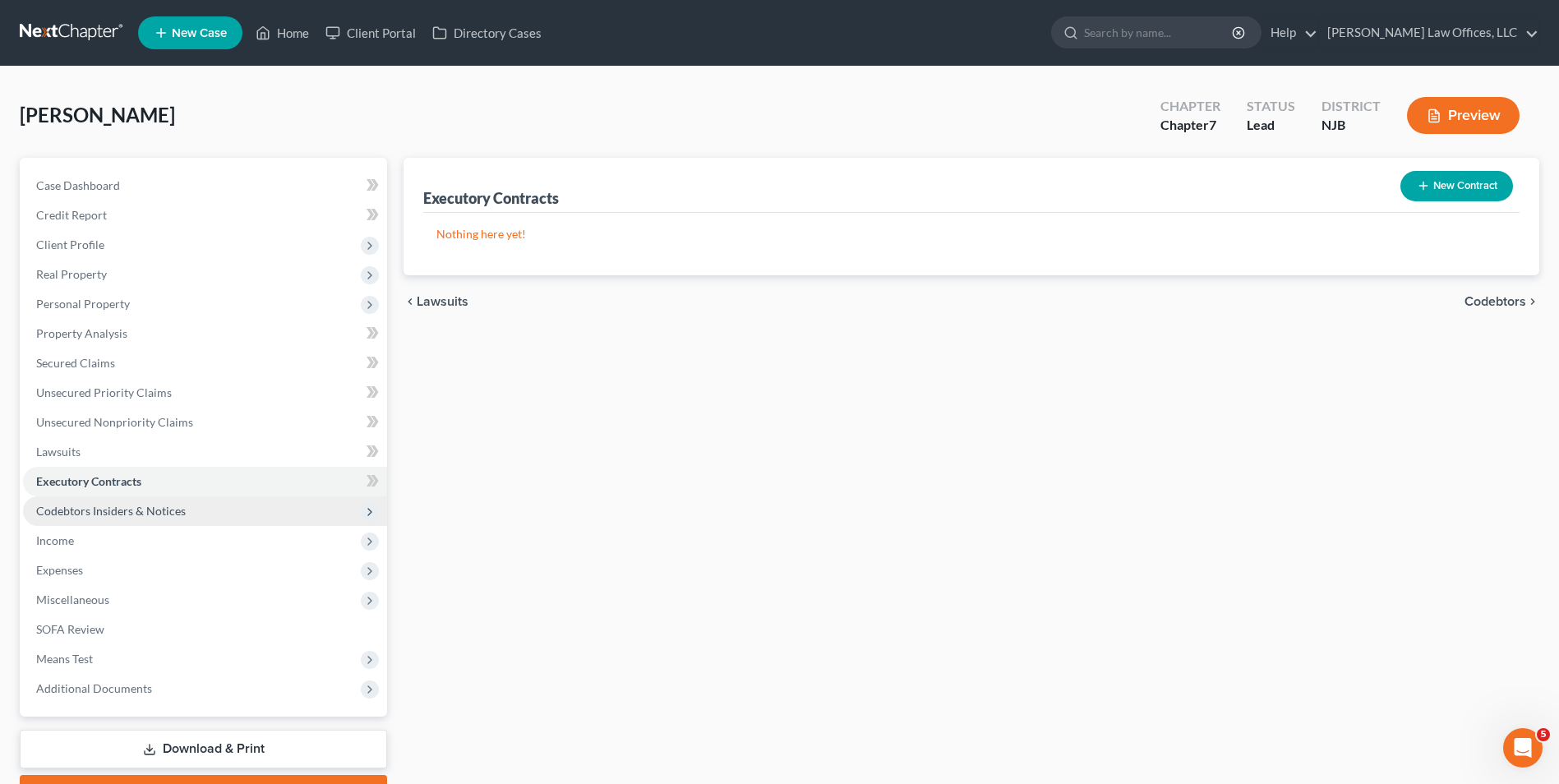
click at [136, 515] on span "Codebtors Insiders & Notices" at bounding box center [111, 511] width 150 height 14
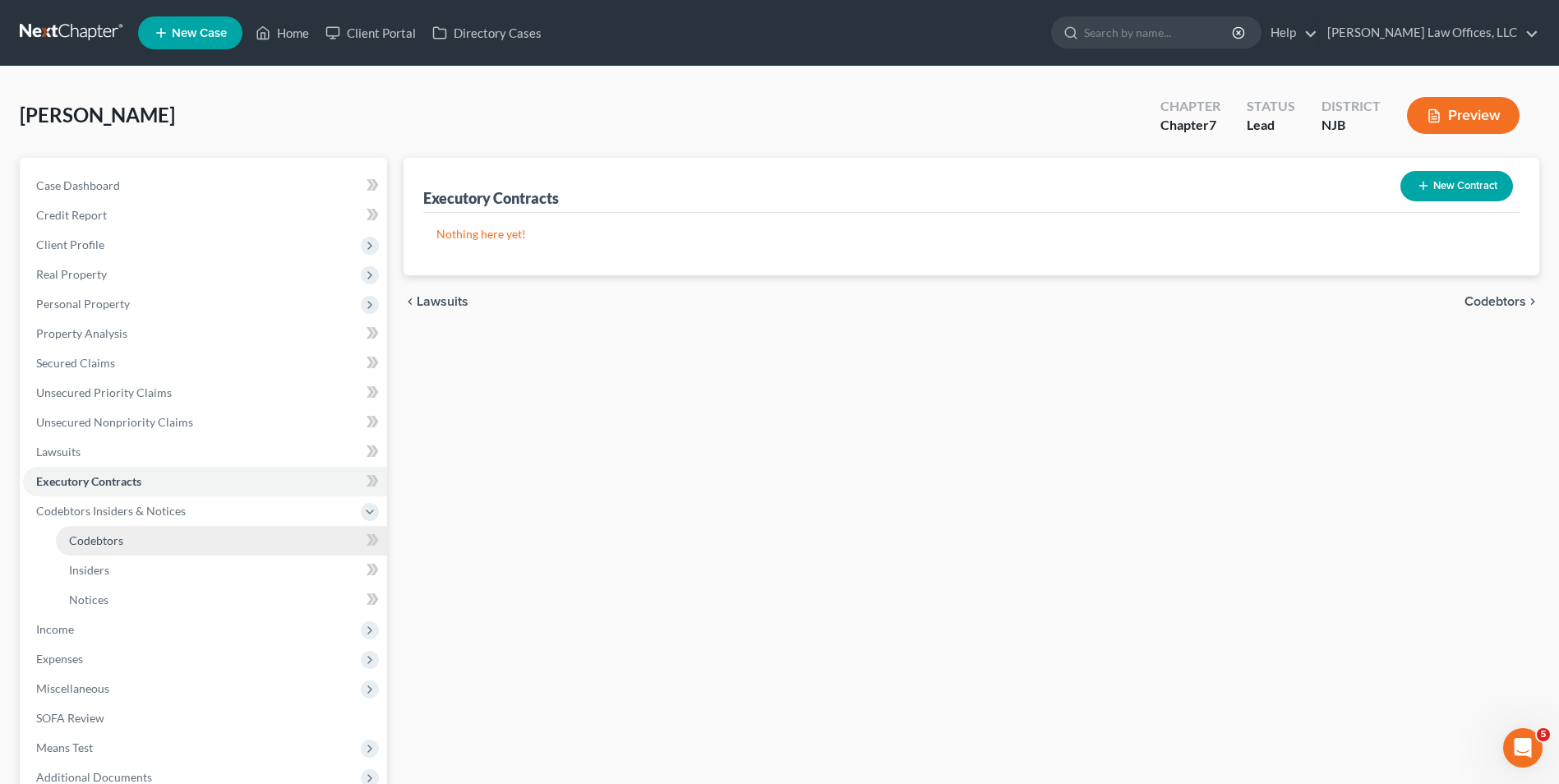
click at [126, 535] on link "Codebtors" at bounding box center [222, 540] width 332 height 30
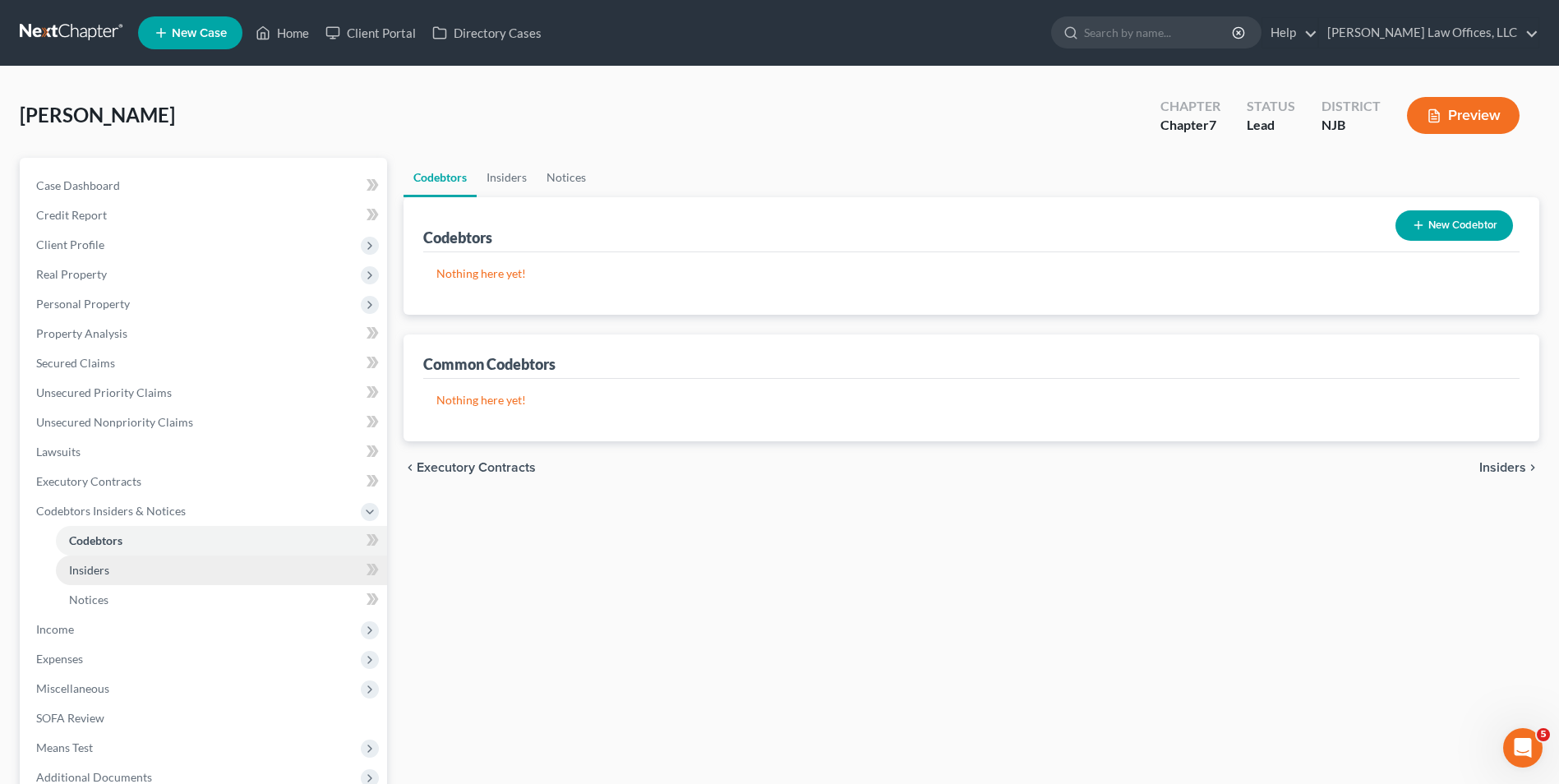
click at [139, 564] on link "Insiders" at bounding box center [222, 570] width 332 height 30
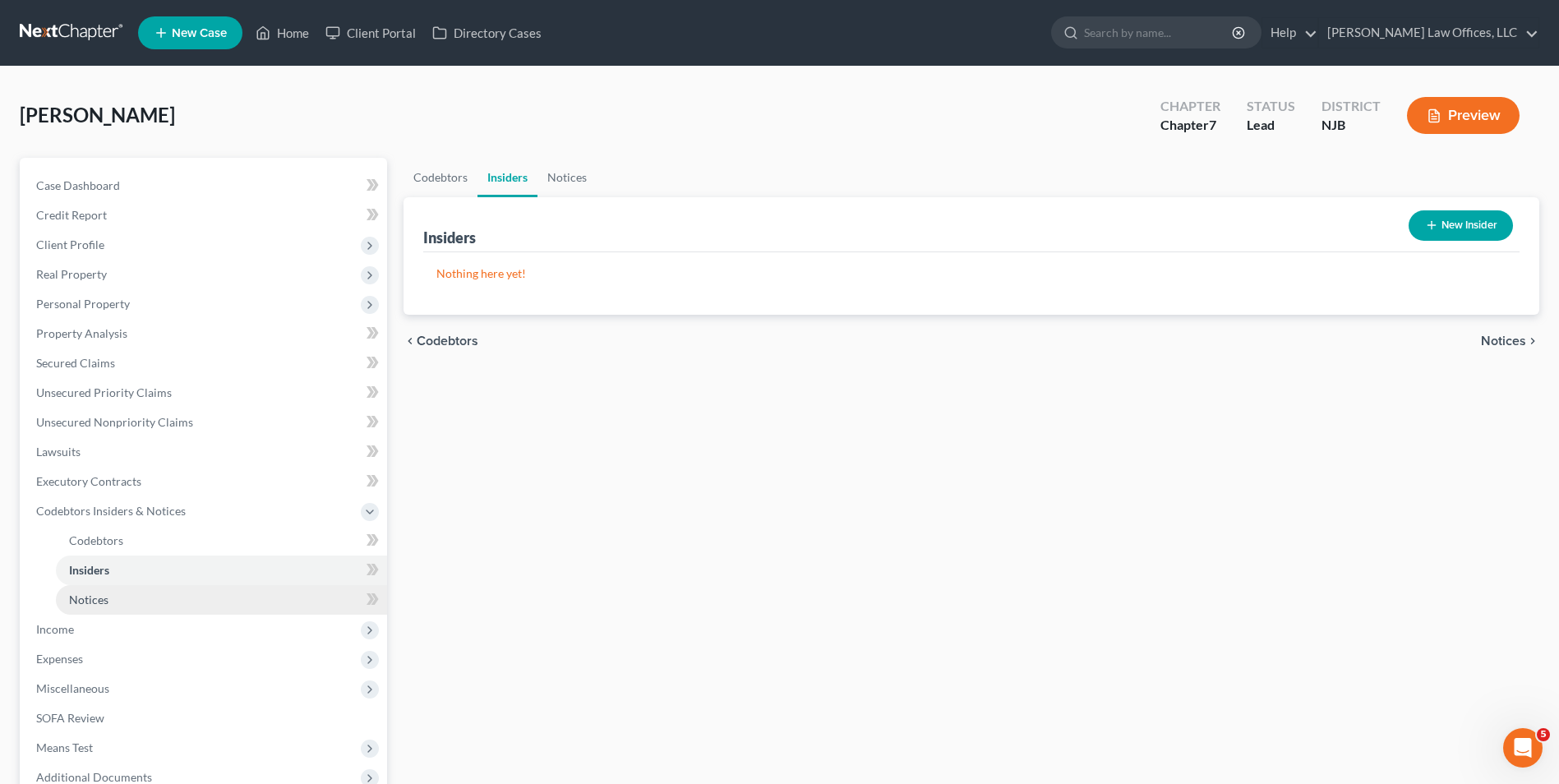
click at [150, 594] on link "Notices" at bounding box center [222, 600] width 332 height 30
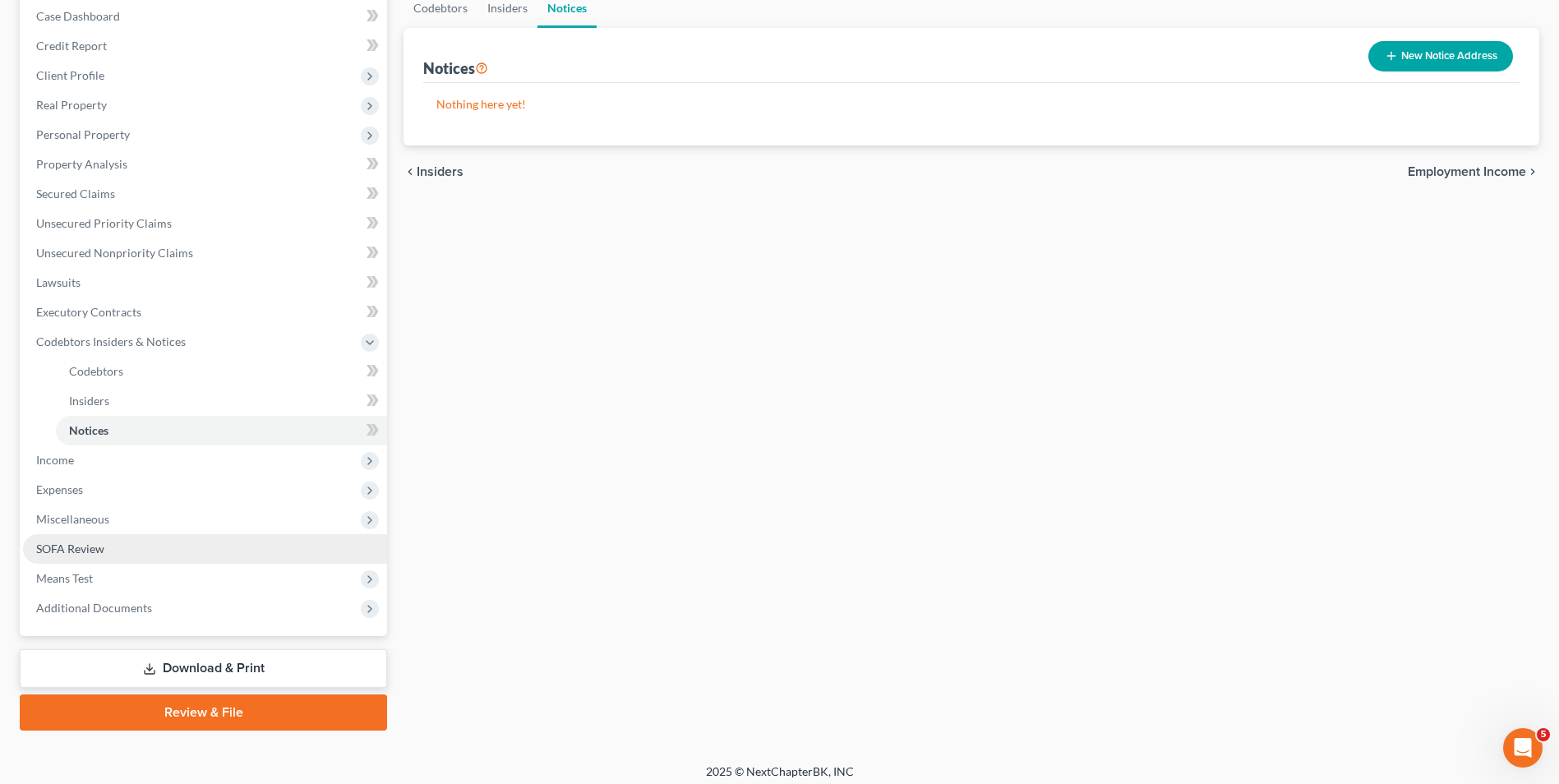
scroll to position [178, 0]
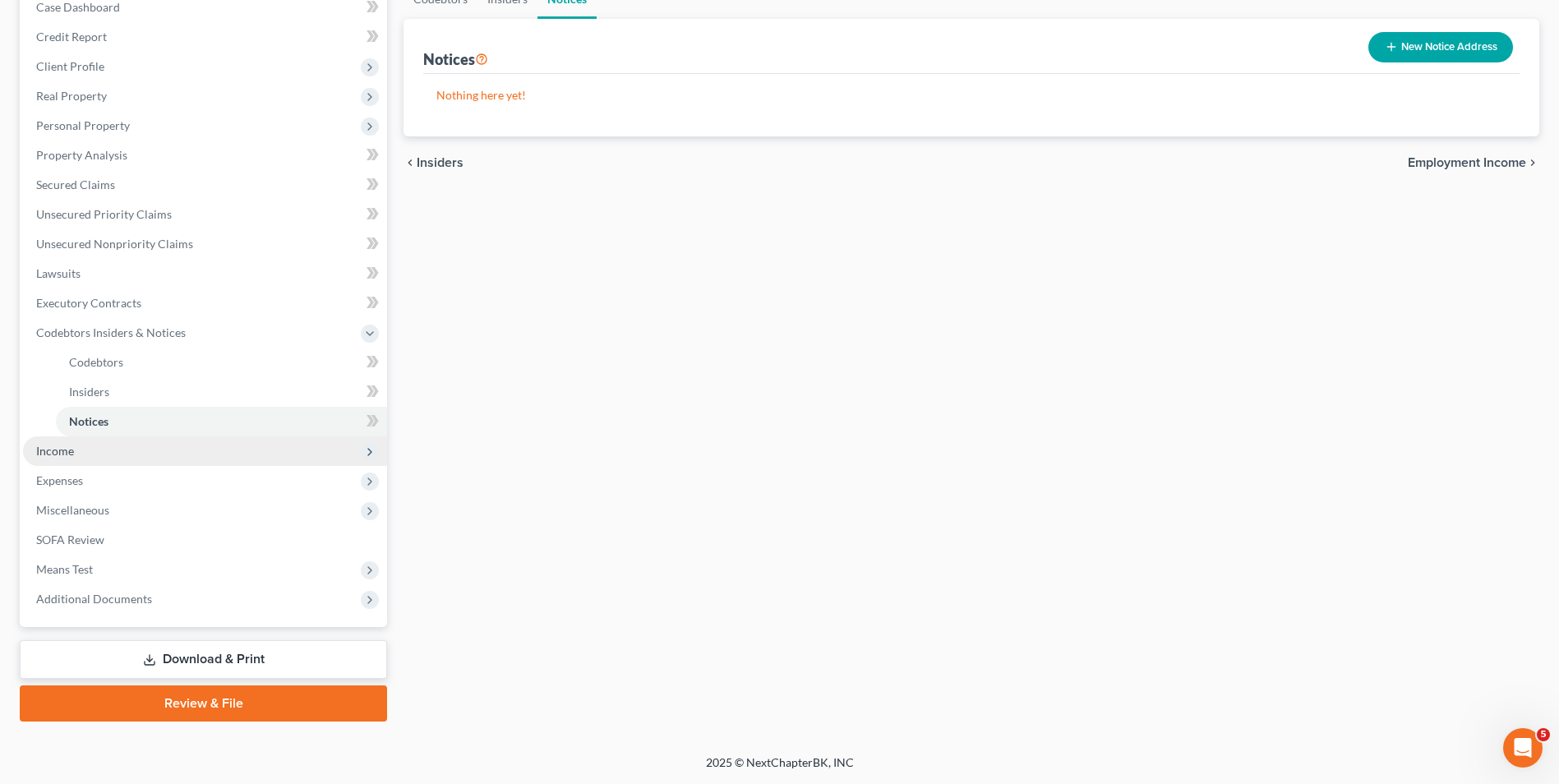
click at [114, 452] on span "Income" at bounding box center [204, 451] width 364 height 30
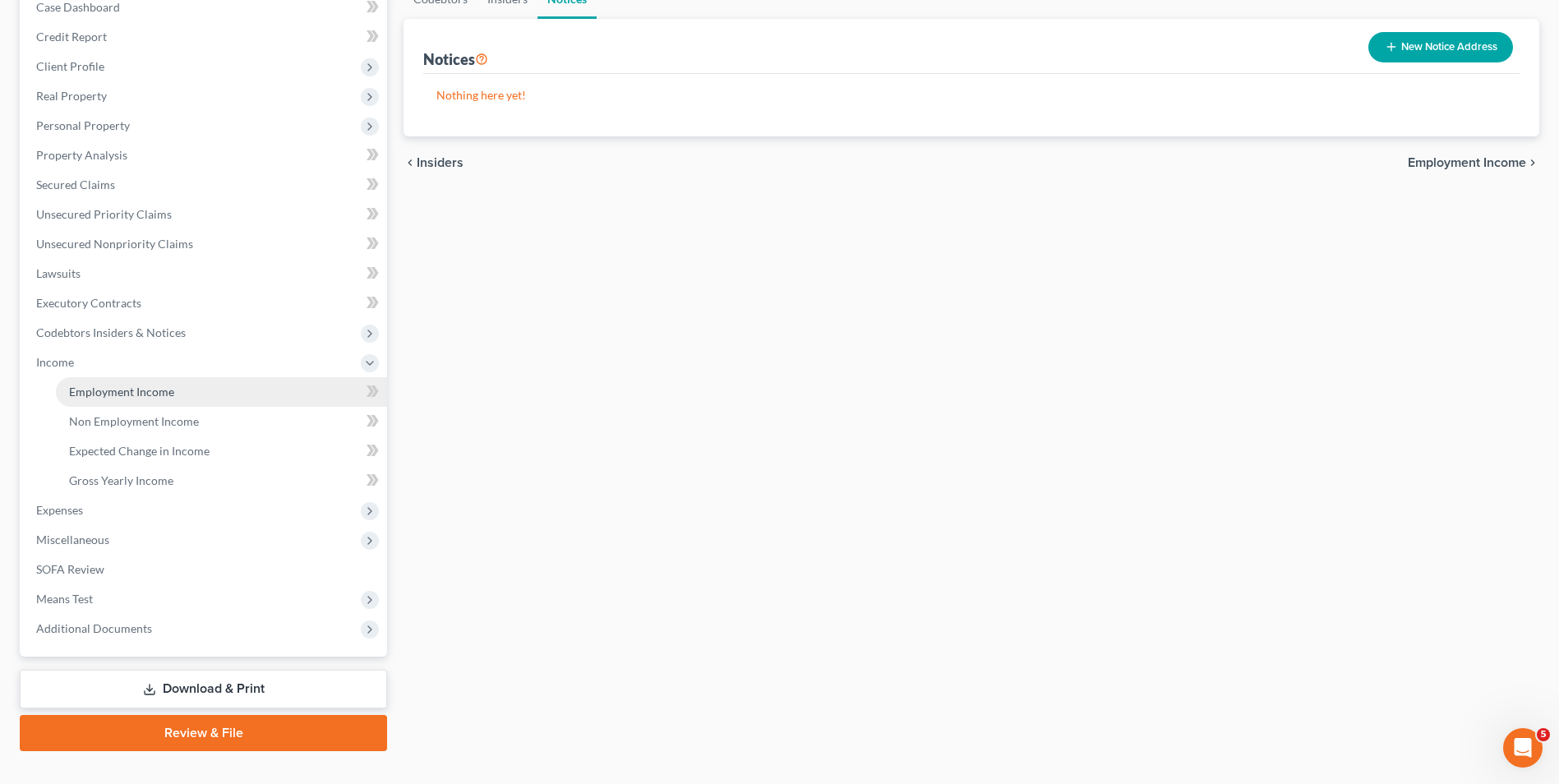
click at [160, 394] on span "Employment Income" at bounding box center [121, 392] width 106 height 14
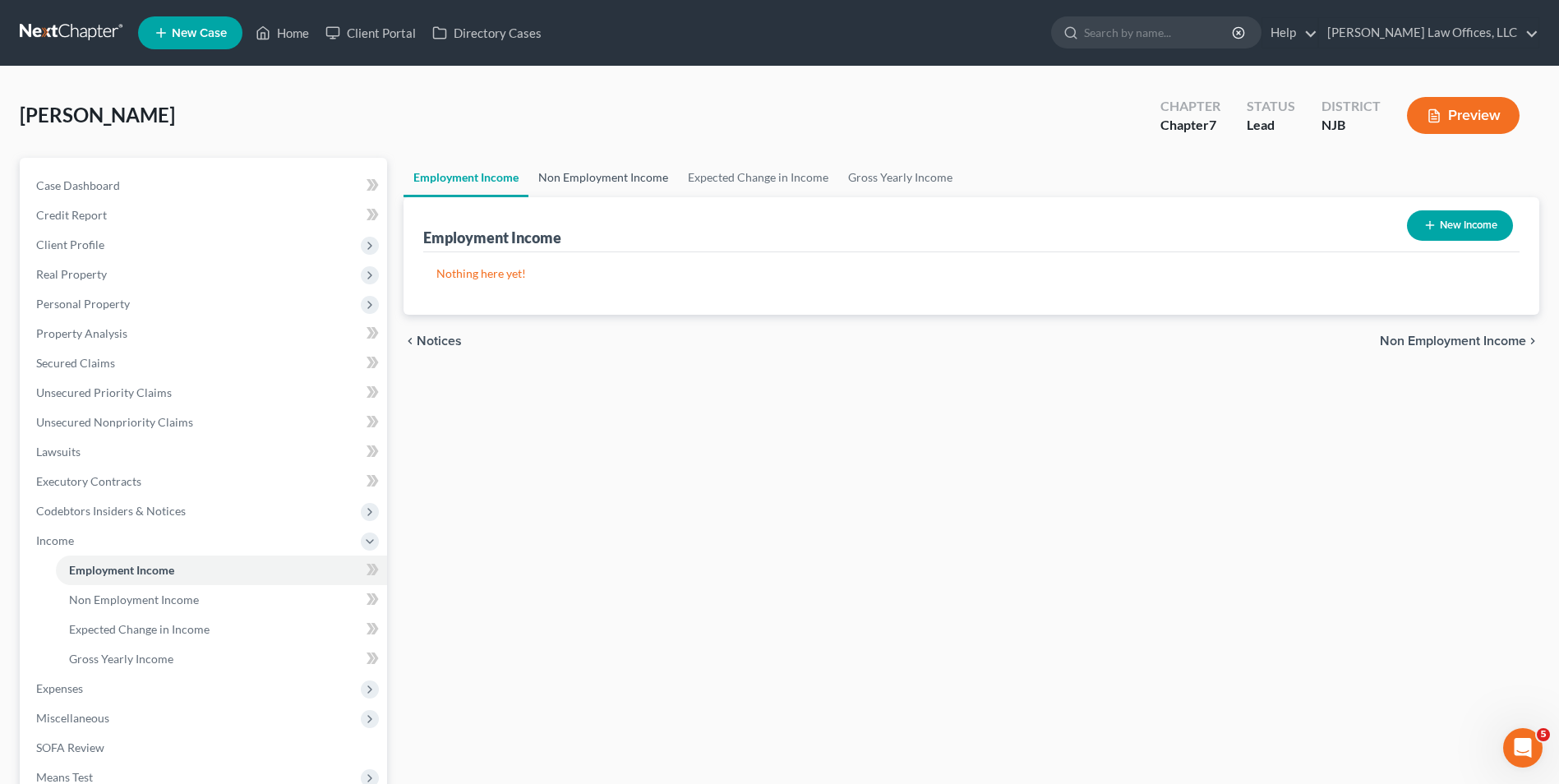
click at [572, 180] on link "Non Employment Income" at bounding box center [604, 178] width 150 height 39
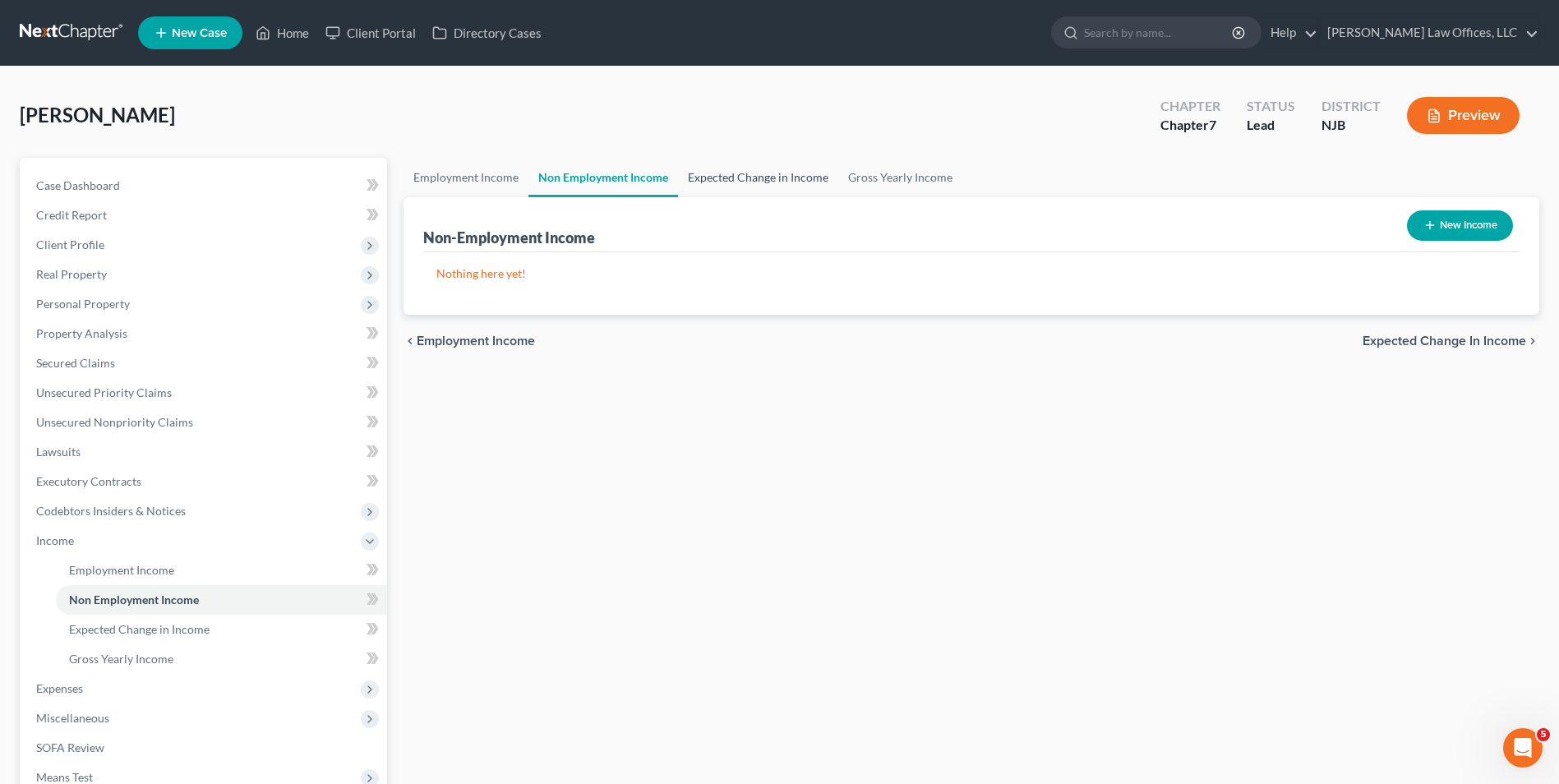
click at [765, 180] on link "Expected Change in Income" at bounding box center [758, 178] width 160 height 39
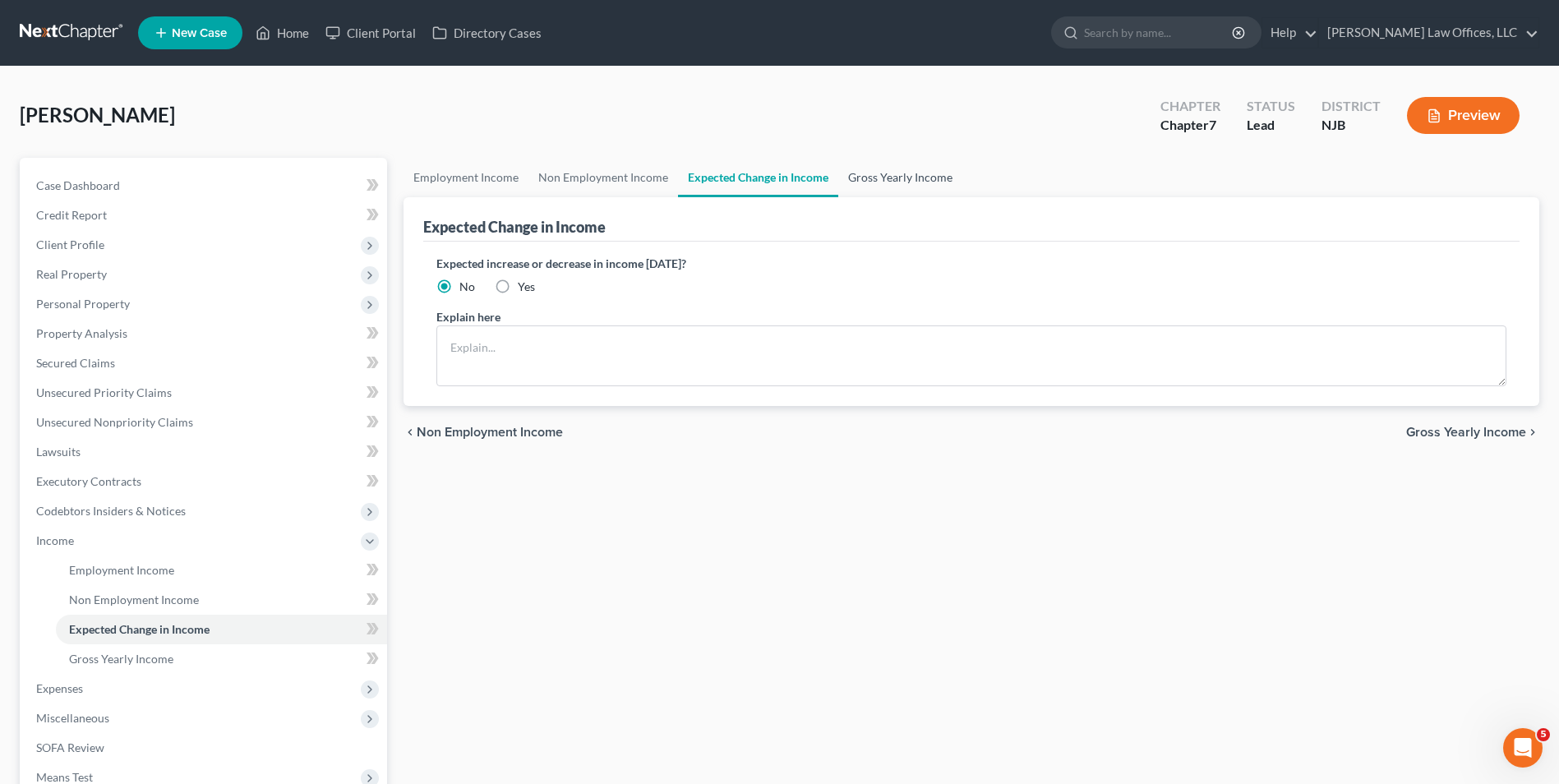
click at [854, 180] on link "Gross Yearly Income" at bounding box center [900, 178] width 124 height 39
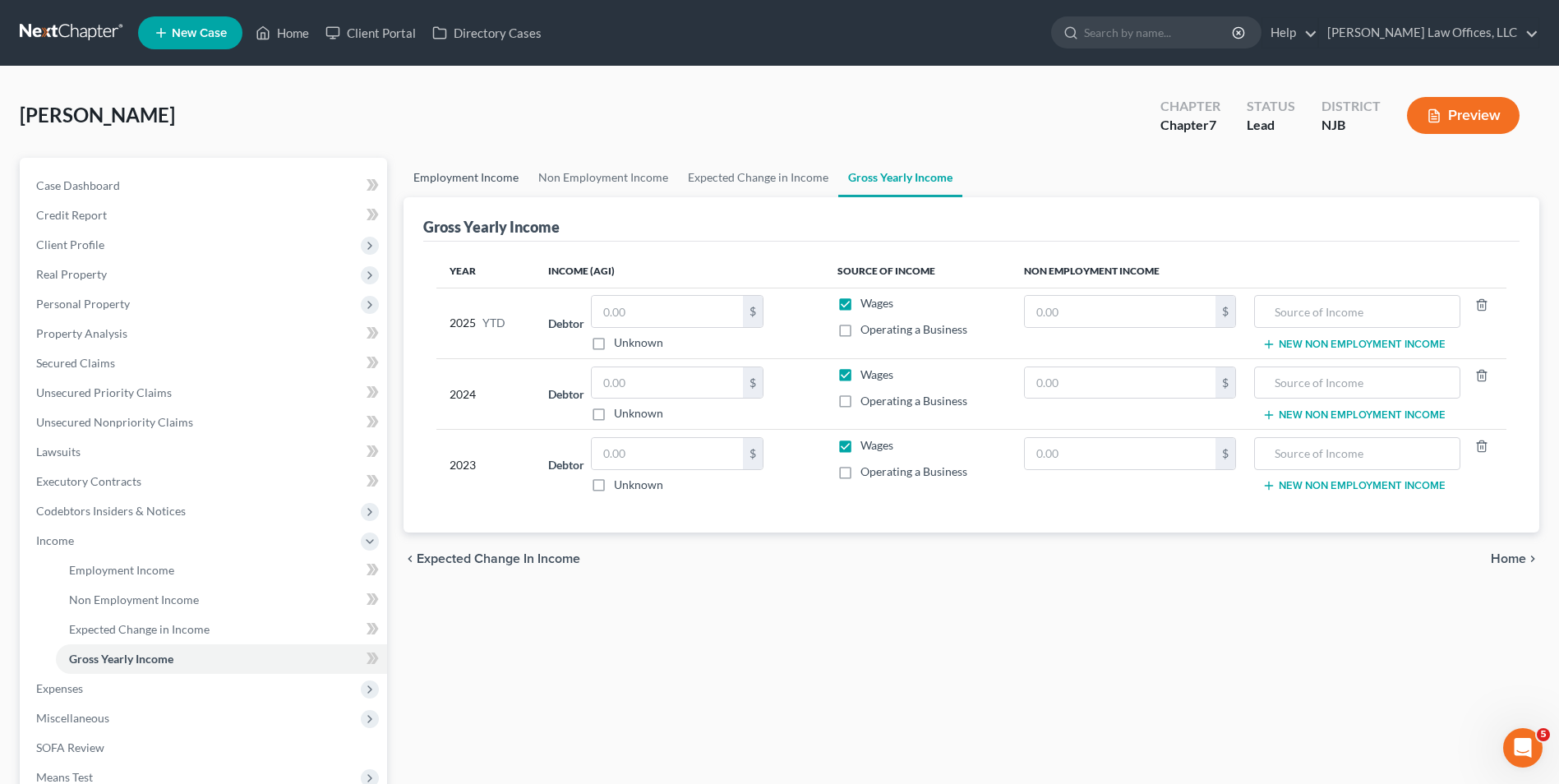
click at [494, 181] on link "Employment Income" at bounding box center [466, 178] width 125 height 39
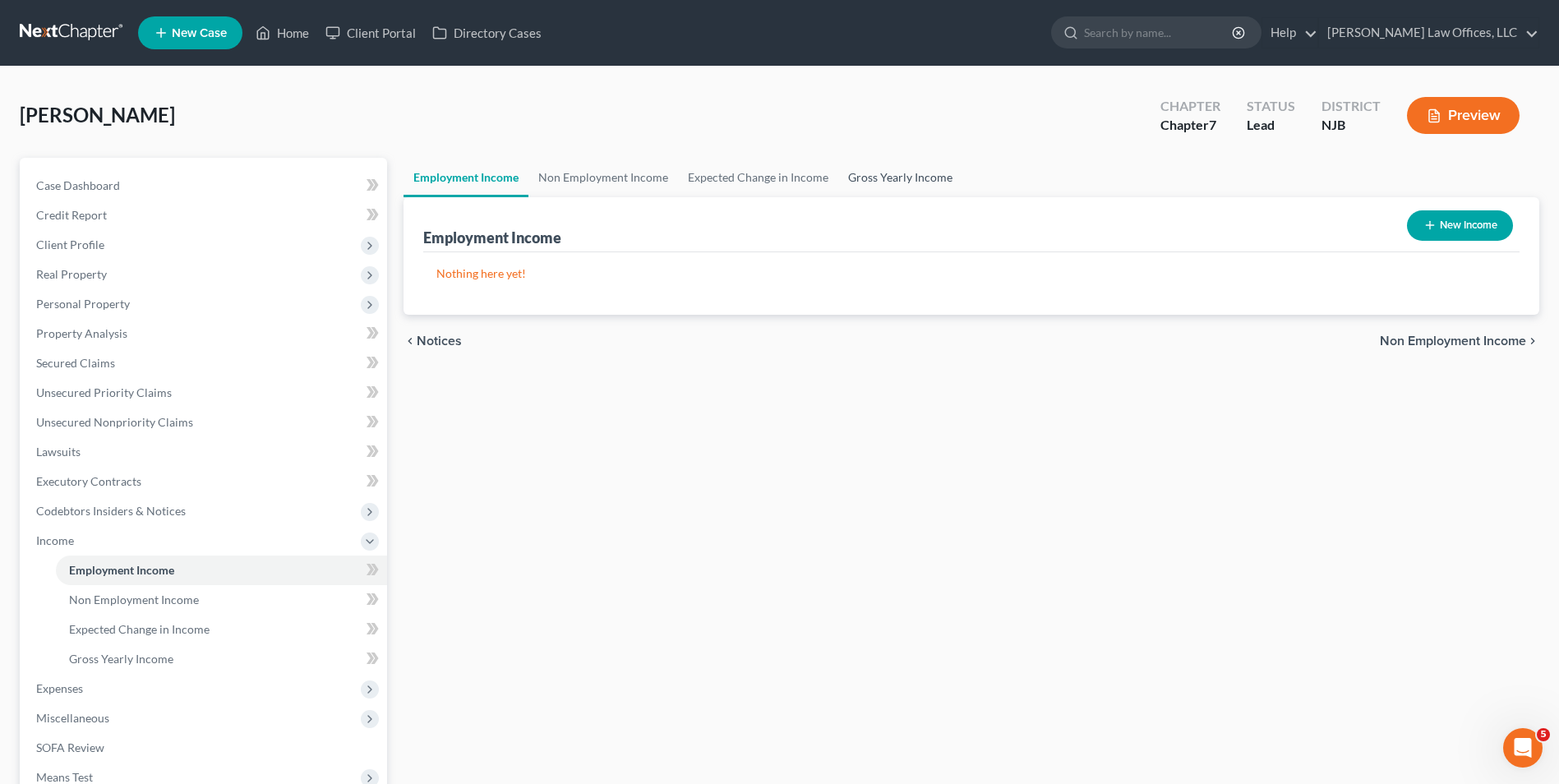
click at [899, 175] on link "Gross Yearly Income" at bounding box center [900, 178] width 124 height 39
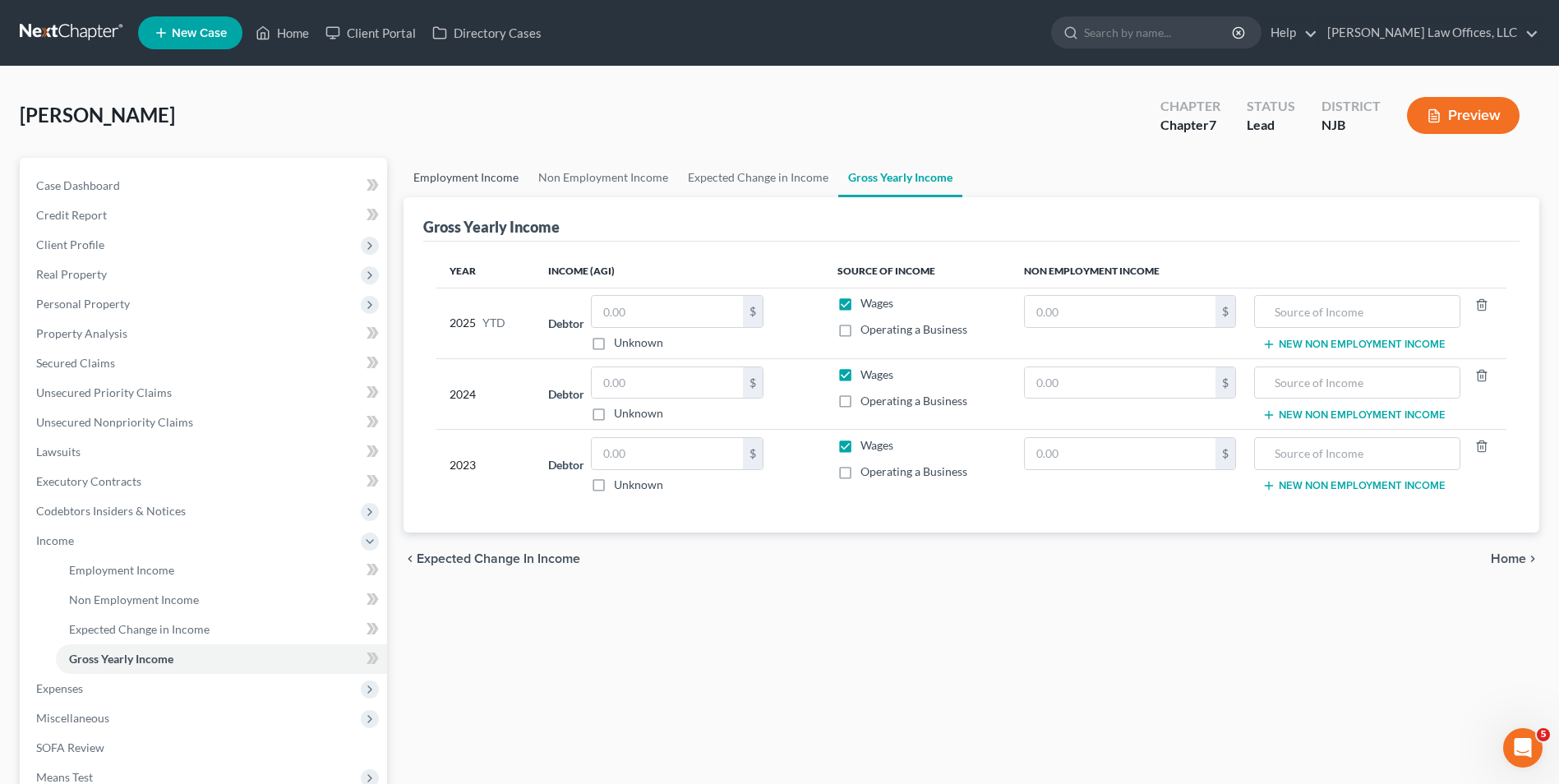
click at [450, 186] on link "Employment Income" at bounding box center [466, 178] width 125 height 39
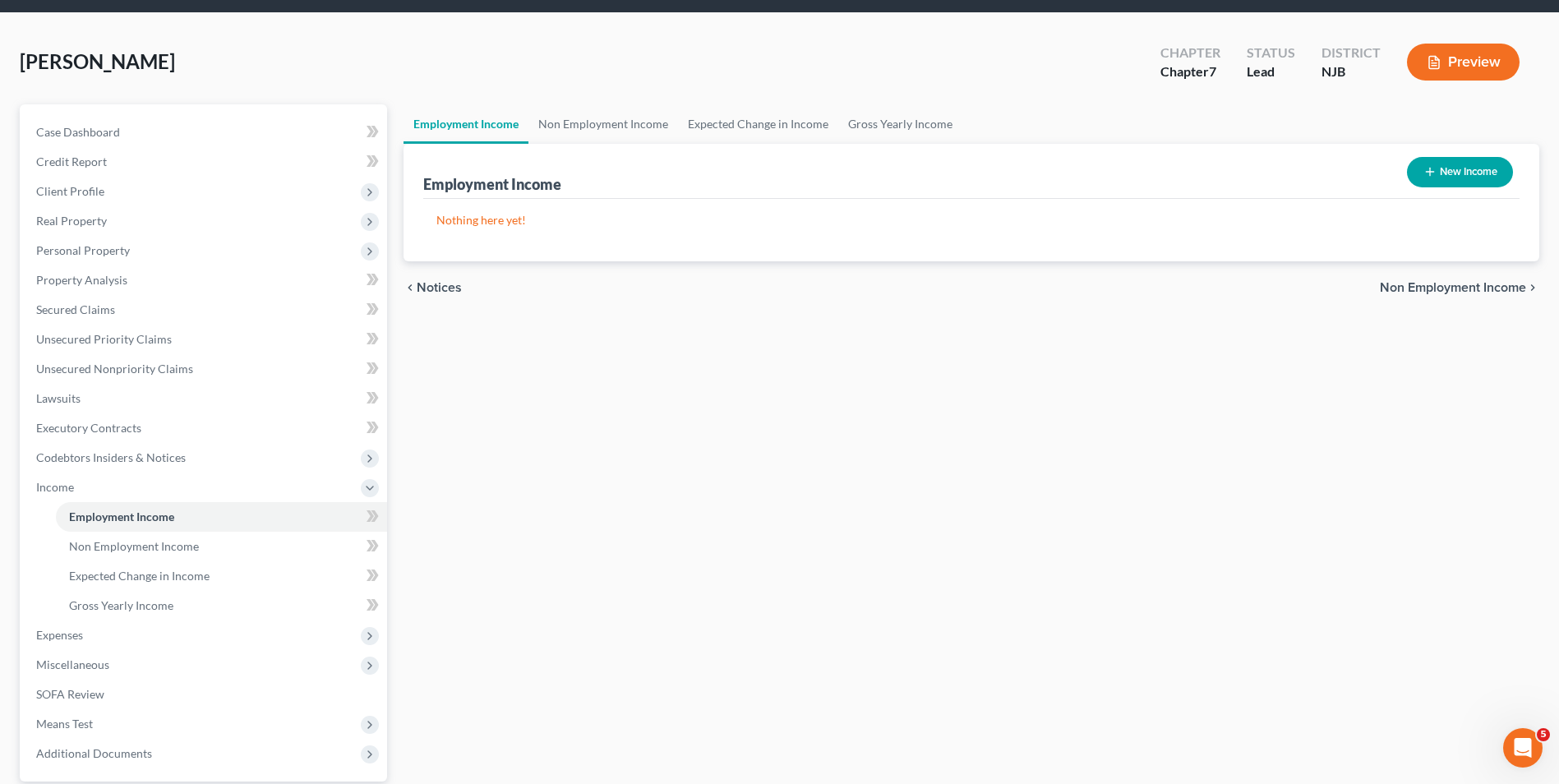
scroll to position [82, 0]
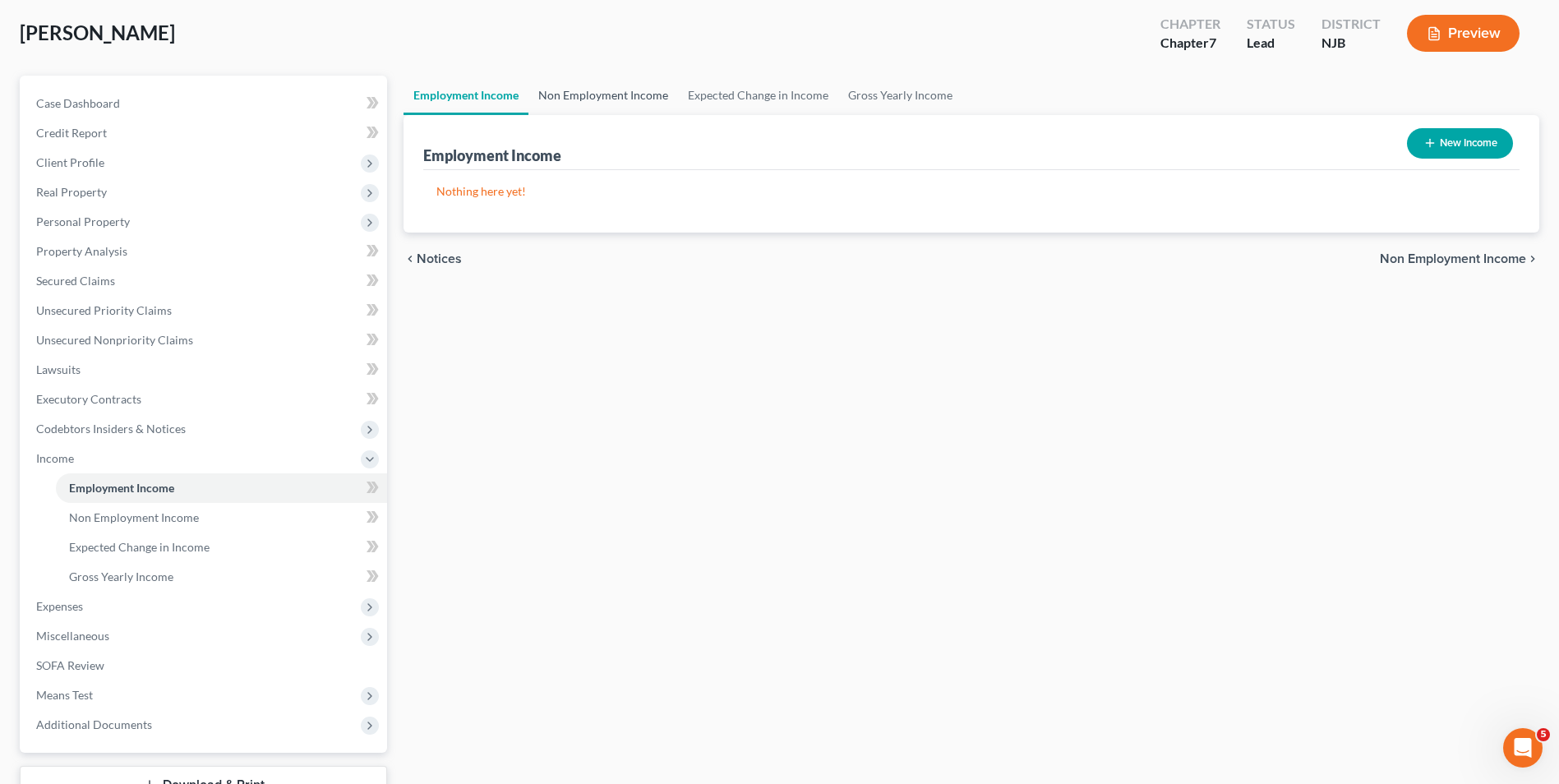
drag, startPoint x: 572, startPoint y: 91, endPoint x: 489, endPoint y: 101, distance: 83.6
click at [573, 91] on link "Non Employment Income" at bounding box center [604, 96] width 150 height 39
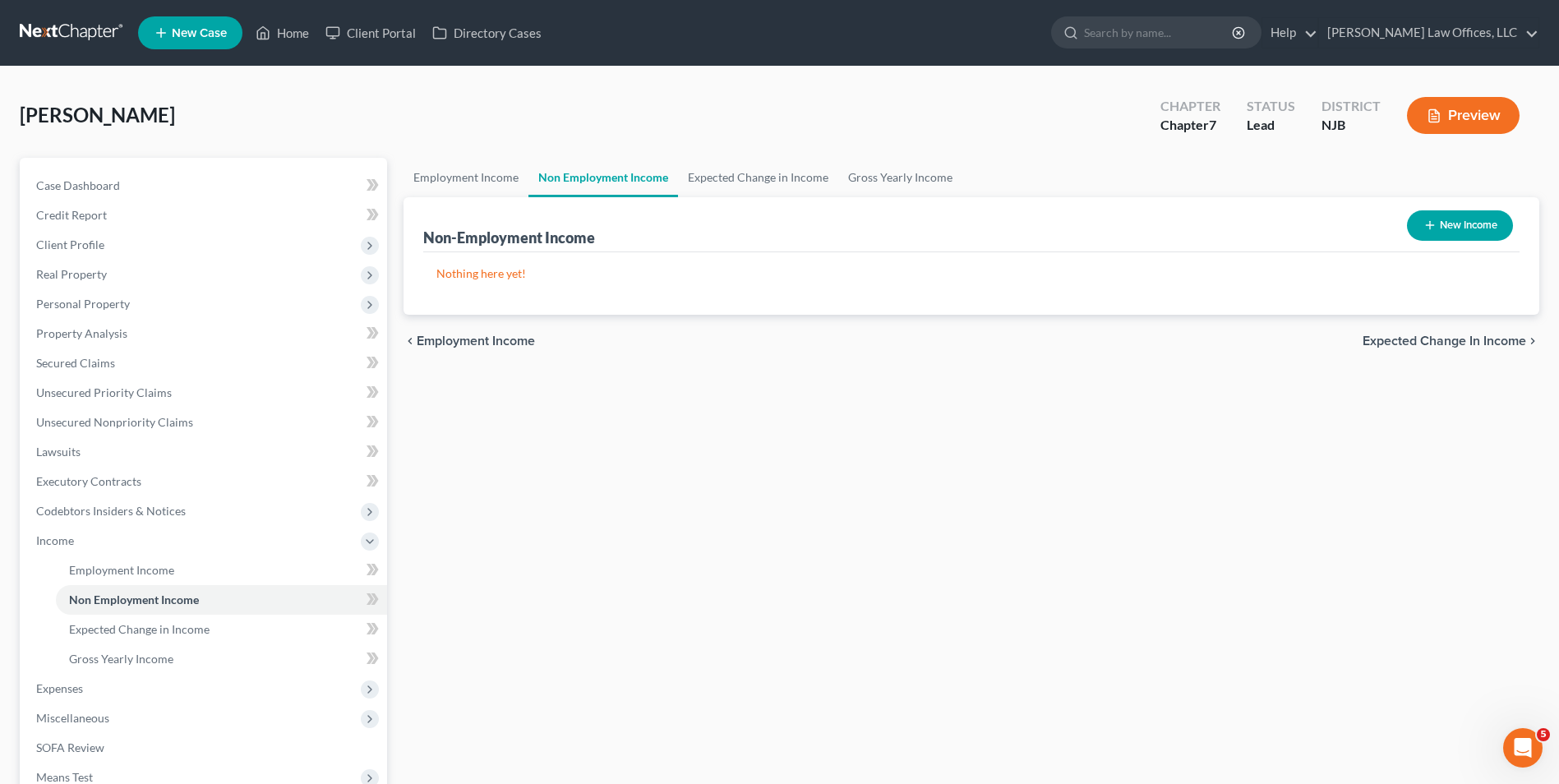
click at [482, 96] on div "Castano, Robert Upgraded Chapter Chapter 7 Status Lead District NJB Preview" at bounding box center [780, 121] width 1520 height 71
click at [450, 175] on link "Employment Income" at bounding box center [466, 178] width 125 height 39
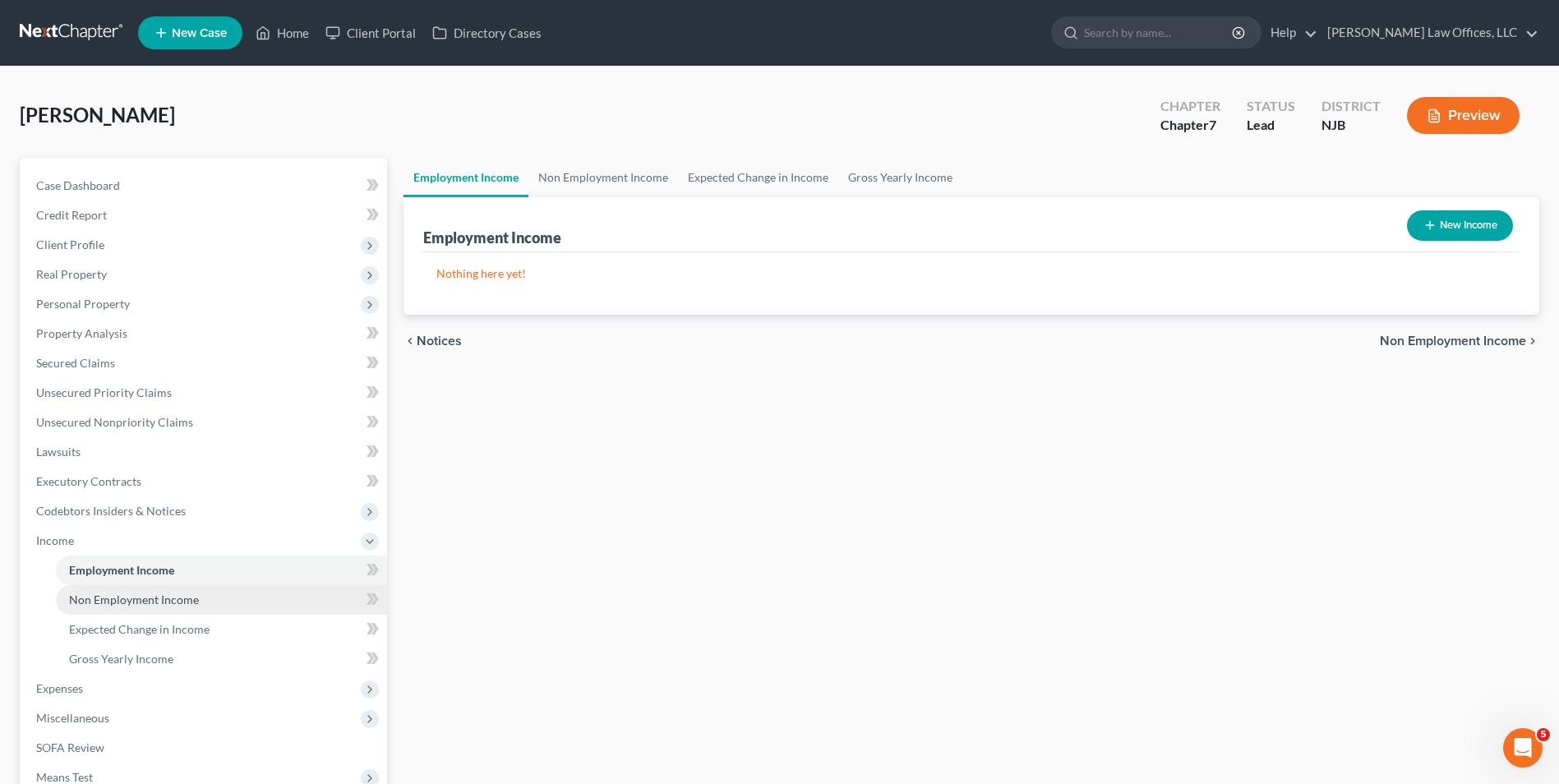
click at [172, 606] on span "Non Employment Income" at bounding box center [134, 599] width 130 height 14
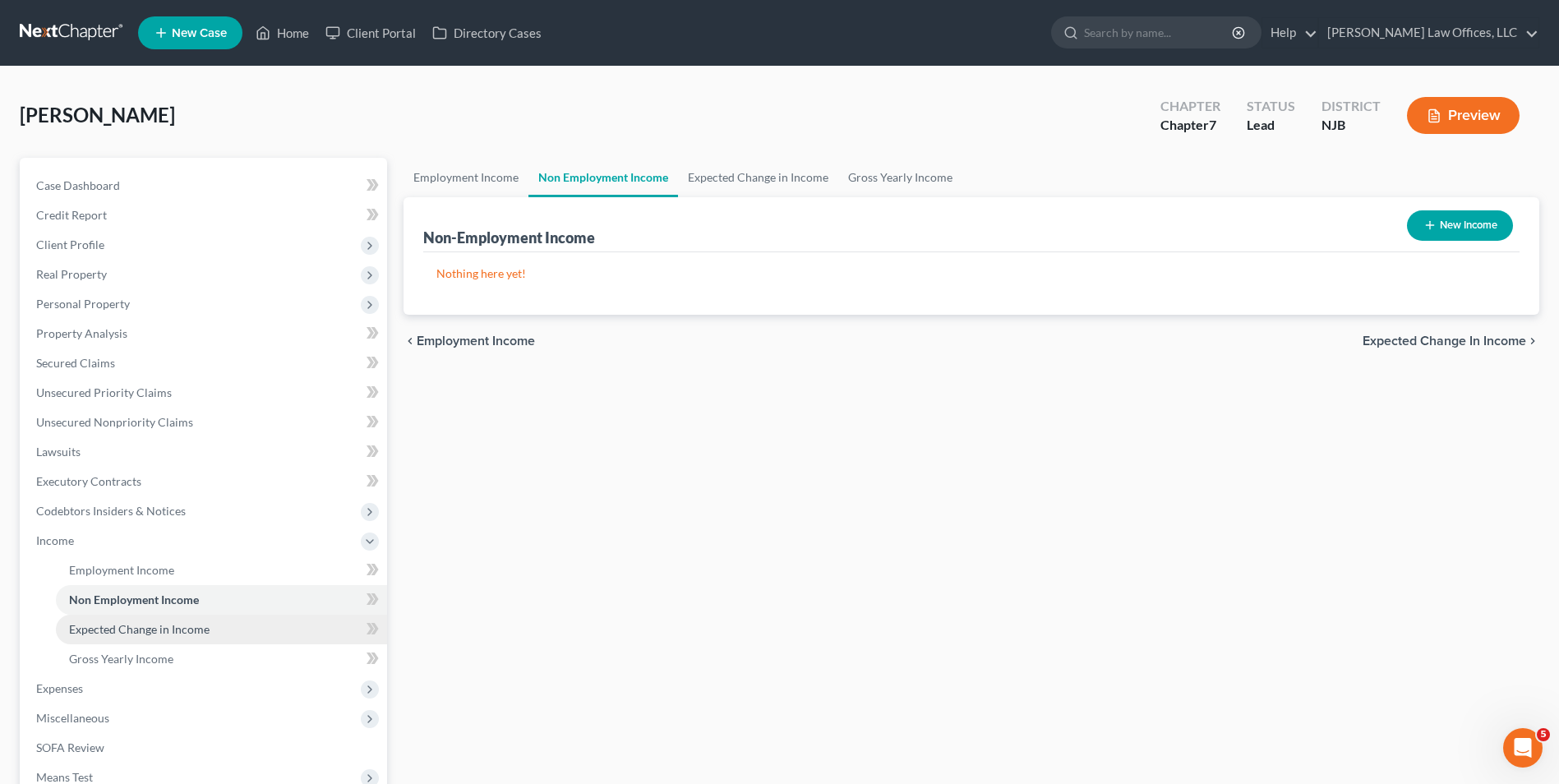
click at [188, 633] on span "Expected Change in Income" at bounding box center [139, 628] width 140 height 14
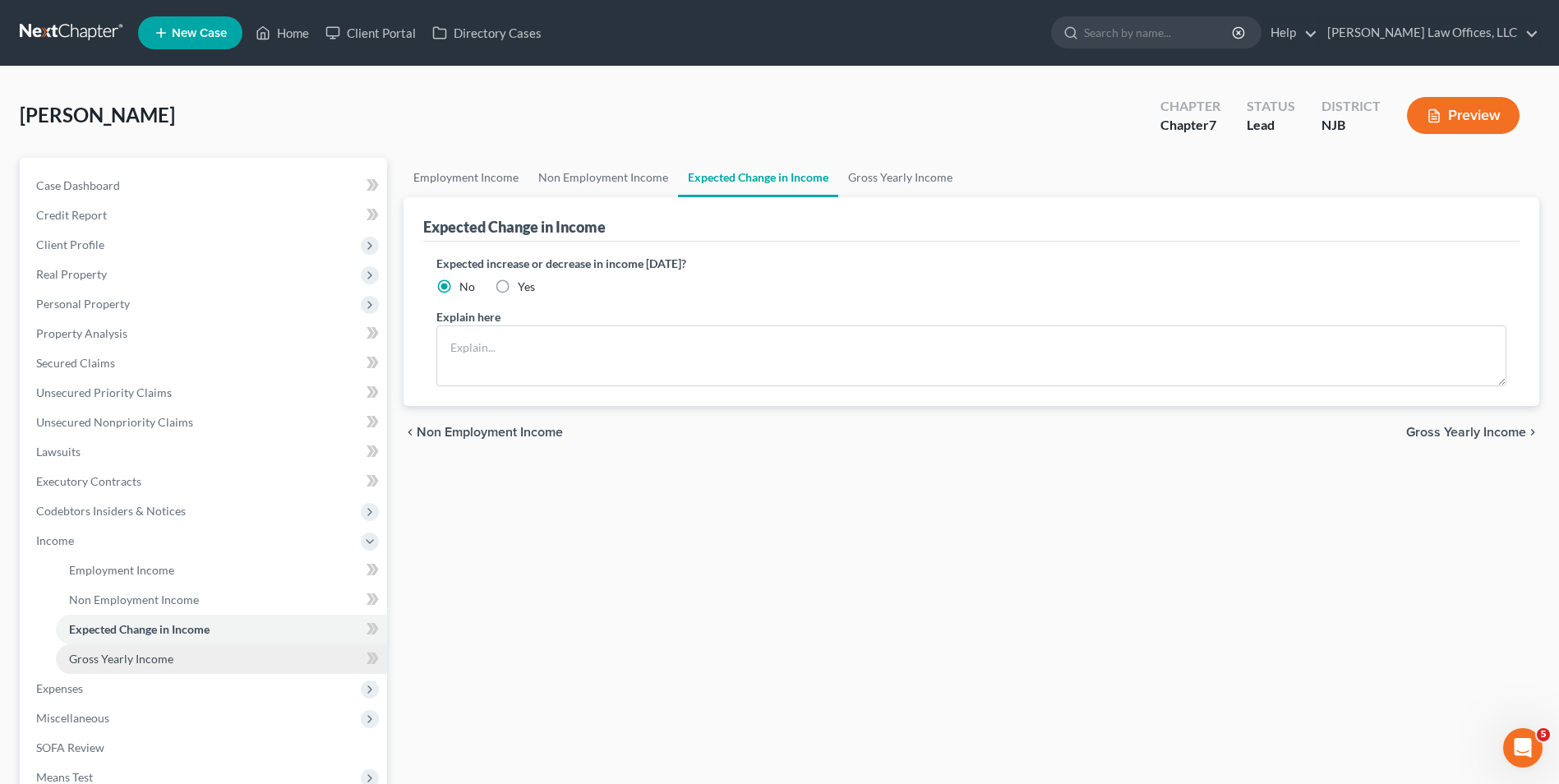
click at [170, 659] on span "Gross Yearly Income" at bounding box center [121, 658] width 105 height 14
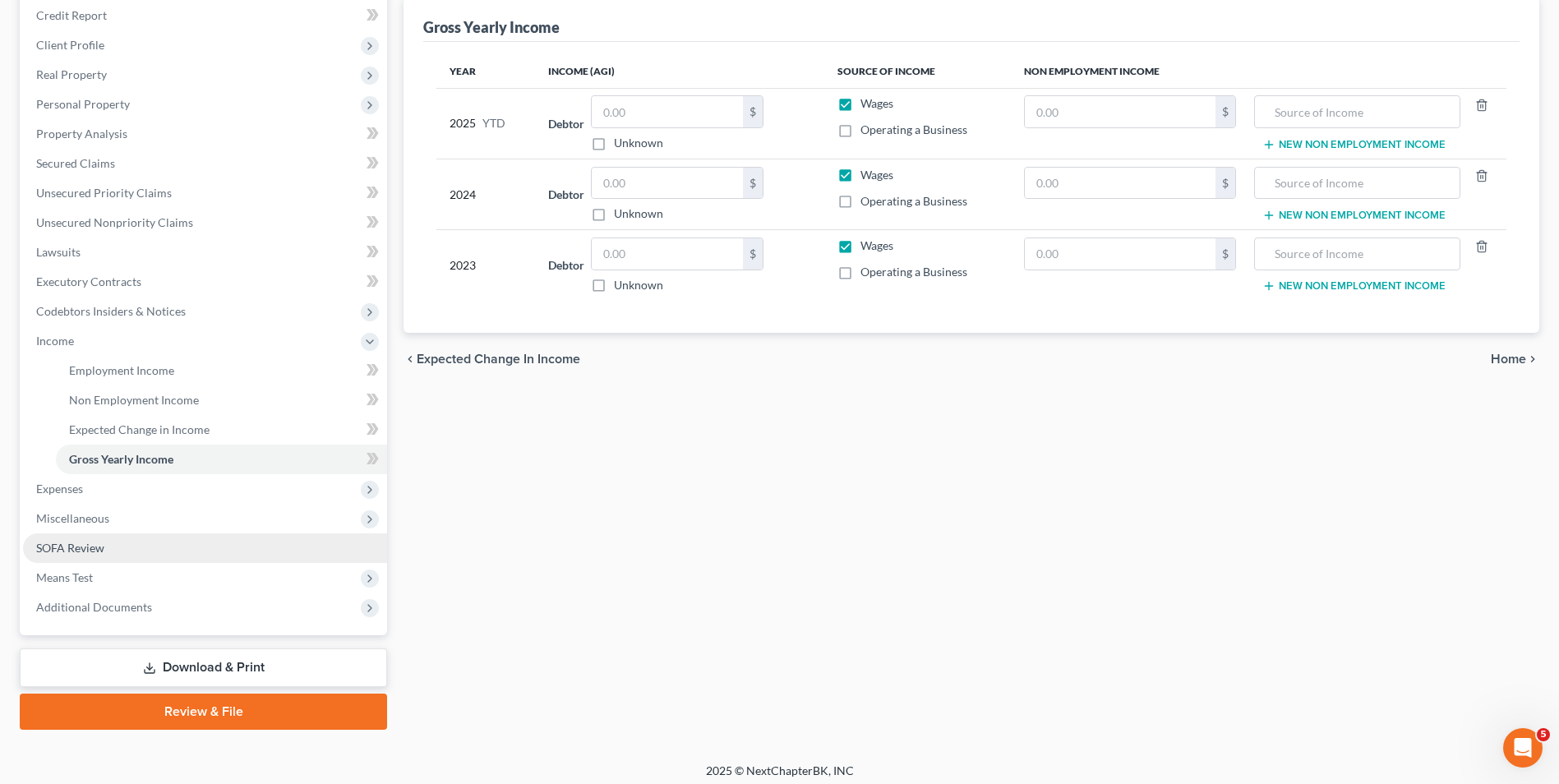
scroll to position [208, 0]
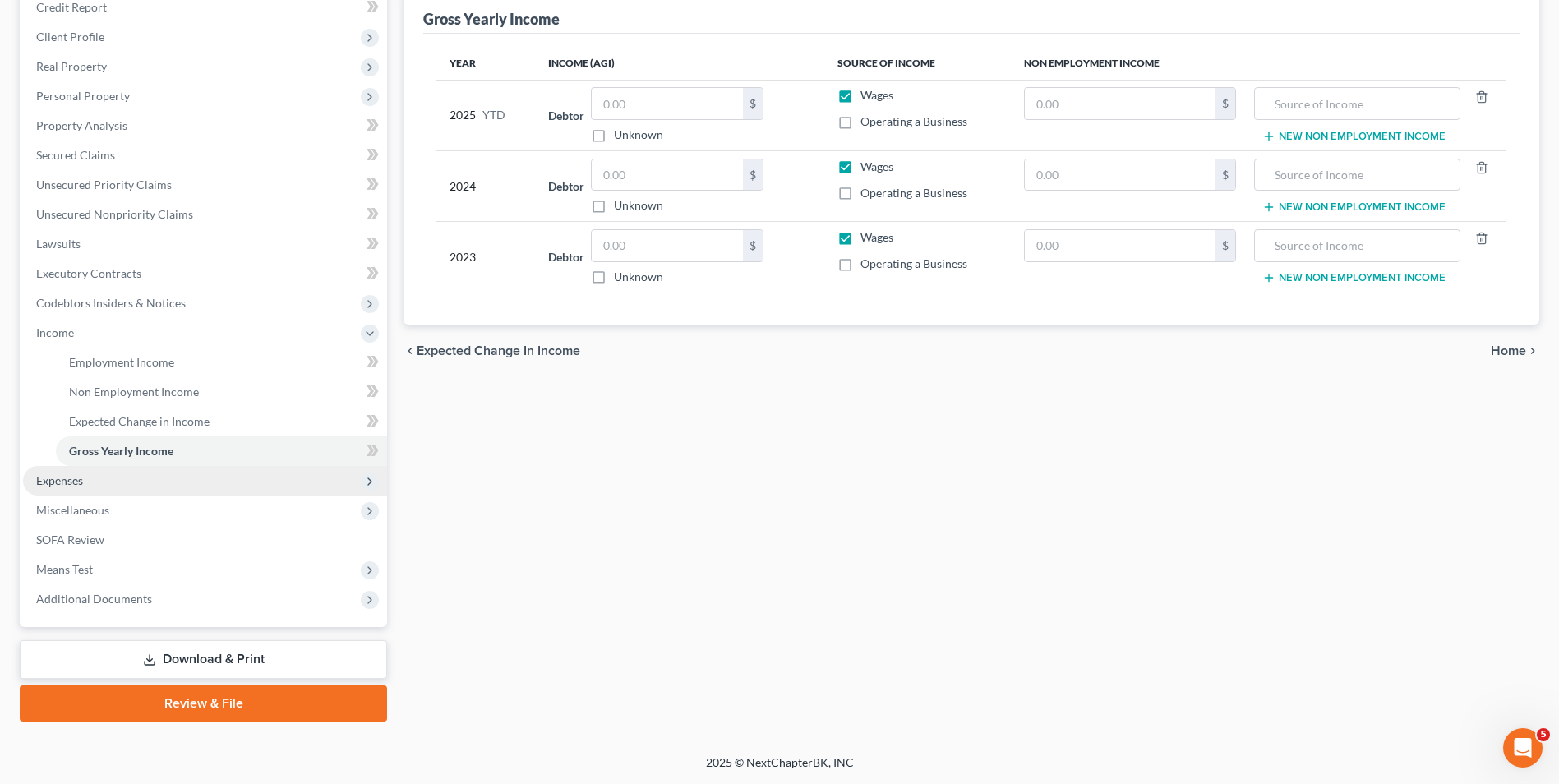
click at [143, 480] on span "Expenses" at bounding box center [204, 480] width 364 height 30
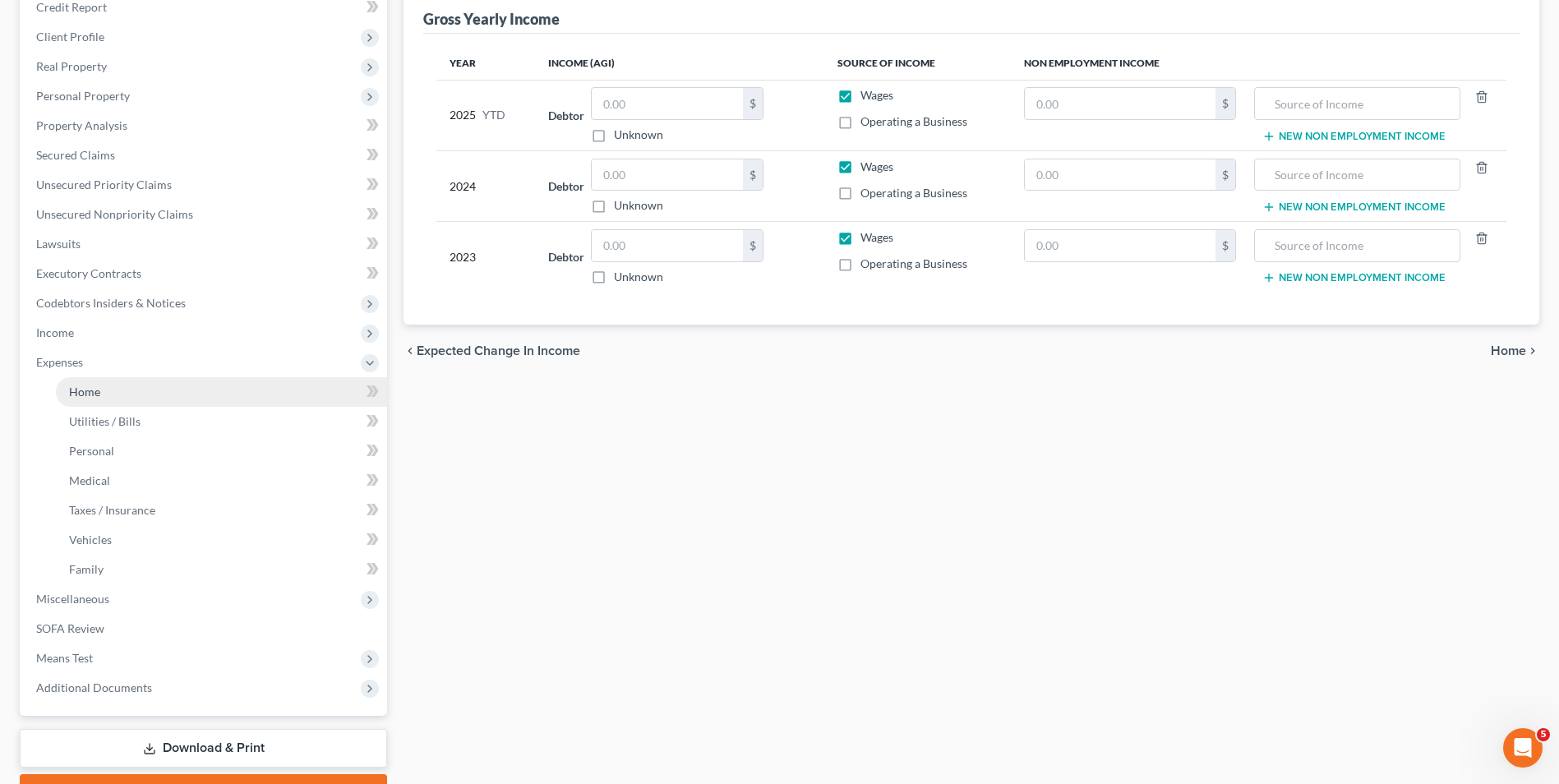
click at [129, 400] on link "Home" at bounding box center [222, 392] width 332 height 30
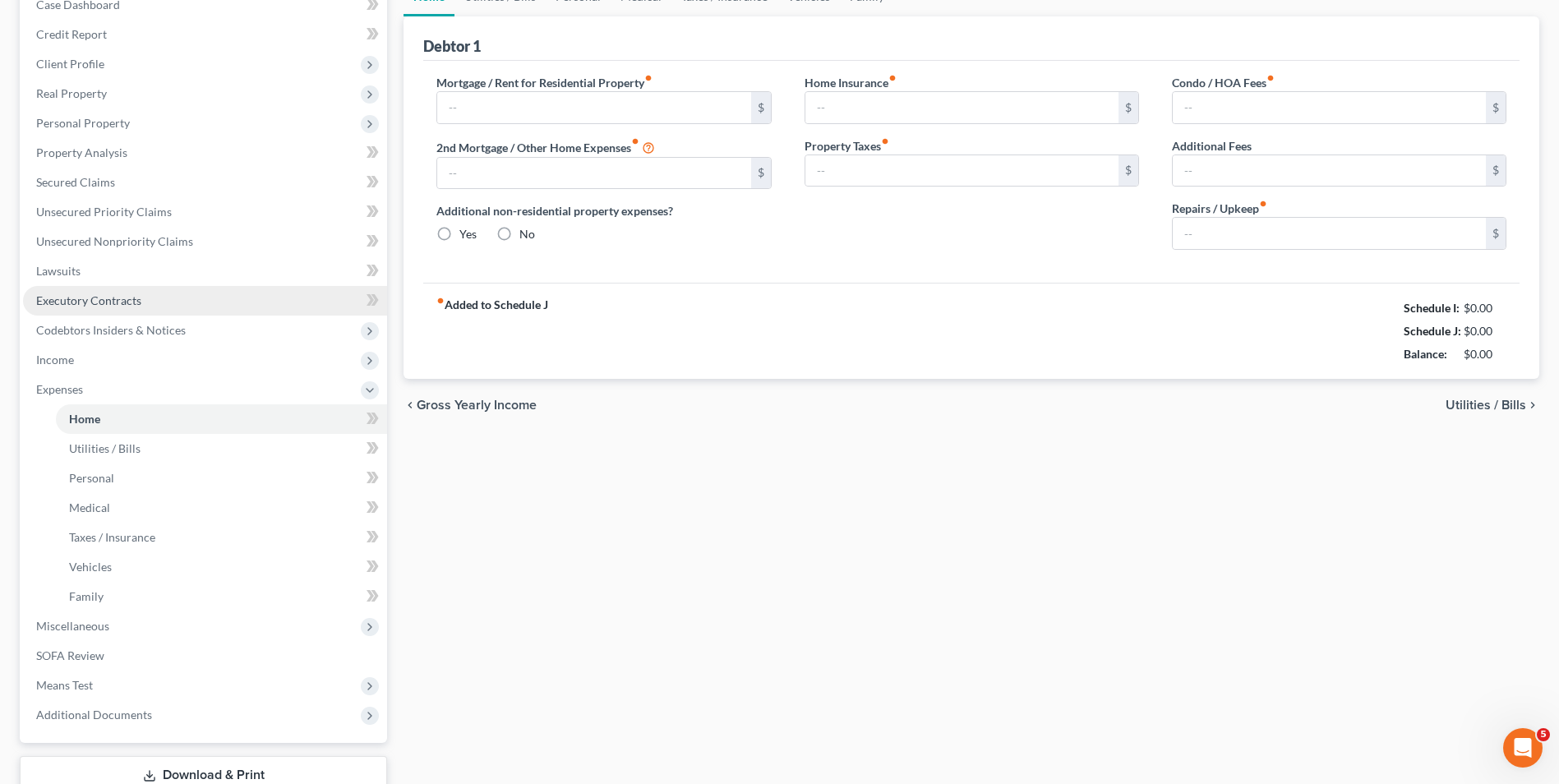
type input "1,450.00"
type input "0.00"
radio input "true"
type input "15.00"
type input "0.00"
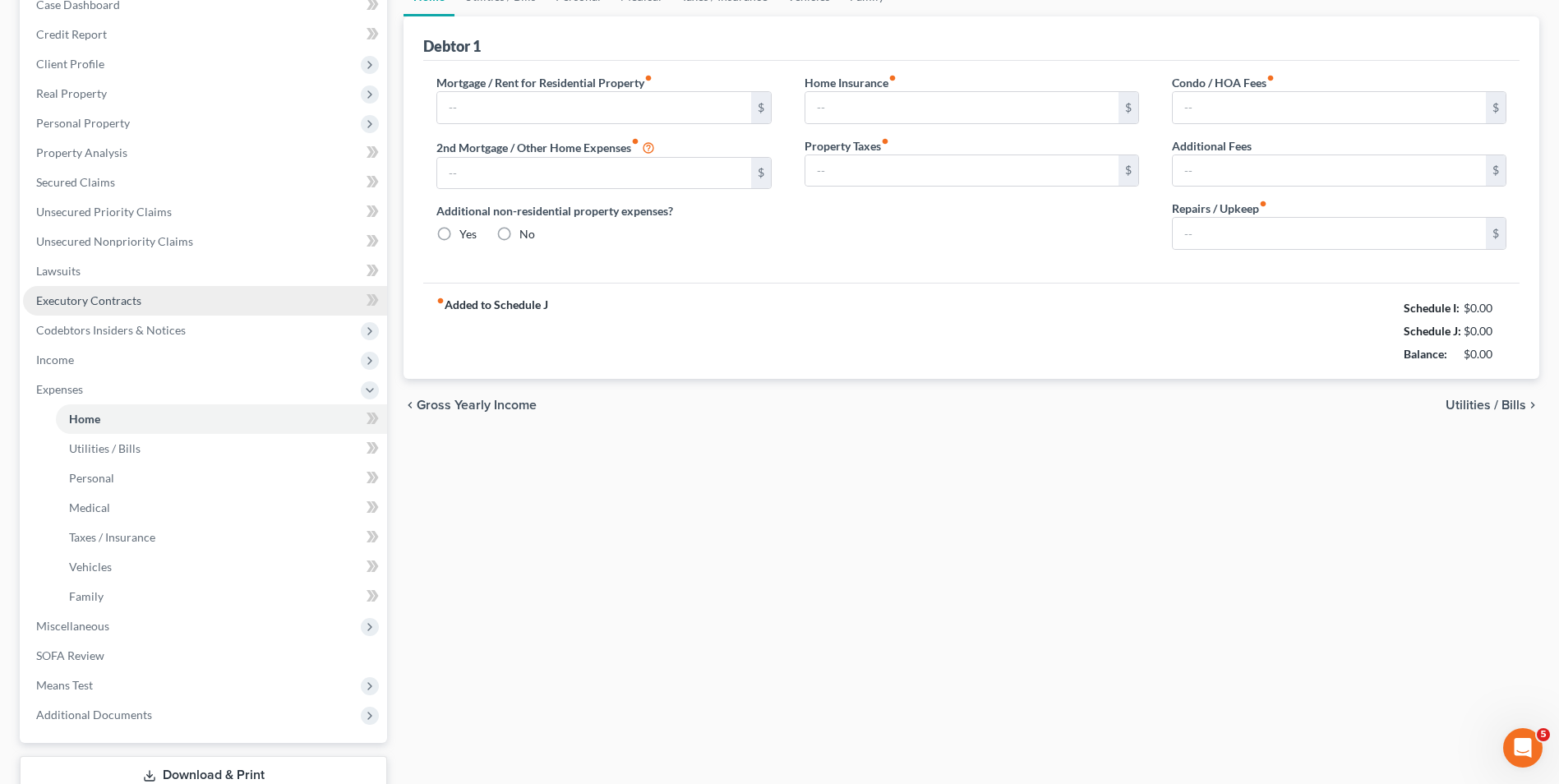
type input "0.00"
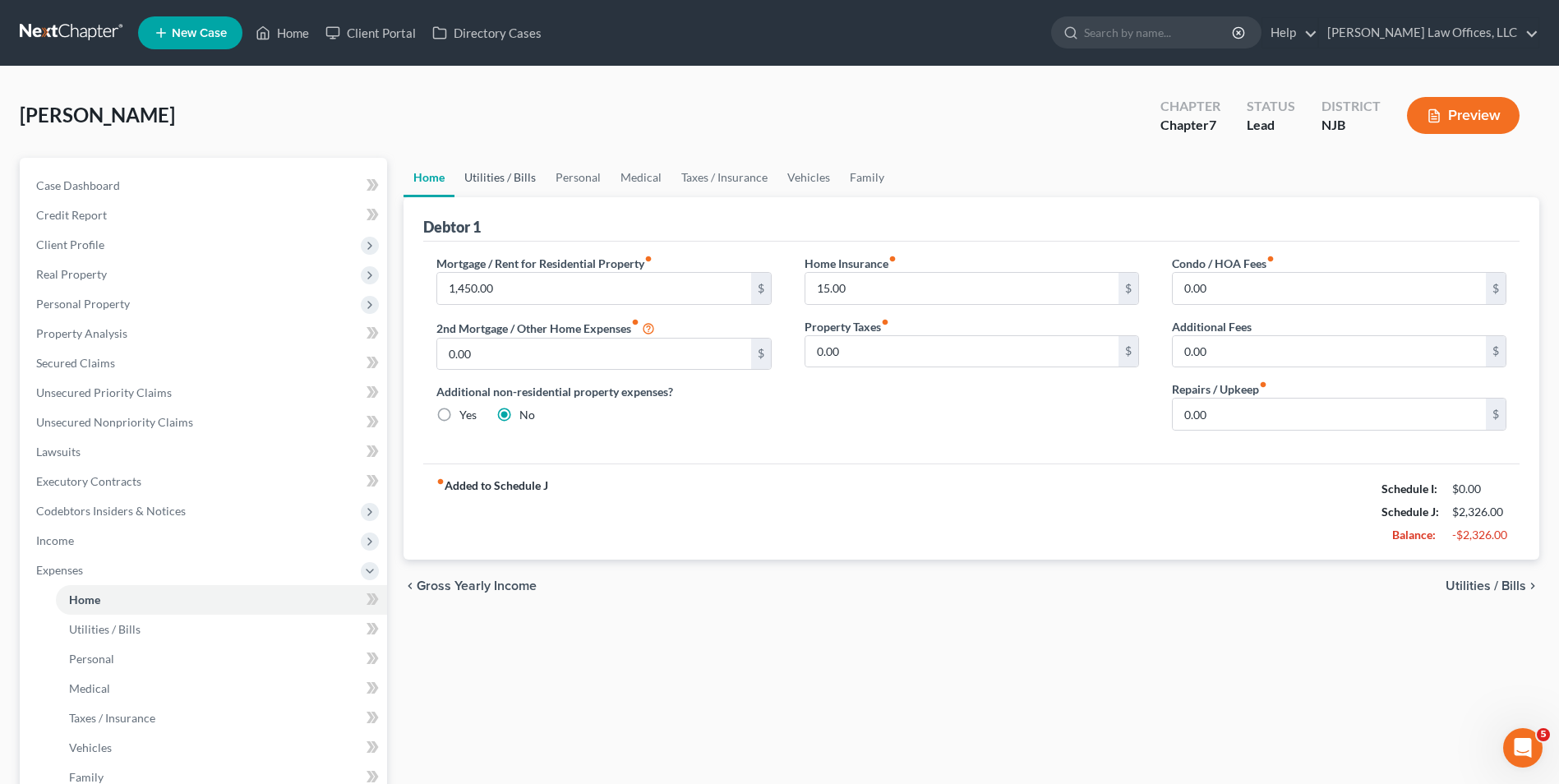
click at [499, 176] on link "Utilities / Bills" at bounding box center [500, 178] width 91 height 39
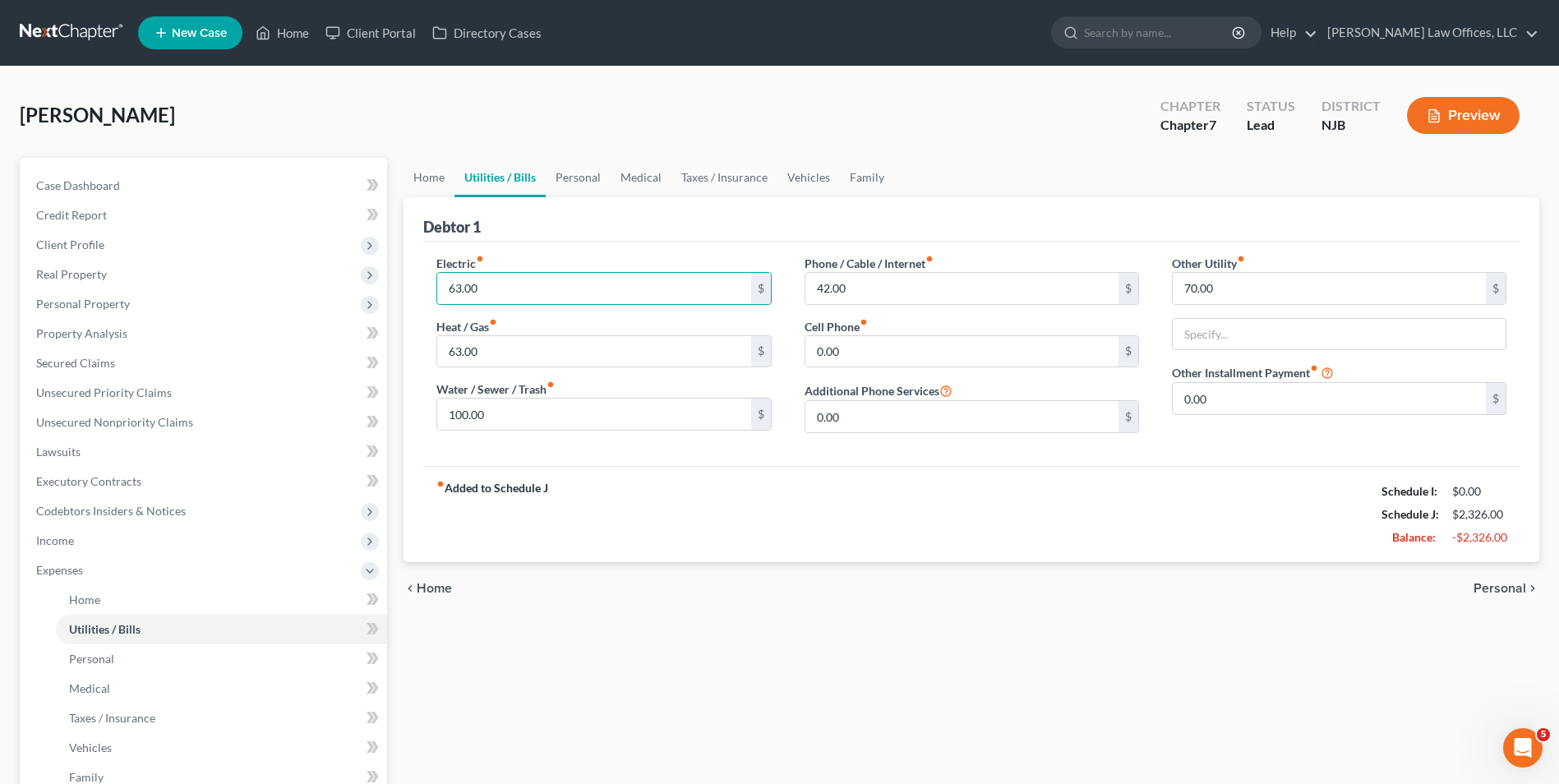
click at [485, 371] on div "Electric fiber_manual_record 63.00 $ Heat / Gas fiber_manual_record 63.00 $ Wat…" at bounding box center [604, 350] width 367 height 191
click at [578, 184] on link "Personal" at bounding box center [578, 178] width 65 height 39
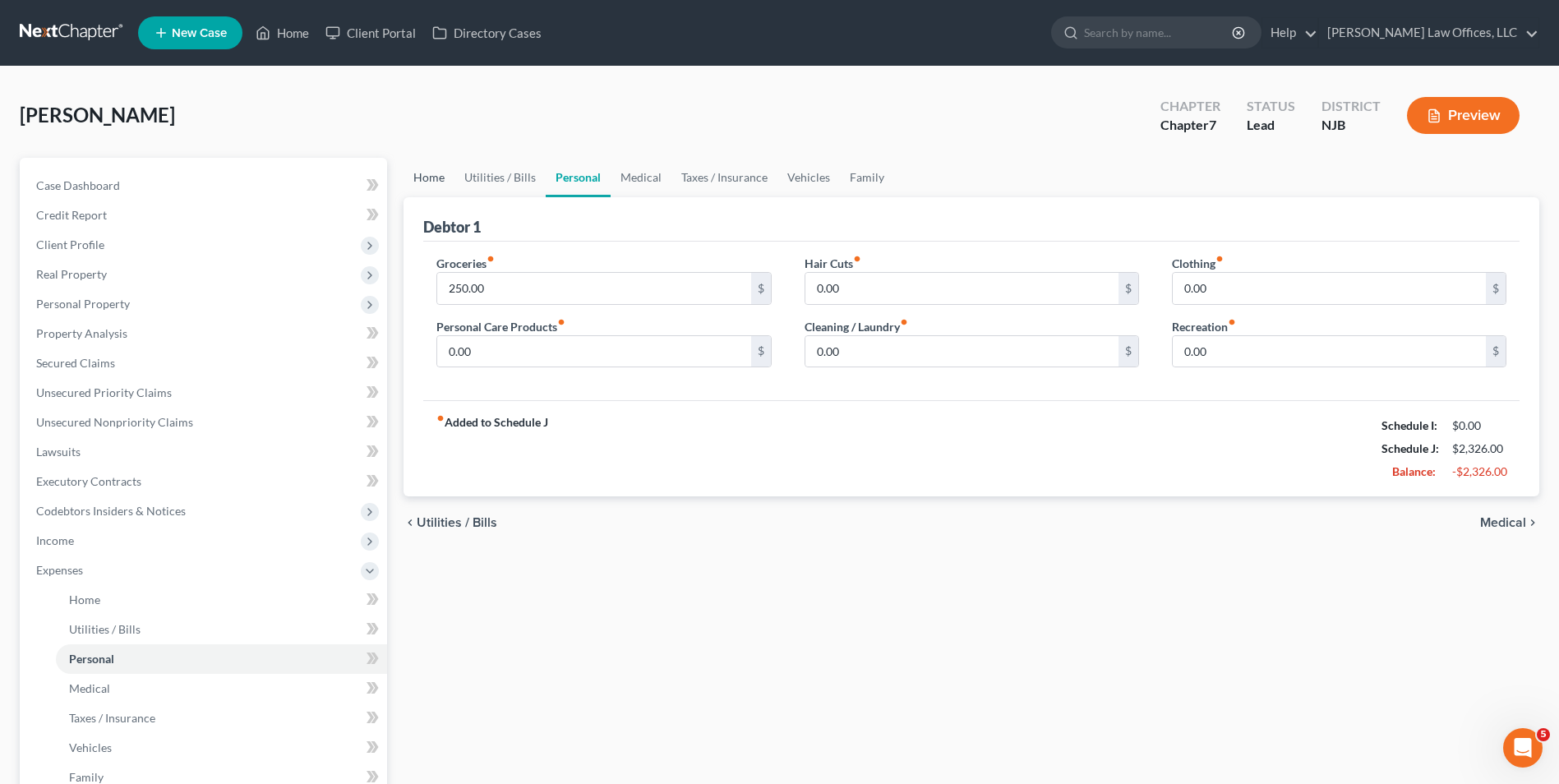
click at [434, 188] on link "Home" at bounding box center [429, 178] width 51 height 39
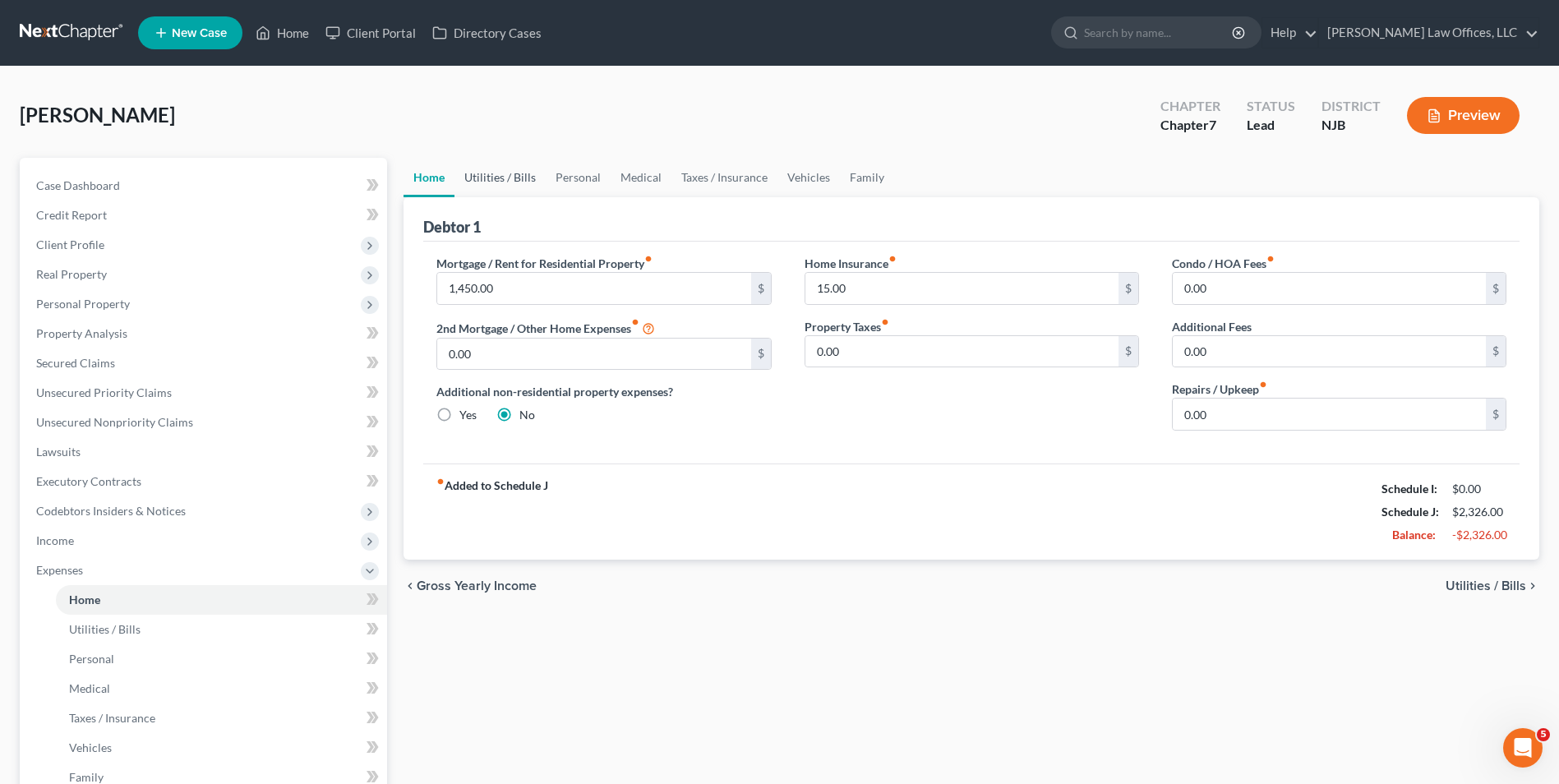
click at [498, 176] on link "Utilities / Bills" at bounding box center [500, 178] width 91 height 39
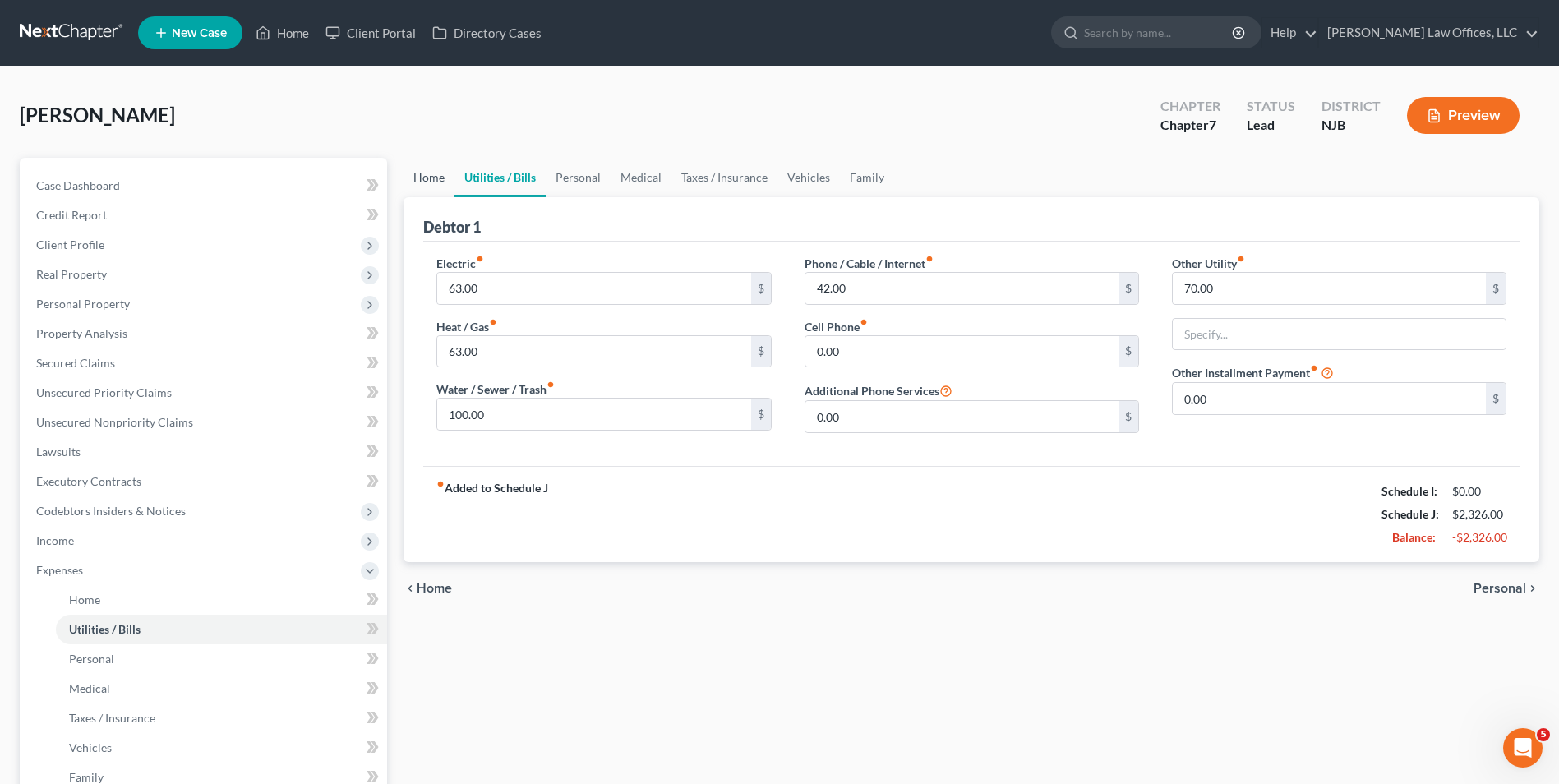
click at [440, 180] on link "Home" at bounding box center [429, 178] width 51 height 39
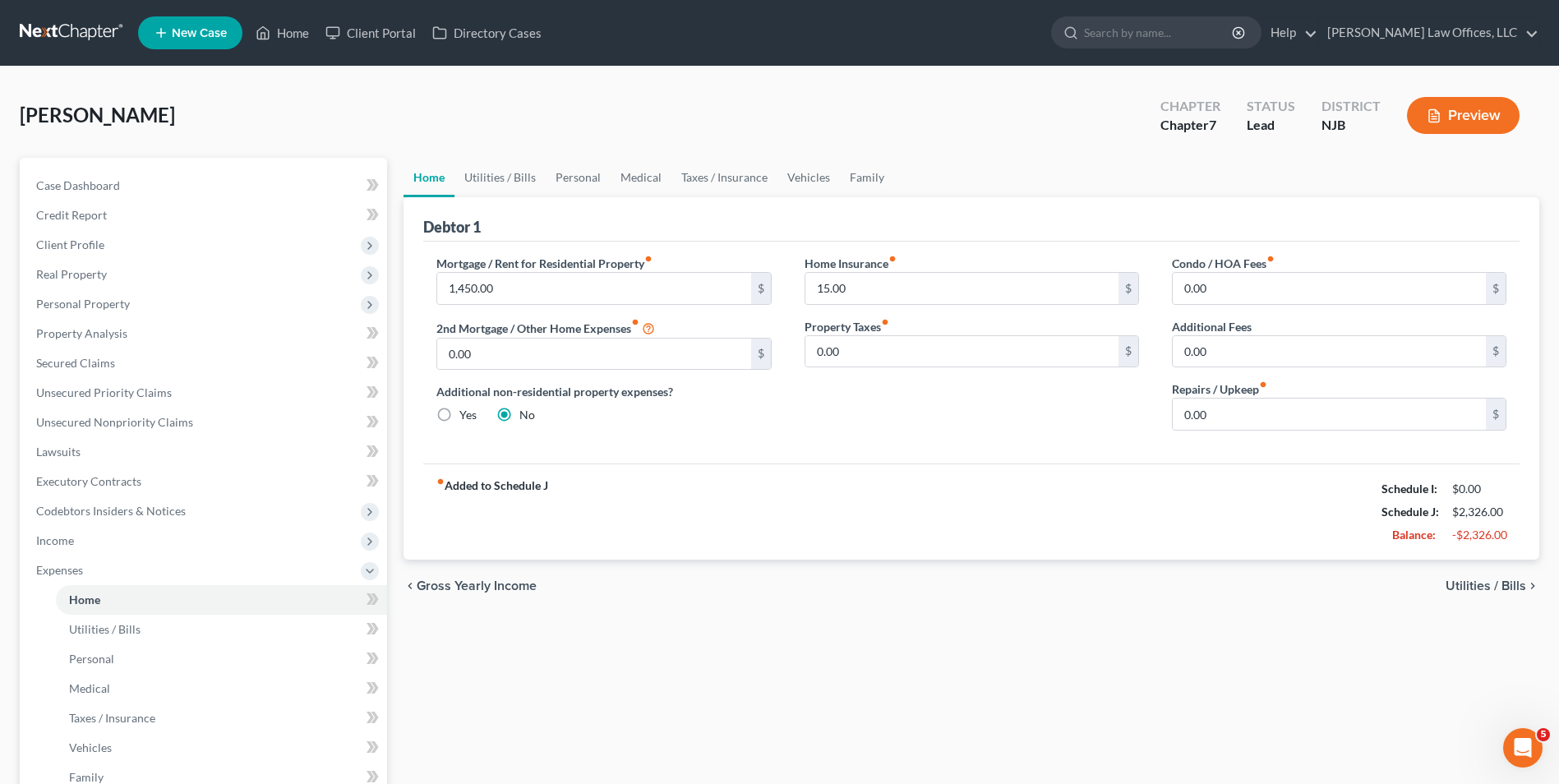
click at [406, 138] on div "Castano, Robert Upgraded Chapter Chapter 7 Status Lead District NJB Preview" at bounding box center [780, 121] width 1520 height 71
click at [97, 547] on span "Income" at bounding box center [204, 540] width 364 height 30
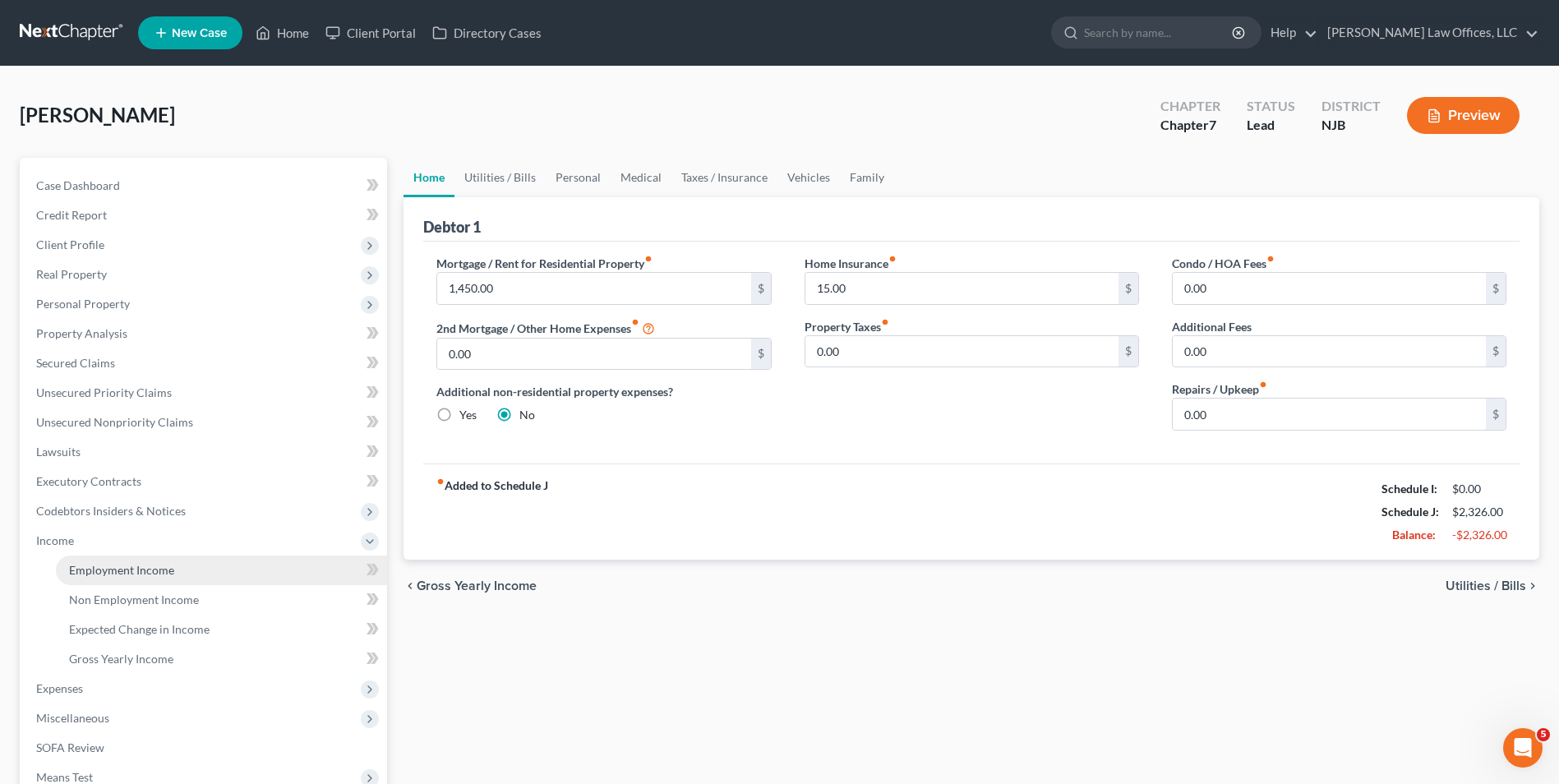
click at [107, 569] on span "Employment Income" at bounding box center [121, 569] width 106 height 14
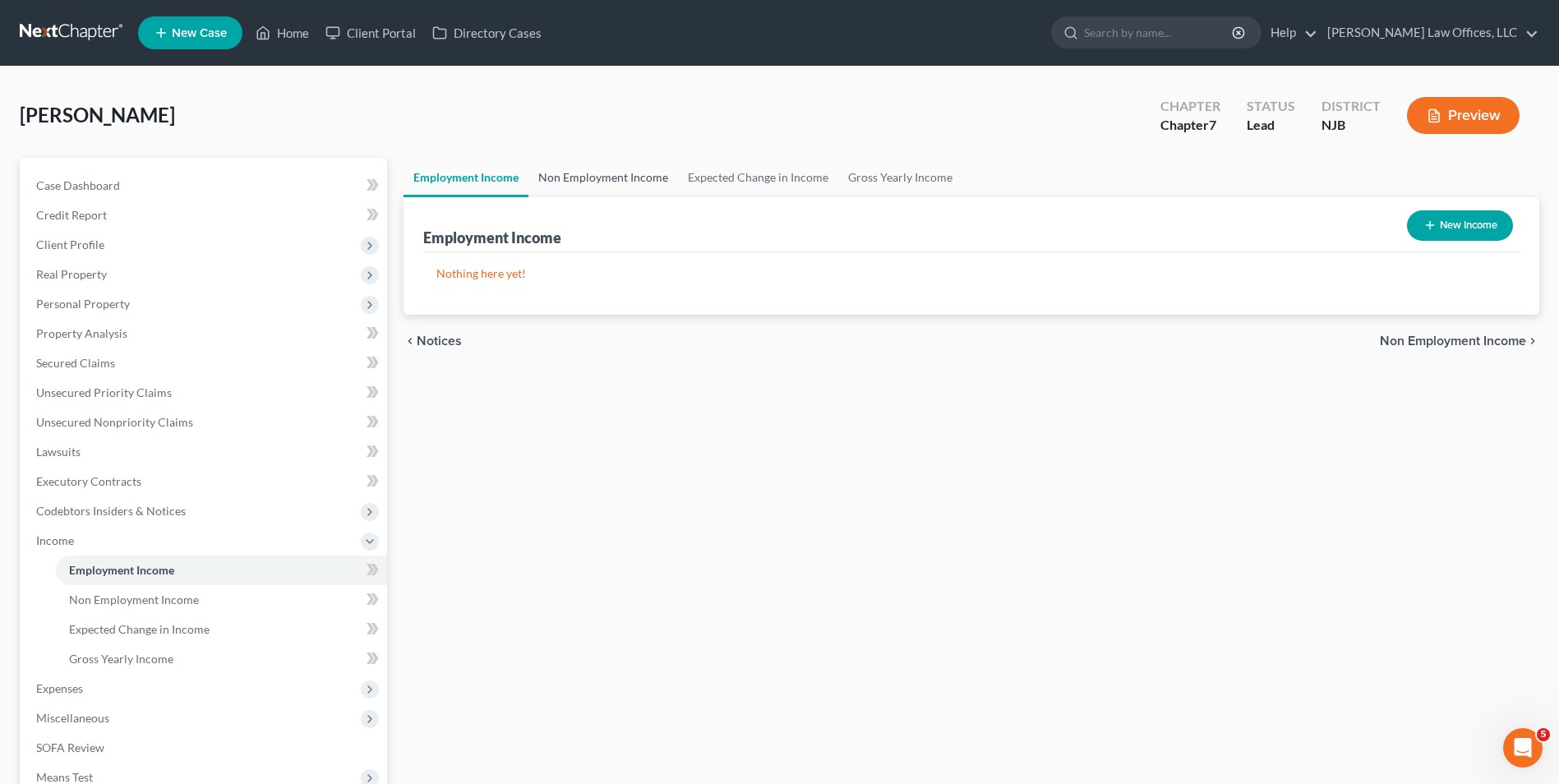
click at [602, 175] on link "Non Employment Income" at bounding box center [604, 178] width 150 height 39
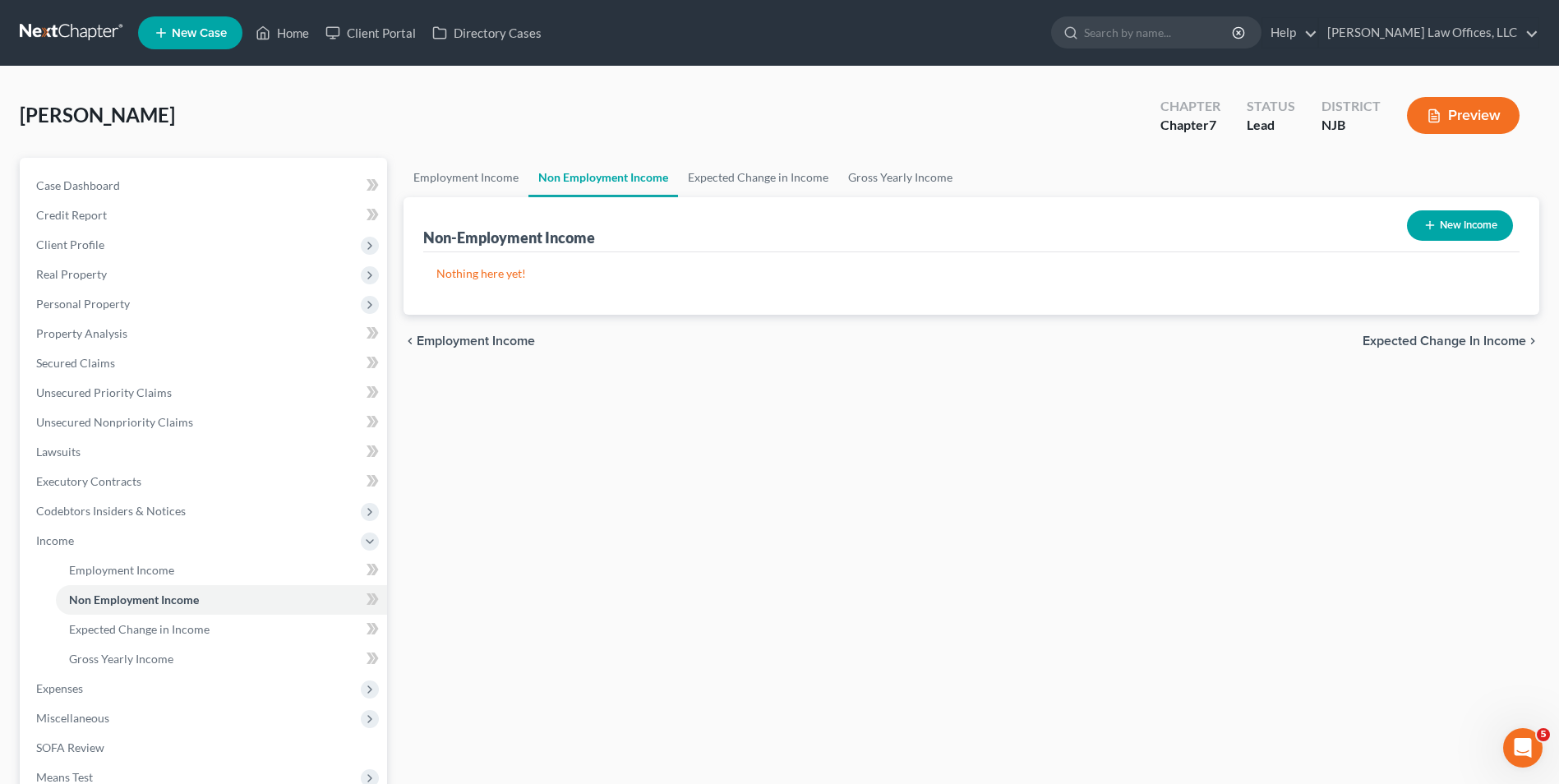
click at [1464, 225] on button "New Income" at bounding box center [1459, 225] width 106 height 31
select select "0"
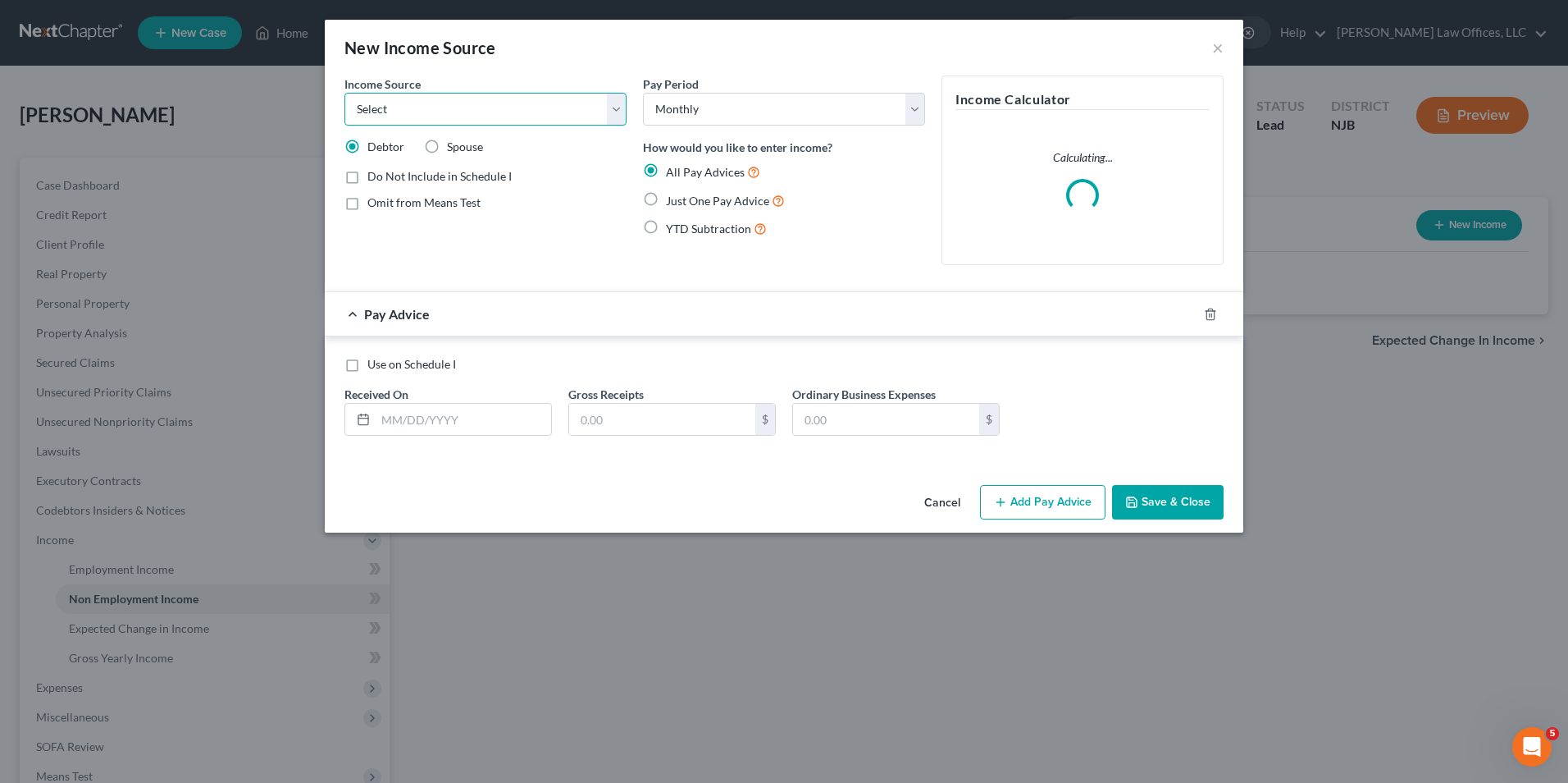
click at [445, 119] on select "Select Unemployment Disability (from employer) Pension Retirement Social Securi…" at bounding box center [486, 108] width 282 height 33
select select "4"
click at [345, 93] on select "Select Unemployment Disability (from employer) Pension Retirement Social Securi…" at bounding box center [486, 108] width 282 height 33
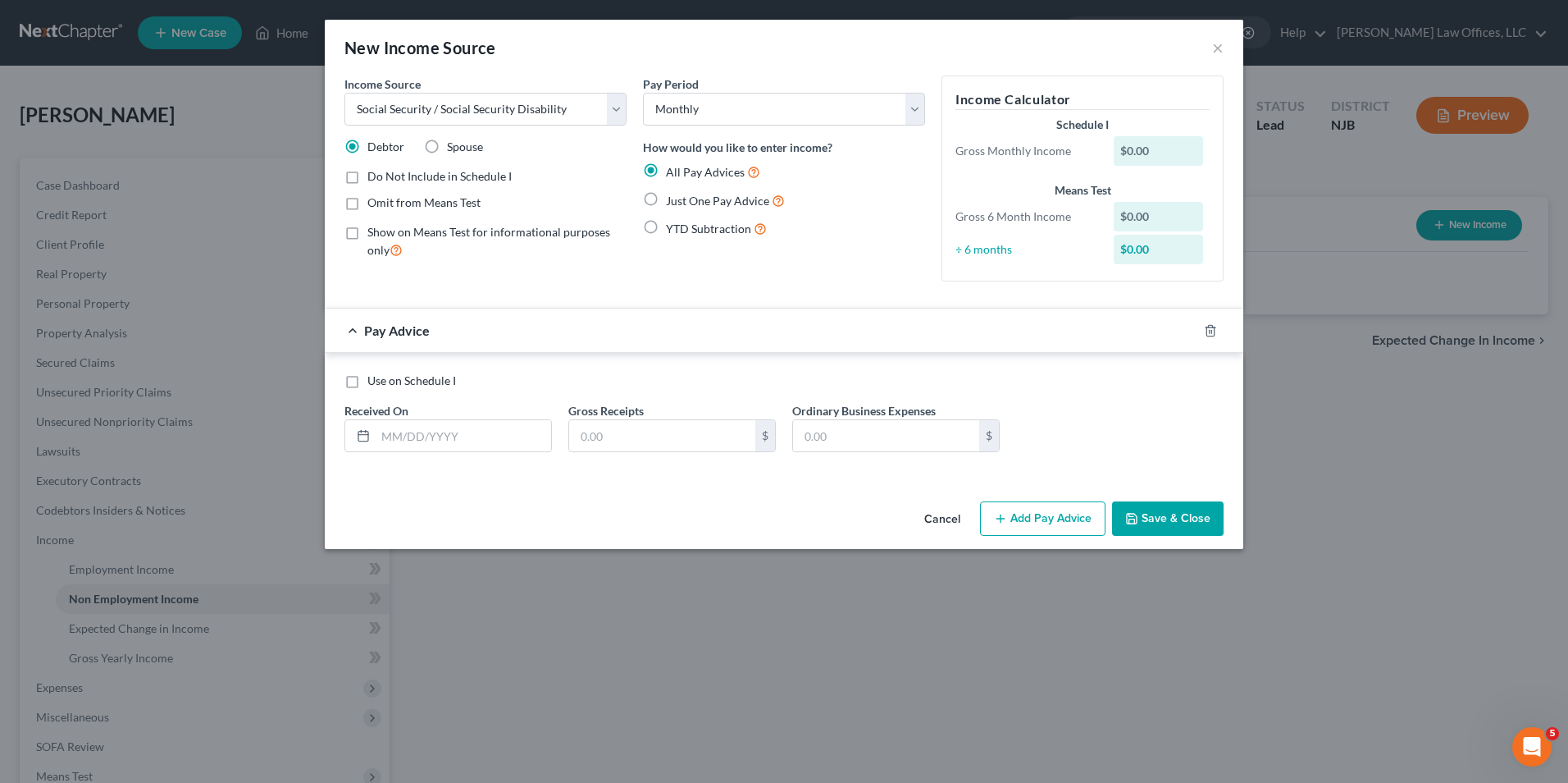
click at [1169, 150] on div "$0.00" at bounding box center [1159, 151] width 91 height 30
click at [694, 445] on input "text" at bounding box center [662, 435] width 186 height 32
click at [915, 439] on input "text" at bounding box center [885, 435] width 186 height 32
click at [434, 443] on input "text" at bounding box center [463, 435] width 175 height 32
click at [359, 438] on rect at bounding box center [363, 436] width 10 height 10
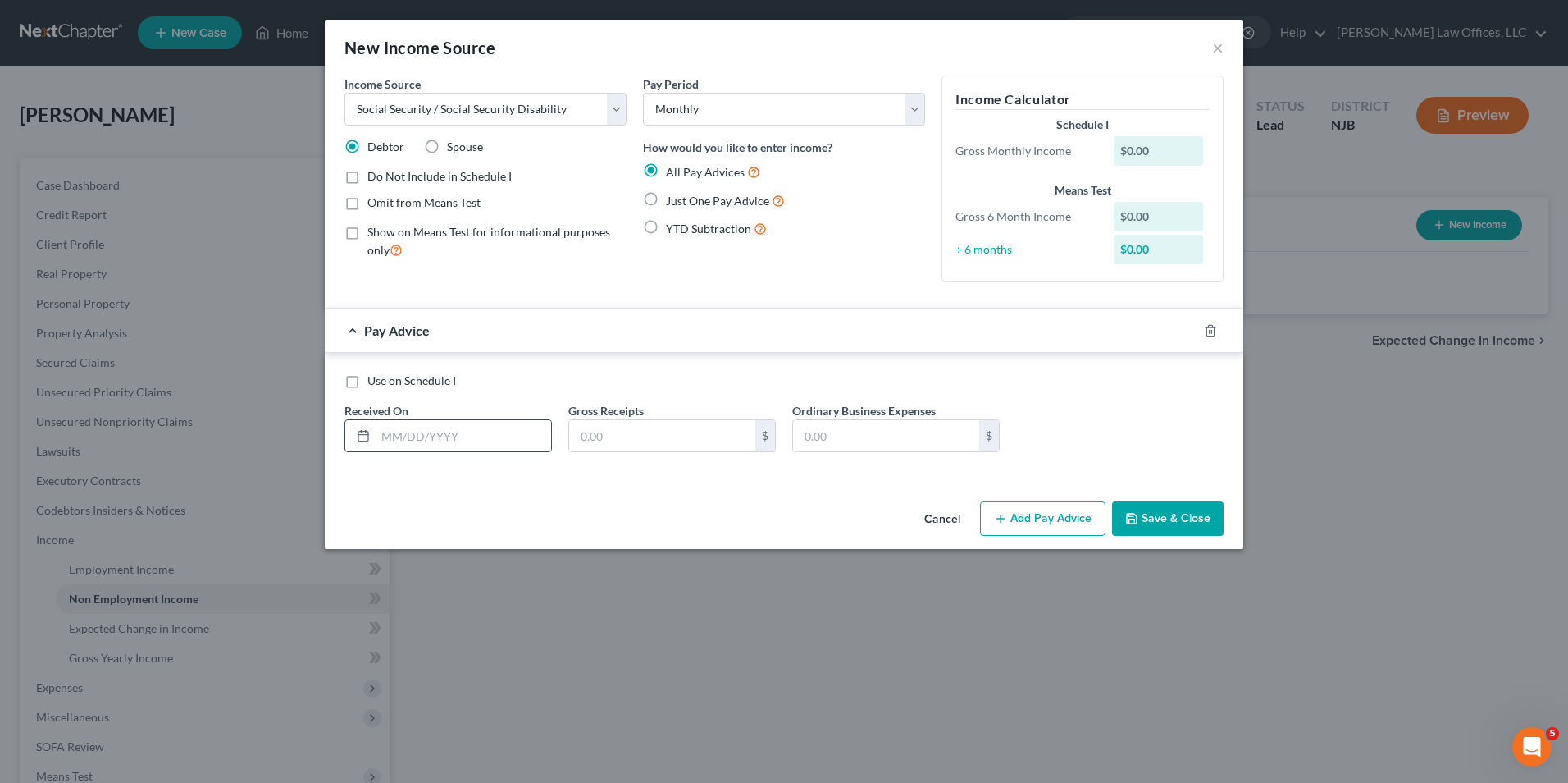
click at [361, 434] on icon at bounding box center [362, 435] width 13 height 13
click at [463, 422] on input "text" at bounding box center [463, 435] width 175 height 32
type input "09/01/2025"
click at [691, 436] on input "text" at bounding box center [662, 435] width 186 height 32
click at [678, 424] on input "text" at bounding box center [662, 435] width 186 height 32
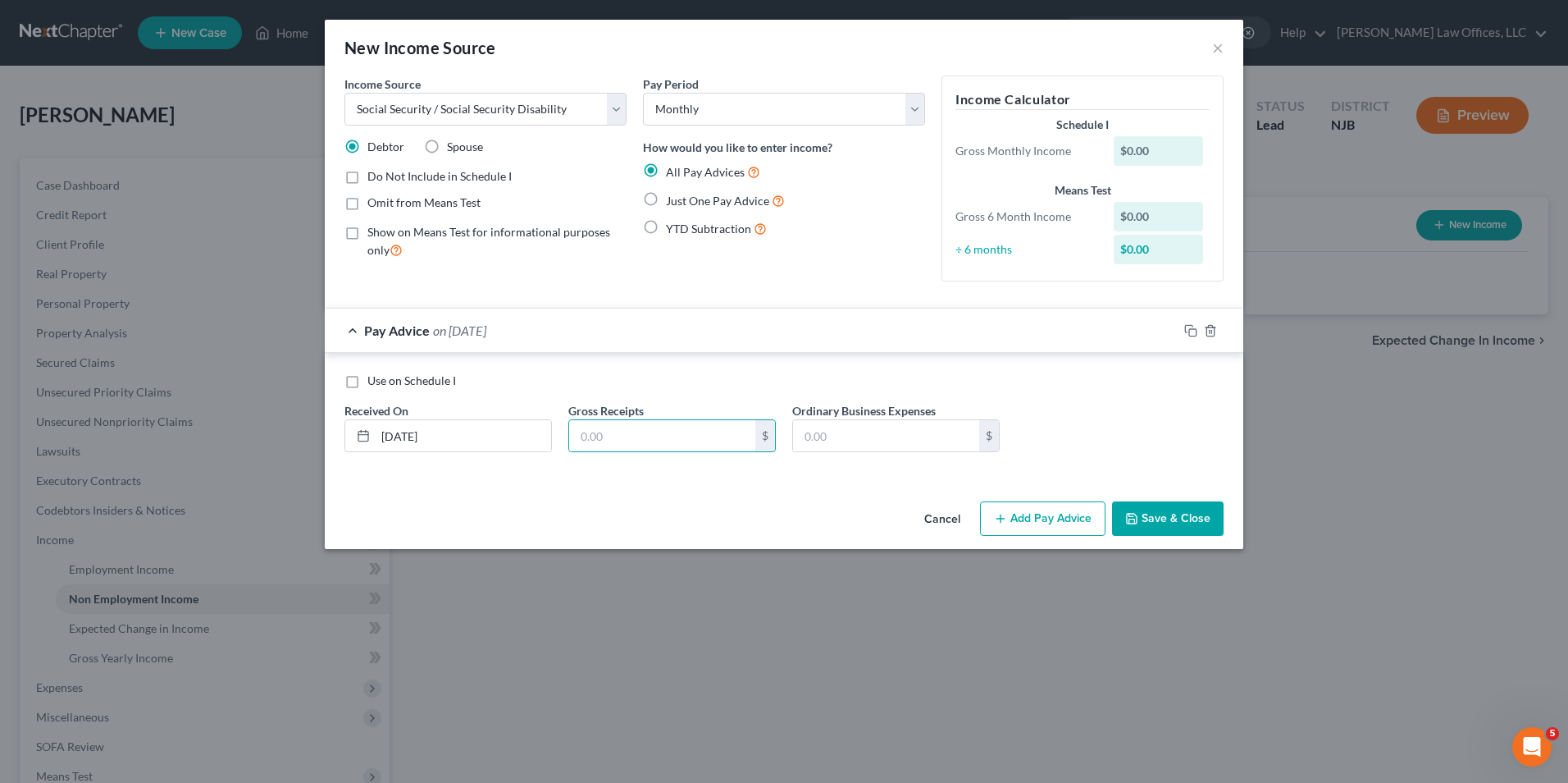
click at [666, 199] on label "Just One Pay Advice" at bounding box center [725, 200] width 119 height 19
click at [673, 199] on input "Just One Pay Advice" at bounding box center [678, 196] width 11 height 11
radio input "true"
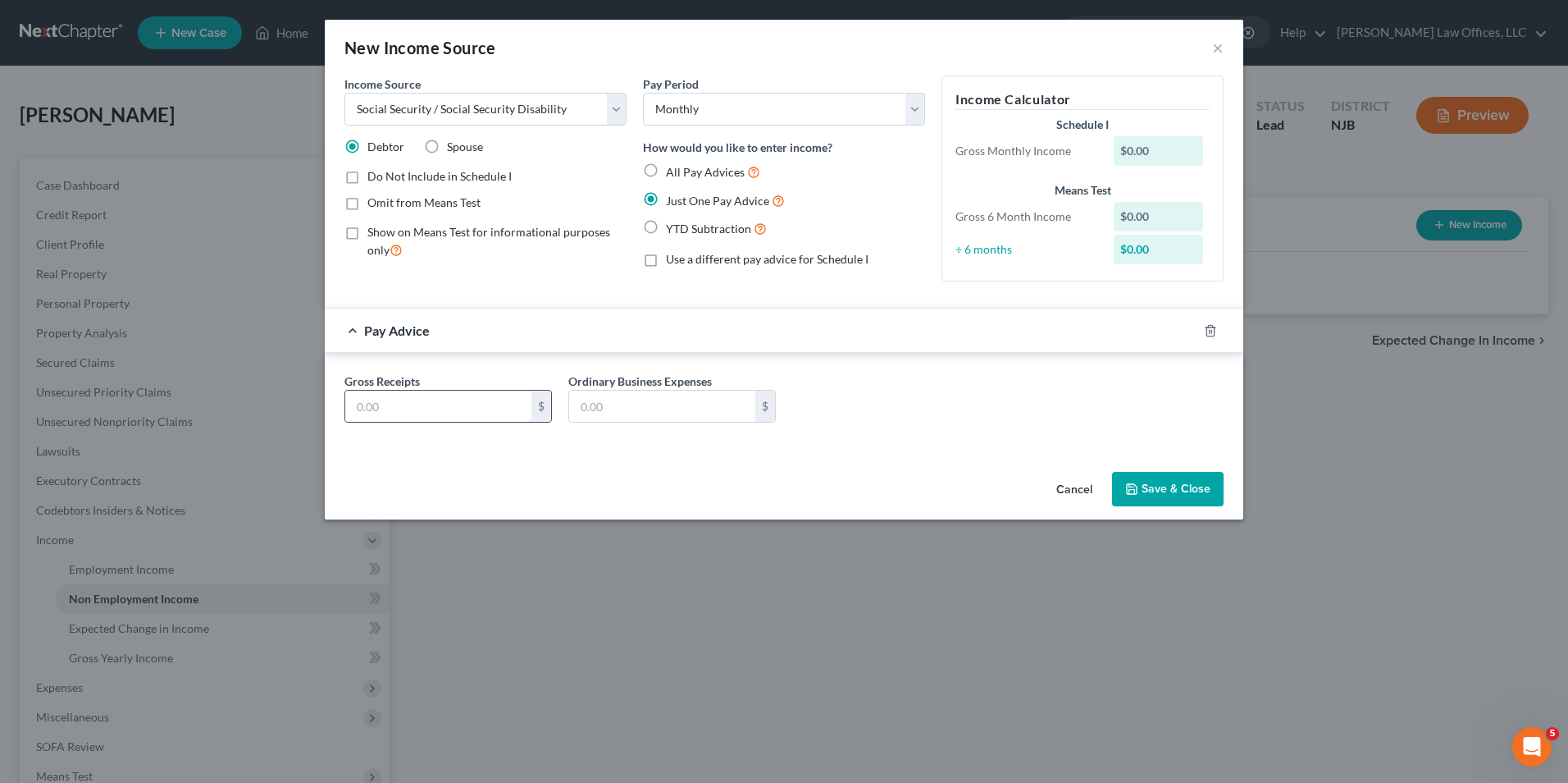
click at [528, 414] on input "text" at bounding box center [438, 406] width 186 height 32
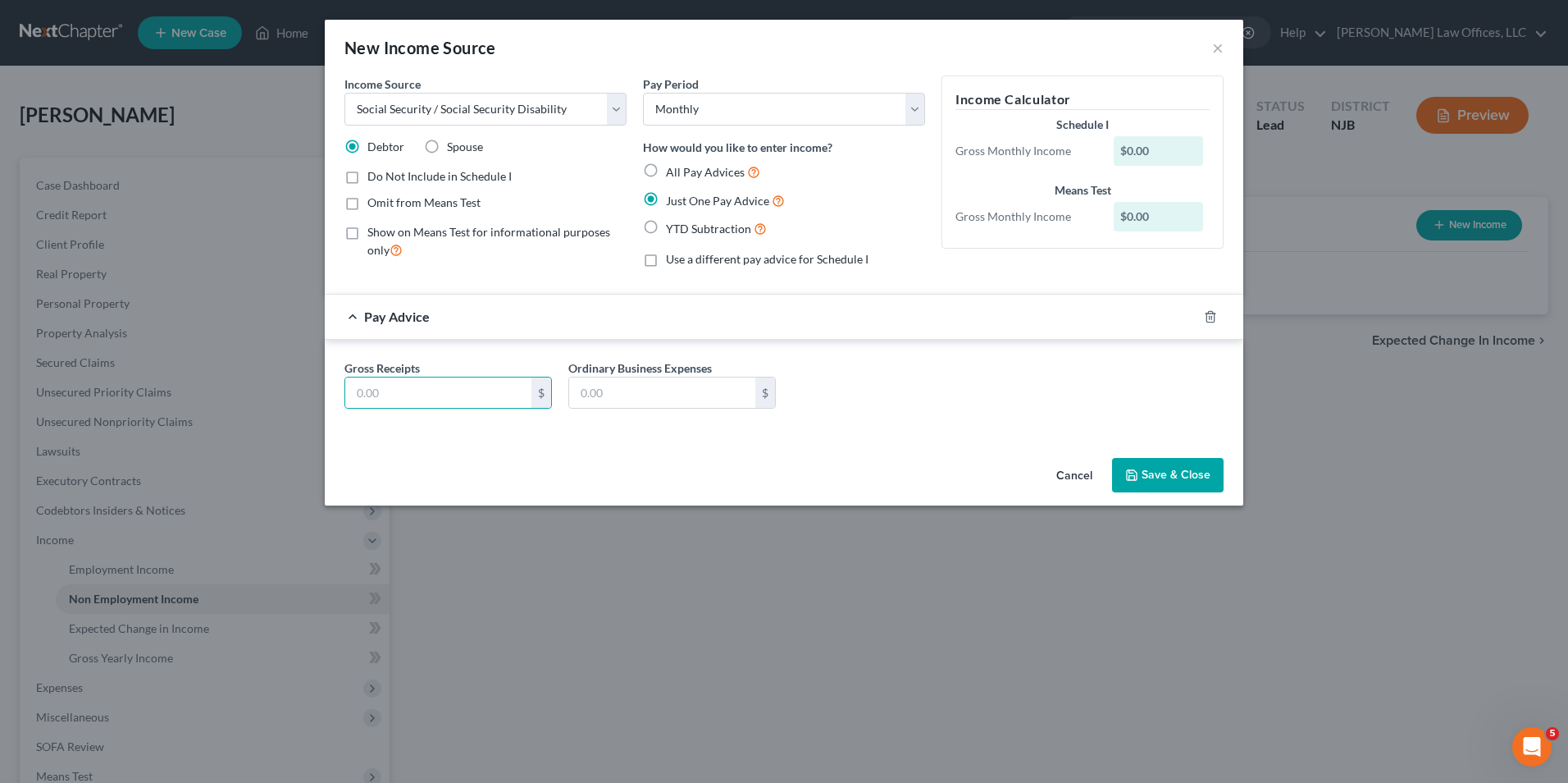
click at [482, 412] on div "Gross Receipts $ Ordinary Business Expenses $" at bounding box center [783, 391] width 895 height 63
click at [369, 389] on input "text" at bounding box center [438, 393] width 186 height 32
type input "1,907"
click at [621, 398] on input "text" at bounding box center [662, 393] width 186 height 32
type input "0"
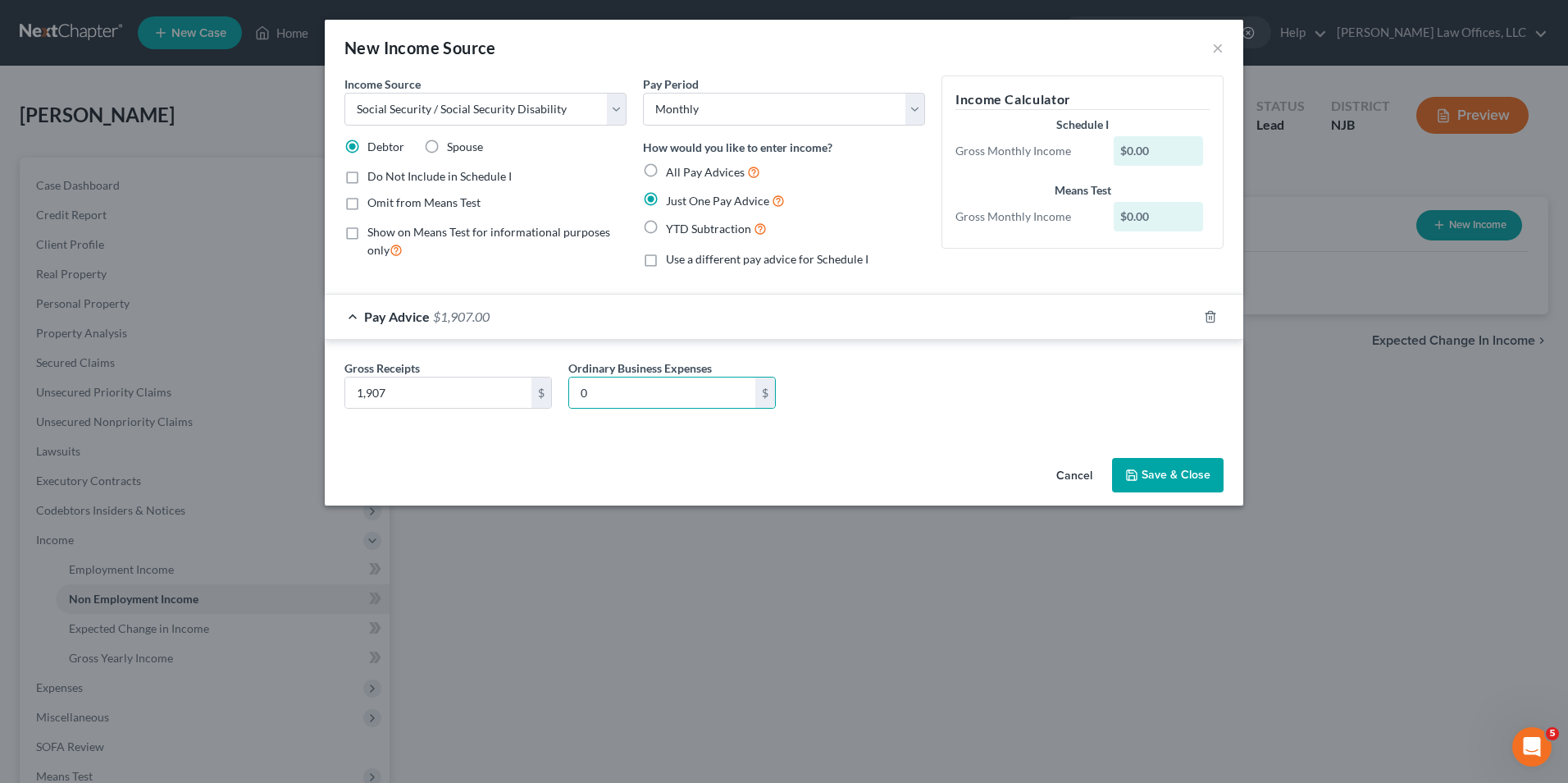
click at [1033, 382] on div "Gross Receipts 1,907 $ Ordinary Business Expenses 0 $" at bounding box center [783, 391] width 895 height 63
click at [1165, 467] on button "Save & Close" at bounding box center [1167, 475] width 111 height 34
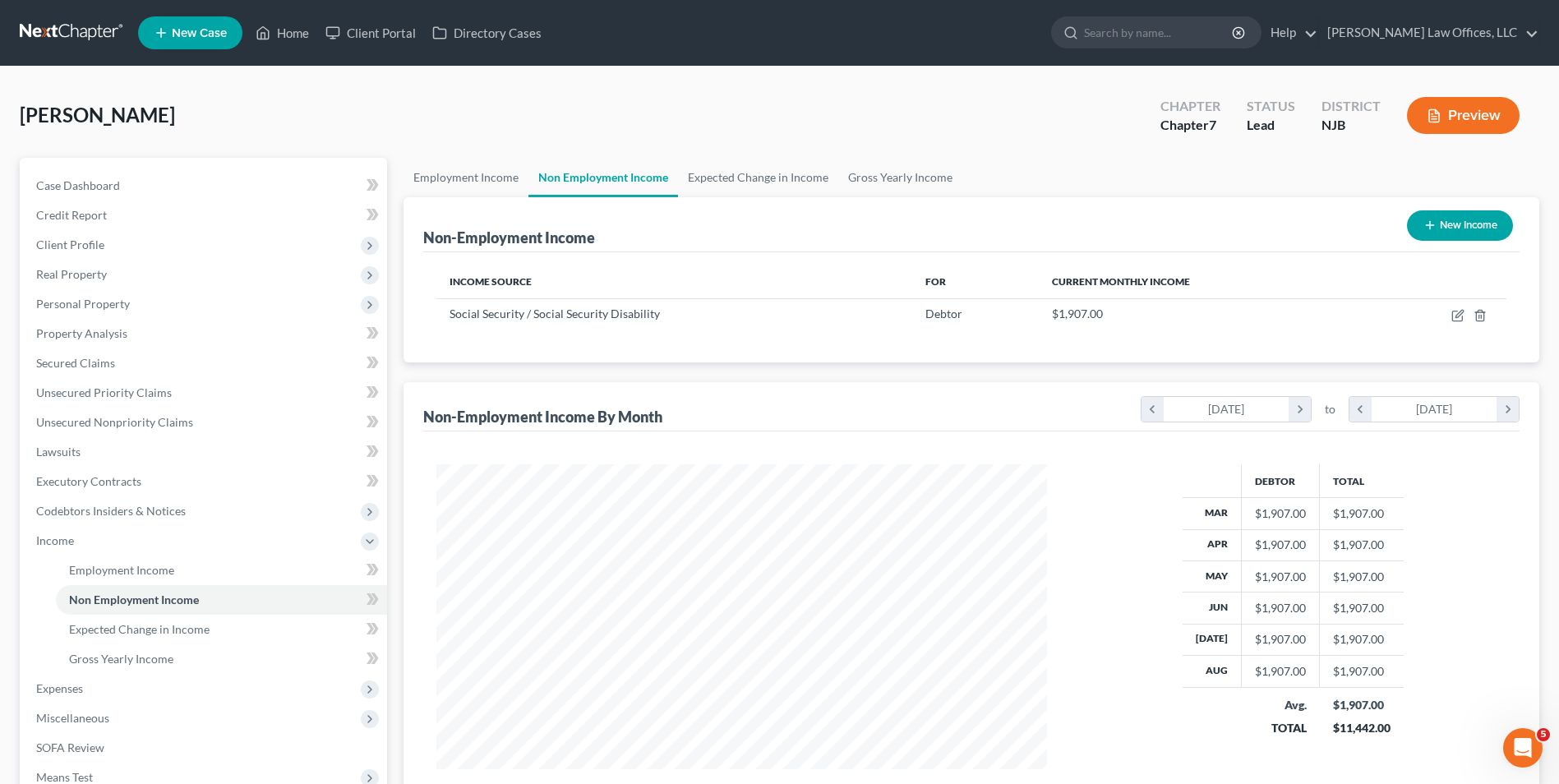
scroll to position [82, 0]
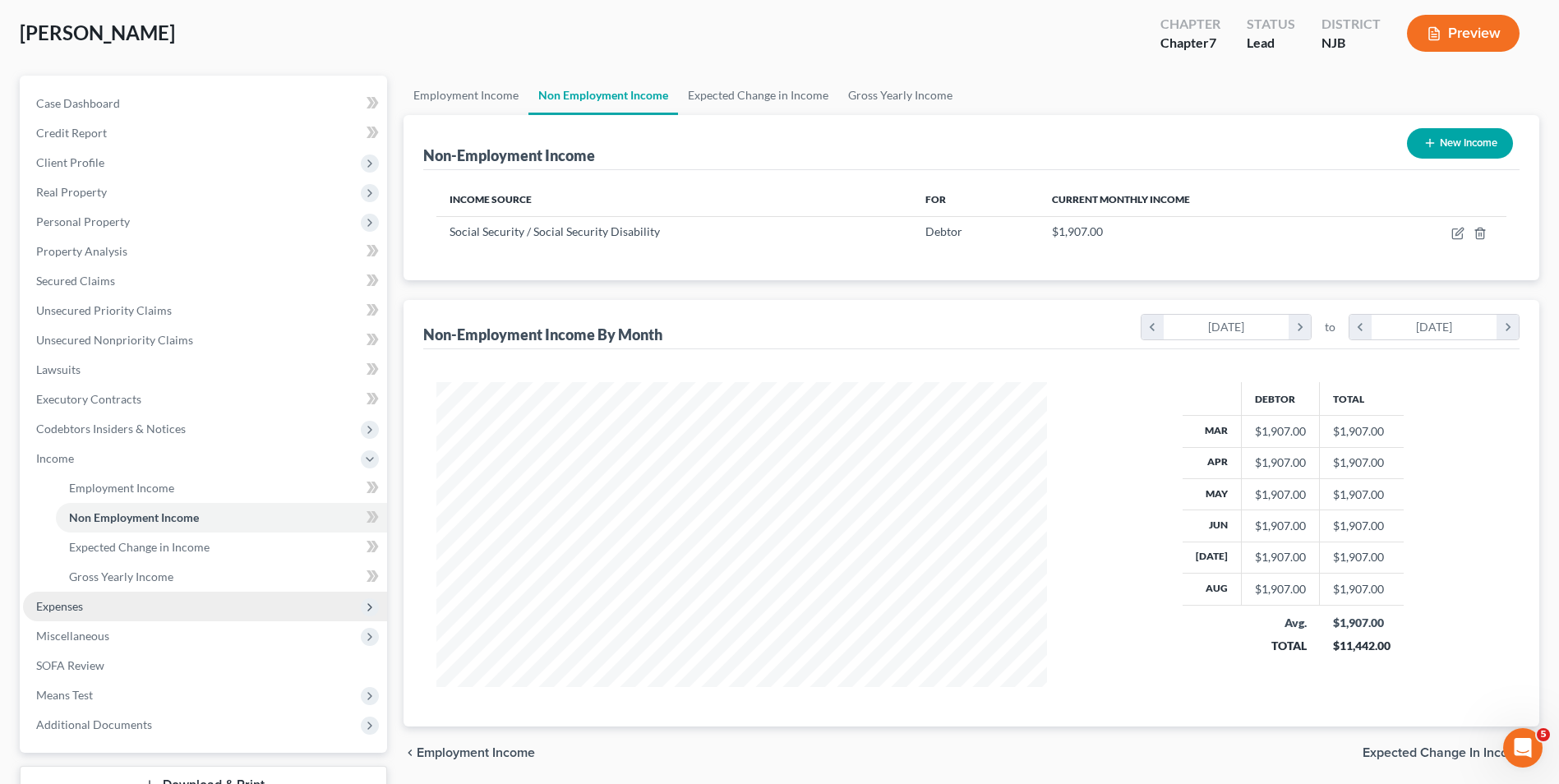
click at [95, 606] on span "Expenses" at bounding box center [204, 606] width 364 height 30
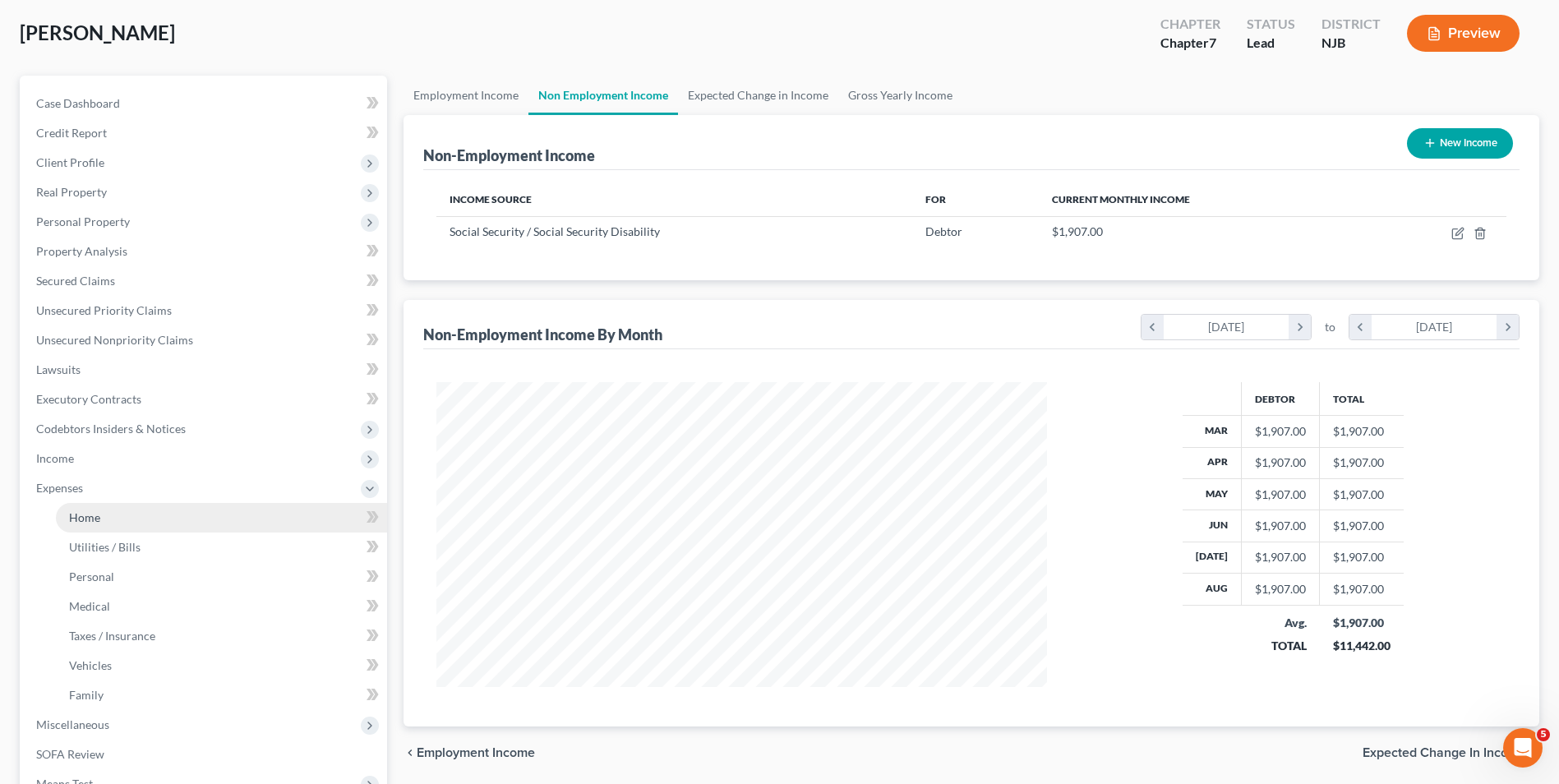
click at [145, 528] on link "Home" at bounding box center [222, 518] width 332 height 30
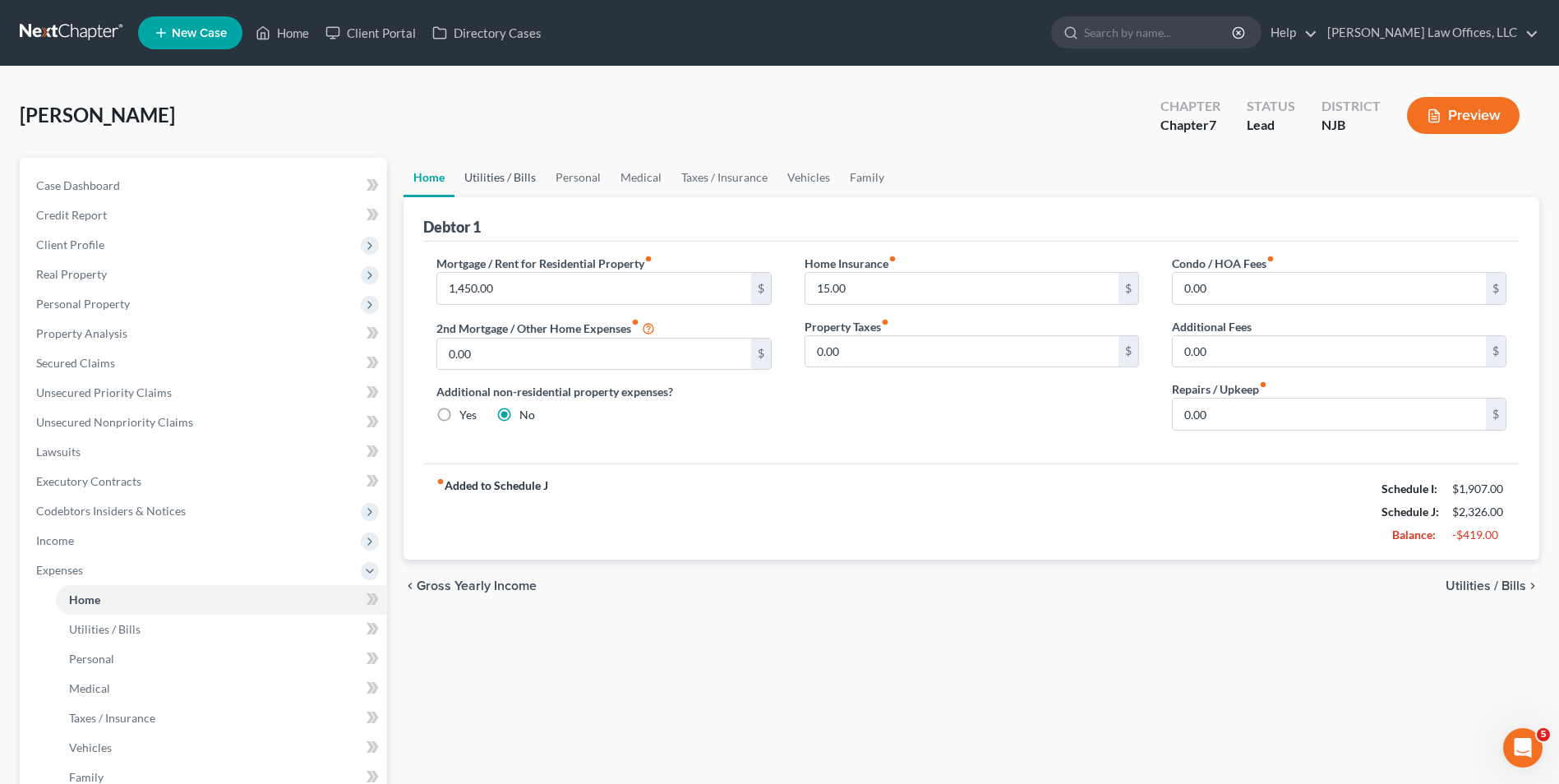
click at [493, 177] on link "Utilities / Bills" at bounding box center [500, 178] width 91 height 39
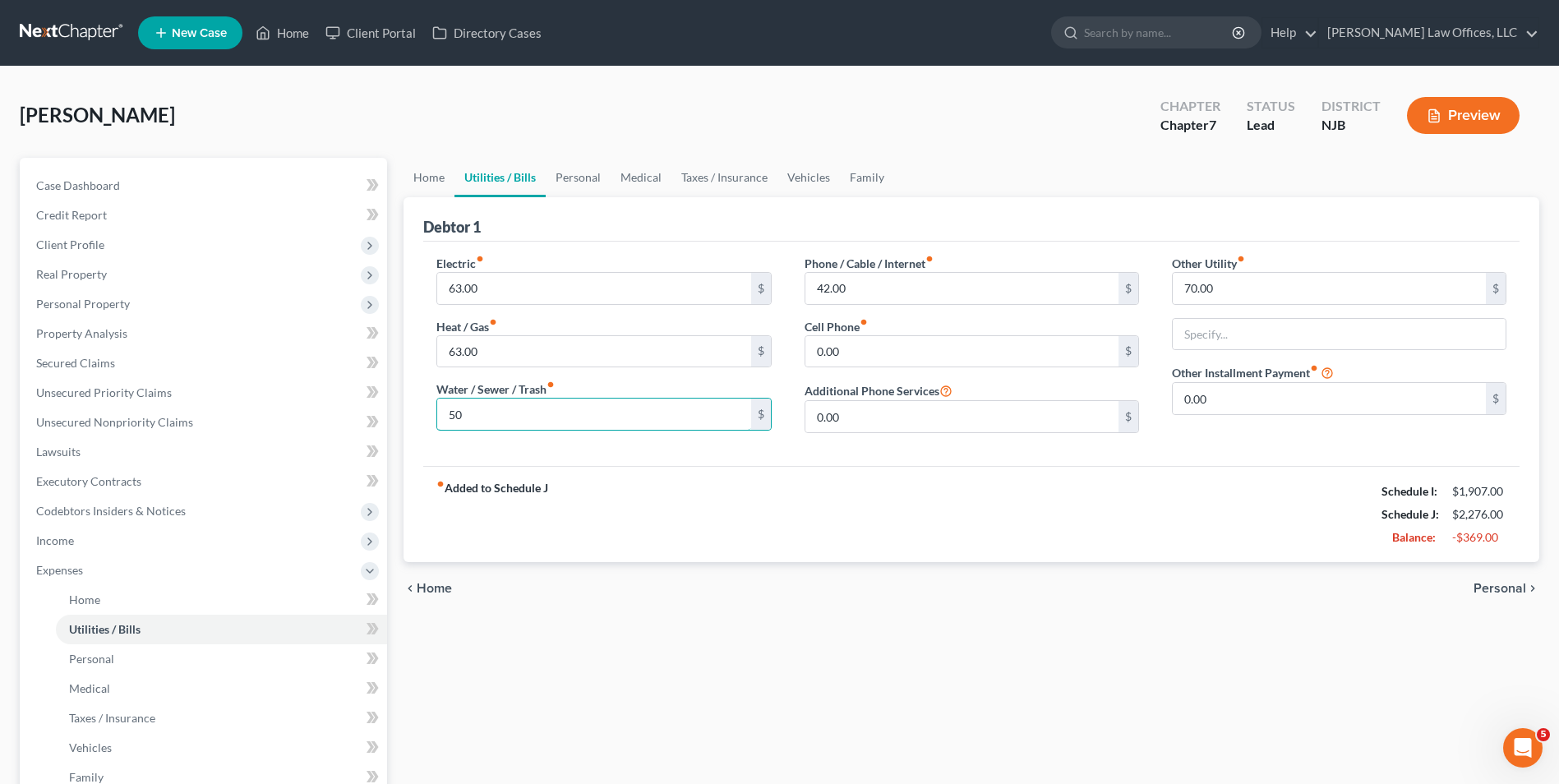
type input "50"
click at [534, 466] on div "fiber_manual_record Added to Schedule J Schedule I: $1,907.00 Schedule J: $2,27…" at bounding box center [971, 513] width 1096 height 96
click at [575, 178] on link "Personal" at bounding box center [578, 178] width 65 height 39
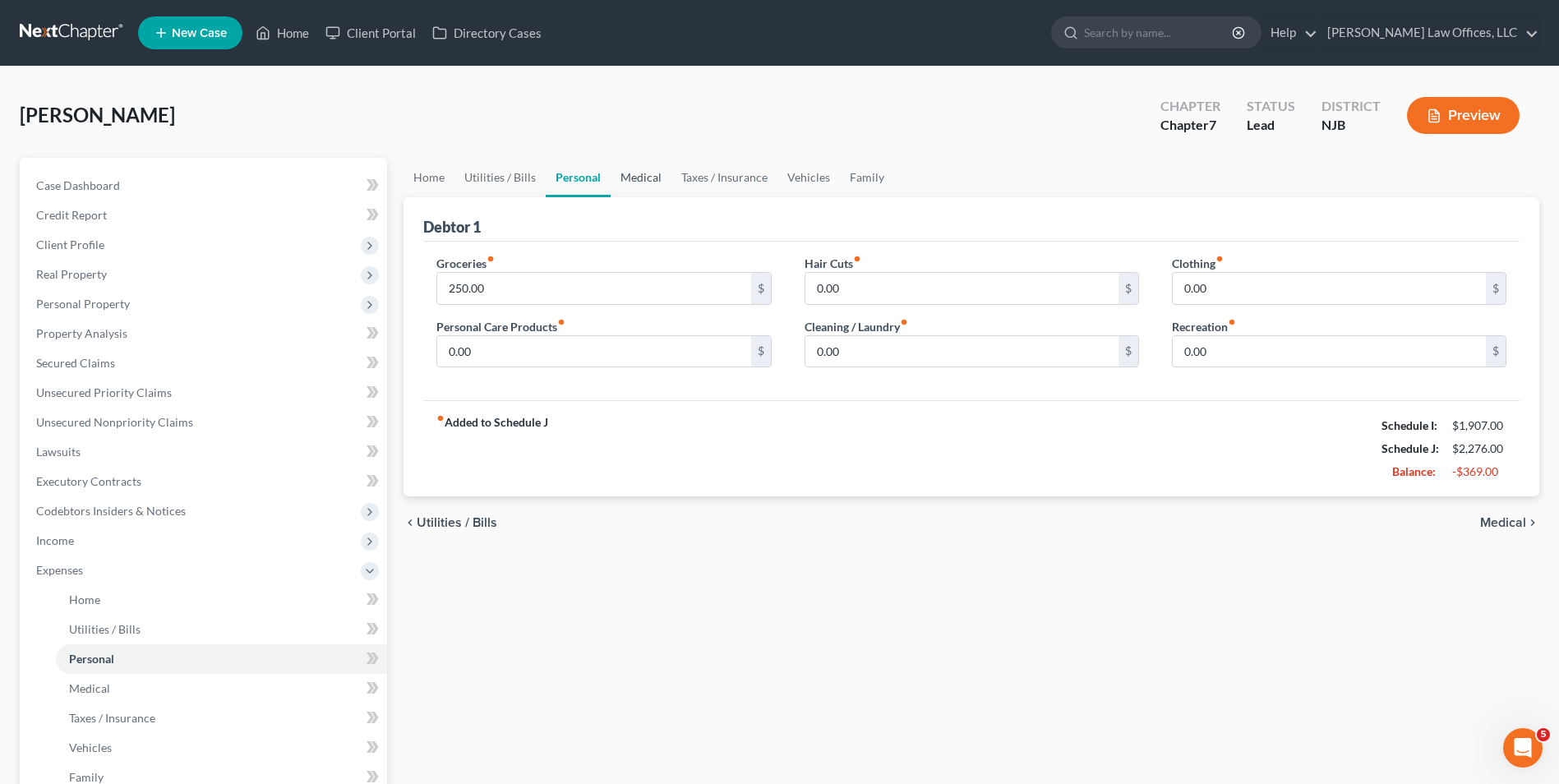
click at [659, 171] on link "Medical" at bounding box center [641, 178] width 61 height 39
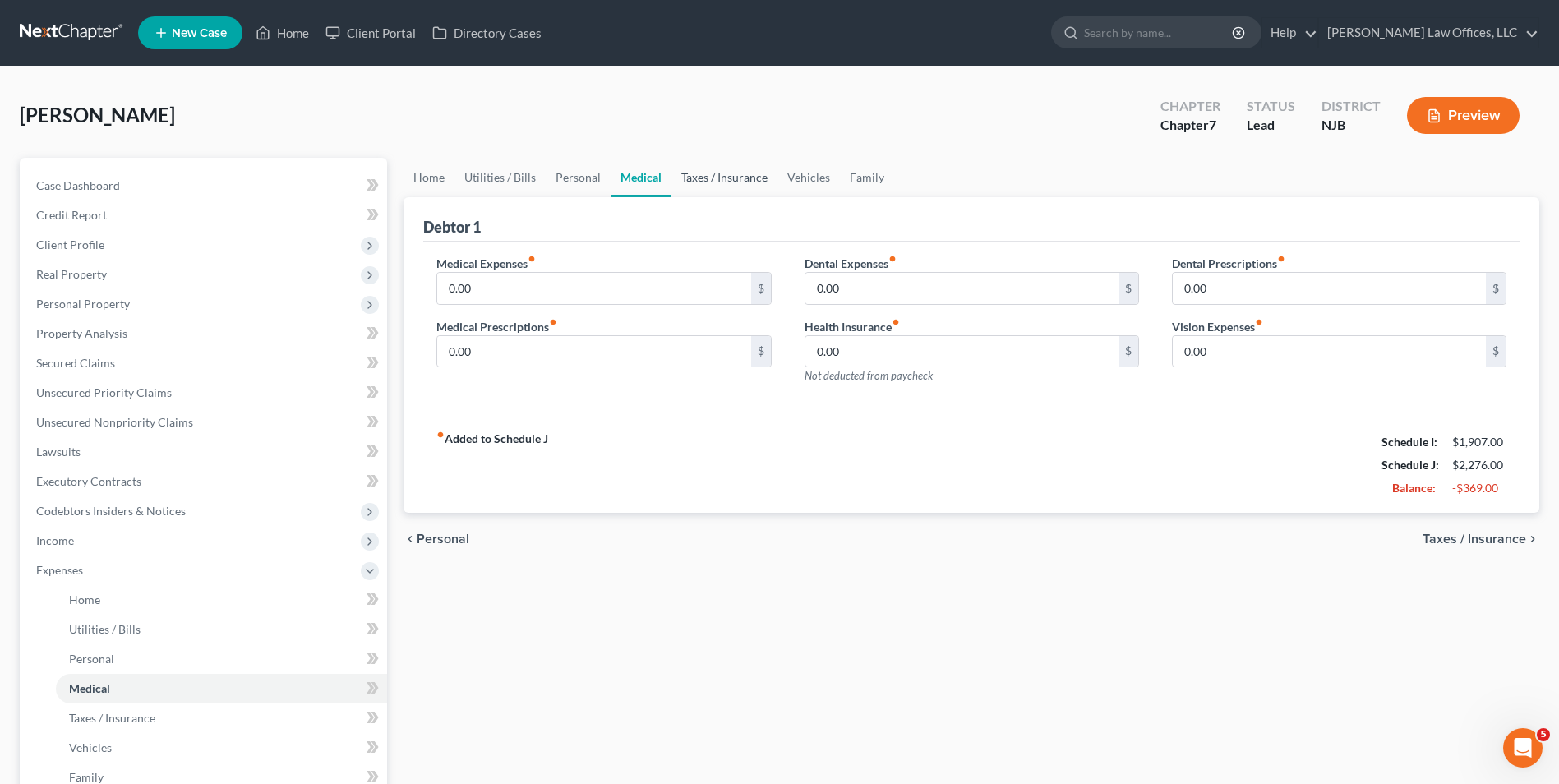
click at [712, 179] on link "Taxes / Insurance" at bounding box center [723, 178] width 106 height 39
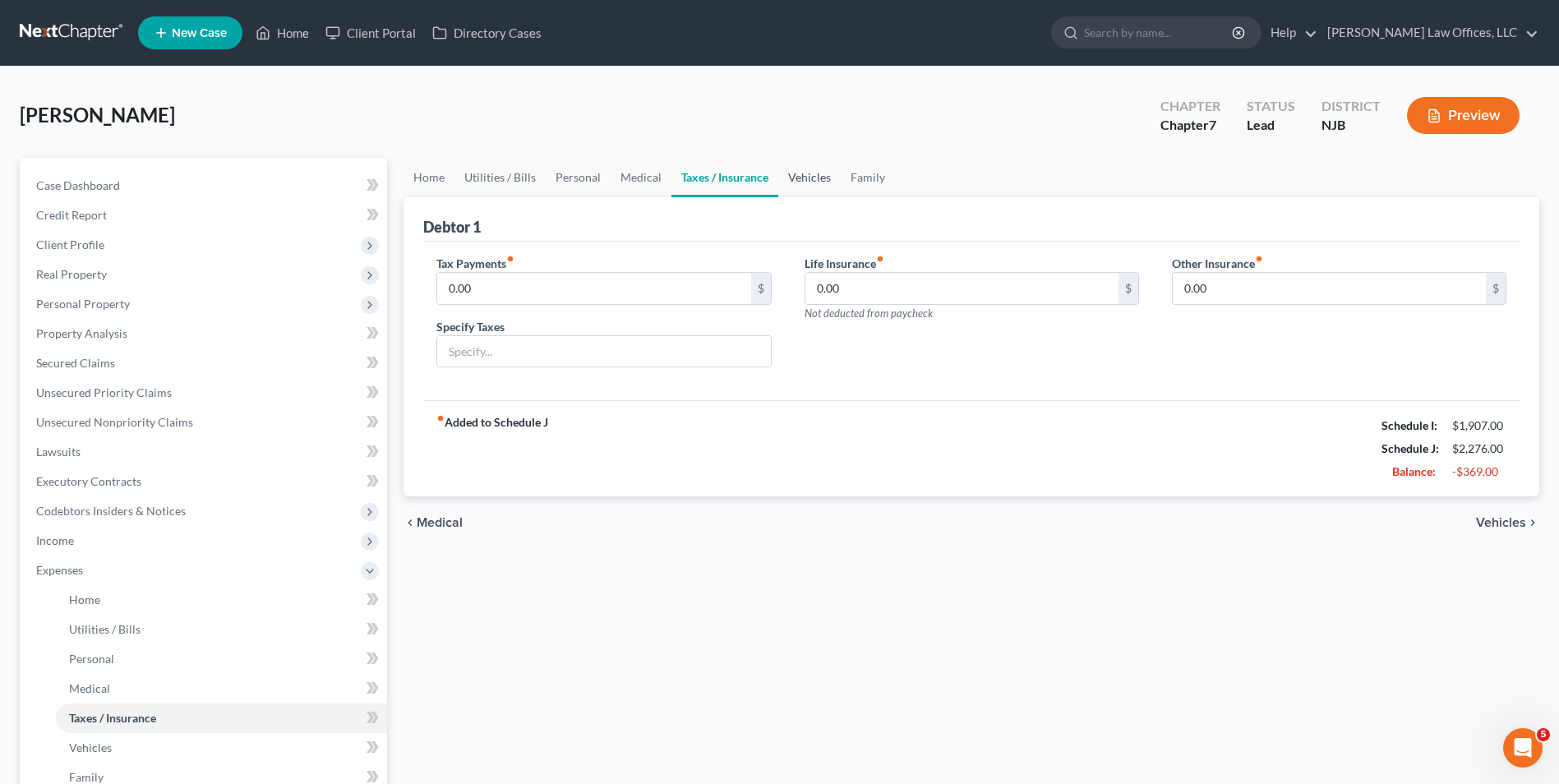
click at [819, 185] on link "Vehicles" at bounding box center [809, 178] width 62 height 39
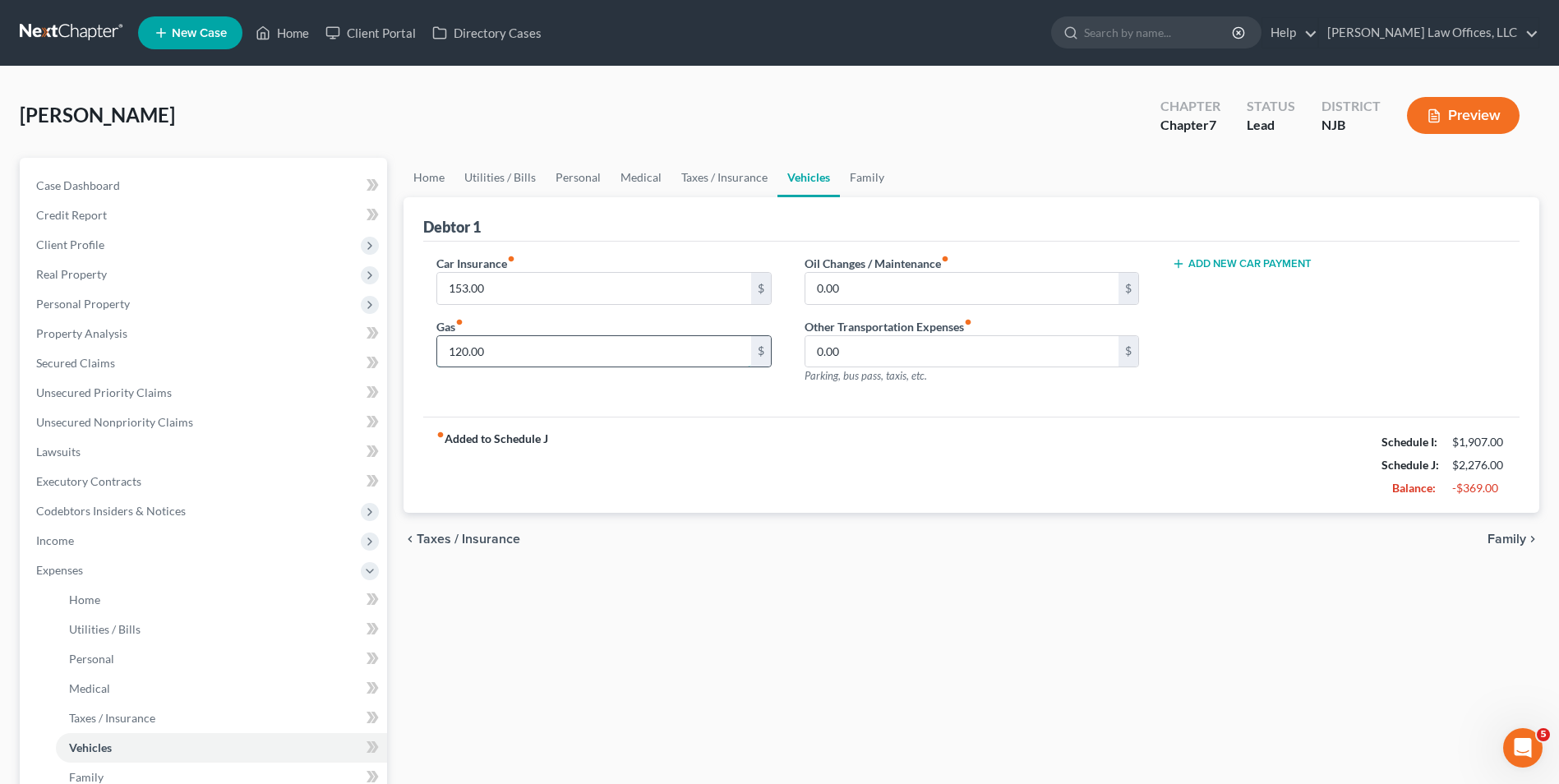
click at [516, 355] on input "120.00" at bounding box center [593, 352] width 313 height 32
type input "75"
click at [765, 493] on div "fiber_manual_record Added to Schedule J Schedule I: $1,907.00 Schedule J: $2,23…" at bounding box center [971, 463] width 1096 height 96
click at [867, 172] on link "Family" at bounding box center [866, 178] width 54 height 39
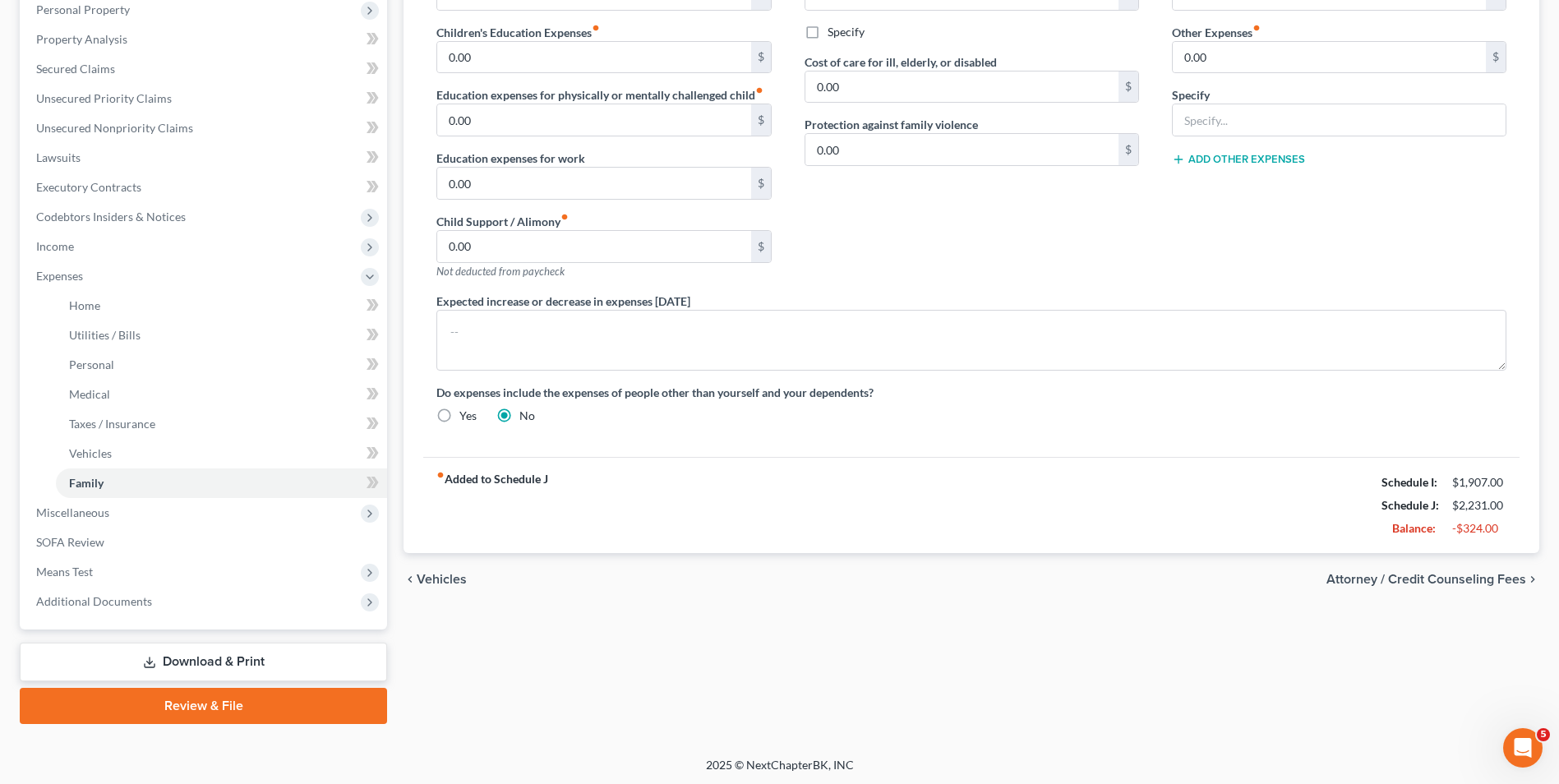
scroll to position [297, 0]
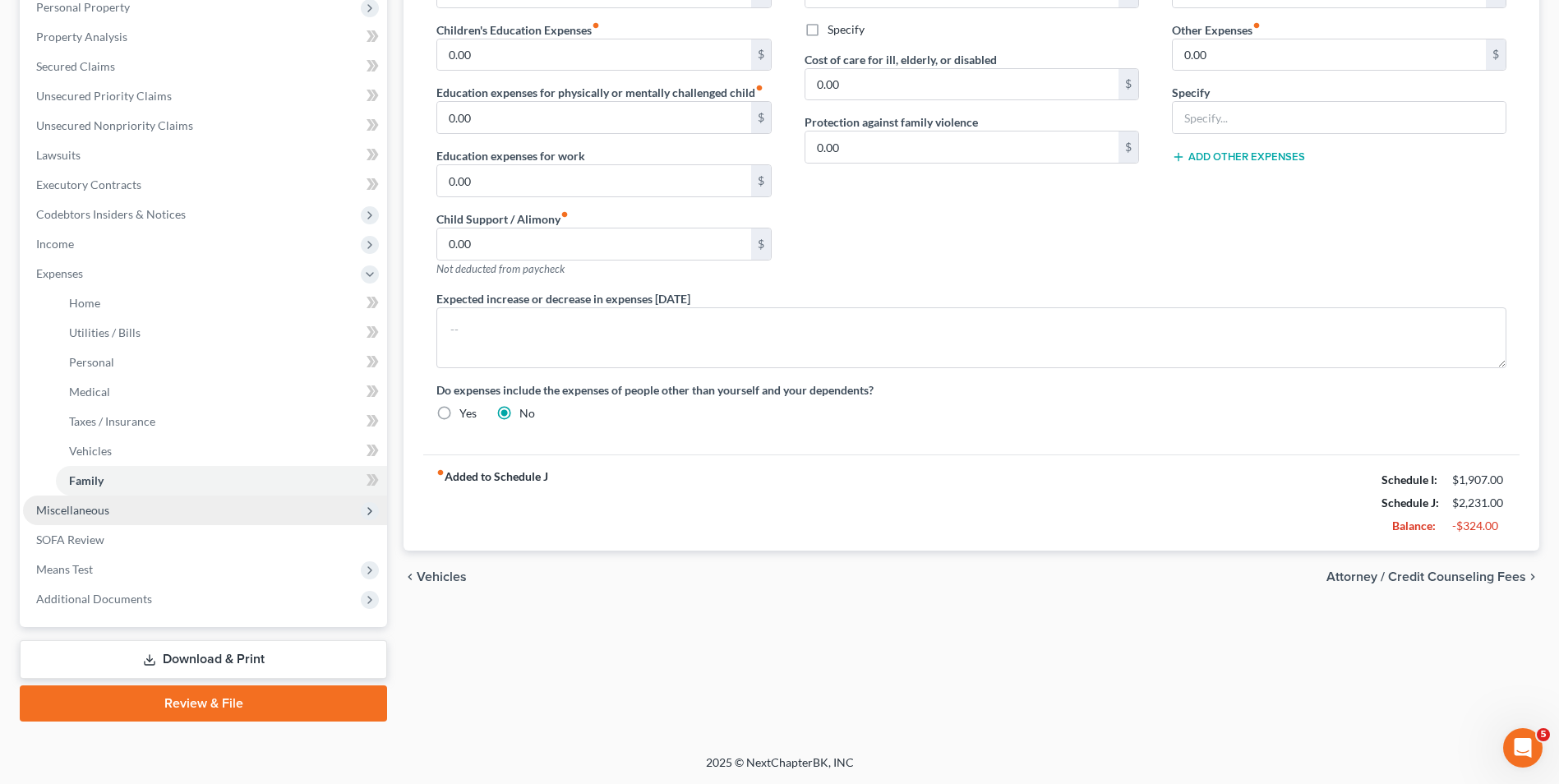
click at [168, 518] on span "Miscellaneous" at bounding box center [204, 510] width 364 height 30
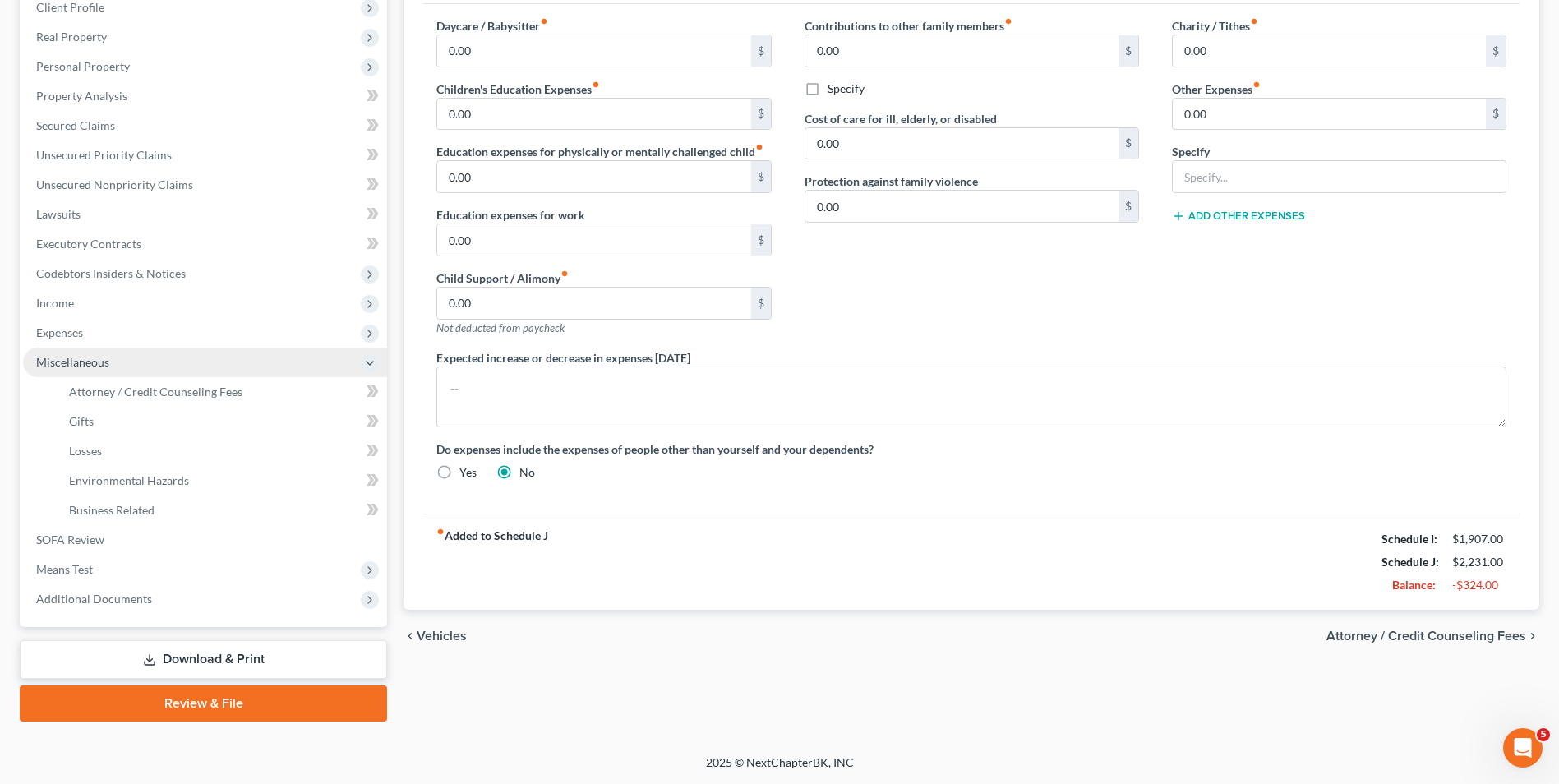
scroll to position [238, 0]
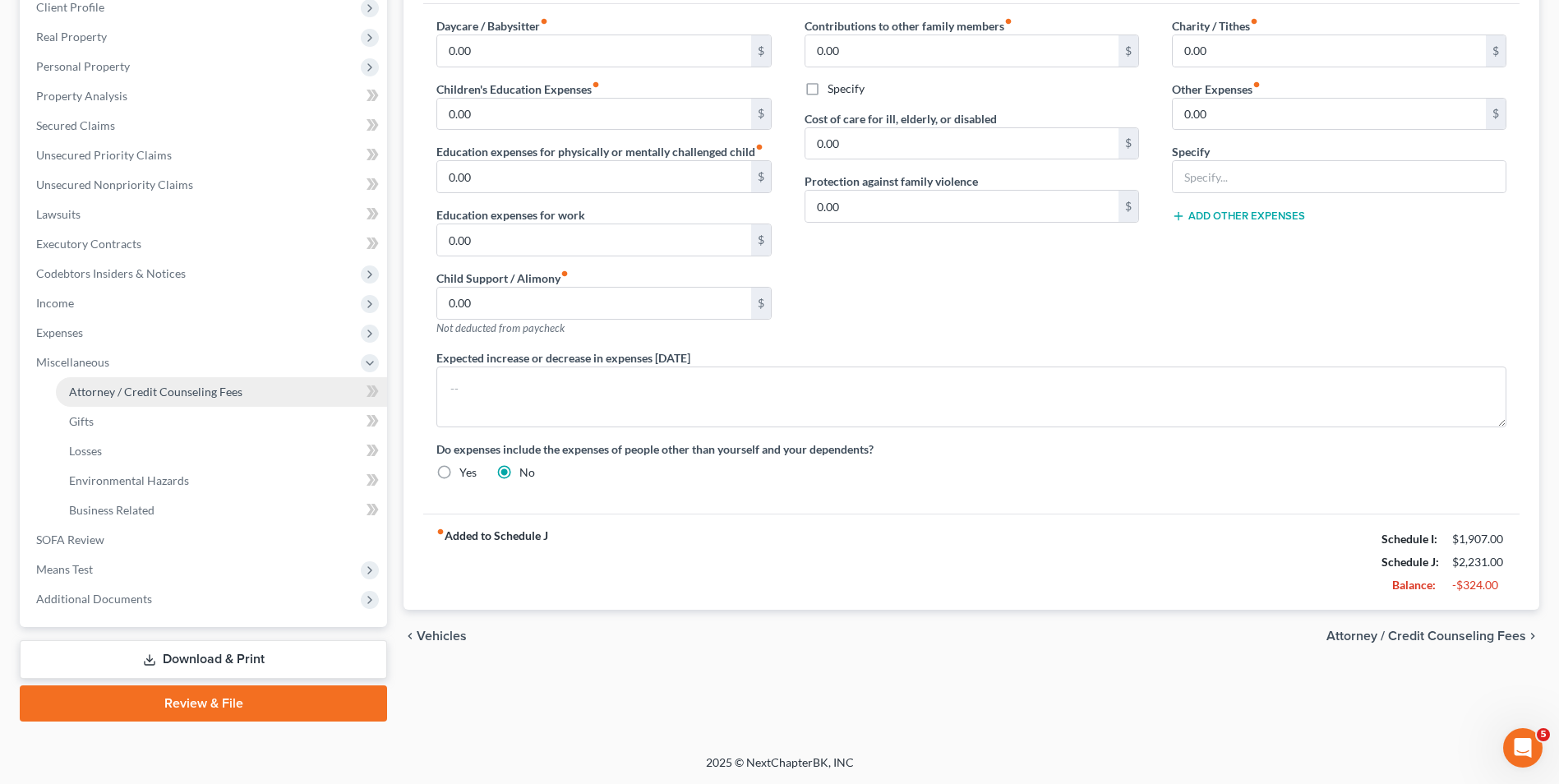
click at [164, 393] on span "Attorney / Credit Counseling Fees" at bounding box center [156, 392] width 174 height 14
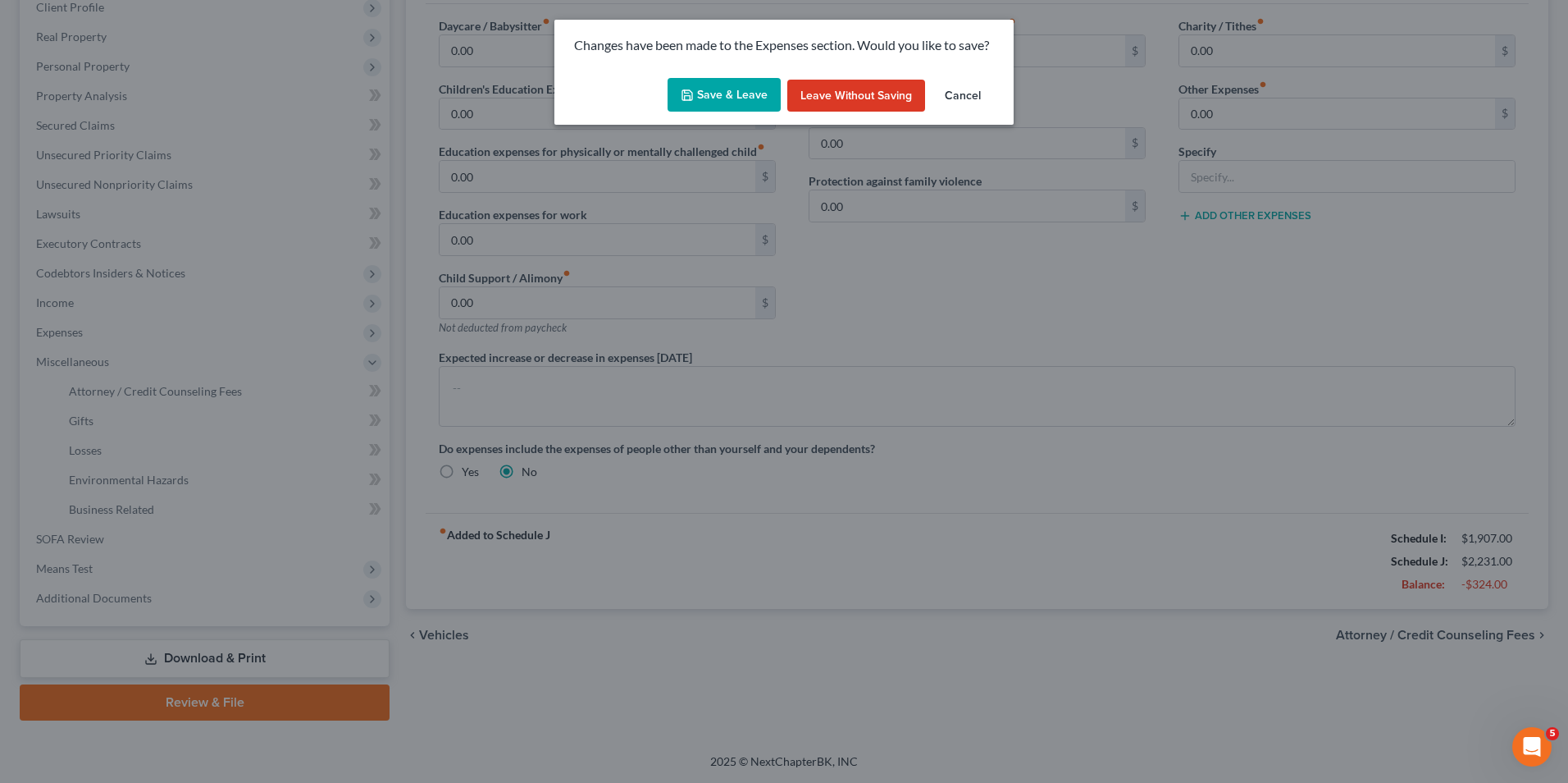
click at [969, 95] on button "Cancel" at bounding box center [962, 96] width 62 height 33
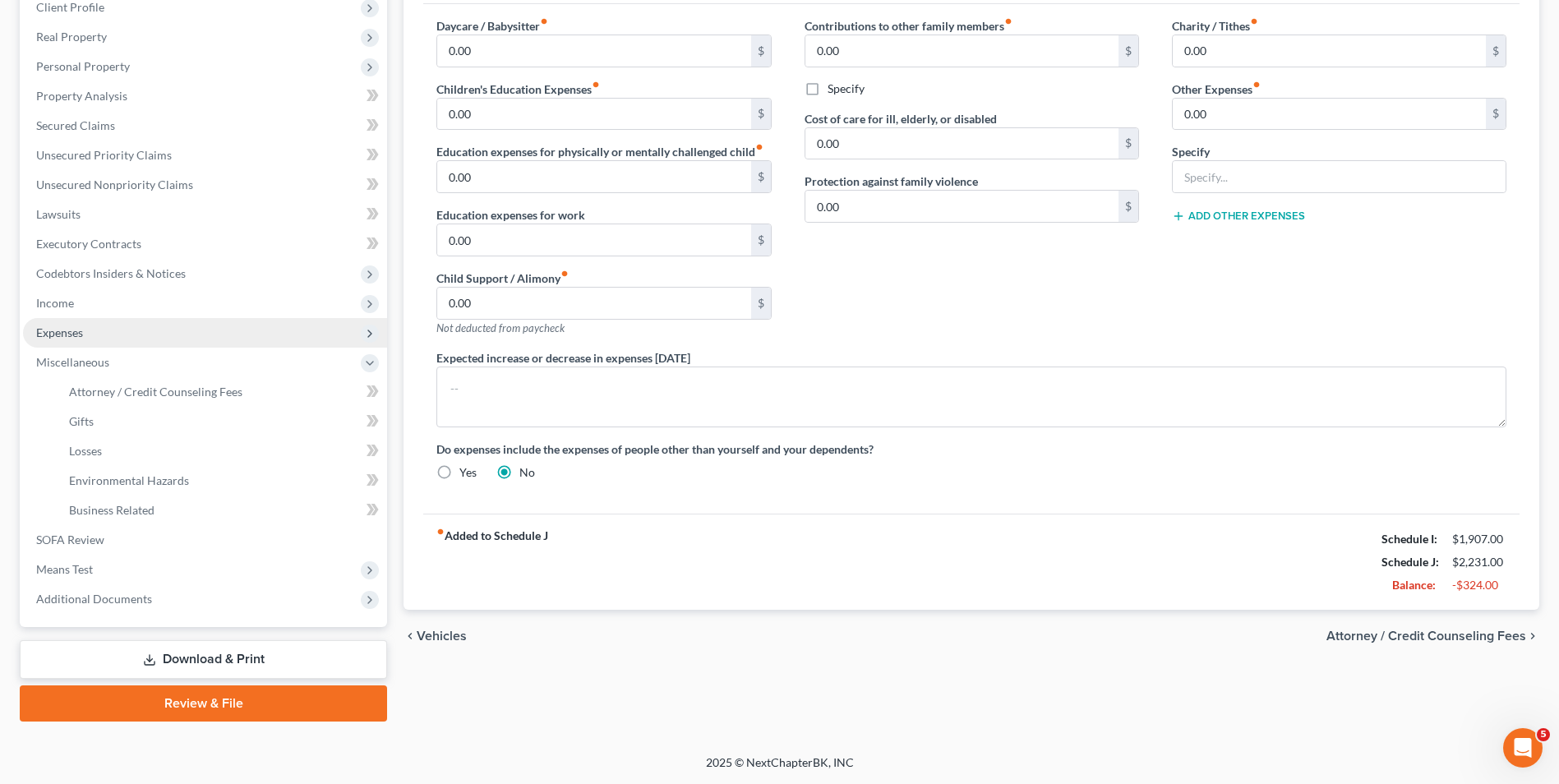
click at [157, 320] on span "Expenses" at bounding box center [204, 332] width 364 height 30
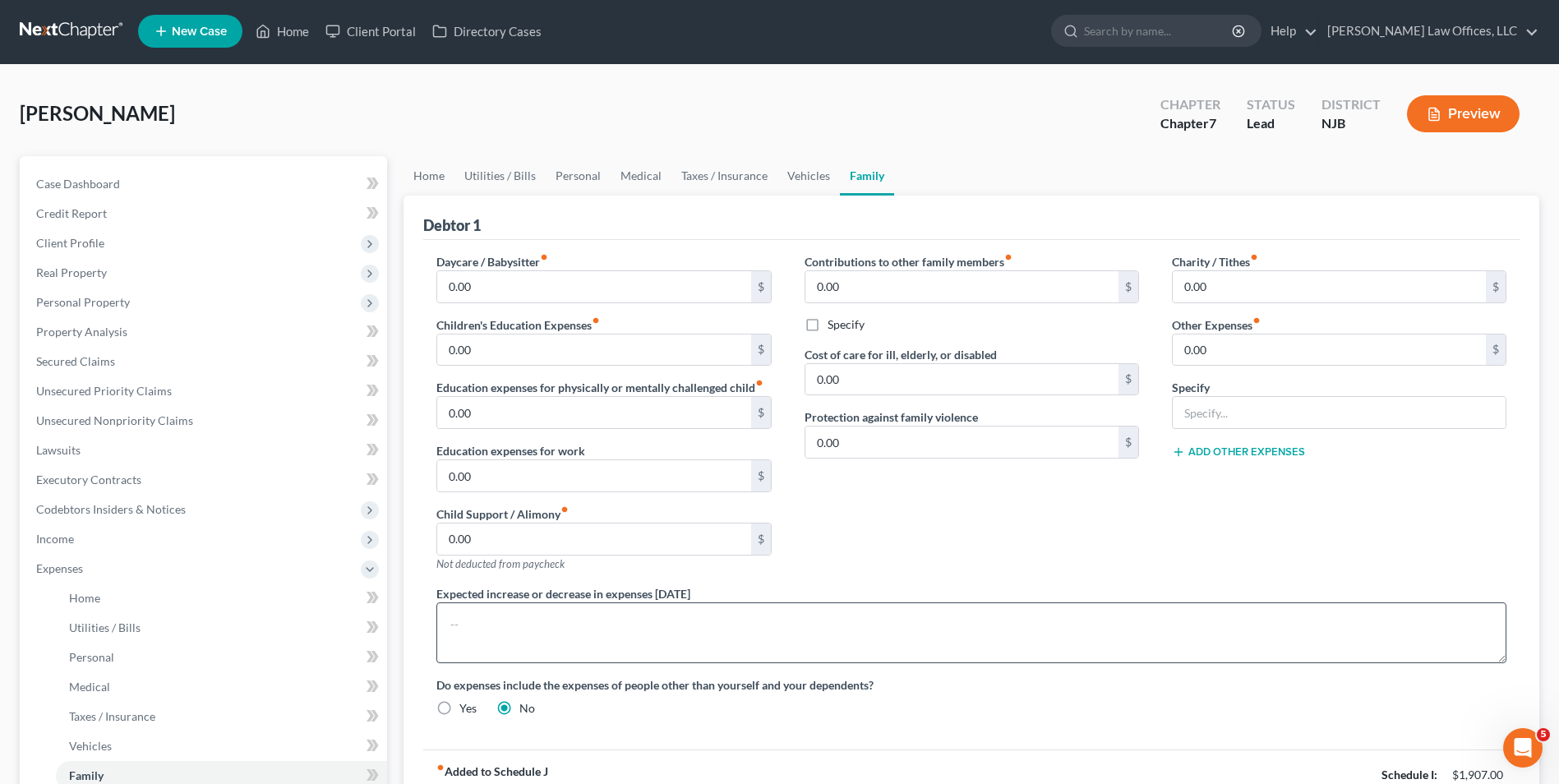
scroll to position [0, 0]
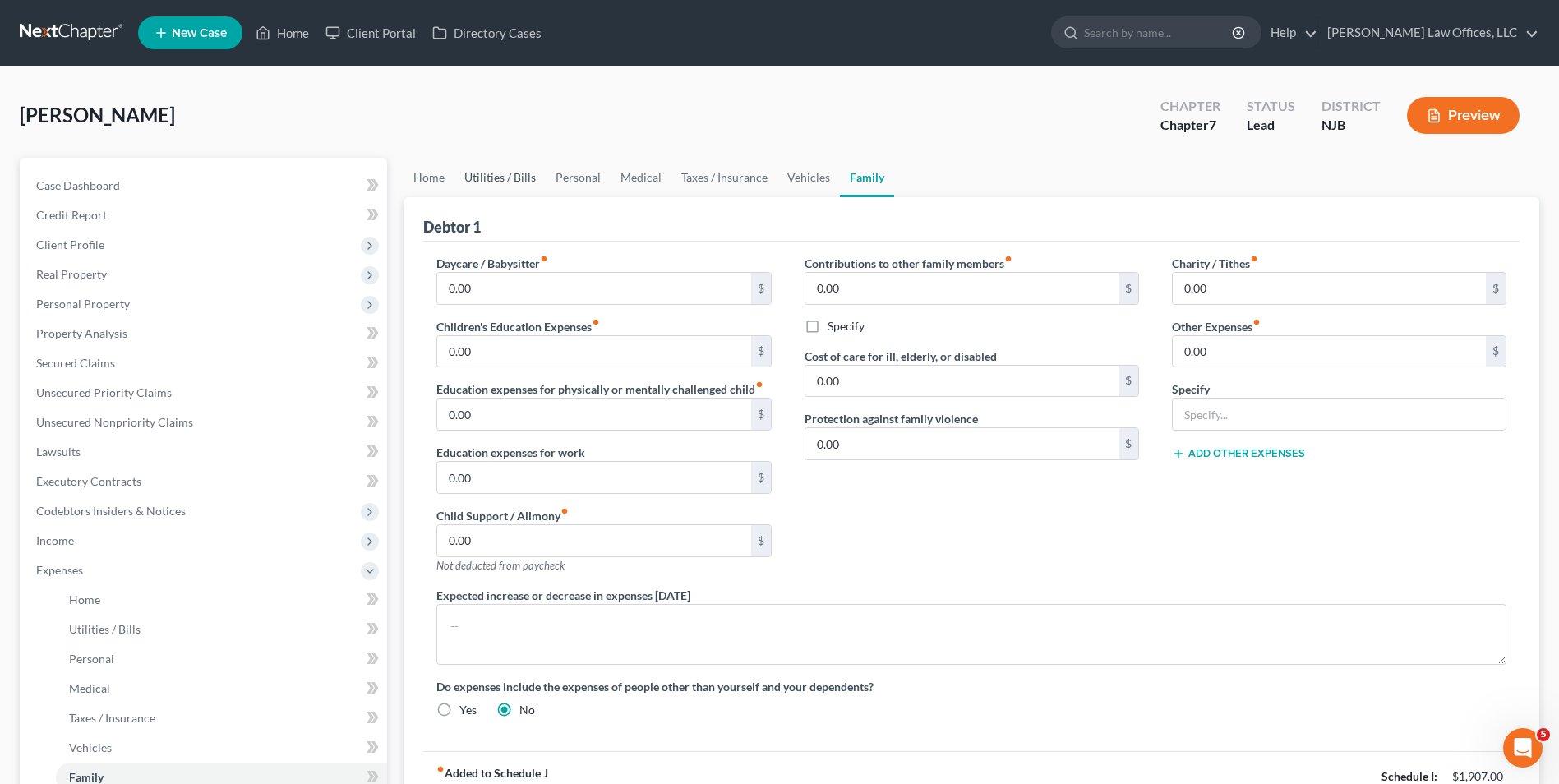
click at [458, 183] on link "Utilities / Bills" at bounding box center [500, 178] width 91 height 39
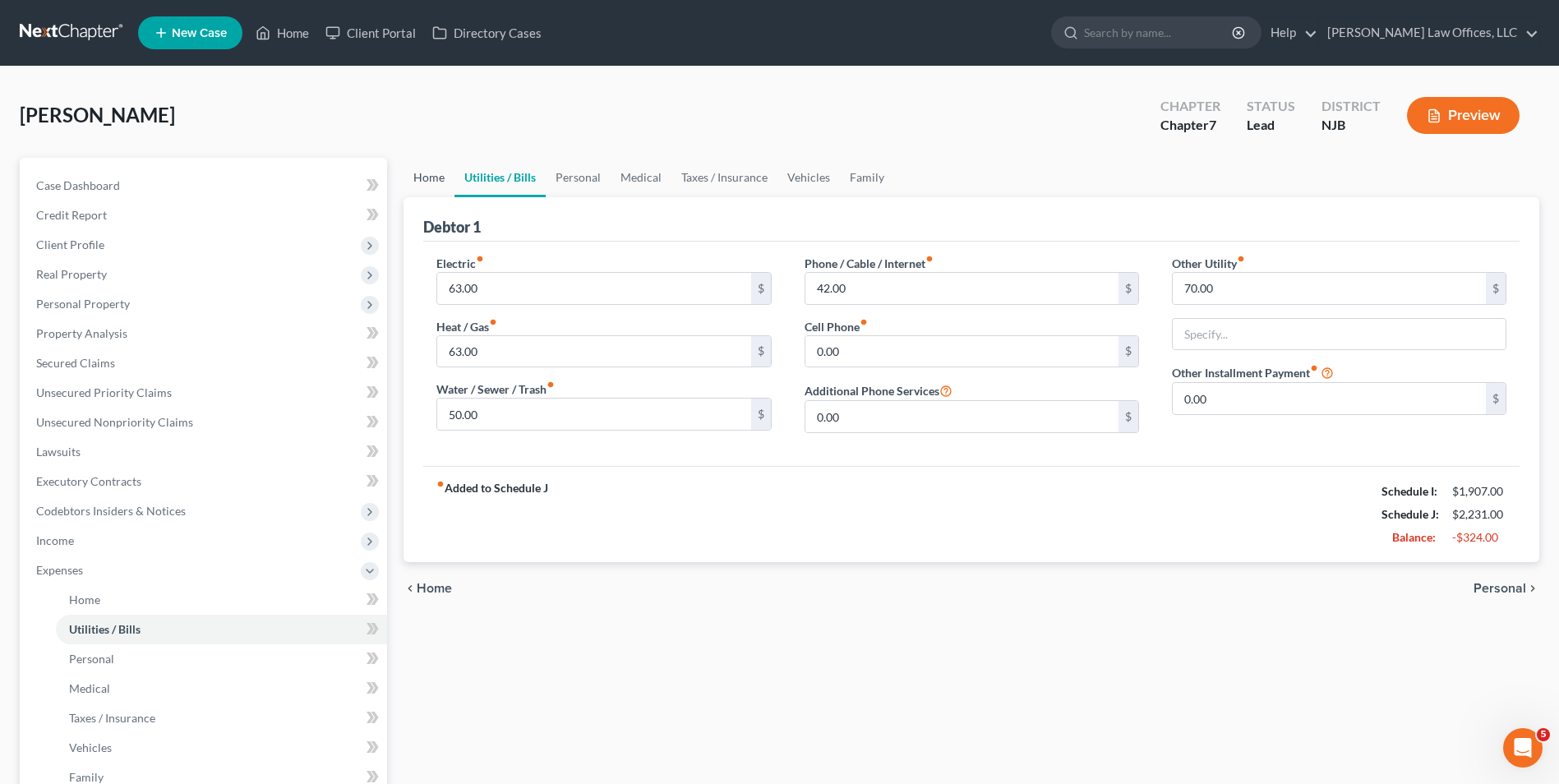
click at [428, 179] on link "Home" at bounding box center [429, 178] width 51 height 39
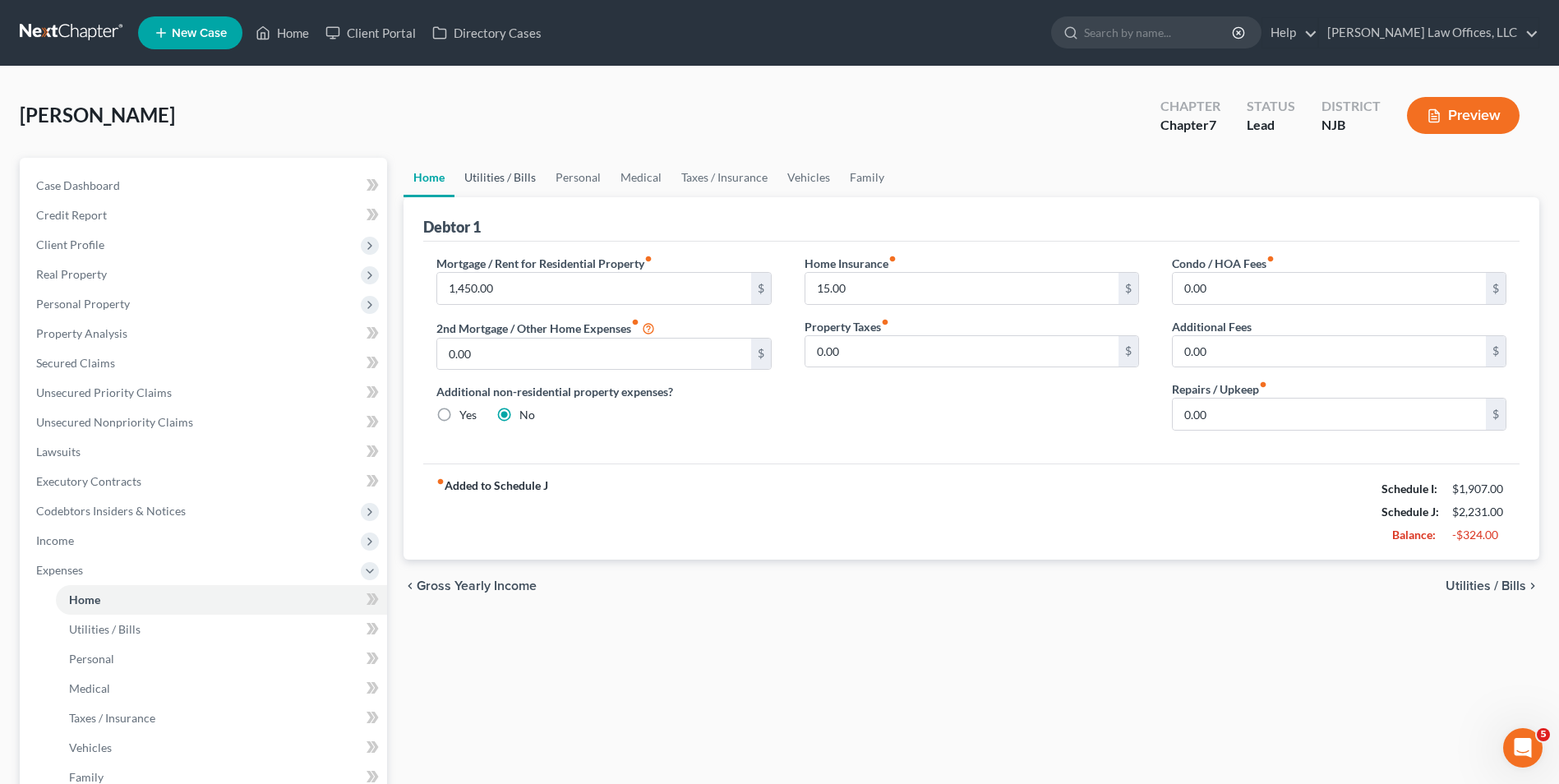
click at [510, 168] on link "Utilities / Bills" at bounding box center [500, 178] width 91 height 39
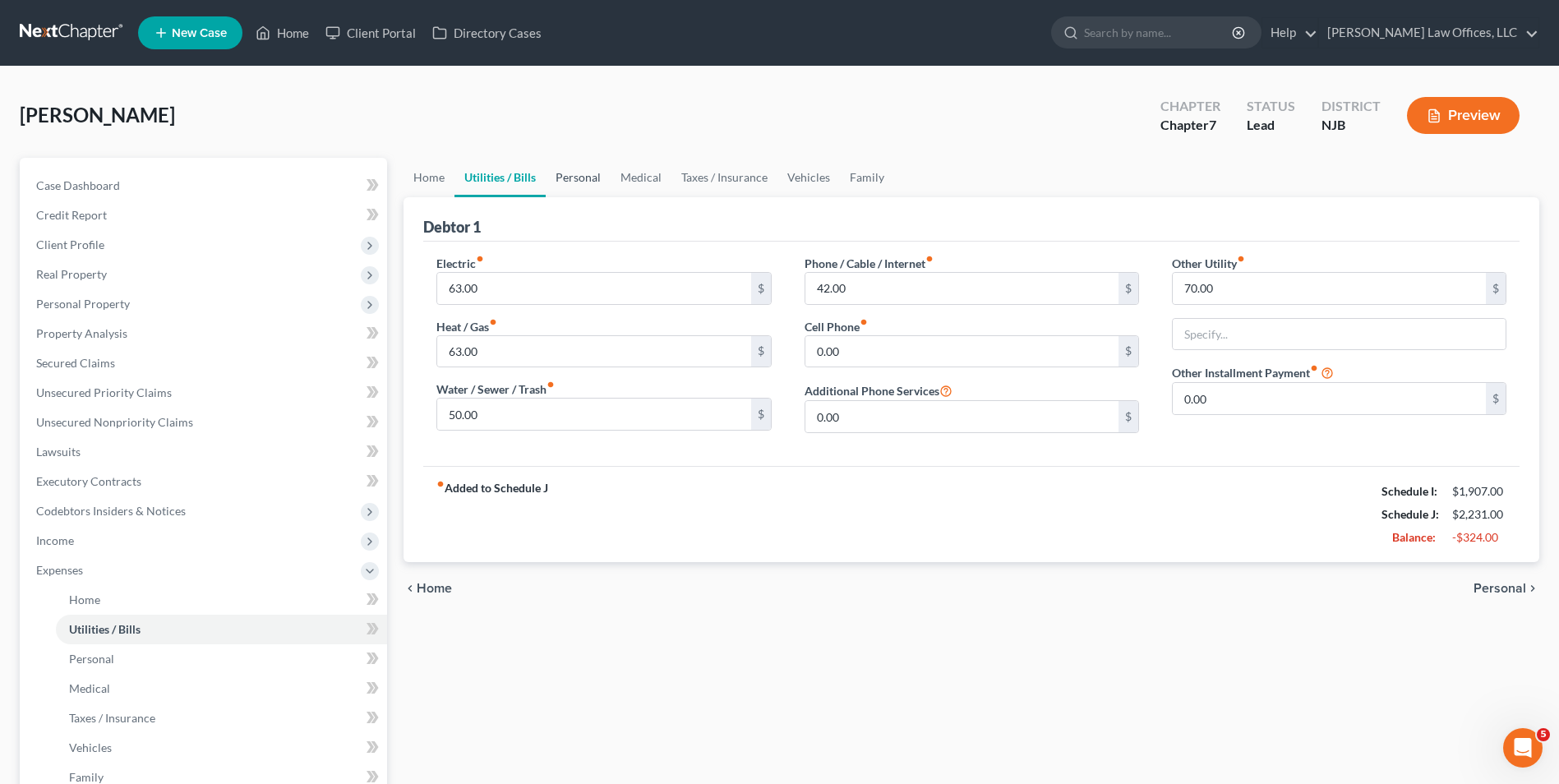
click at [588, 172] on link "Personal" at bounding box center [578, 178] width 65 height 39
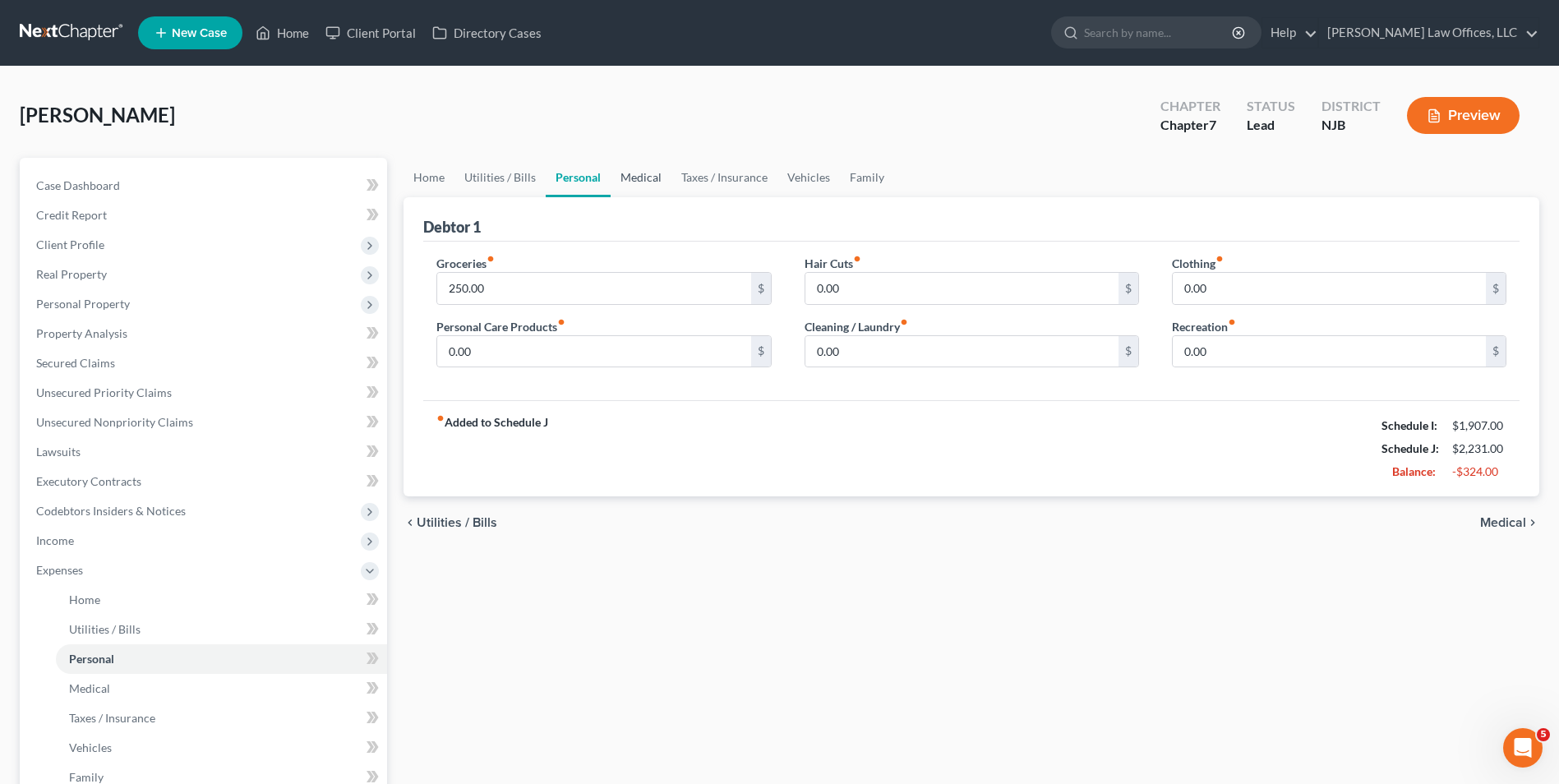
click at [638, 175] on link "Medical" at bounding box center [641, 178] width 61 height 39
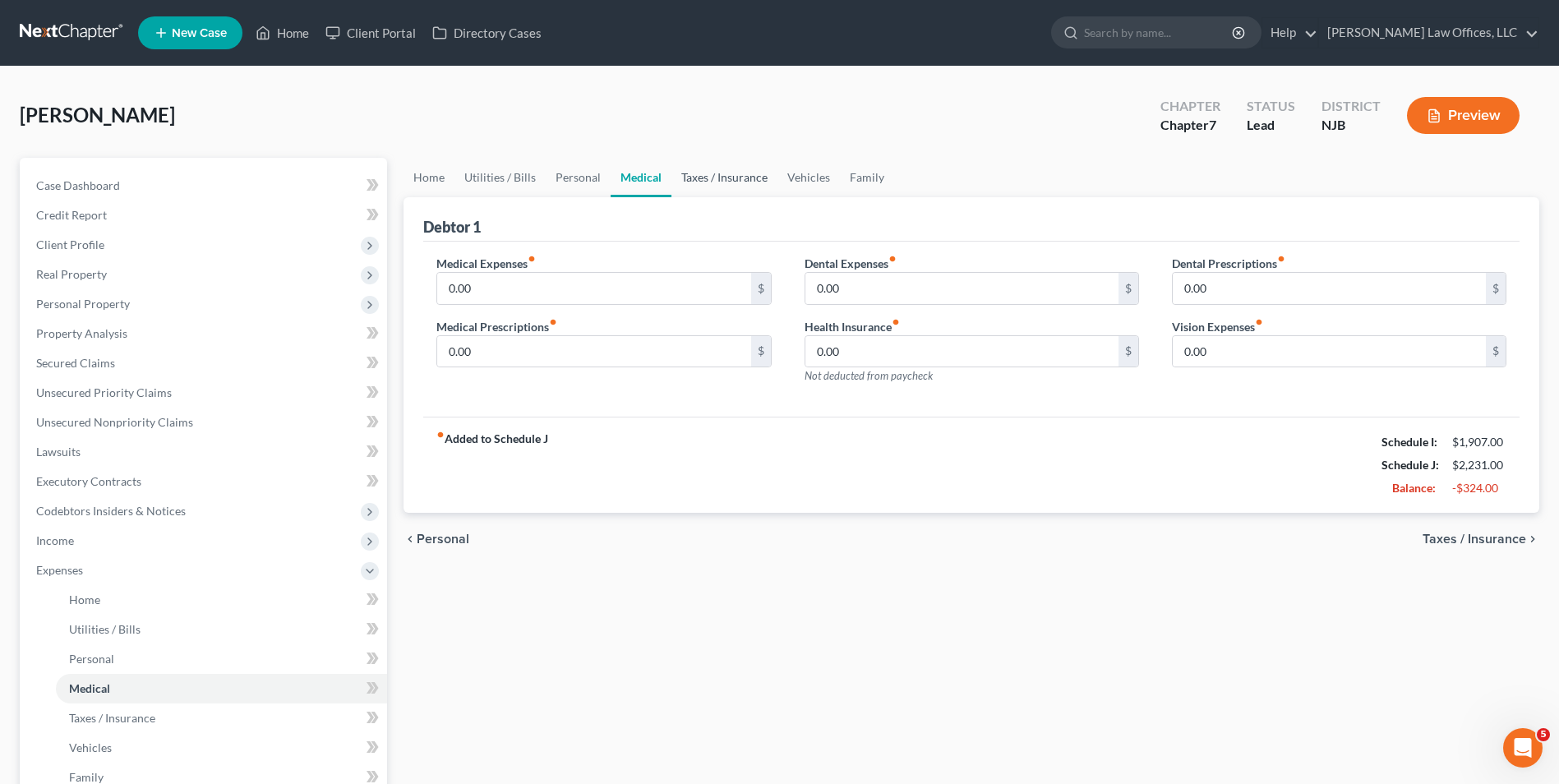
click at [709, 179] on link "Taxes / Insurance" at bounding box center [723, 178] width 106 height 39
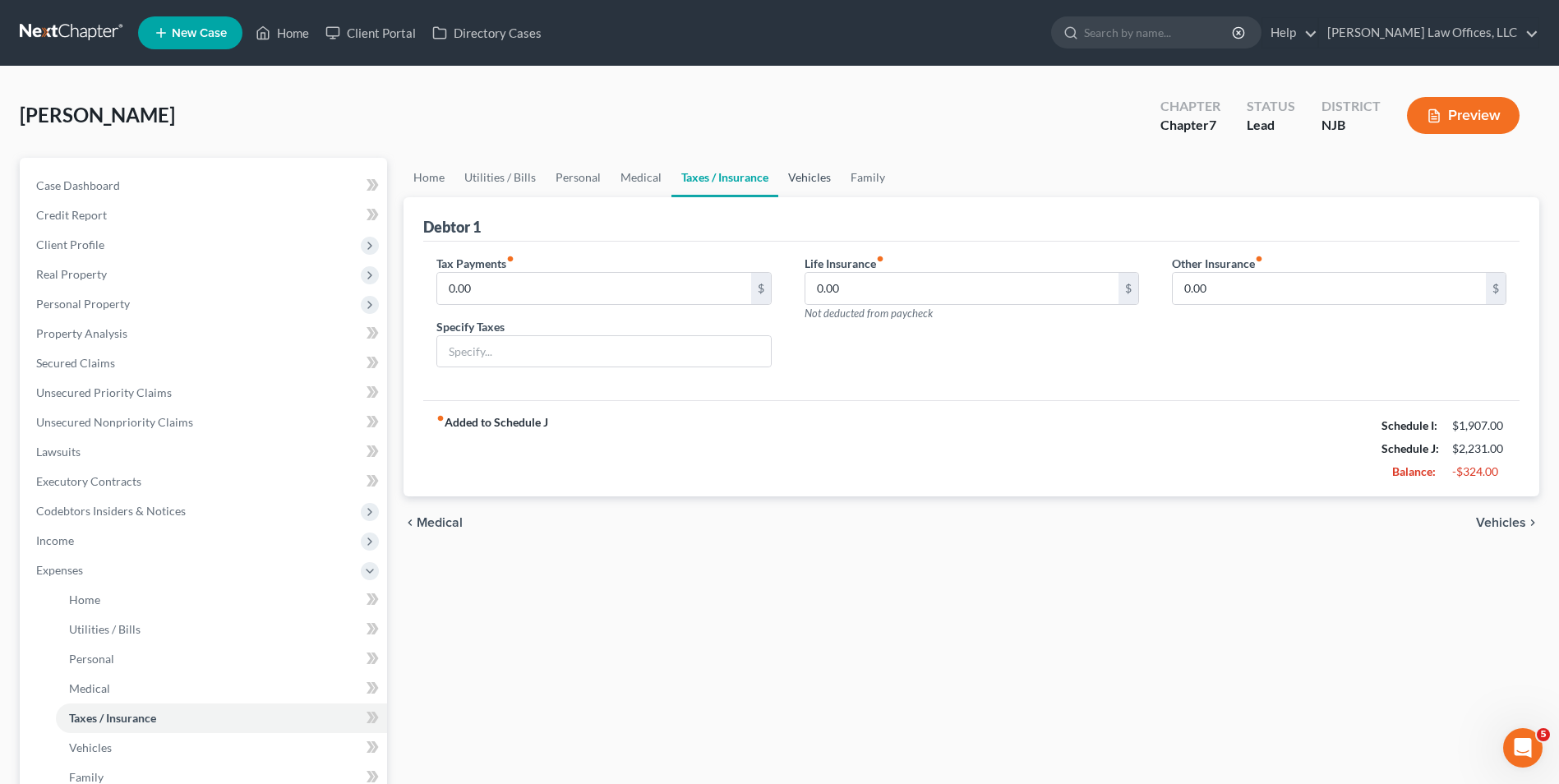
click at [805, 174] on link "Vehicles" at bounding box center [809, 178] width 62 height 39
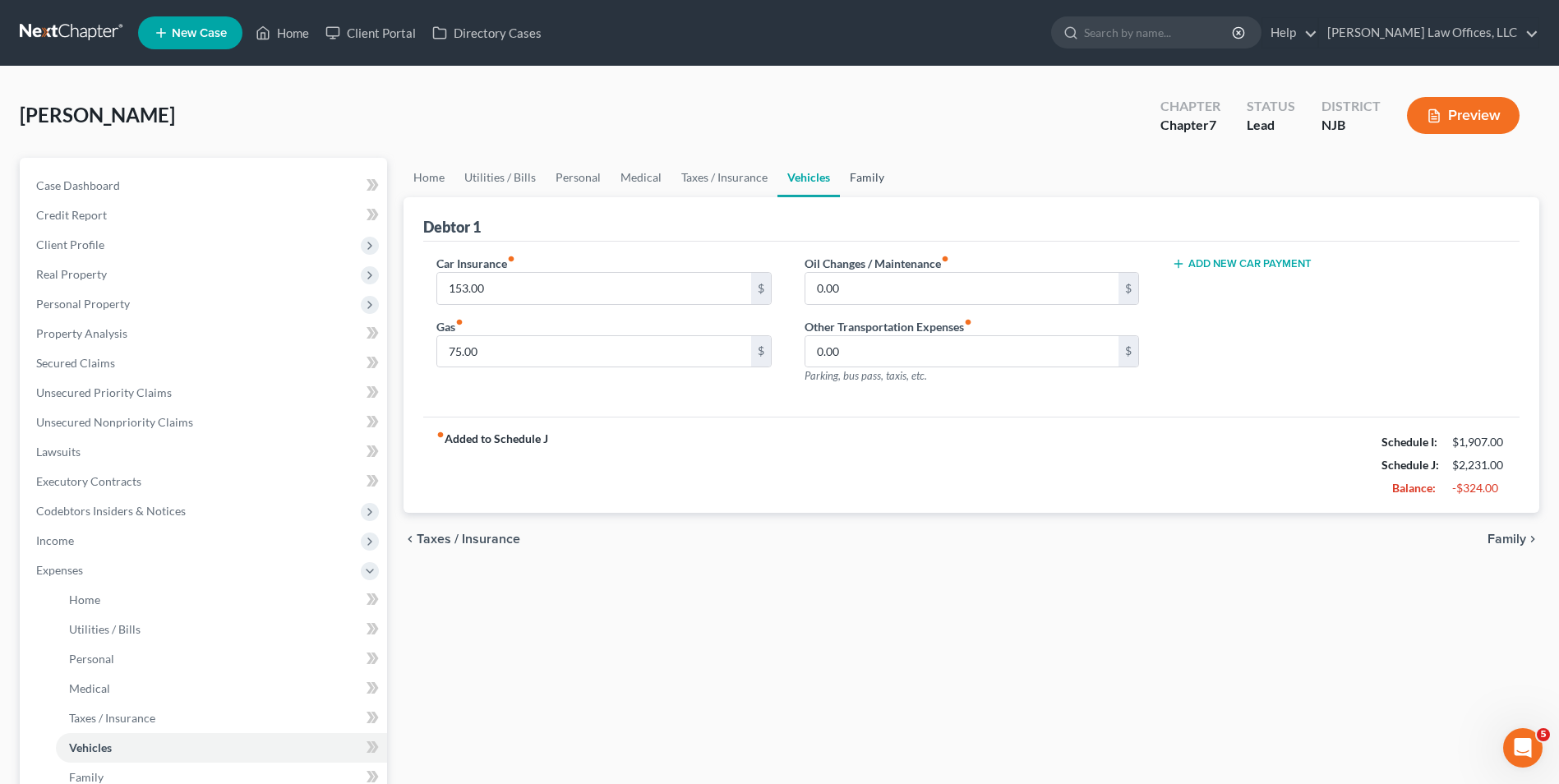
click at [858, 175] on link "Family" at bounding box center [866, 178] width 54 height 39
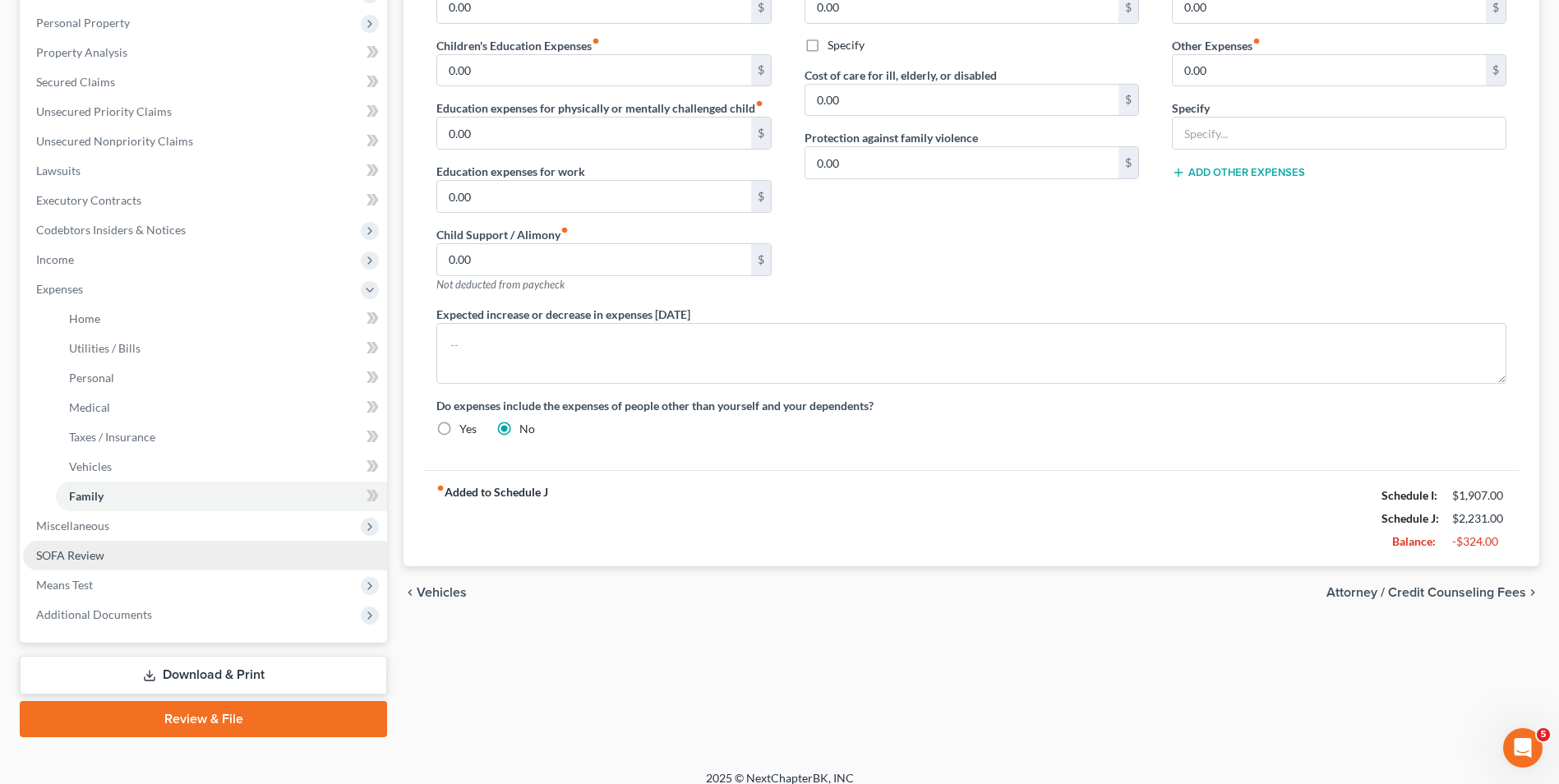
scroll to position [297, 0]
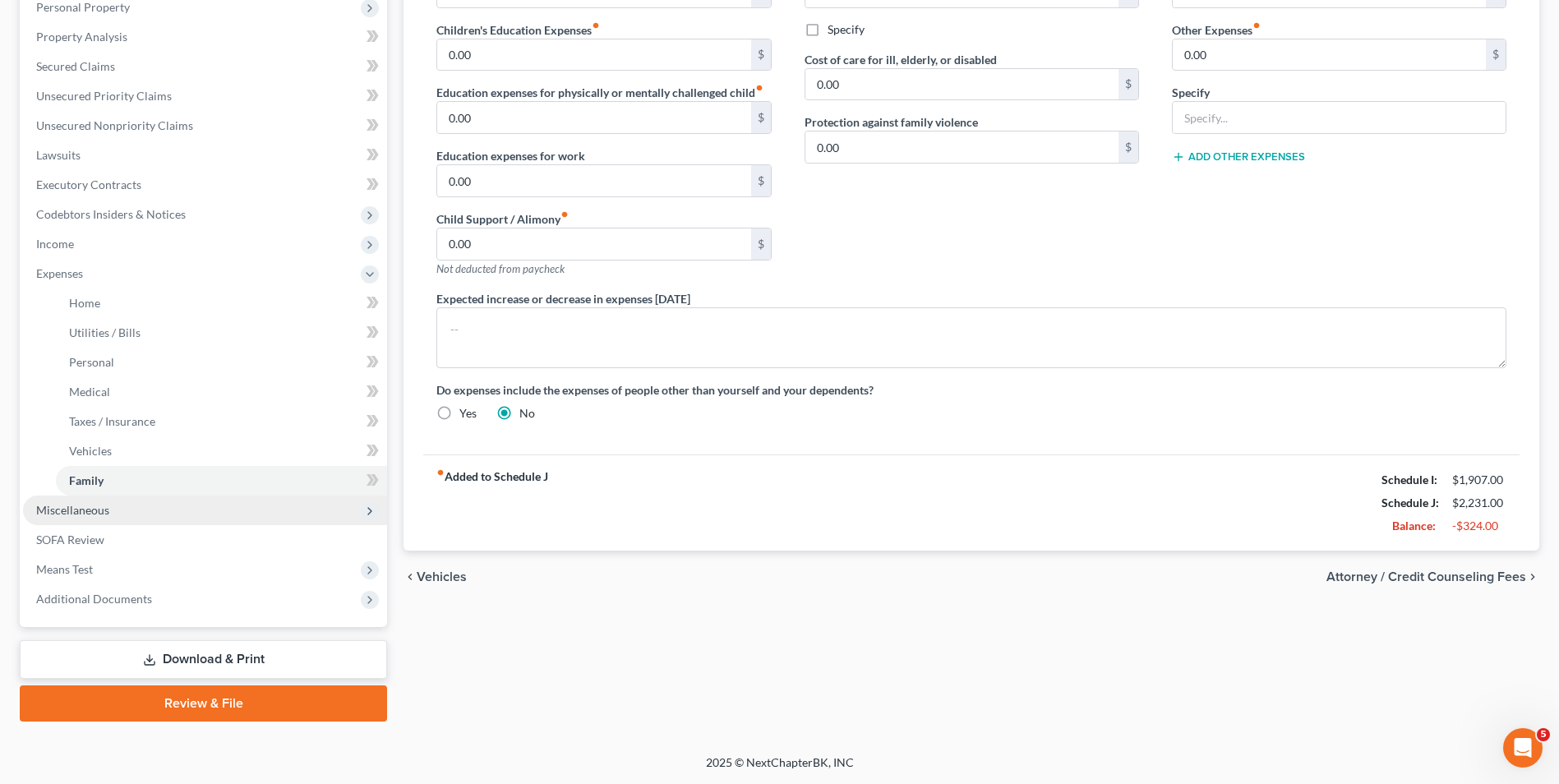
click at [158, 506] on span "Miscellaneous" at bounding box center [204, 510] width 364 height 30
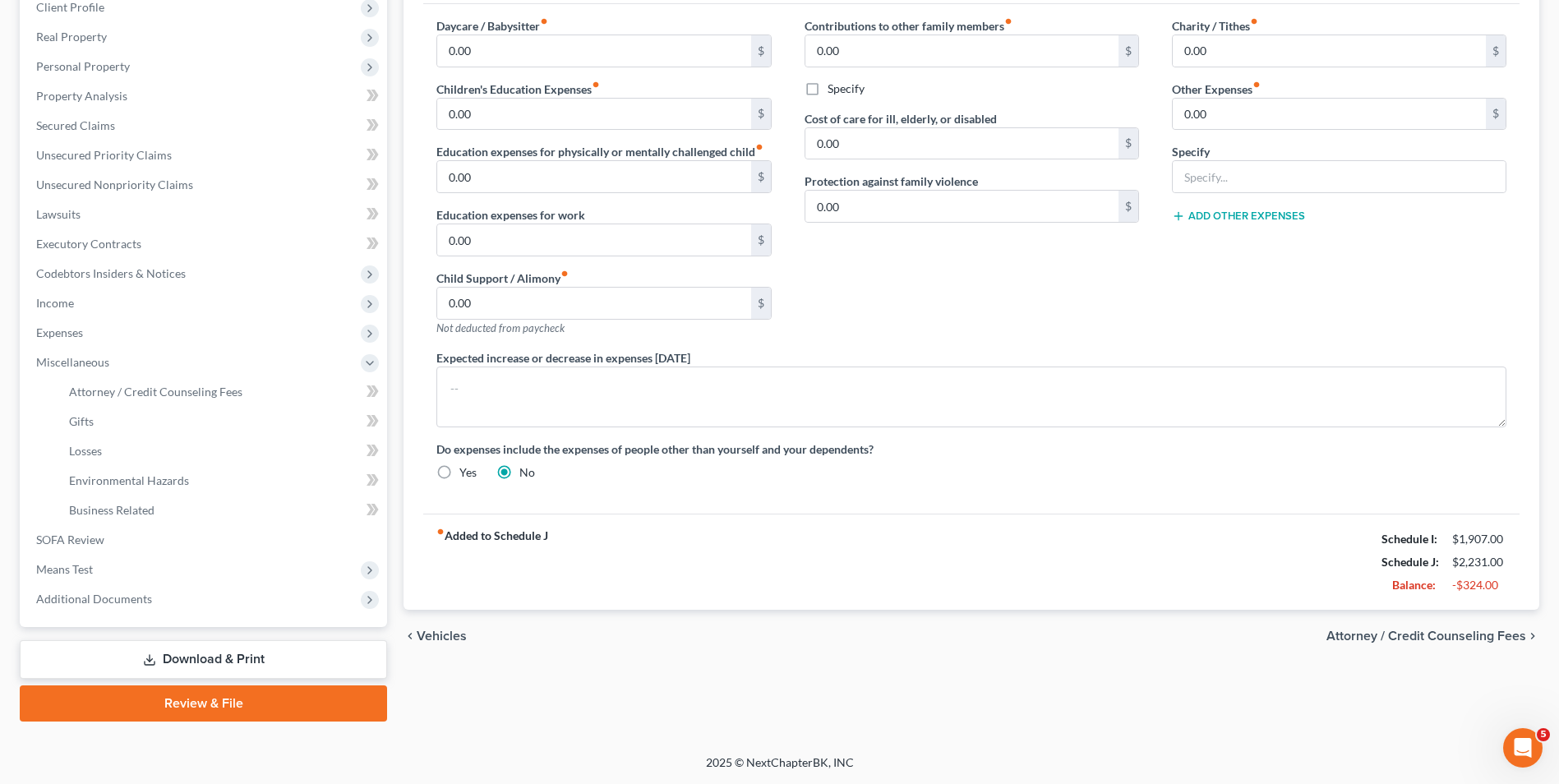
scroll to position [238, 0]
click at [187, 397] on span "Attorney / Credit Counseling Fees" at bounding box center [156, 392] width 174 height 14
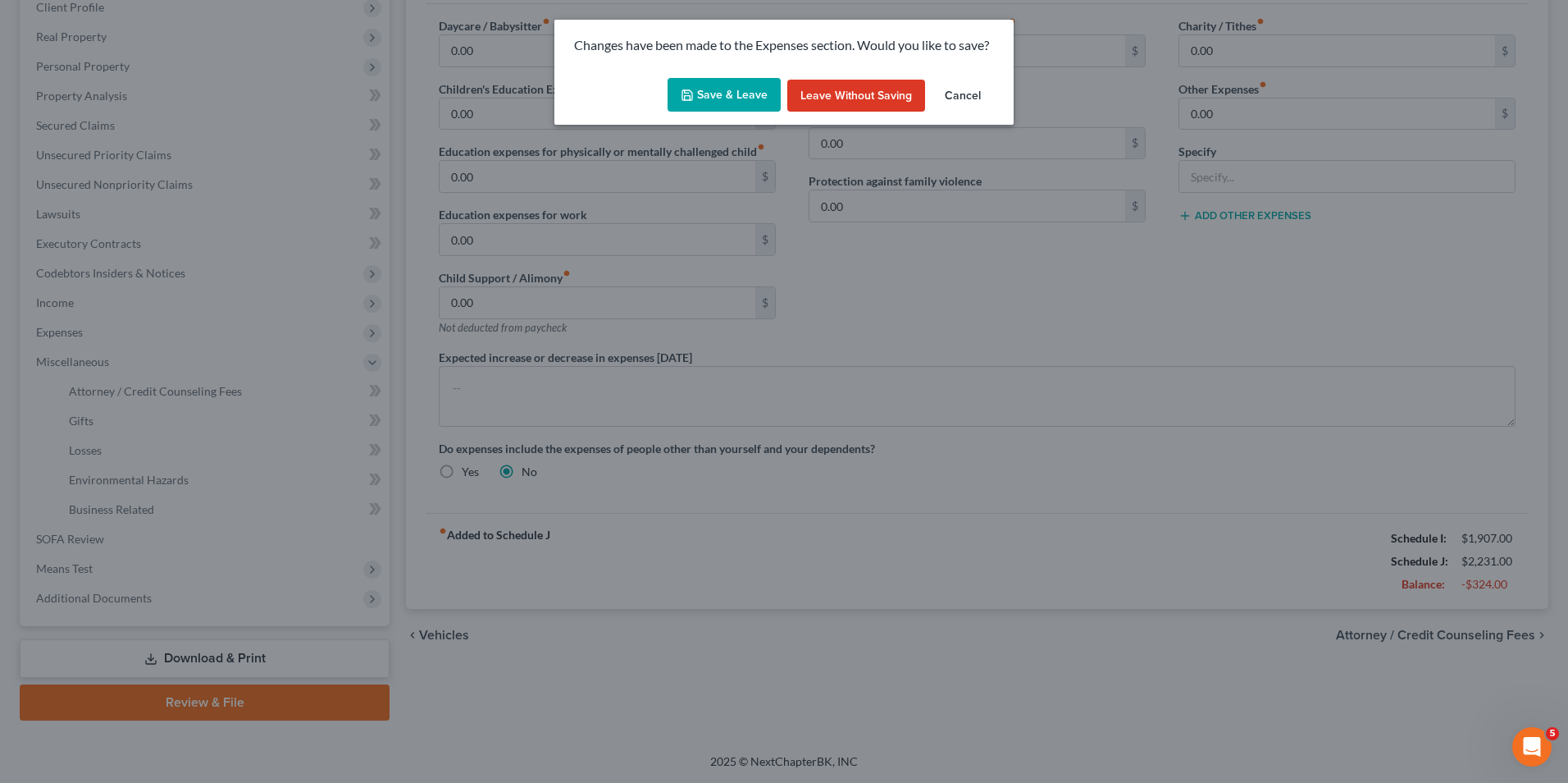
click at [733, 97] on button "Save & Leave" at bounding box center [724, 95] width 113 height 34
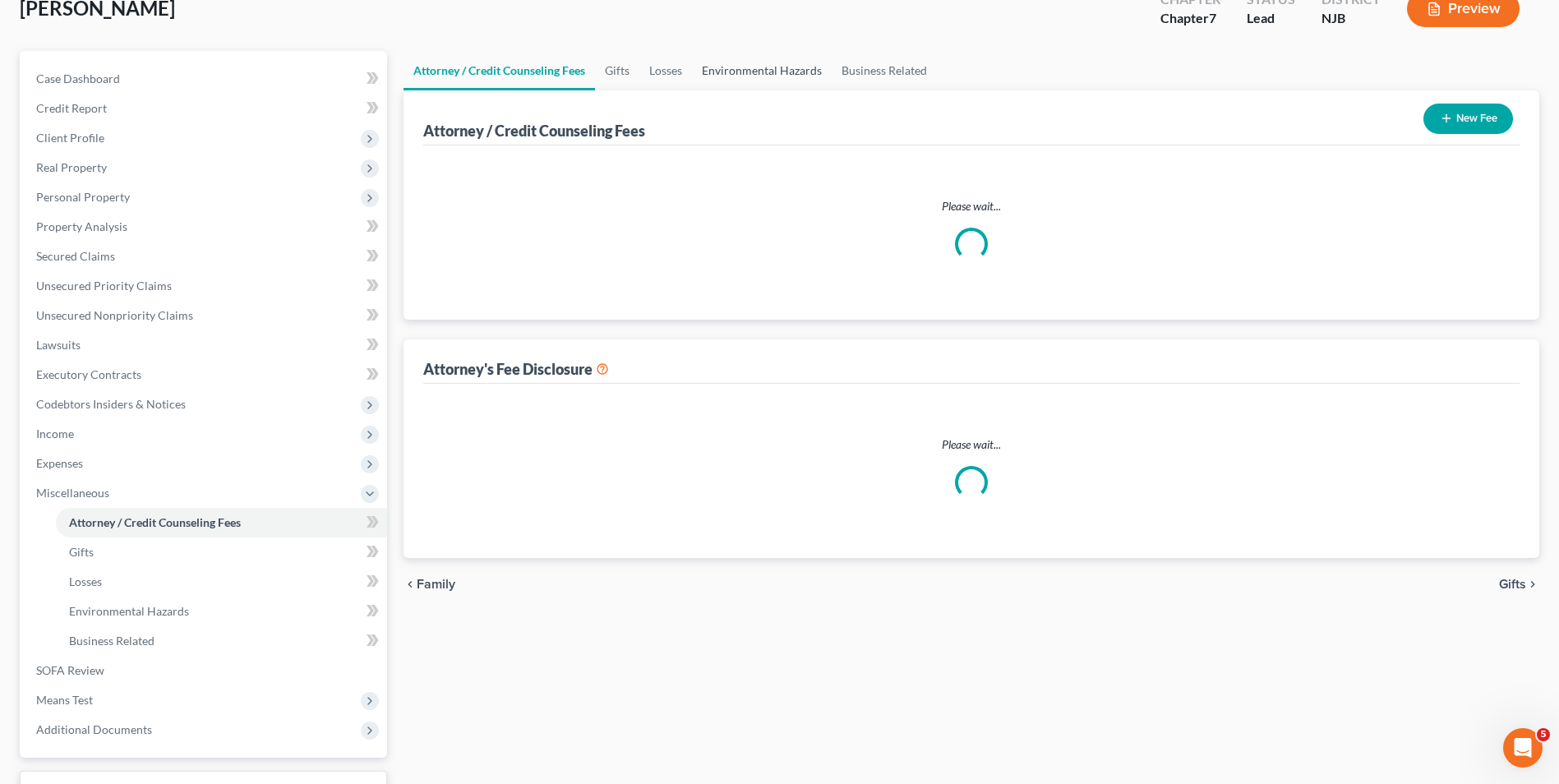
scroll to position [27, 0]
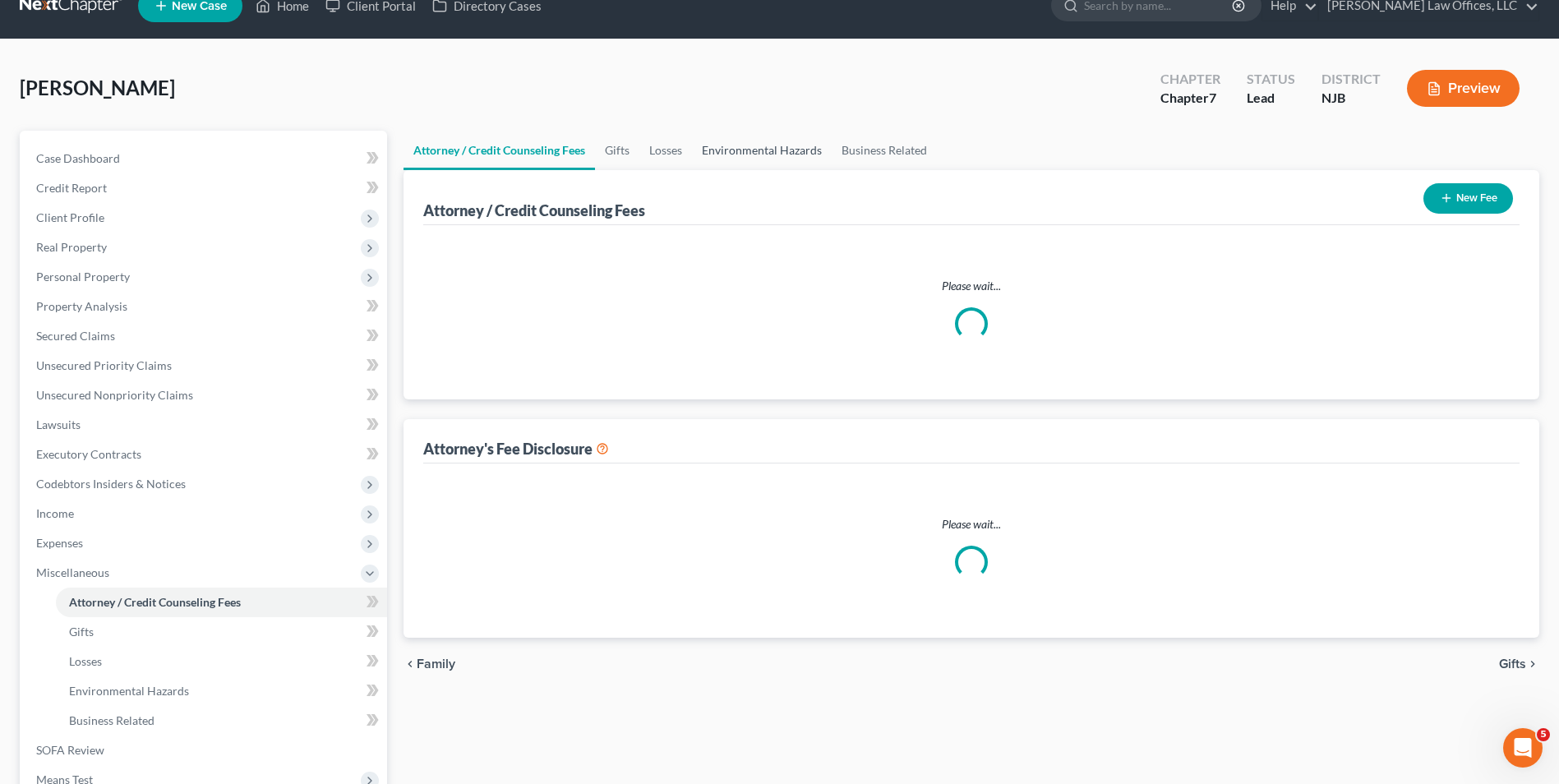
select select "0"
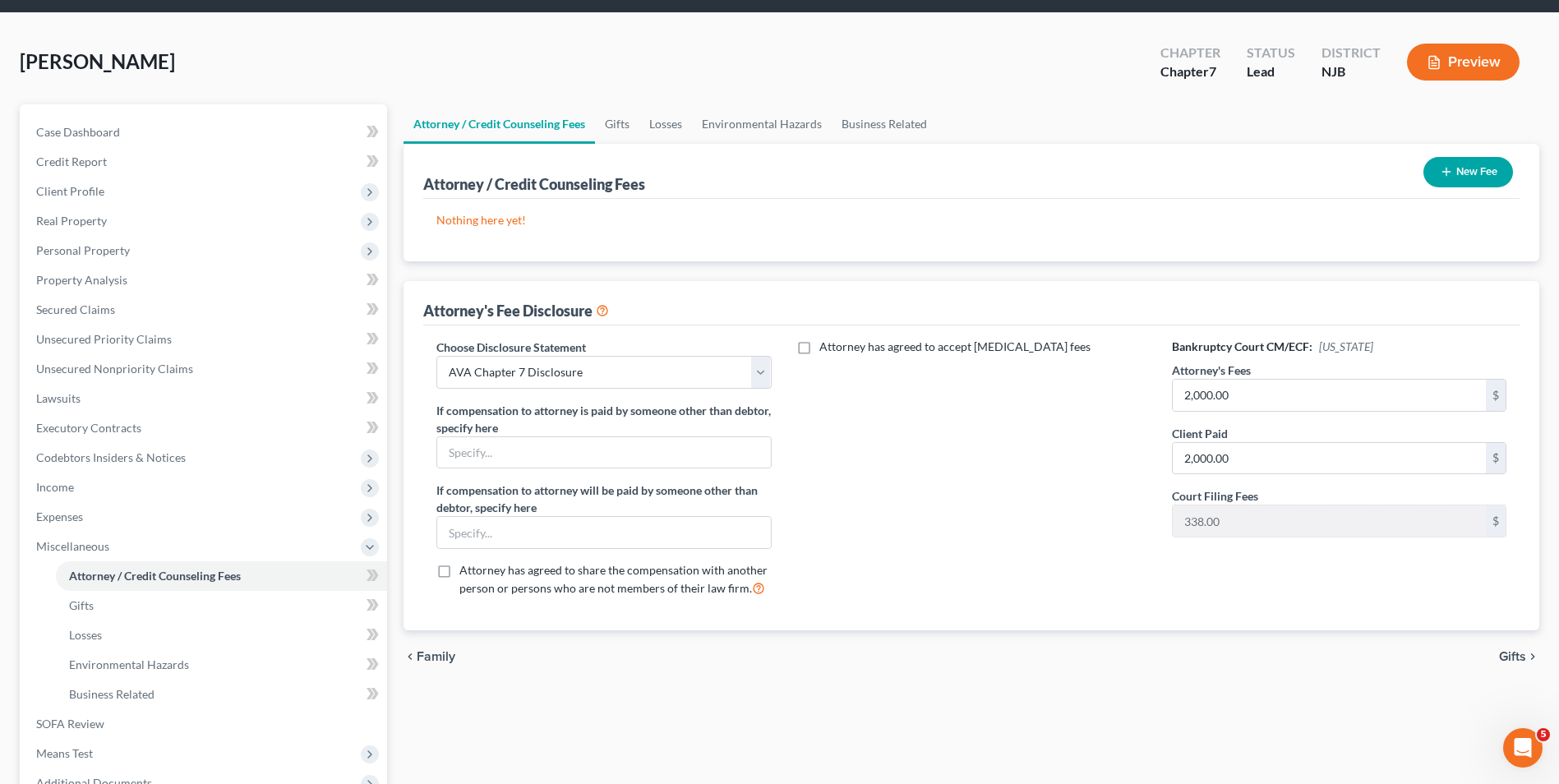
scroll to position [82, 0]
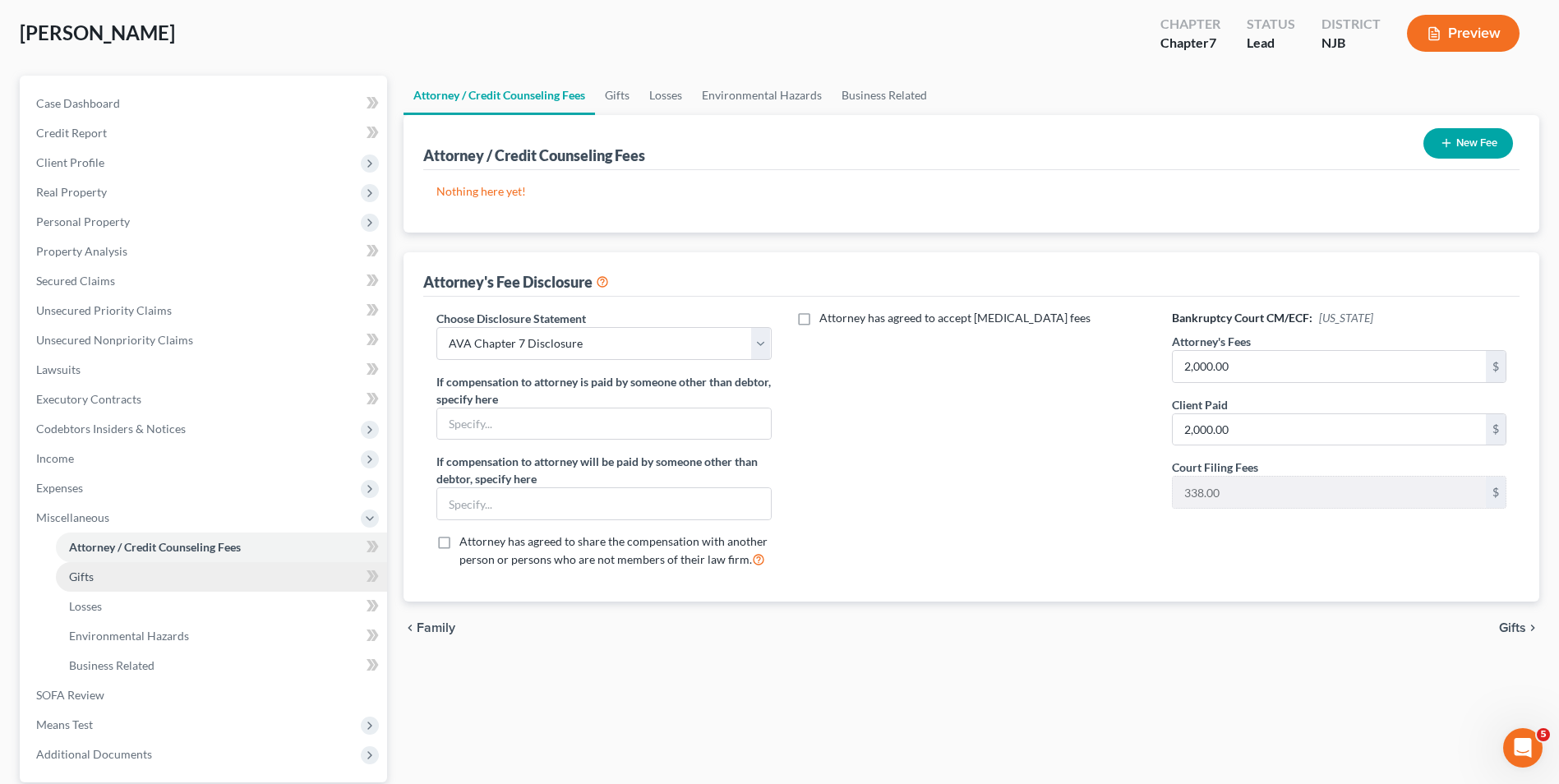
click at [134, 580] on link "Gifts" at bounding box center [222, 577] width 332 height 30
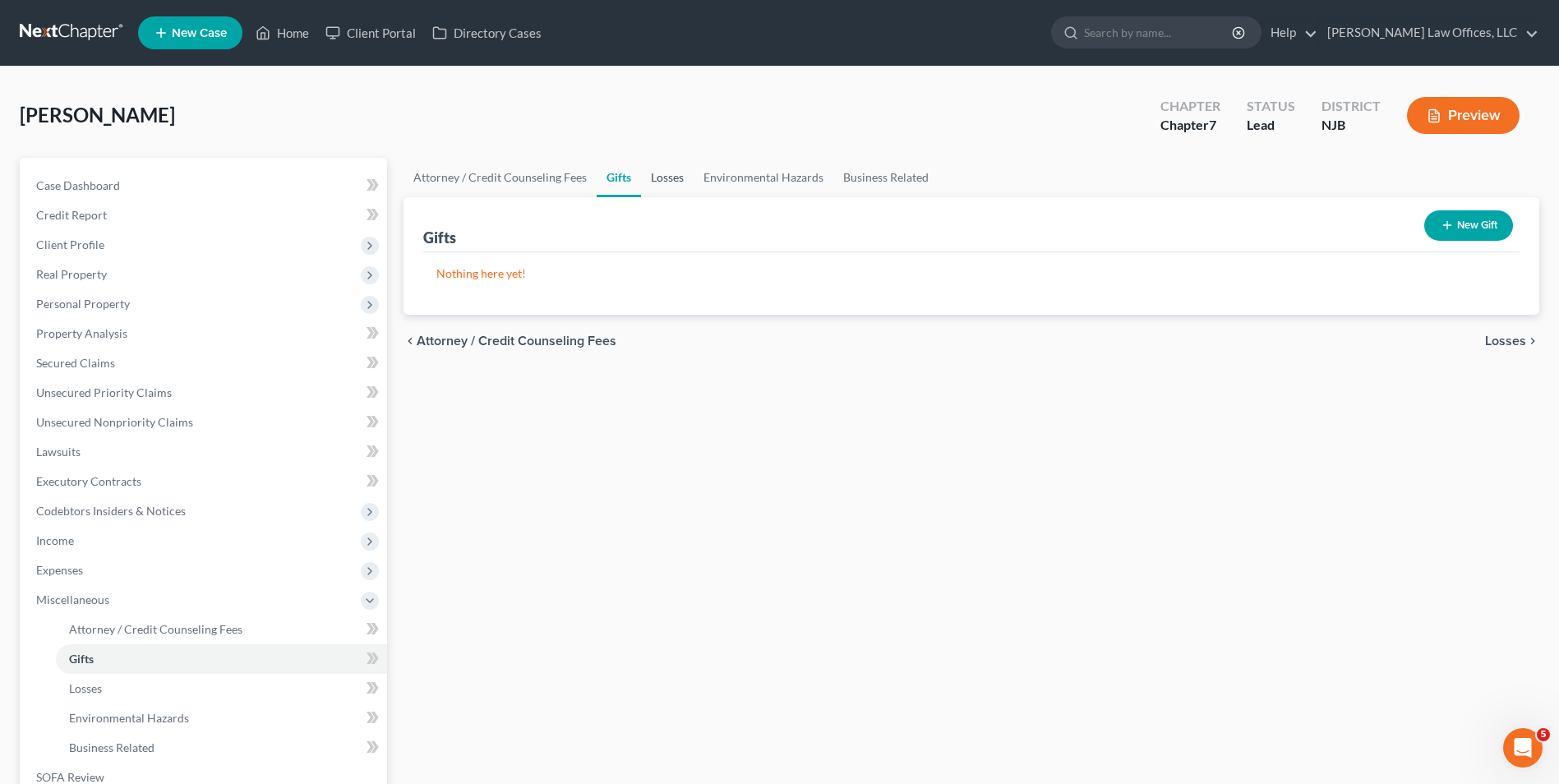
click at [671, 184] on link "Losses" at bounding box center [667, 178] width 52 height 39
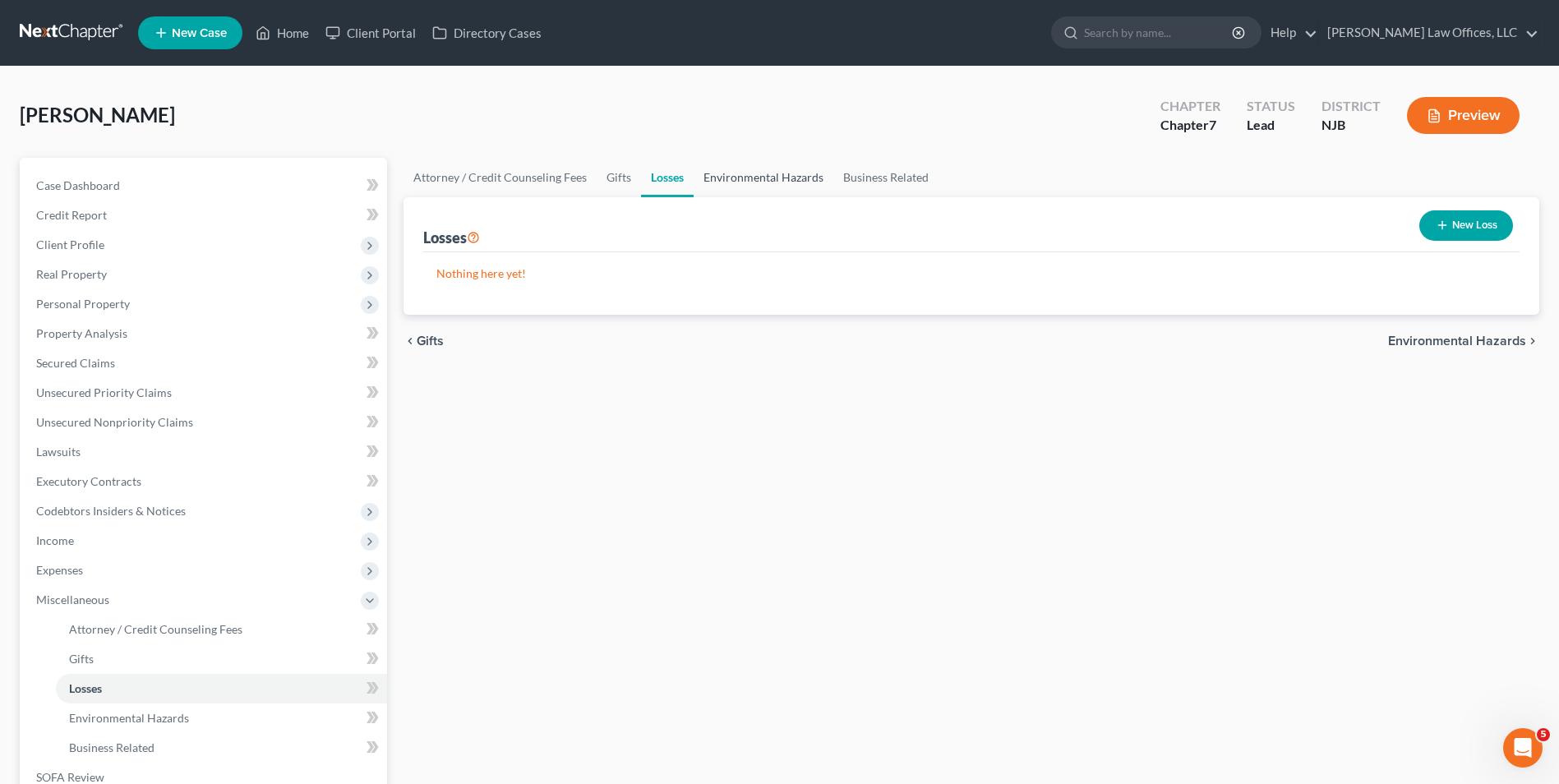
click at [764, 185] on link "Environmental Hazards" at bounding box center [764, 178] width 140 height 39
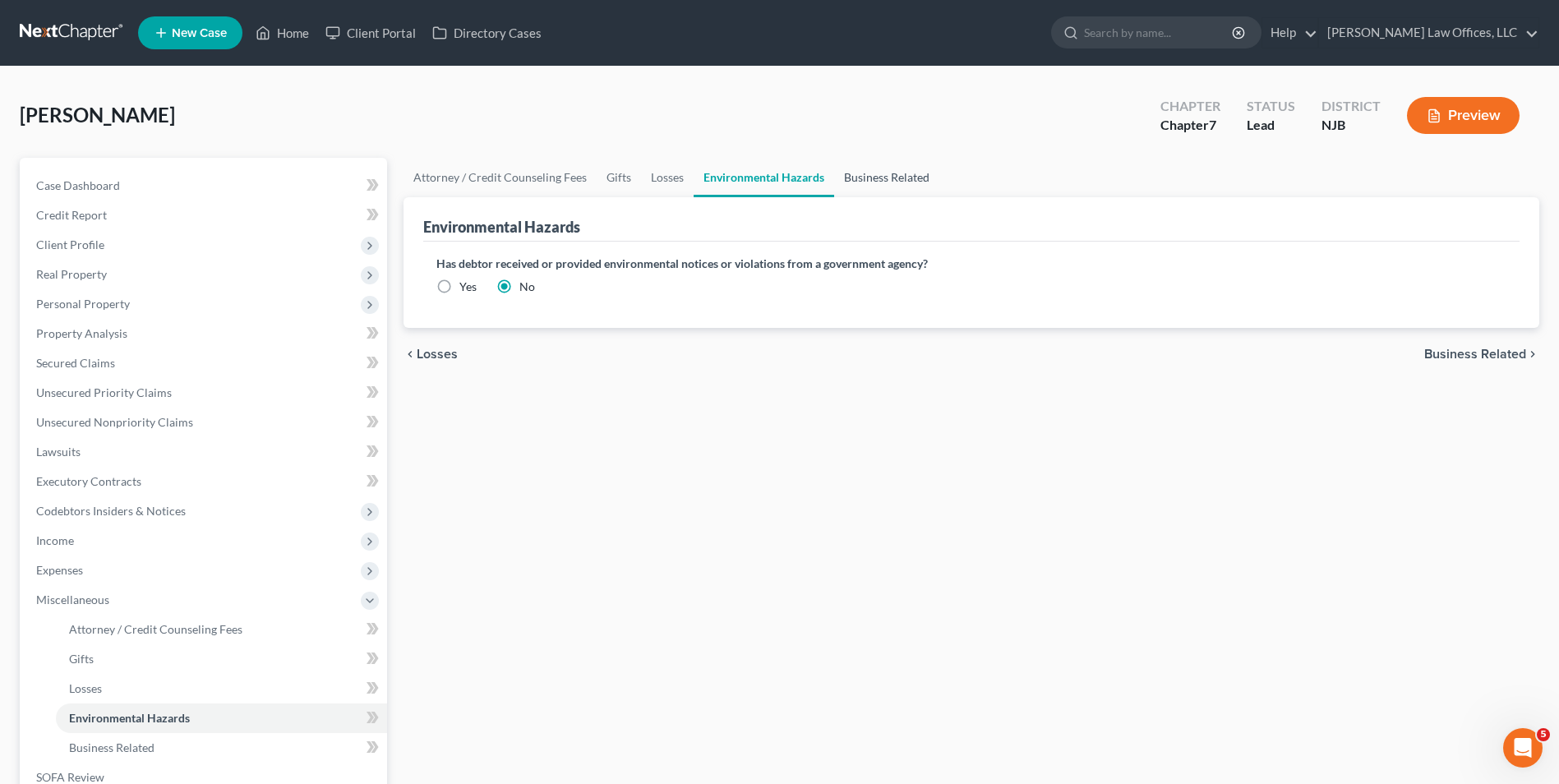
click at [903, 182] on link "Business Related" at bounding box center [886, 178] width 106 height 39
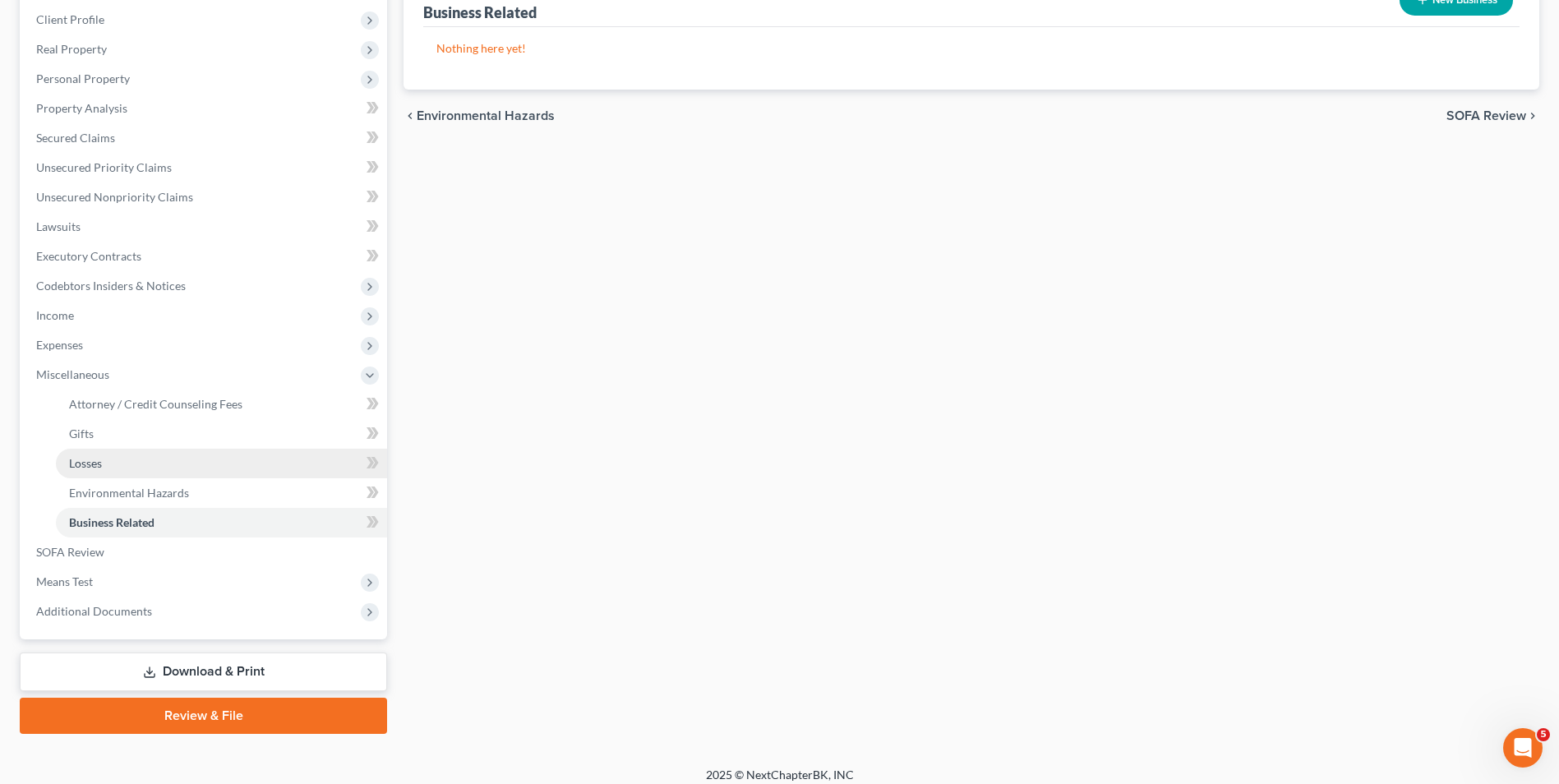
scroll to position [238, 0]
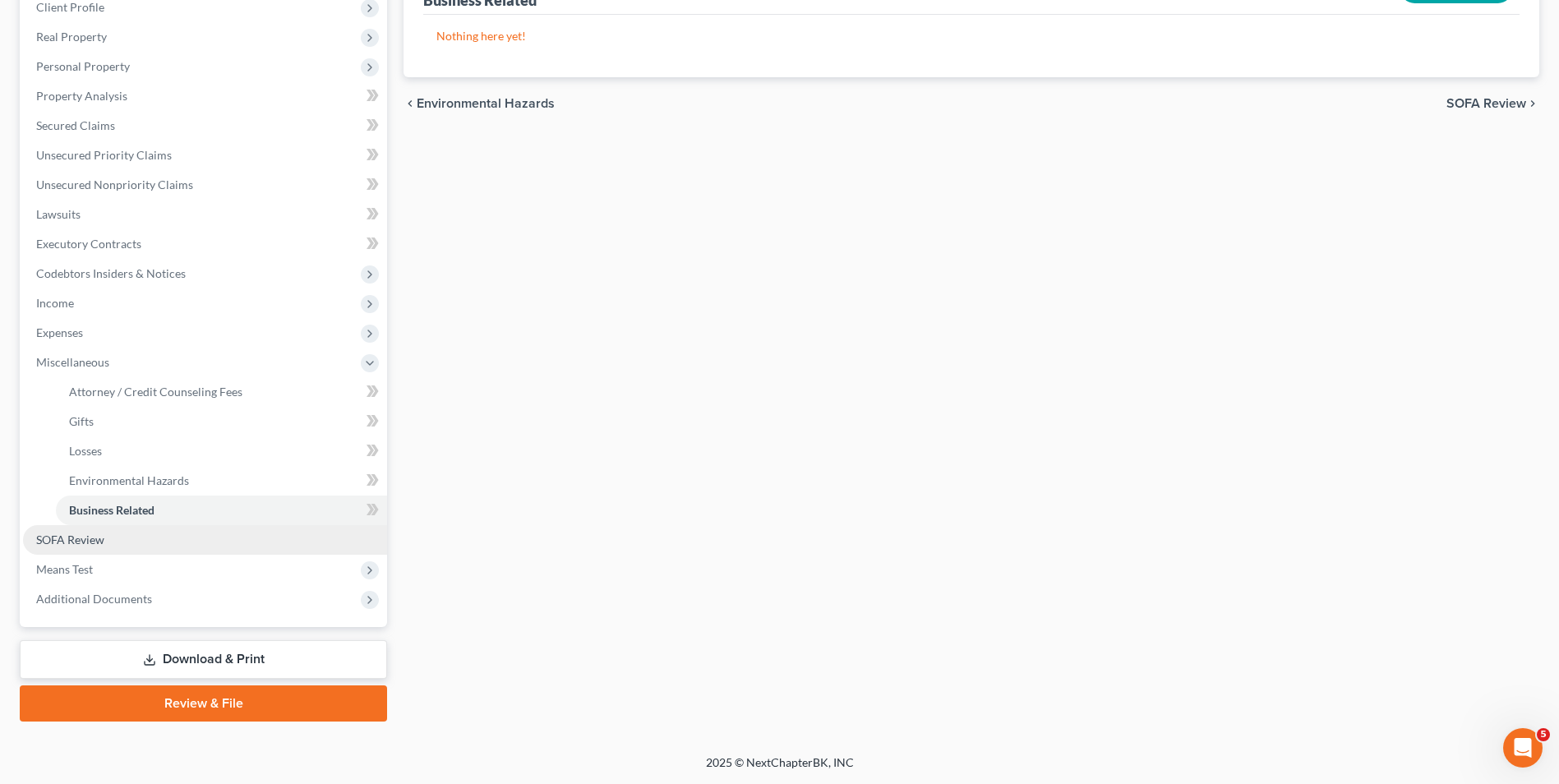
click at [110, 535] on link "SOFA Review" at bounding box center [204, 539] width 364 height 30
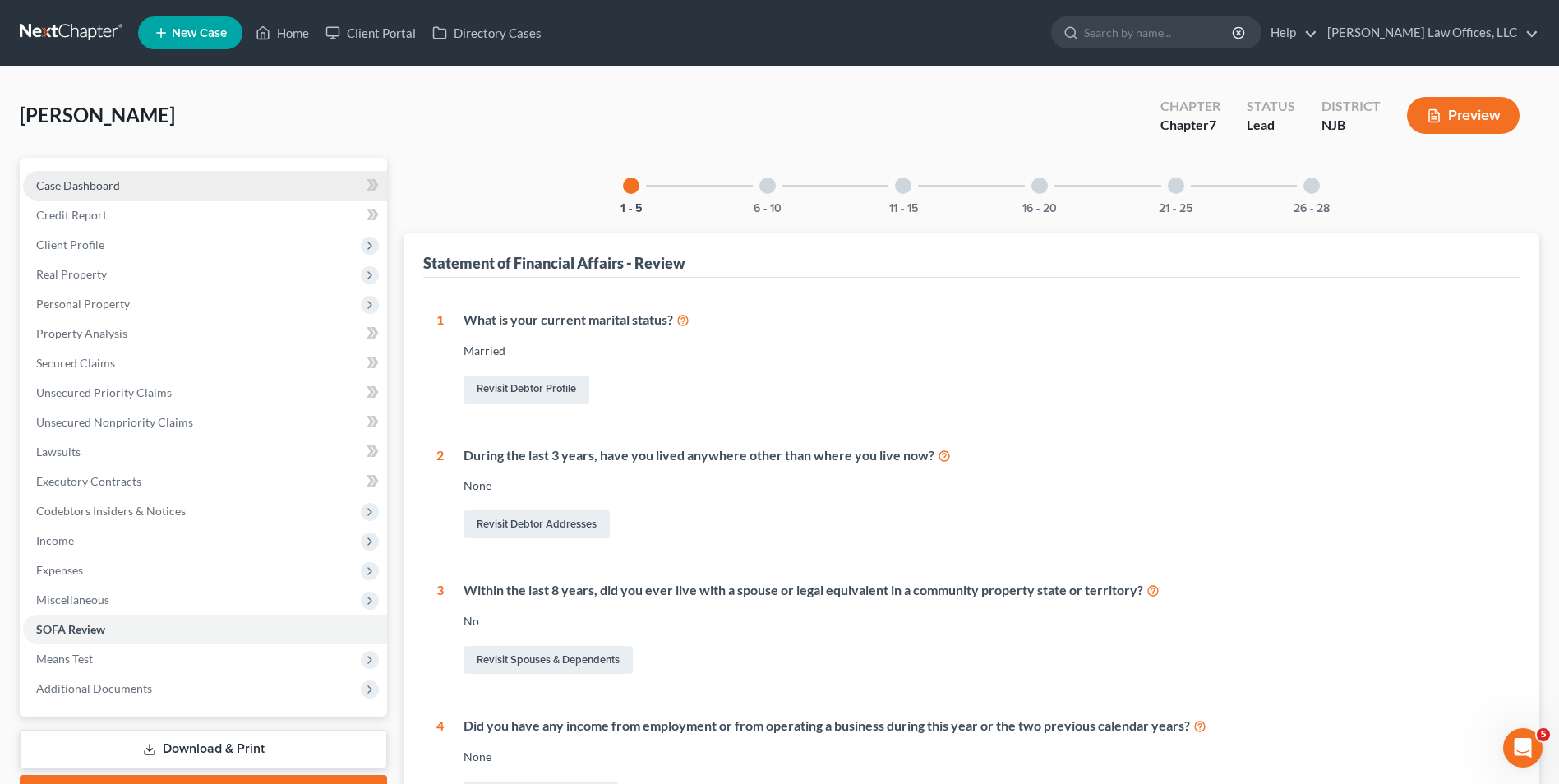
click at [111, 188] on span "Case Dashboard" at bounding box center [78, 185] width 84 height 14
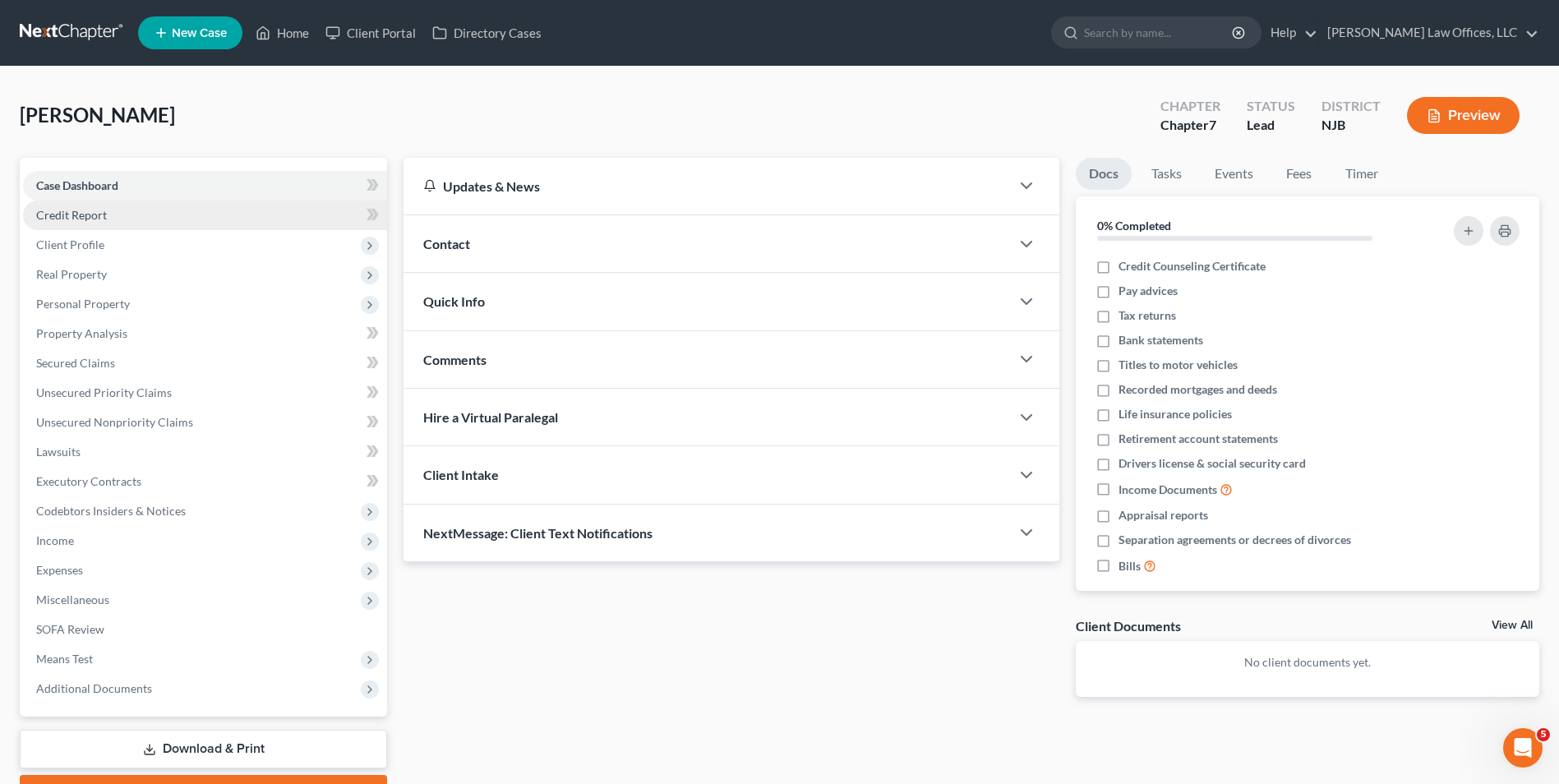
click at [143, 215] on link "Credit Report" at bounding box center [204, 215] width 364 height 30
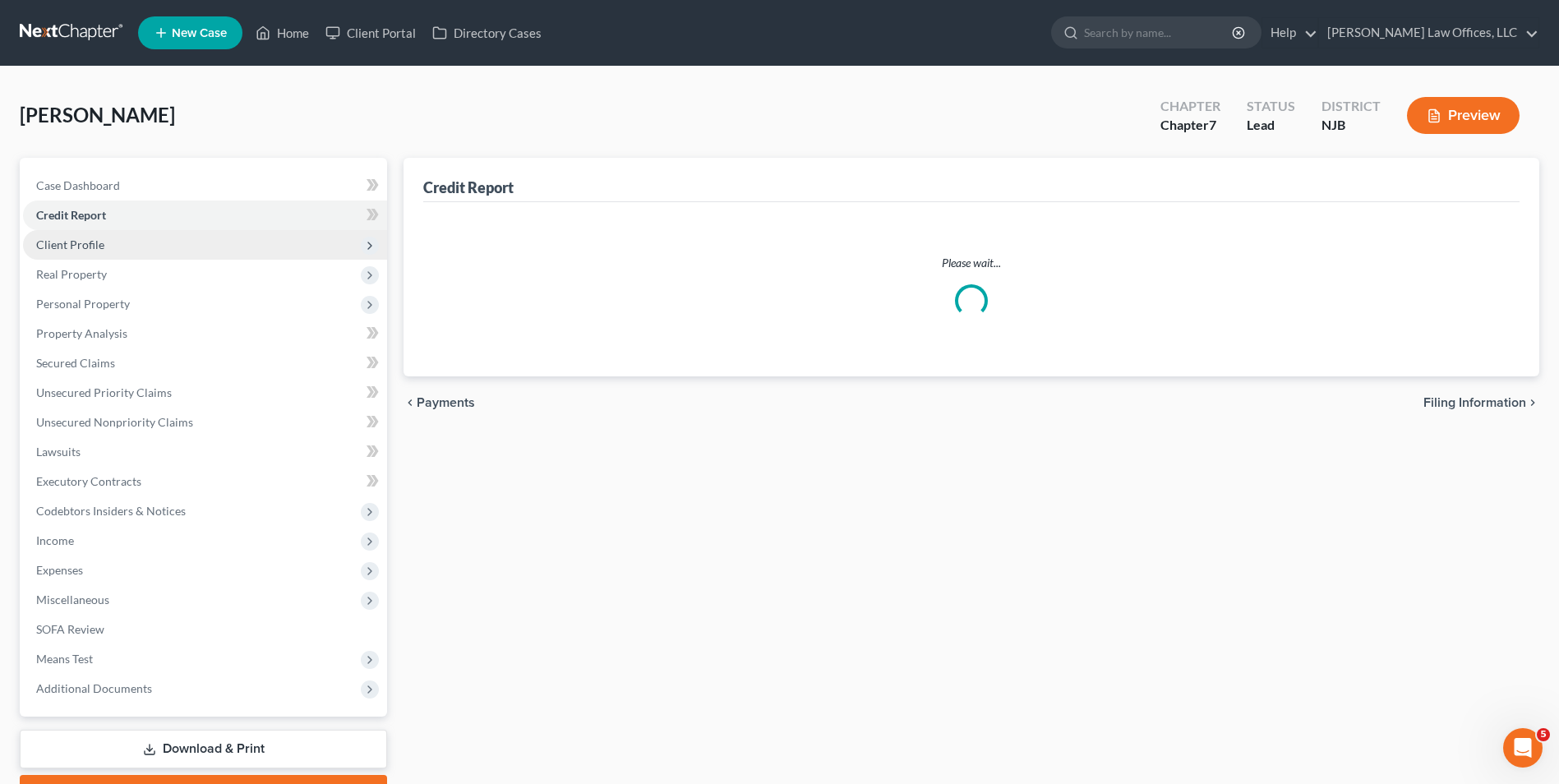
click at [188, 253] on span "Client Profile" at bounding box center [204, 245] width 364 height 30
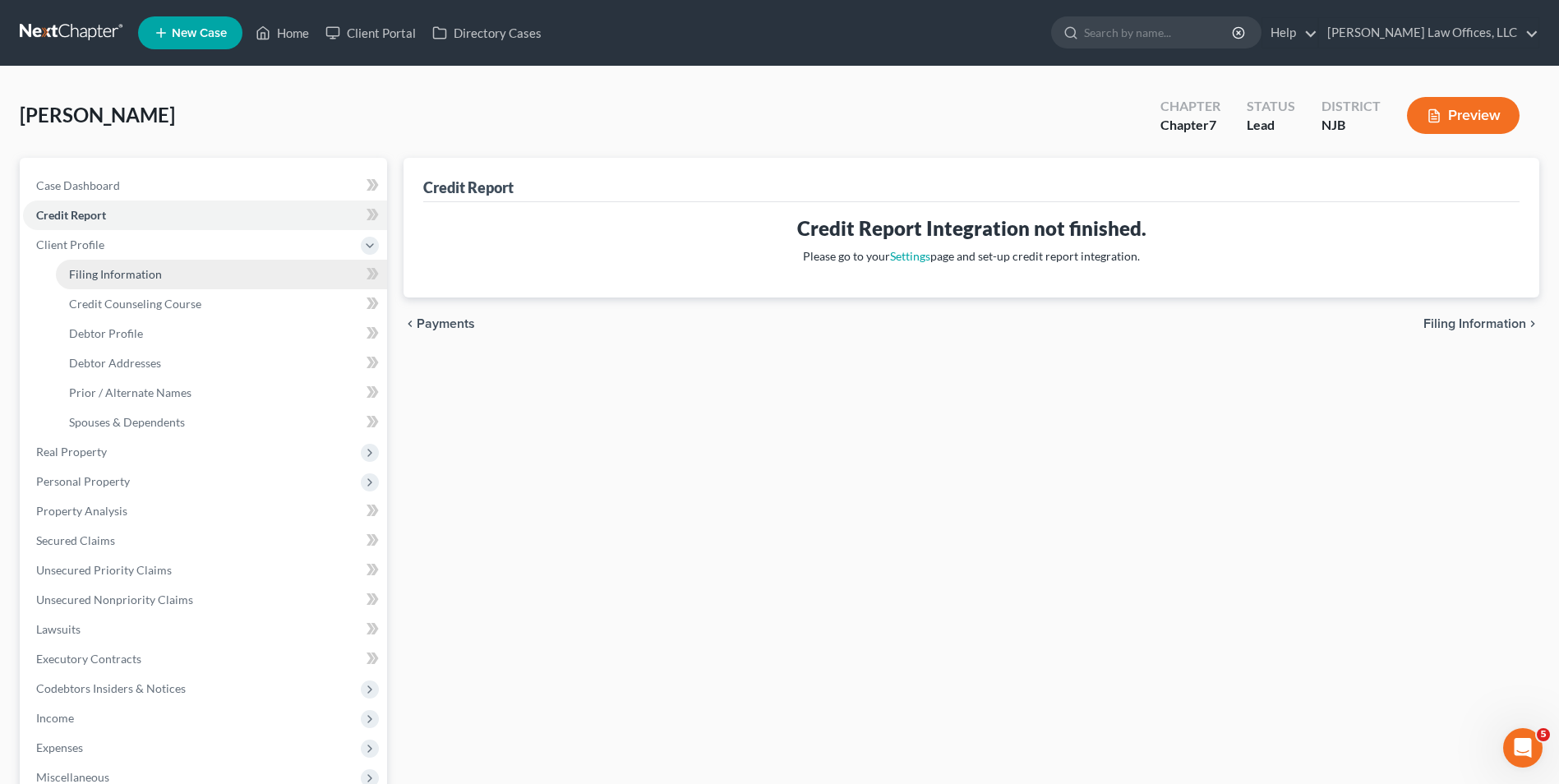
click at [127, 271] on span "Filing Information" at bounding box center [115, 274] width 93 height 14
select select "1"
select select "0"
select select "51"
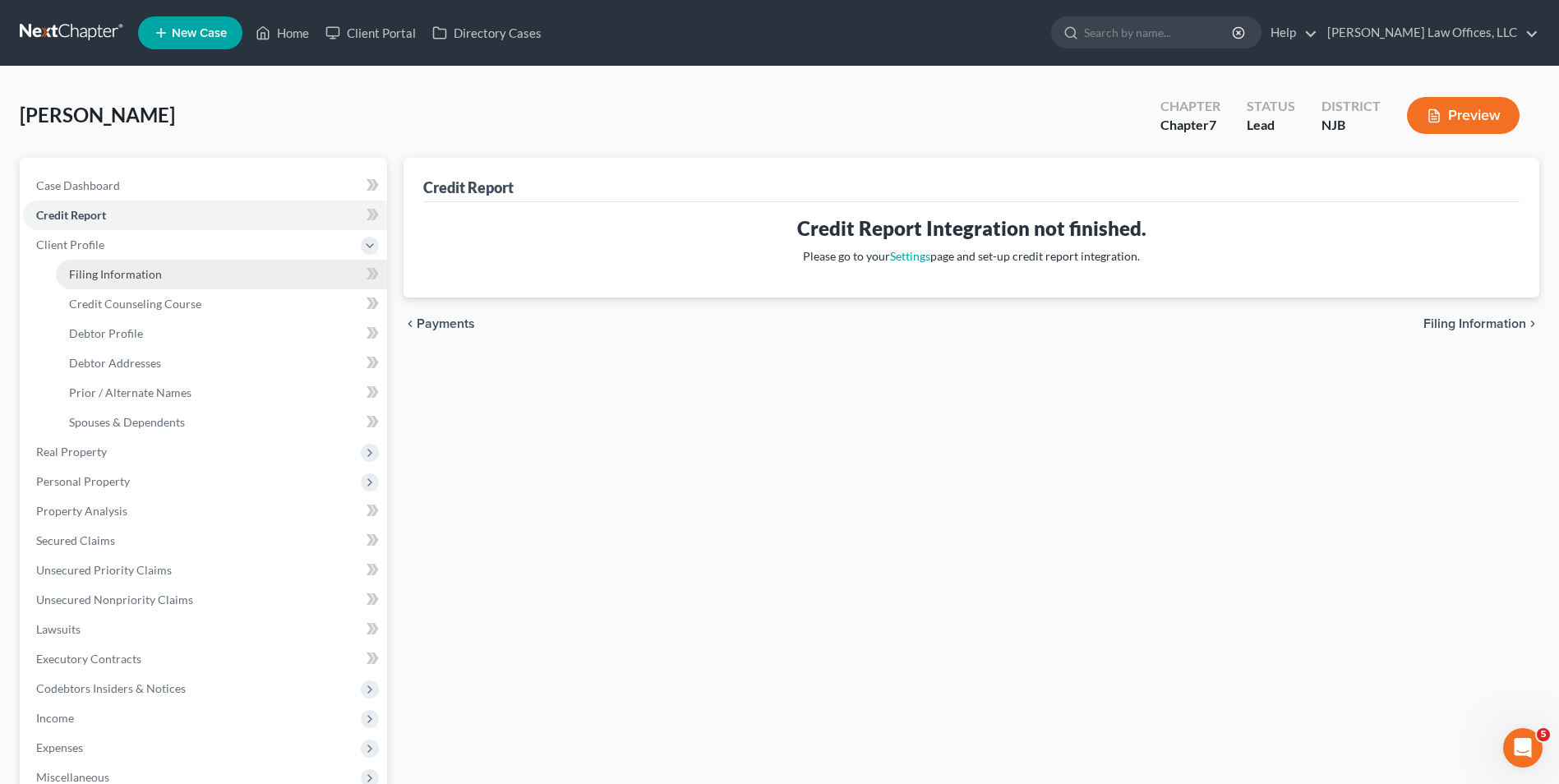
select select "2"
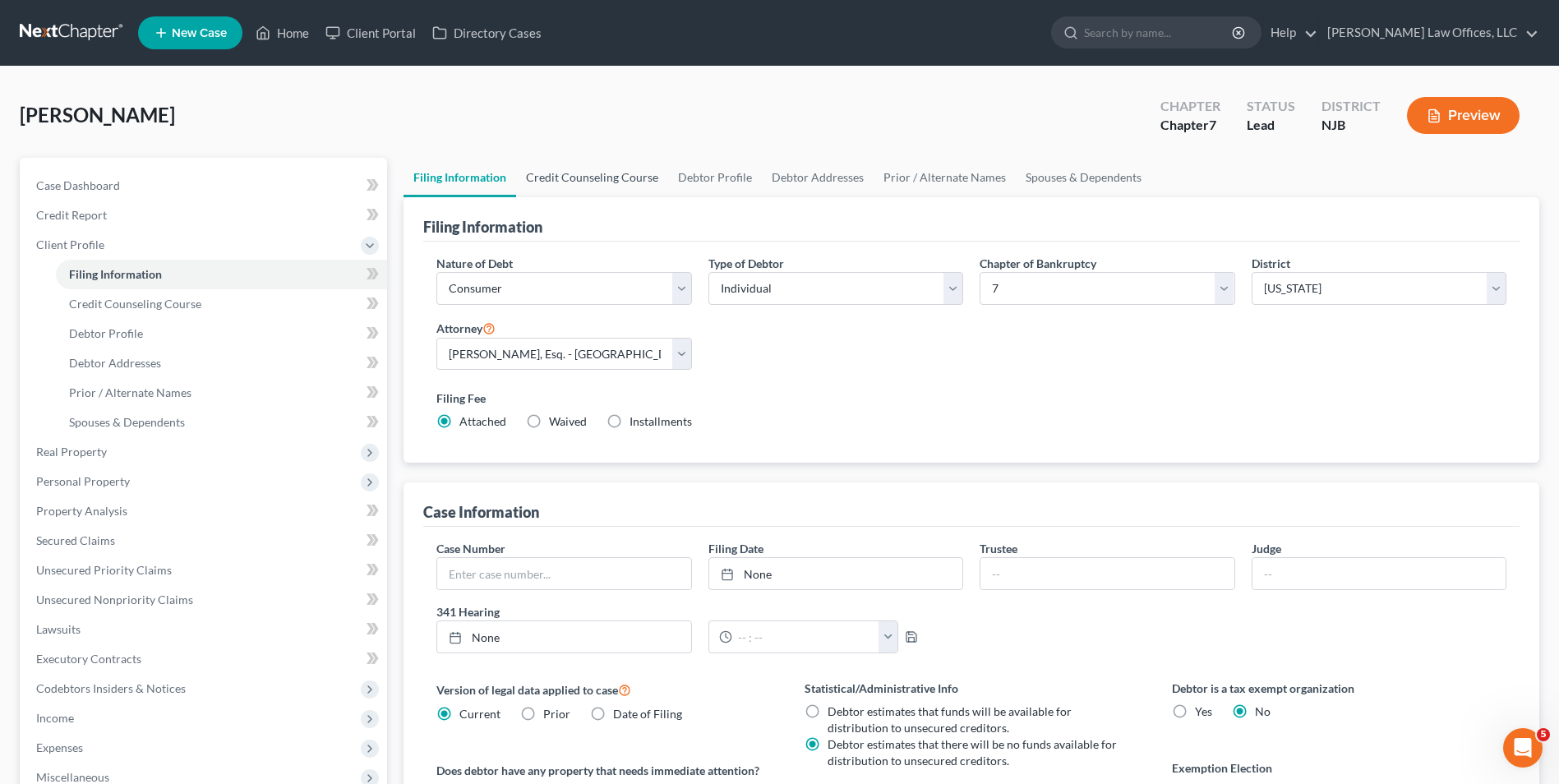
click at [629, 183] on link "Credit Counseling Course" at bounding box center [592, 178] width 152 height 39
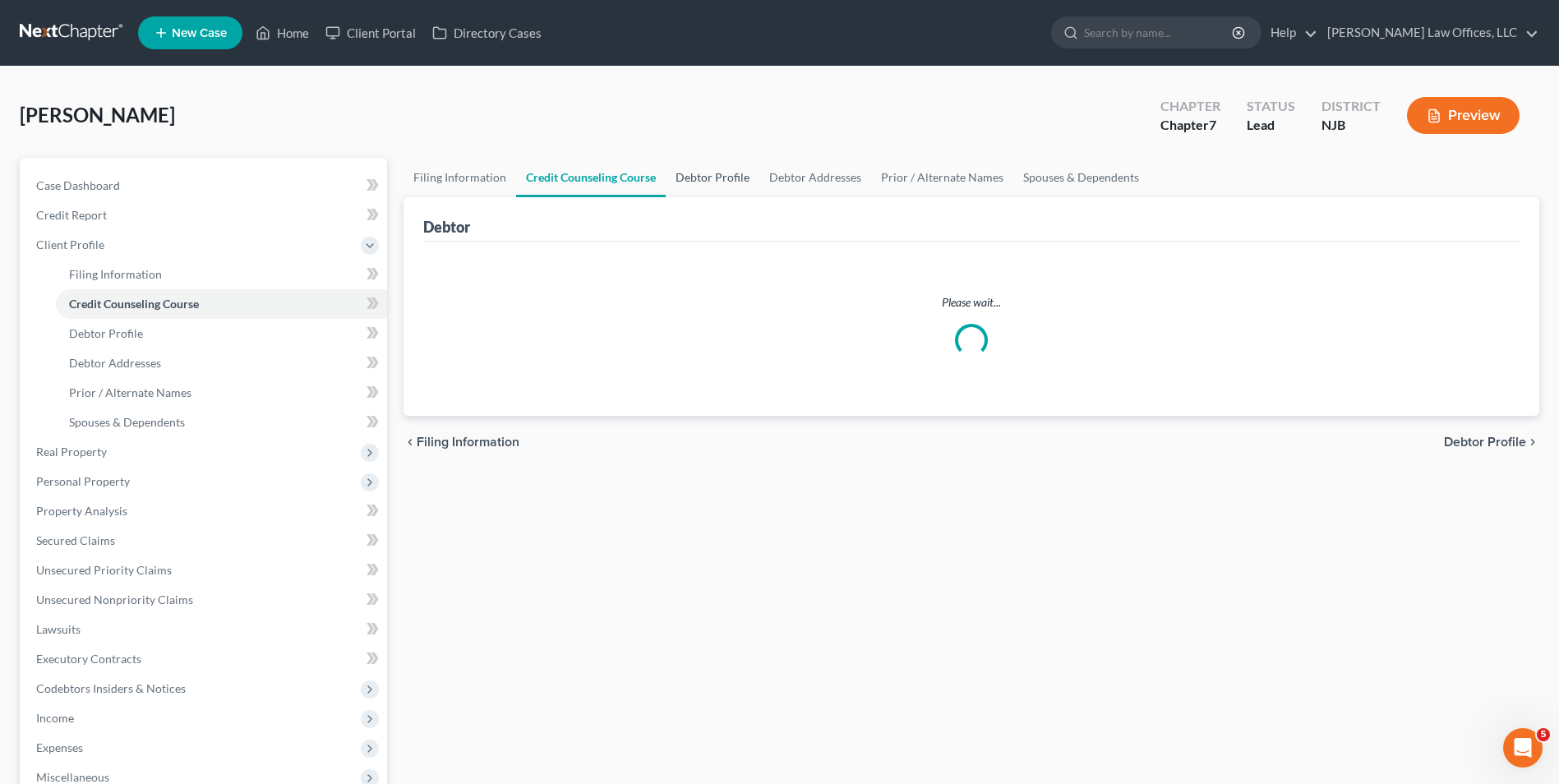
click at [725, 185] on link "Debtor Profile" at bounding box center [712, 178] width 94 height 39
select select "1"
select select "0"
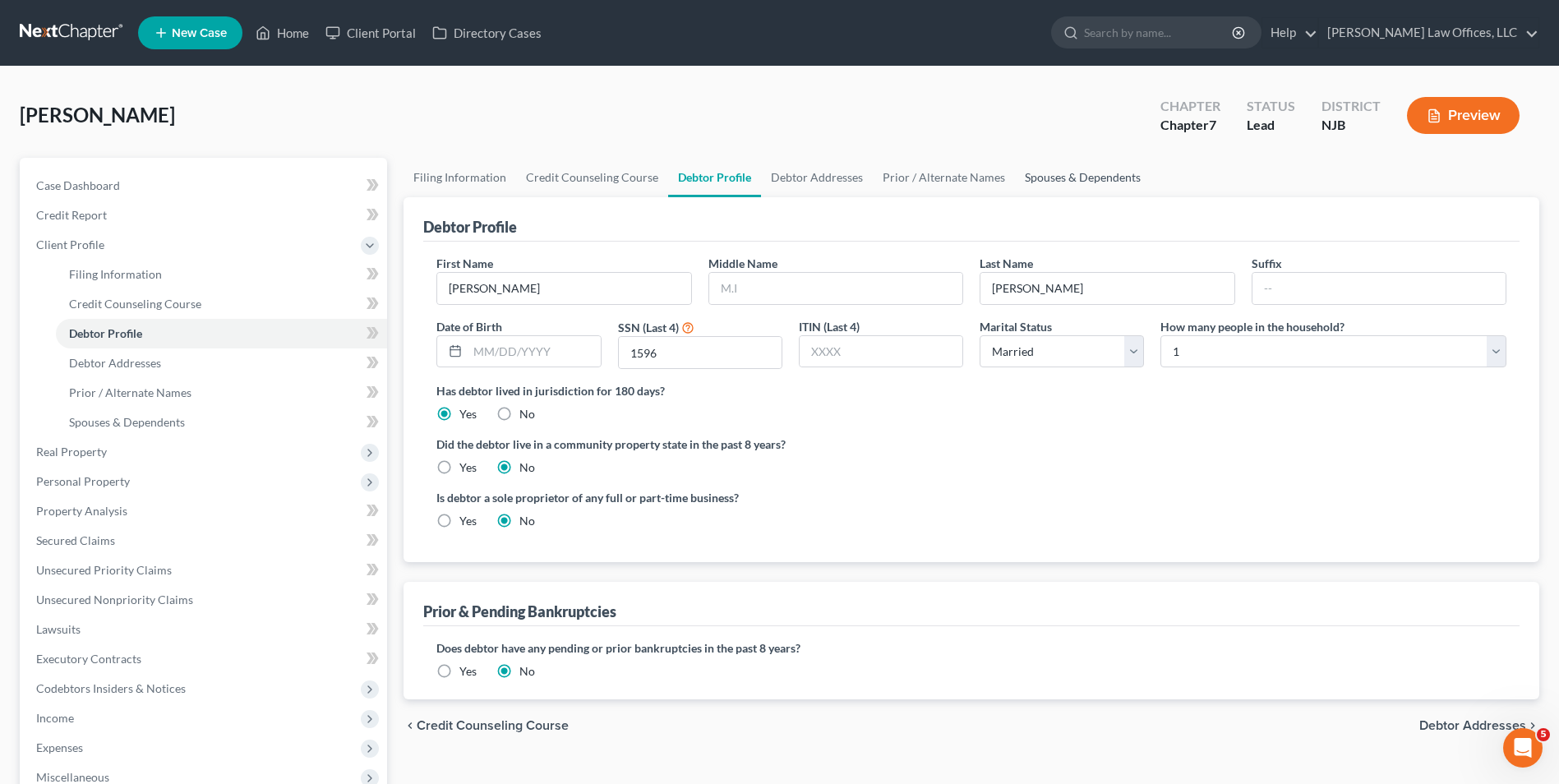
click at [1080, 173] on link "Spouses & Dependents" at bounding box center [1082, 178] width 135 height 39
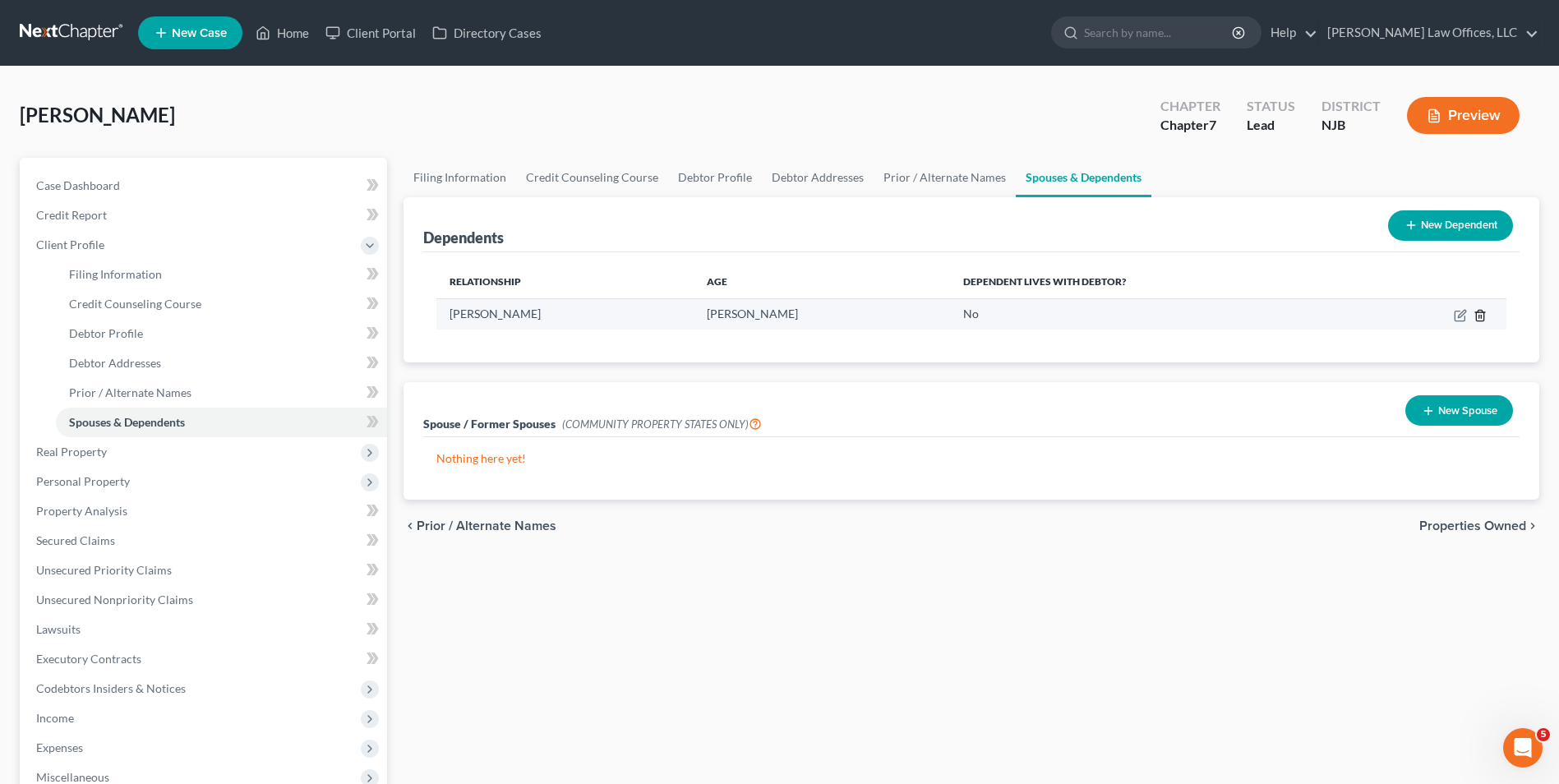
click at [1476, 312] on icon "button" at bounding box center [1479, 315] width 7 height 11
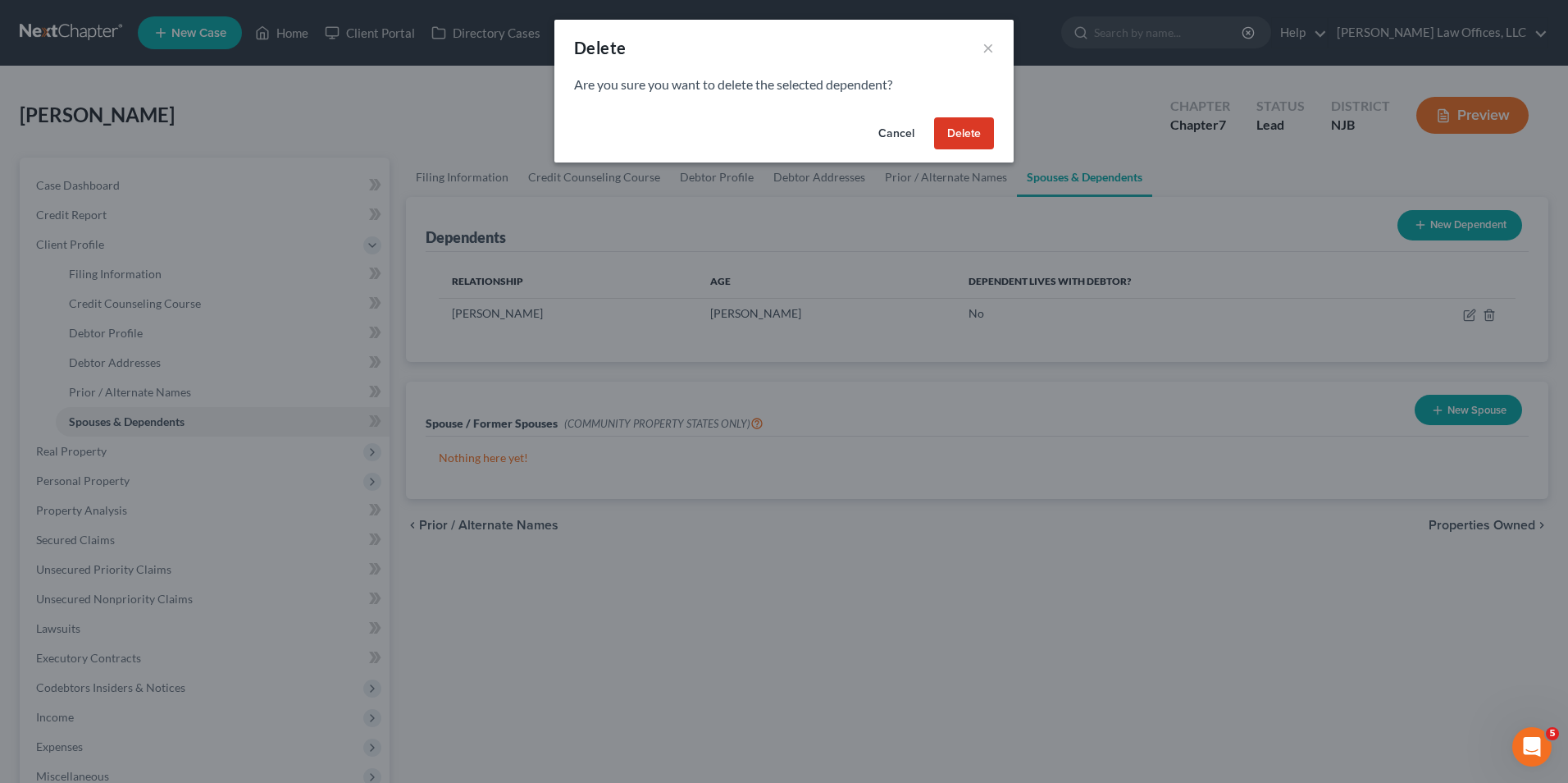
click at [959, 137] on button "Delete" at bounding box center [964, 133] width 60 height 33
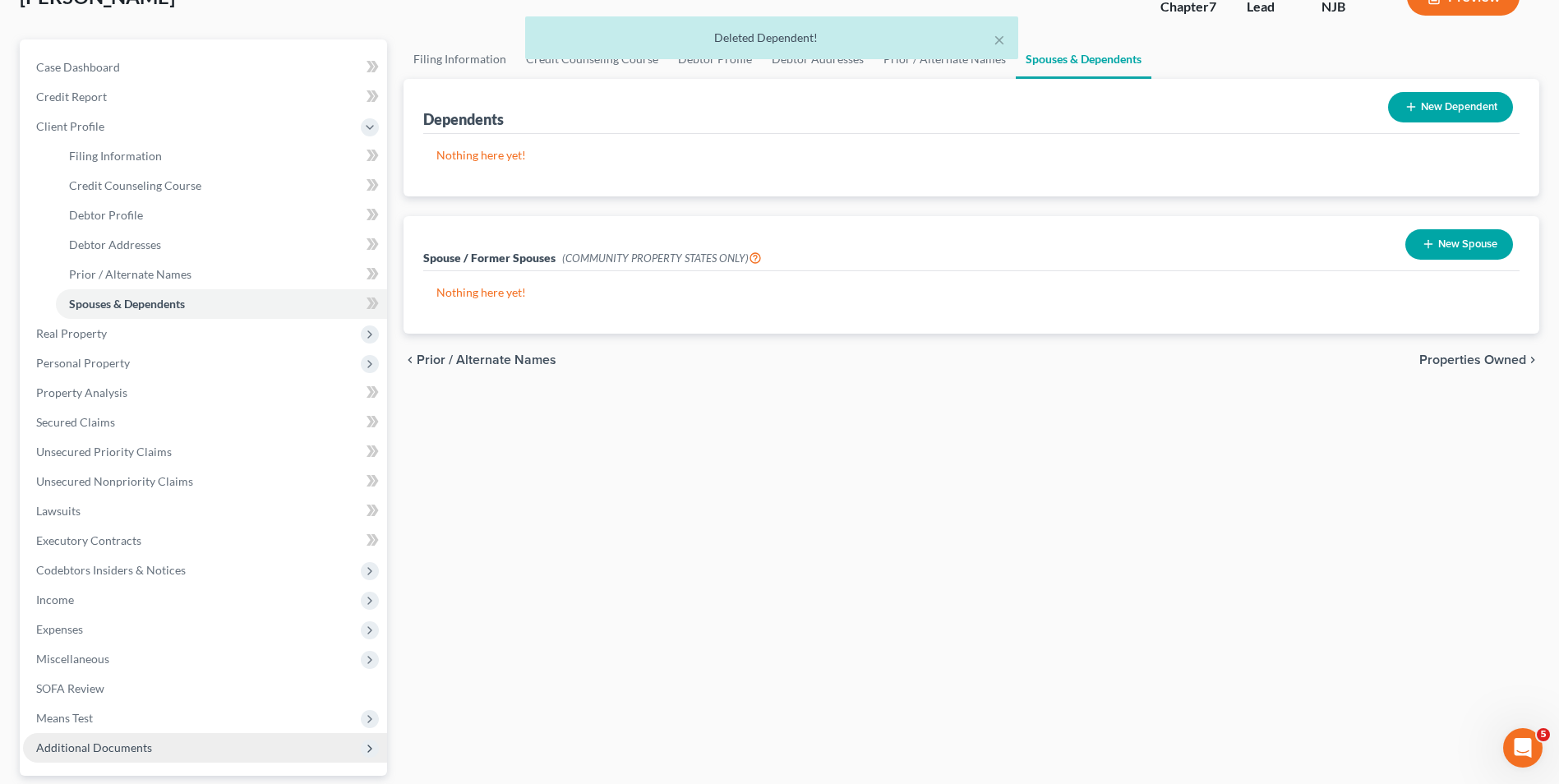
scroll to position [267, 0]
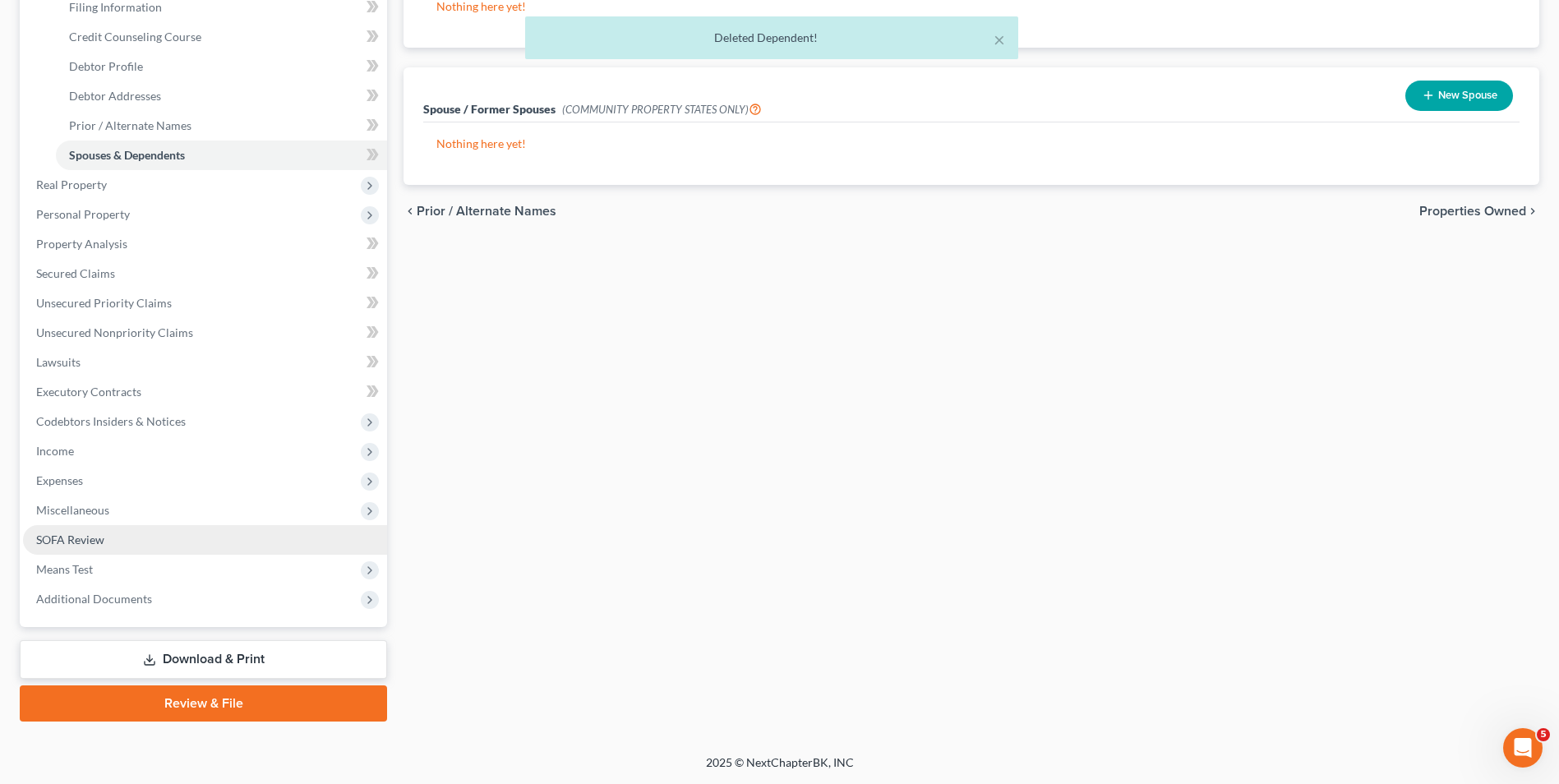
click at [115, 539] on link "SOFA Review" at bounding box center [204, 539] width 364 height 30
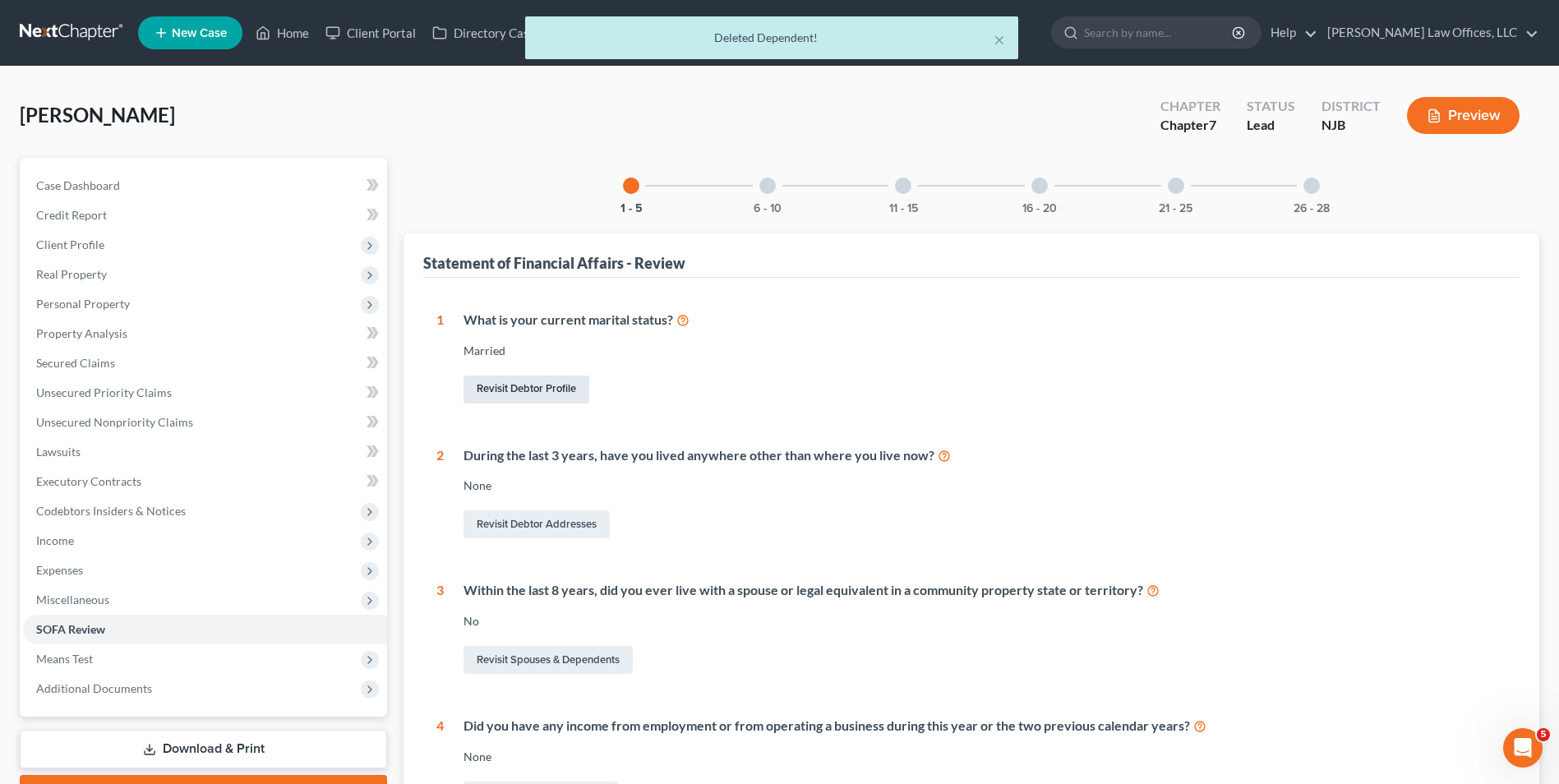
click at [514, 392] on link "Revisit Debtor Profile" at bounding box center [526, 390] width 125 height 28
select select "1"
select select "0"
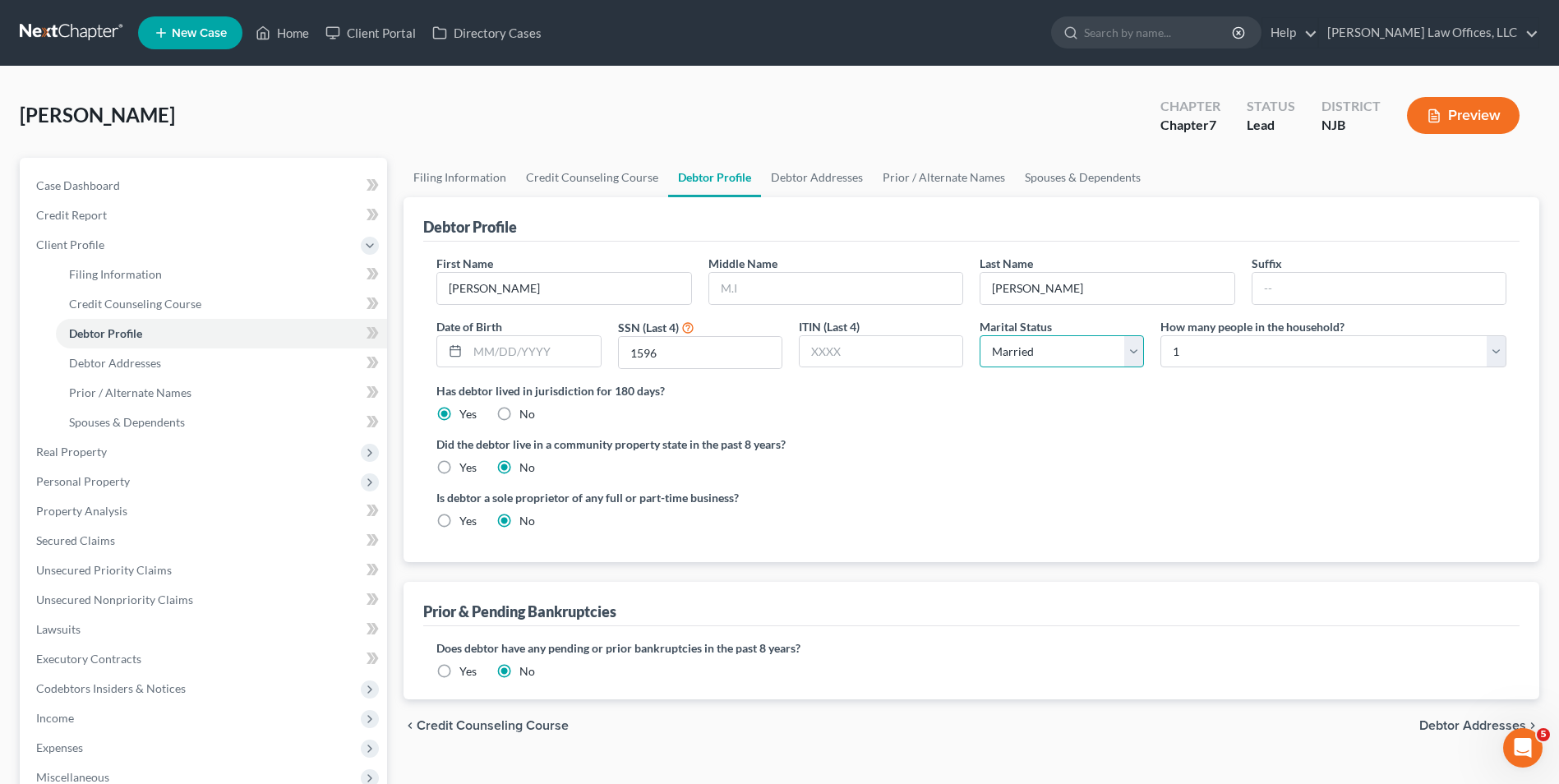
drag, startPoint x: 1095, startPoint y: 351, endPoint x: 1089, endPoint y: 366, distance: 16.2
click at [1095, 351] on select "Select Single Married Separated Divorced Widowed" at bounding box center [1062, 351] width 165 height 33
select select "3"
click at [980, 335] on select "Select Single Married Separated Divorced Widowed" at bounding box center [1062, 351] width 165 height 33
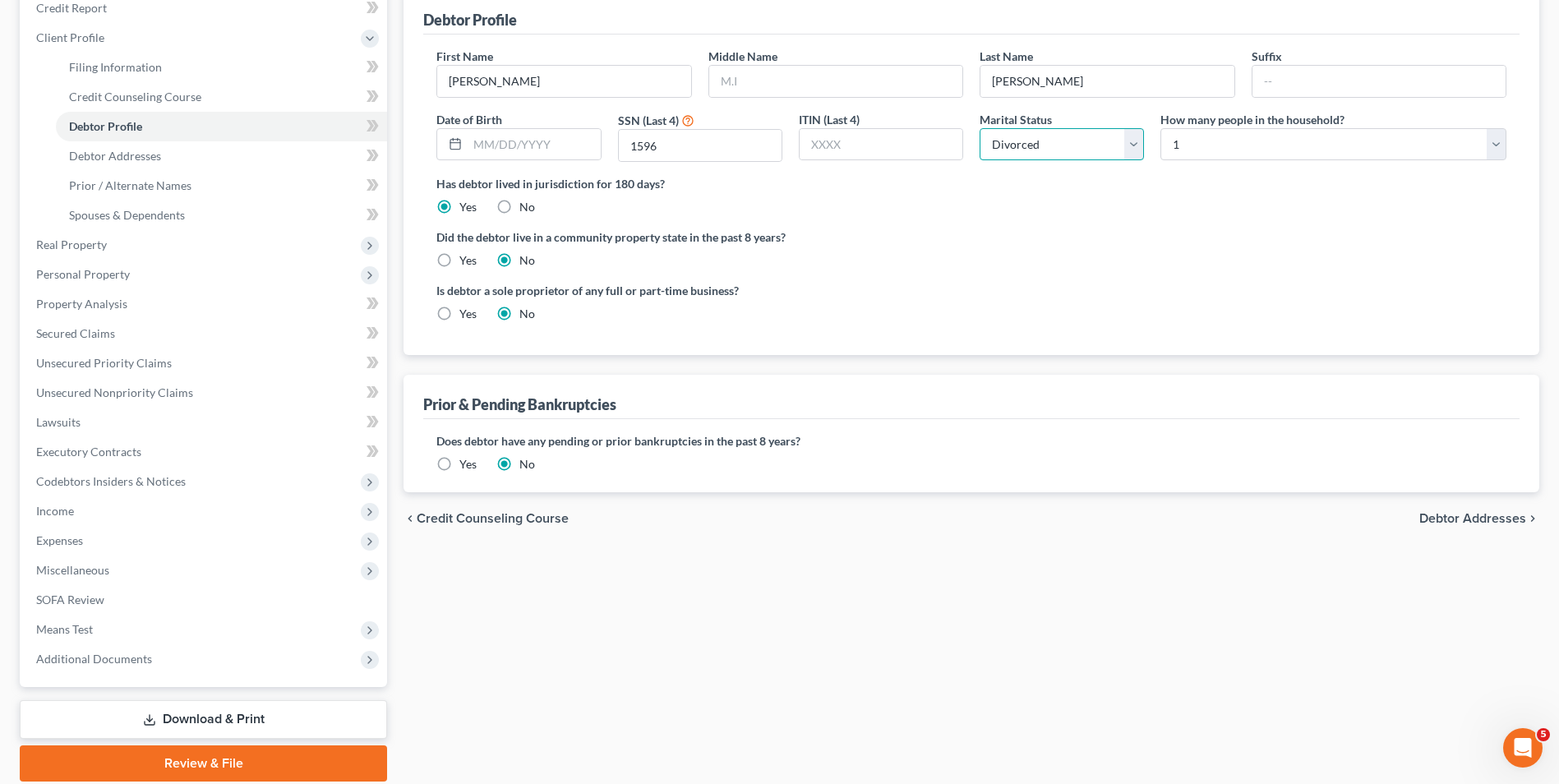
scroll to position [247, 0]
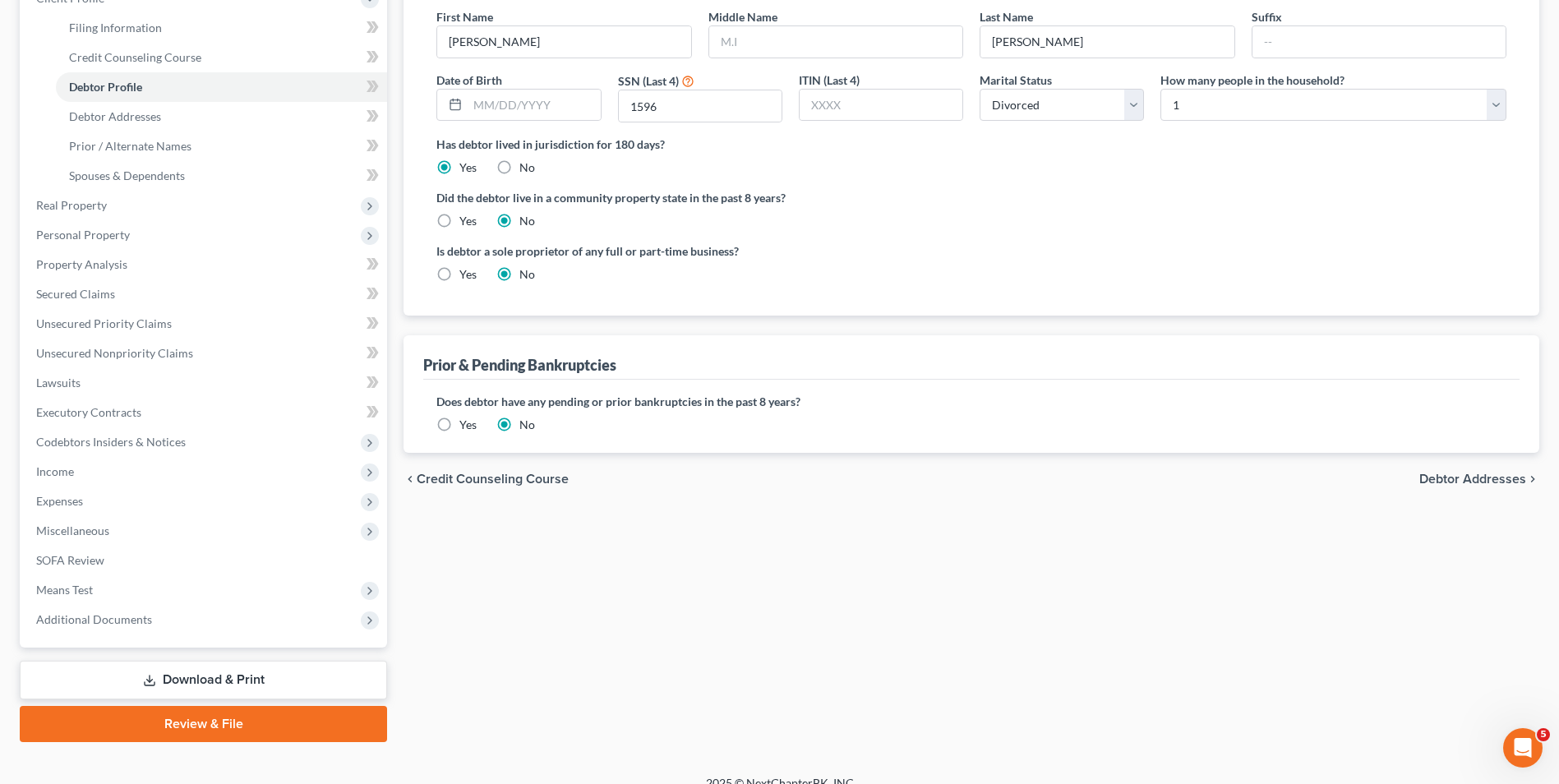
click at [1525, 484] on span "Debtor Addresses" at bounding box center [1472, 478] width 107 height 13
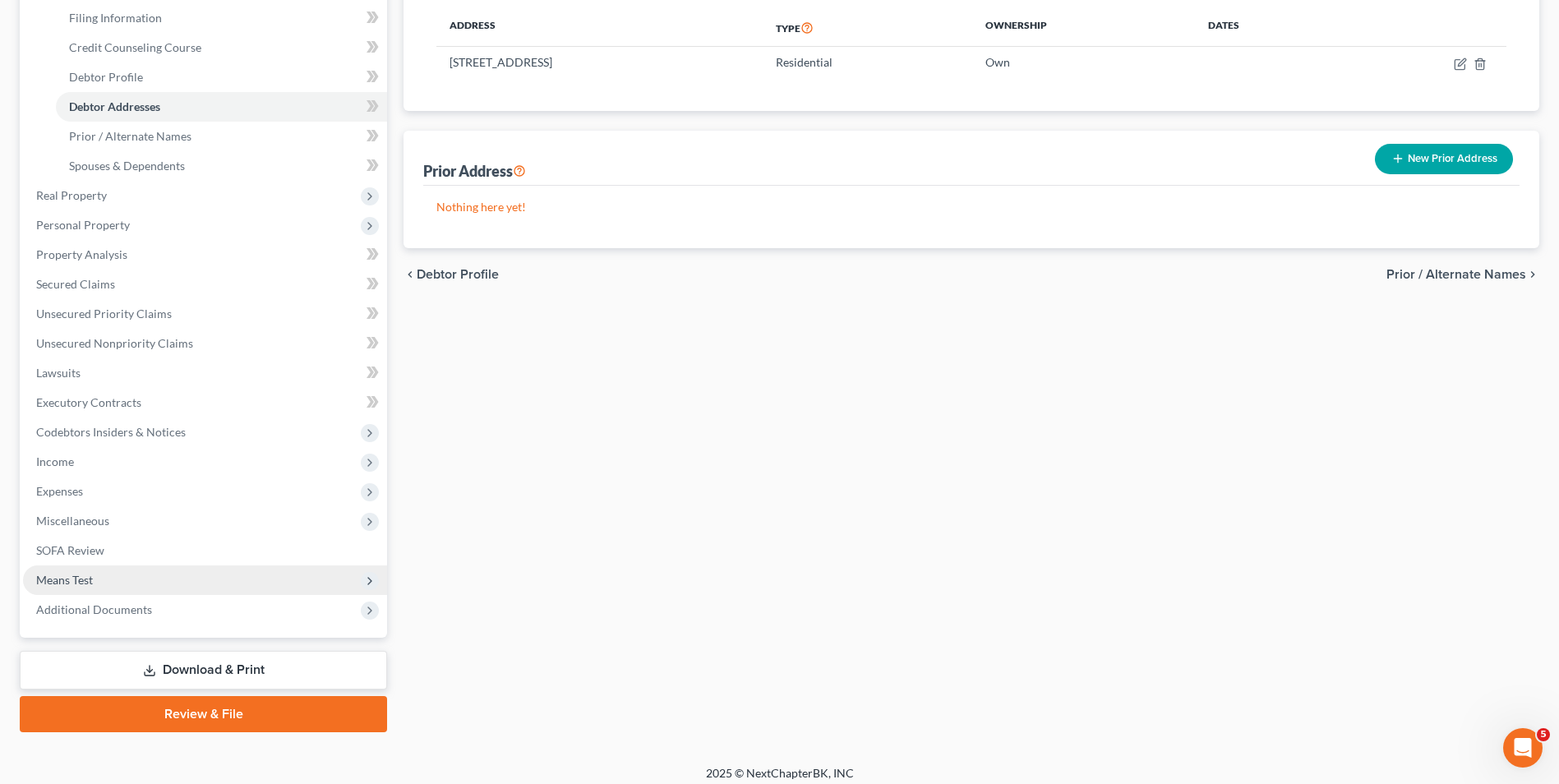
scroll to position [267, 0]
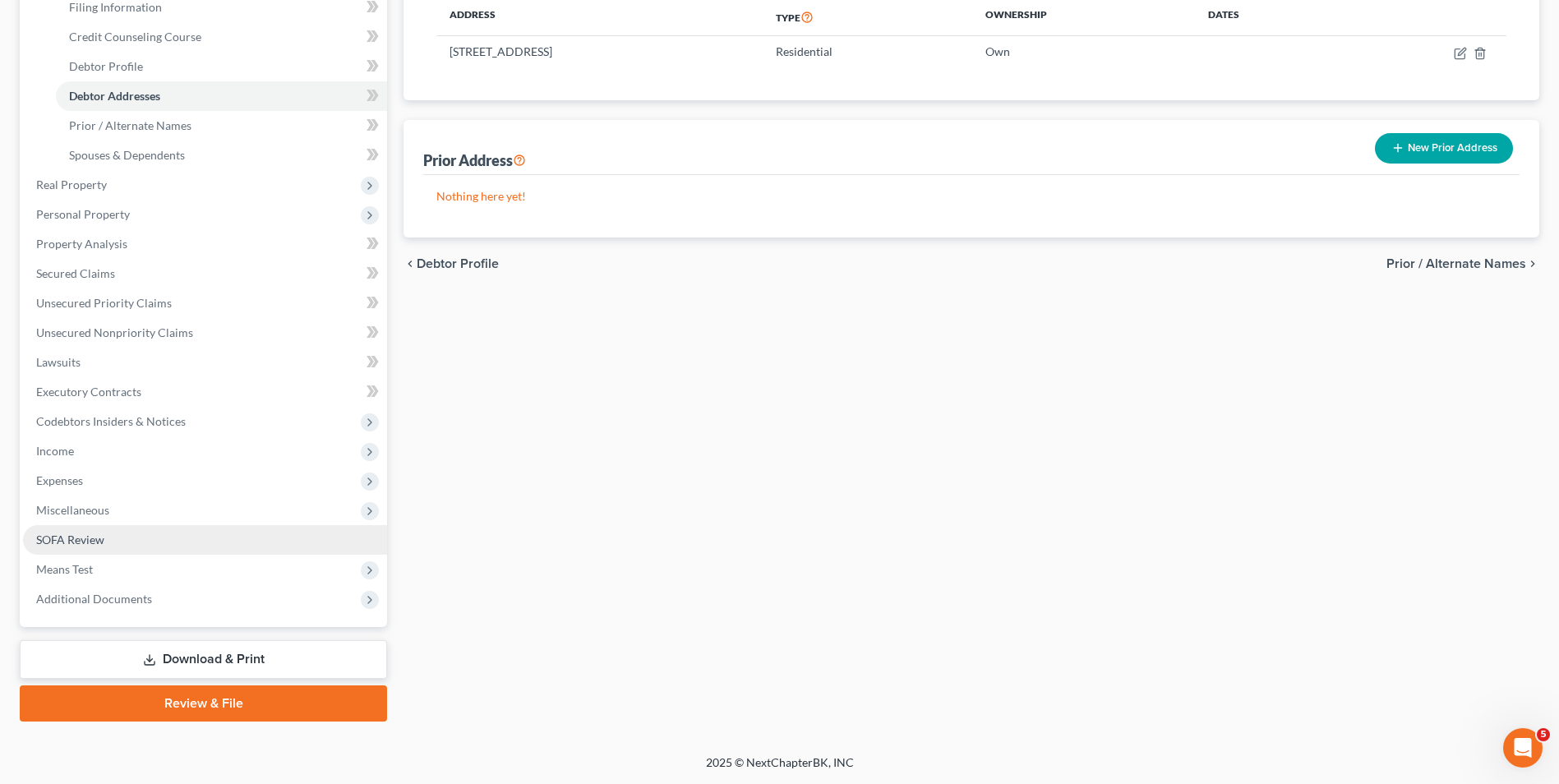
click at [140, 533] on link "SOFA Review" at bounding box center [204, 539] width 364 height 30
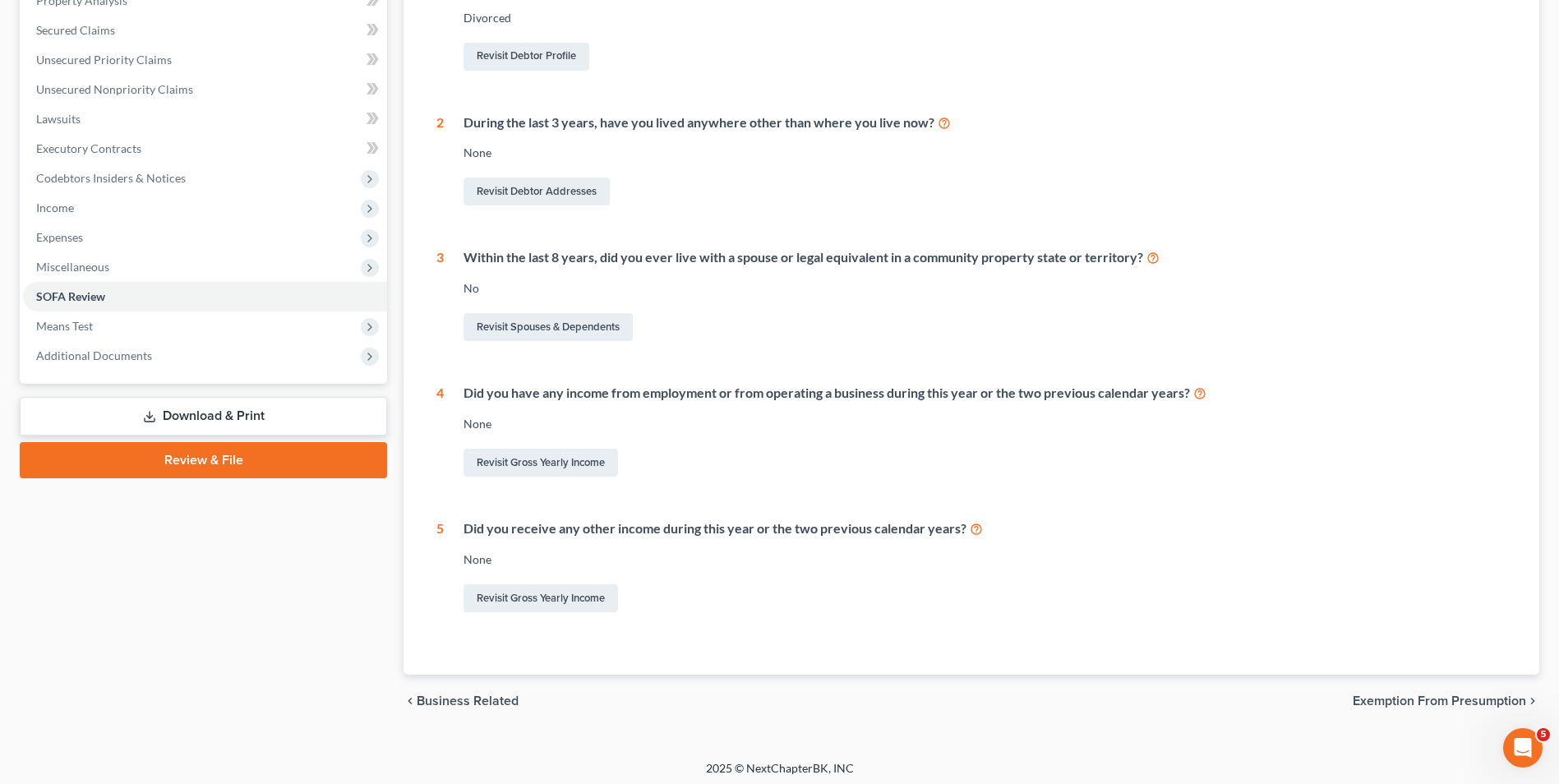
scroll to position [338, 0]
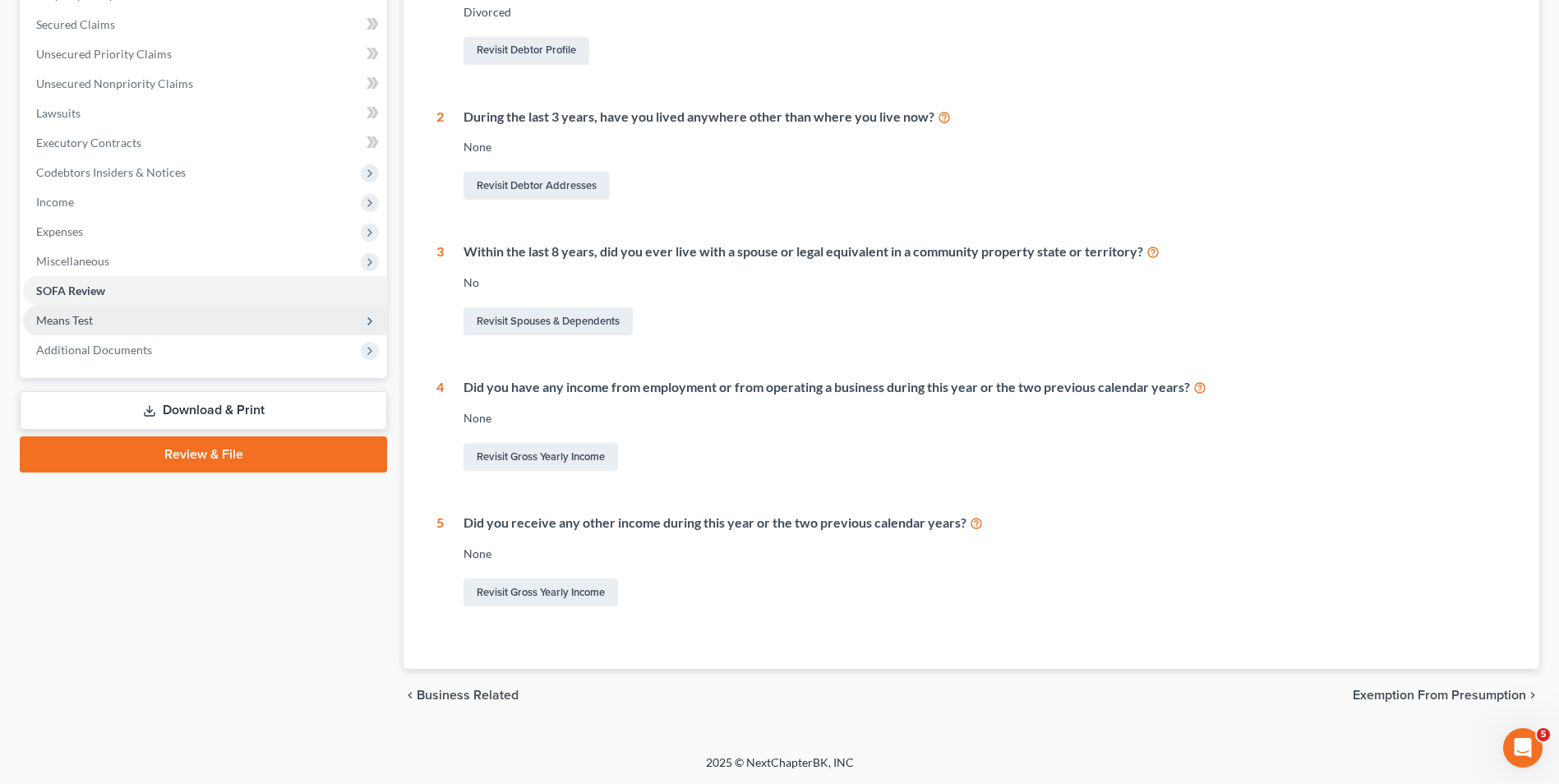
click at [143, 322] on span "Means Test" at bounding box center [204, 321] width 364 height 30
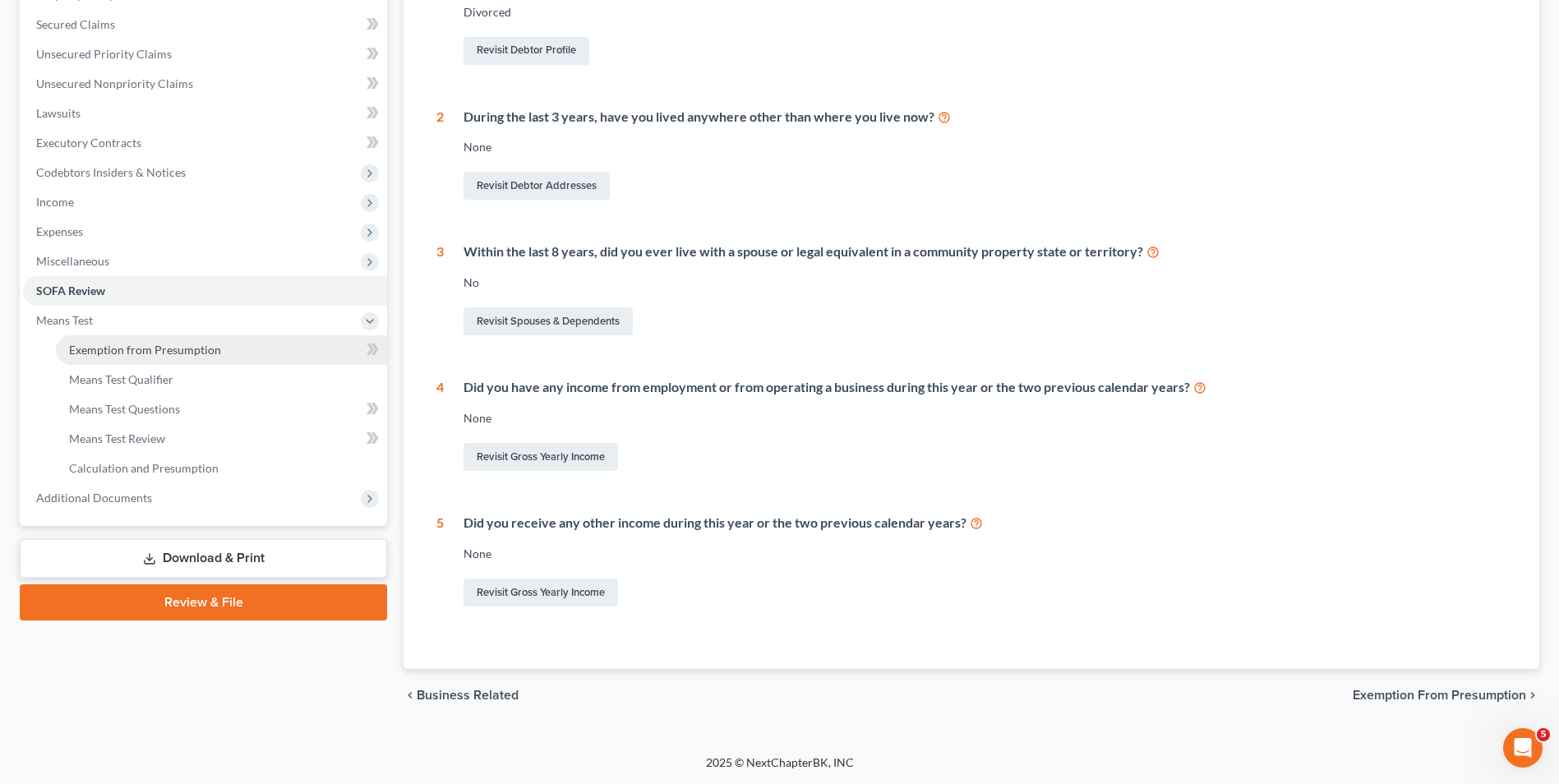
click at [130, 341] on link "Exemption from Presumption" at bounding box center [222, 350] width 332 height 30
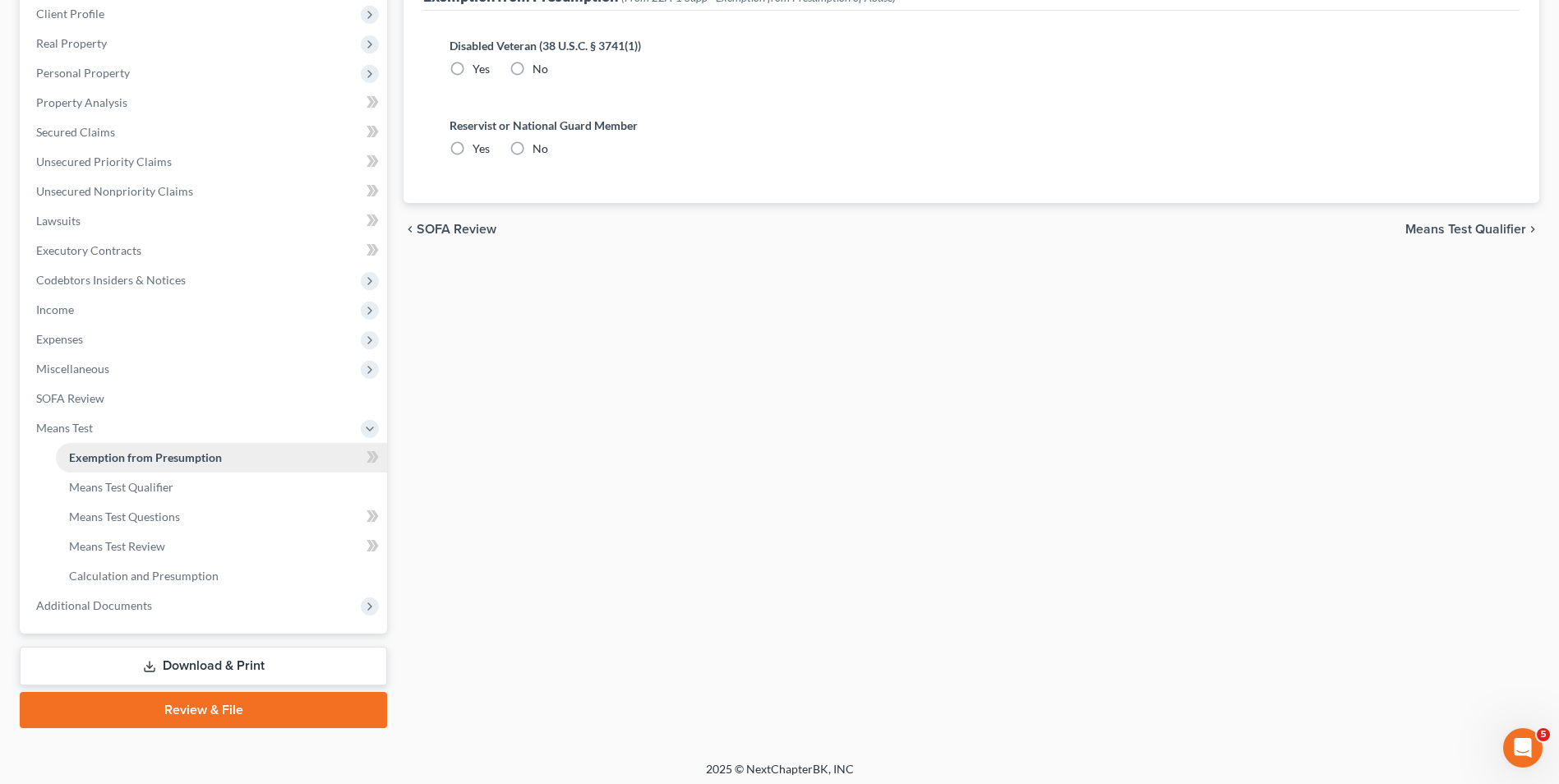
radio input "true"
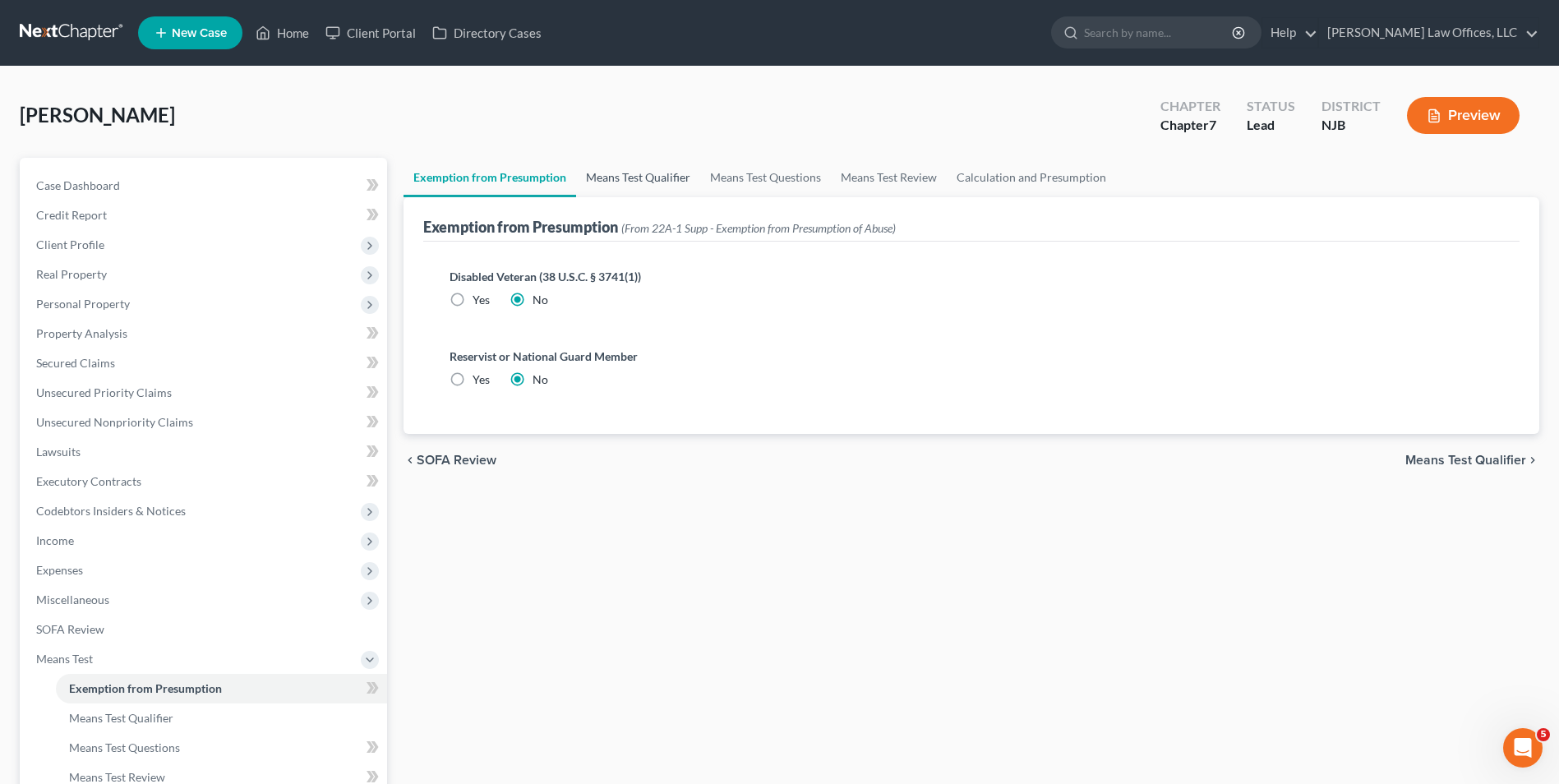
click at [621, 179] on link "Means Test Qualifier" at bounding box center [638, 178] width 124 height 39
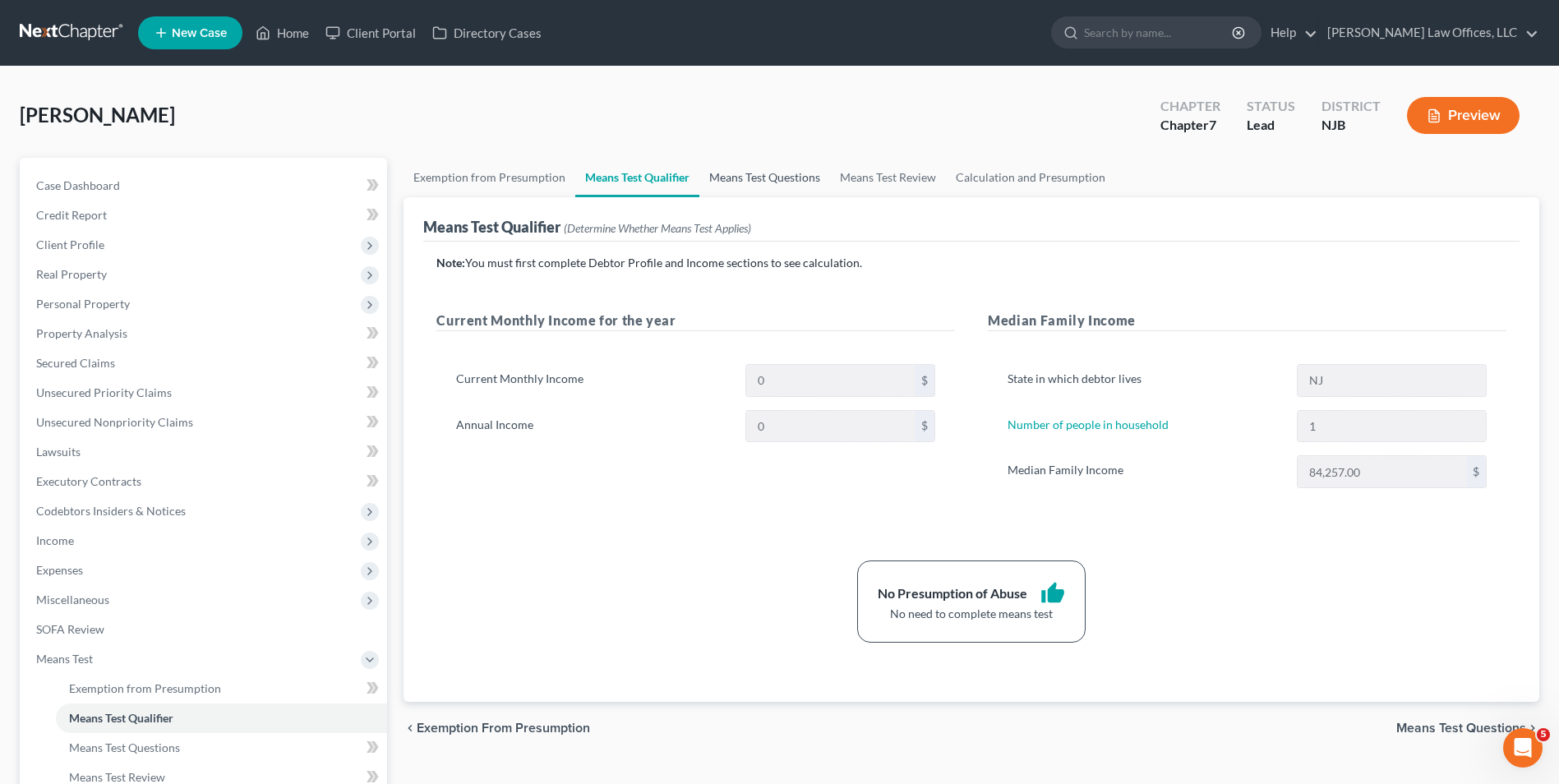
click at [761, 186] on link "Means Test Questions" at bounding box center [765, 178] width 130 height 39
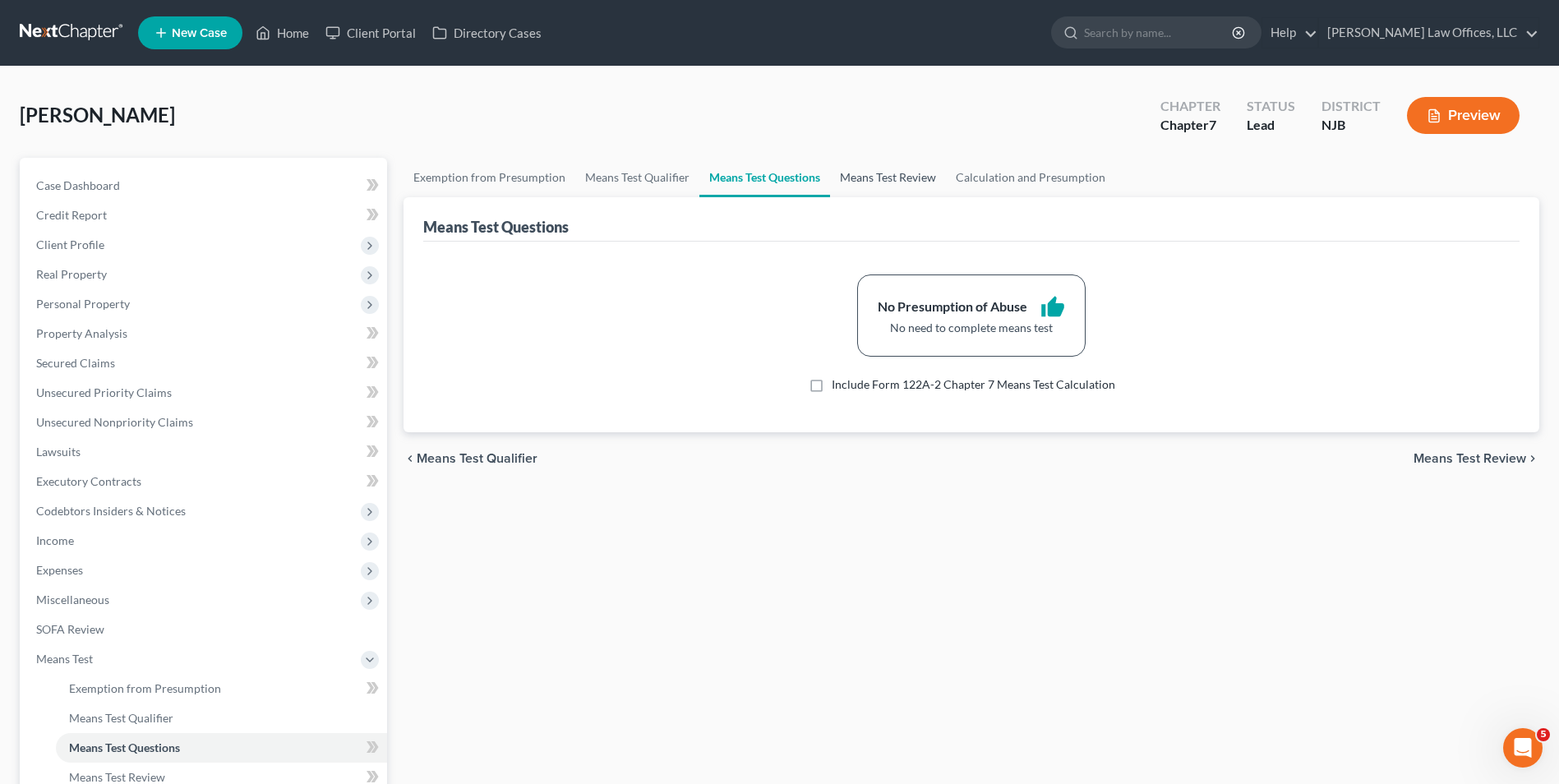
click at [887, 175] on link "Means Test Review" at bounding box center [887, 178] width 115 height 39
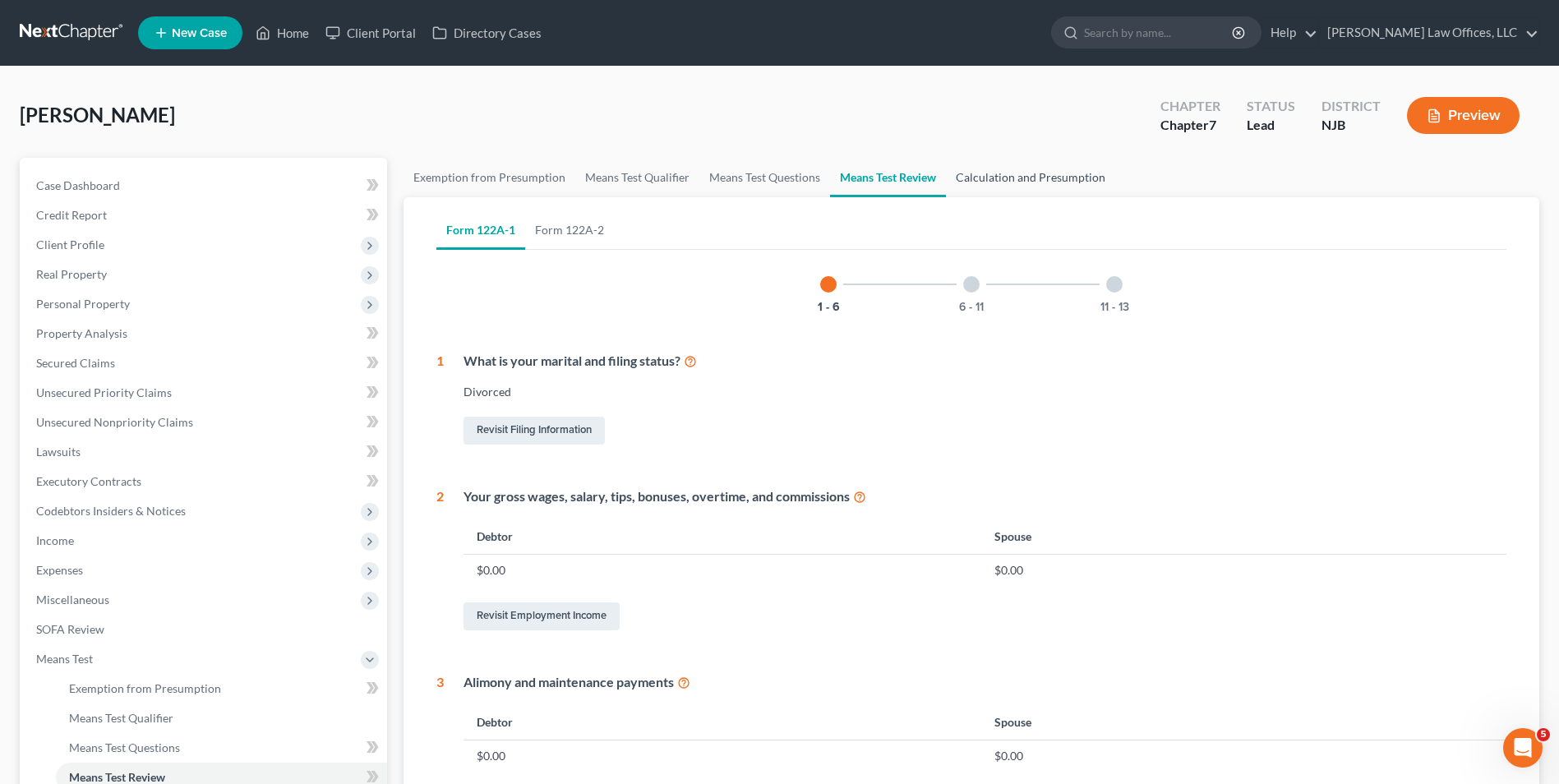
click at [1044, 185] on link "Calculation and Presumption" at bounding box center [1031, 178] width 170 height 39
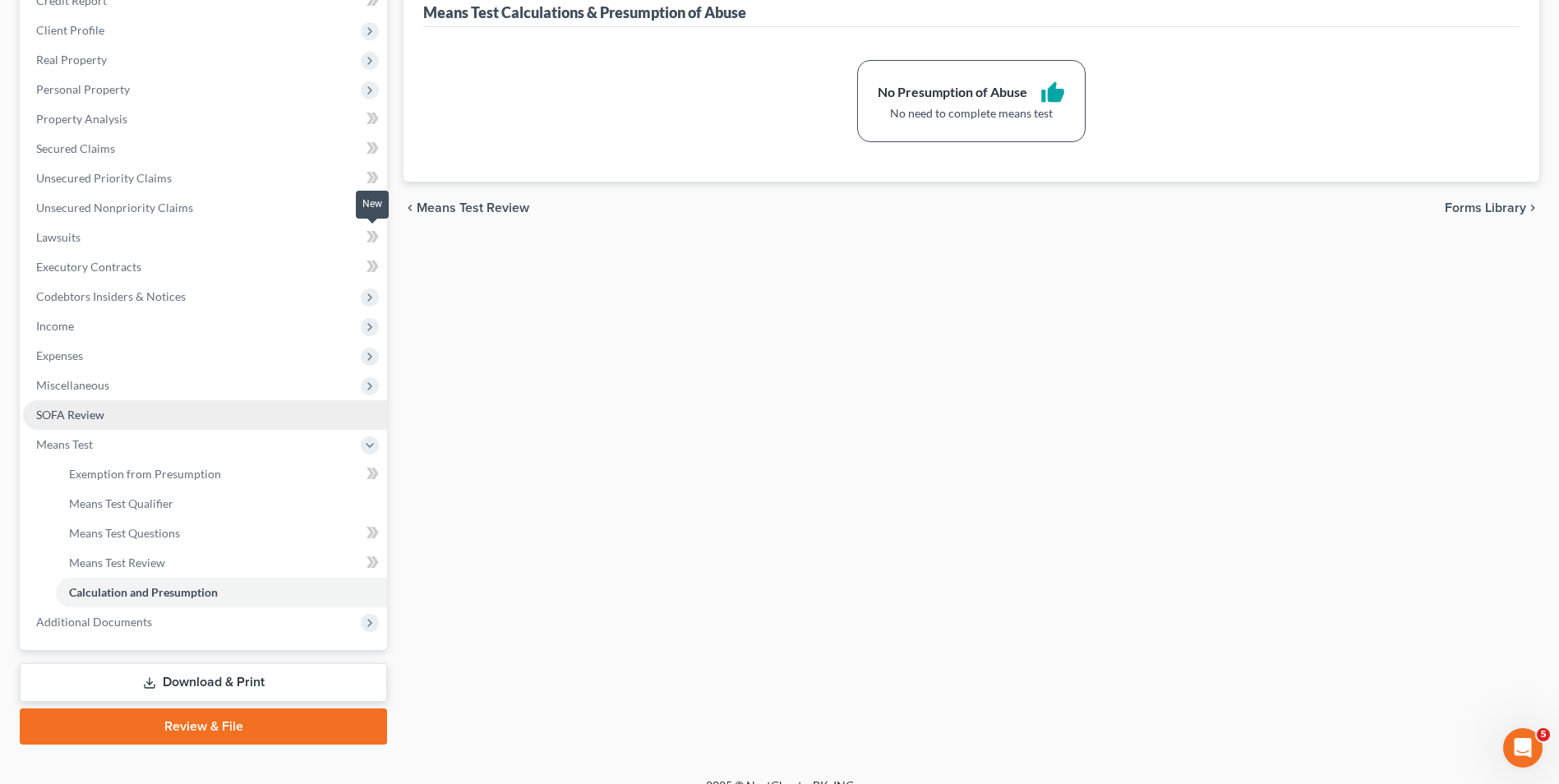
scroll to position [238, 0]
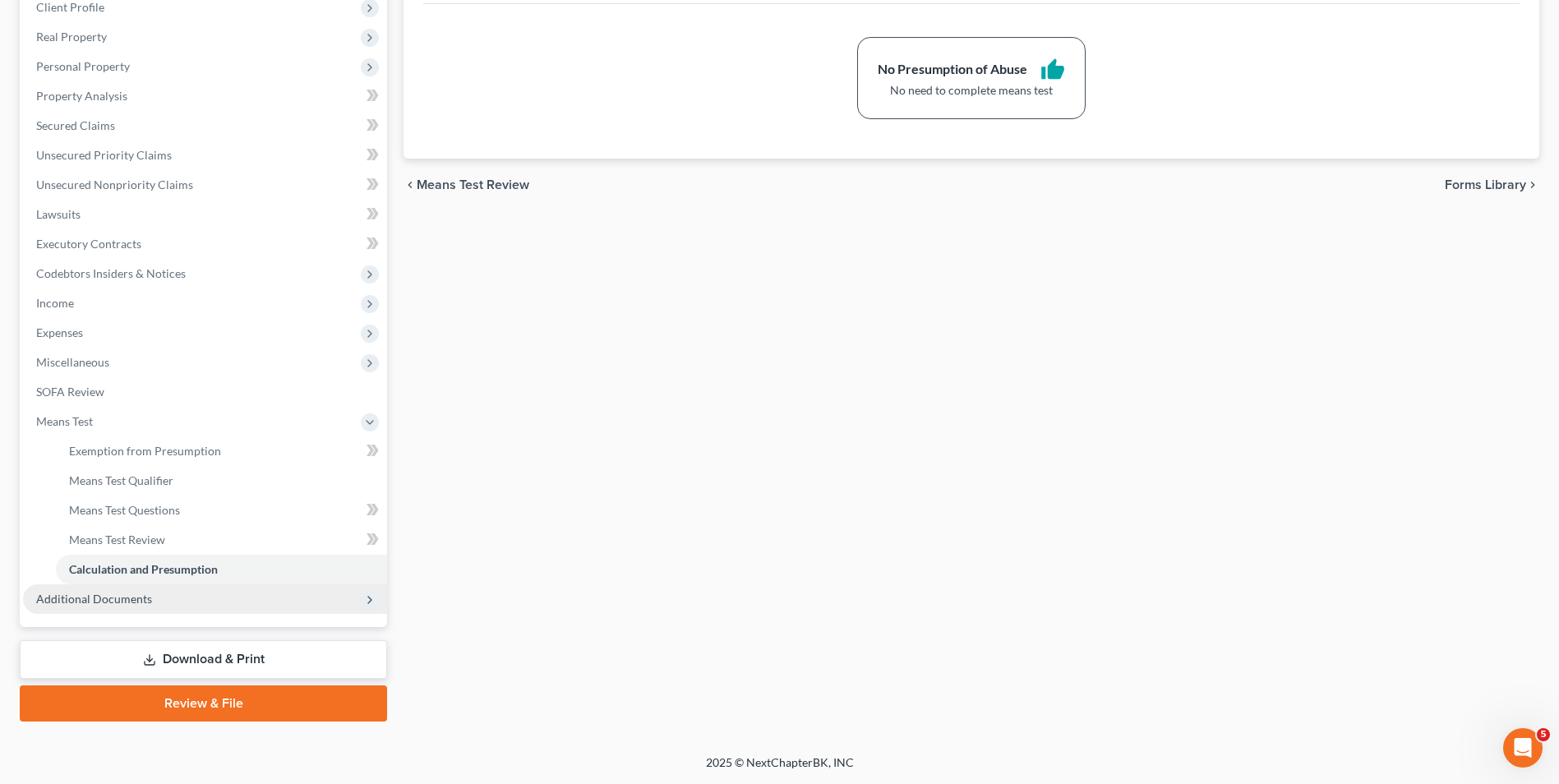
click at [214, 602] on span "Additional Documents" at bounding box center [204, 599] width 364 height 30
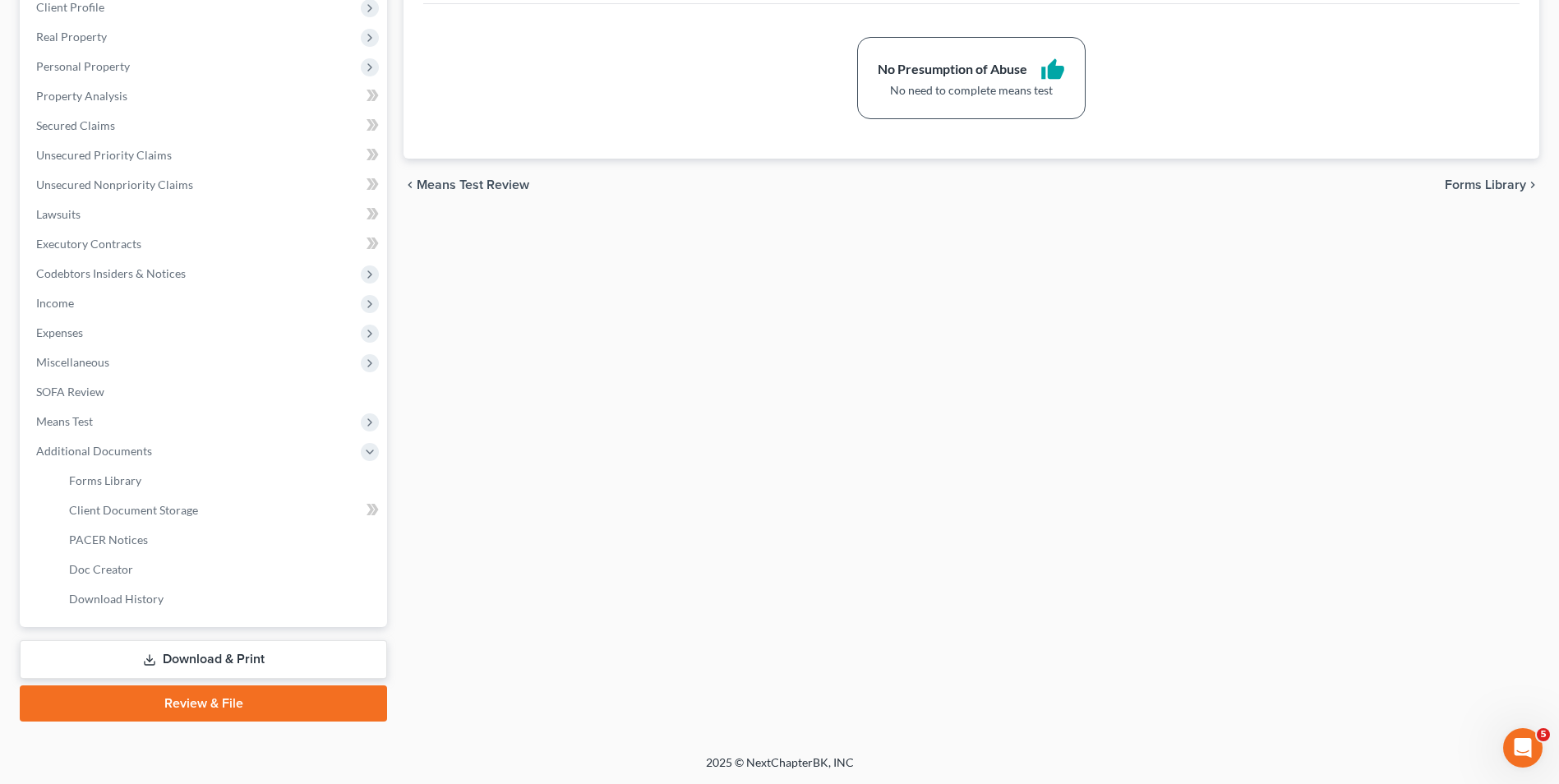
click at [264, 708] on link "Review & File" at bounding box center [203, 703] width 367 height 36
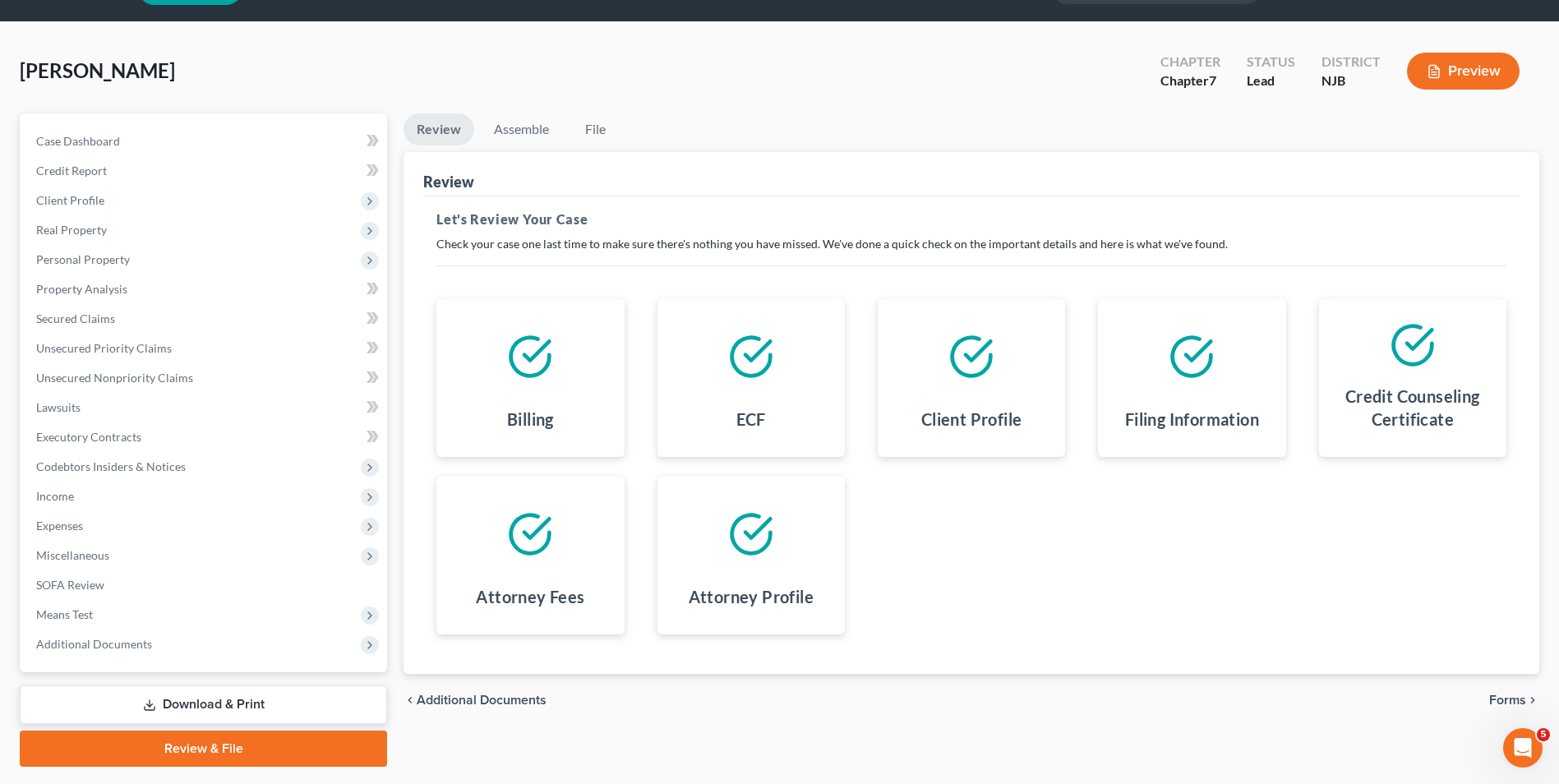
scroll to position [82, 0]
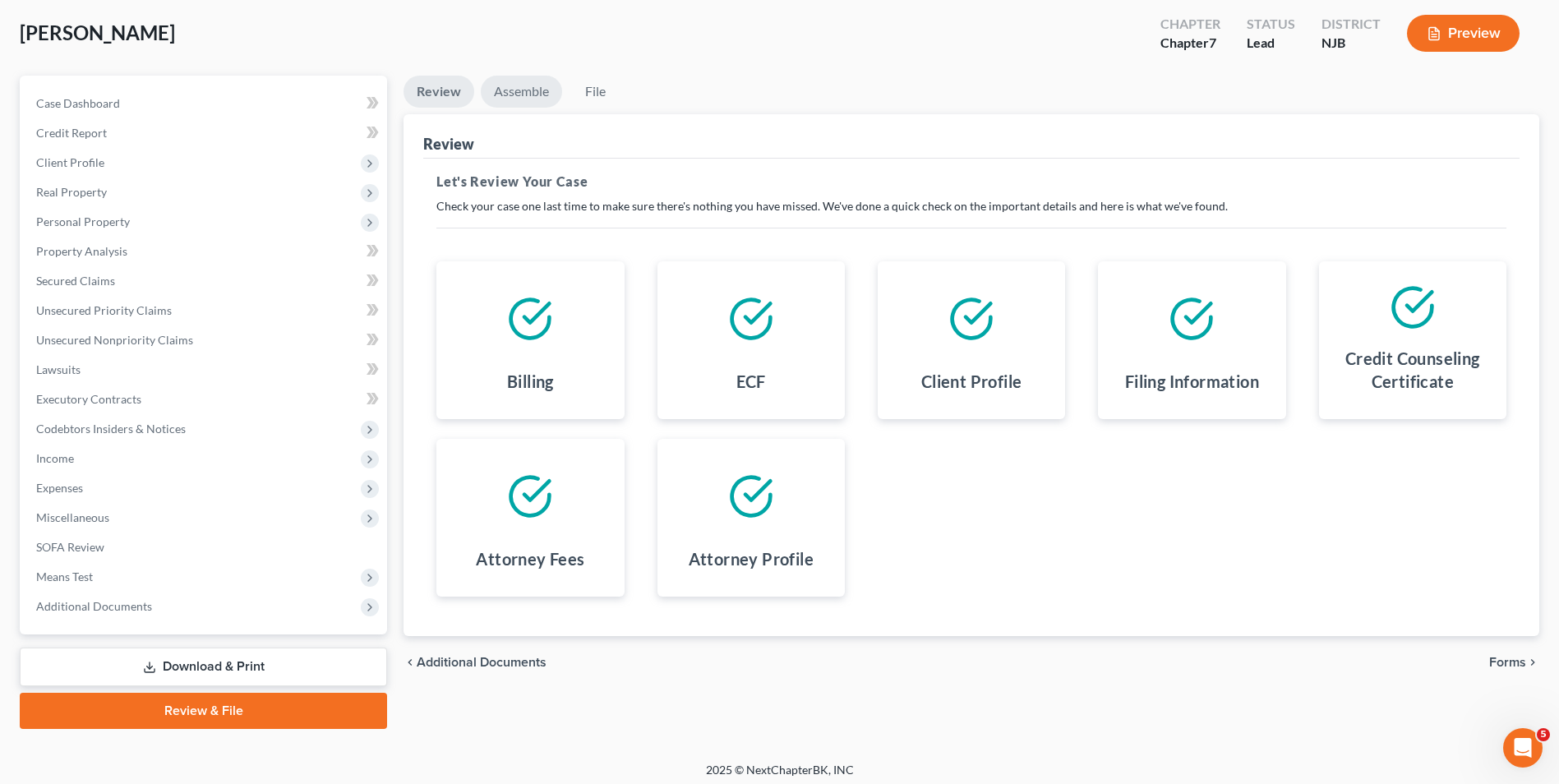
click at [517, 95] on link "Assemble" at bounding box center [521, 92] width 81 height 32
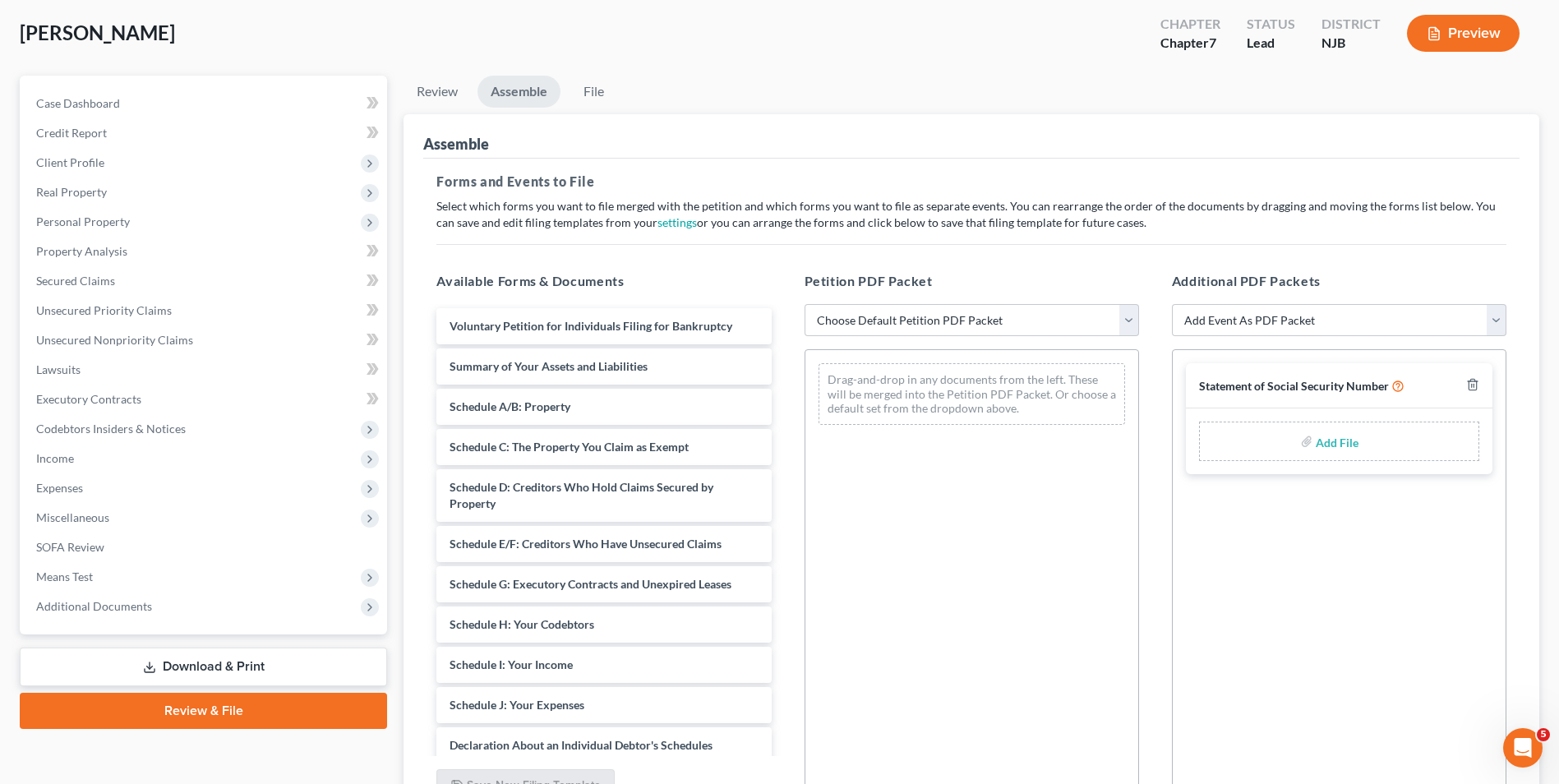
scroll to position [165, 0]
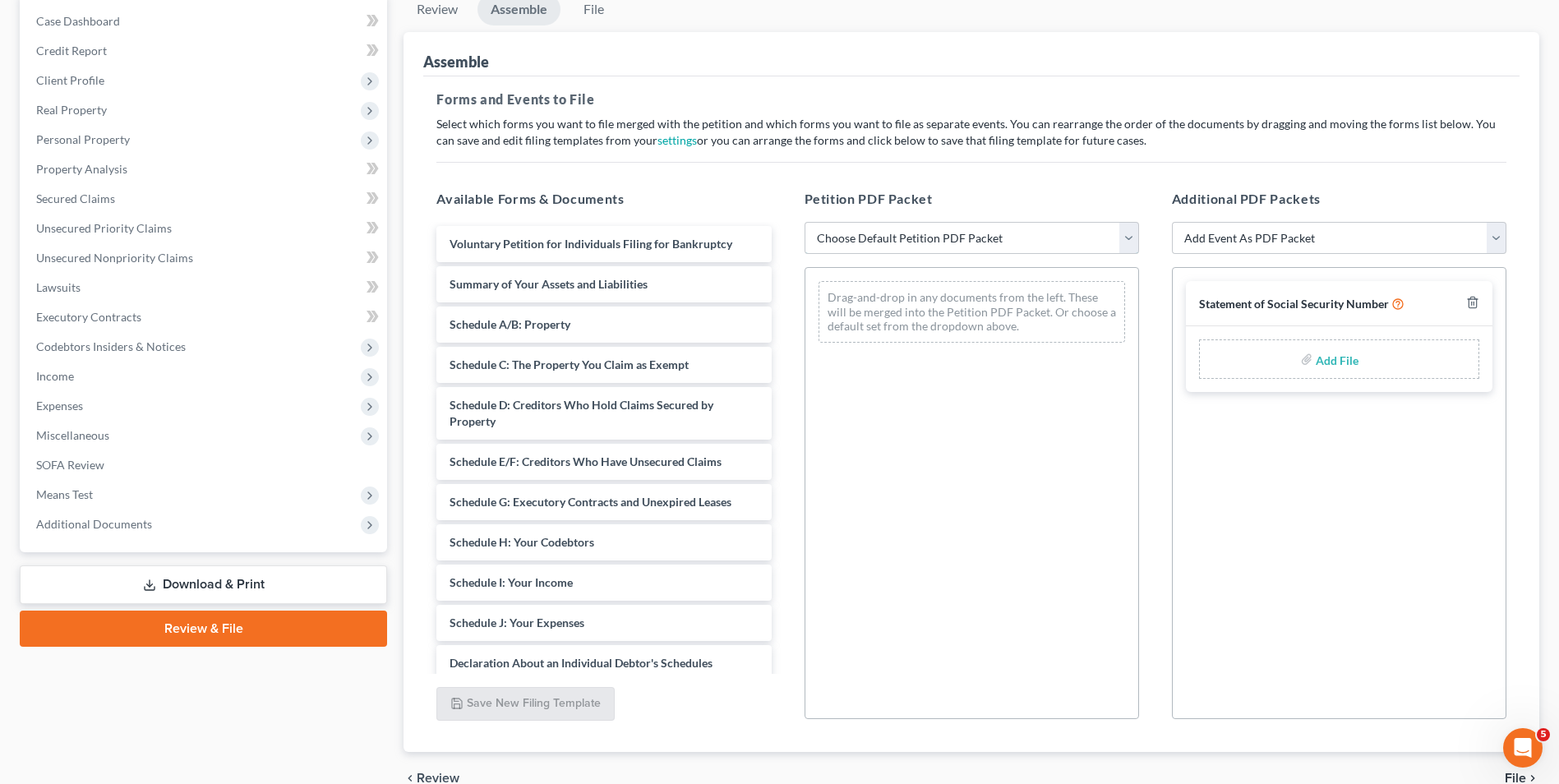
click at [922, 236] on select "Choose Default Petition PDF Packet Complete Bankruptcy Petition (all forms and …" at bounding box center [971, 238] width 334 height 33
select select "0"
click at [804, 222] on select "Choose Default Petition PDF Packet Complete Bankruptcy Petition (all forms and …" at bounding box center [971, 238] width 334 height 33
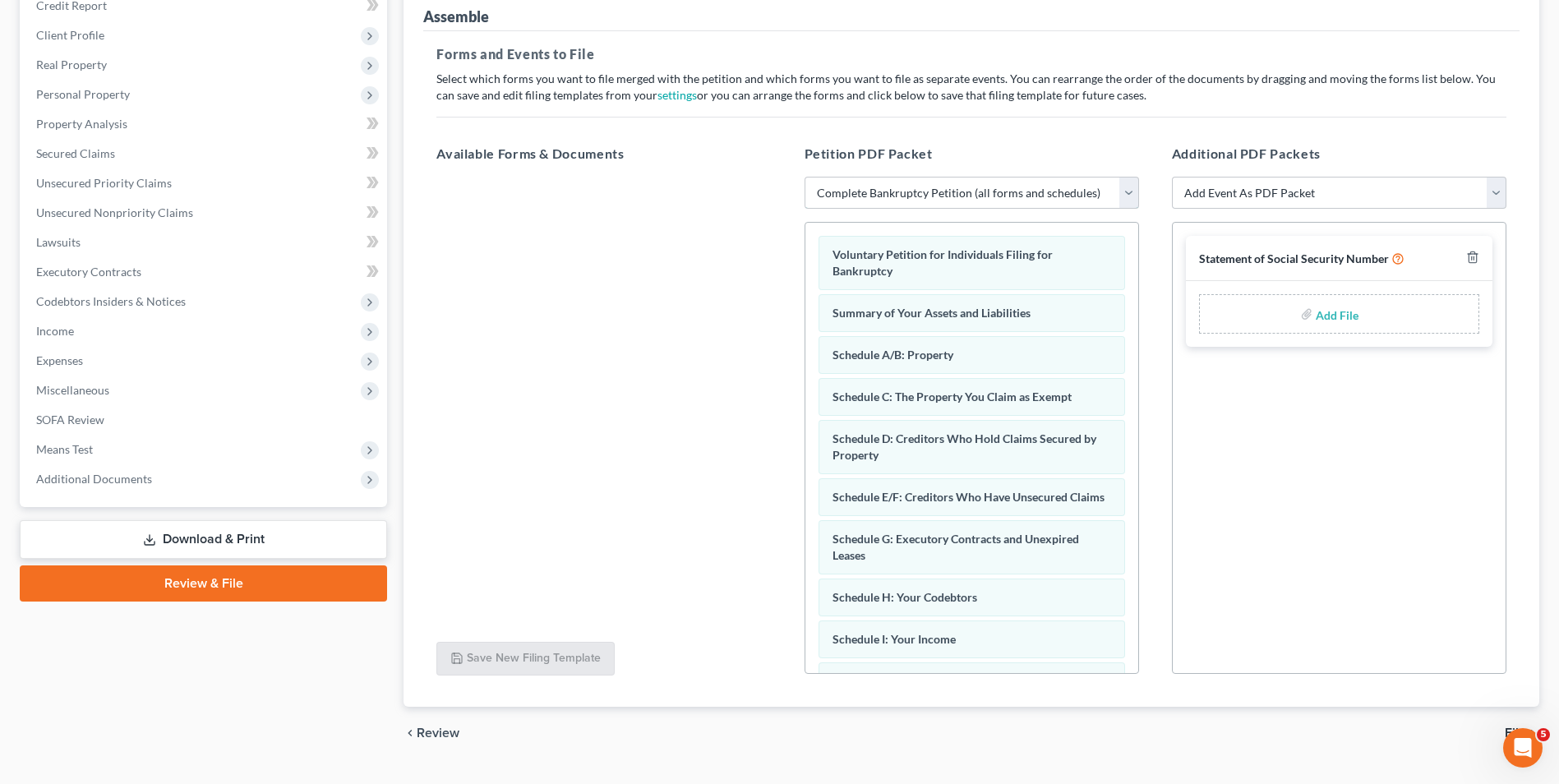
scroll to position [248, 0]
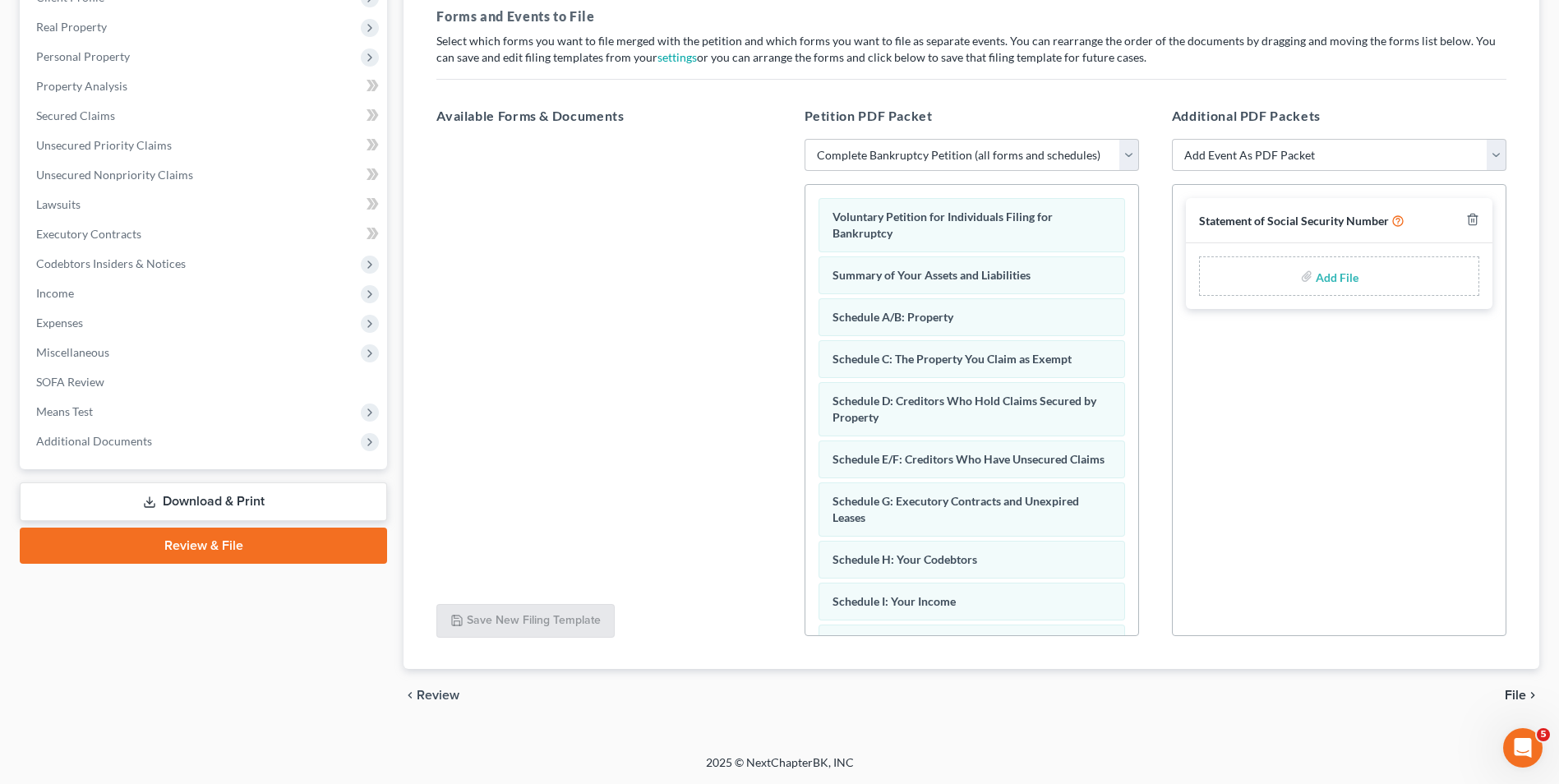
click at [1517, 696] on span "File" at bounding box center [1516, 694] width 22 height 13
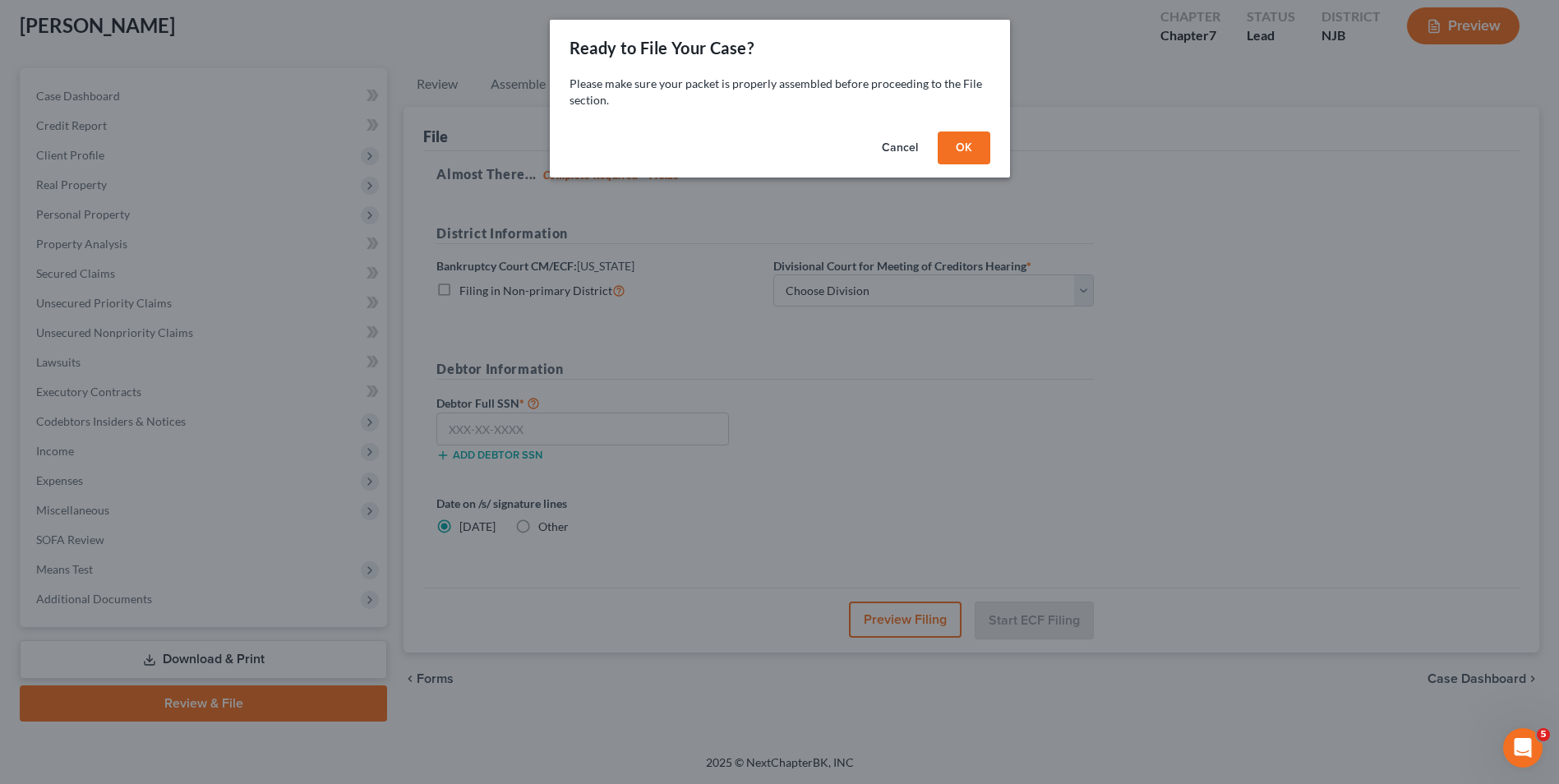
scroll to position [90, 0]
click at [961, 145] on button "OK" at bounding box center [969, 147] width 52 height 33
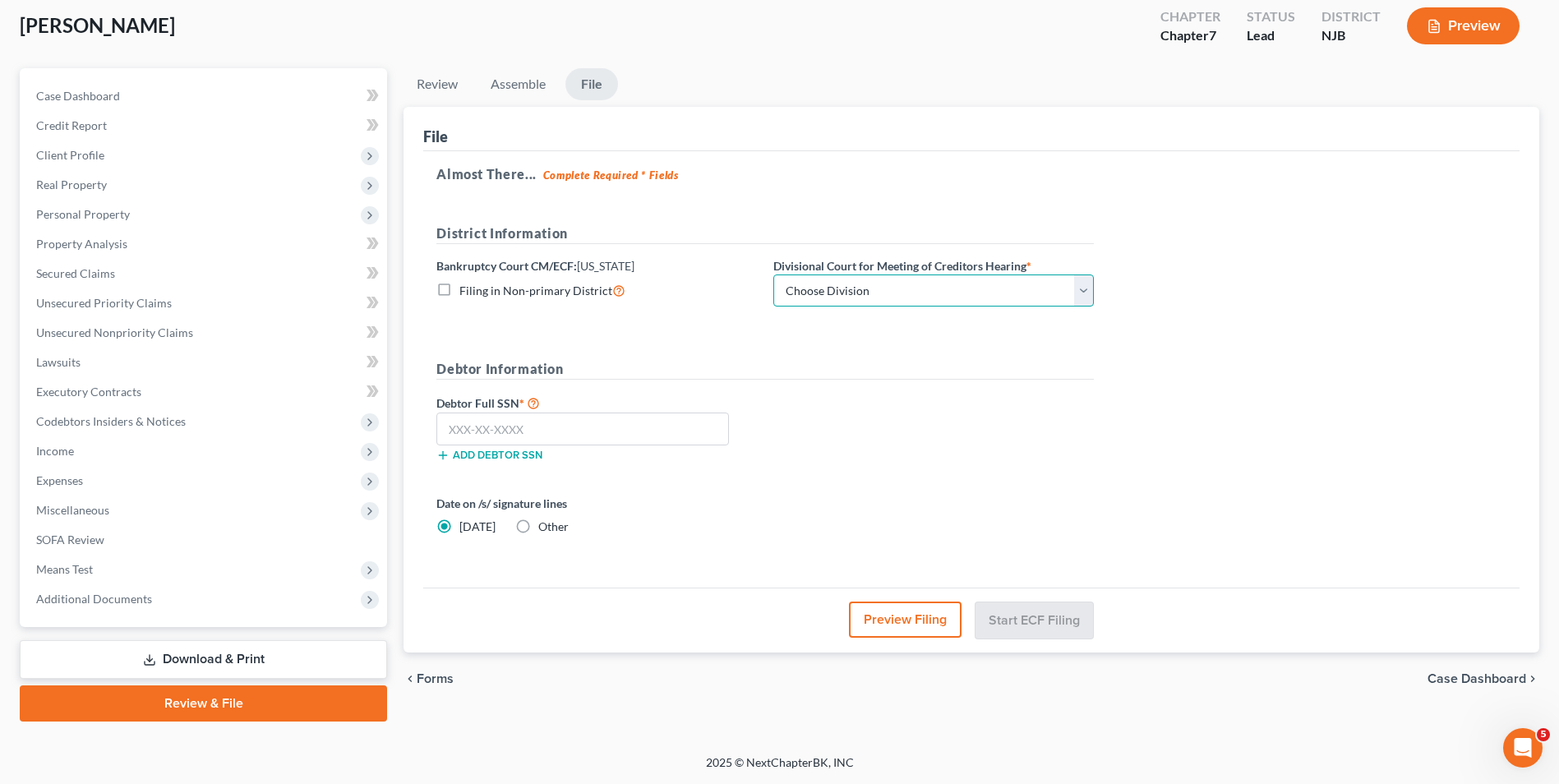
click at [854, 297] on select "Choose Division [GEOGRAPHIC_DATA] [GEOGRAPHIC_DATA]/[GEOGRAPHIC_DATA] [GEOGRAPH…" at bounding box center [933, 290] width 321 height 33
select select "3"
click at [774, 274] on select "Choose Division [GEOGRAPHIC_DATA] [GEOGRAPHIC_DATA]/[GEOGRAPHIC_DATA] [GEOGRAPH…" at bounding box center [933, 290] width 321 height 33
click at [575, 432] on input "text" at bounding box center [582, 428] width 292 height 33
click at [562, 417] on input "text" at bounding box center [582, 428] width 292 height 33
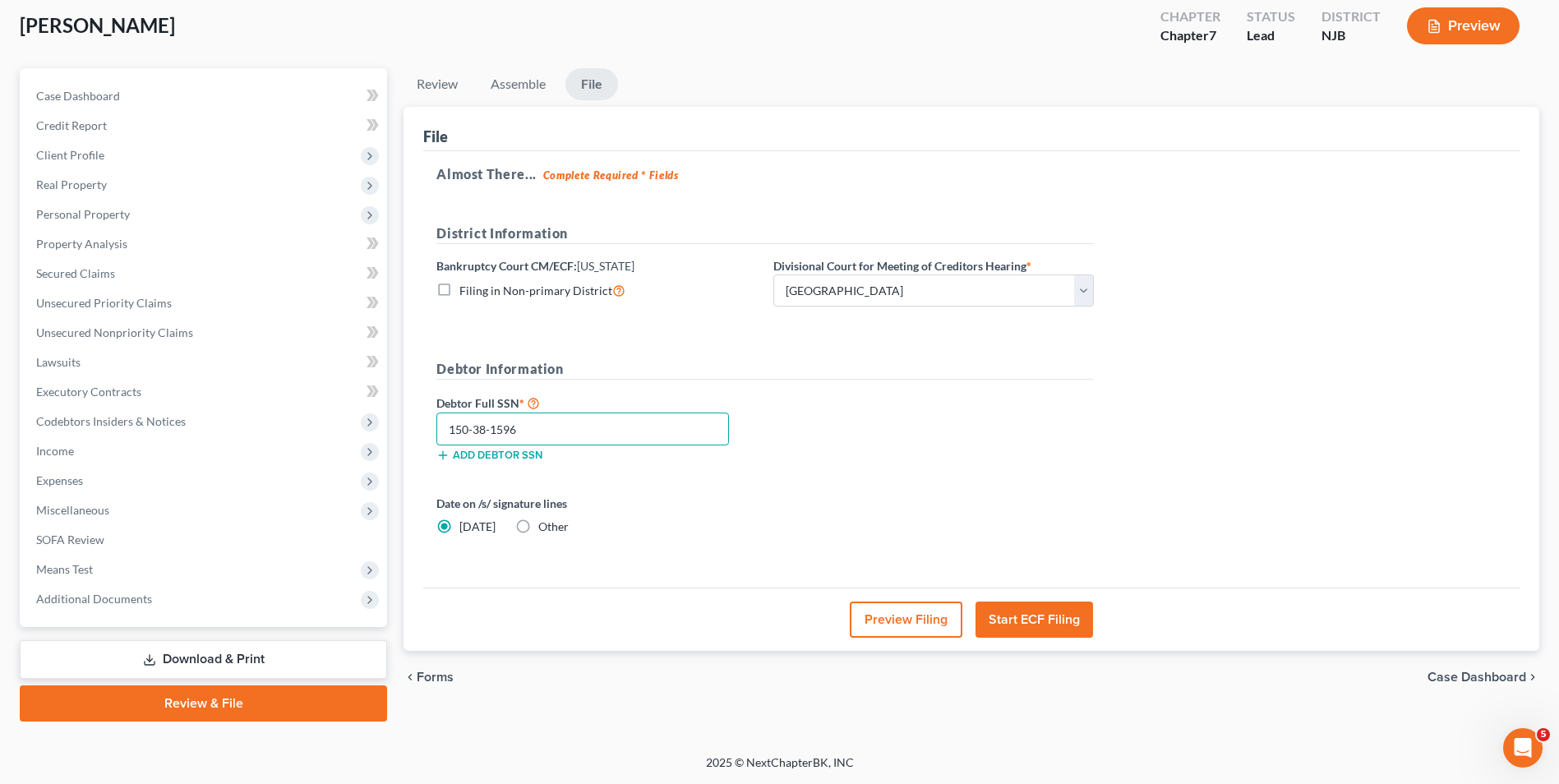
type input "150-38-1596"
click at [925, 355] on form "District Information Bankruptcy Court CM/ECF: New Jersey Filing in Non-primary …" at bounding box center [765, 396] width 657 height 345
click at [1021, 621] on button "Start ECF Filing" at bounding box center [1034, 619] width 117 height 36
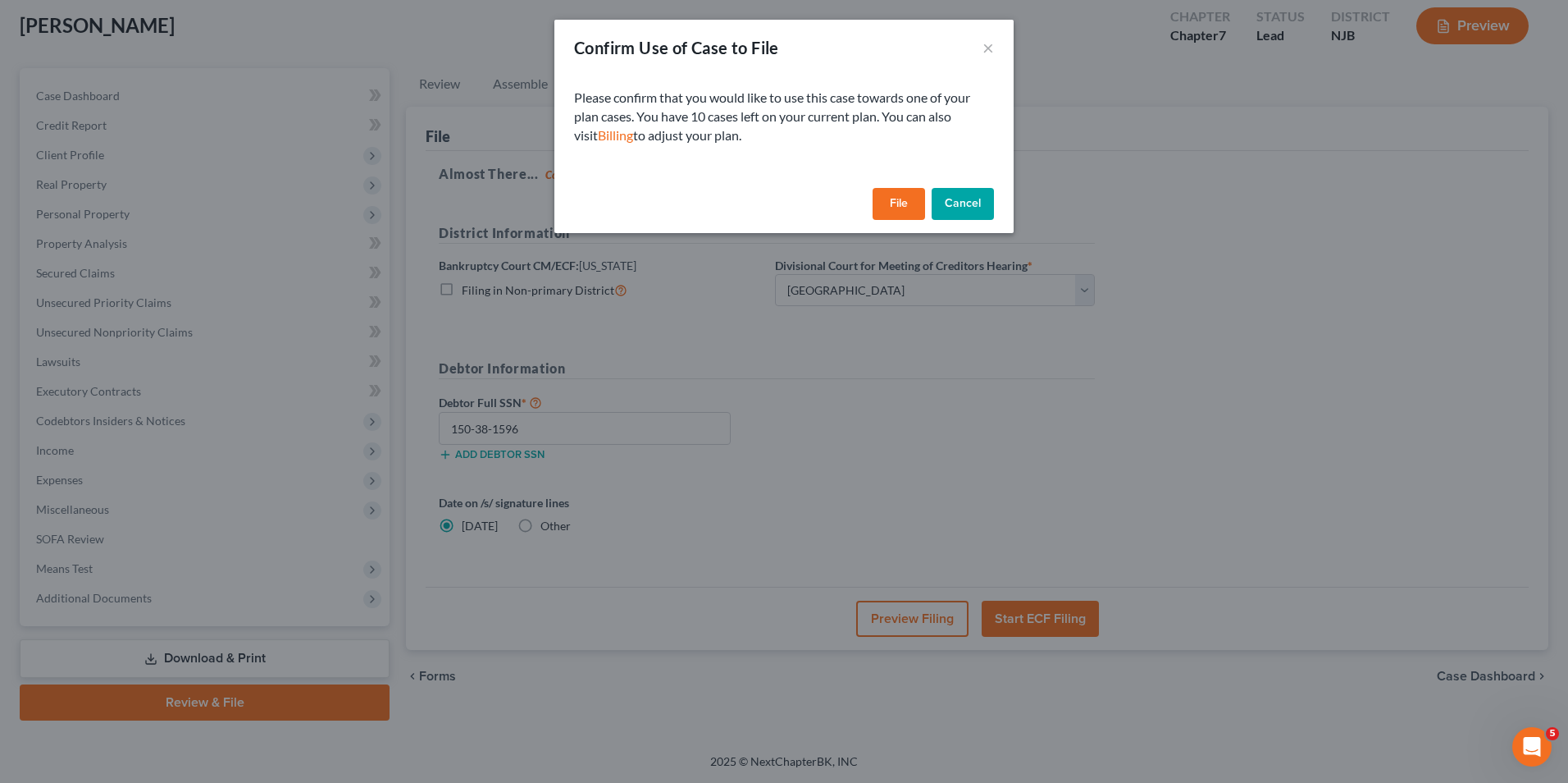
click at [899, 206] on button "File" at bounding box center [898, 204] width 52 height 33
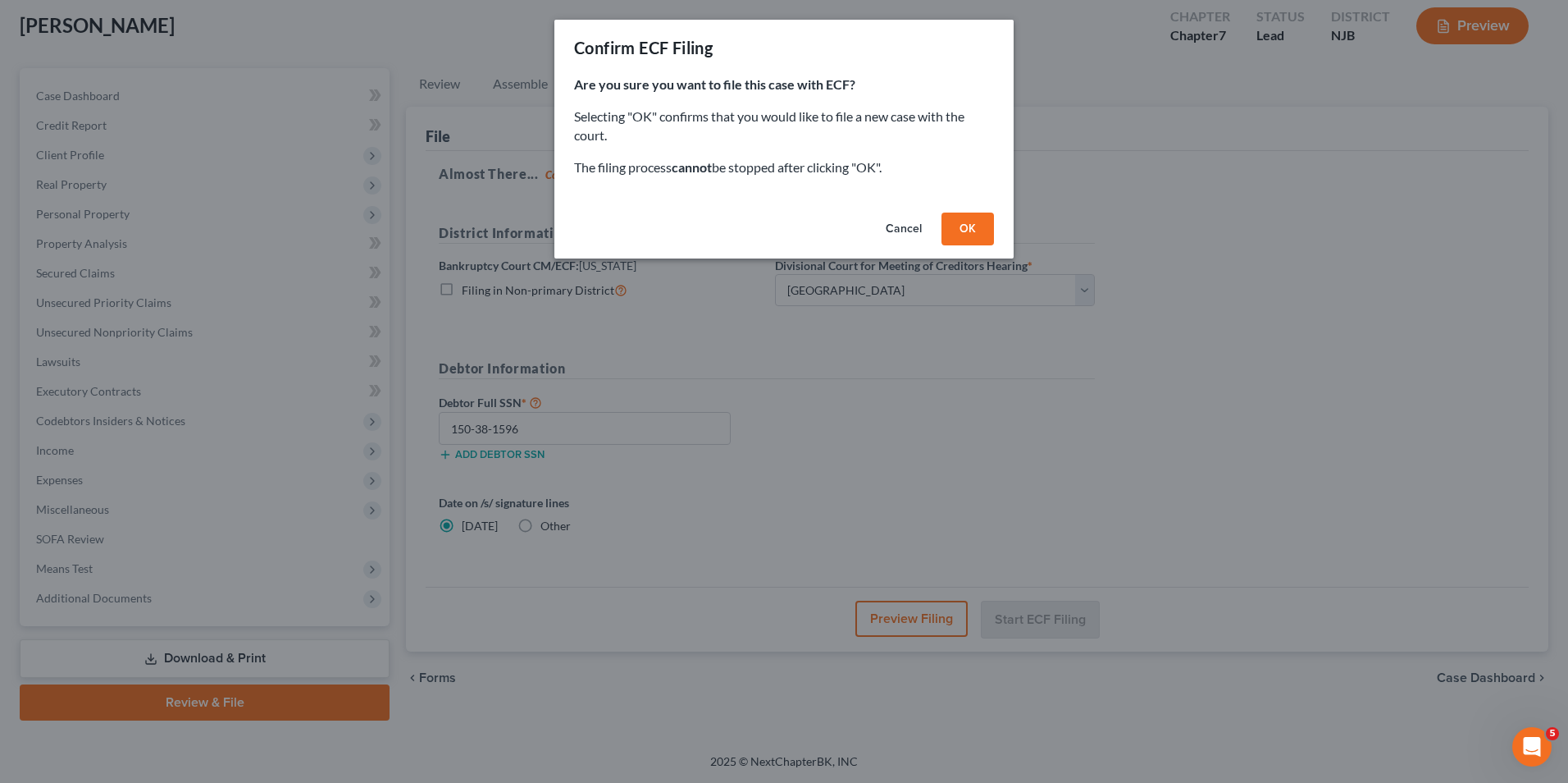
click at [974, 231] on button "OK" at bounding box center [967, 228] width 52 height 33
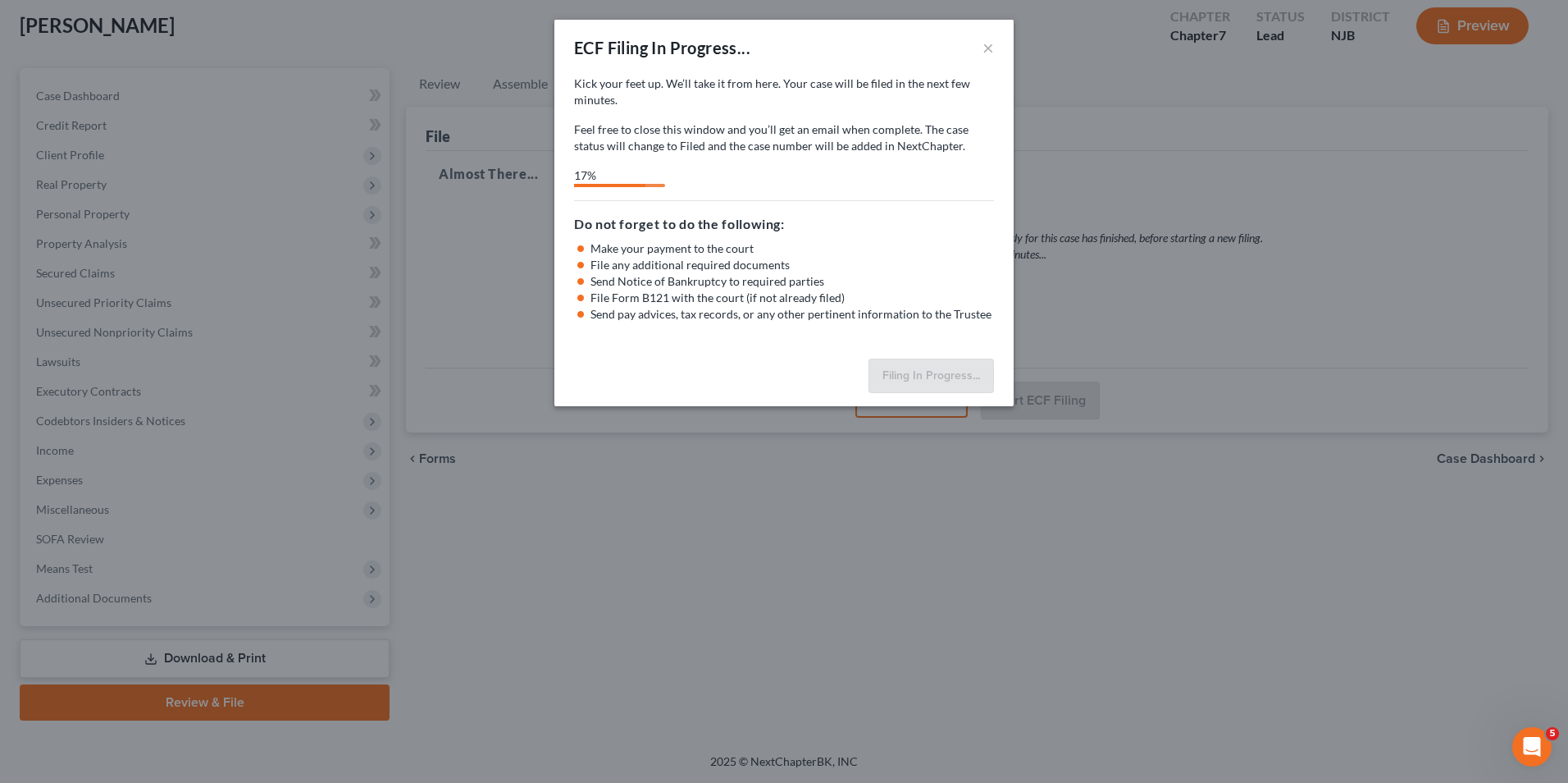
select select "3"
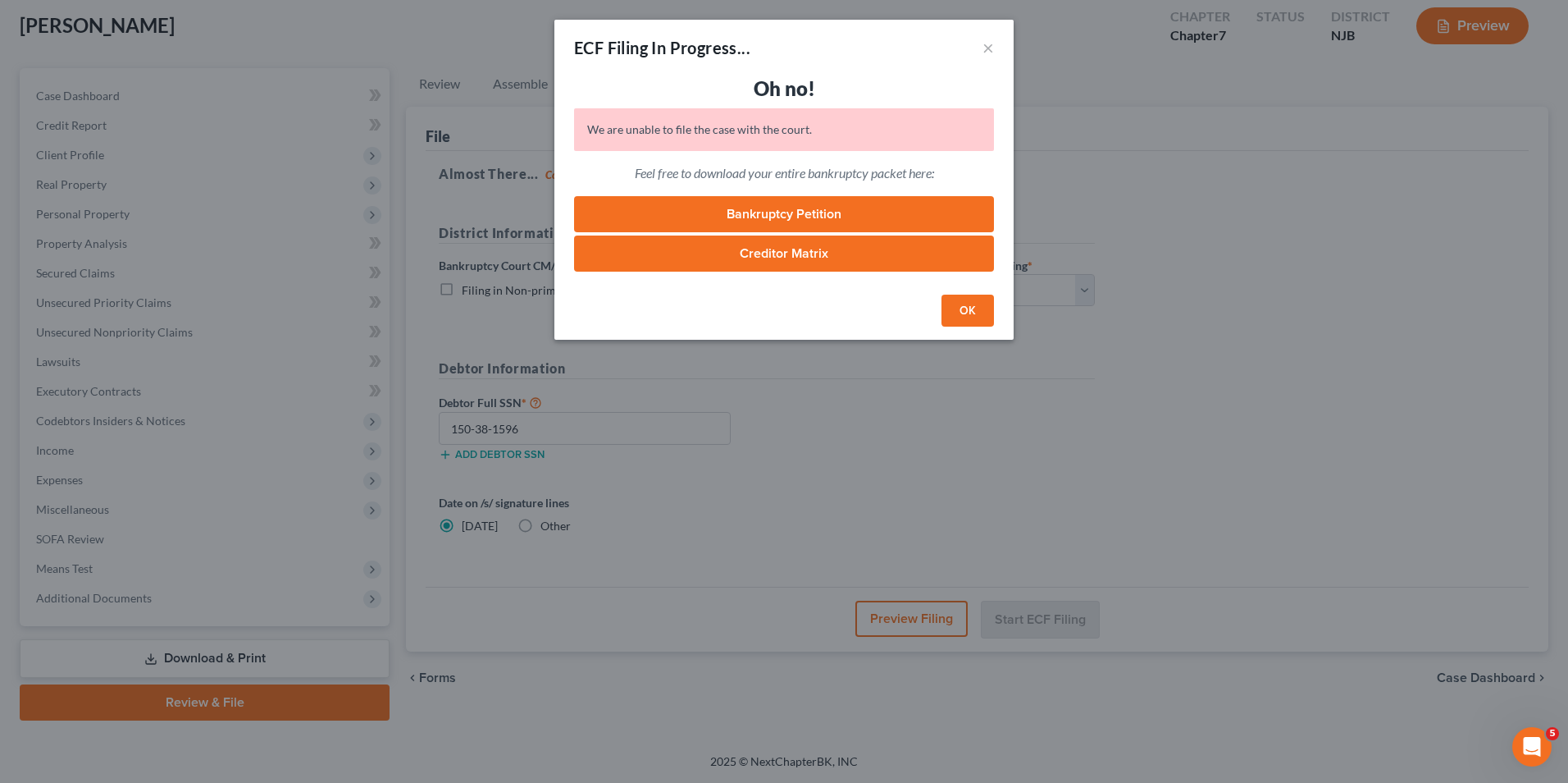
drag, startPoint x: 388, startPoint y: 400, endPoint x: 429, endPoint y: 376, distance: 47.5
click at [388, 400] on div "ECF Filing In Progress... × Oh no! We are unable to file the case with the cour…" at bounding box center [784, 391] width 1568 height 783
click at [803, 215] on link "Bankruptcy Petition" at bounding box center [784, 214] width 420 height 36
click at [773, 255] on link "Creditor Matrix" at bounding box center [784, 253] width 420 height 36
click at [984, 55] on button "×" at bounding box center [989, 47] width 12 height 20
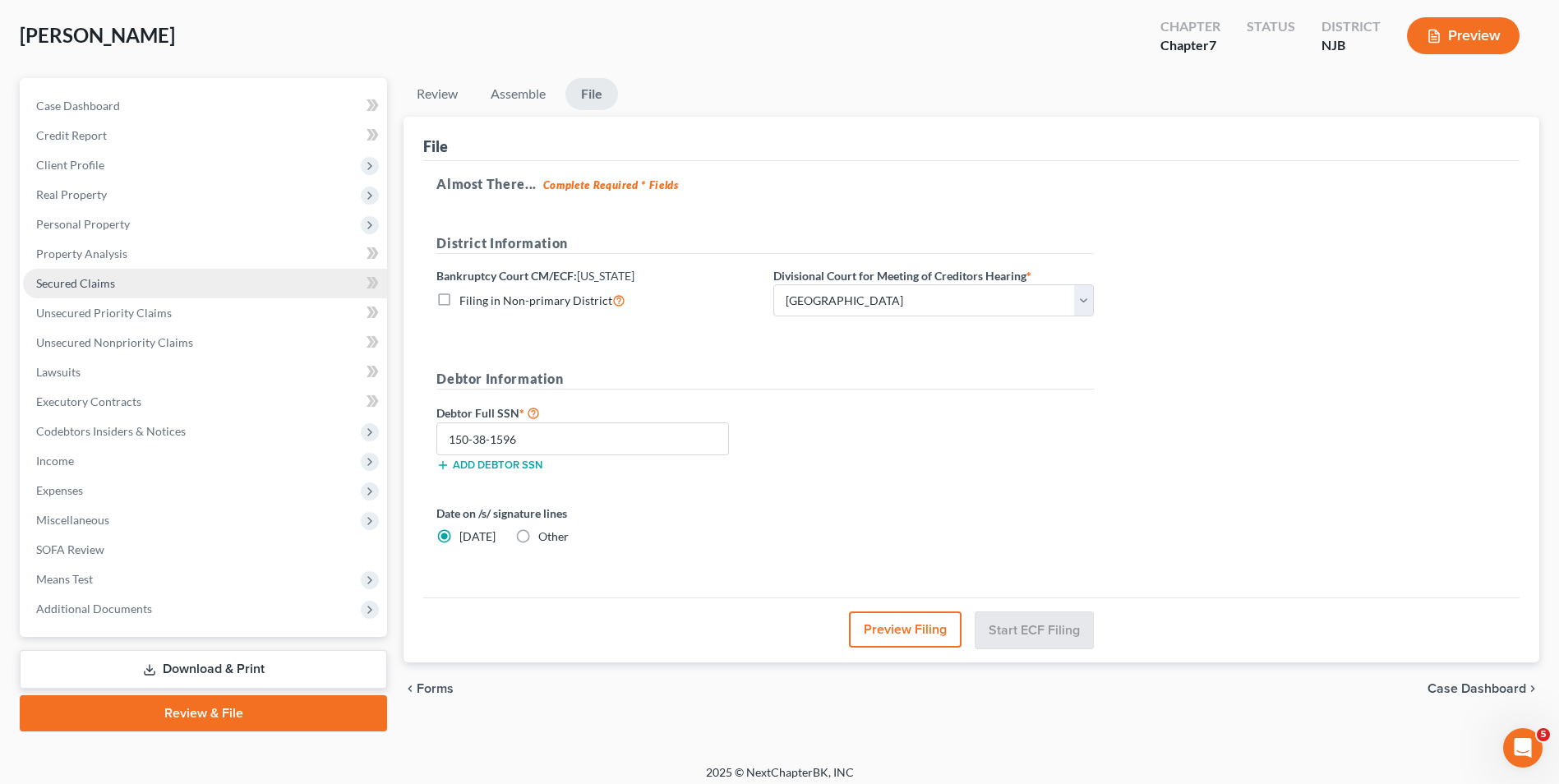
scroll to position [0, 0]
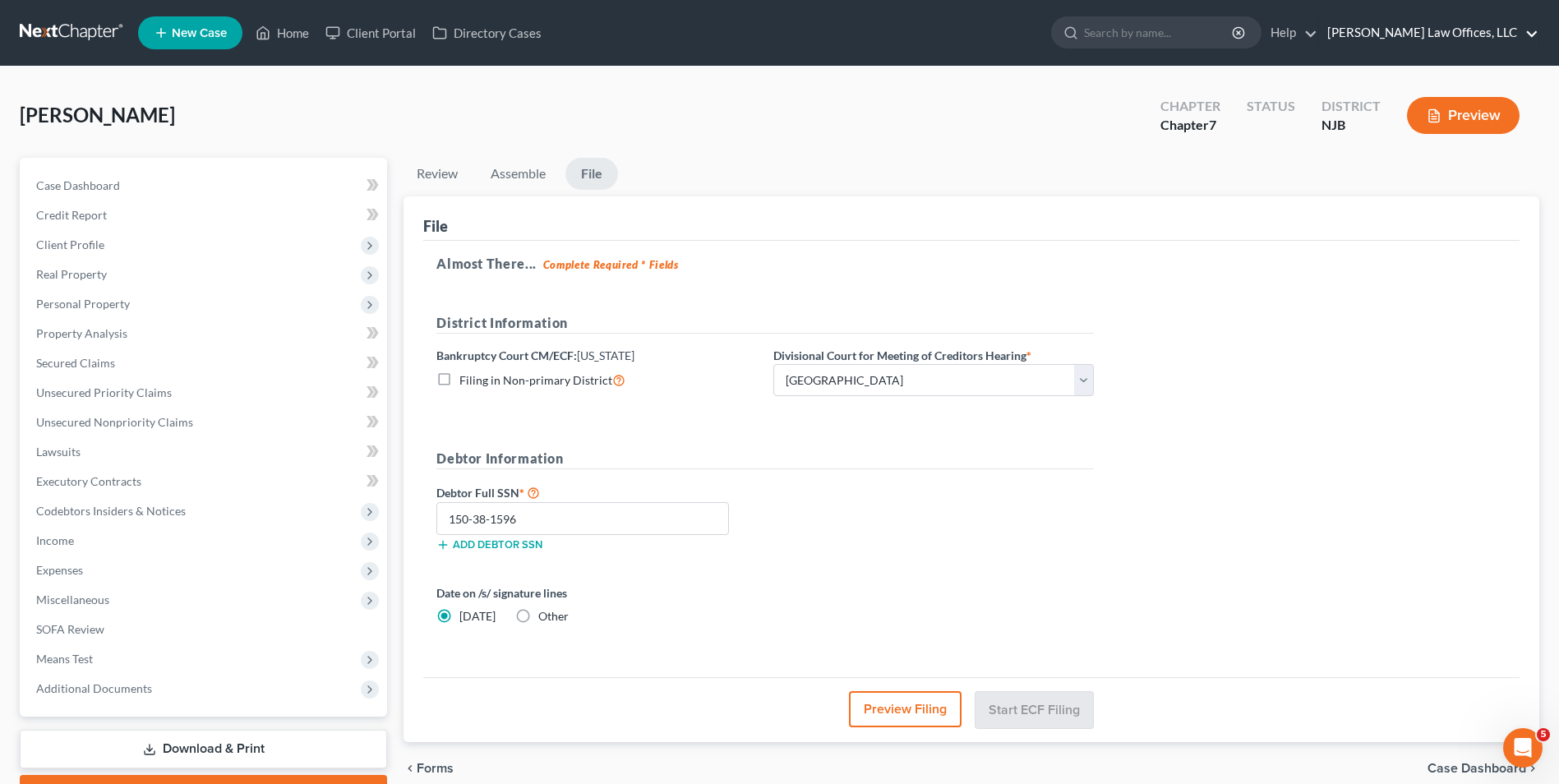
click at [1436, 32] on link "[PERSON_NAME] Law Offices, LLC" at bounding box center [1429, 33] width 219 height 30
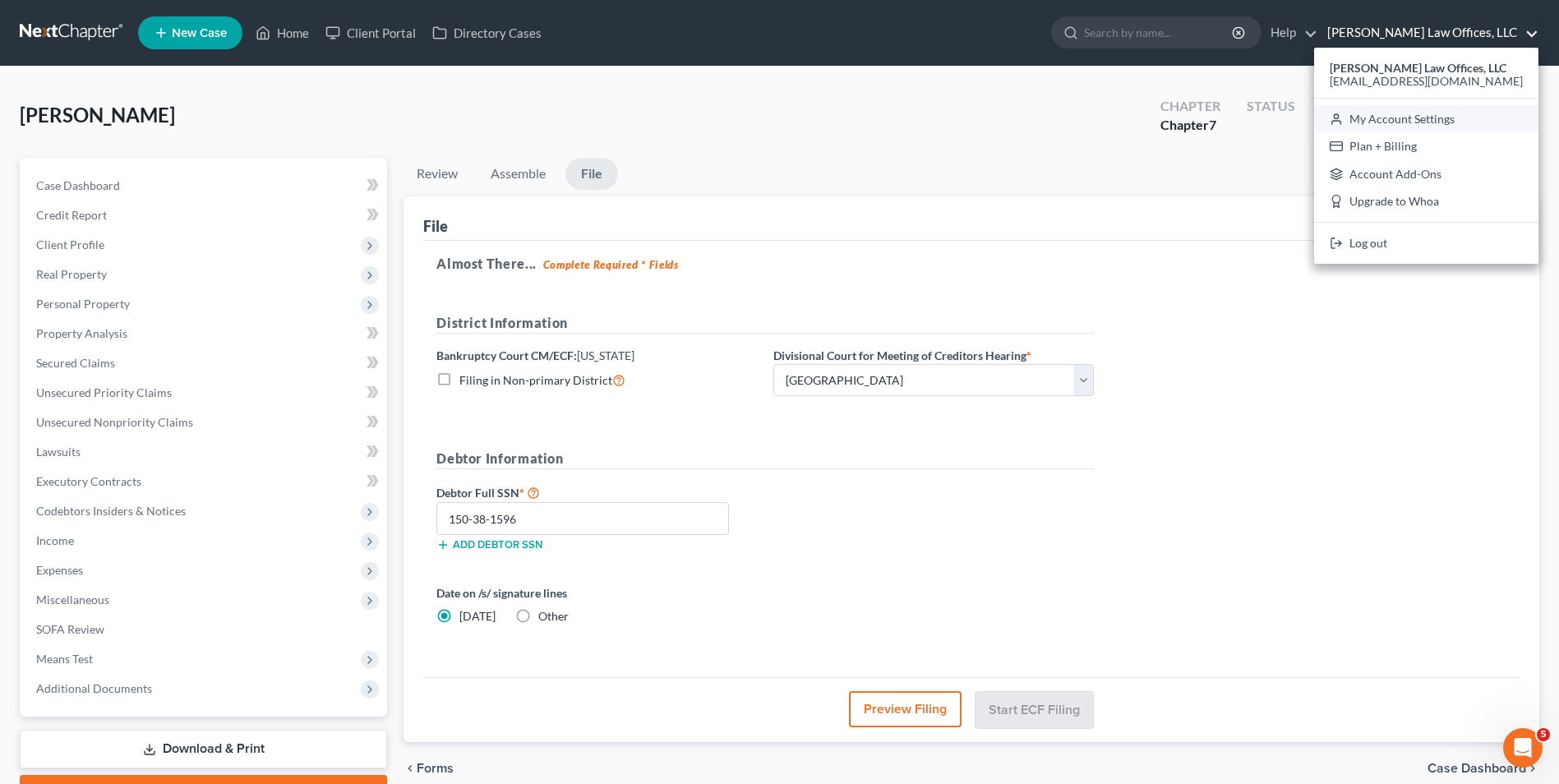
click at [1467, 115] on link "My Account Settings" at bounding box center [1426, 119] width 224 height 28
select select "51"
select select "24"
select select "33"
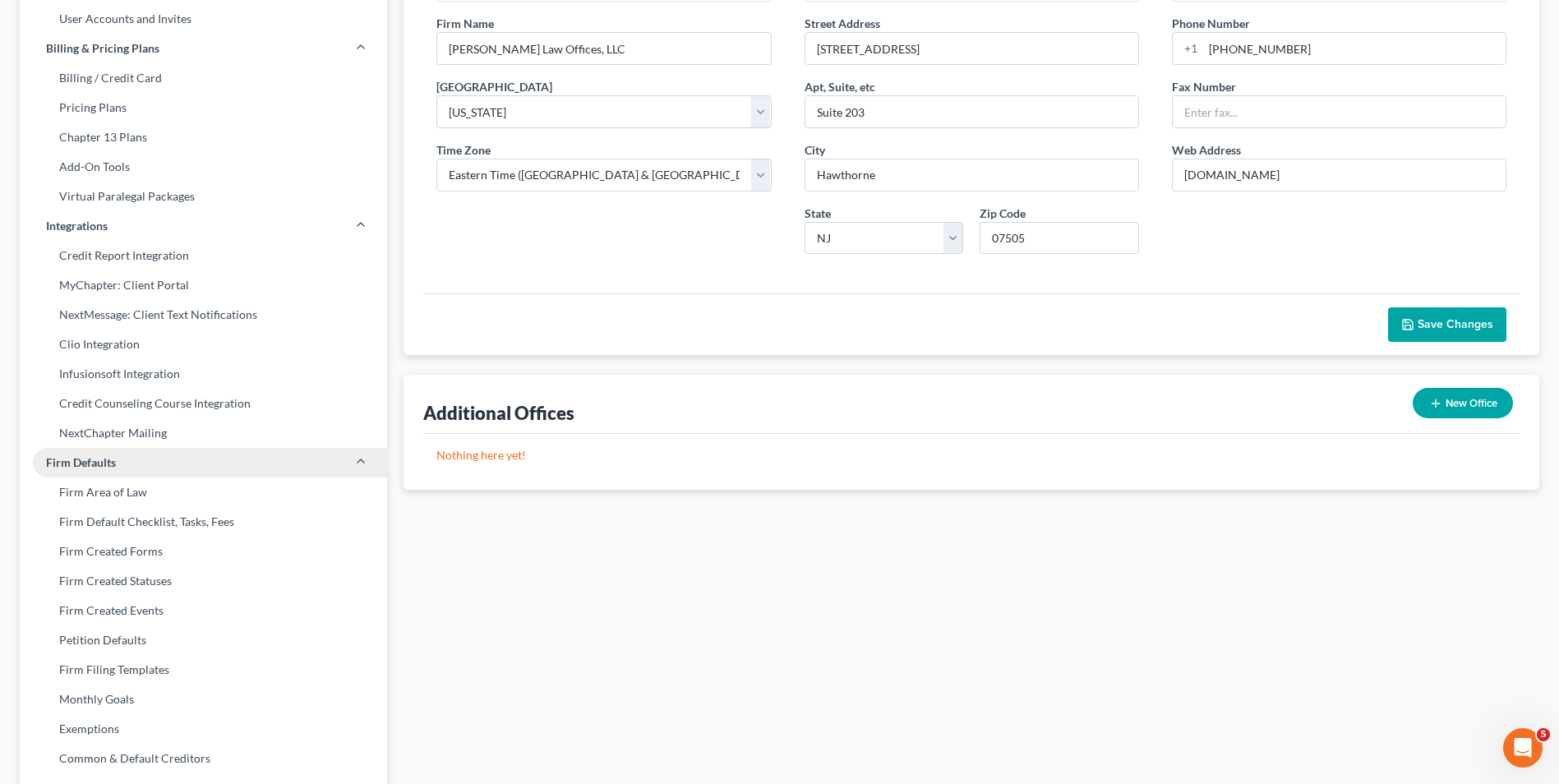
scroll to position [105, 0]
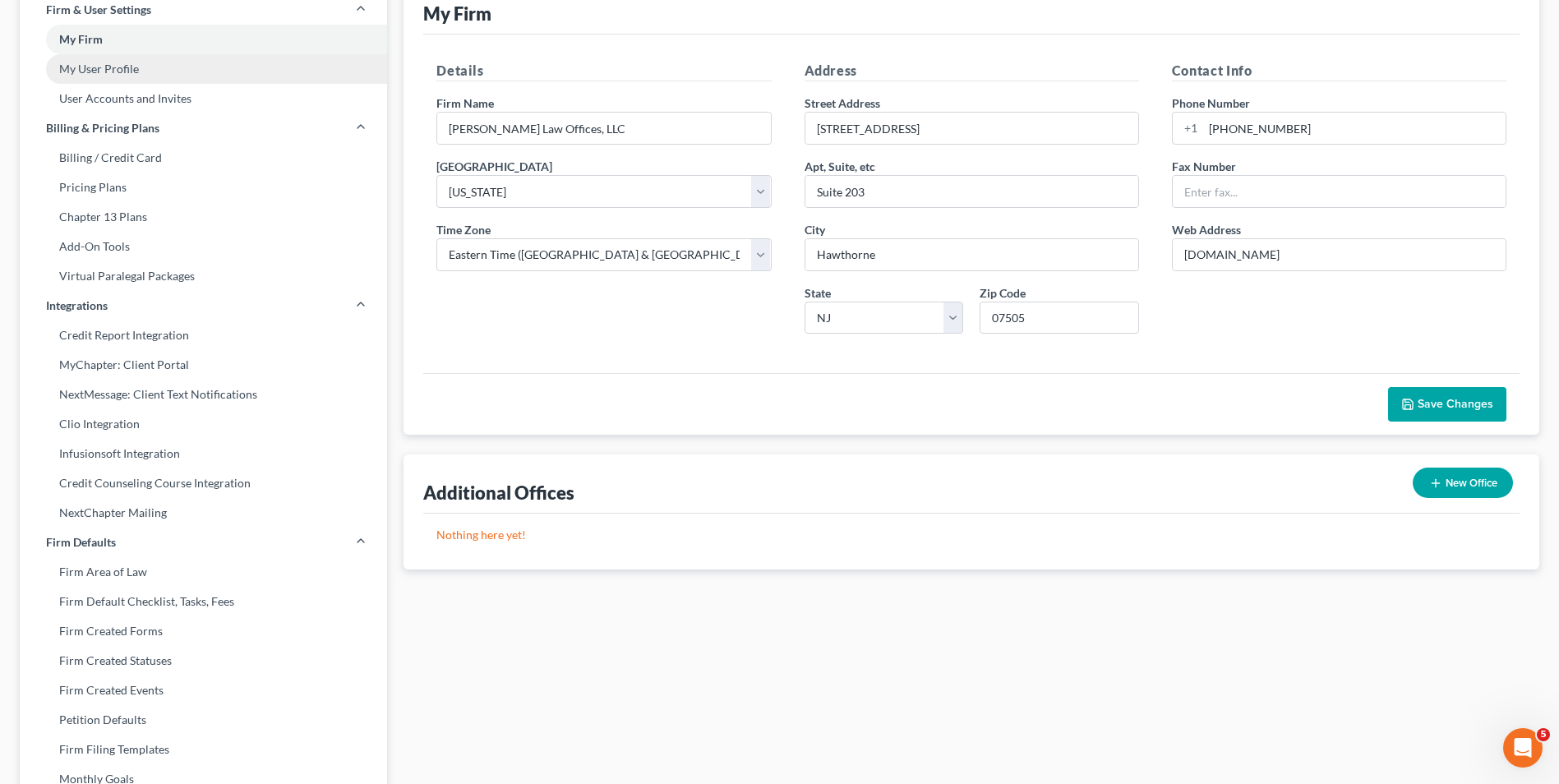
click at [80, 73] on link "My User Profile" at bounding box center [203, 69] width 367 height 30
select select "33"
select select "51"
select select "attorney"
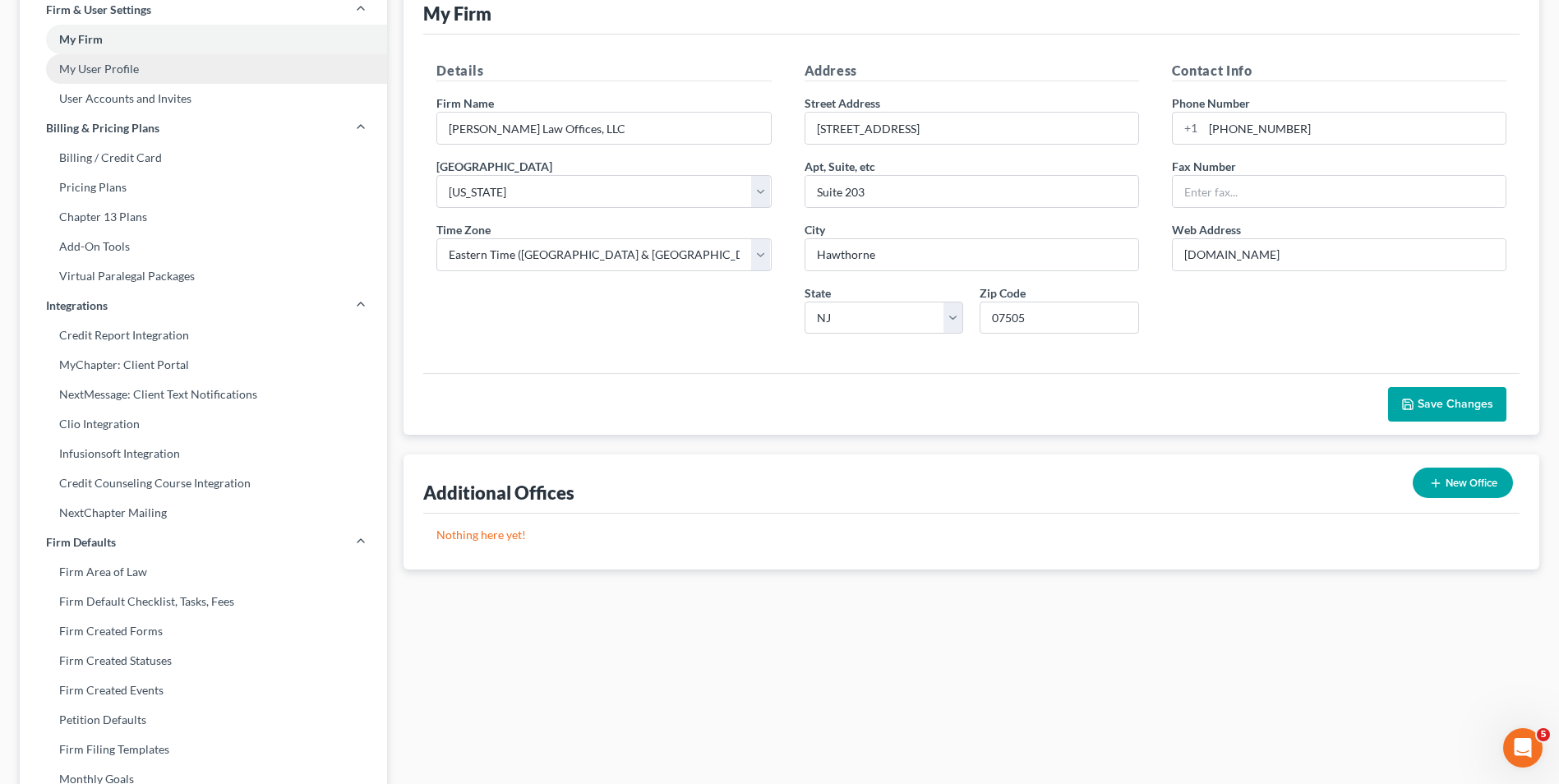
select select "0"
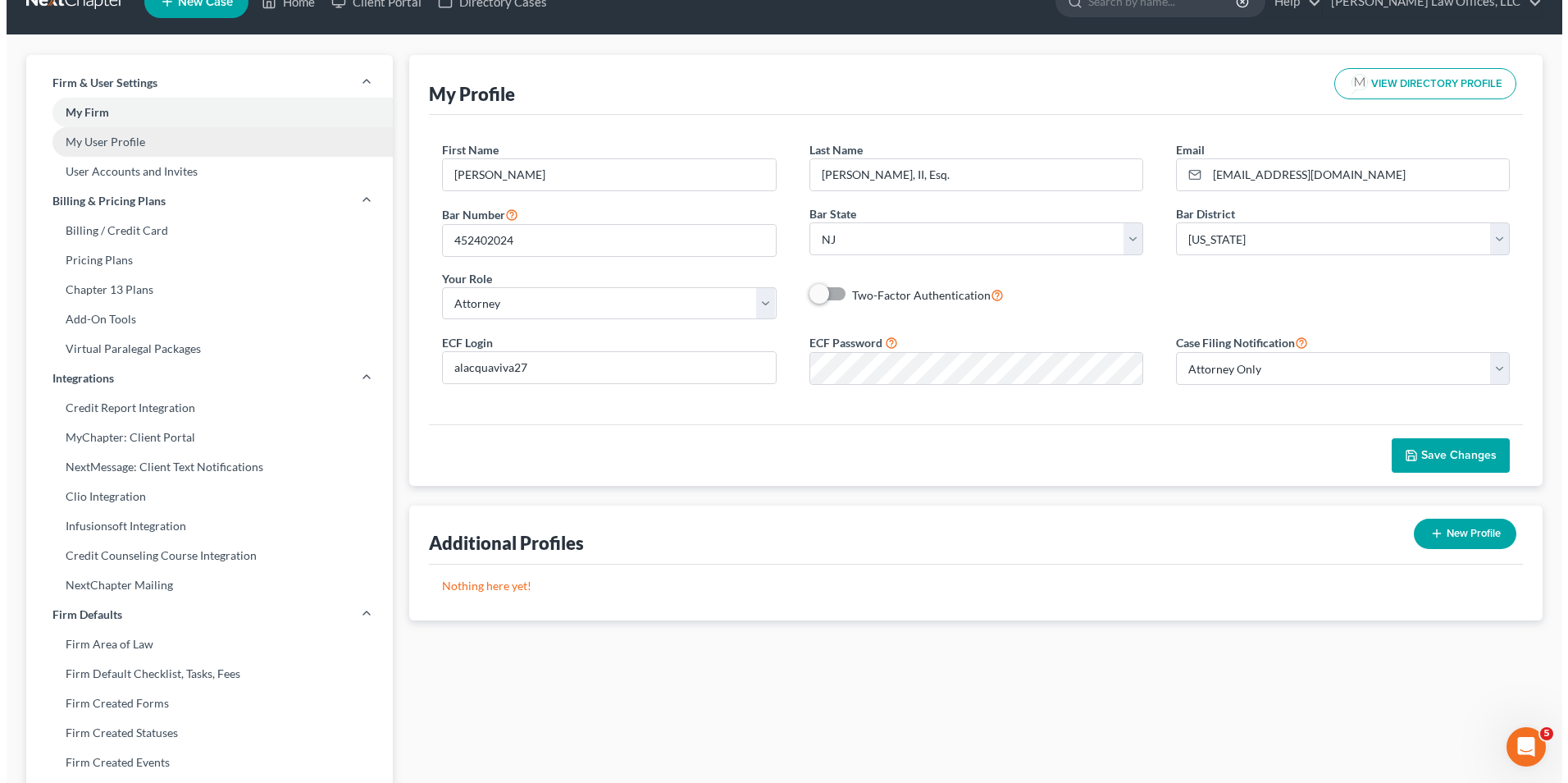
scroll to position [0, 0]
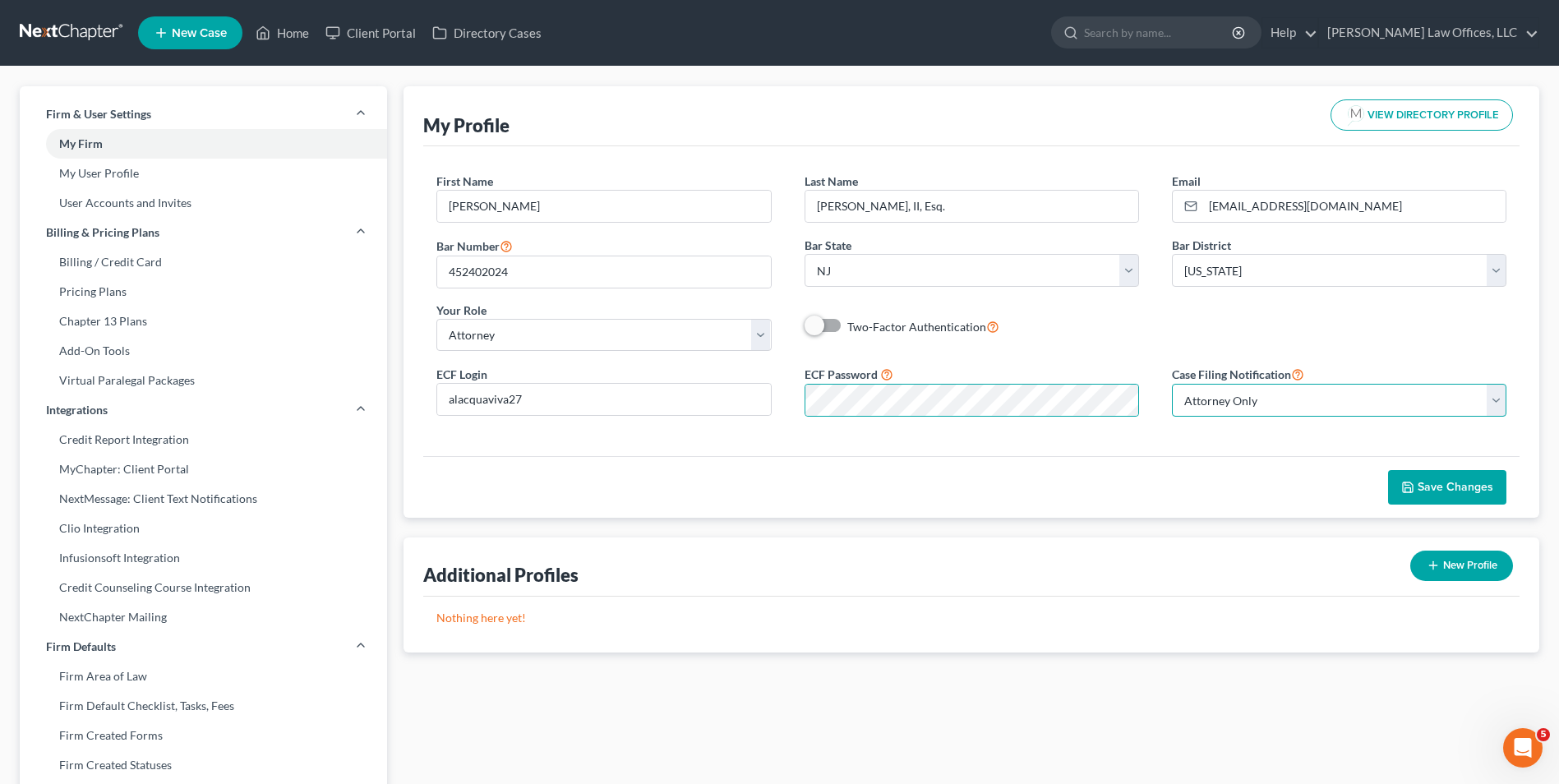
click at [1230, 399] on select "Select Attorney Only Attorney And Other Other Only" at bounding box center [1339, 399] width 334 height 33
click at [1172, 384] on select "Select Attorney Only Attorney And Other Other Only" at bounding box center [1339, 399] width 334 height 33
click at [1480, 476] on button "Save Changes" at bounding box center [1448, 486] width 118 height 35
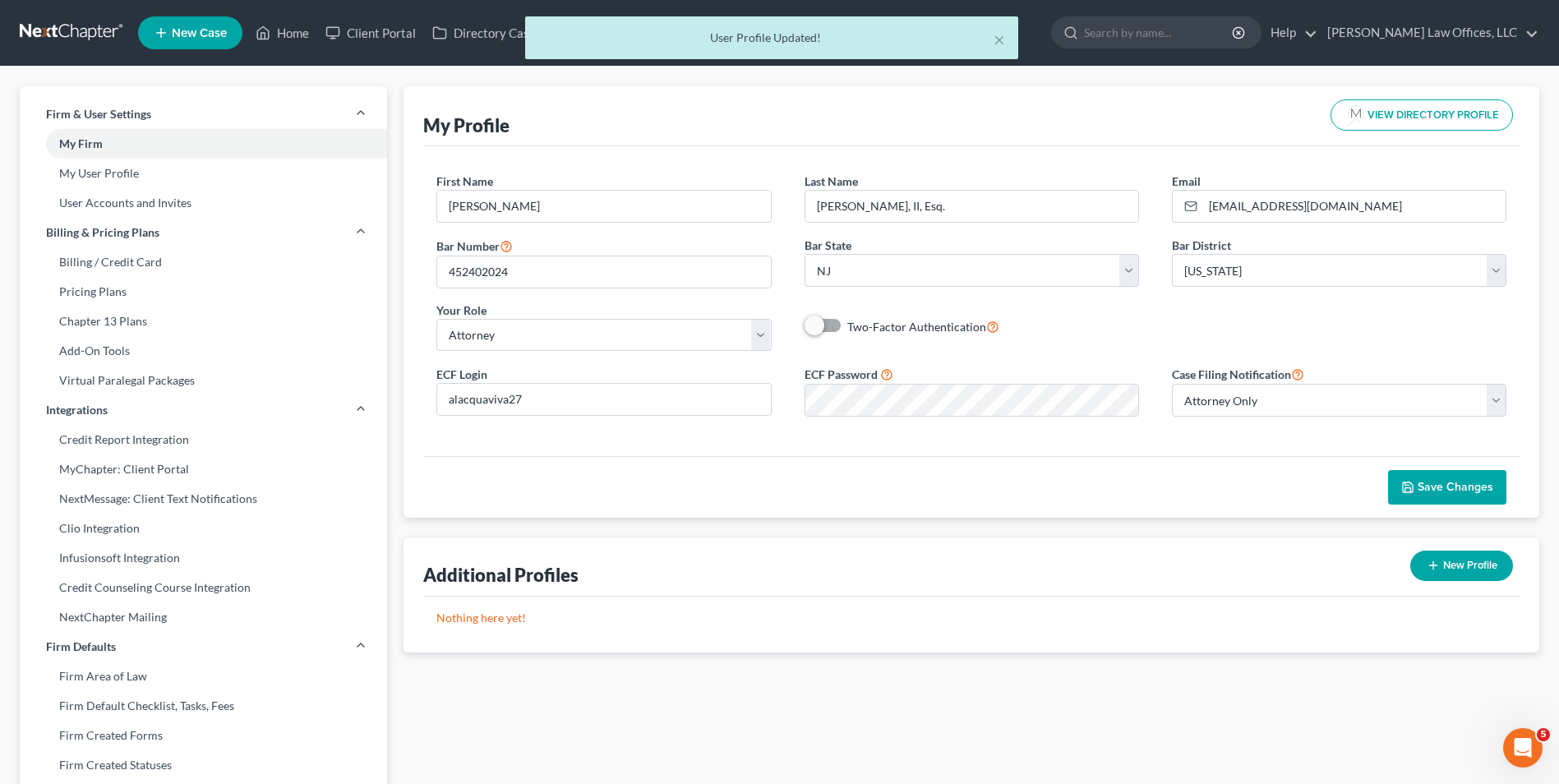
click at [61, 35] on div "× User Profile Updated!" at bounding box center [772, 42] width 1559 height 51
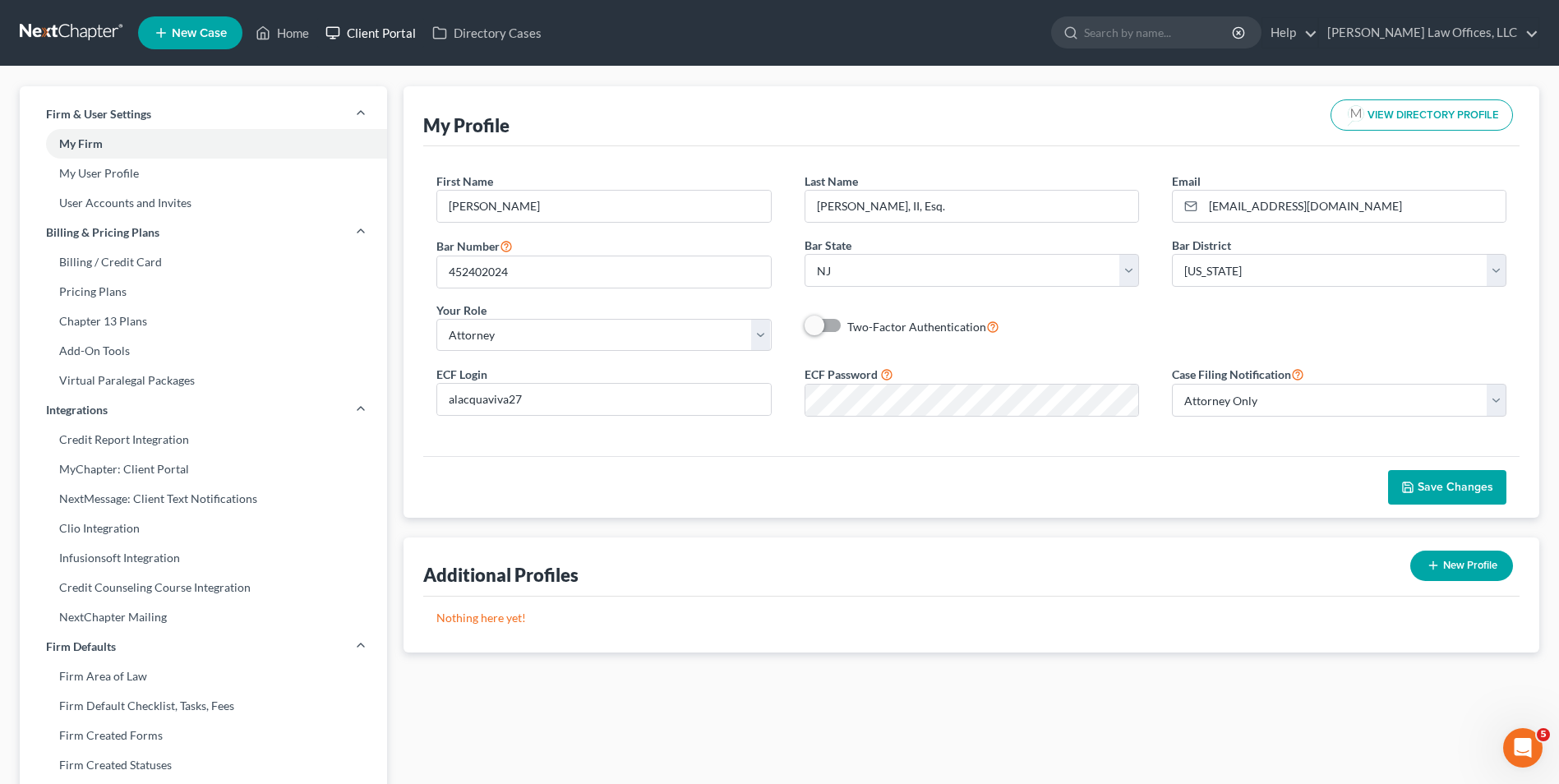
click at [389, 35] on link "Client Portal" at bounding box center [370, 33] width 107 height 30
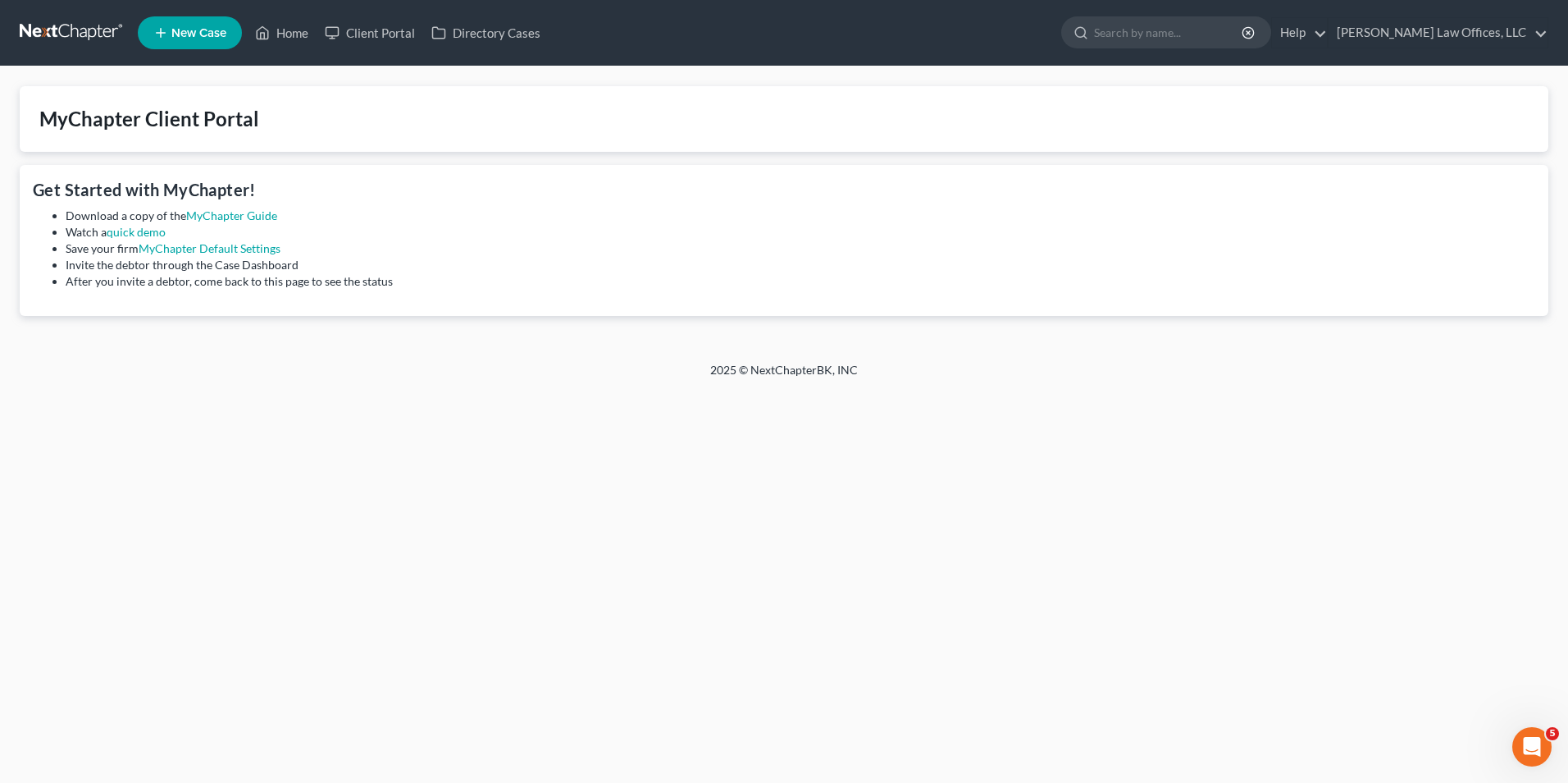
click at [81, 27] on link at bounding box center [72, 33] width 105 height 30
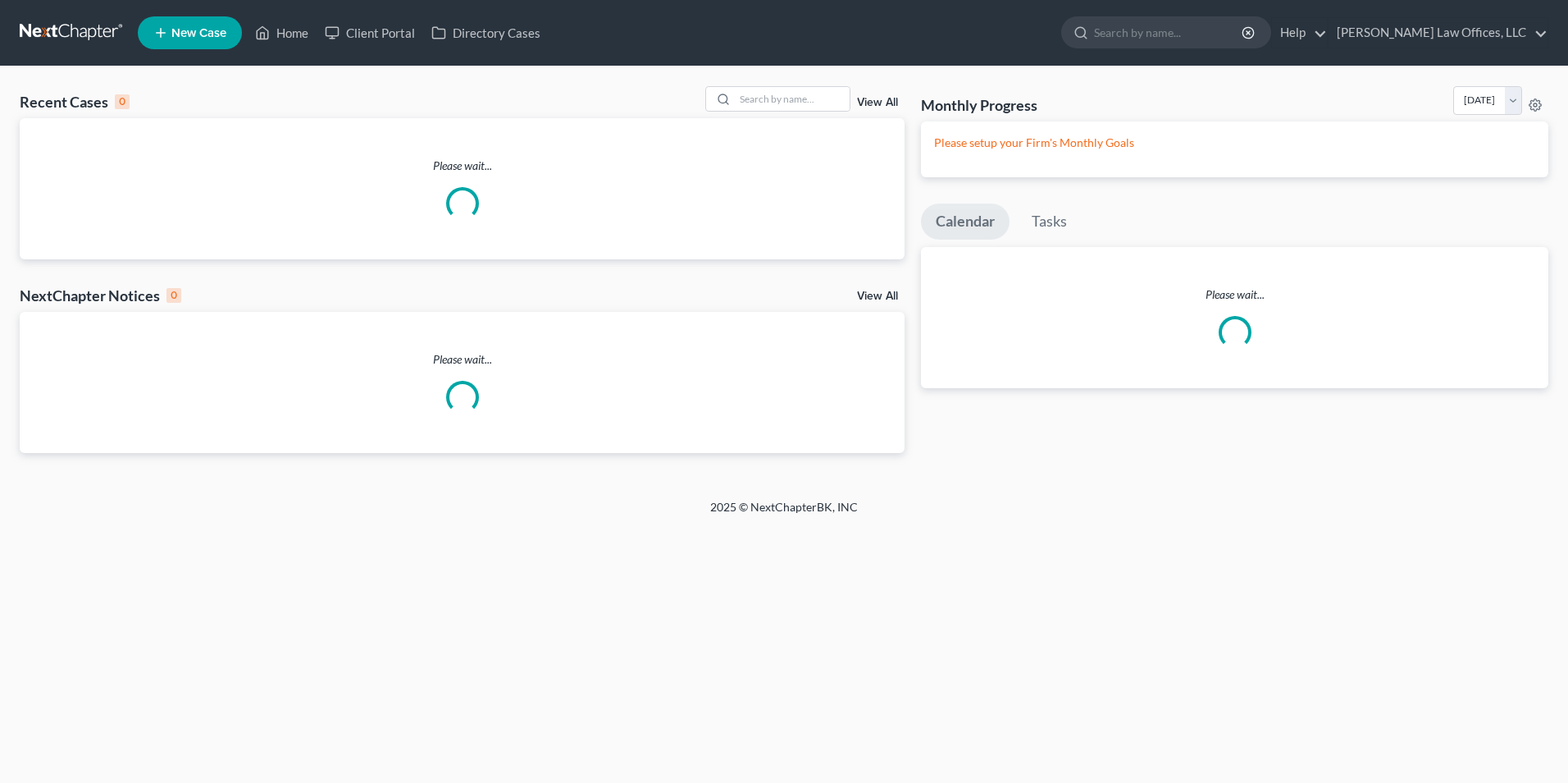
click at [292, 38] on link "Home" at bounding box center [282, 33] width 70 height 30
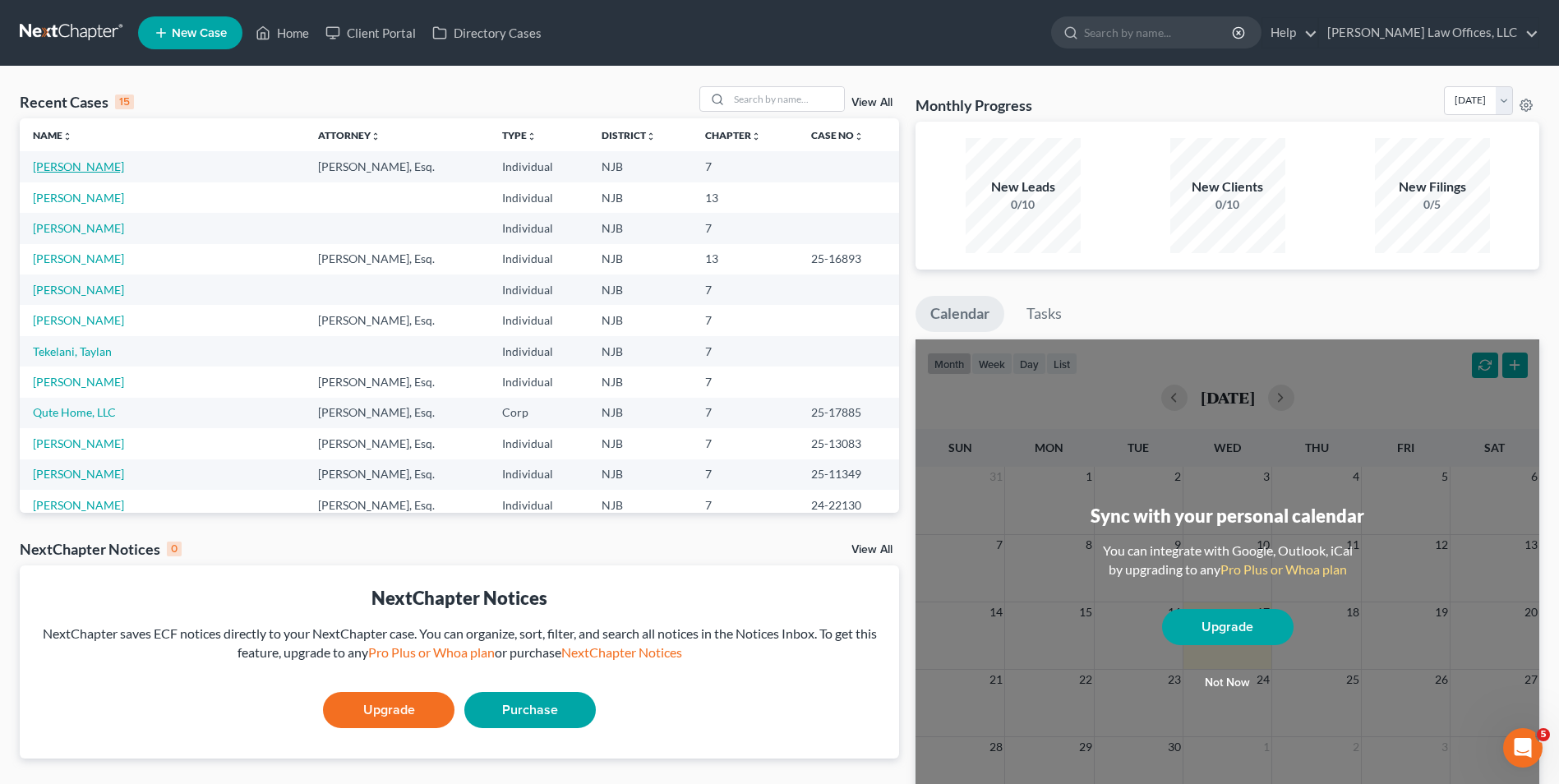
click at [91, 164] on link "[PERSON_NAME]" at bounding box center [78, 167] width 91 height 14
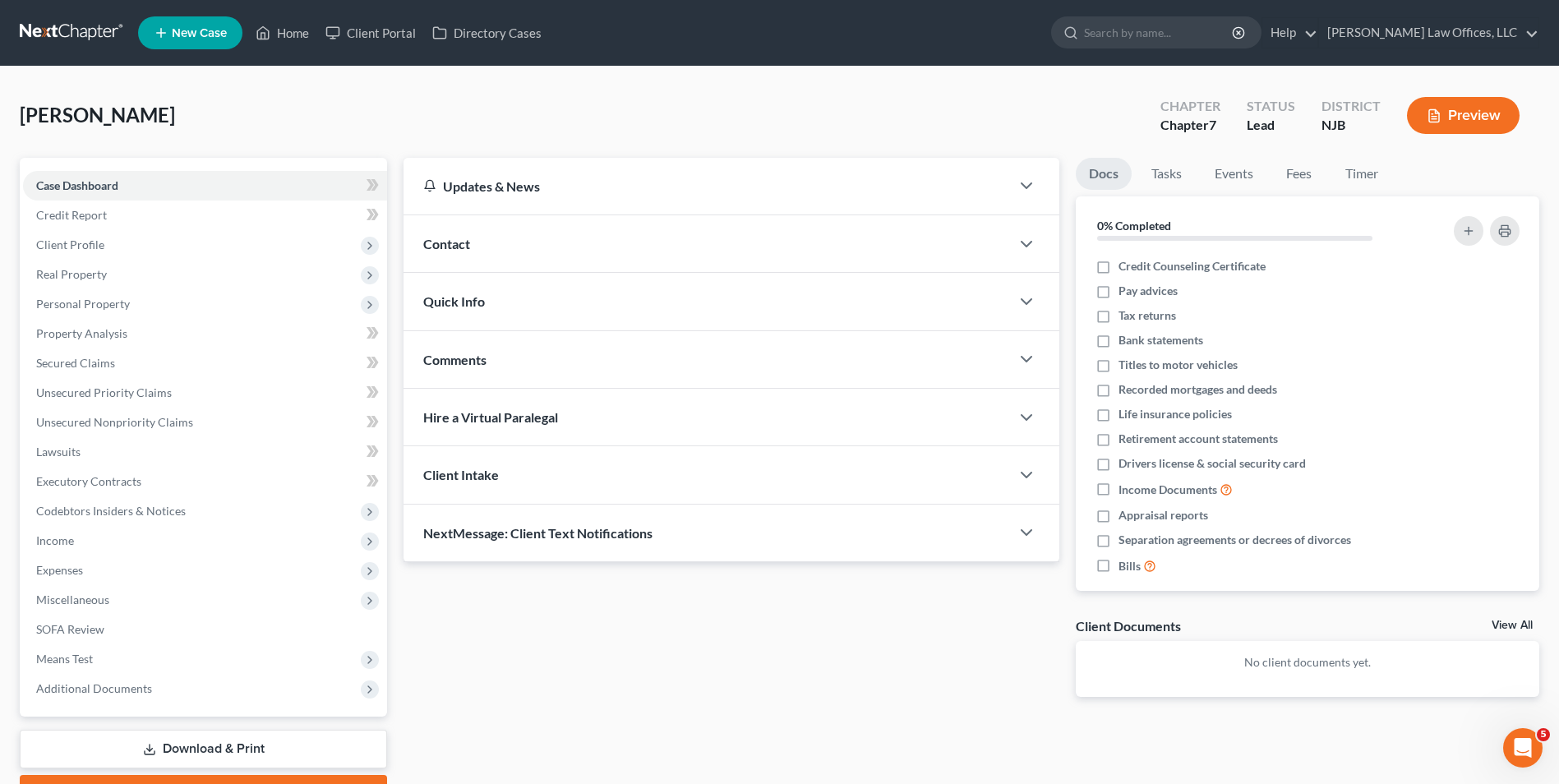
scroll to position [90, 0]
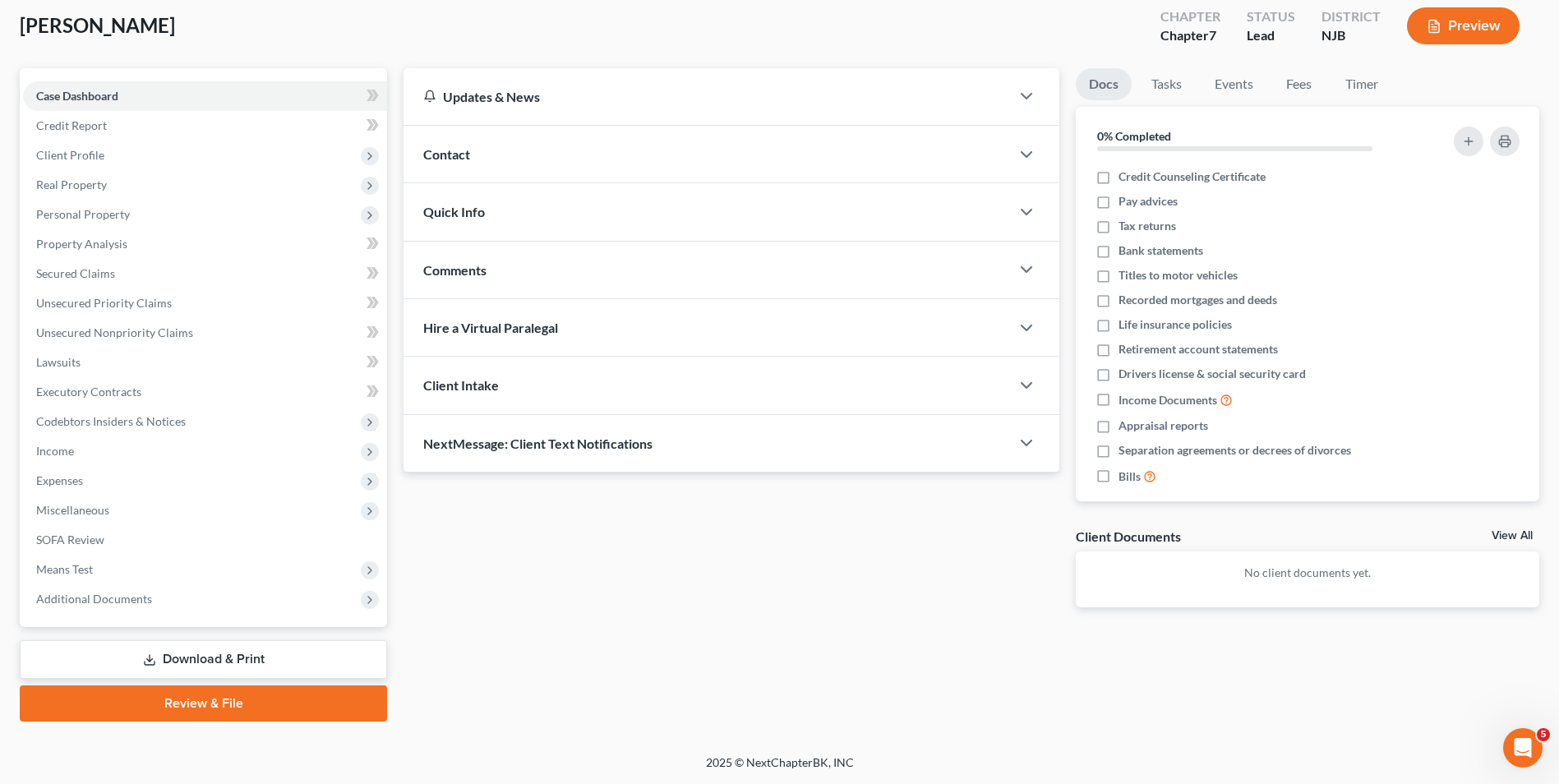
click at [245, 698] on link "Review & File" at bounding box center [203, 703] width 367 height 36
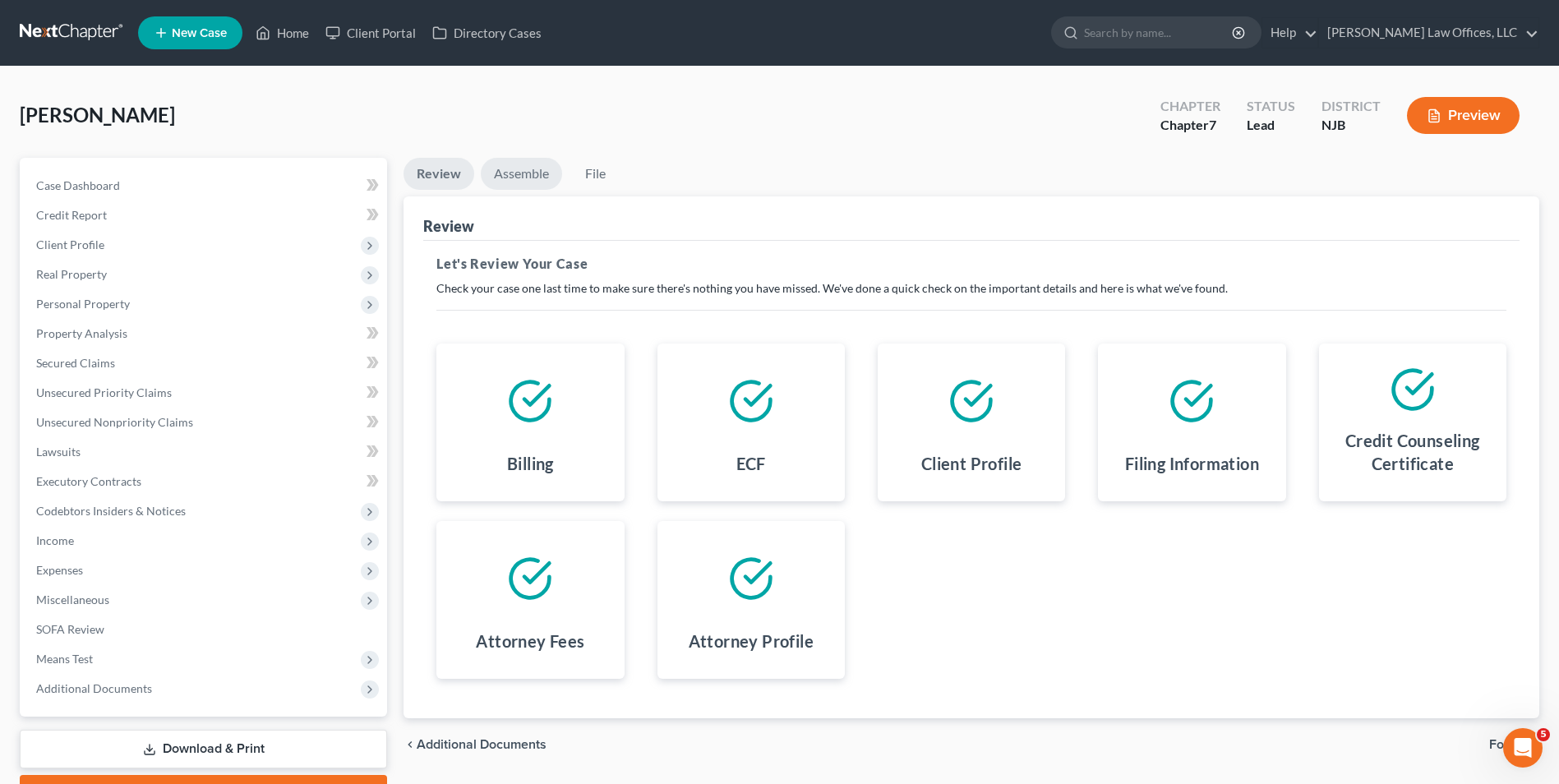
click at [506, 178] on link "Assemble" at bounding box center [521, 174] width 81 height 32
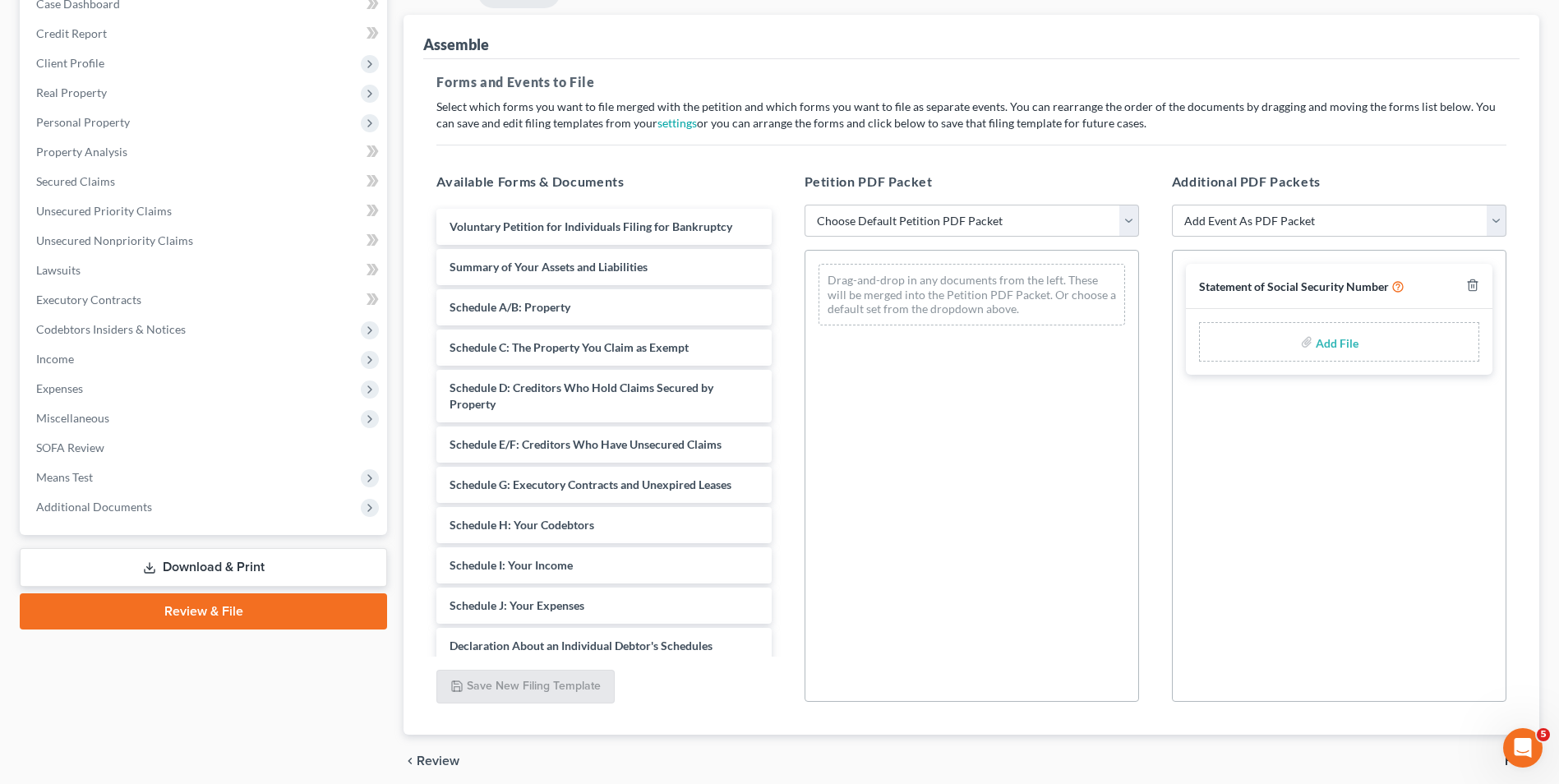
scroll to position [247, 0]
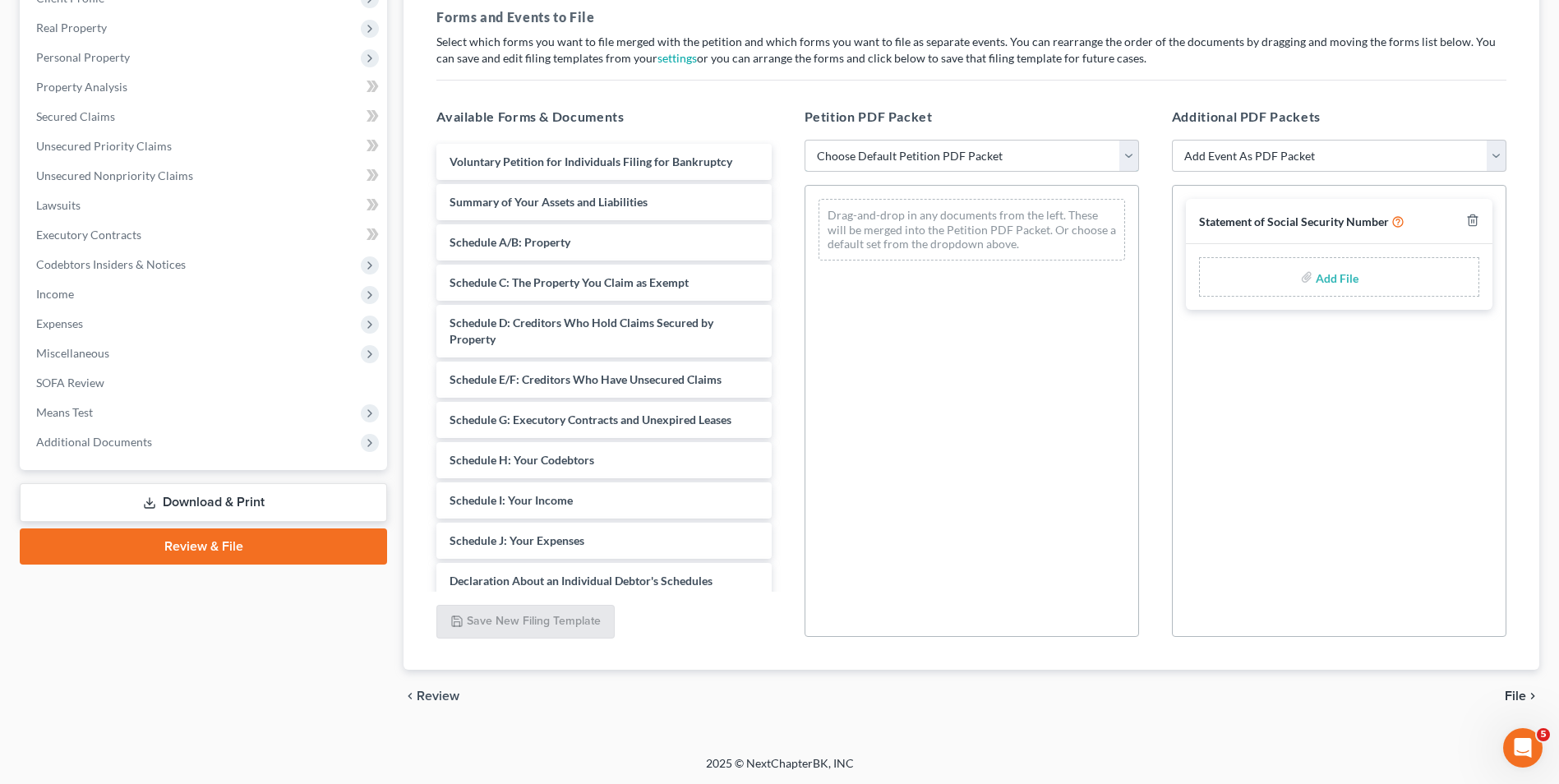
click at [959, 150] on select "Choose Default Petition PDF Packet Complete Bankruptcy Petition (all forms and …" at bounding box center [971, 156] width 334 height 33
select select "0"
click at [804, 140] on select "Choose Default Petition PDF Packet Complete Bankruptcy Petition (all forms and …" at bounding box center [971, 156] width 334 height 33
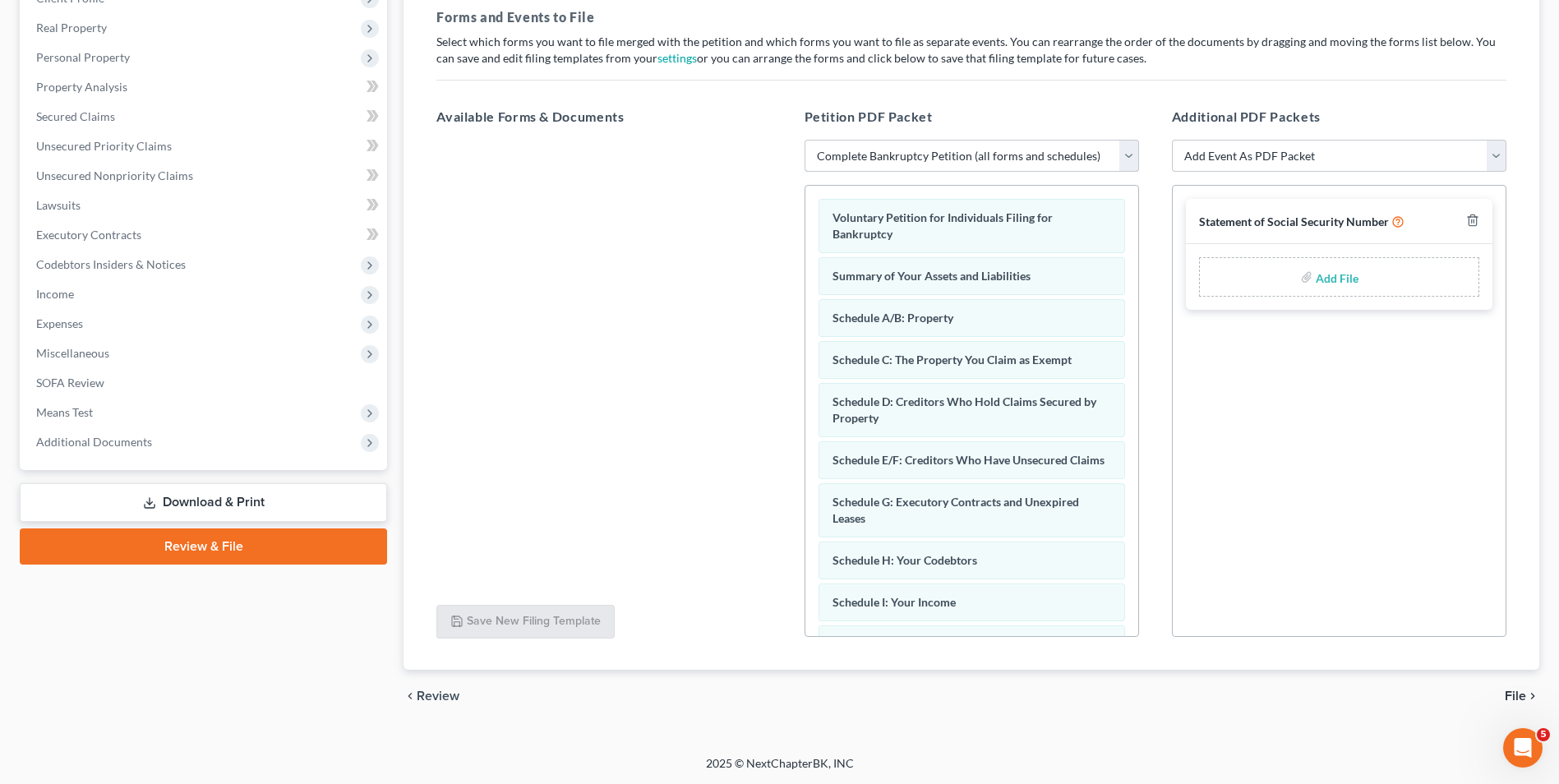
scroll to position [248, 0]
click at [1507, 688] on span "File" at bounding box center [1516, 694] width 22 height 13
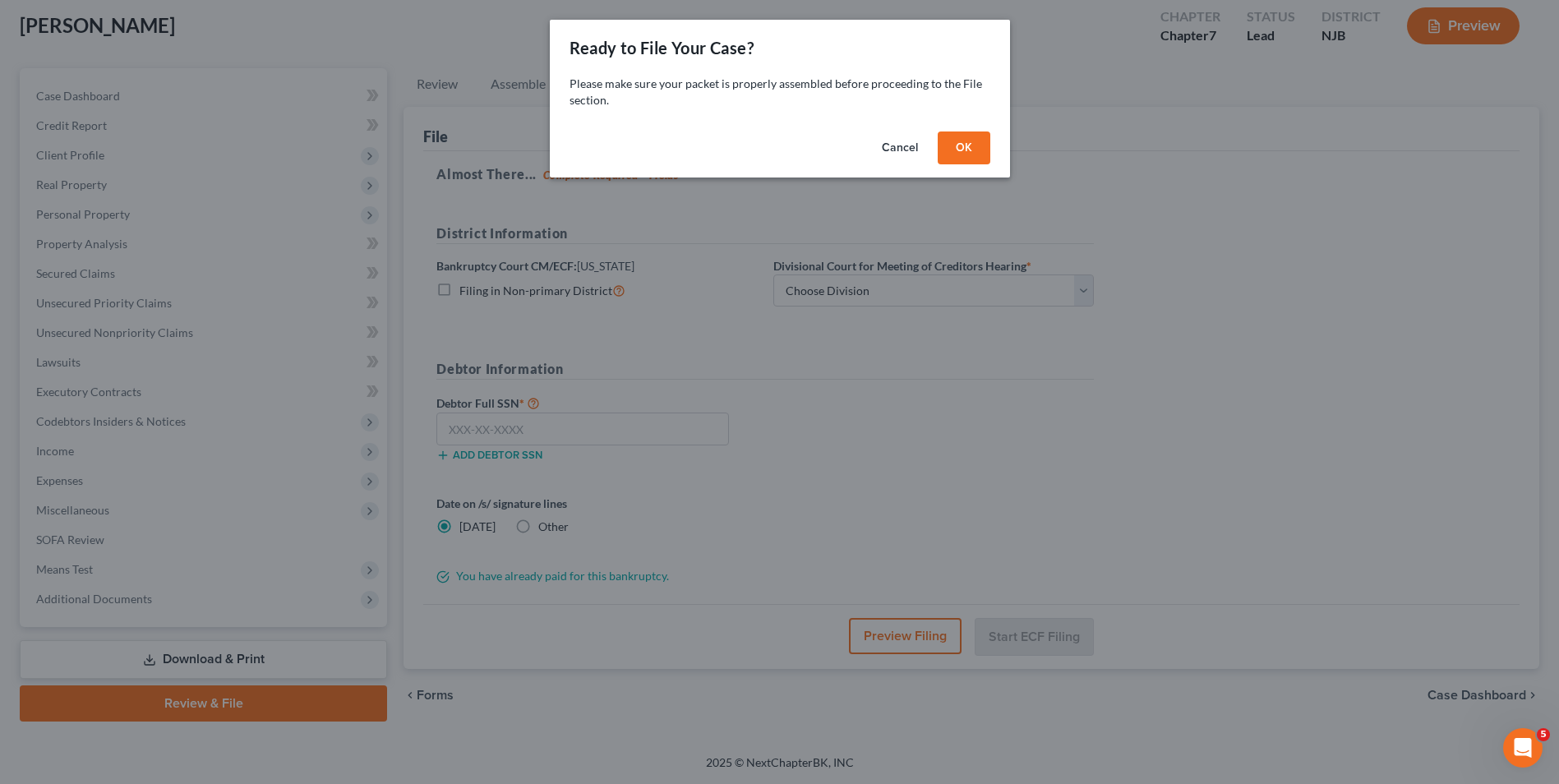
scroll to position [90, 0]
click at [974, 151] on button "OK" at bounding box center [969, 147] width 52 height 33
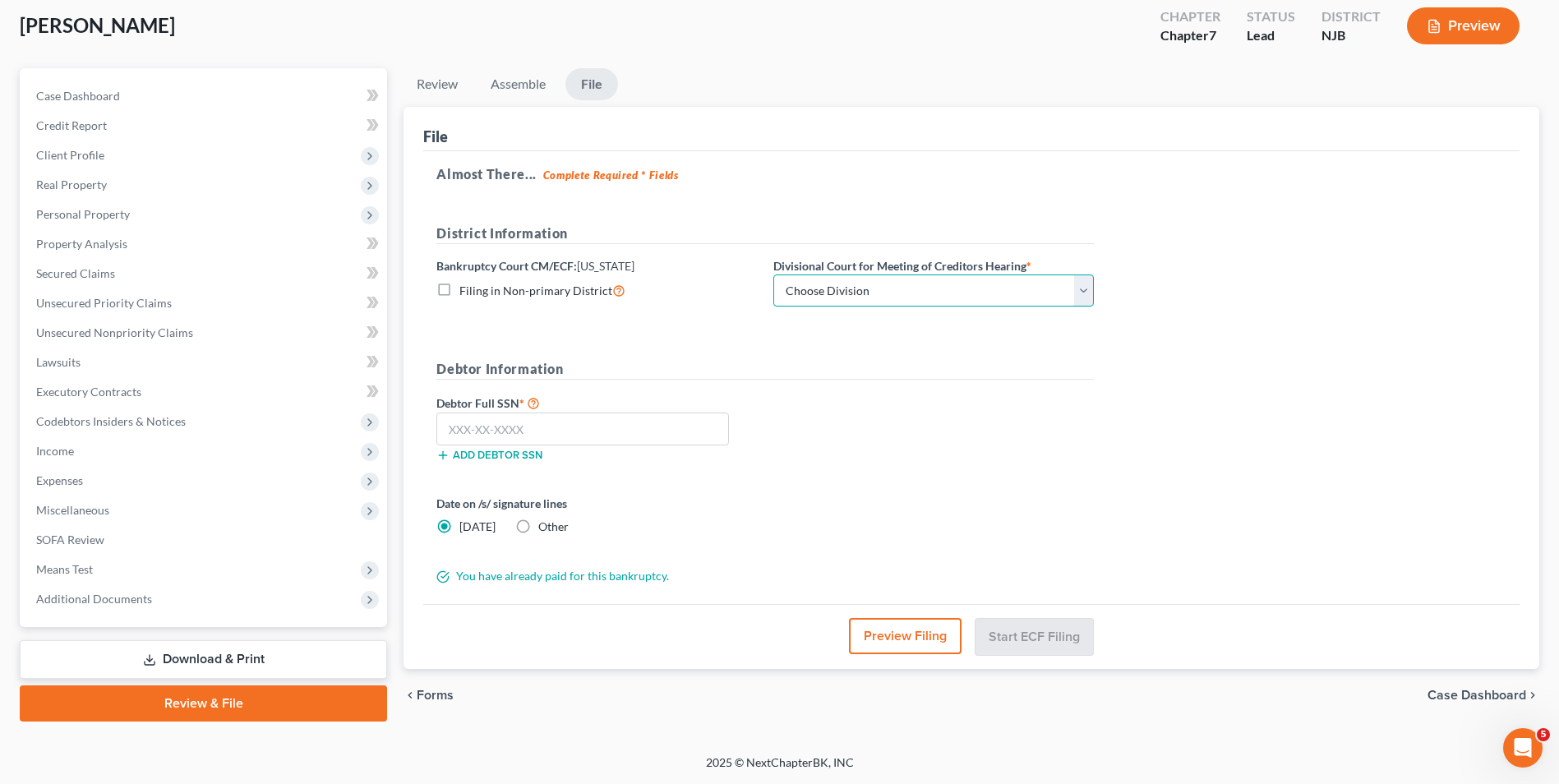
click at [874, 298] on select "Choose Division [GEOGRAPHIC_DATA] [GEOGRAPHIC_DATA]/[GEOGRAPHIC_DATA] [GEOGRAPH…" at bounding box center [933, 290] width 321 height 33
select select "3"
click at [774, 274] on select "Choose Division [GEOGRAPHIC_DATA] [GEOGRAPHIC_DATA]/[GEOGRAPHIC_DATA] [GEOGRAPH…" at bounding box center [933, 290] width 321 height 33
click at [627, 426] on input "text" at bounding box center [582, 428] width 292 height 33
type input "150-38-1596"
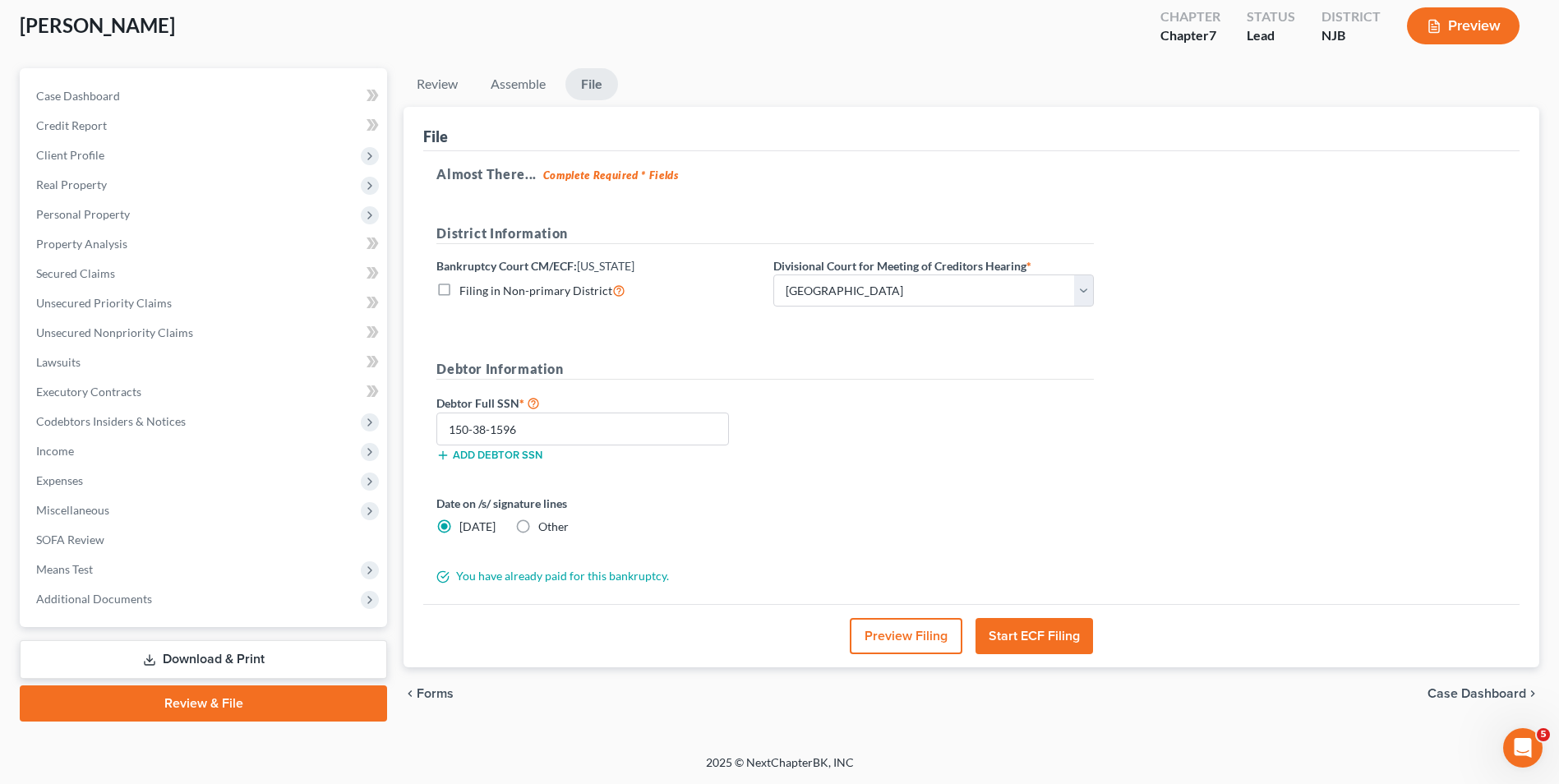
click at [1056, 640] on button "Start ECF Filing" at bounding box center [1034, 635] width 117 height 36
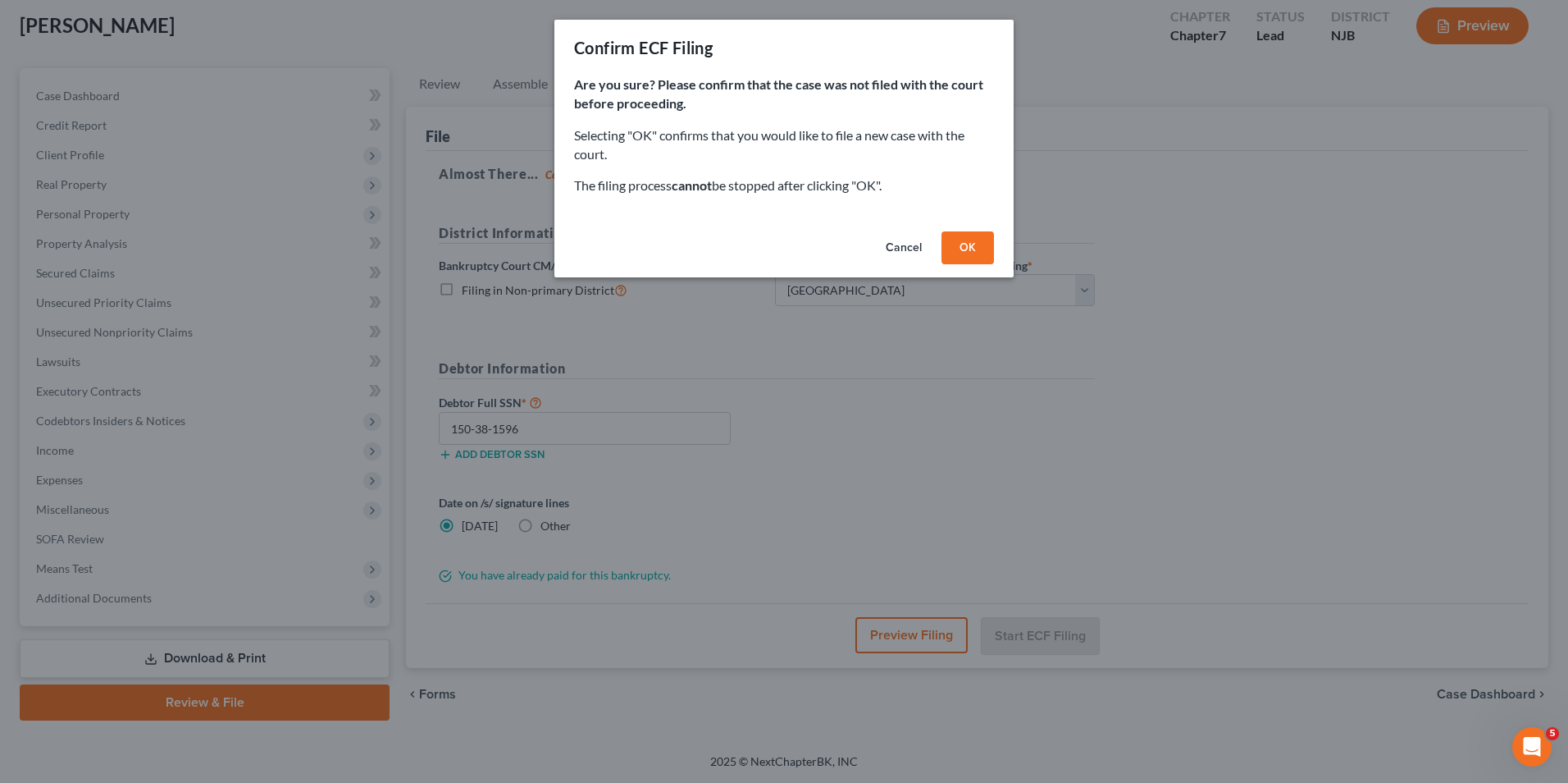
click at [982, 255] on button "OK" at bounding box center [967, 247] width 52 height 33
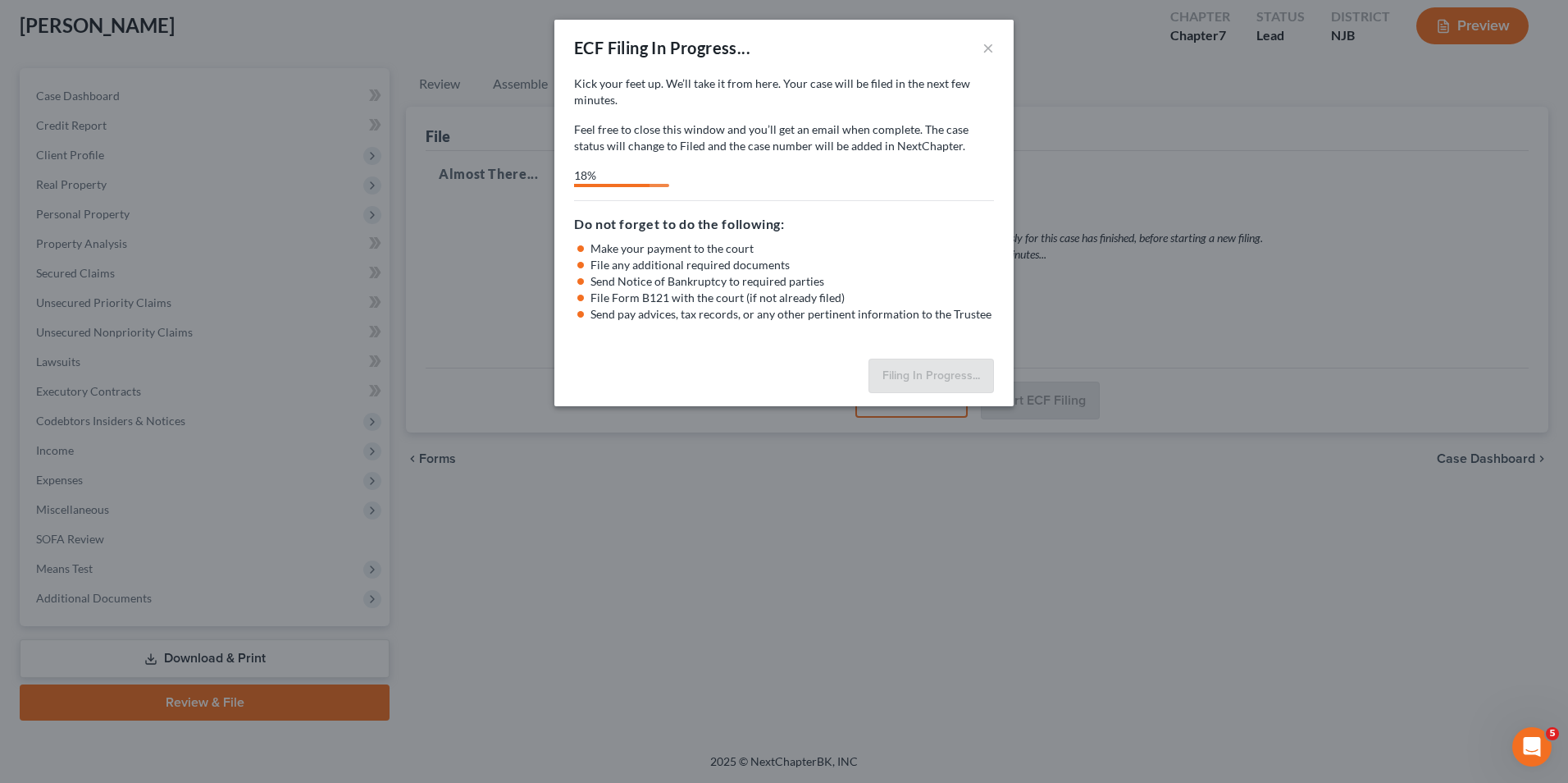
select select "3"
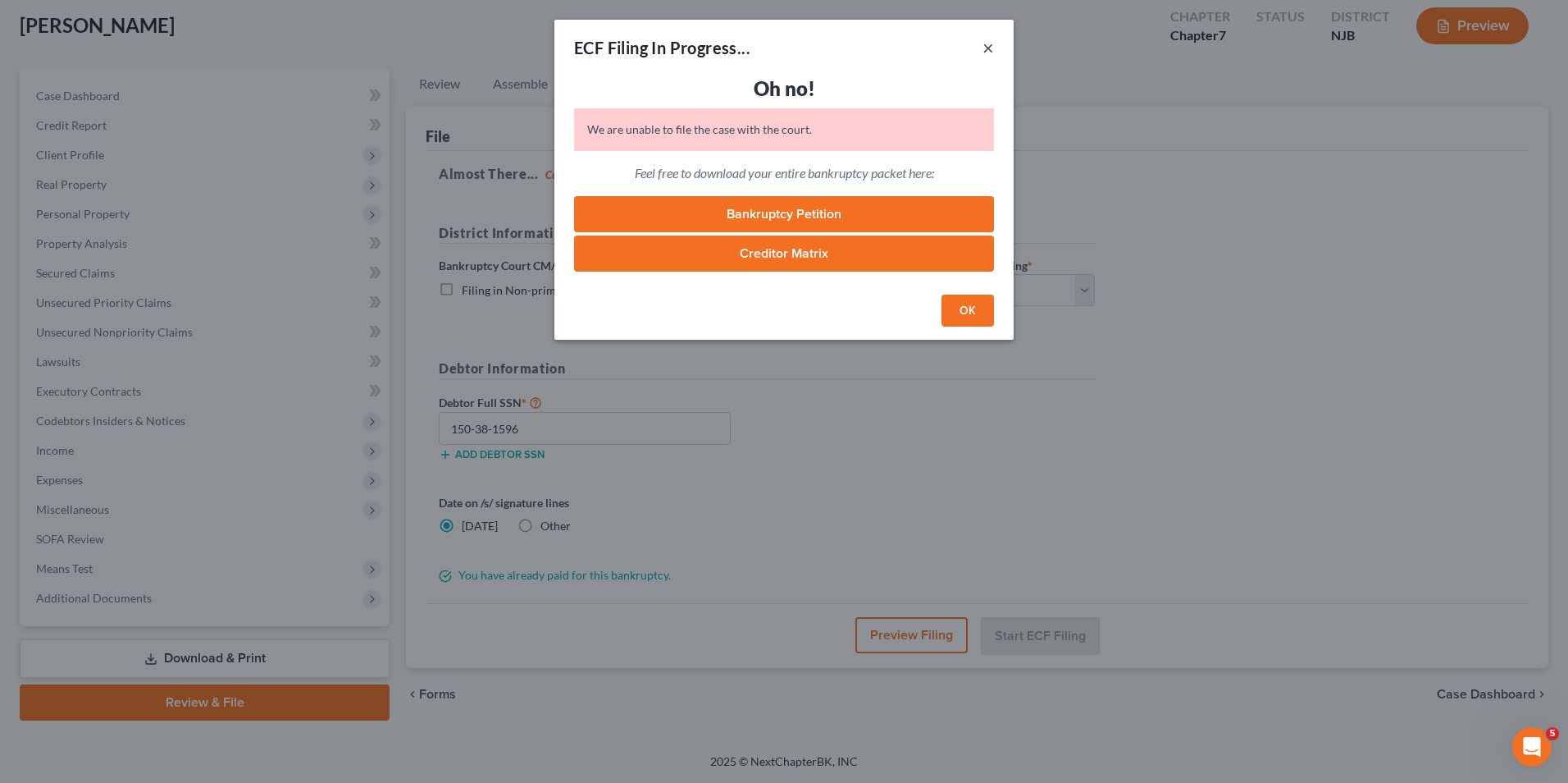
click at [985, 51] on button "×" at bounding box center [989, 47] width 12 height 20
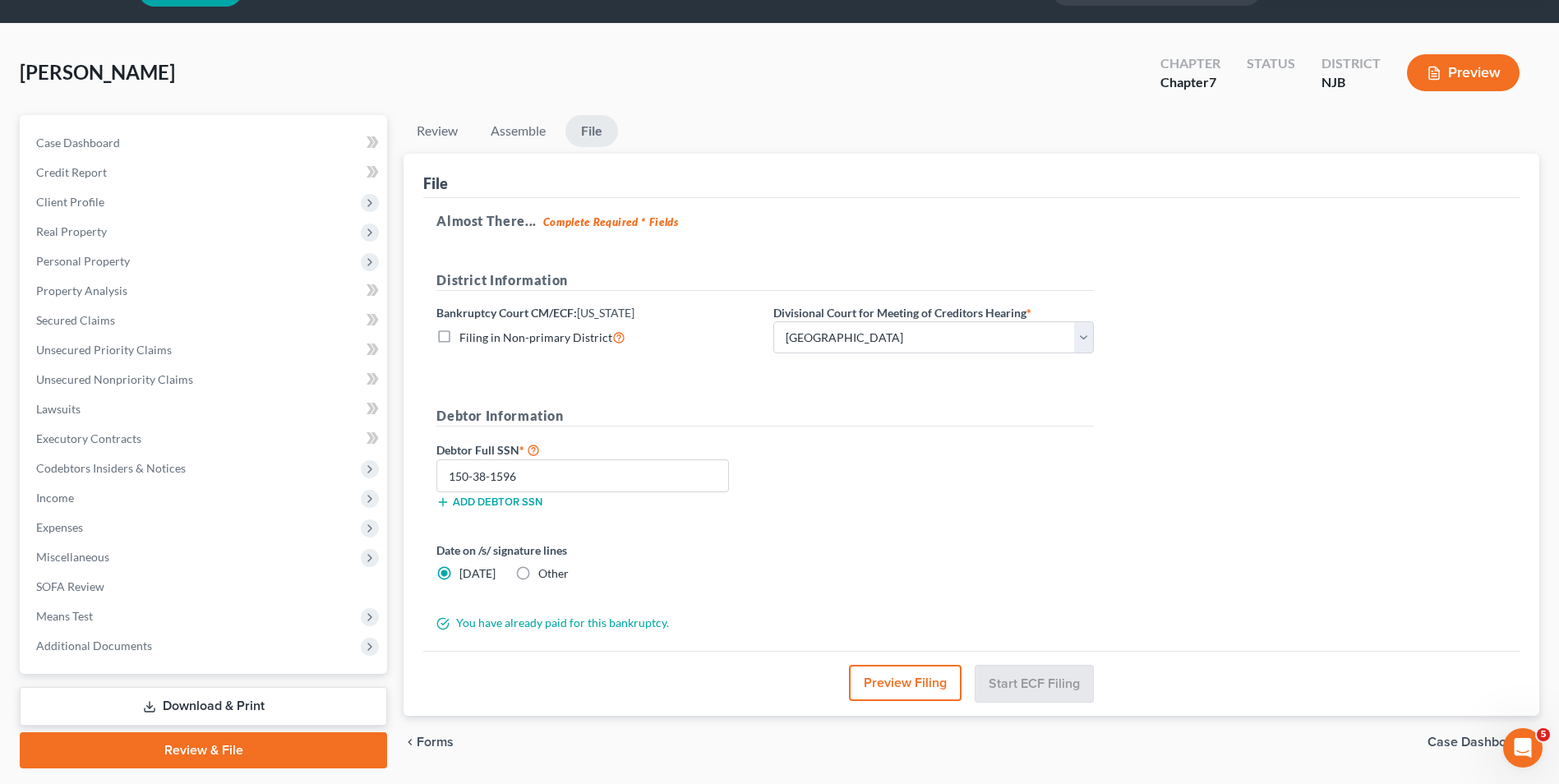
scroll to position [0, 0]
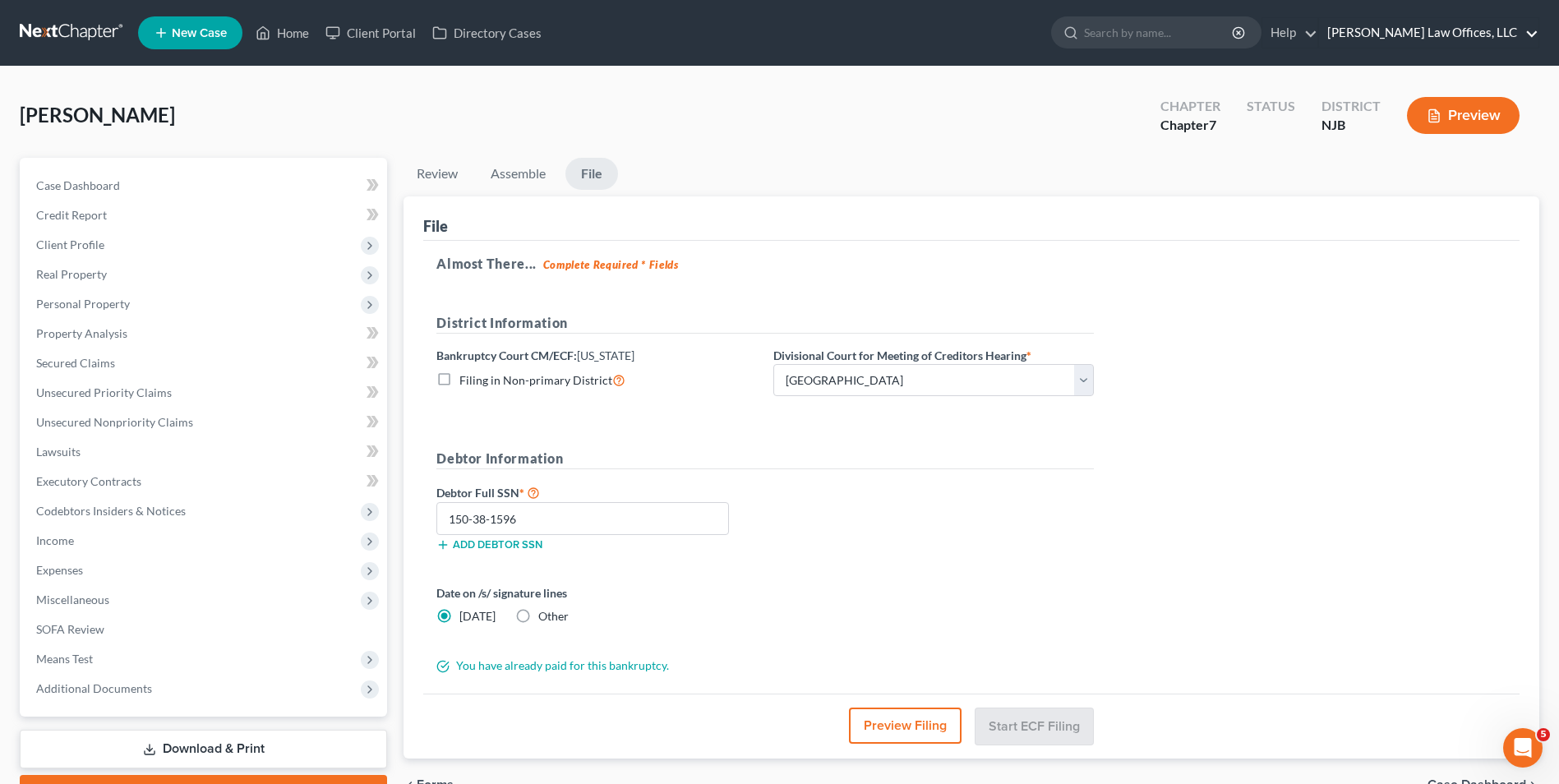
click at [1444, 27] on link "[PERSON_NAME] Law Offices, LLC" at bounding box center [1429, 33] width 219 height 30
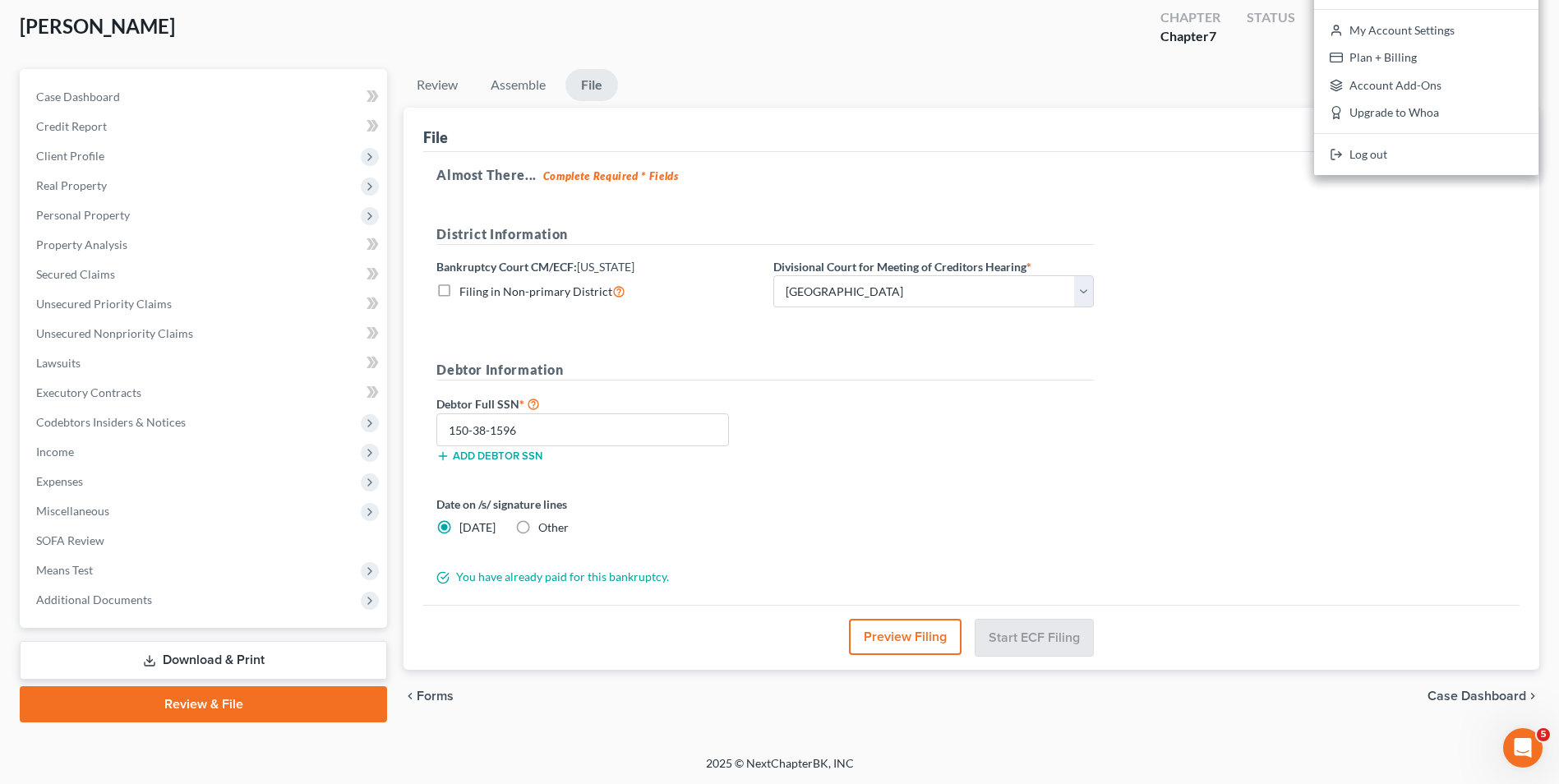
scroll to position [90, 0]
click at [1030, 469] on div "Debtor Full SSN * 150-38-1596 Add debtor SSN" at bounding box center [765, 433] width 674 height 82
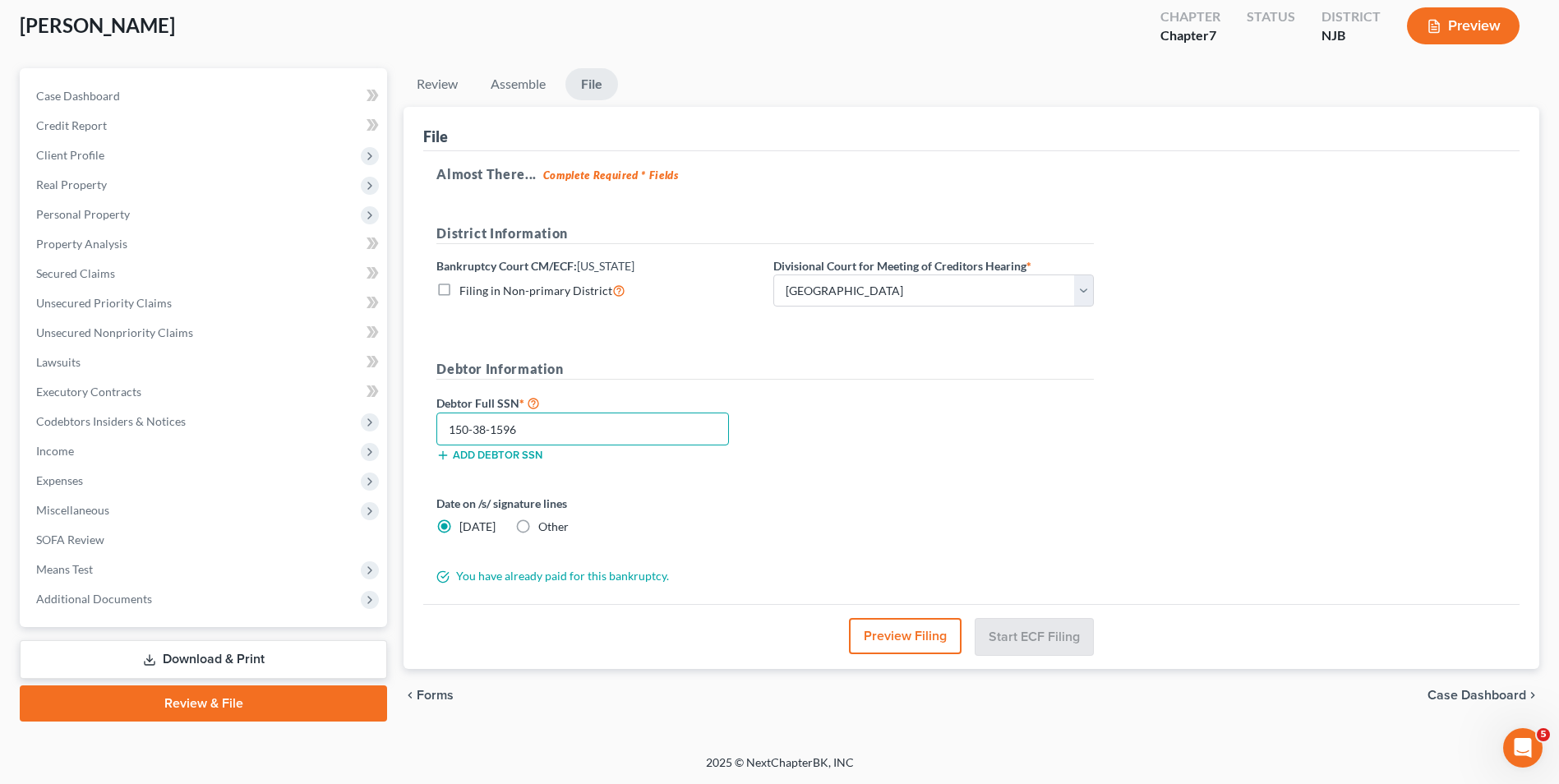
click at [533, 430] on input "150-38-1596" at bounding box center [582, 428] width 292 height 33
click at [519, 96] on link "Assemble" at bounding box center [518, 84] width 81 height 32
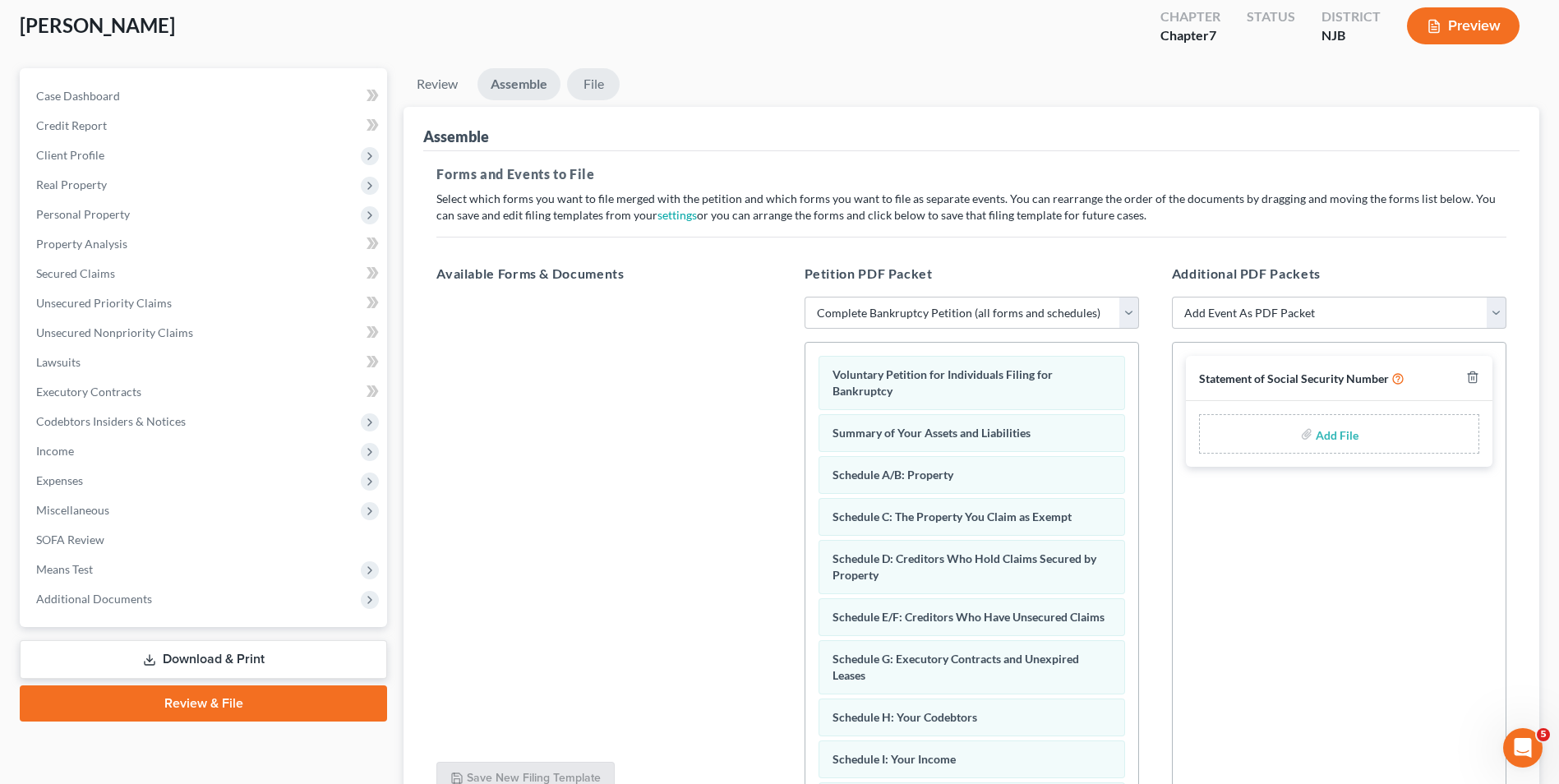
click at [587, 85] on link "File" at bounding box center [593, 84] width 52 height 32
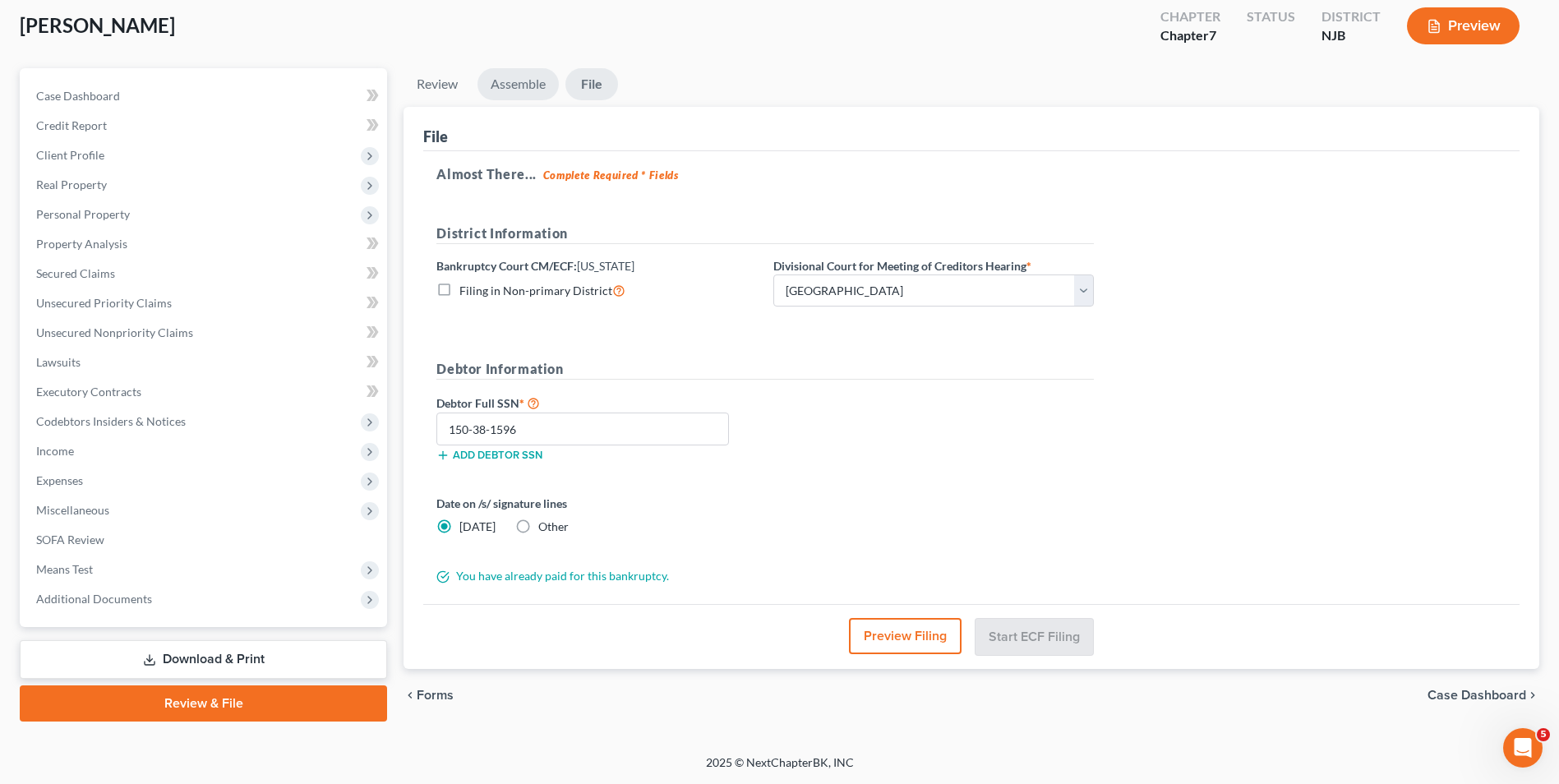
click at [529, 86] on link "Assemble" at bounding box center [518, 84] width 81 height 32
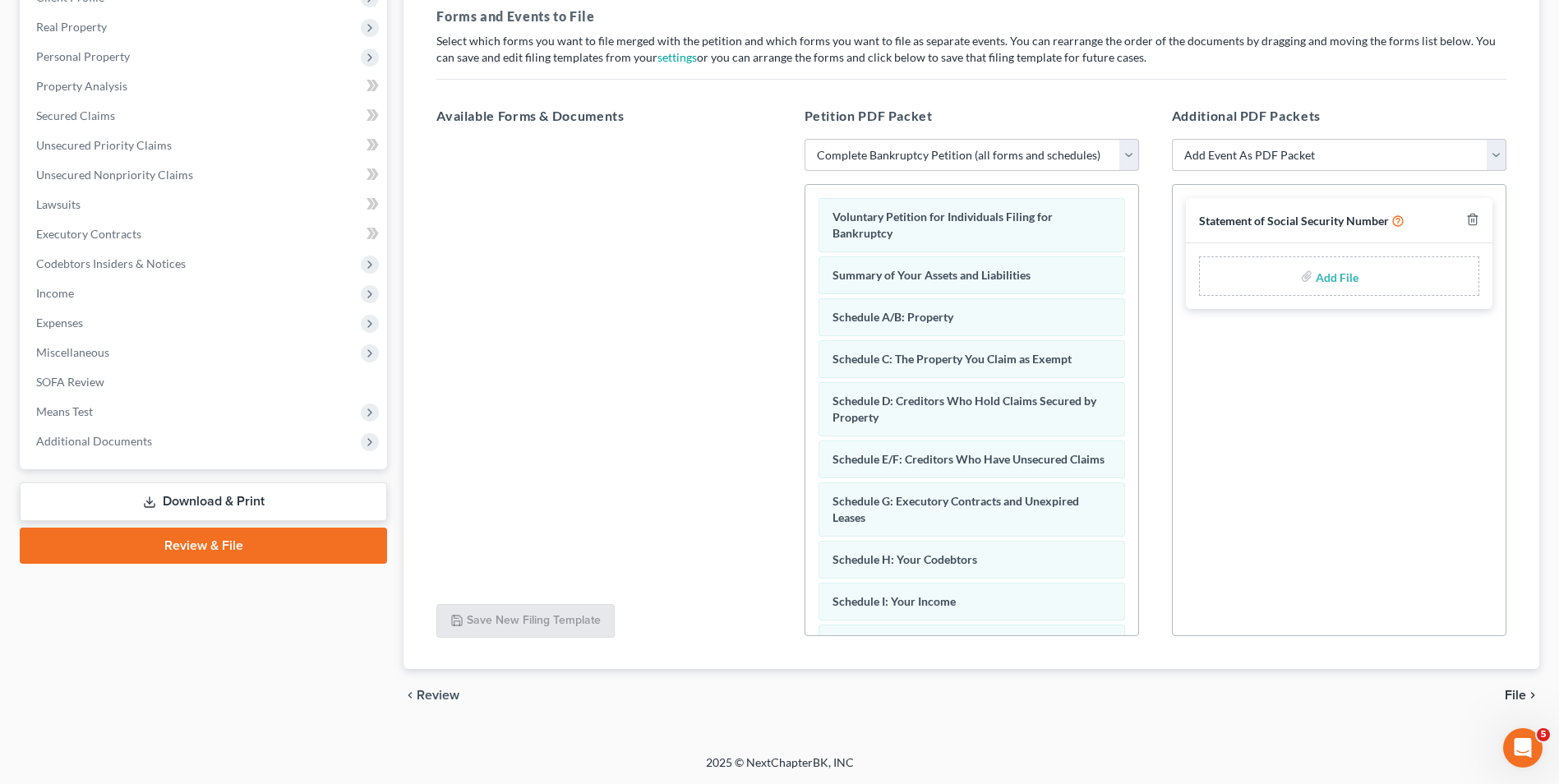
click at [1524, 691] on span "File" at bounding box center [1516, 694] width 22 height 13
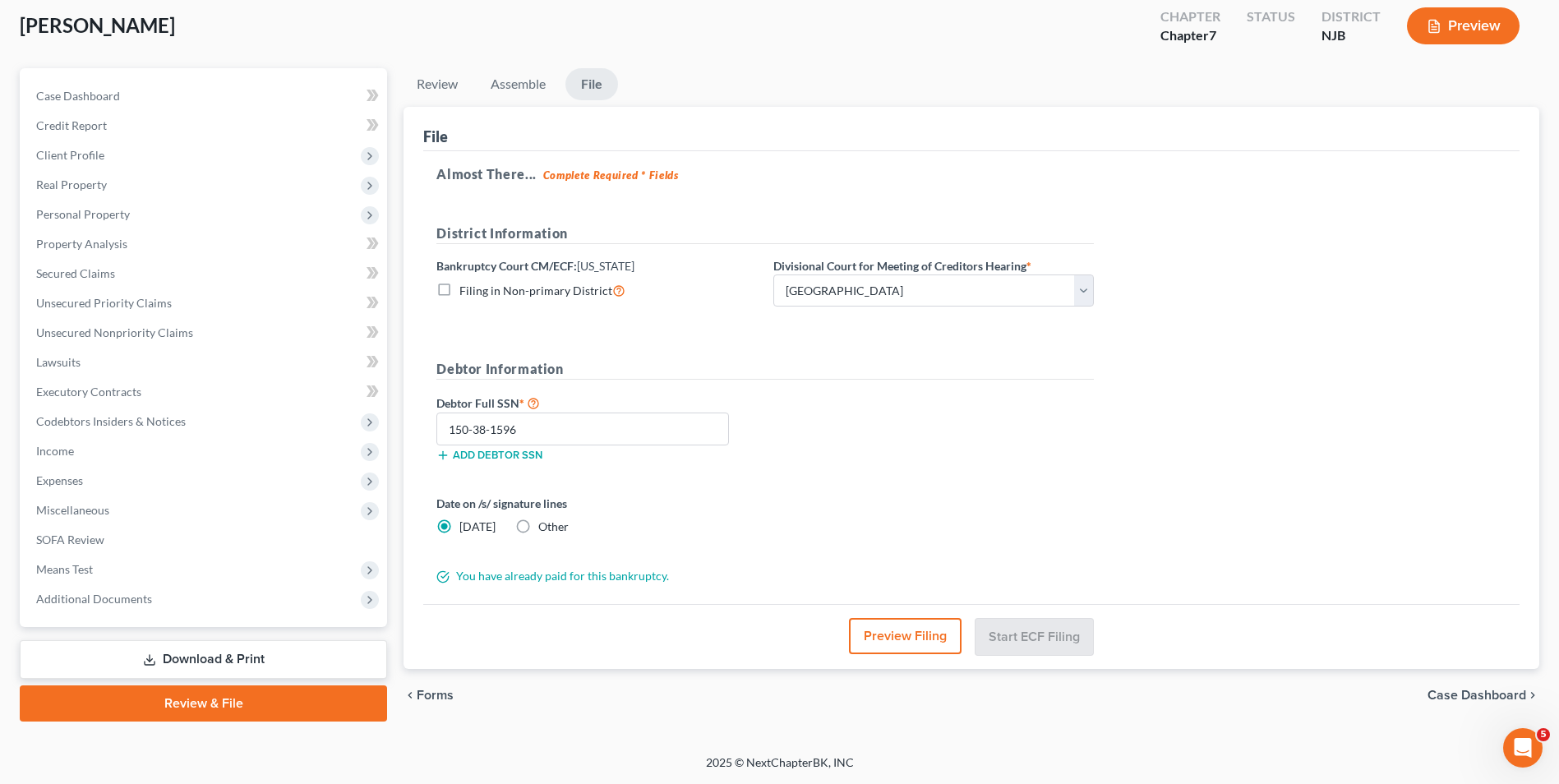
click at [1029, 429] on div "Debtor Full SSN * 150-38-1596 Add debtor SSN" at bounding box center [765, 433] width 674 height 82
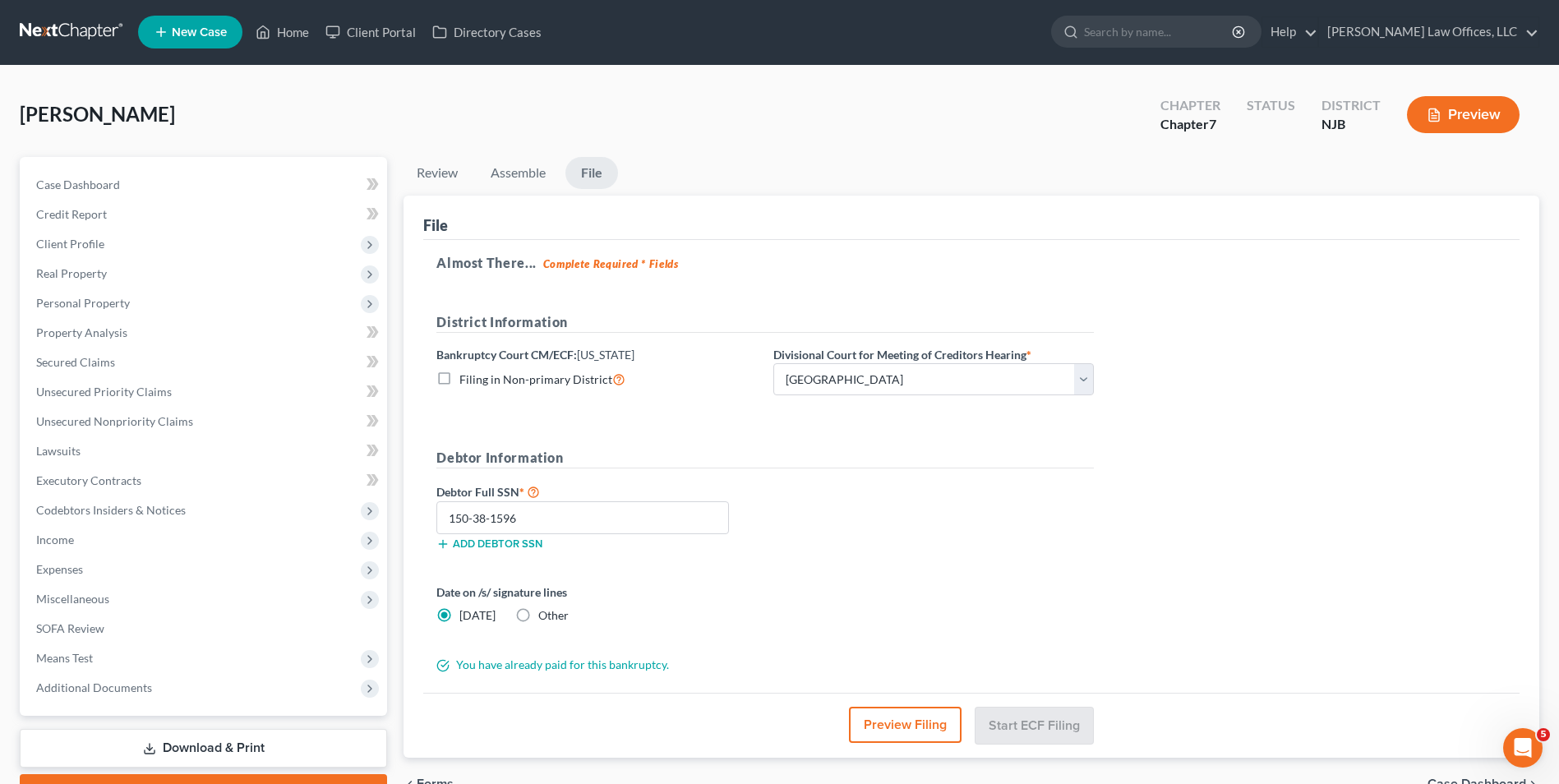
scroll to position [0, 0]
click at [64, 40] on link at bounding box center [72, 33] width 106 height 30
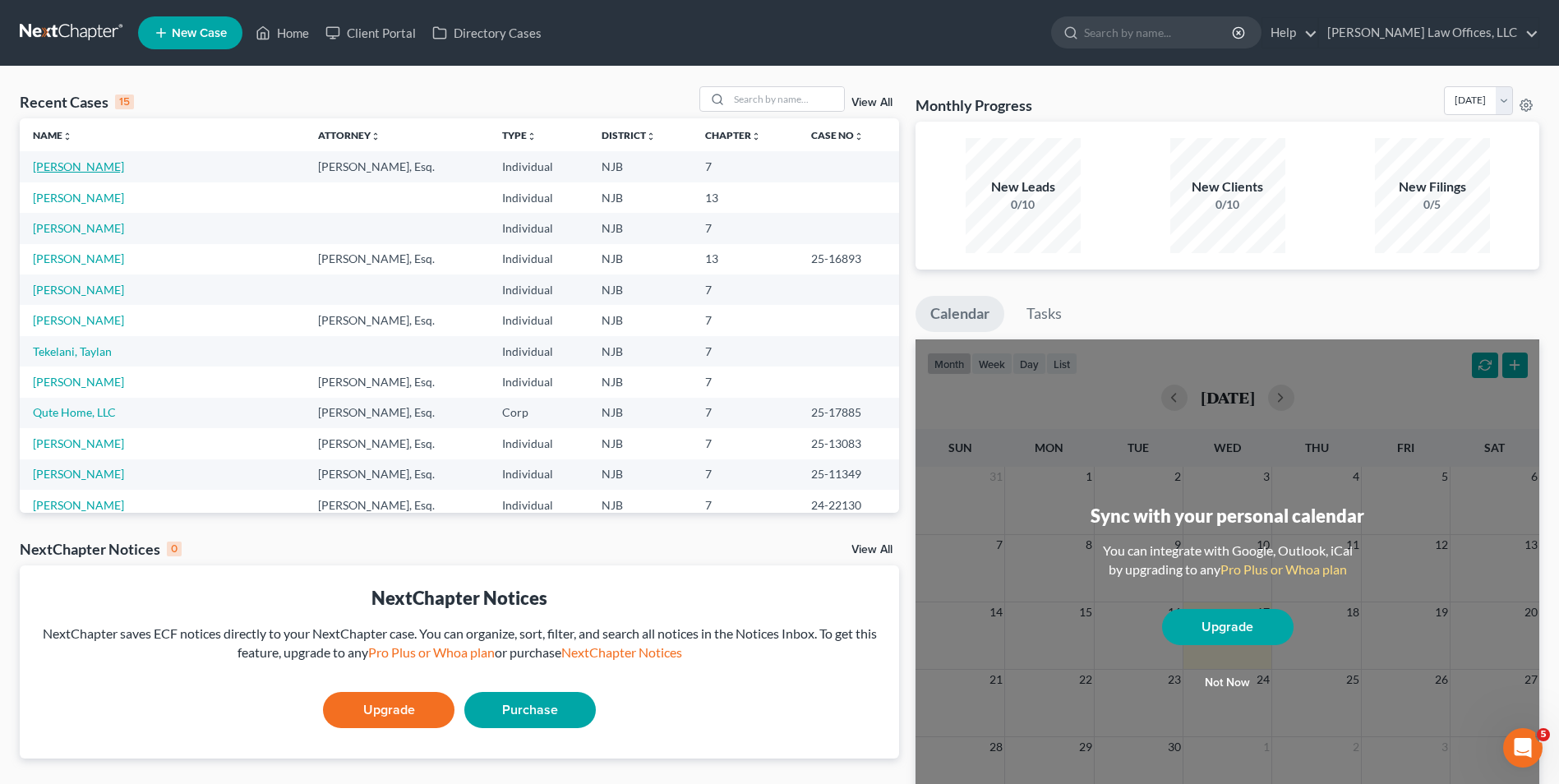
click at [97, 160] on link "[PERSON_NAME]" at bounding box center [78, 167] width 91 height 14
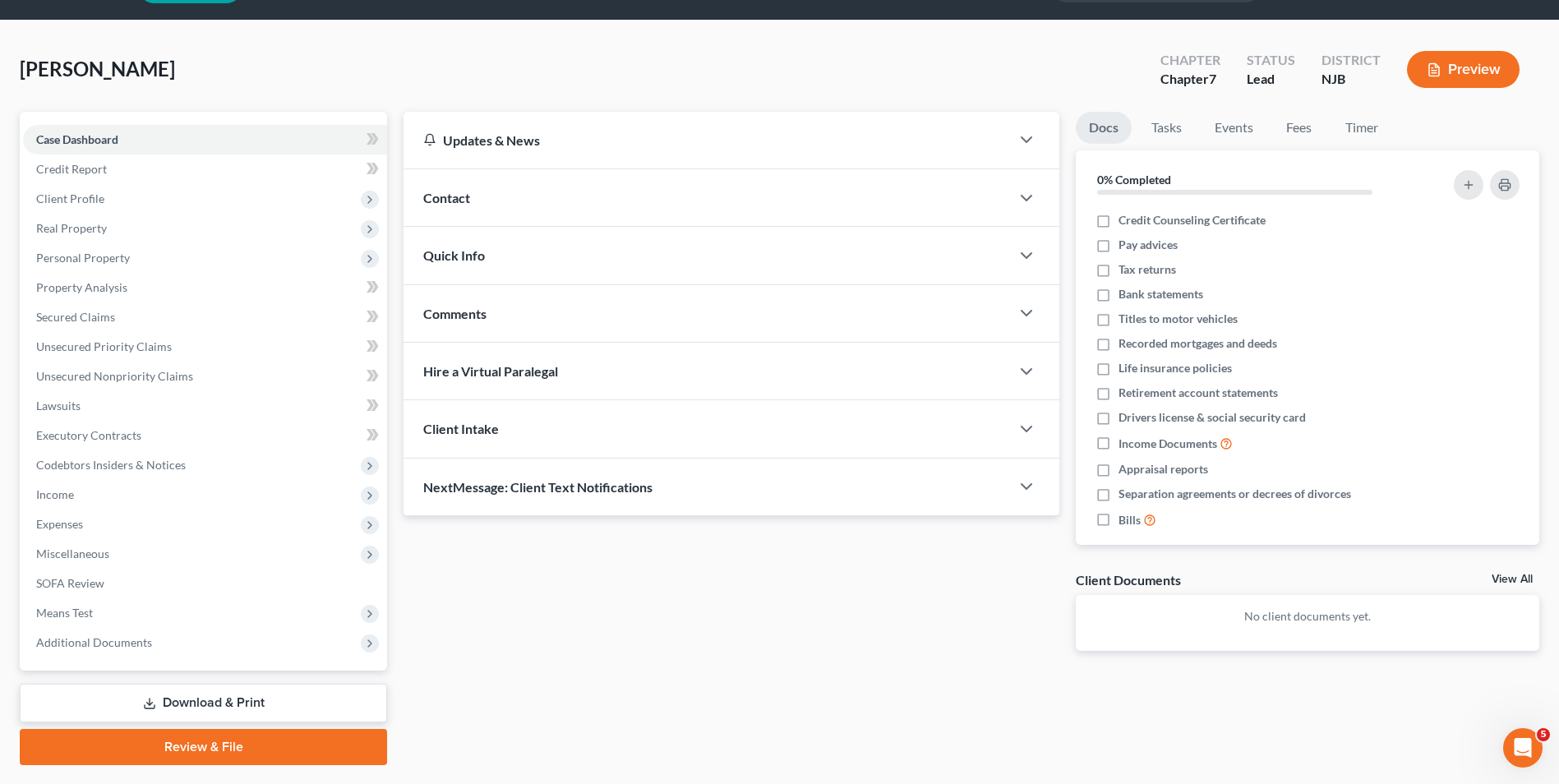
scroll to position [90, 0]
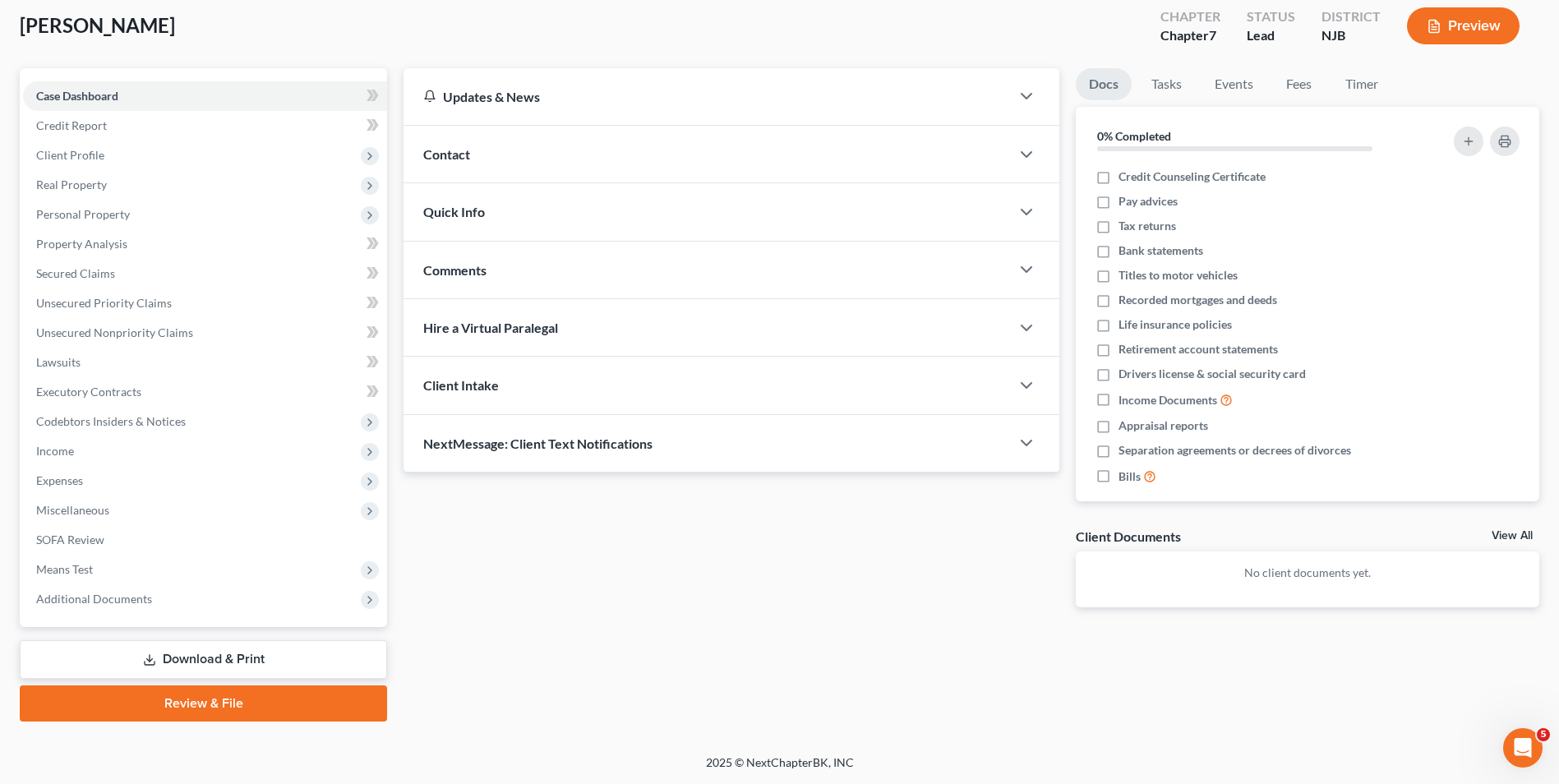
click at [211, 704] on link "Review & File" at bounding box center [203, 703] width 367 height 36
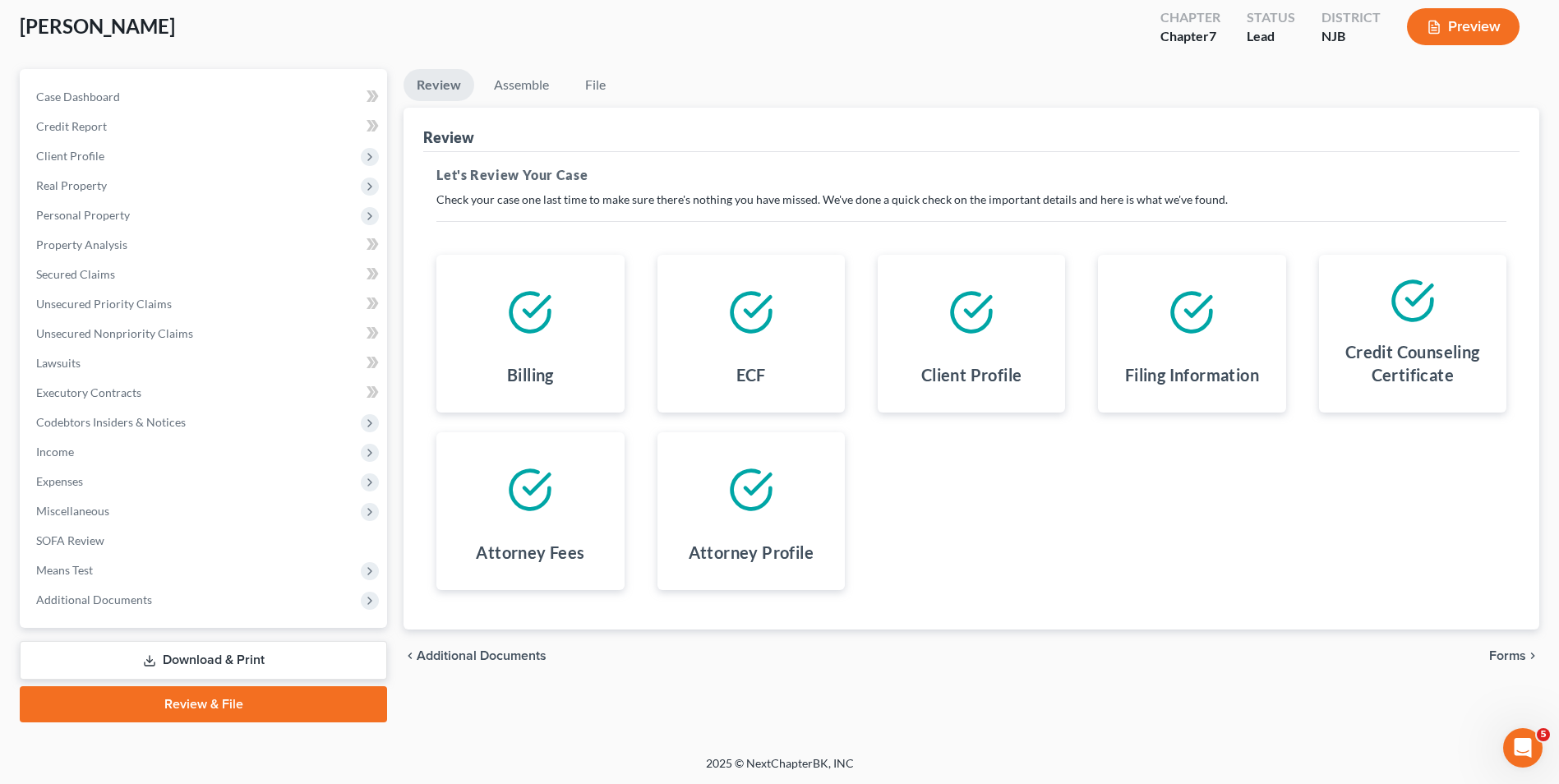
scroll to position [90, 0]
click at [502, 71] on link "Assemble" at bounding box center [521, 84] width 81 height 32
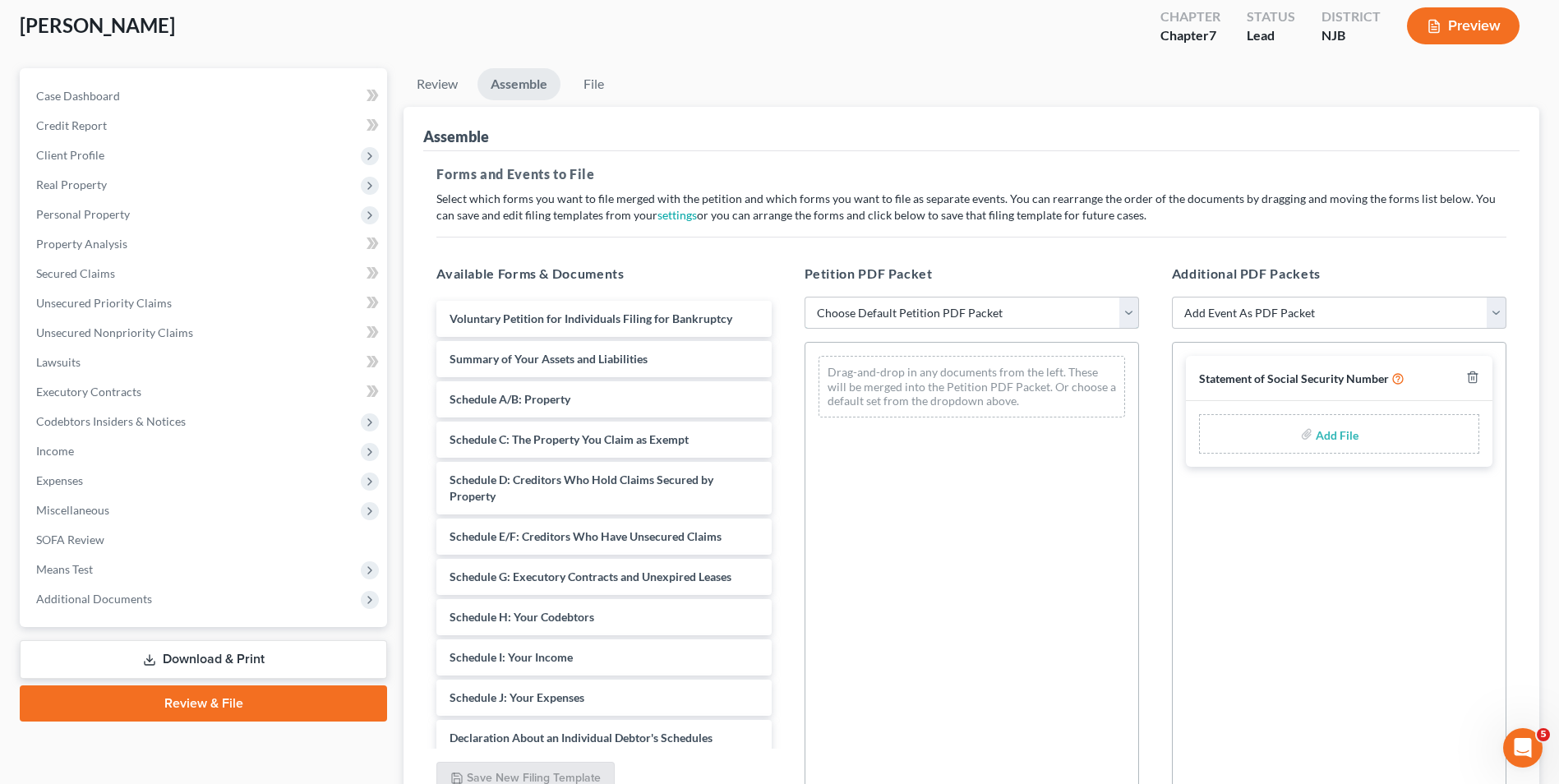
click at [930, 308] on select "Choose Default Petition PDF Packet Complete Bankruptcy Petition (all forms and …" at bounding box center [971, 313] width 334 height 33
select select "0"
click at [804, 297] on select "Choose Default Petition PDF Packet Complete Bankruptcy Petition (all forms and …" at bounding box center [971, 313] width 334 height 33
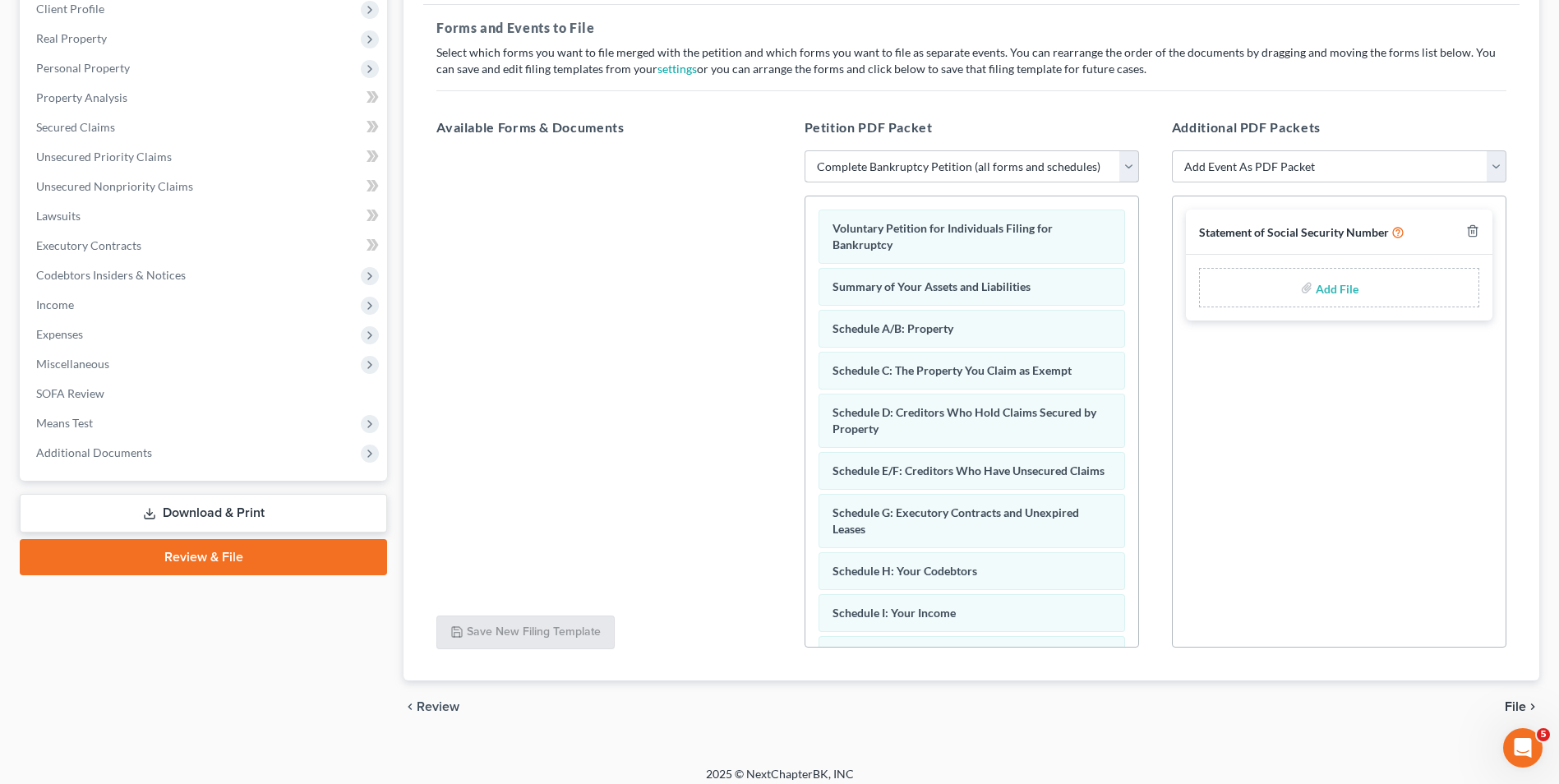
scroll to position [248, 0]
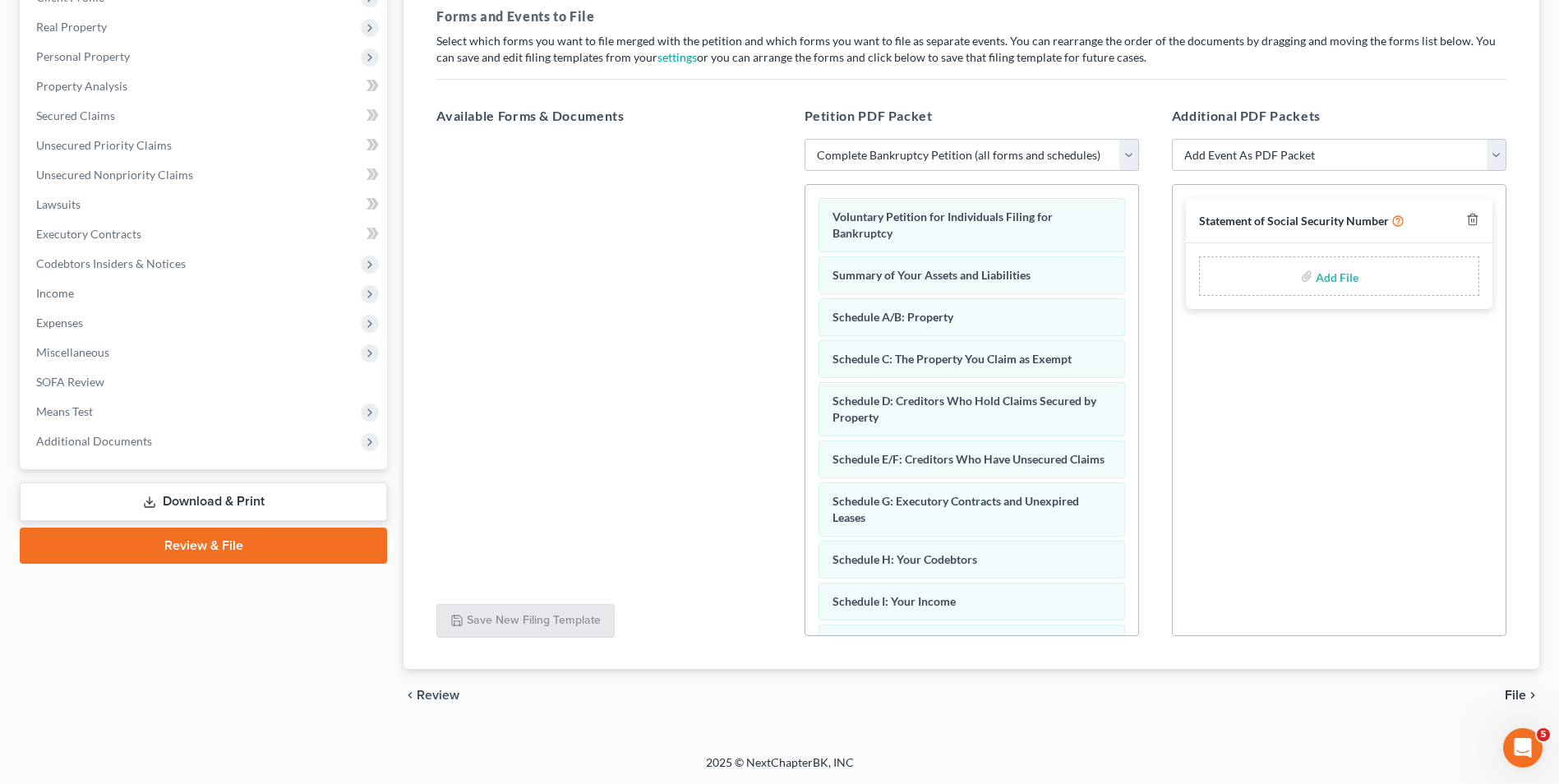
click at [1513, 689] on span "File" at bounding box center [1516, 694] width 22 height 13
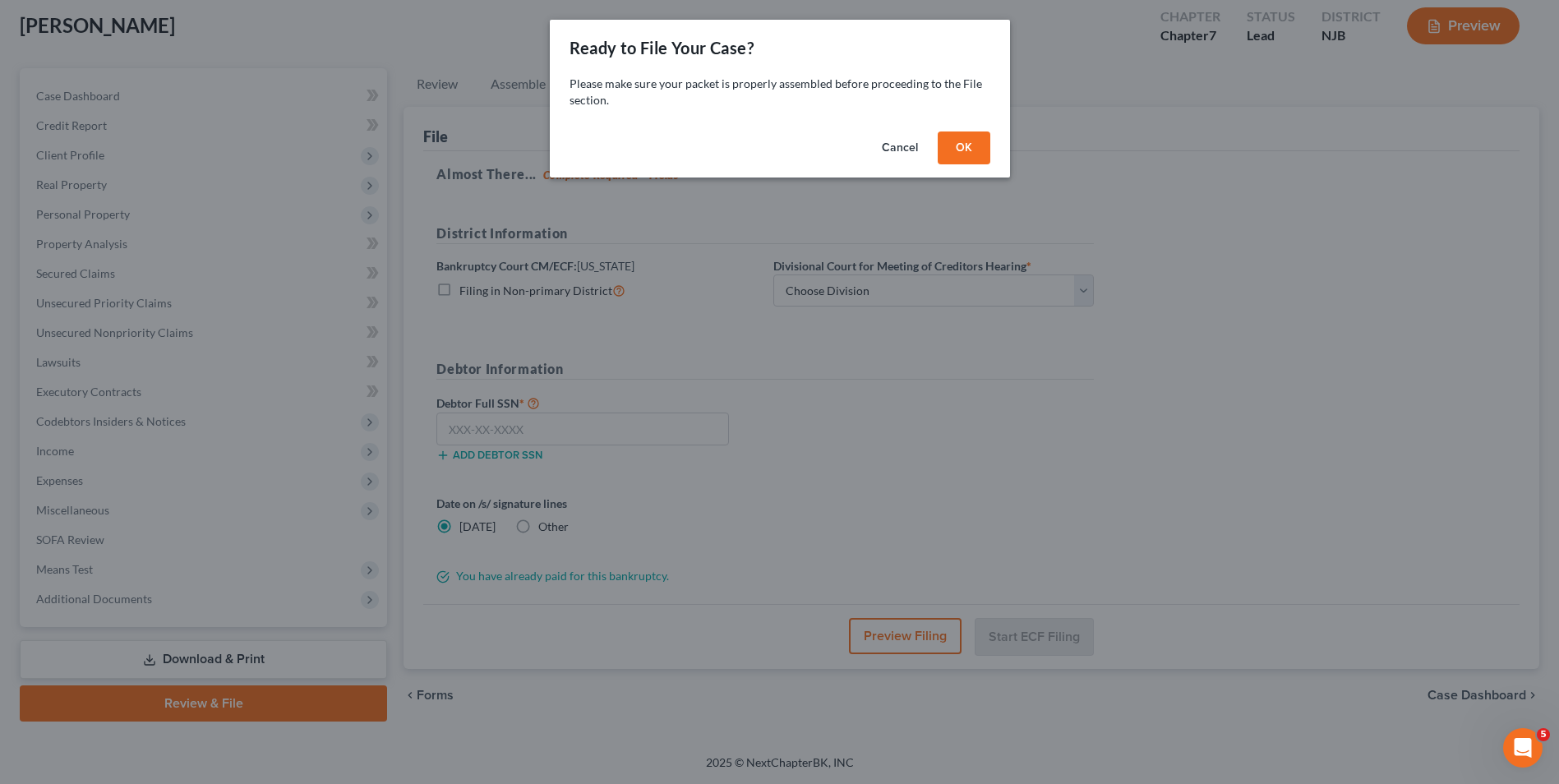
scroll to position [90, 0]
click at [965, 141] on button "OK" at bounding box center [969, 147] width 52 height 33
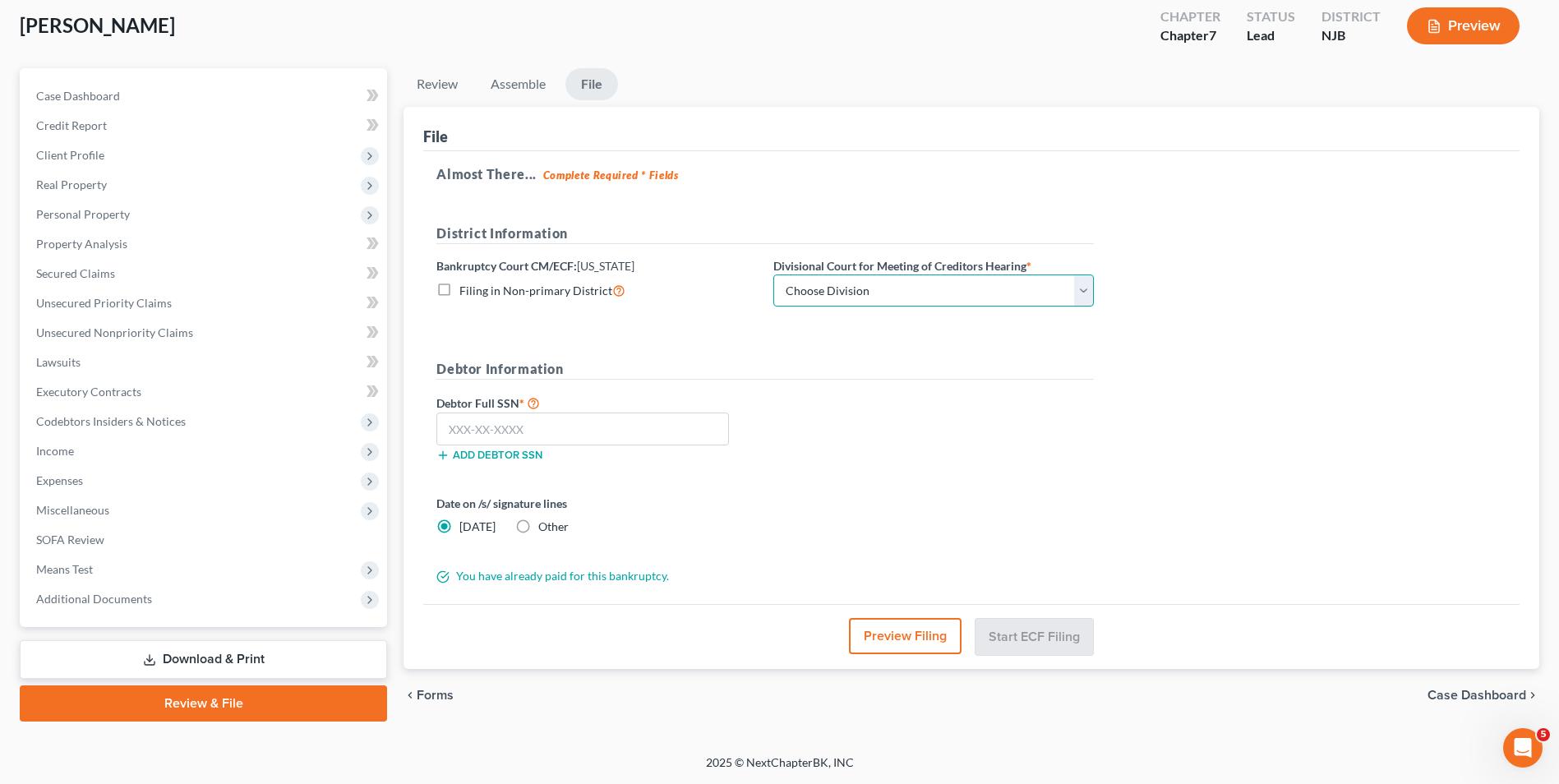
drag, startPoint x: 844, startPoint y: 285, endPoint x: 851, endPoint y: 306, distance: 22.1
click at [844, 285] on select "Choose Division [GEOGRAPHIC_DATA] [GEOGRAPHIC_DATA]/[GEOGRAPHIC_DATA] [GEOGRAPH…" at bounding box center [933, 290] width 321 height 33
select select "3"
click at [774, 274] on select "Choose Division [GEOGRAPHIC_DATA] [GEOGRAPHIC_DATA]/[GEOGRAPHIC_DATA] [GEOGRAPH…" at bounding box center [933, 290] width 321 height 33
click at [510, 419] on input "text" at bounding box center [582, 428] width 292 height 33
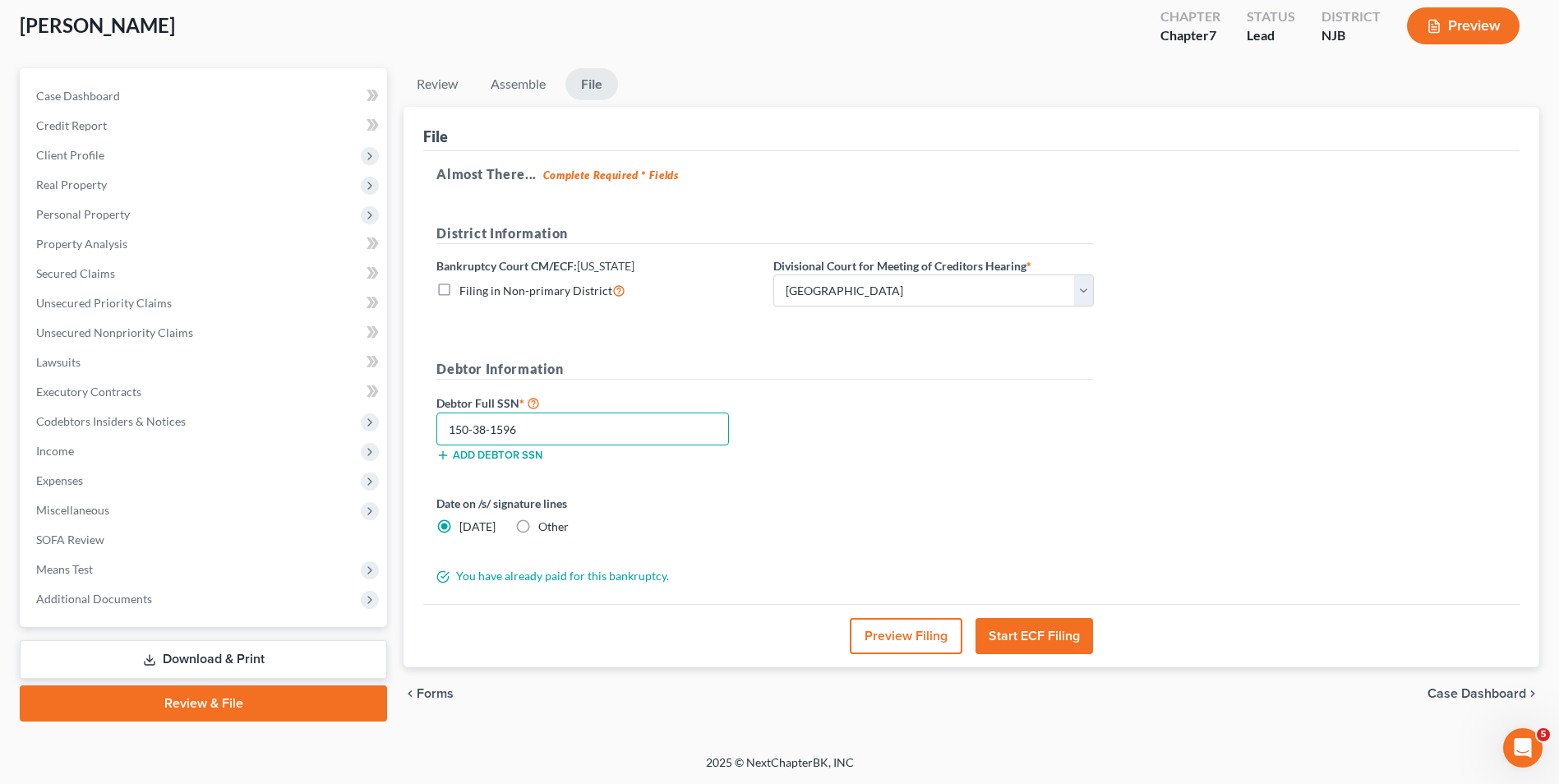
type input "150-38-1596"
click at [1055, 636] on button "Start ECF Filing" at bounding box center [1034, 635] width 117 height 36
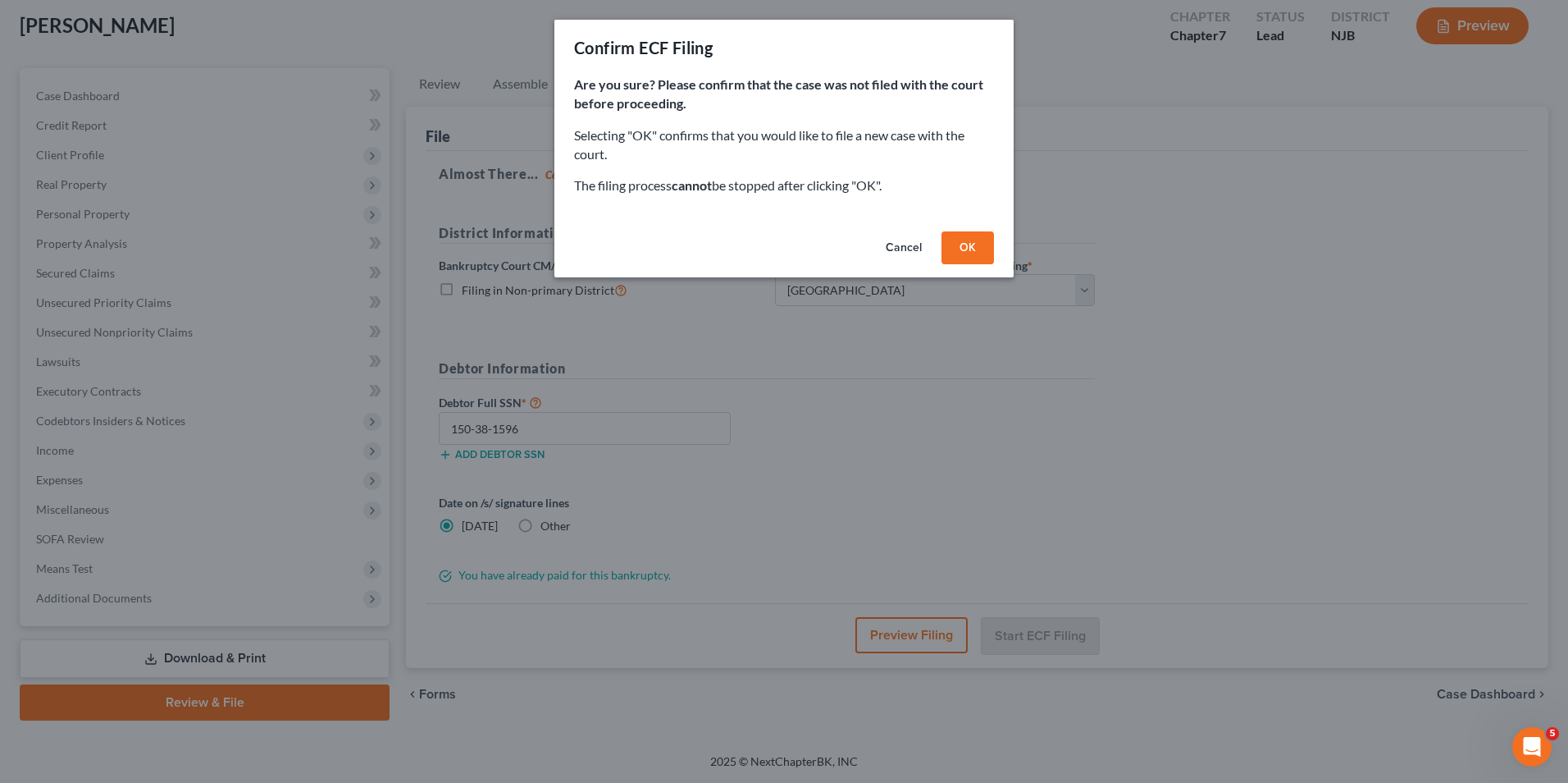
click at [959, 250] on button "OK" at bounding box center [967, 247] width 52 height 33
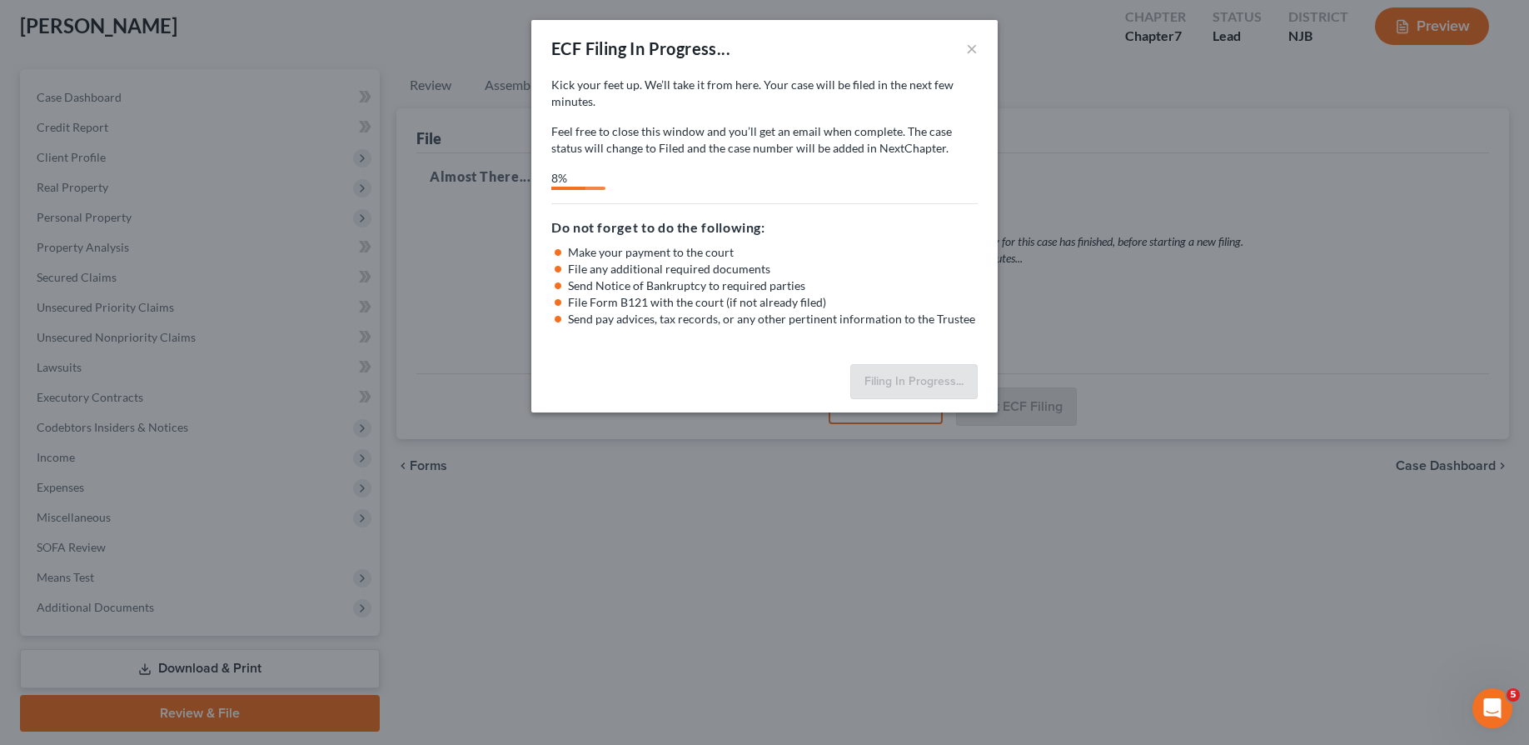
click at [815, 199] on div "Kick your feet up. We’ll take it from here. Your case will be filed in the next…" at bounding box center [764, 217] width 466 height 281
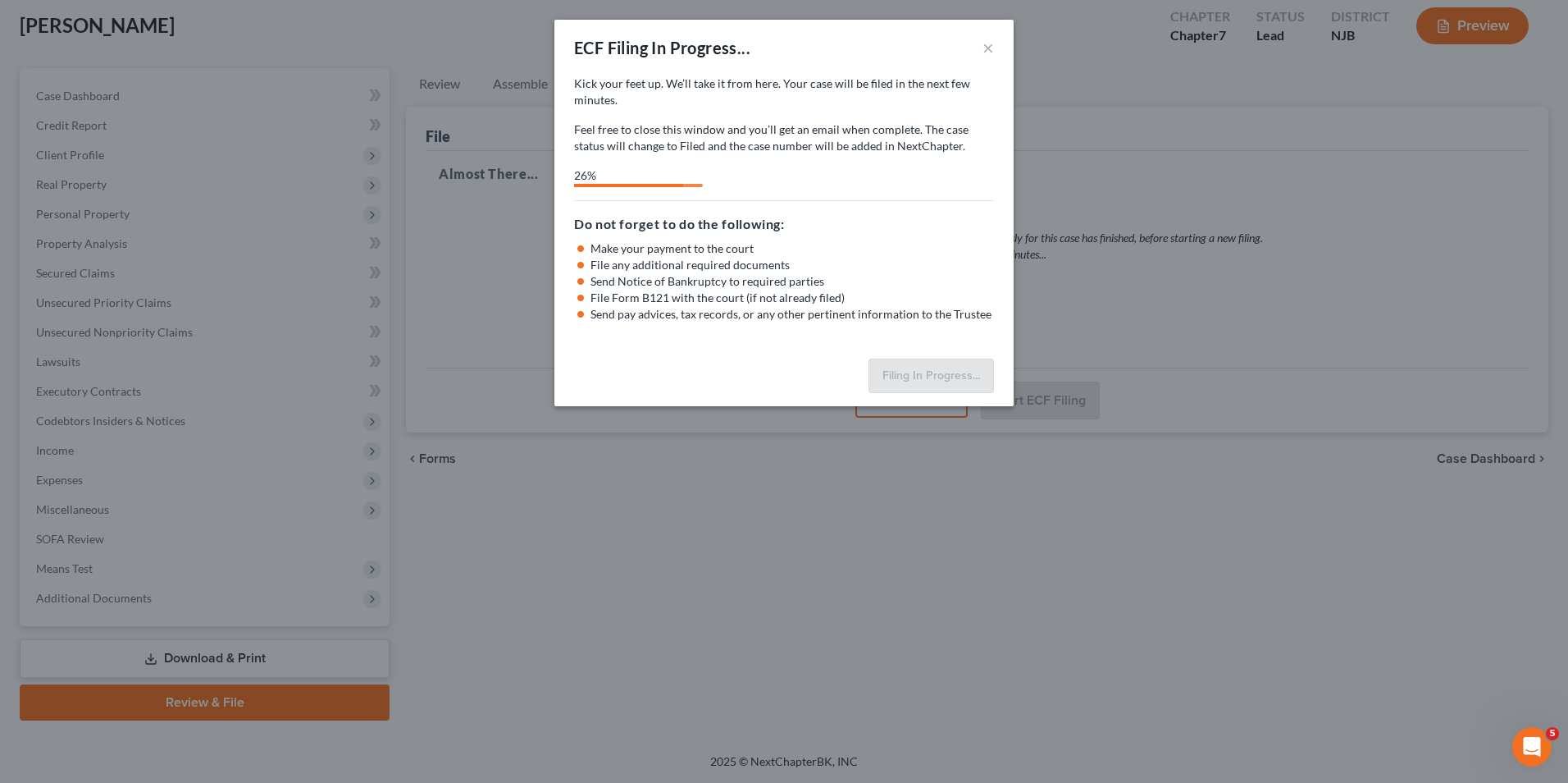
select select "3"
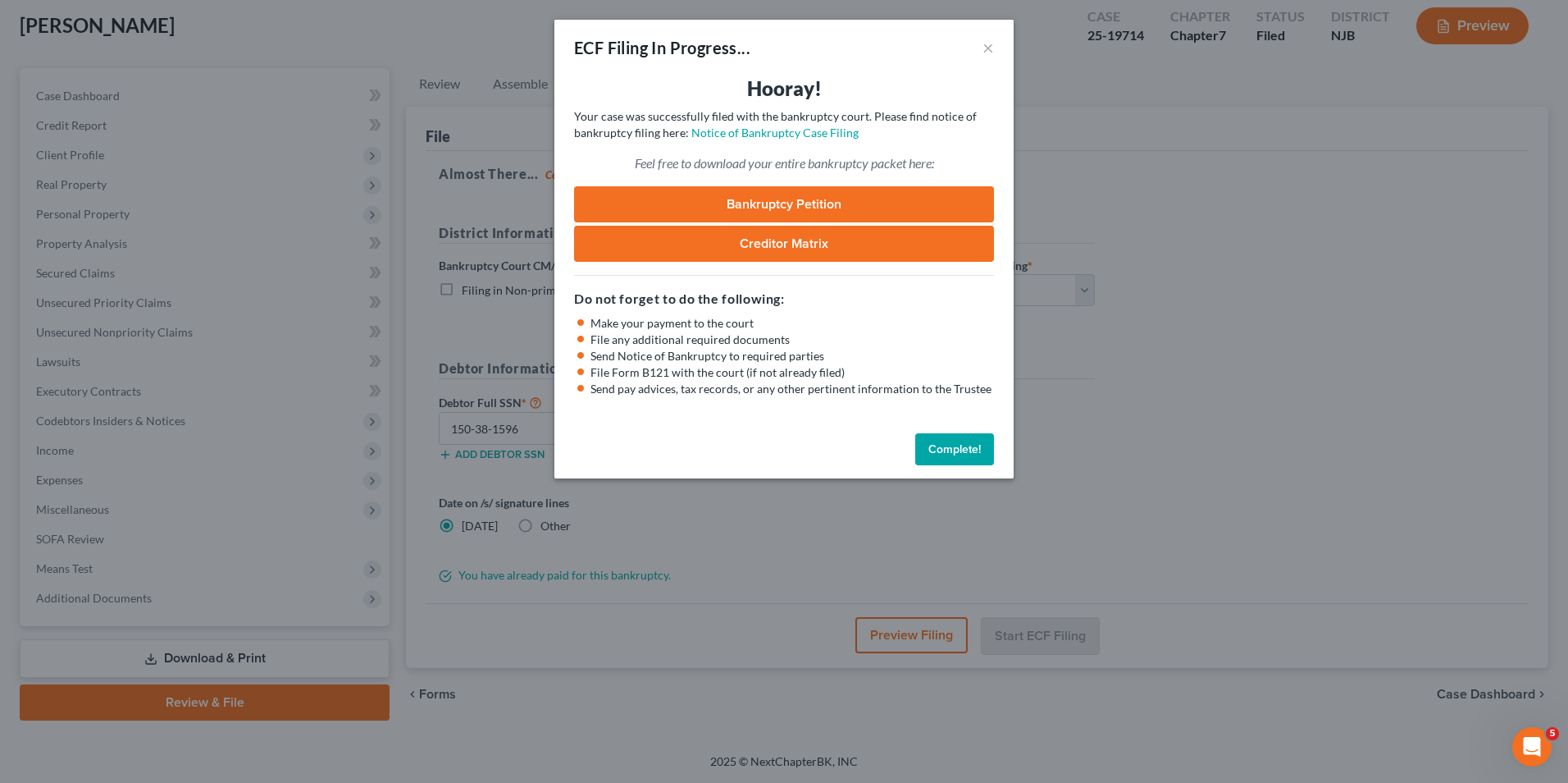
click at [957, 444] on button "Complete!" at bounding box center [954, 449] width 79 height 33
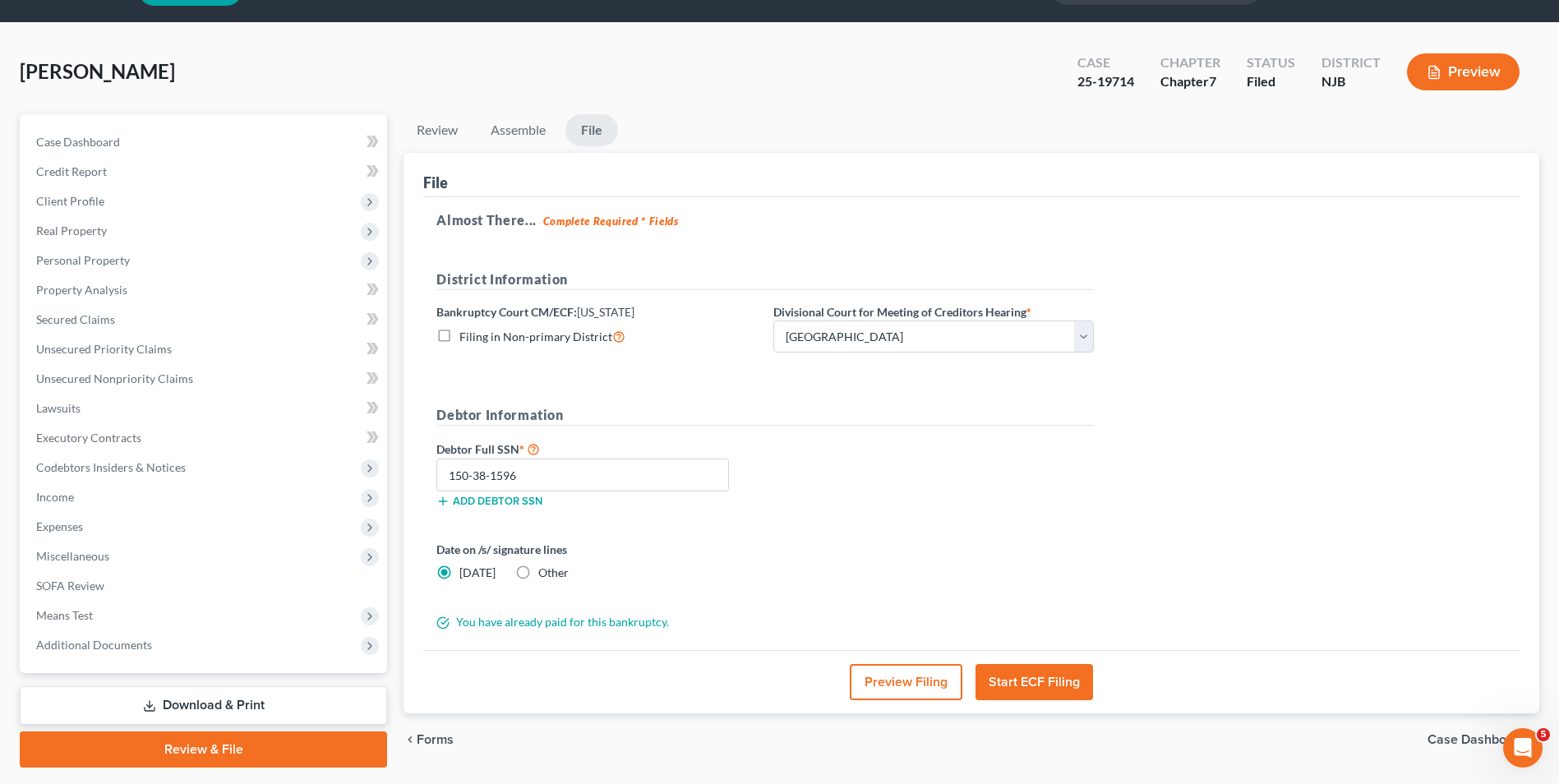
scroll to position [0, 0]
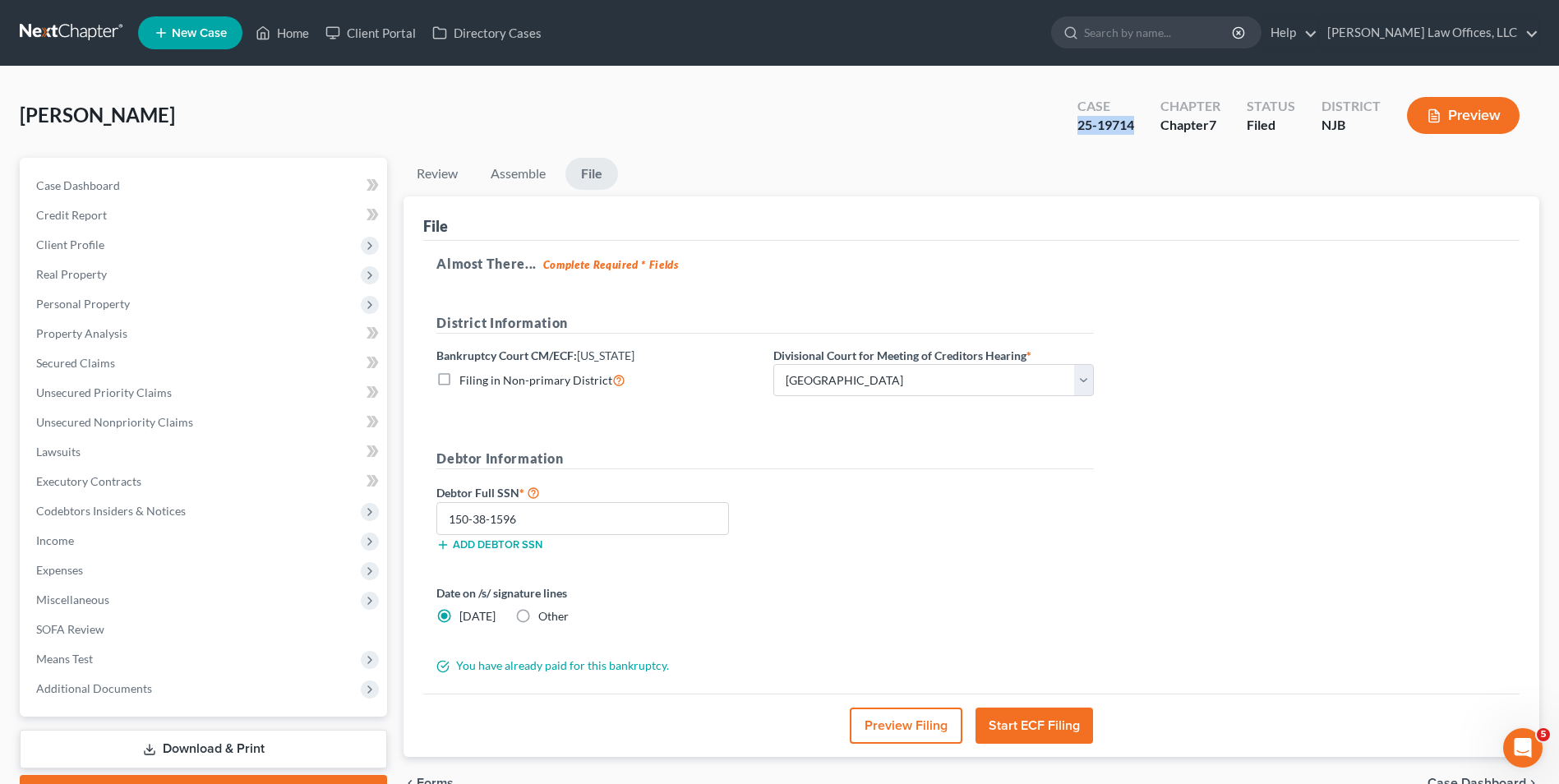
drag, startPoint x: 1146, startPoint y: 130, endPoint x: 1075, endPoint y: 134, distance: 71.1
click at [1075, 134] on div "Case 25-19714" at bounding box center [1106, 116] width 83 height 48
click at [70, 35] on link at bounding box center [72, 33] width 106 height 30
